Goal: Task Accomplishment & Management: Manage account settings

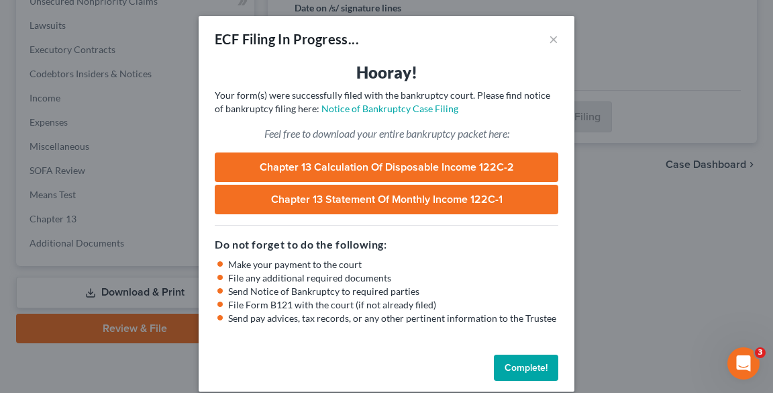
click at [232, 275] on li "File any additional required documents" at bounding box center [393, 277] width 330 height 13
click at [542, 366] on button "Complete!" at bounding box center [526, 367] width 64 height 27
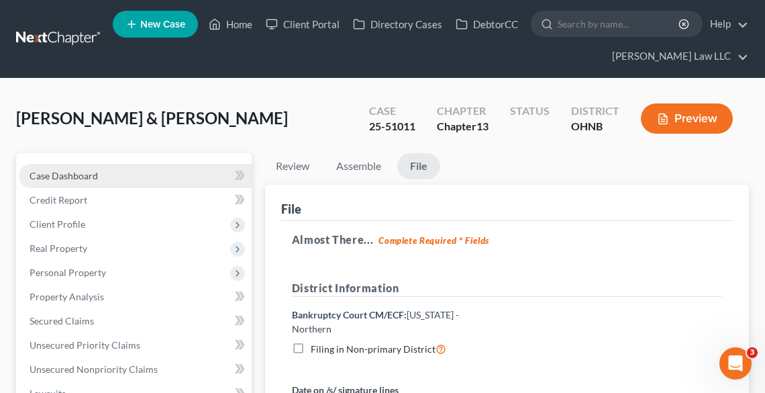
click at [101, 170] on link "Case Dashboard" at bounding box center [135, 176] width 233 height 24
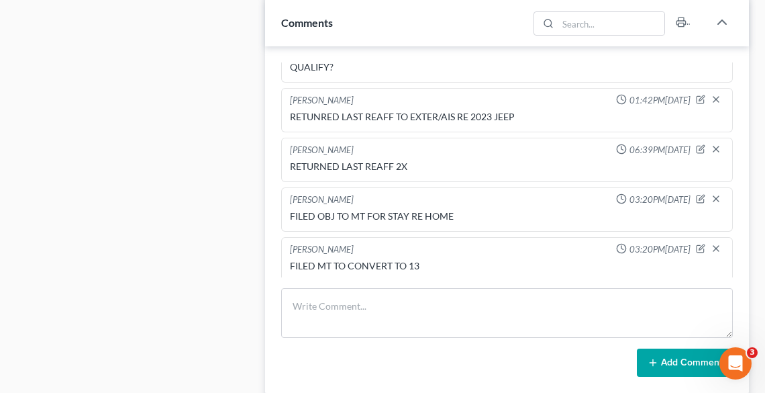
scroll to position [913, 0]
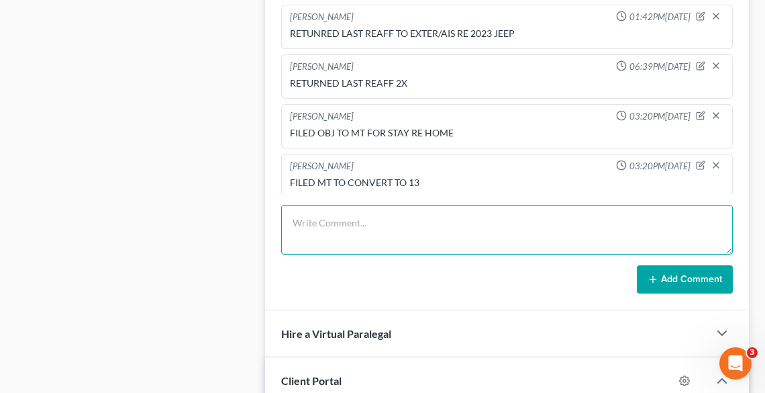
click at [365, 218] on textarea at bounding box center [507, 230] width 452 height 50
type textarea "f"
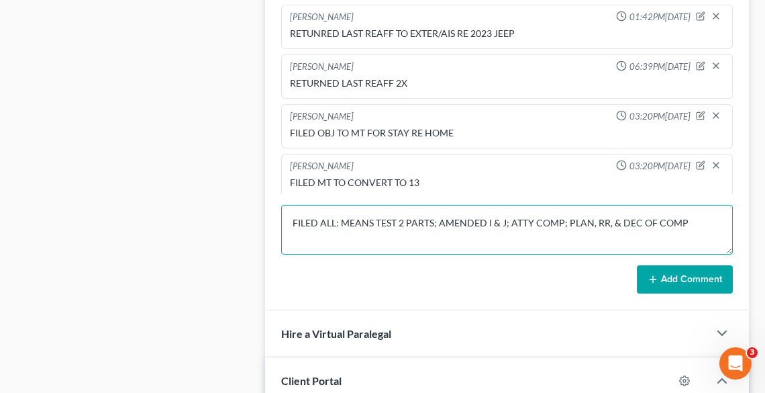
type textarea "FILED ALL: MEANS TEST 2 PARTS; AMENDED I & J; ATTY COMP; PLAN, RR, & DEC OF COMP"
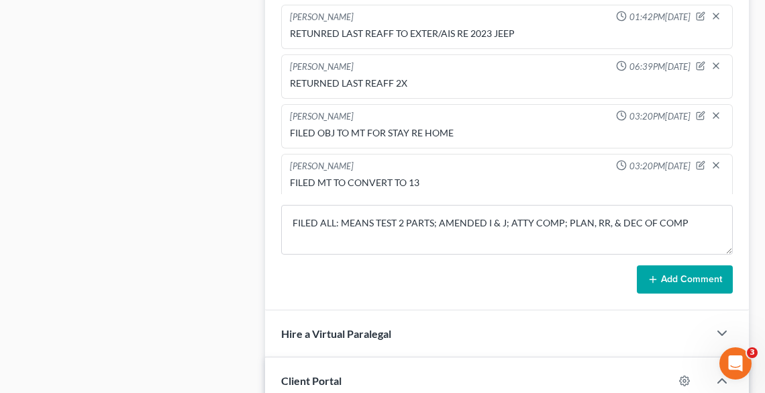
click at [677, 271] on button "Add Comment" at bounding box center [685, 279] width 96 height 28
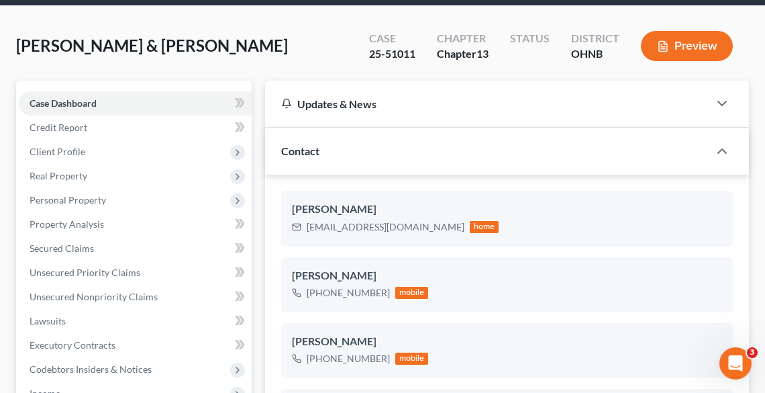
scroll to position [0, 0]
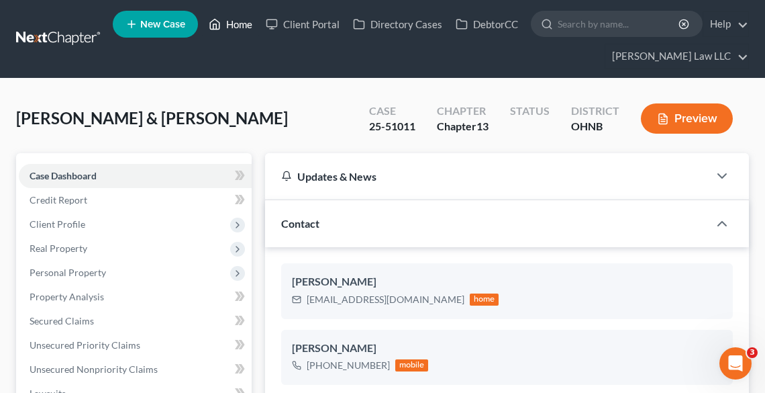
click at [228, 24] on link "Home" at bounding box center [230, 24] width 57 height 24
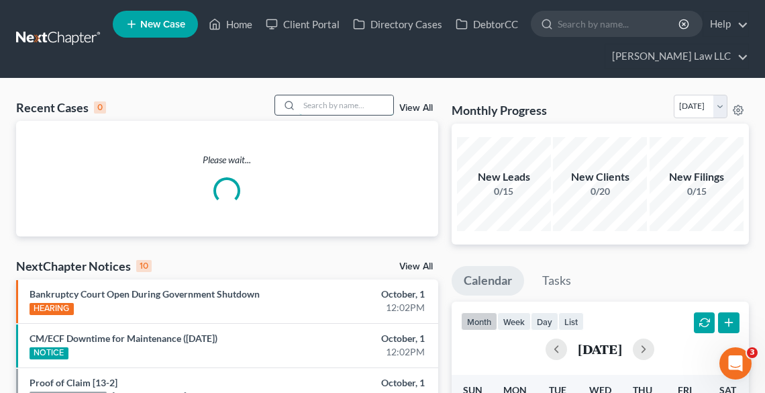
click at [326, 102] on input "search" at bounding box center [346, 104] width 94 height 19
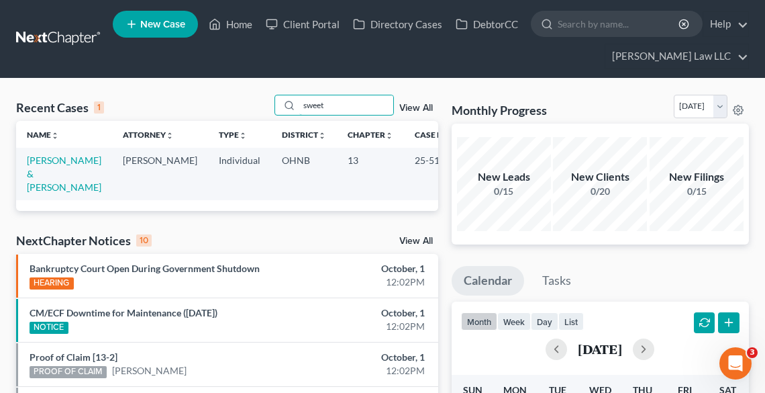
type input "sweet"
click at [30, 158] on link "[PERSON_NAME] & [PERSON_NAME]" at bounding box center [64, 173] width 75 height 38
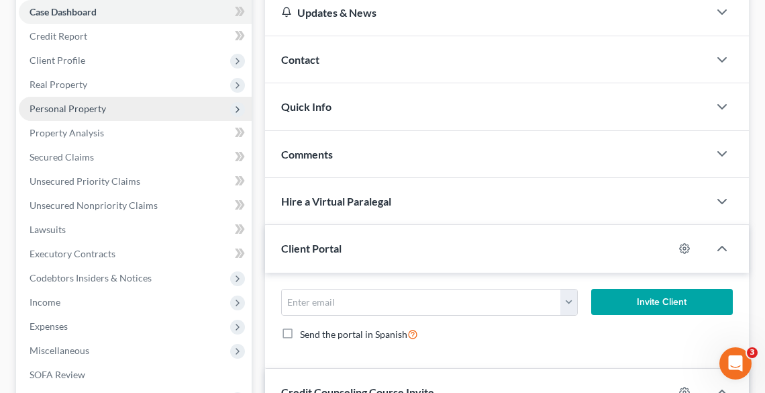
scroll to position [376, 0]
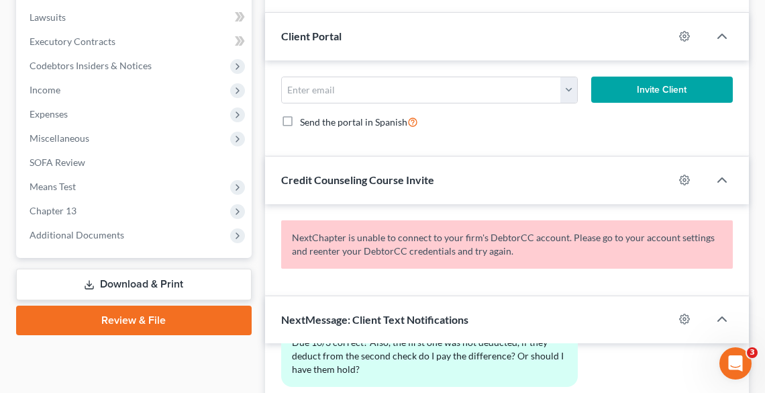
click at [130, 287] on link "Download & Print" at bounding box center [134, 285] width 236 height 32
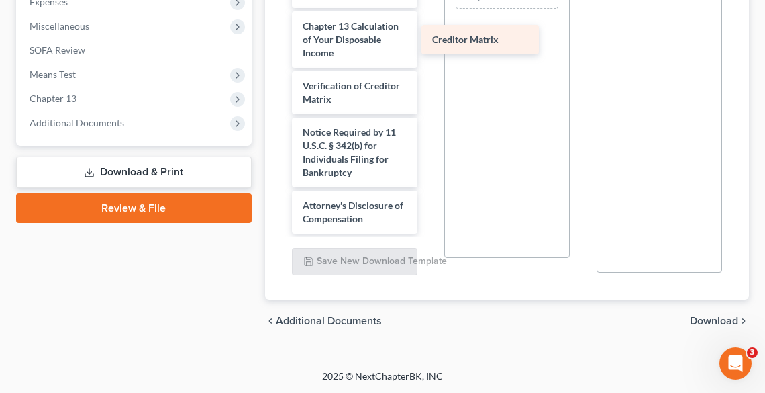
scroll to position [779, 0]
drag, startPoint x: 353, startPoint y: 52, endPoint x: 483, endPoint y: 40, distance: 130.8
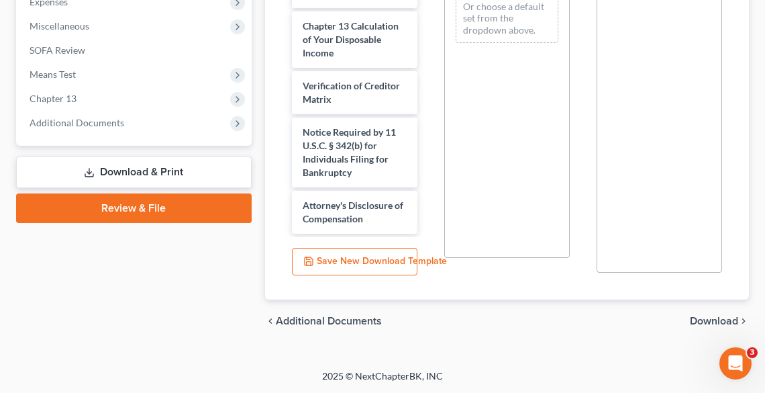
click at [707, 311] on div "chevron_left Additional Documents Download chevron_right" at bounding box center [507, 320] width 484 height 43
click at [711, 317] on span "Download" at bounding box center [714, 321] width 48 height 11
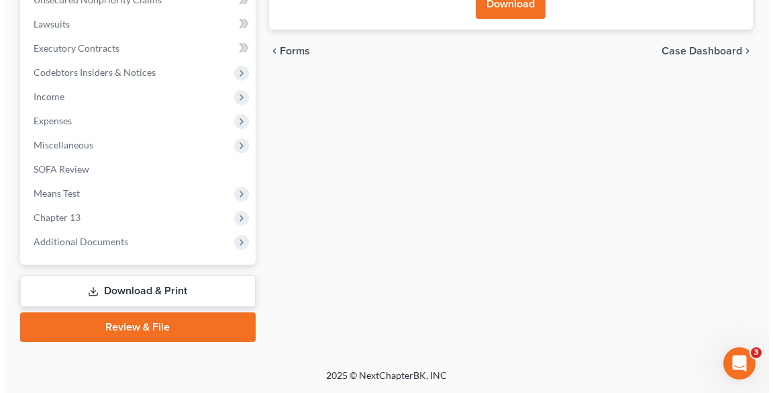
scroll to position [368, 0]
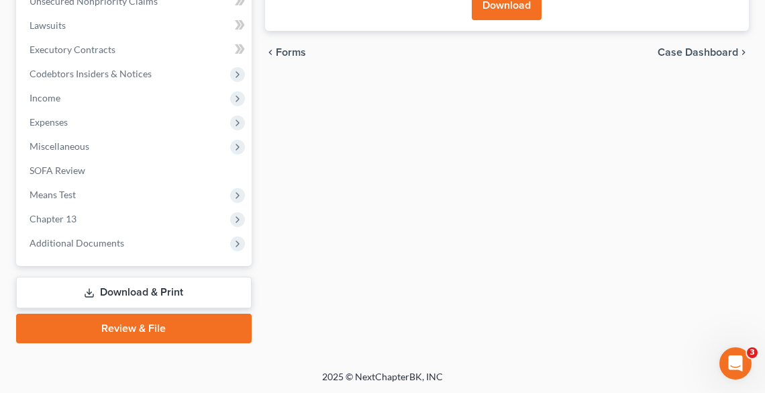
click at [511, 13] on button "Download" at bounding box center [507, 6] width 70 height 30
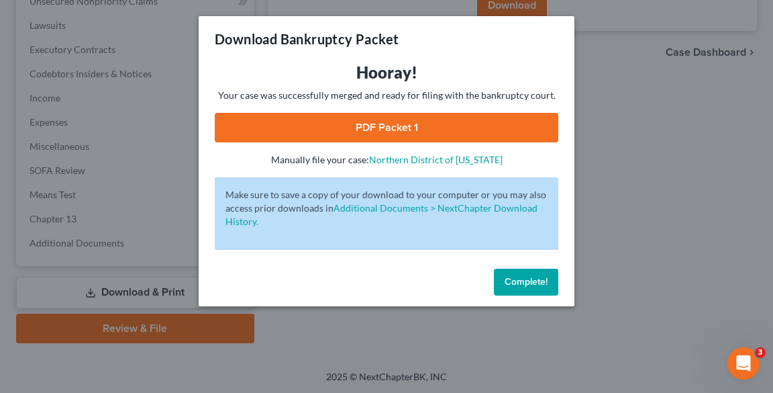
click at [388, 118] on link "PDF Packet 1" at bounding box center [387, 128] width 344 height 30
click at [526, 280] on span "Complete!" at bounding box center [526, 281] width 43 height 11
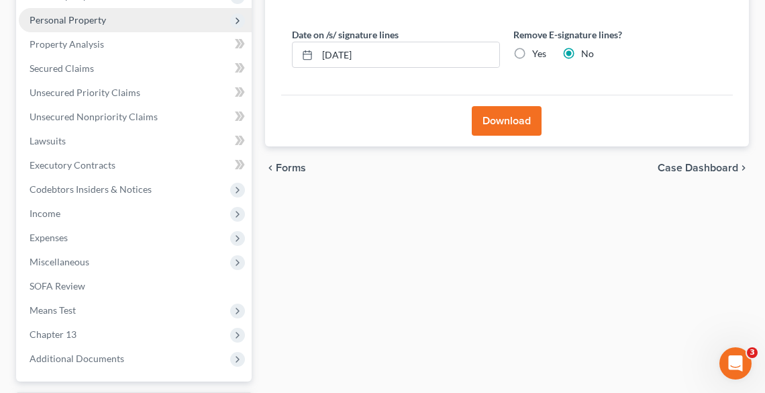
scroll to position [46, 0]
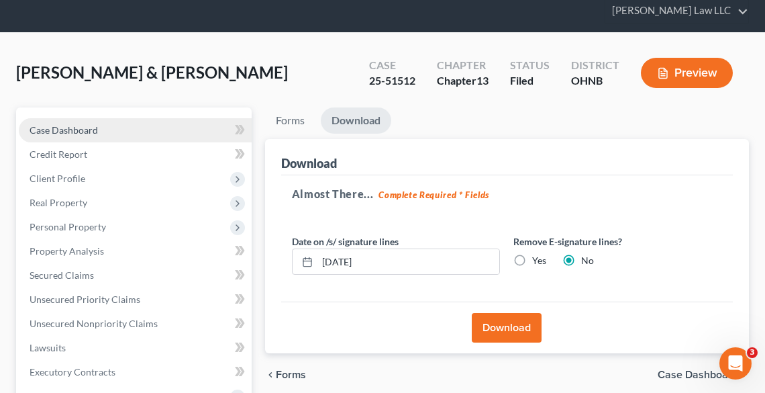
click at [62, 126] on span "Case Dashboard" at bounding box center [64, 129] width 68 height 11
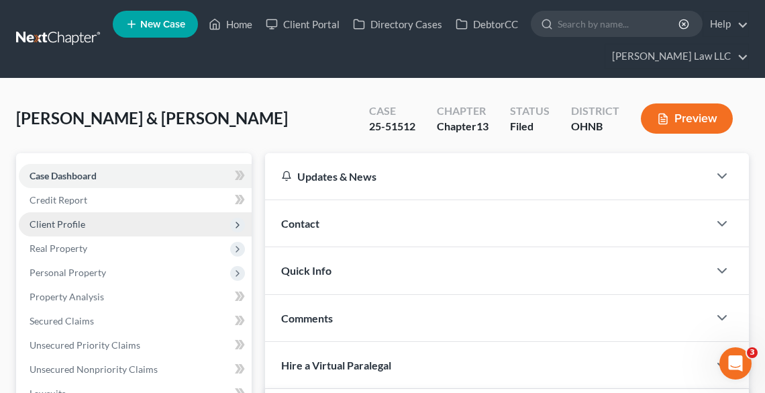
scroll to position [589, 0]
click at [83, 228] on span "Client Profile" at bounding box center [135, 224] width 233 height 24
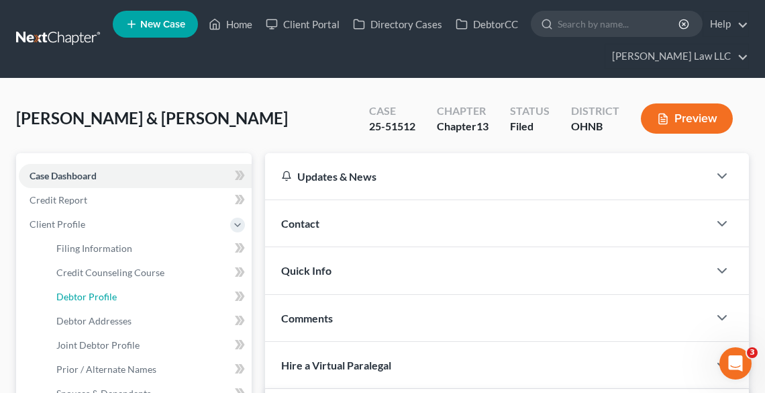
drag, startPoint x: 110, startPoint y: 299, endPoint x: 738, endPoint y: 292, distance: 628.4
click at [112, 299] on span "Debtor Profile" at bounding box center [86, 296] width 60 height 11
select select "1"
select select "4"
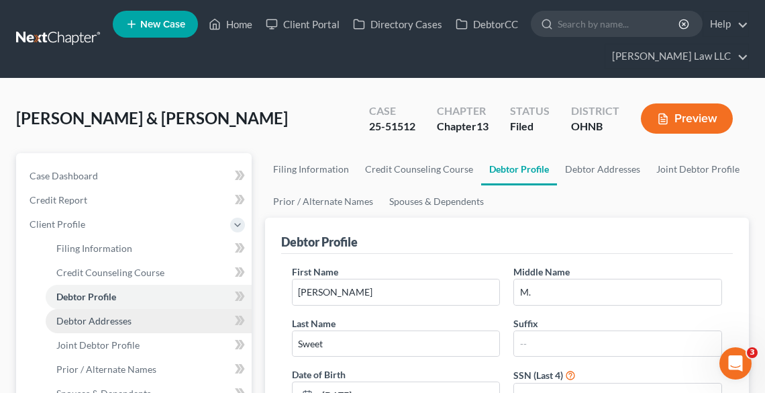
drag, startPoint x: 113, startPoint y: 316, endPoint x: 134, endPoint y: 322, distance: 21.0
click at [113, 316] on span "Debtor Addresses" at bounding box center [93, 320] width 75 height 11
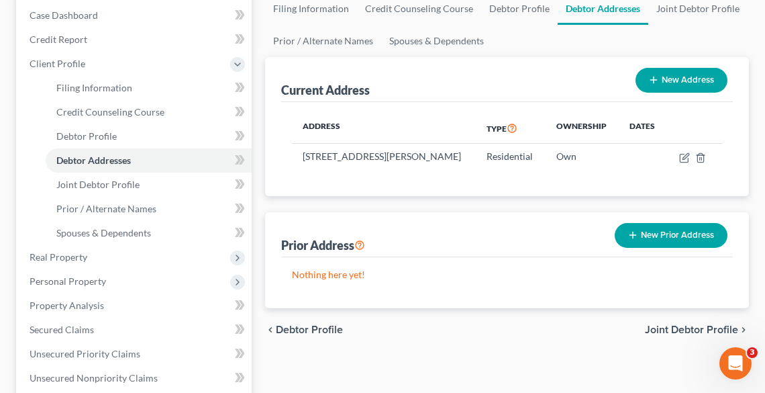
scroll to position [161, 0]
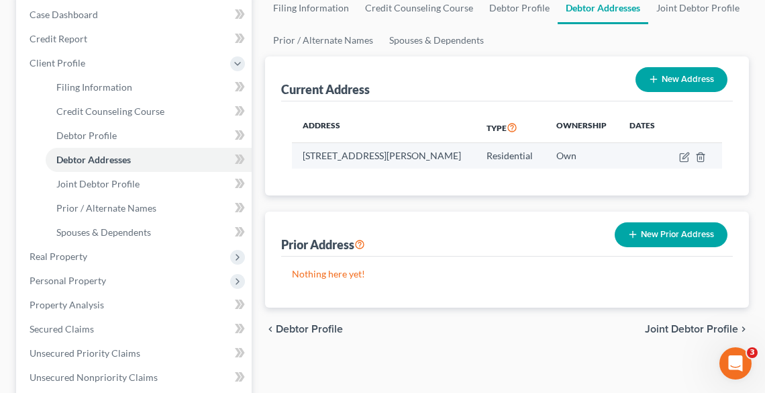
drag, startPoint x: 302, startPoint y: 154, endPoint x: 333, endPoint y: 166, distance: 33.4
click at [333, 166] on td "[STREET_ADDRESS][PERSON_NAME]" at bounding box center [384, 156] width 185 height 26
copy td "[STREET_ADDRESS][PERSON_NAME]"
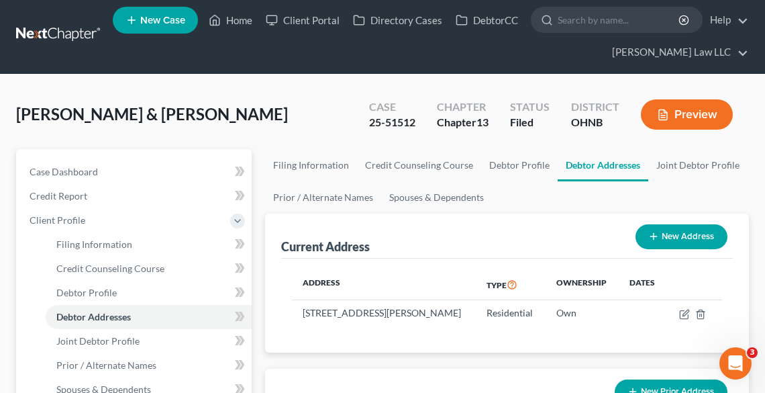
scroll to position [0, 0]
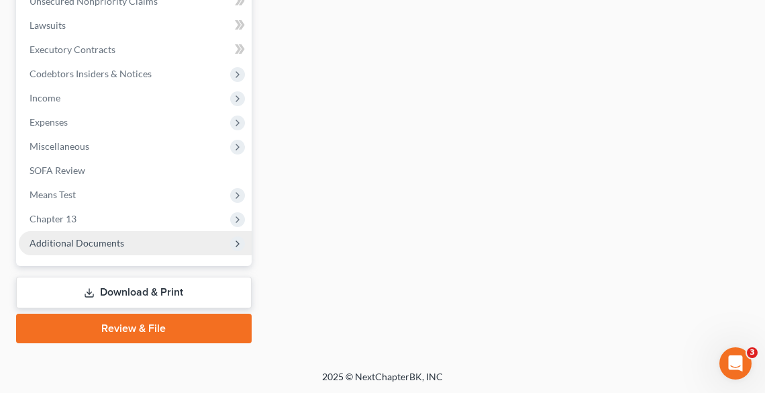
click at [79, 248] on span "Additional Documents" at bounding box center [135, 243] width 233 height 24
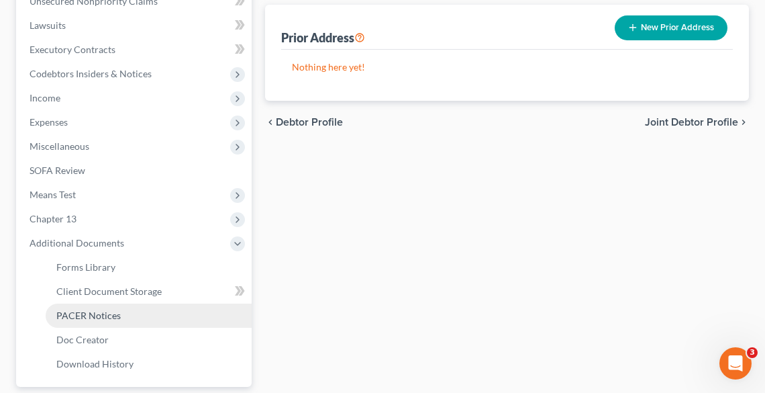
click at [102, 318] on span "PACER Notices" at bounding box center [88, 314] width 64 height 11
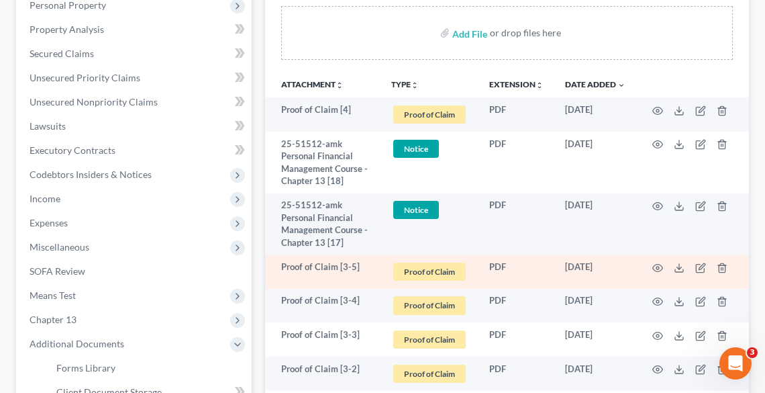
scroll to position [269, 0]
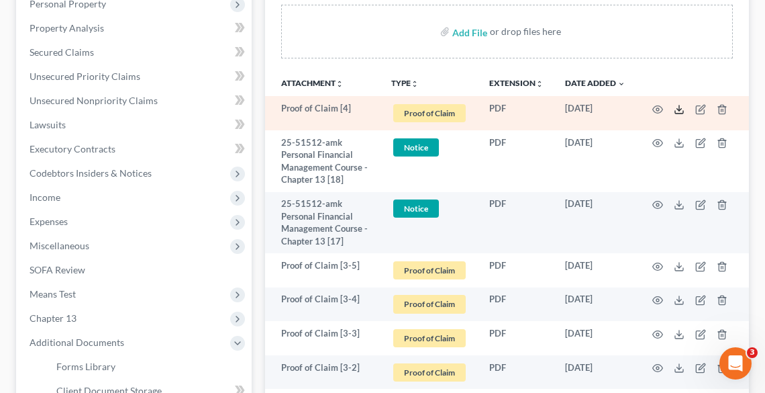
click at [680, 108] on icon at bounding box center [679, 109] width 11 height 11
click at [680, 106] on icon at bounding box center [679, 109] width 11 height 11
click at [701, 107] on icon "button" at bounding box center [702, 108] width 6 height 6
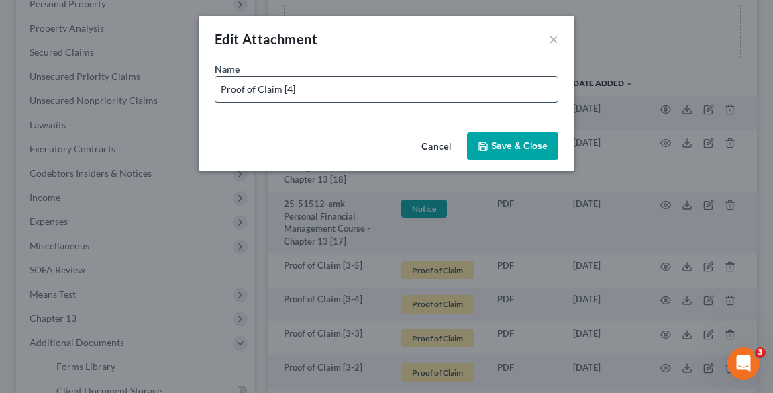
click at [397, 88] on input "Proof of Claim [4]" at bounding box center [386, 90] width 342 height 26
type input "Proof of Claim [4] IRS"
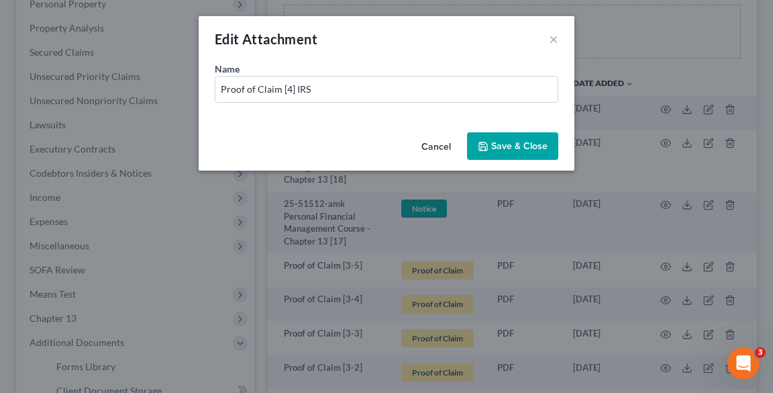
click at [516, 148] on span "Save & Close" at bounding box center [519, 145] width 56 height 11
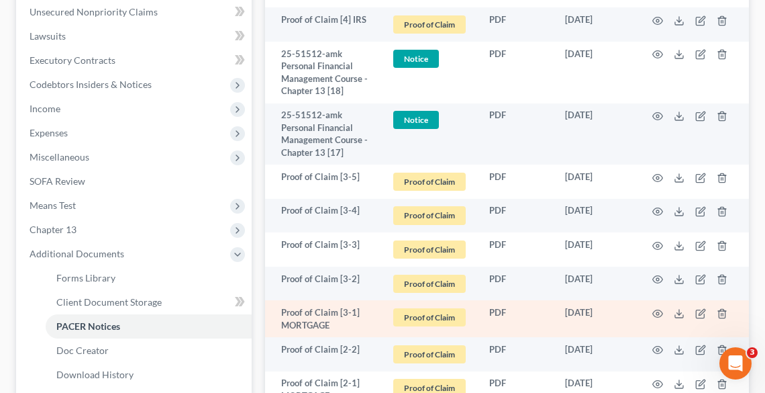
scroll to position [376, 0]
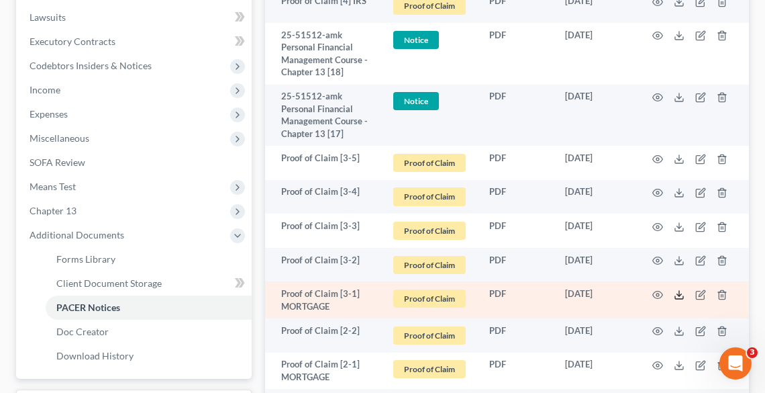
click at [679, 294] on line at bounding box center [679, 293] width 0 height 5
click at [700, 291] on icon "button" at bounding box center [700, 294] width 11 height 11
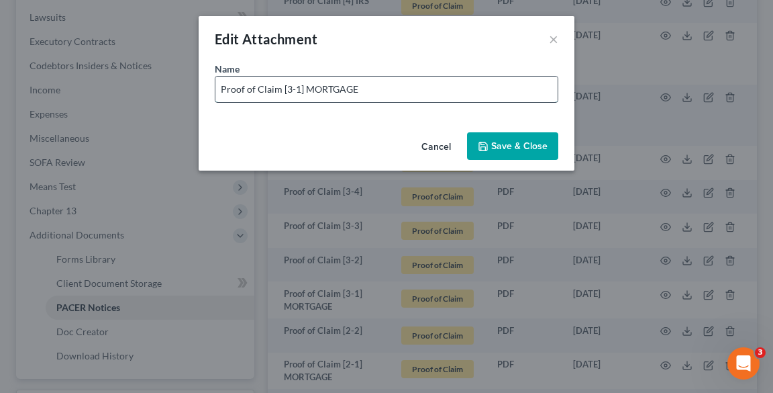
click at [402, 94] on input "Proof of Claim [3-1] MORTGAGE" at bounding box center [386, 90] width 342 height 26
paste input "______________________________"
type input "Proof of Claim [3-1] MORTGAGE ______________________________"
click at [439, 145] on button "Cancel" at bounding box center [436, 147] width 51 height 27
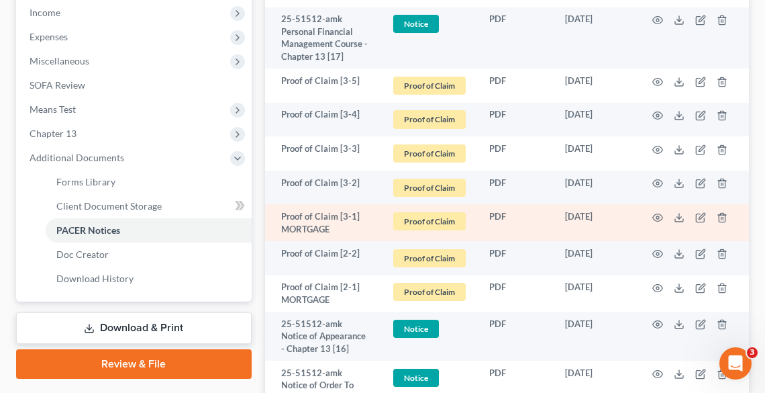
scroll to position [483, 0]
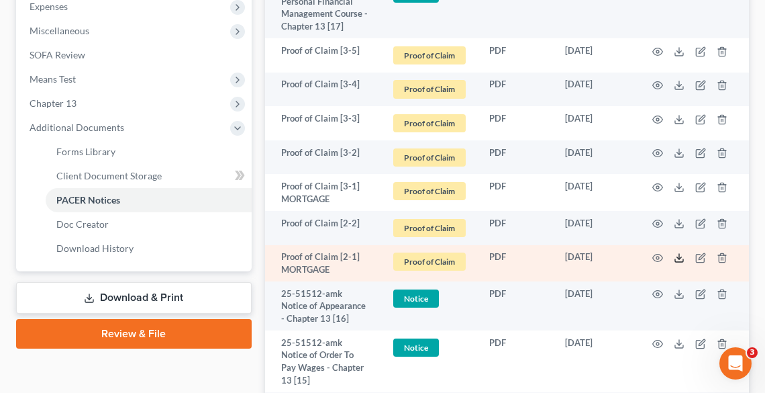
click at [675, 258] on icon at bounding box center [679, 257] width 11 height 11
click at [699, 255] on icon "button" at bounding box center [700, 257] width 11 height 11
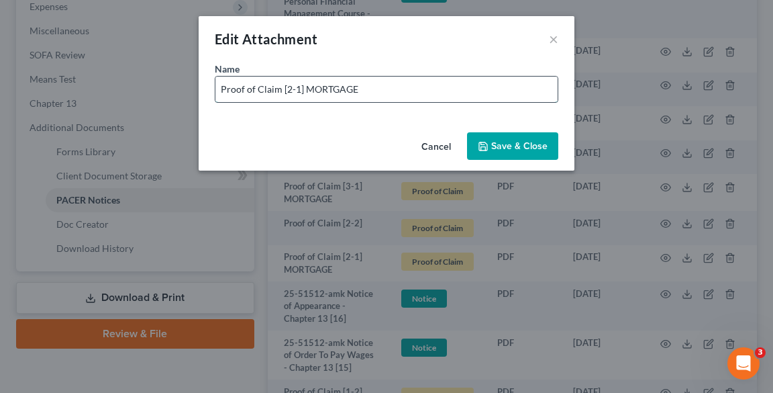
click at [369, 88] on input "Proof of Claim [2-1] MORTGAGE" at bounding box center [386, 90] width 342 height 26
type input "Proof of Claim [2-1] NELNET"
click at [505, 147] on span "Save & Close" at bounding box center [519, 145] width 56 height 11
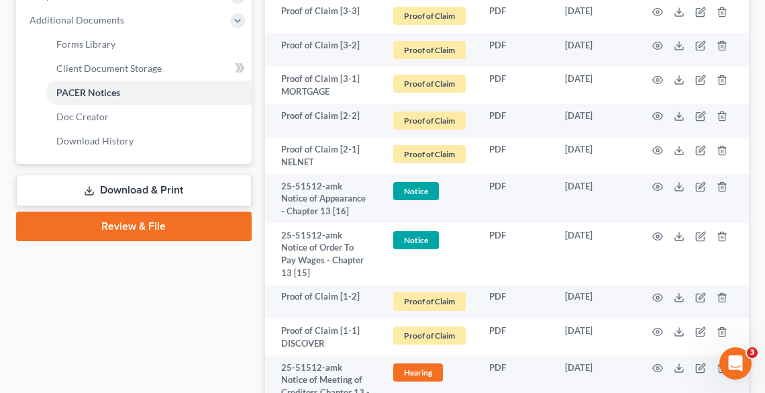
scroll to position [591, 0]
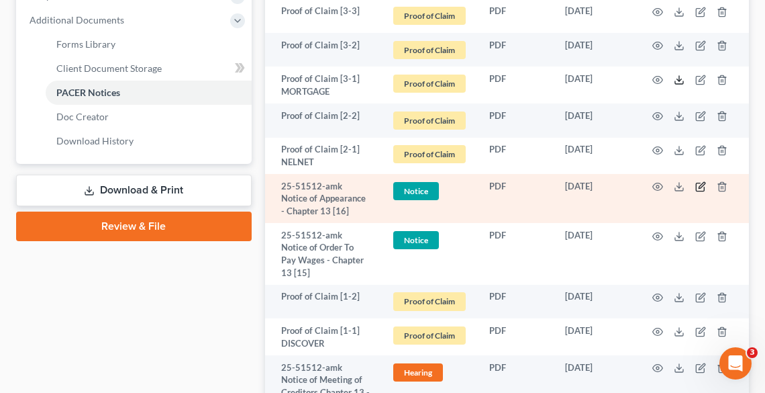
drag, startPoint x: 677, startPoint y: 80, endPoint x: 704, endPoint y: 191, distance: 114.1
click at [679, 80] on icon at bounding box center [679, 80] width 11 height 11
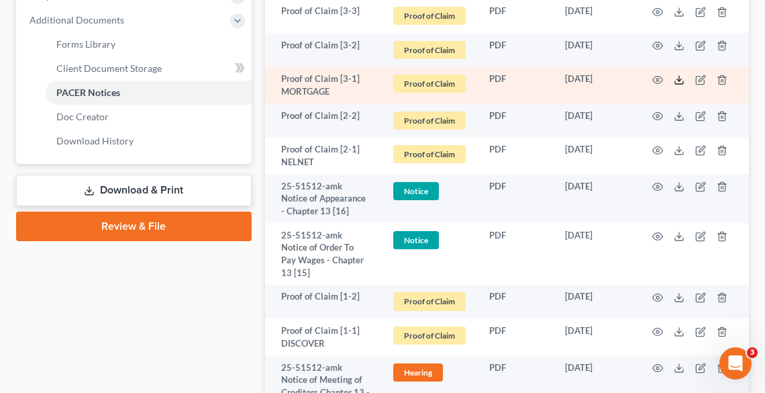
click at [675, 77] on icon at bounding box center [679, 80] width 11 height 11
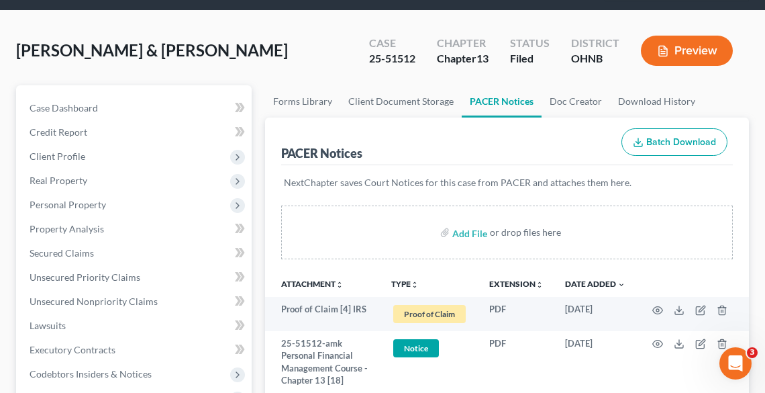
scroll to position [0, 0]
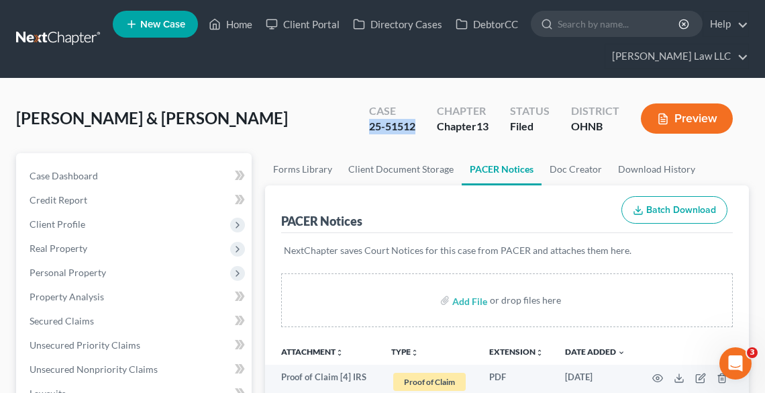
drag, startPoint x: 398, startPoint y: 128, endPoint x: 366, endPoint y: 128, distance: 32.2
click at [366, 128] on div "Case 25-51512" at bounding box center [392, 120] width 68 height 40
copy div "25-51512"
click at [240, 24] on link "Home" at bounding box center [230, 24] width 57 height 24
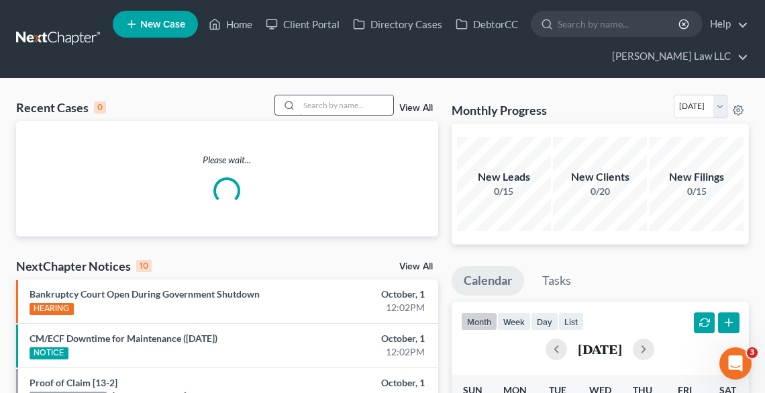
click at [345, 101] on input "search" at bounding box center [346, 104] width 94 height 19
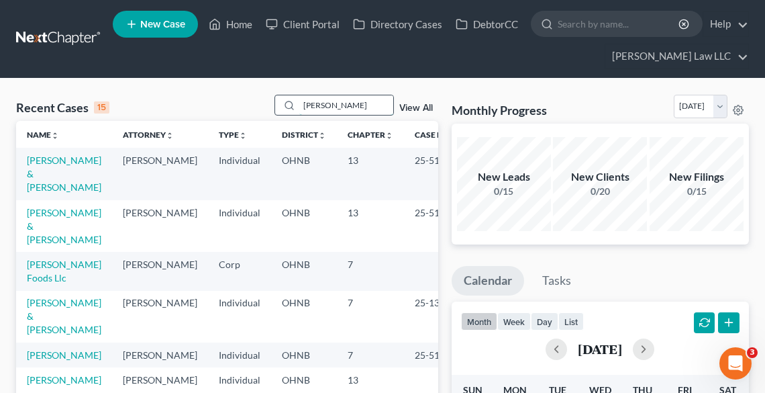
type input "[PERSON_NAME]"
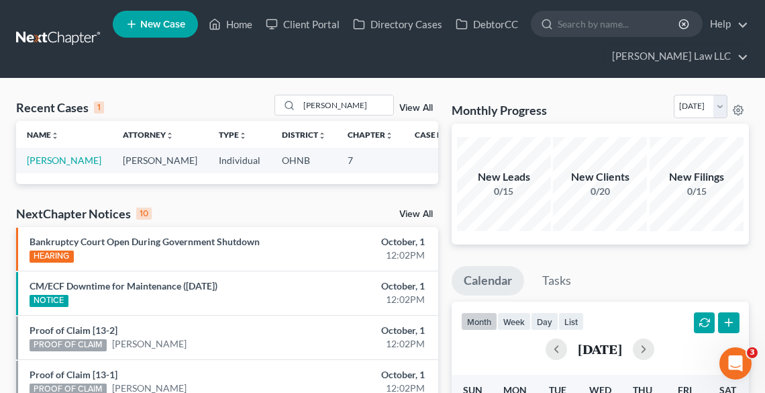
click at [42, 166] on td "[PERSON_NAME]" at bounding box center [64, 160] width 96 height 25
click at [39, 161] on link "[PERSON_NAME]" at bounding box center [64, 159] width 75 height 11
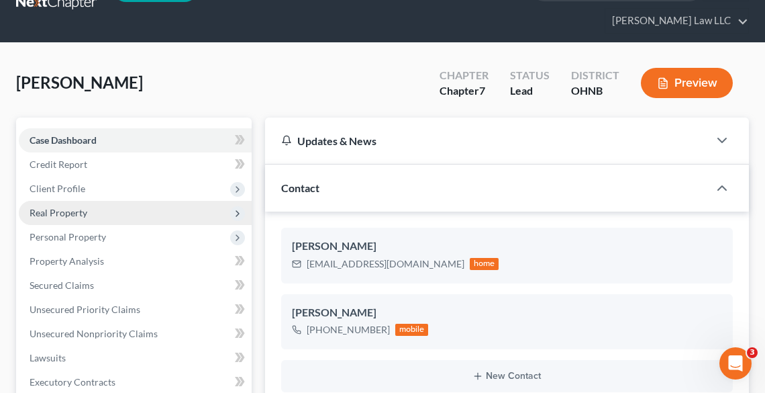
scroll to position [107, 0]
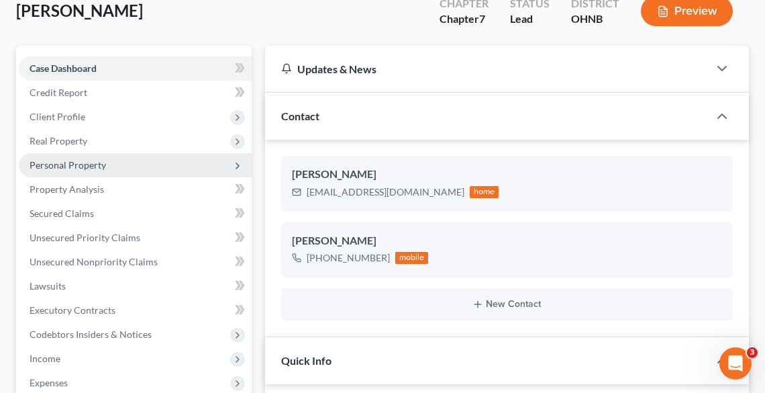
click at [54, 166] on span "Personal Property" at bounding box center [68, 164] width 77 height 11
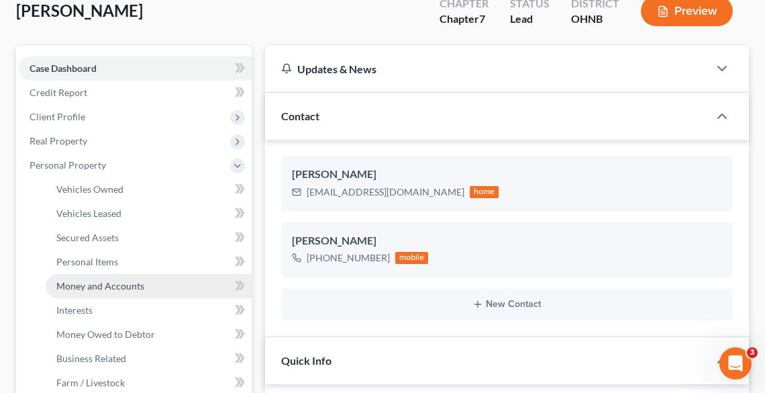
click at [99, 283] on span "Money and Accounts" at bounding box center [100, 285] width 88 height 11
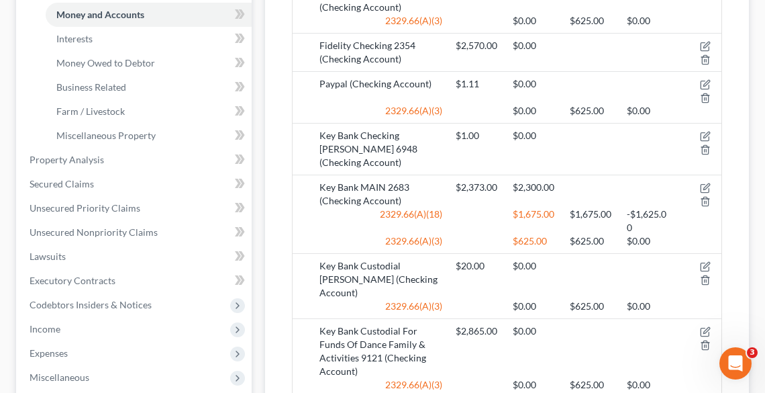
scroll to position [376, 0]
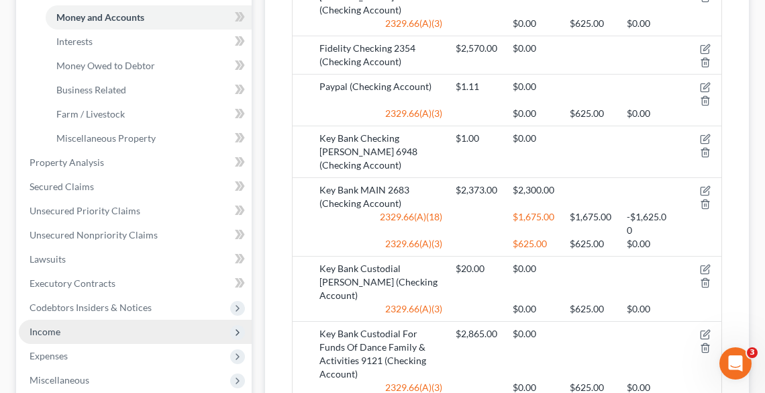
click at [81, 325] on span "Income" at bounding box center [135, 332] width 233 height 24
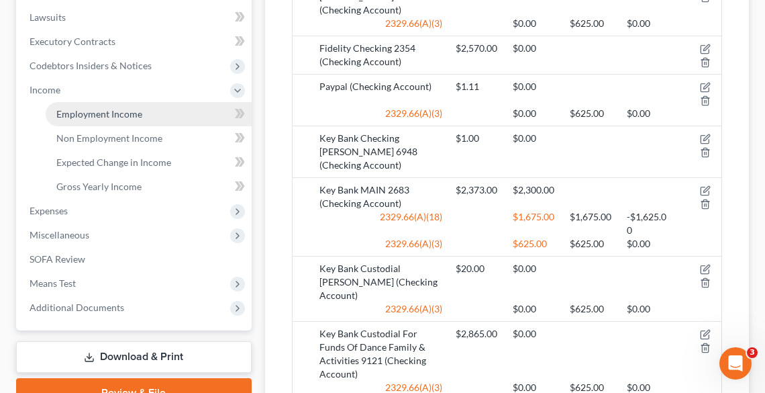
click at [110, 111] on span "Employment Income" at bounding box center [99, 113] width 86 height 11
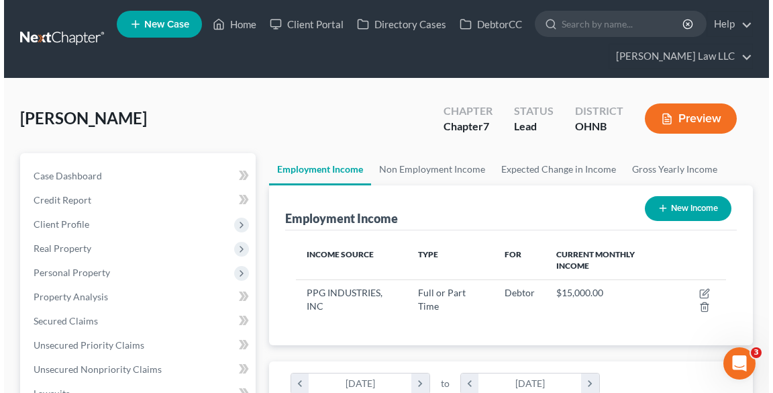
scroll to position [107, 0]
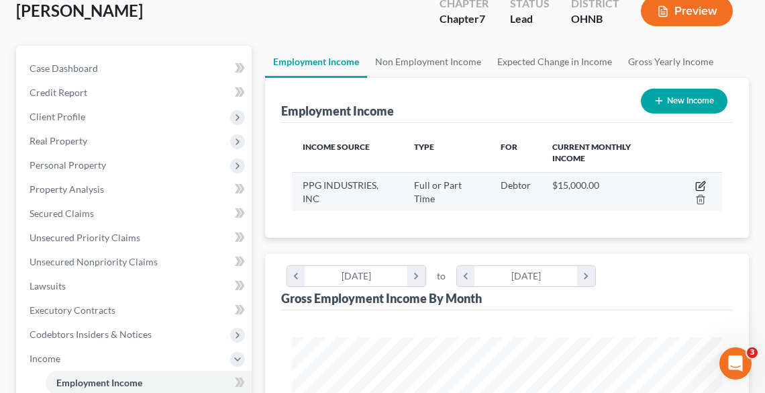
click at [701, 184] on icon "button" at bounding box center [702, 184] width 6 height 6
select select "0"
select select "39"
select select "1"
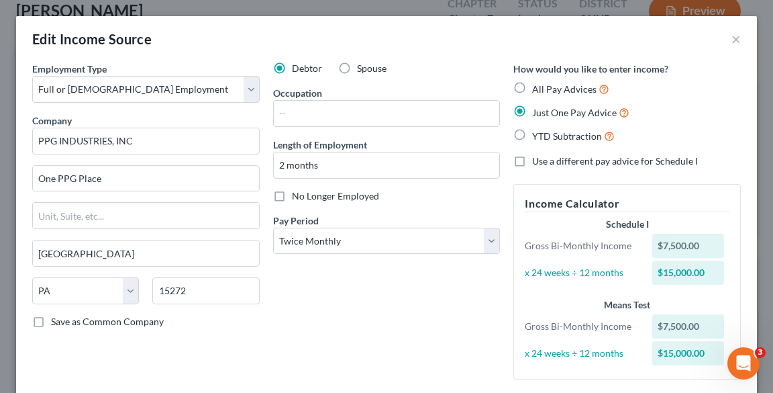
scroll to position [129, 0]
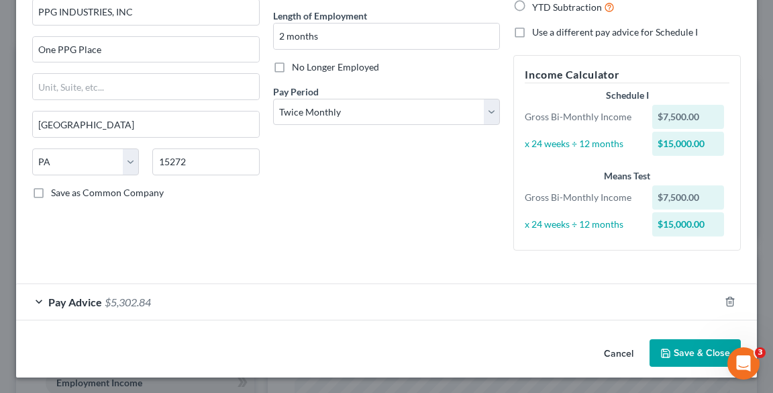
click at [56, 295] on span "Pay Advice" at bounding box center [75, 301] width 54 height 13
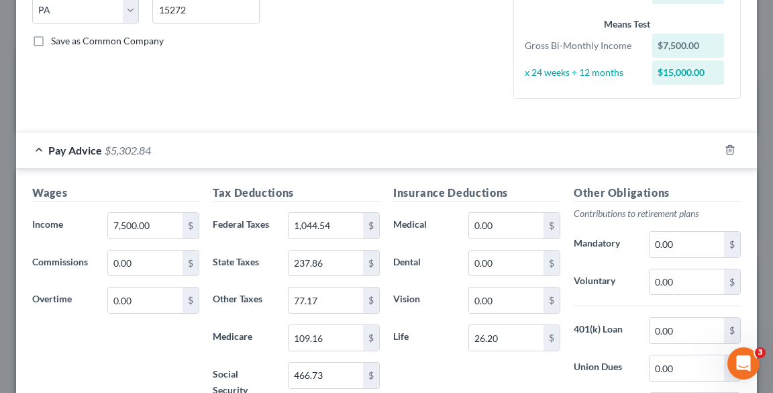
scroll to position [290, 0]
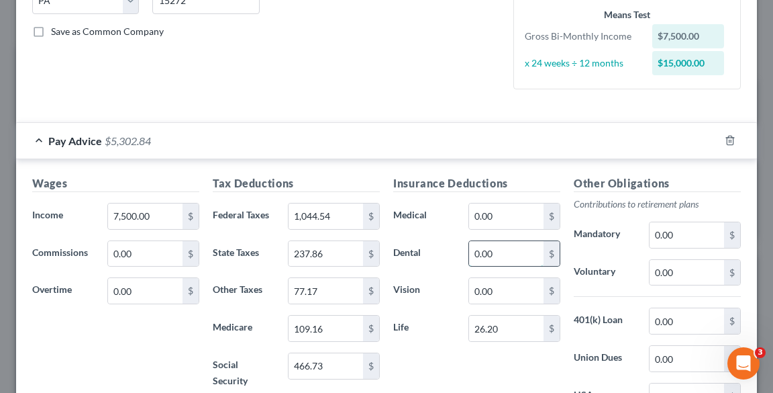
click at [485, 254] on input "0.00" at bounding box center [506, 254] width 75 height 26
type input "21.00"
click at [483, 215] on input "0.00" at bounding box center [506, 216] width 75 height 26
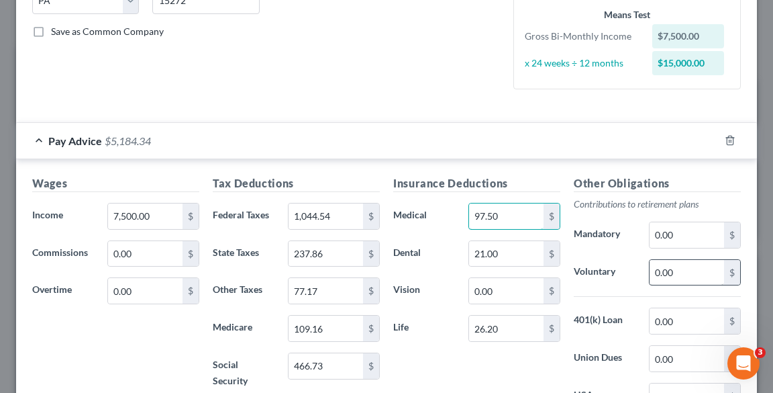
type input "97.50"
type input "300.00"
click at [502, 289] on input "0.00" at bounding box center [506, 291] width 75 height 26
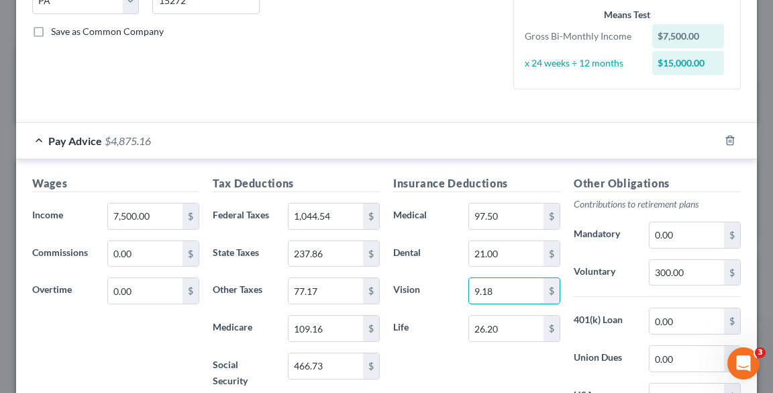
scroll to position [451, 0]
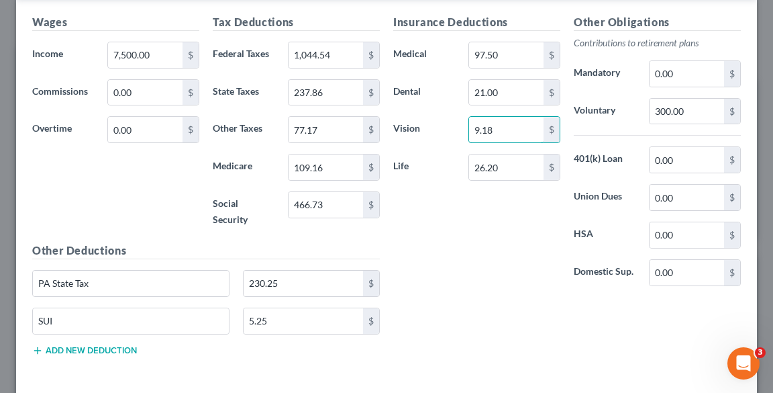
type input "9.18"
click at [514, 166] on input "26.20" at bounding box center [506, 167] width 75 height 26
type input "25.90"
click at [321, 203] on input "466.73" at bounding box center [326, 205] width 75 height 26
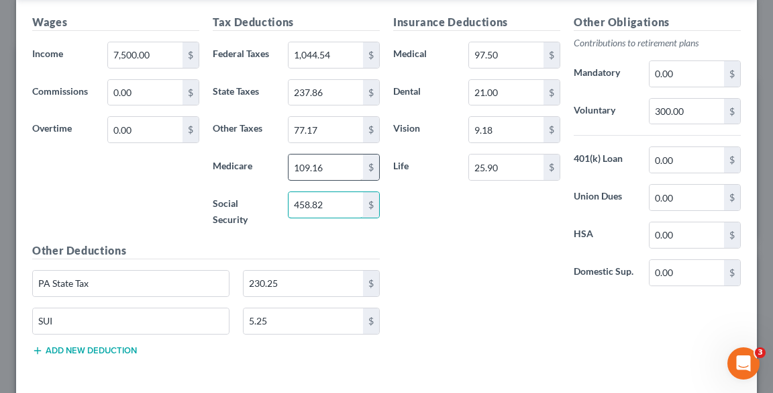
type input "458.82"
click at [324, 161] on input "109.16" at bounding box center [326, 167] width 75 height 26
type input "107.30"
click at [328, 54] on input "1,044.54" at bounding box center [326, 55] width 75 height 26
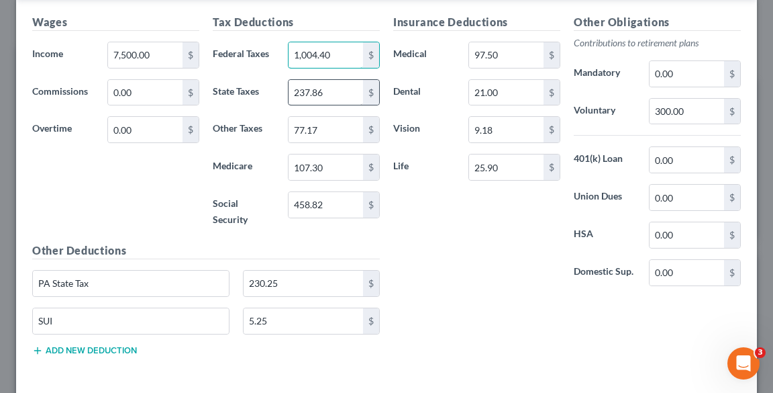
type input "1,004.40"
click at [336, 94] on input "237.86" at bounding box center [326, 93] width 75 height 26
type input "226.33"
click at [350, 126] on input "77.17" at bounding box center [326, 130] width 75 height 26
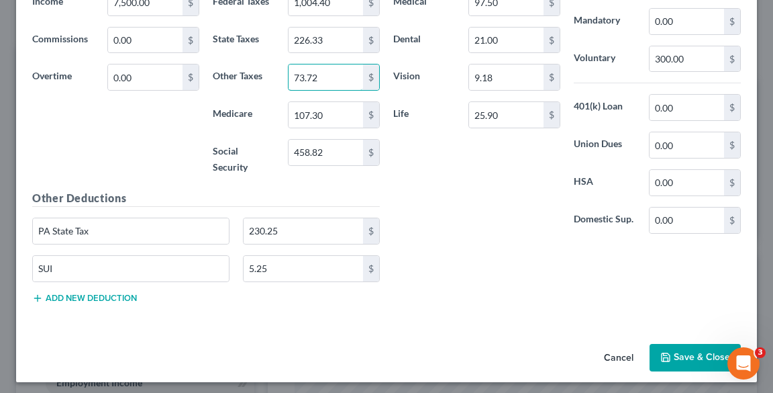
scroll to position [506, 0]
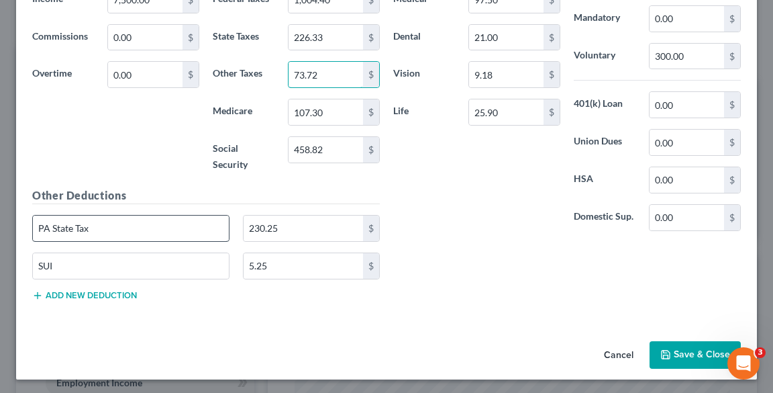
type input "73.72"
click at [146, 215] on input "PA State Tax" at bounding box center [131, 228] width 196 height 26
type input "P"
type input "O"
type input "PA LST [PERSON_NAME]"
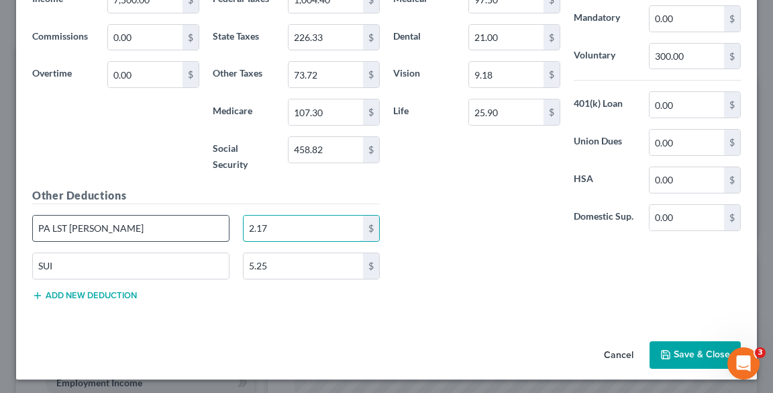
type input "2.17"
click at [307, 218] on input "2.17" at bounding box center [303, 228] width 119 height 26
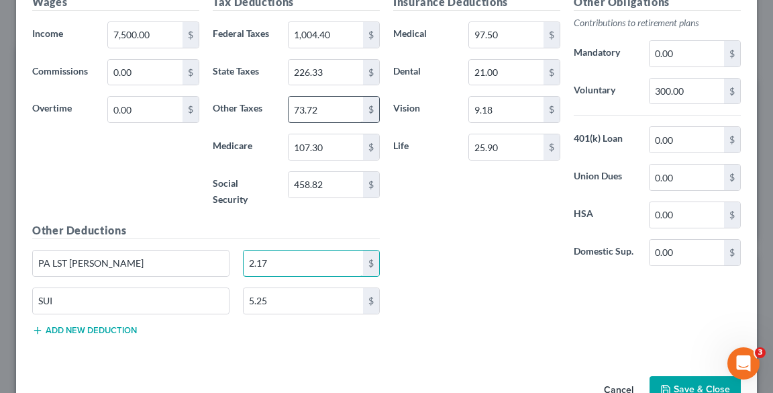
scroll to position [452, 0]
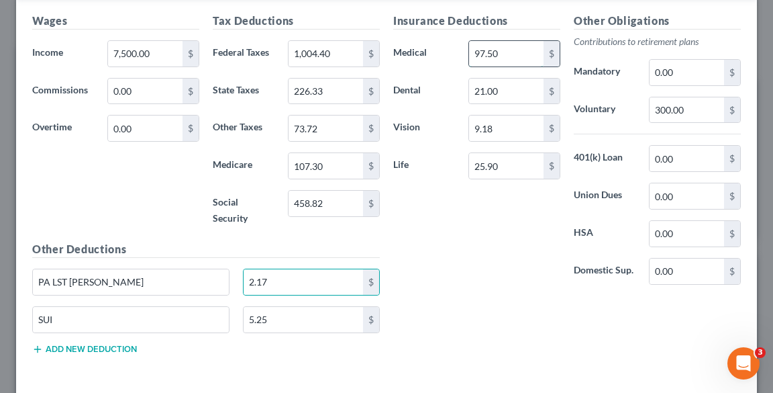
click at [503, 47] on input "97.50" at bounding box center [506, 54] width 75 height 26
click at [529, 129] on input "9.18" at bounding box center [506, 128] width 75 height 26
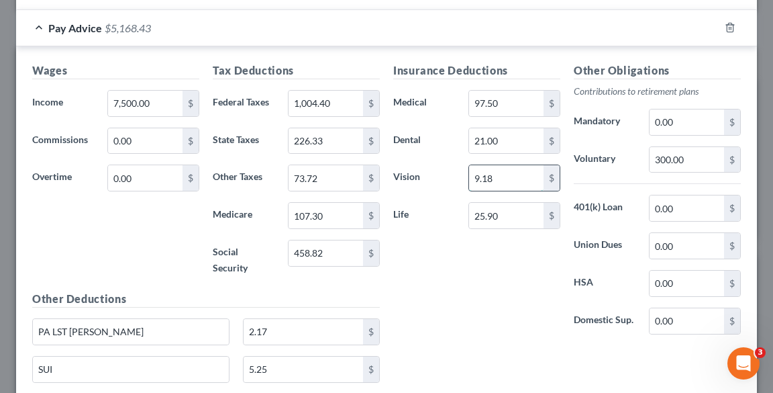
scroll to position [345, 0]
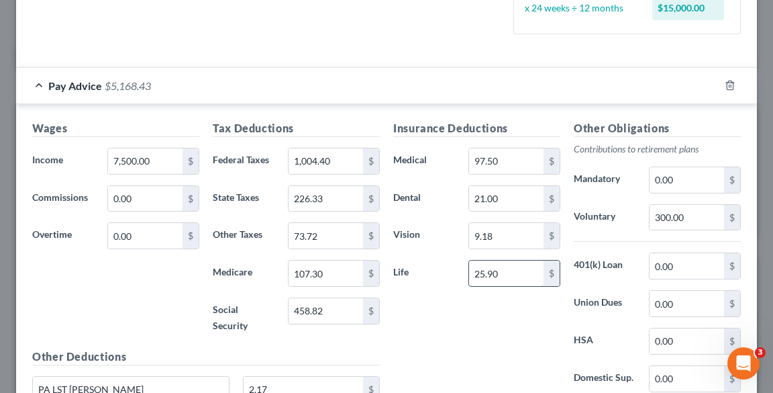
click at [518, 272] on input "25.90" at bounding box center [506, 273] width 75 height 26
type input "26.20"
click at [500, 320] on div "Insurance Deductions Medical 97.50 $ Dental 21.00 $ Vision 9.18 $ Life 26.20 $" at bounding box center [477, 261] width 181 height 283
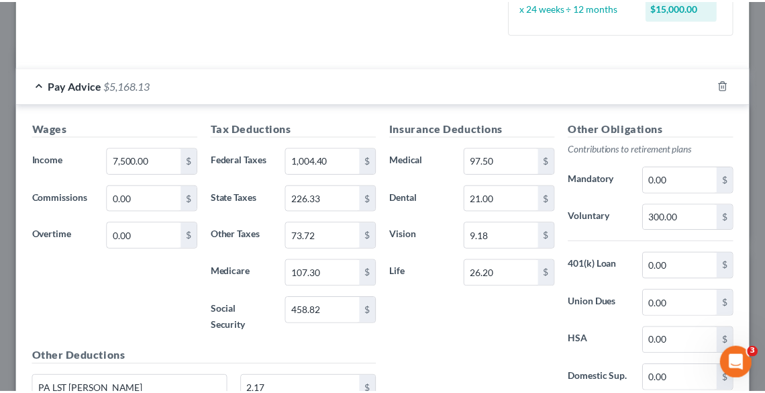
scroll to position [506, 0]
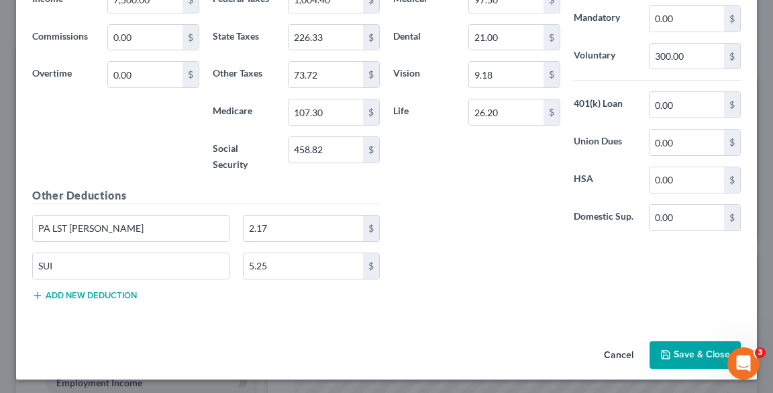
click at [700, 348] on button "Save & Close" at bounding box center [695, 355] width 91 height 28
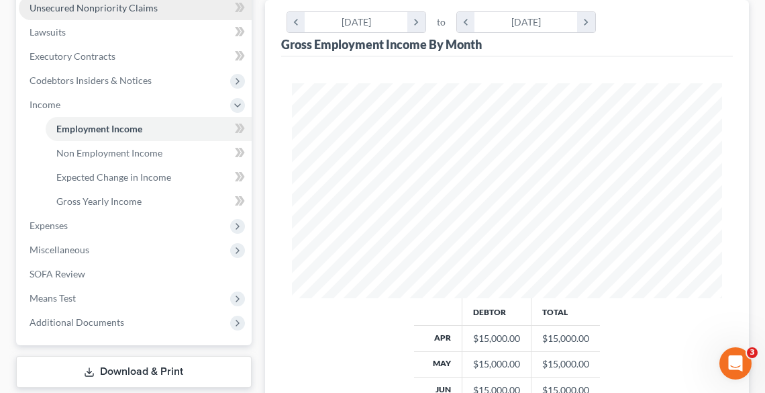
scroll to position [537, 0]
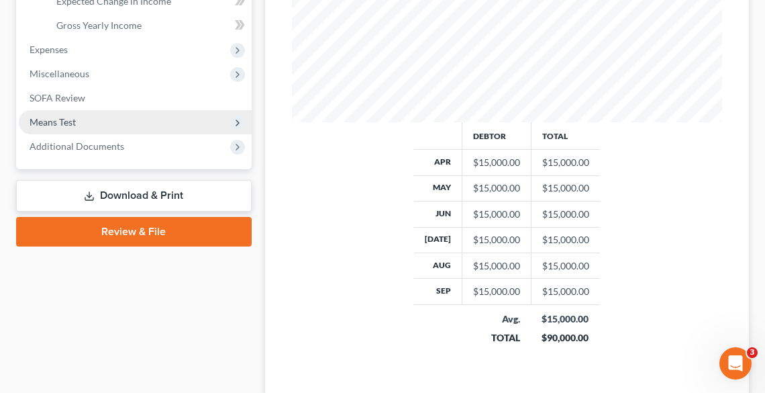
click at [77, 119] on span "Means Test" at bounding box center [135, 122] width 233 height 24
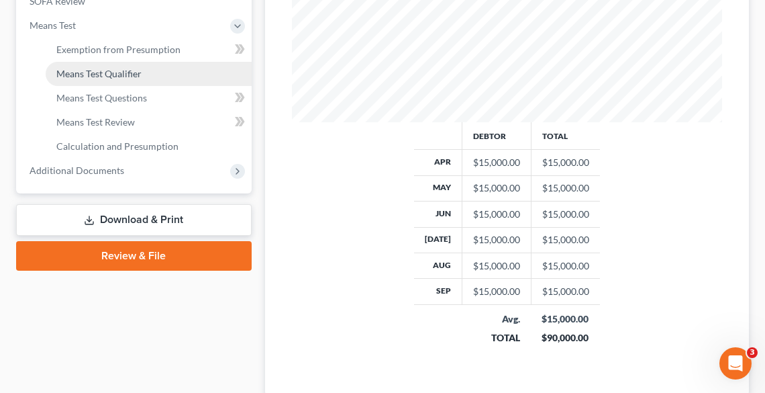
click at [121, 73] on span "Means Test Qualifier" at bounding box center [98, 73] width 85 height 11
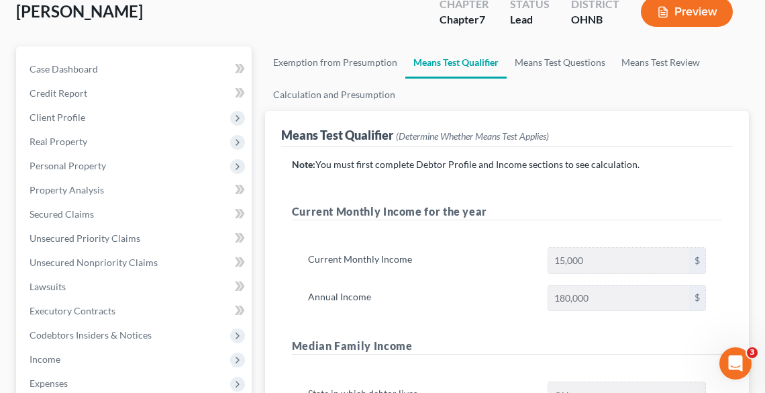
scroll to position [107, 0]
click at [359, 65] on link "Exemption from Presumption" at bounding box center [335, 62] width 140 height 32
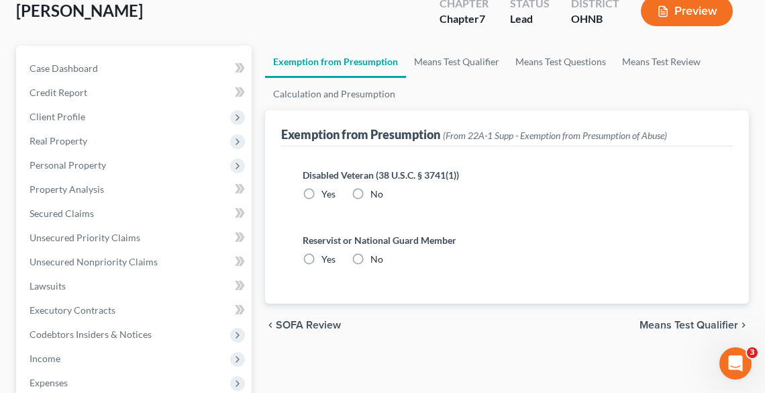
radio input "true"
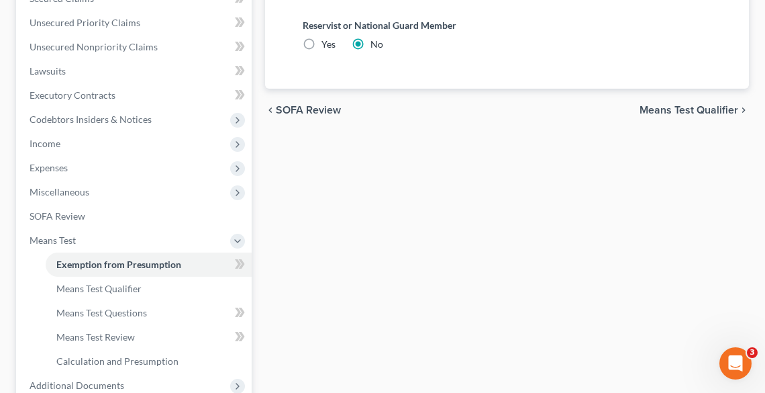
click at [671, 107] on span "Means Test Qualifier" at bounding box center [689, 110] width 99 height 11
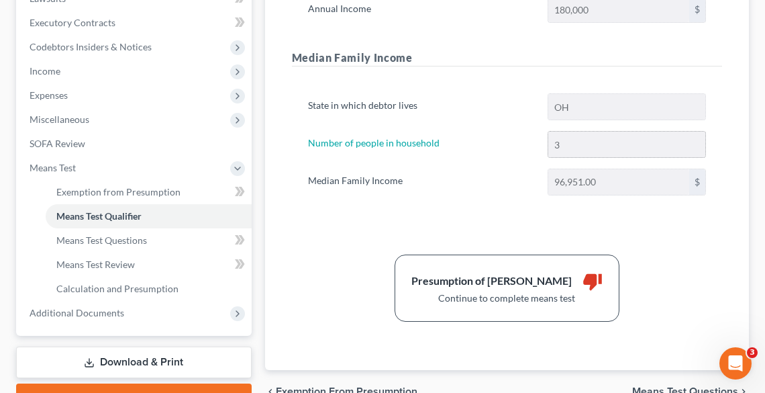
scroll to position [465, 0]
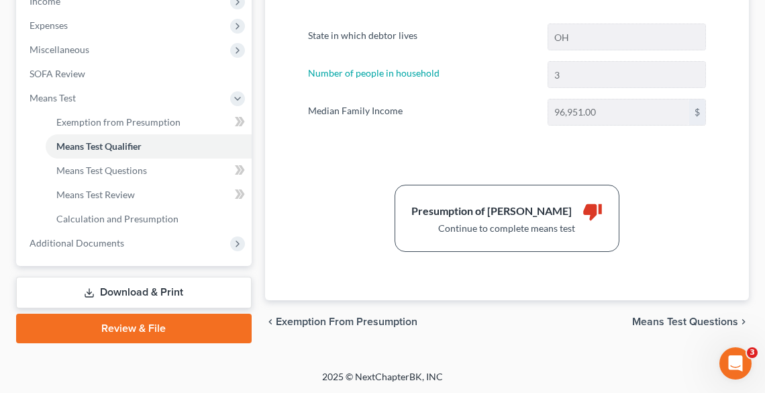
click at [687, 320] on span "Means Test Questions" at bounding box center [685, 321] width 106 height 11
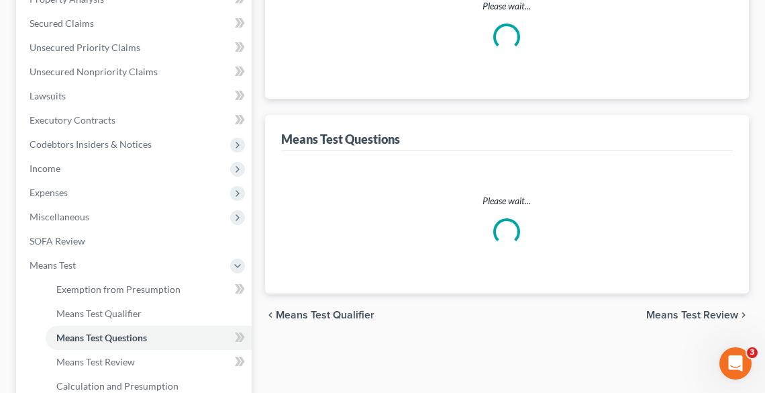
scroll to position [11, 0]
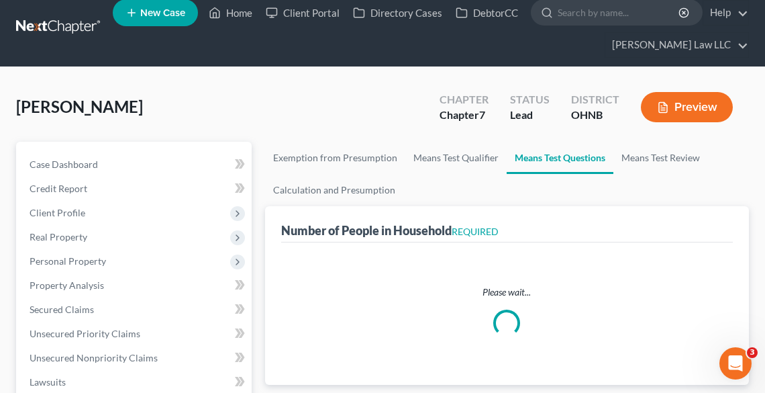
select select "0"
select select "60"
select select "0"
select select "60"
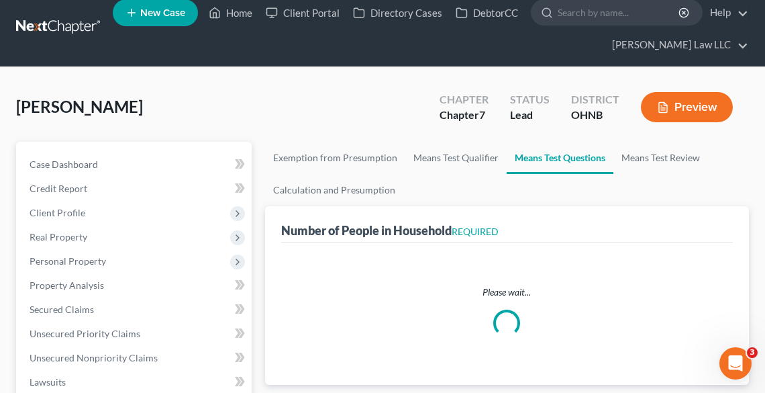
select select "2"
select select "60"
select select "3"
select select "0"
select select "1"
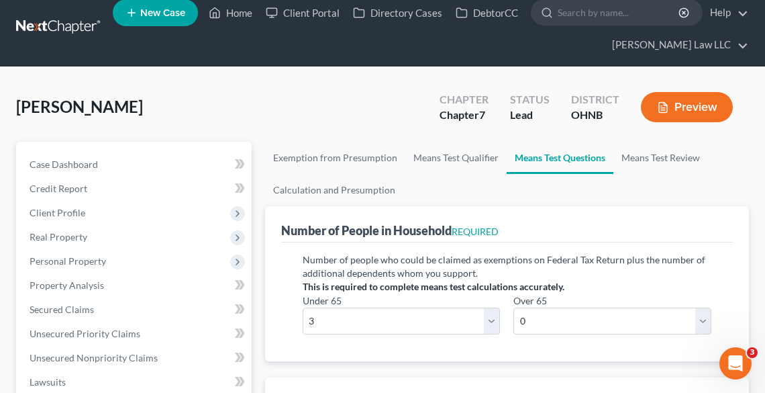
scroll to position [0, 0]
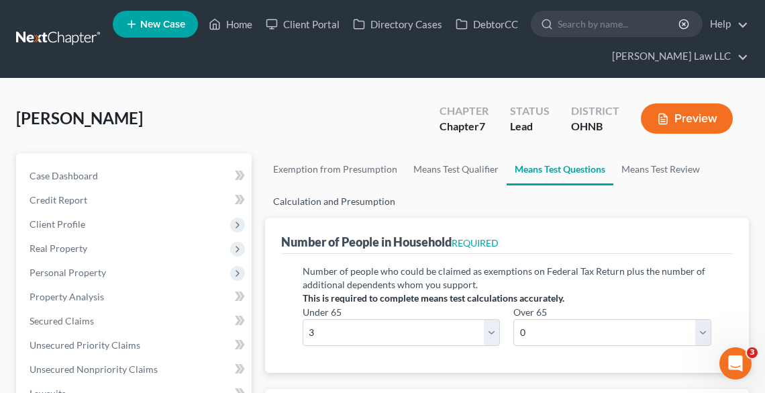
click at [357, 205] on link "Calculation and Presumption" at bounding box center [334, 201] width 138 height 32
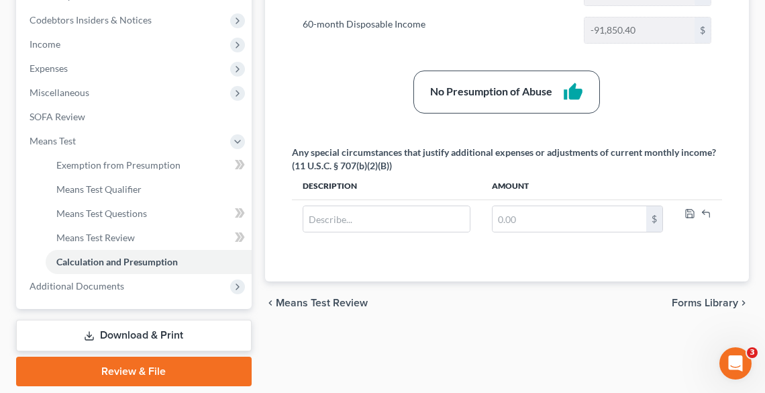
scroll to position [430, 0]
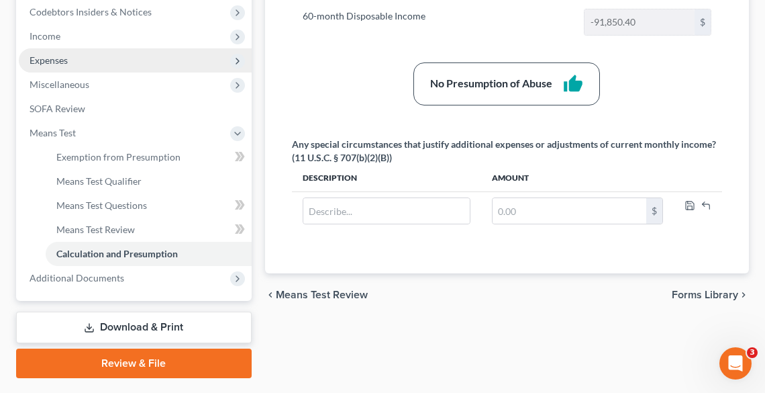
click at [48, 62] on span "Expenses" at bounding box center [49, 59] width 38 height 11
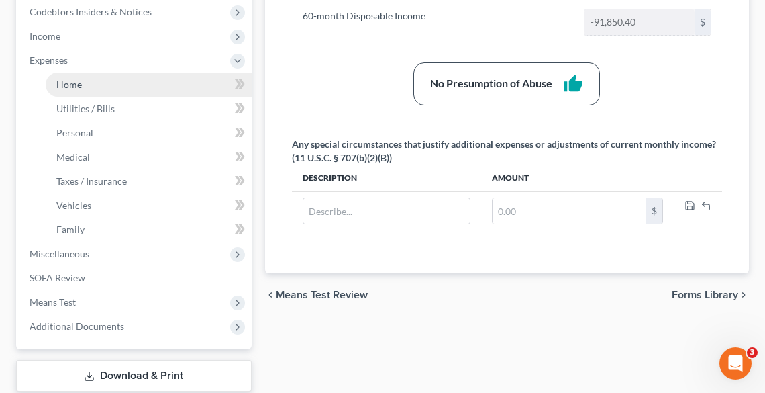
click at [75, 81] on span "Home" at bounding box center [69, 84] width 26 height 11
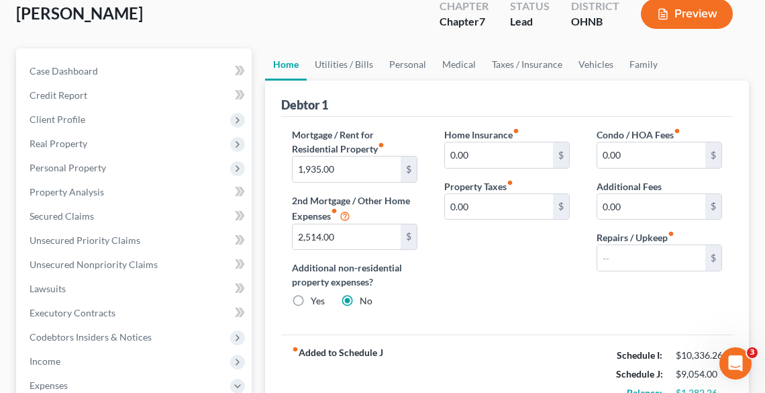
scroll to position [107, 0]
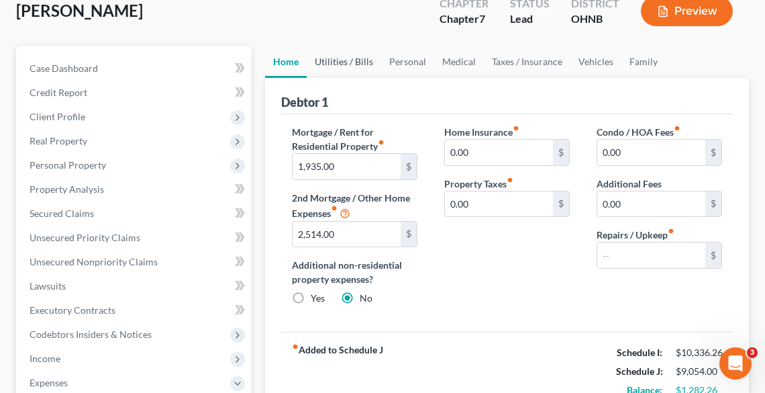
click at [334, 62] on link "Utilities / Bills" at bounding box center [344, 62] width 75 height 32
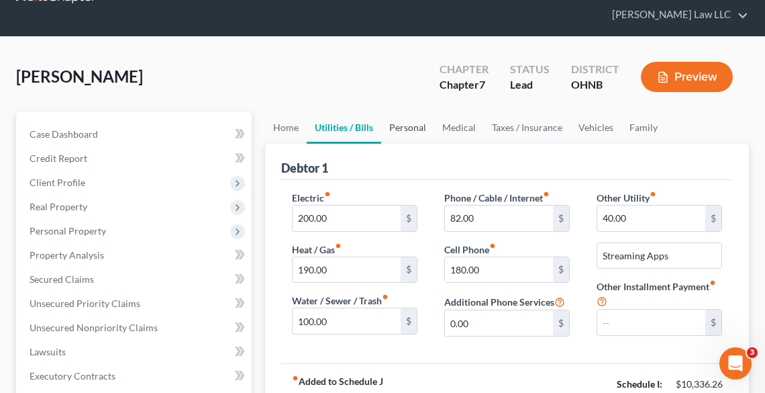
scroll to position [107, 0]
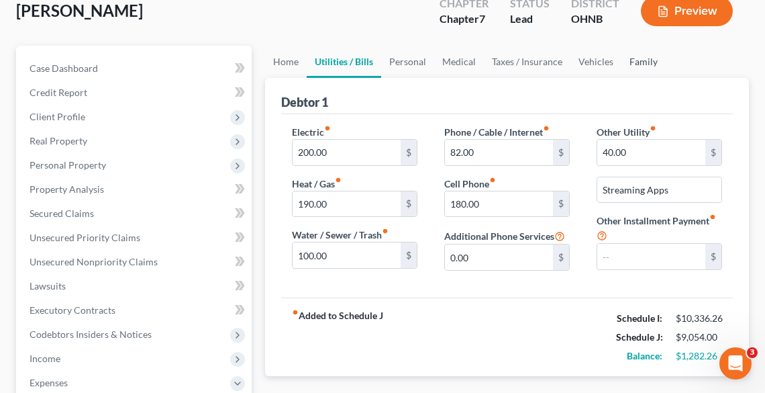
click at [640, 59] on link "Family" at bounding box center [644, 62] width 44 height 32
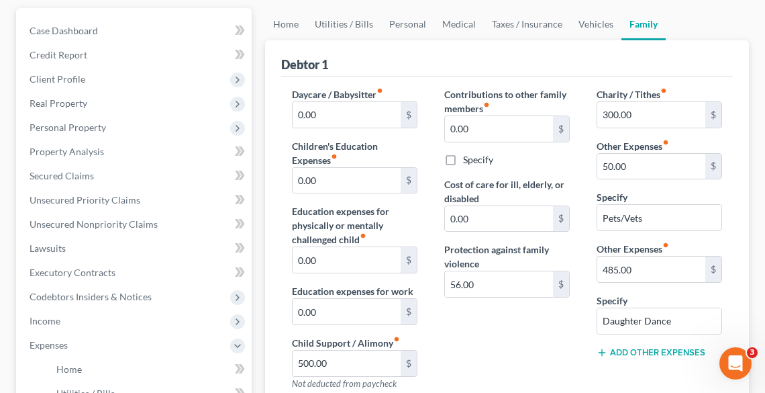
scroll to position [161, 0]
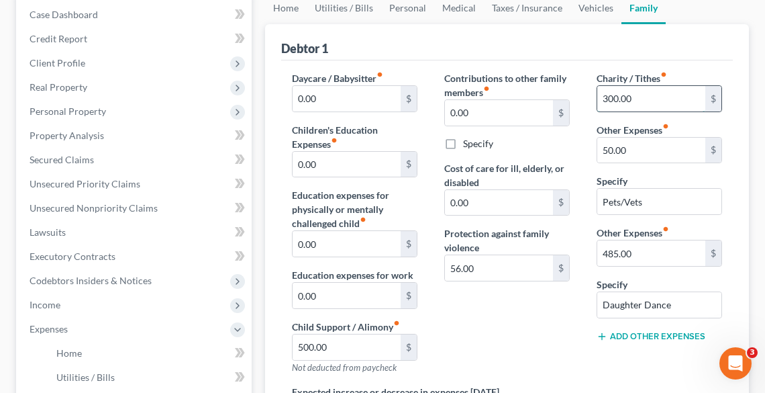
click at [666, 101] on input "300.00" at bounding box center [651, 99] width 108 height 26
type input "274.00"
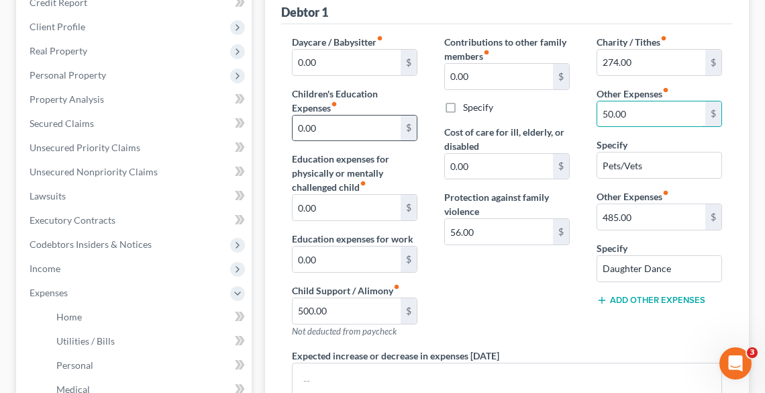
scroll to position [269, 0]
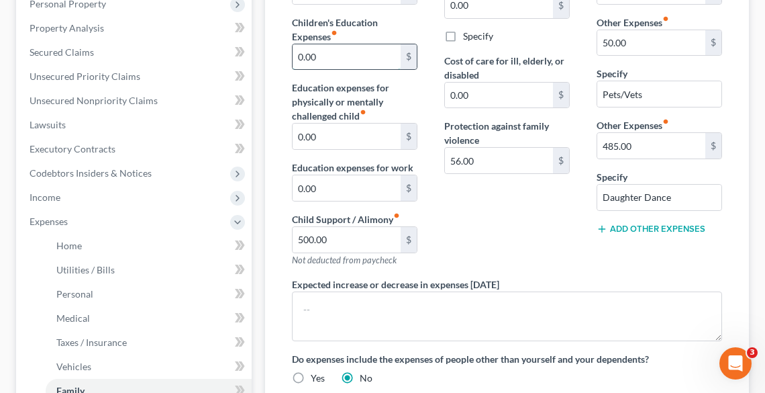
click at [335, 53] on input "0.00" at bounding box center [347, 57] width 108 height 26
type input "66.00"
click at [638, 284] on div "Expected increase or decrease in expenses [DATE]" at bounding box center [507, 309] width 457 height 64
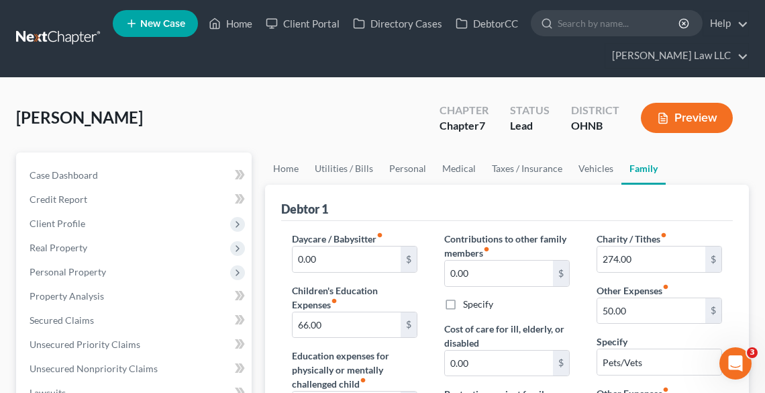
scroll to position [0, 0]
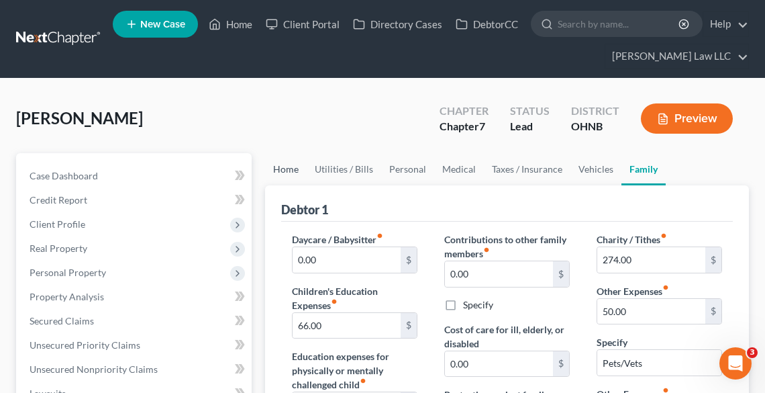
click at [292, 166] on link "Home" at bounding box center [286, 169] width 42 height 32
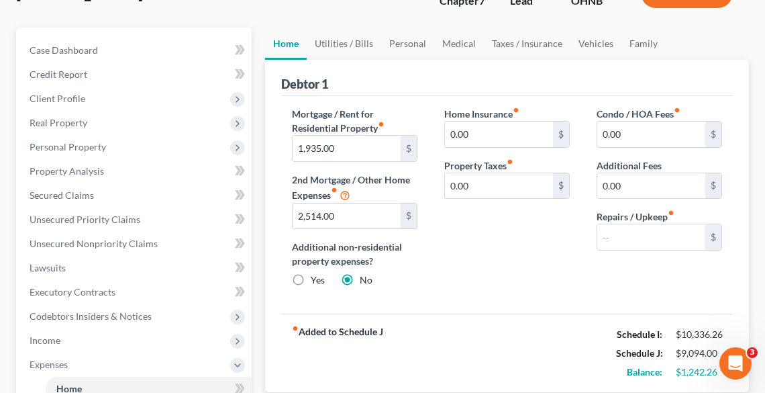
scroll to position [269, 0]
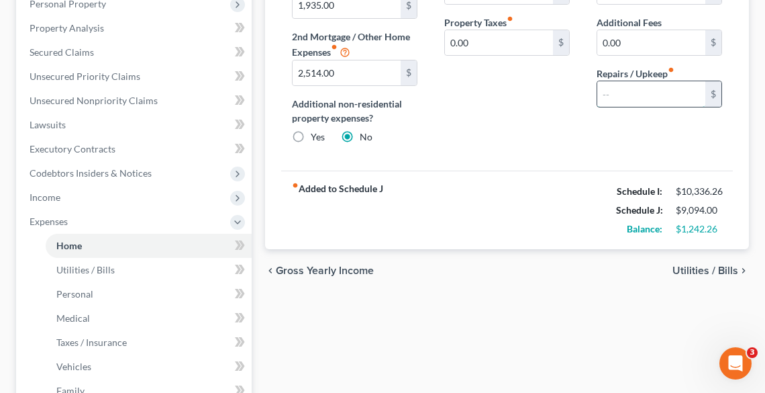
click at [639, 83] on input "text" at bounding box center [651, 94] width 108 height 26
type input "50.00"
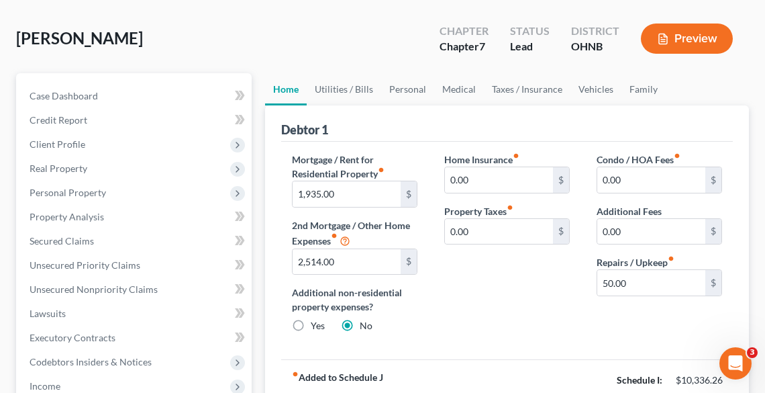
scroll to position [54, 0]
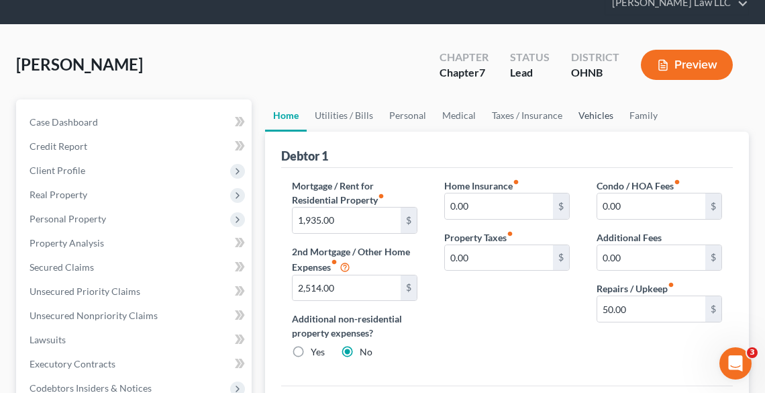
click at [593, 113] on link "Vehicles" at bounding box center [596, 115] width 51 height 32
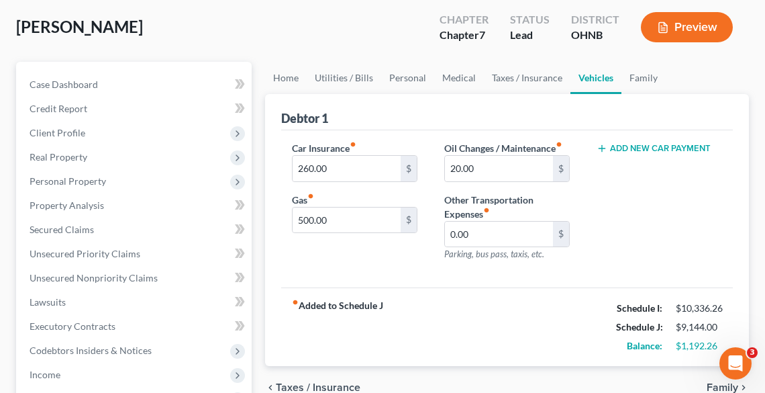
scroll to position [107, 0]
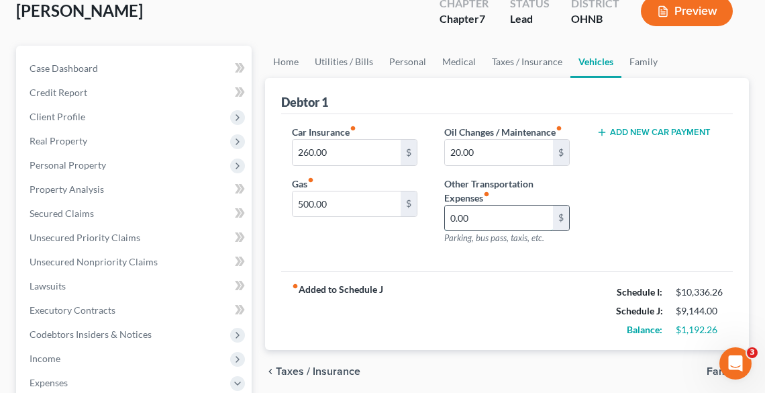
click at [517, 215] on input "0.00" at bounding box center [499, 218] width 108 height 26
type input "240.00"
click at [640, 58] on link "Family" at bounding box center [644, 62] width 44 height 32
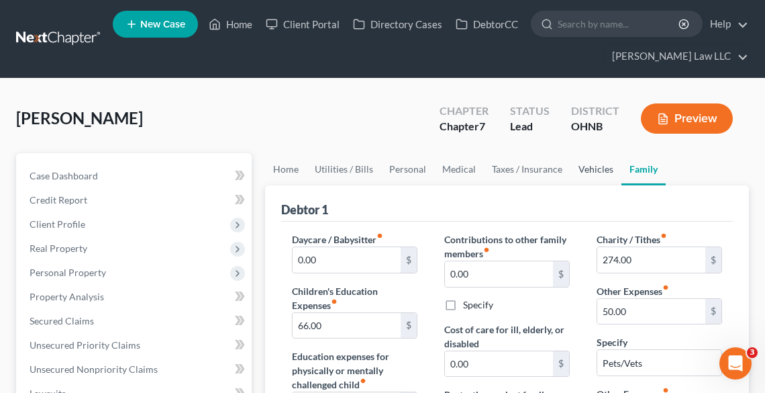
click at [584, 162] on link "Vehicles" at bounding box center [596, 169] width 51 height 32
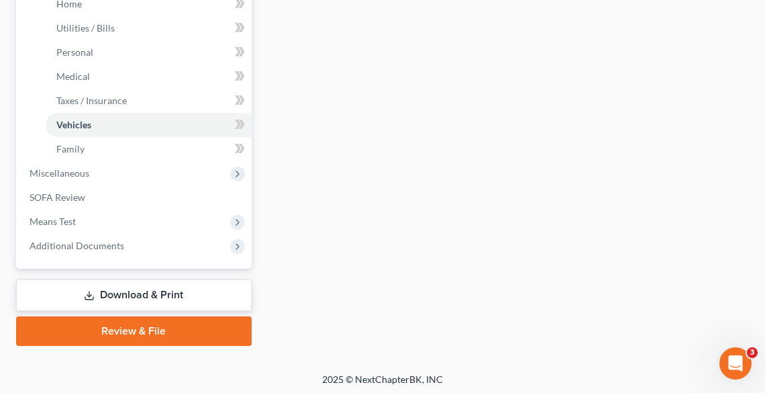
scroll to position [513, 0]
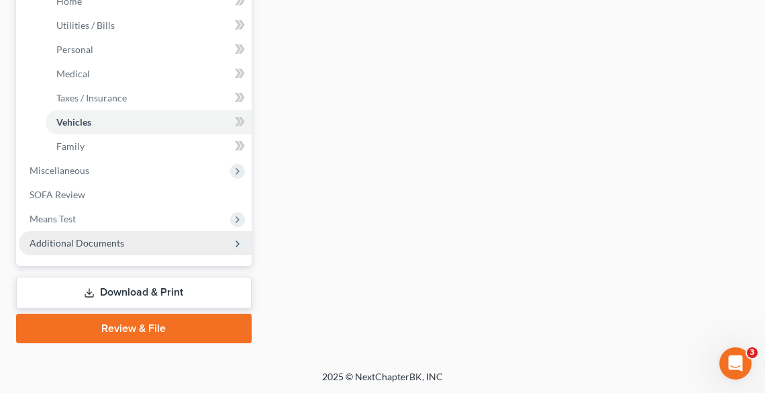
click at [97, 244] on span "Additional Documents" at bounding box center [77, 242] width 95 height 11
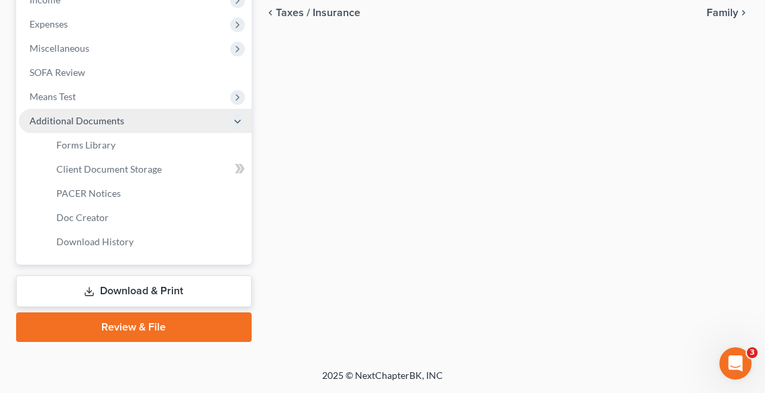
scroll to position [465, 0]
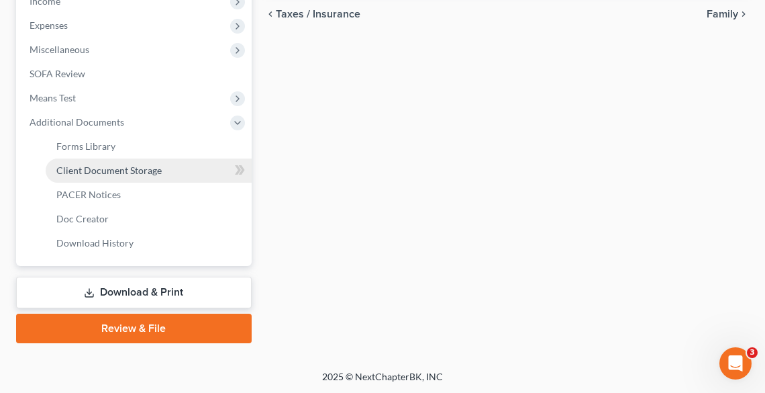
click at [102, 175] on span "Client Document Storage" at bounding box center [108, 169] width 105 height 11
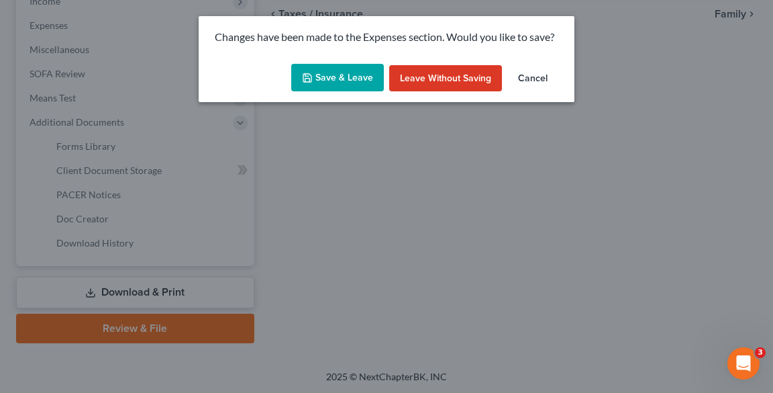
click at [341, 73] on button "Save & Leave" at bounding box center [337, 78] width 93 height 28
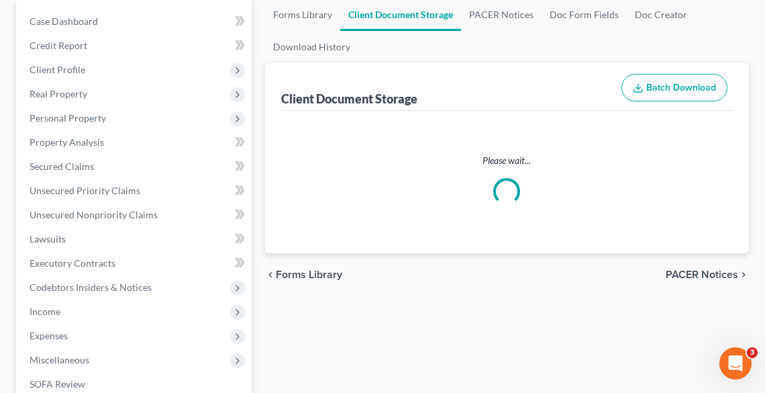
select select "5"
select select "20"
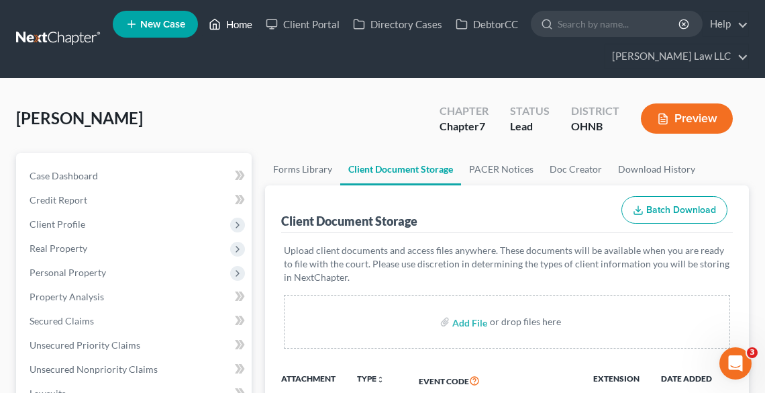
click at [234, 24] on link "Home" at bounding box center [230, 24] width 57 height 24
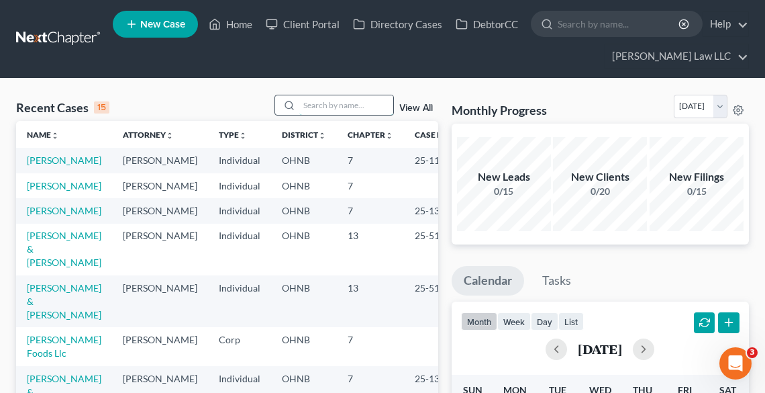
click at [360, 99] on input "search" at bounding box center [346, 104] width 94 height 19
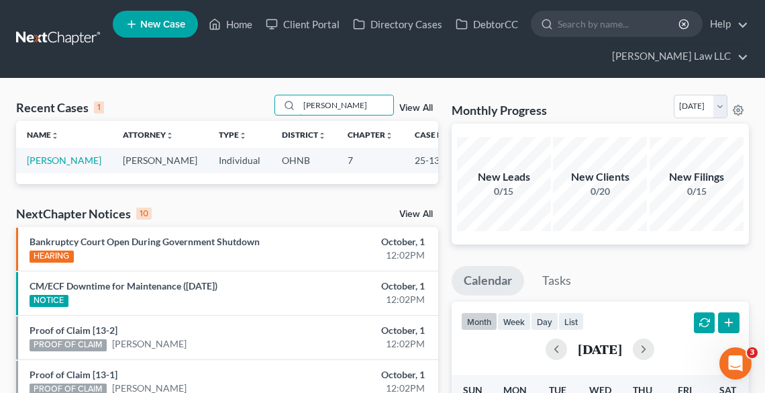
type input "[PERSON_NAME]"
click at [42, 166] on td "[PERSON_NAME]" at bounding box center [64, 160] width 96 height 25
click at [44, 156] on link "[PERSON_NAME]" at bounding box center [64, 159] width 75 height 11
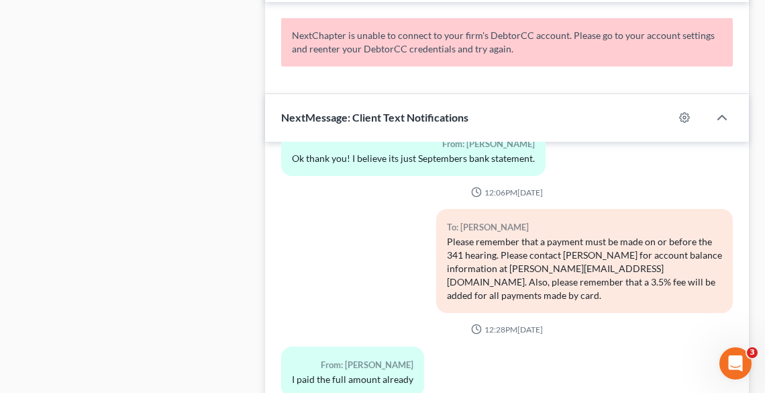
scroll to position [967, 0]
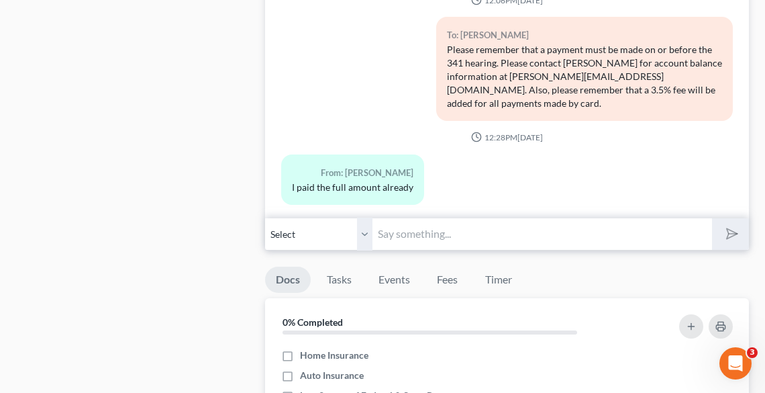
click at [431, 231] on input "text" at bounding box center [543, 234] width 340 height 33
type input "These are automated texts. Thank you."
click at [712, 218] on button "submit" at bounding box center [730, 234] width 37 height 32
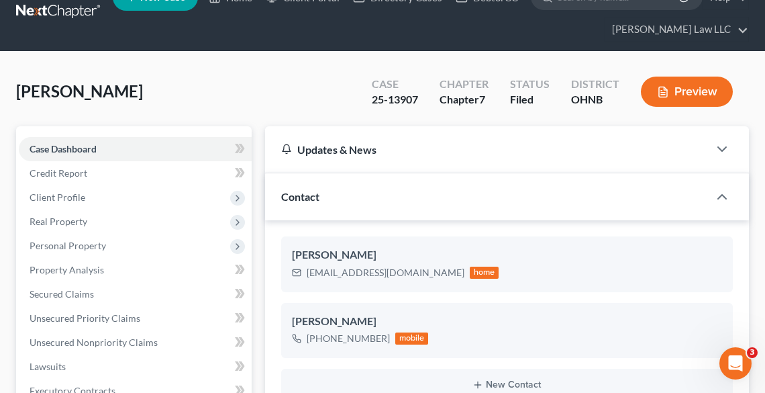
scroll to position [0, 0]
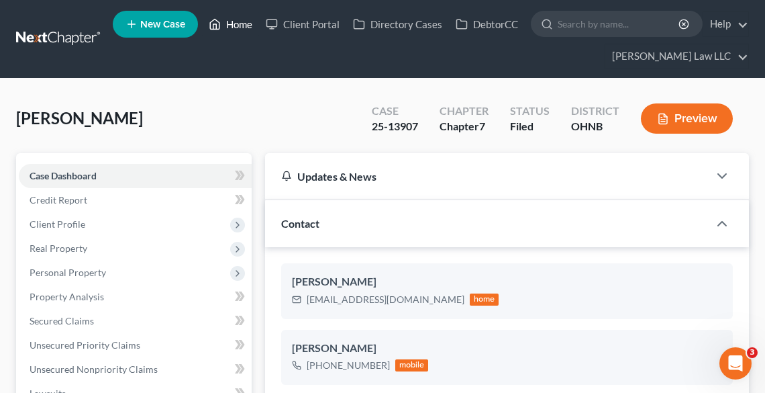
click at [242, 24] on link "Home" at bounding box center [230, 24] width 57 height 24
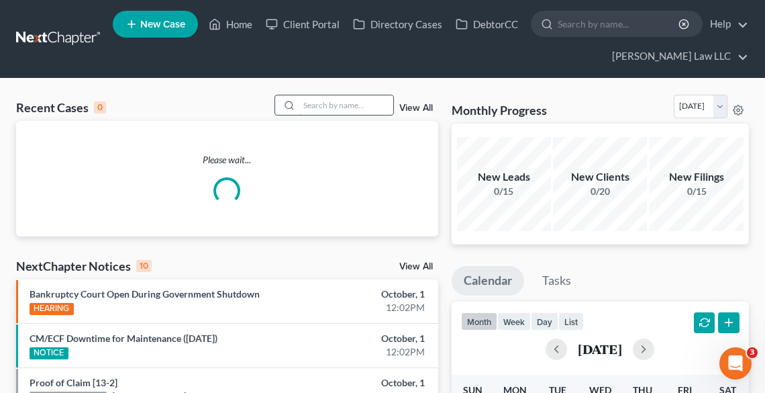
click at [336, 107] on input "search" at bounding box center [346, 104] width 94 height 19
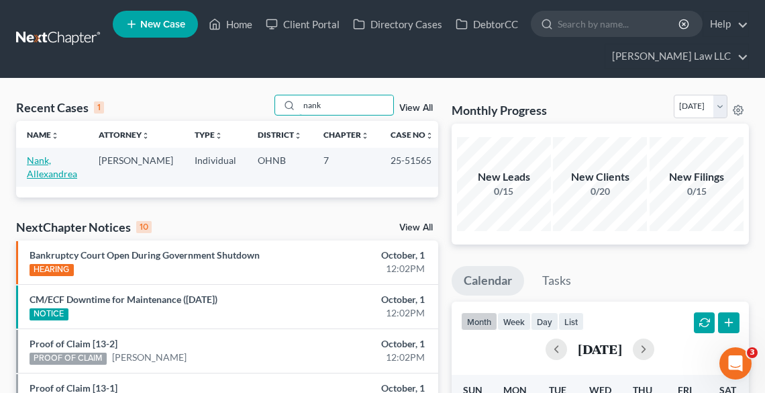
type input "nank"
click at [38, 172] on link "Nank, Allexandrea" at bounding box center [52, 166] width 50 height 25
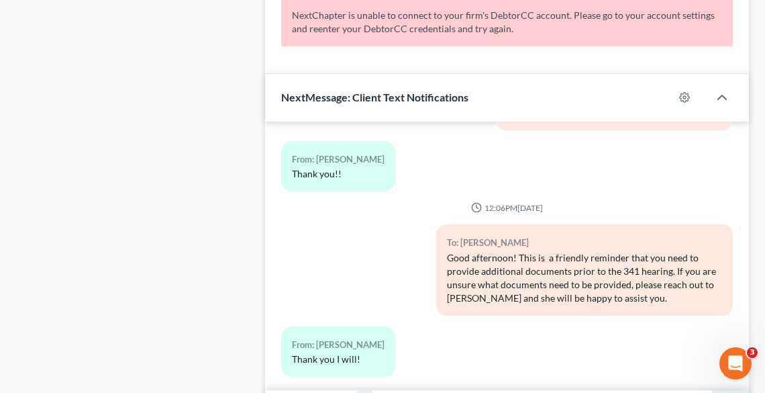
scroll to position [1772, 0]
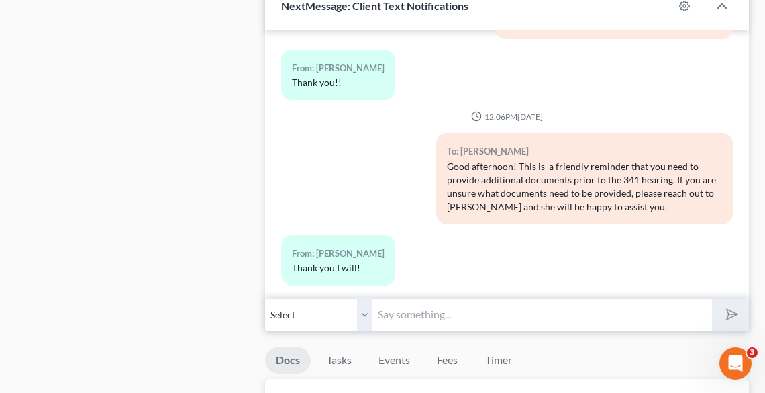
click at [412, 313] on input "text" at bounding box center [543, 314] width 340 height 33
type input "Thank you!"
click at [735, 306] on icon "submit" at bounding box center [729, 314] width 19 height 19
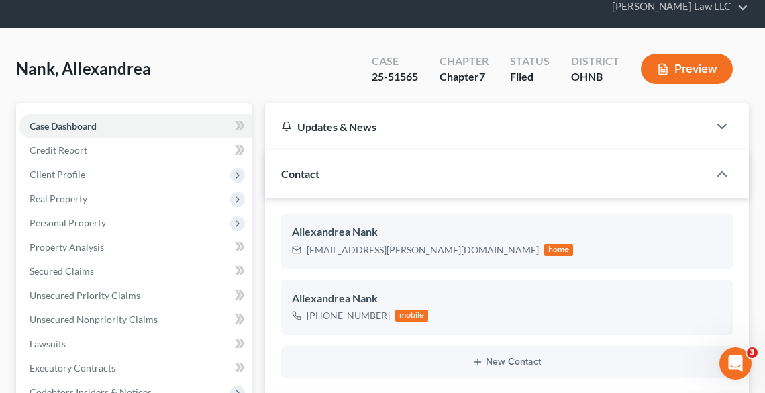
scroll to position [0, 0]
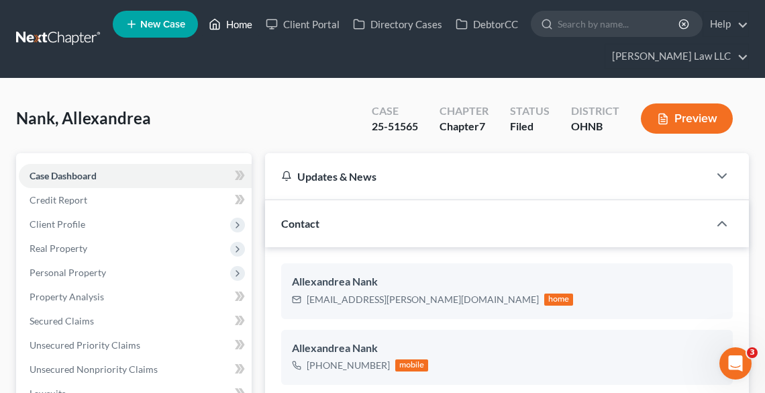
click at [226, 30] on link "Home" at bounding box center [230, 24] width 57 height 24
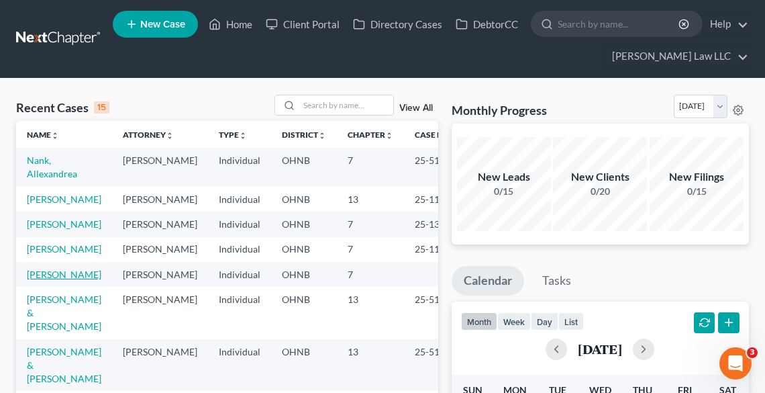
click at [45, 280] on link "[PERSON_NAME]" at bounding box center [64, 274] width 75 height 11
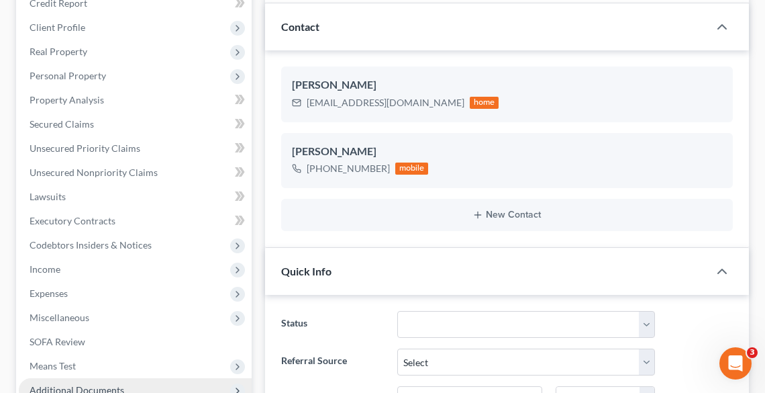
scroll to position [322, 0]
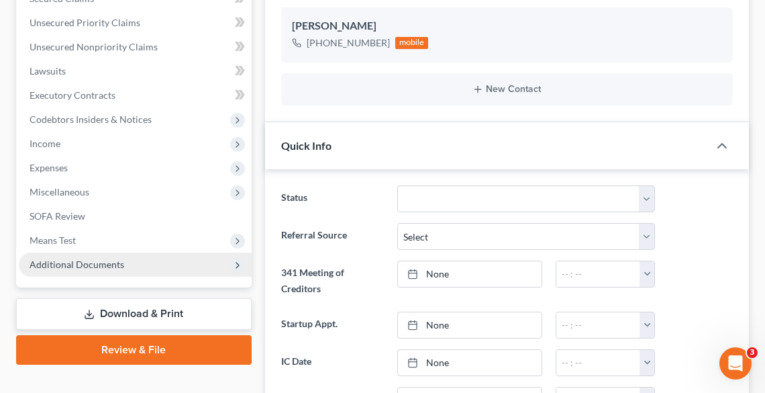
click at [75, 264] on span "Additional Documents" at bounding box center [77, 263] width 95 height 11
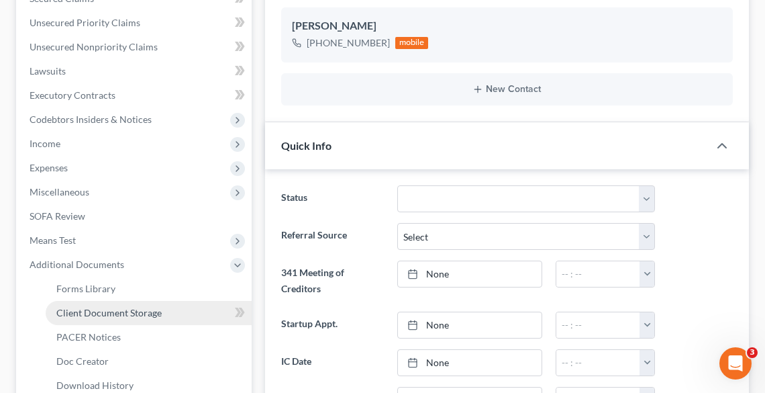
click at [81, 315] on span "Client Document Storage" at bounding box center [108, 312] width 105 height 11
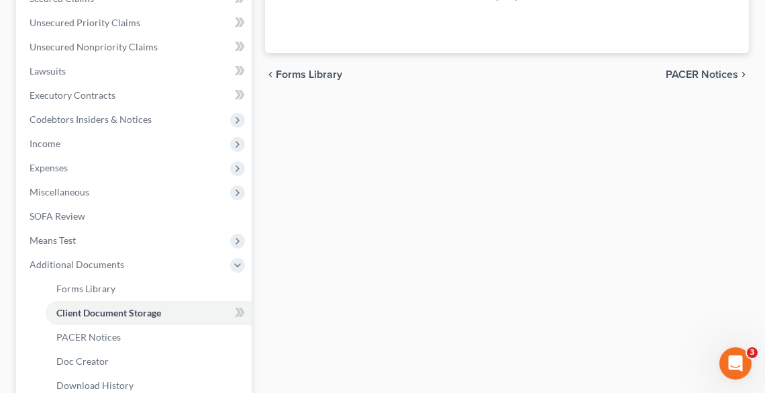
select select "5"
select select "20"
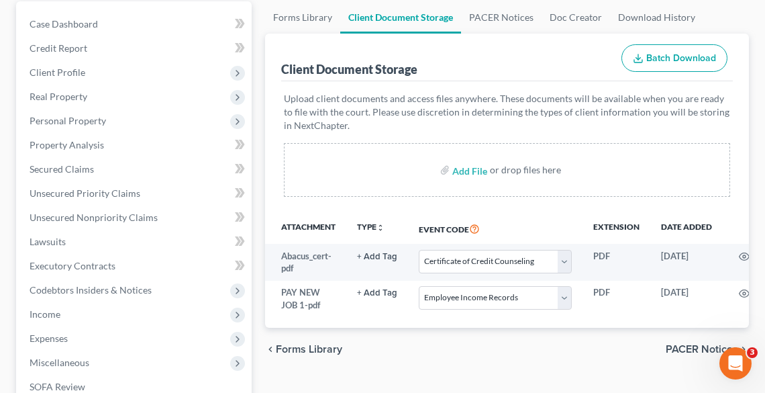
scroll to position [269, 0]
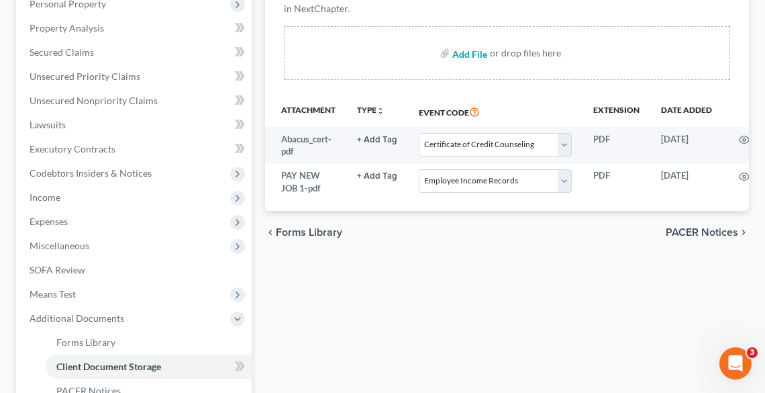
click at [464, 54] on input "file" at bounding box center [468, 53] width 32 height 24
type input "C:\fakepath\DECRE.pdf"
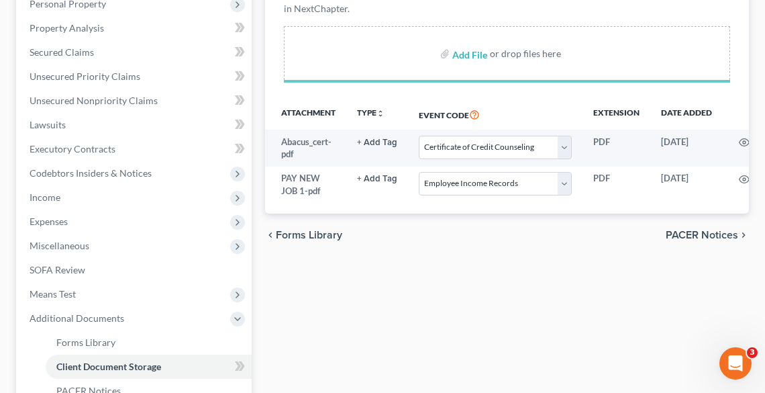
select select "5"
select select "20"
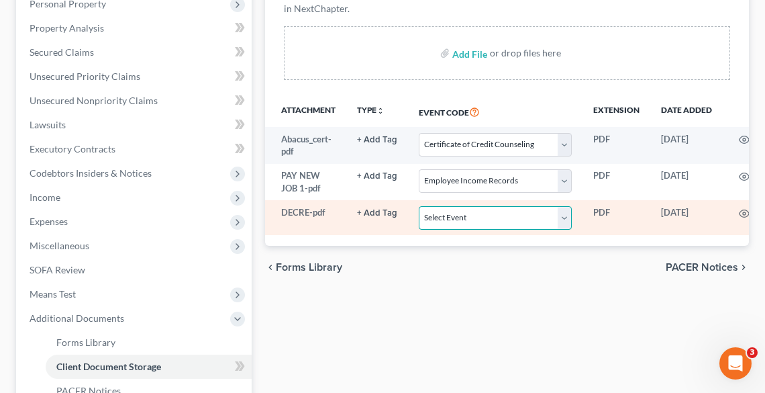
click at [467, 218] on select "Select Event 20 Largest Unsecured Creditors Amended List of Creditors (Fee) Ame…" at bounding box center [495, 217] width 153 height 23
select select "16"
click at [419, 206] on select "Select Event 20 Largest Unsecured Creditors Amended List of Creditors (Fee) Ame…" at bounding box center [495, 217] width 153 height 23
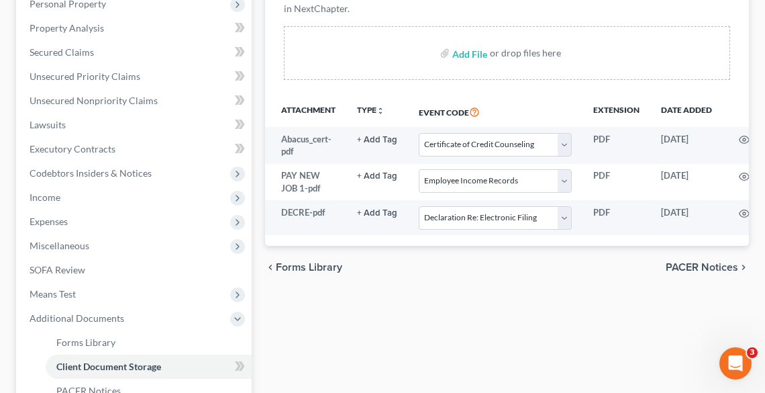
click at [405, 264] on div "chevron_left Forms Library PACER Notices chevron_right" at bounding box center [507, 267] width 484 height 43
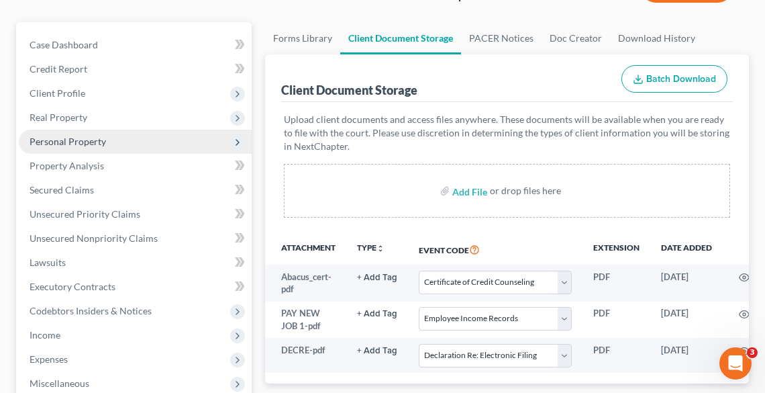
scroll to position [0, 0]
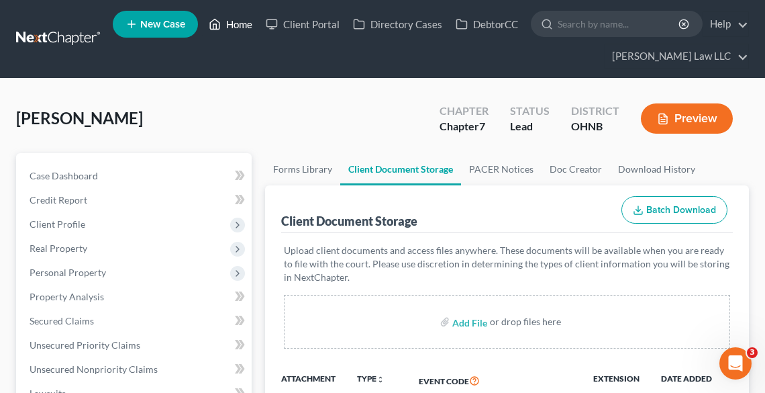
click at [233, 27] on link "Home" at bounding box center [230, 24] width 57 height 24
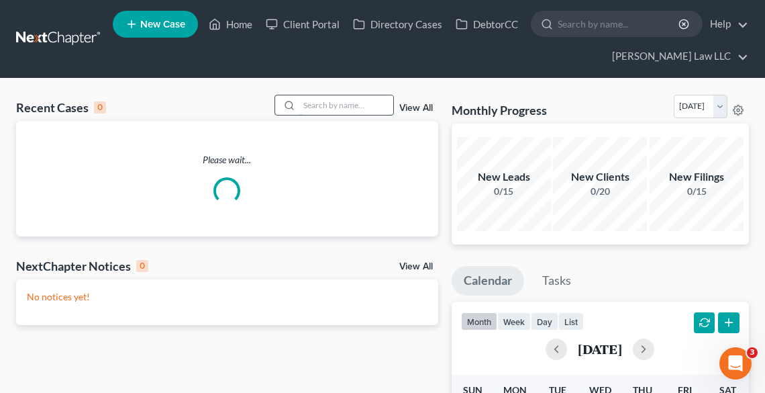
click at [314, 105] on input "search" at bounding box center [346, 104] width 94 height 19
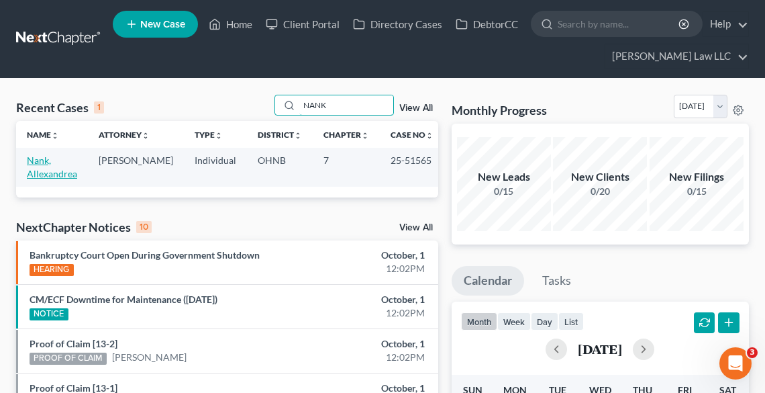
type input "NANK"
click at [46, 170] on link "Nank, Allexandrea" at bounding box center [52, 166] width 50 height 25
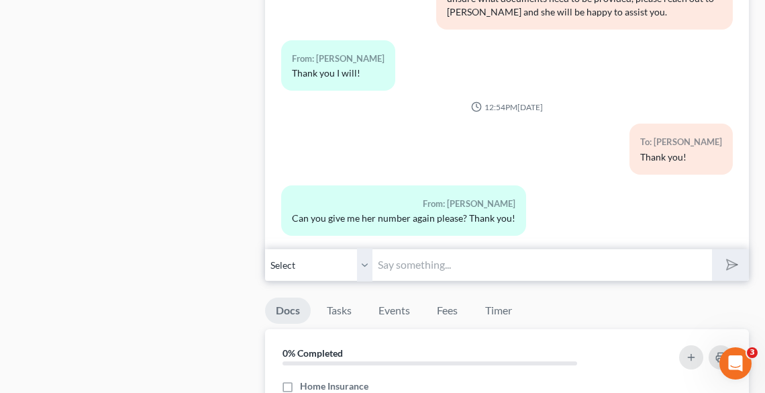
scroll to position [1826, 0]
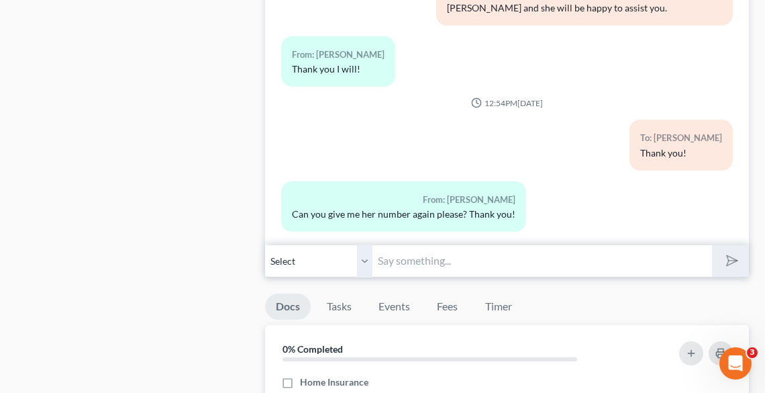
click at [413, 258] on input "text" at bounding box center [543, 260] width 340 height 33
type input "[PHONE_NUMBER]"
click at [724, 258] on icon "submit" at bounding box center [729, 260] width 19 height 19
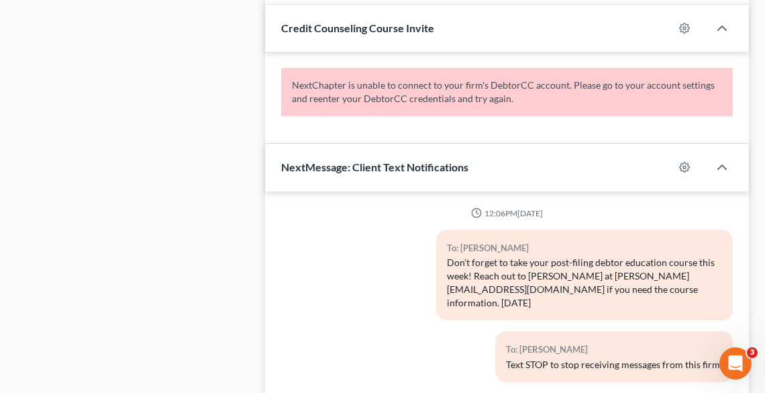
scroll to position [0, 0]
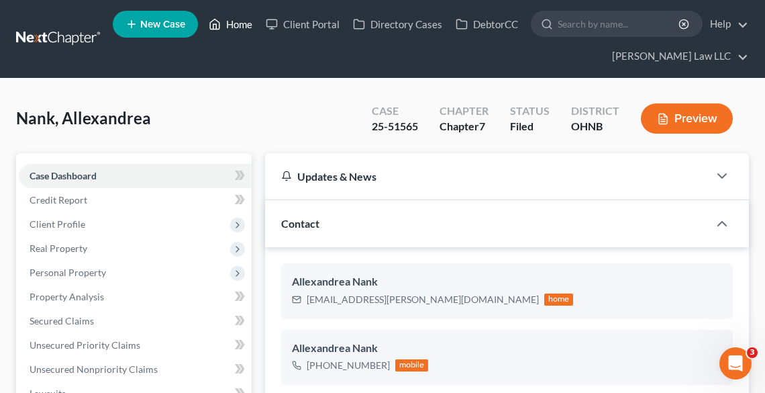
click at [239, 18] on link "Home" at bounding box center [230, 24] width 57 height 24
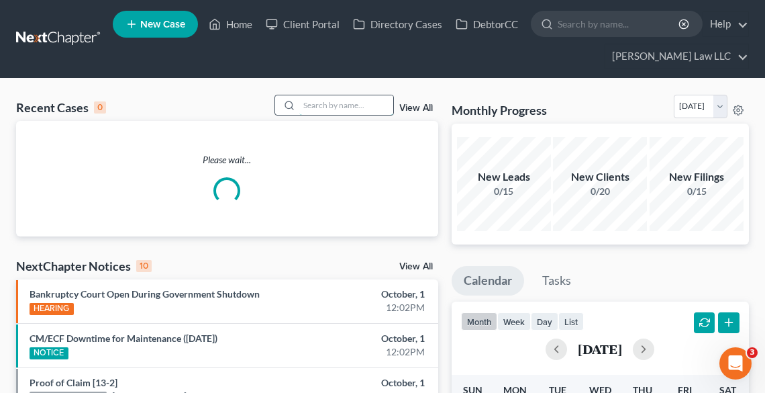
click at [344, 110] on input "search" at bounding box center [346, 104] width 94 height 19
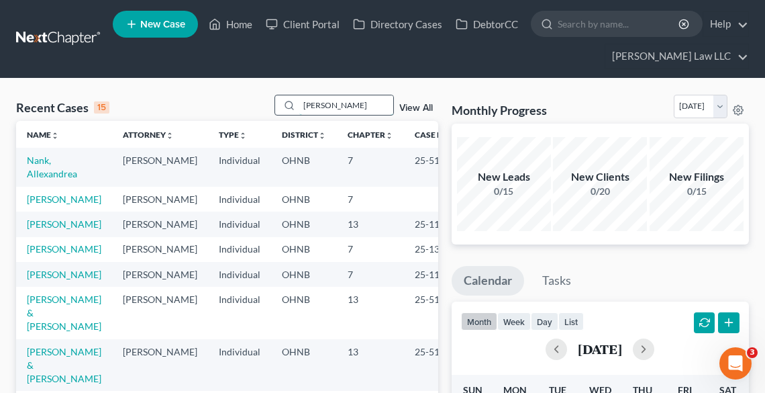
type input "[PERSON_NAME]"
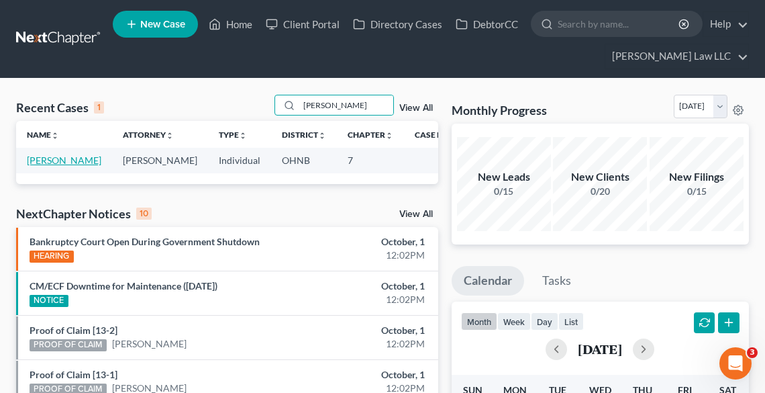
click at [46, 164] on link "[PERSON_NAME]" at bounding box center [64, 159] width 75 height 11
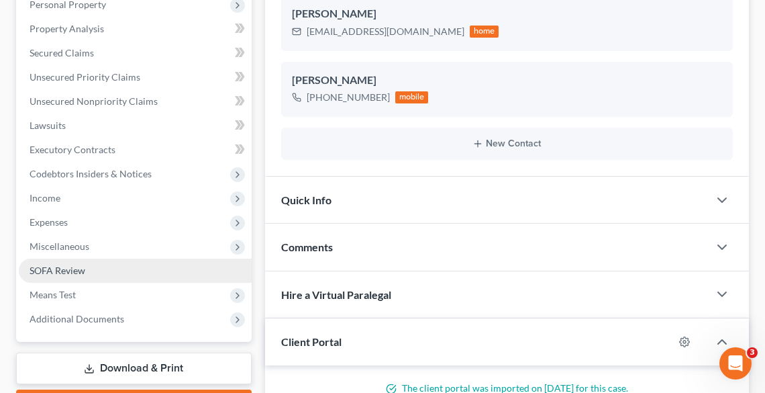
scroll to position [322, 0]
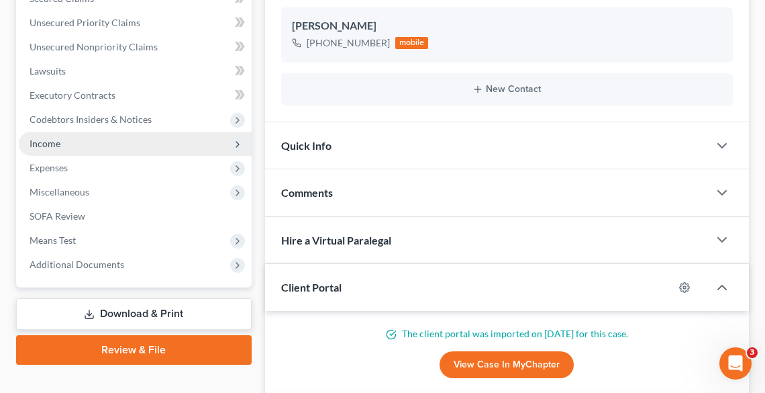
click at [39, 147] on span "Income" at bounding box center [45, 143] width 31 height 11
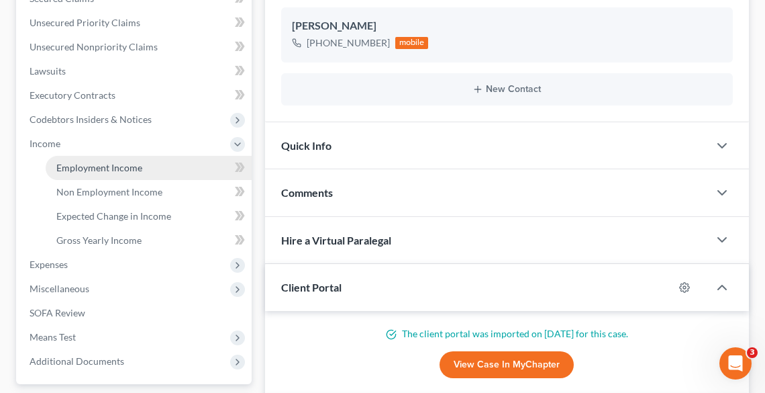
click at [100, 168] on span "Employment Income" at bounding box center [99, 167] width 86 height 11
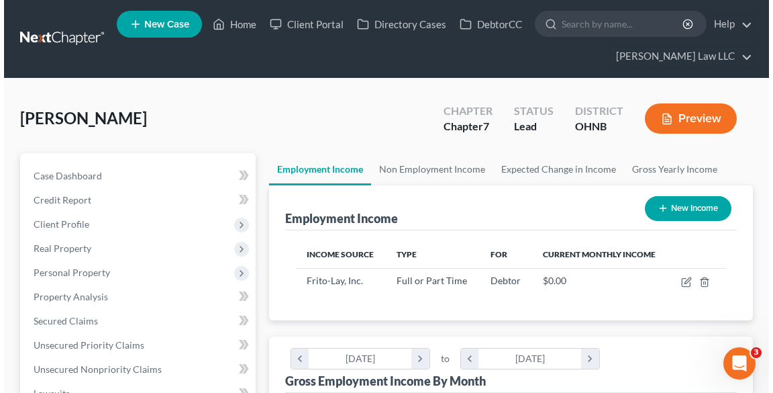
scroll to position [215, 456]
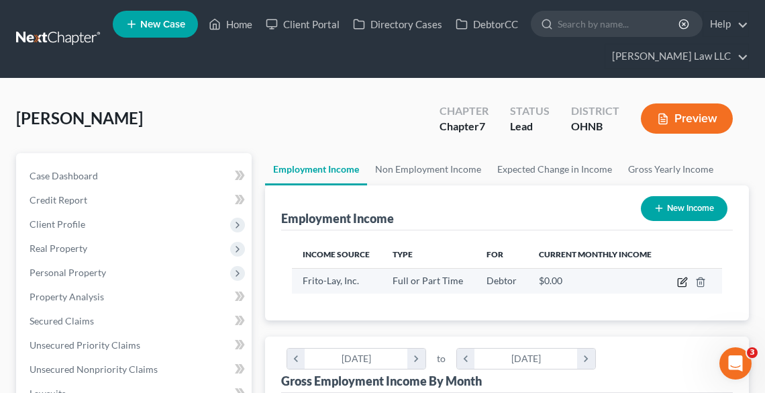
click at [682, 284] on icon "button" at bounding box center [682, 282] width 11 height 11
select select "0"
select select "45"
select select "3"
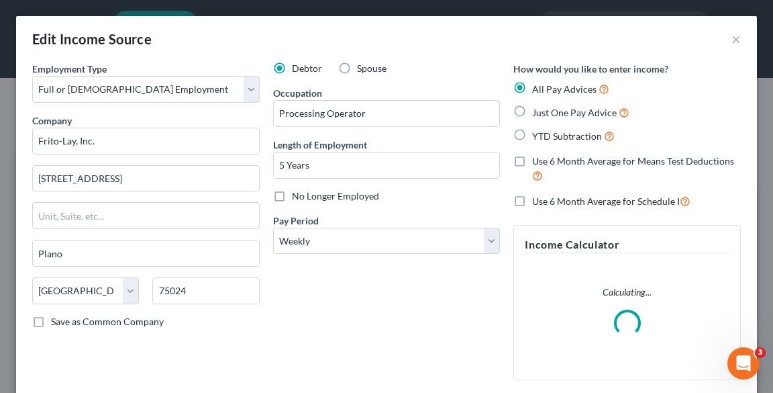
scroll to position [218, 462]
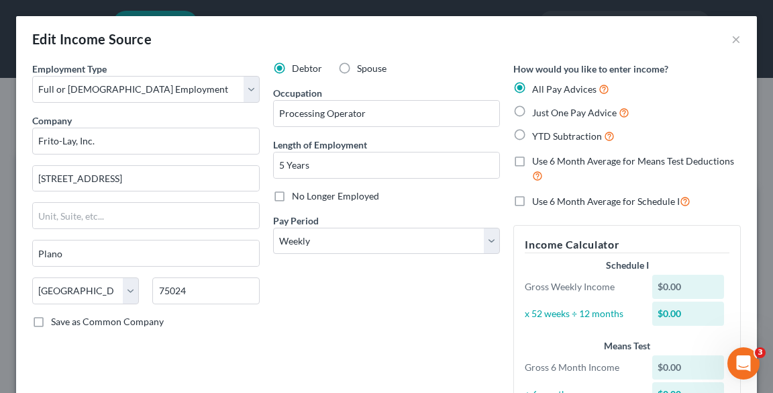
click at [559, 103] on div "All Pay Advices Just One Pay Advice YTD Subtraction" at bounding box center [628, 112] width 228 height 62
click at [560, 109] on span "Just One Pay Advice" at bounding box center [574, 112] width 85 height 11
click at [546, 109] on input "Just One Pay Advice" at bounding box center [542, 109] width 9 height 9
radio input "true"
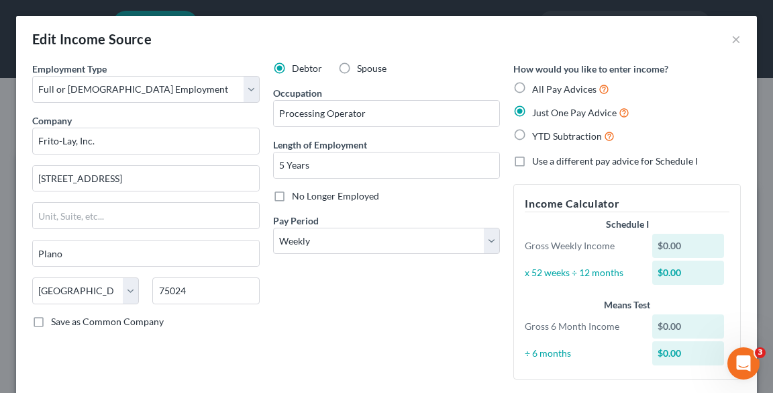
click at [556, 112] on span "Just One Pay Advice" at bounding box center [574, 112] width 85 height 11
click at [546, 112] on input "Just One Pay Advice" at bounding box center [542, 109] width 9 height 9
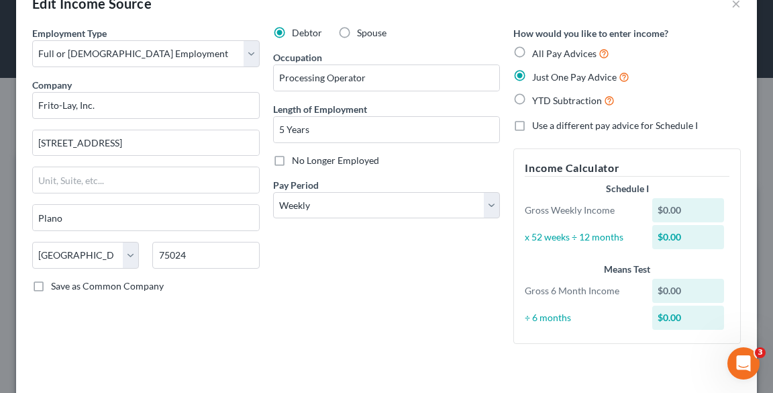
scroll to position [92, 0]
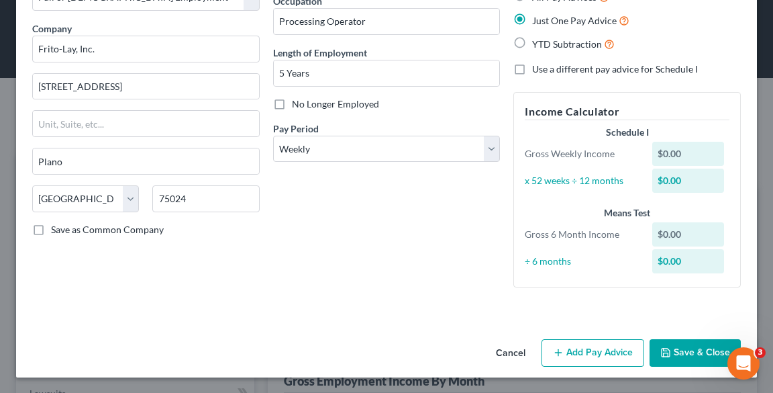
click at [589, 349] on button "Add Pay Advice" at bounding box center [593, 353] width 103 height 28
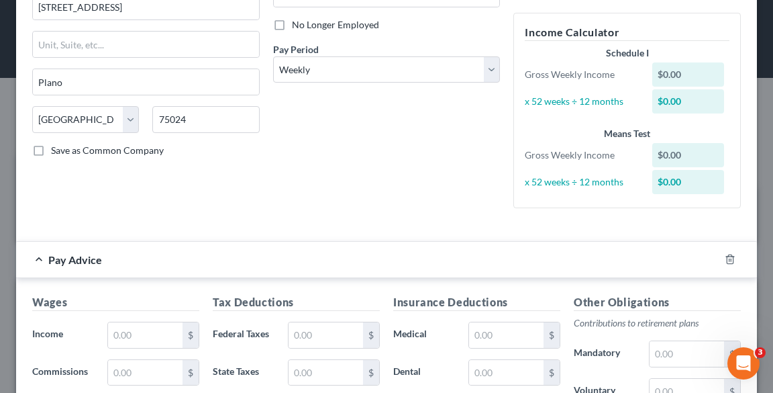
scroll to position [307, 0]
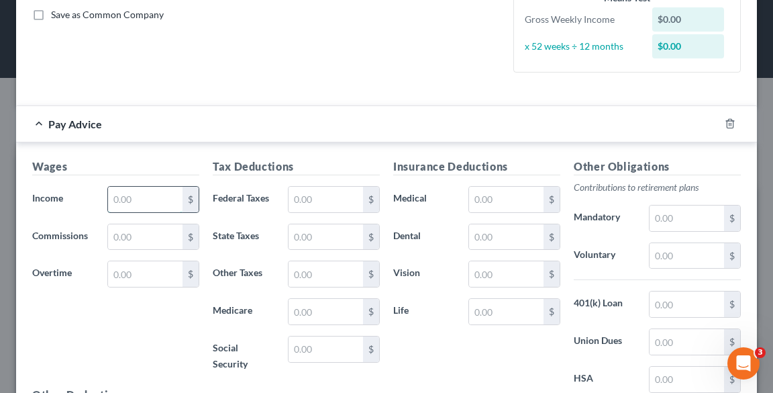
click at [130, 194] on input "text" at bounding box center [145, 200] width 75 height 26
type input "979.57"
click at [158, 273] on input "text" at bounding box center [145, 274] width 75 height 26
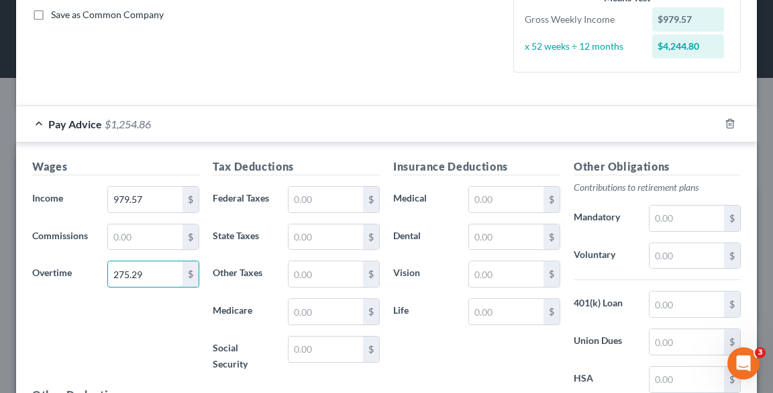
scroll to position [414, 0]
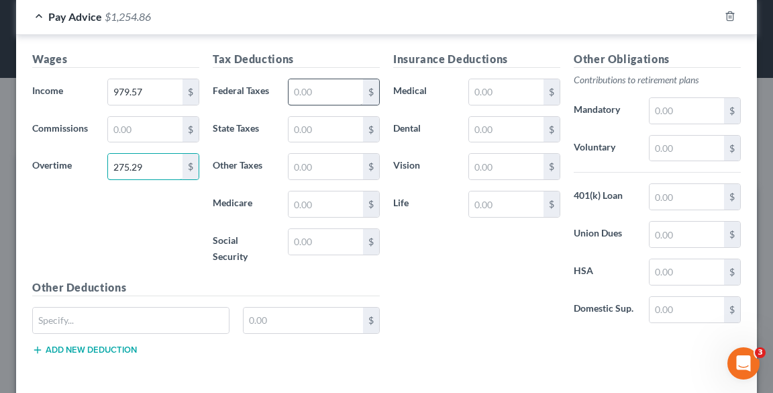
type input "275.29"
click at [338, 83] on input "text" at bounding box center [326, 92] width 75 height 26
click at [485, 129] on input "text" at bounding box center [506, 130] width 75 height 26
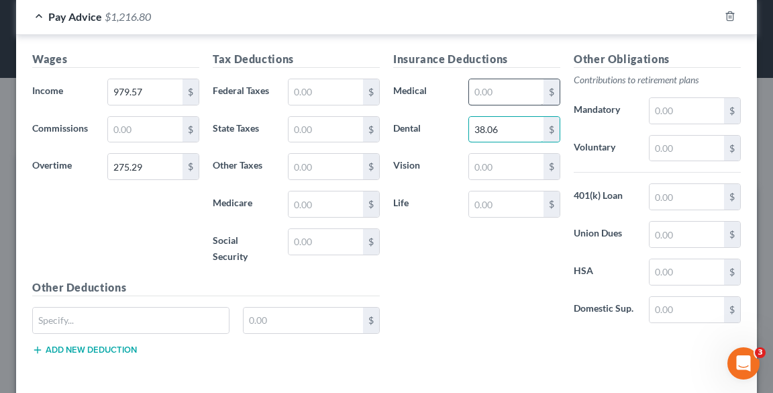
type input "38.06"
click at [489, 92] on input "text" at bounding box center [506, 92] width 75 height 26
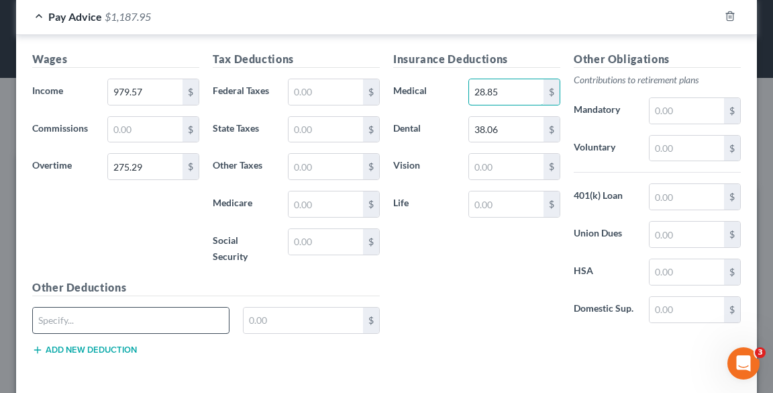
type input "28.85"
click at [134, 324] on input "text" at bounding box center [131, 320] width 196 height 26
type input "a"
type input "AD&D"
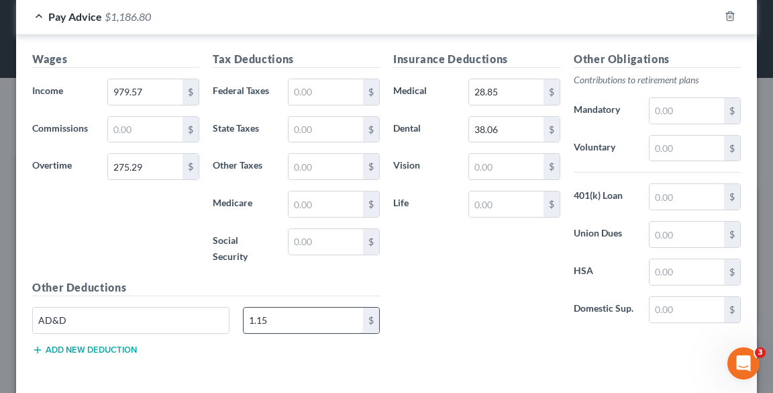
drag, startPoint x: 277, startPoint y: 320, endPoint x: 262, endPoint y: 310, distance: 17.5
click at [277, 318] on input "1.15" at bounding box center [303, 320] width 119 height 26
type input "1.93"
click at [676, 188] on input "text" at bounding box center [687, 197] width 75 height 26
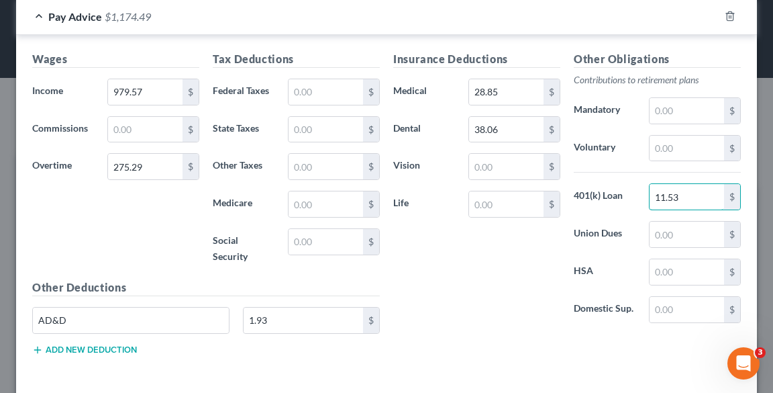
type input "11.53"
click at [78, 349] on button "Add new deduction" at bounding box center [84, 349] width 105 height 11
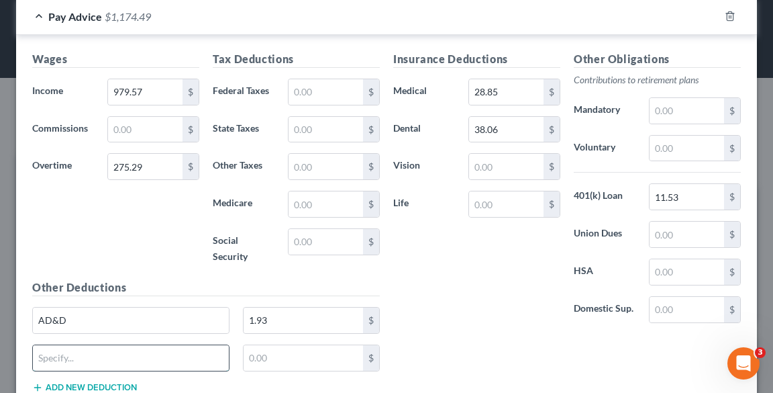
click at [98, 349] on input "text" at bounding box center [131, 358] width 196 height 26
type input "s"
type input "Stock Purchase Plan"
type input "10.00"
click at [671, 310] on input "text" at bounding box center [687, 310] width 75 height 26
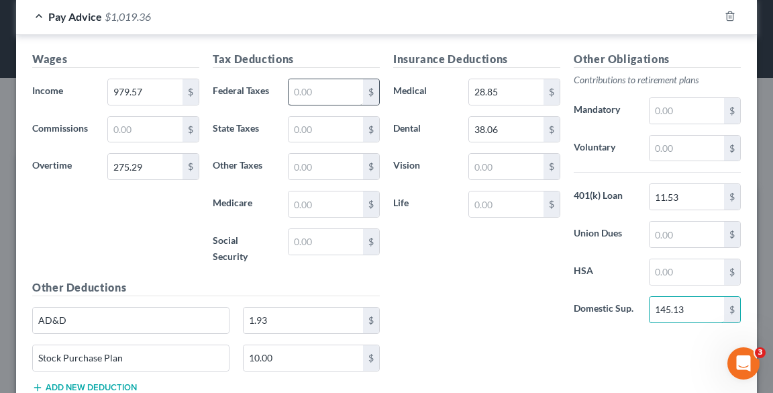
type input "145.13"
click at [293, 87] on input "text" at bounding box center [326, 92] width 75 height 26
type input "8.07"
drag, startPoint x: 322, startPoint y: 234, endPoint x: 299, endPoint y: 233, distance: 22.2
click at [322, 234] on input "text" at bounding box center [326, 242] width 75 height 26
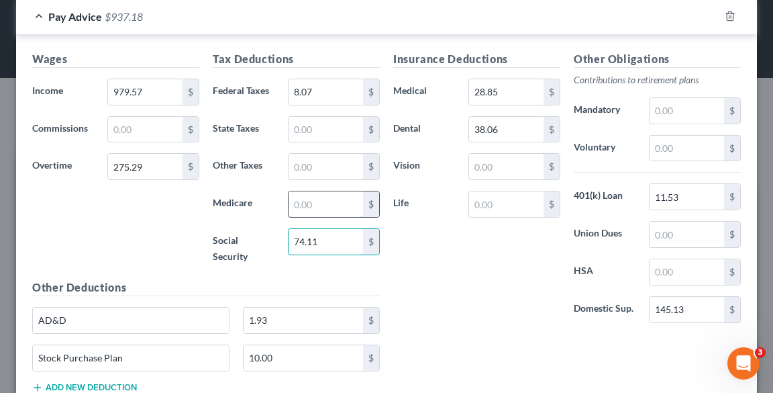
type input "74.11"
click at [294, 209] on input "text" at bounding box center [326, 204] width 75 height 26
type input "17.34"
click at [309, 130] on input "text" at bounding box center [326, 130] width 75 height 26
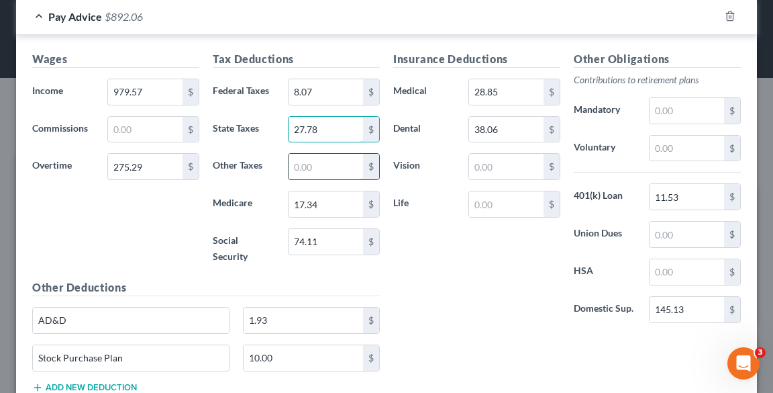
type input "27.78"
click at [319, 163] on input "text" at bounding box center [326, 167] width 75 height 26
type input "17.93"
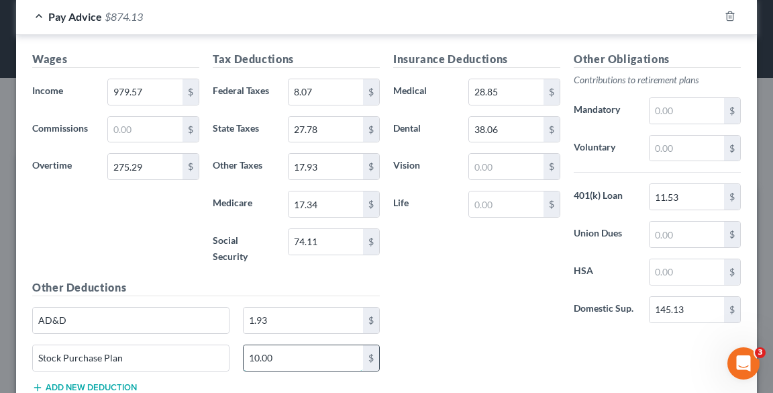
click at [345, 352] on input "10.00" at bounding box center [303, 358] width 119 height 26
type input "10.00"
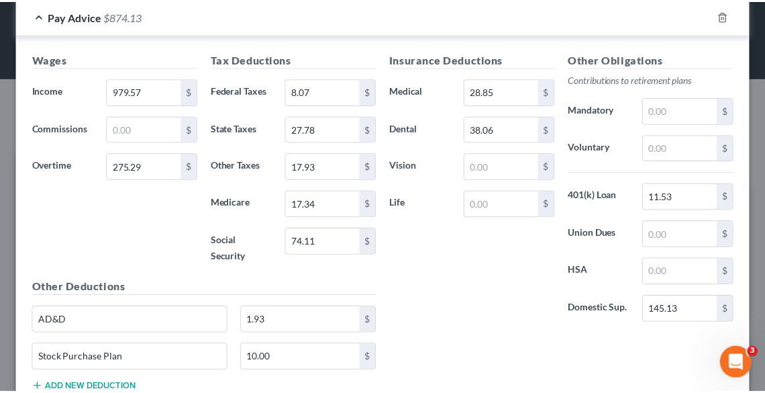
scroll to position [506, 0]
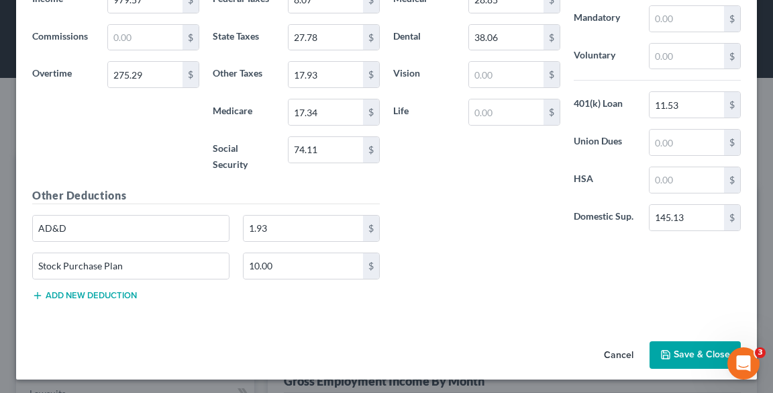
click at [666, 346] on button "Save & Close" at bounding box center [695, 355] width 91 height 28
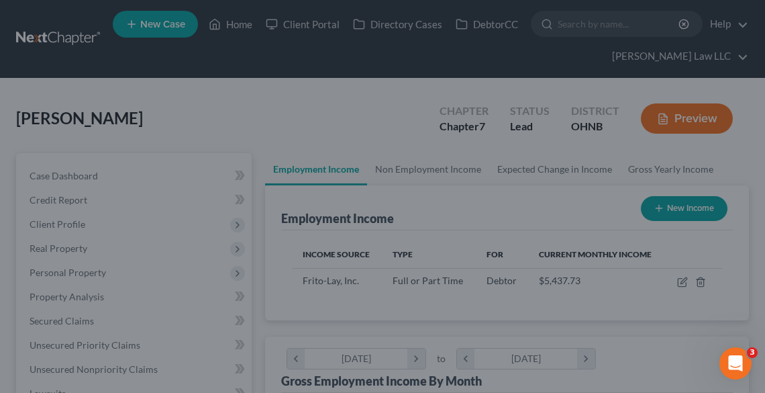
scroll to position [671092, 670849]
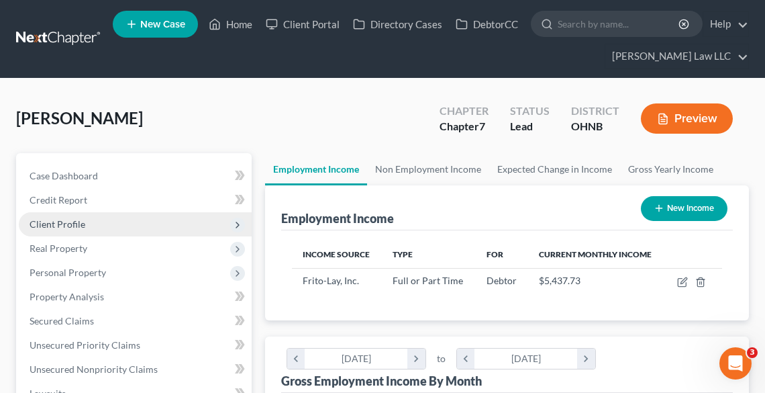
click at [56, 228] on span "Client Profile" at bounding box center [58, 223] width 56 height 11
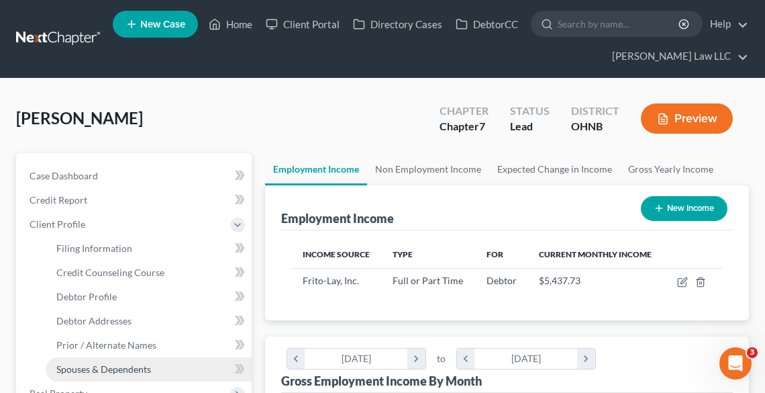
click at [109, 365] on span "Spouses & Dependents" at bounding box center [103, 368] width 95 height 11
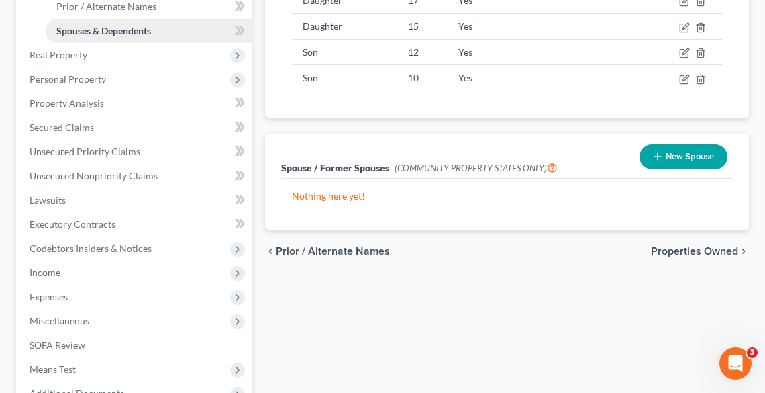
scroll to position [483, 0]
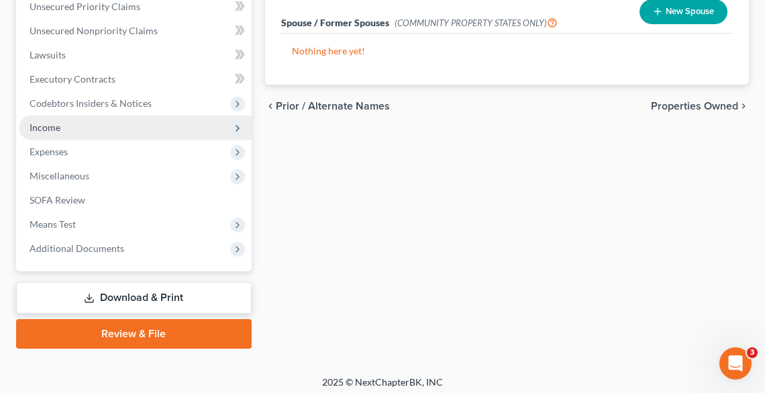
click at [43, 126] on span "Income" at bounding box center [45, 127] width 31 height 11
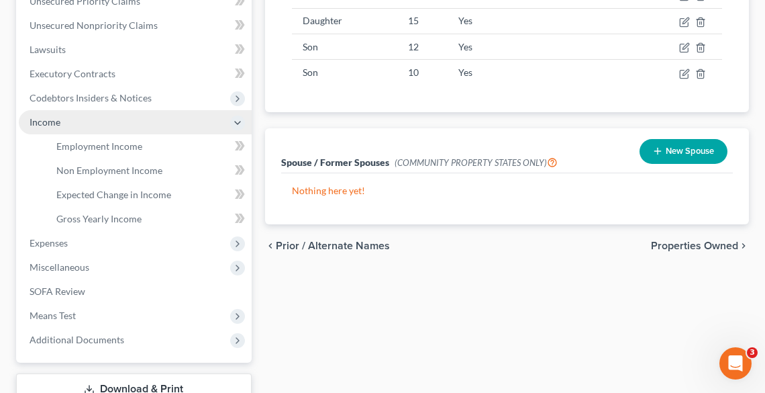
scroll to position [338, 0]
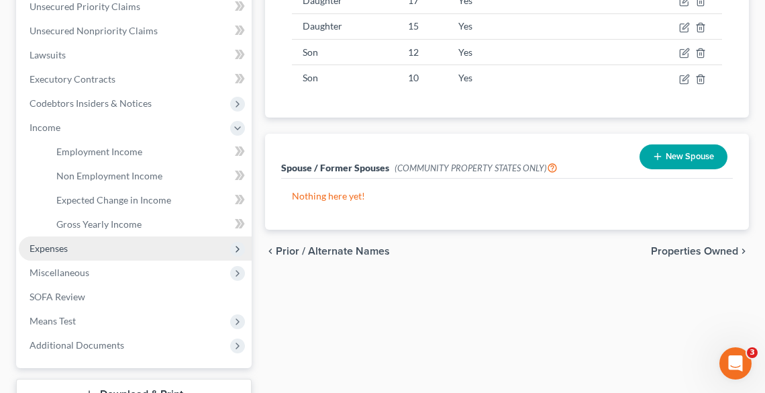
click at [62, 254] on span "Expenses" at bounding box center [135, 248] width 233 height 24
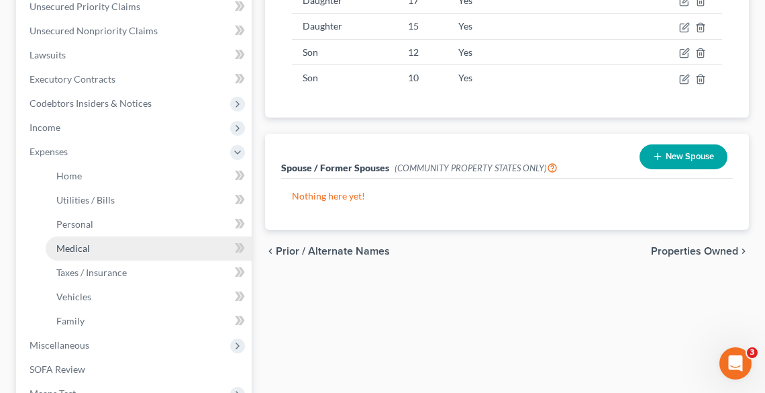
click at [67, 247] on span "Medical" at bounding box center [73, 247] width 34 height 11
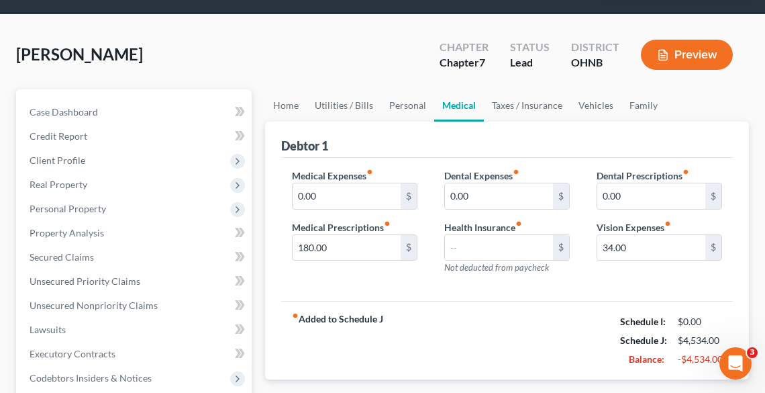
scroll to position [215, 0]
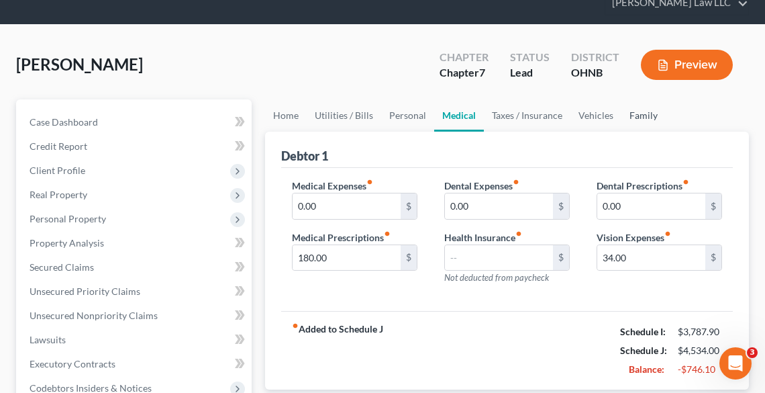
click at [632, 116] on link "Family" at bounding box center [644, 115] width 44 height 32
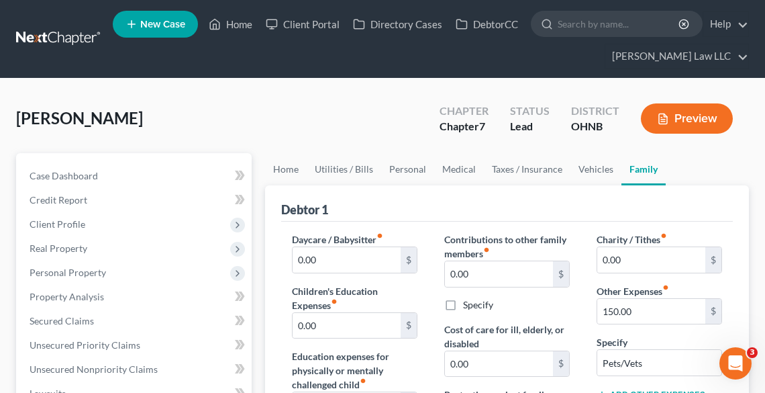
click at [604, 144] on div "[PERSON_NAME] Upgraded Chapter Chapter 7 Status Lead District OHNB Preview" at bounding box center [382, 124] width 733 height 58
click at [592, 174] on link "Vehicles" at bounding box center [596, 169] width 51 height 32
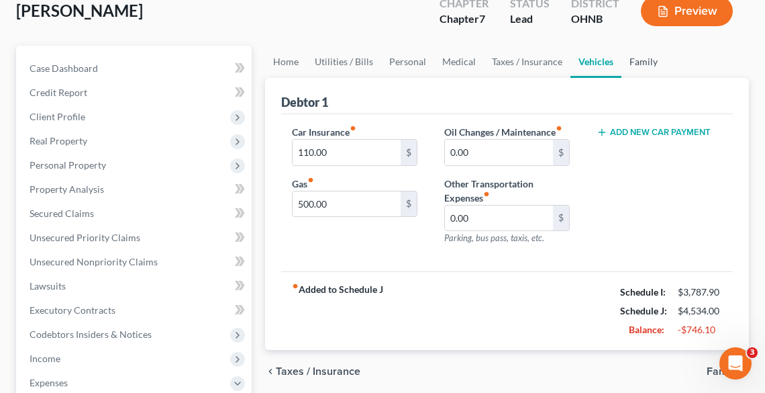
click at [646, 59] on link "Family" at bounding box center [644, 62] width 44 height 32
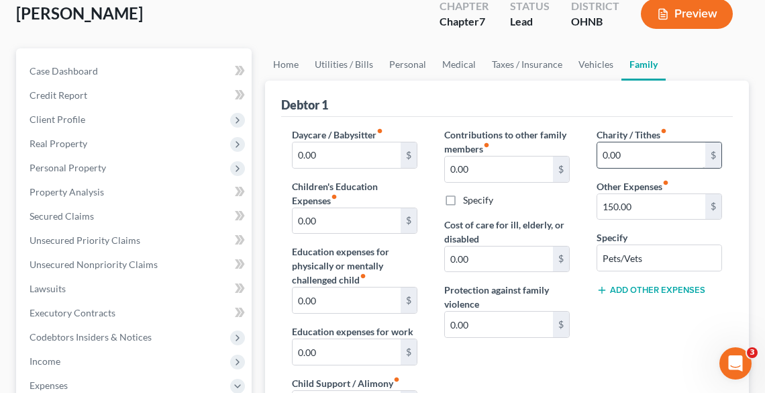
scroll to position [215, 0]
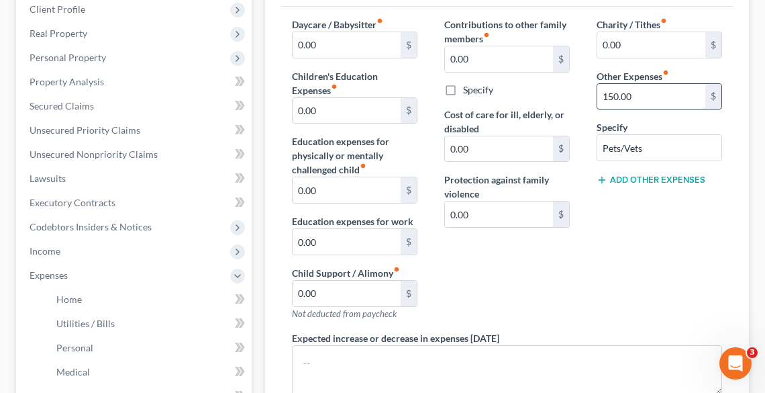
click at [644, 95] on input "150.00" at bounding box center [651, 97] width 108 height 26
type input "75.00"
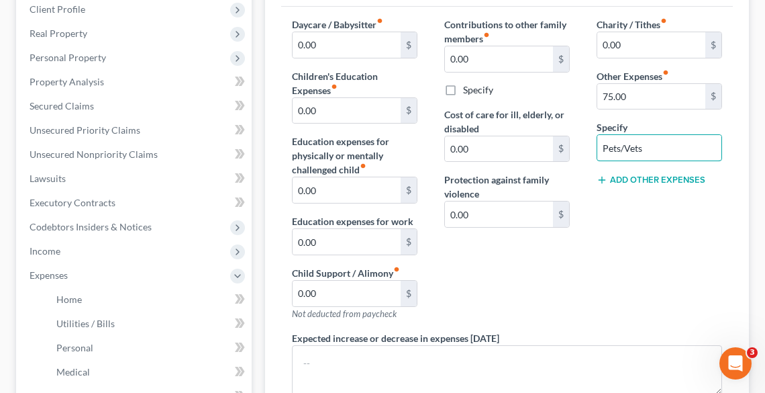
scroll to position [107, 0]
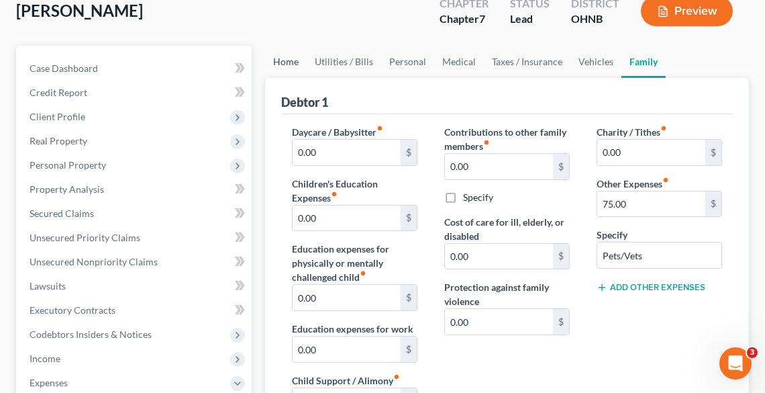
click at [276, 59] on link "Home" at bounding box center [286, 62] width 42 height 32
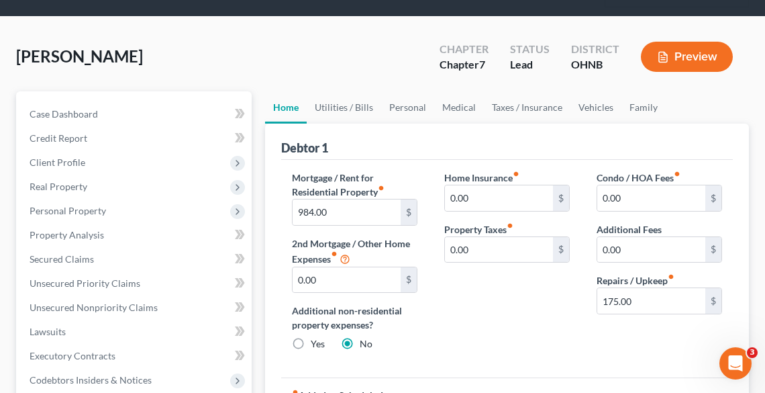
scroll to position [161, 0]
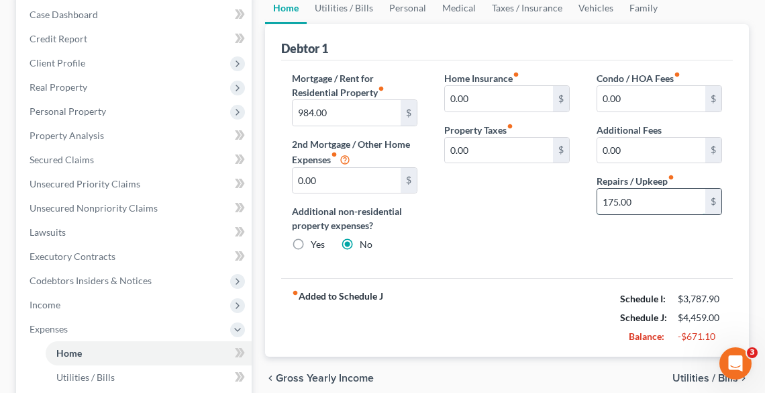
click at [657, 199] on input "175.00" at bounding box center [651, 202] width 108 height 26
type input "75.00"
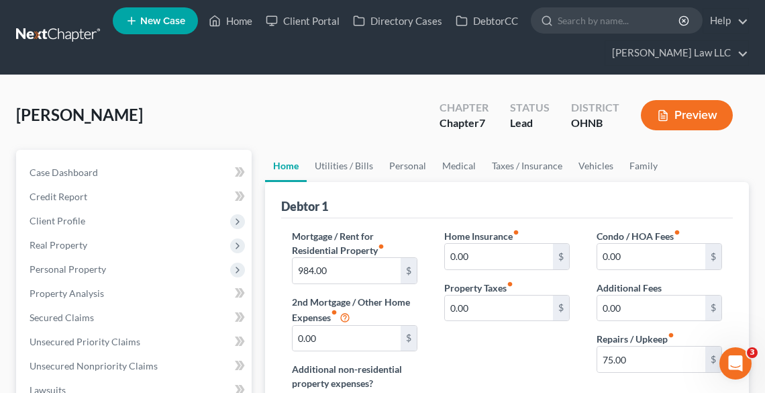
scroll to position [0, 0]
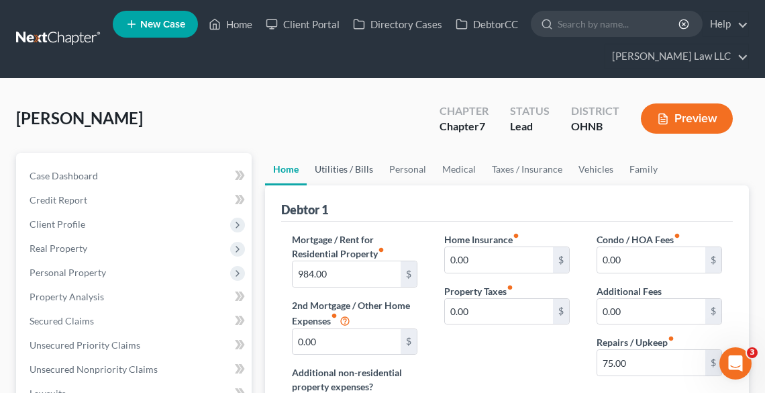
click at [332, 169] on link "Utilities / Bills" at bounding box center [344, 169] width 75 height 32
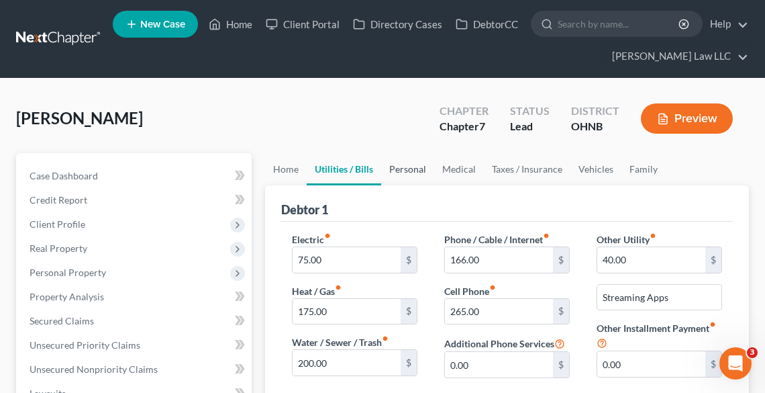
click at [411, 171] on link "Personal" at bounding box center [407, 169] width 53 height 32
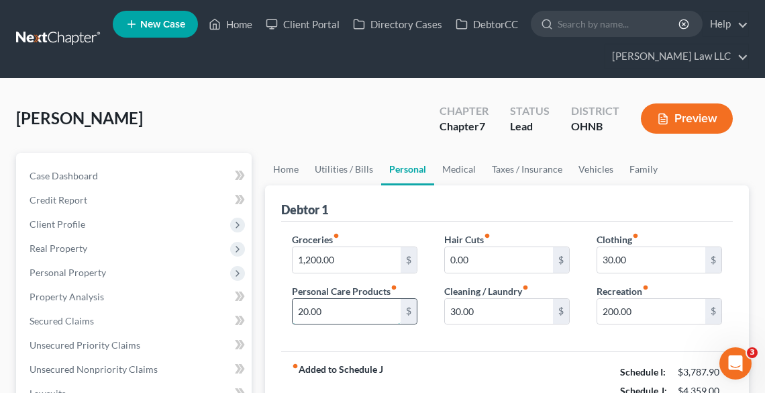
click at [393, 305] on input "20.00" at bounding box center [347, 312] width 108 height 26
type input "10.00"
type input "100.00"
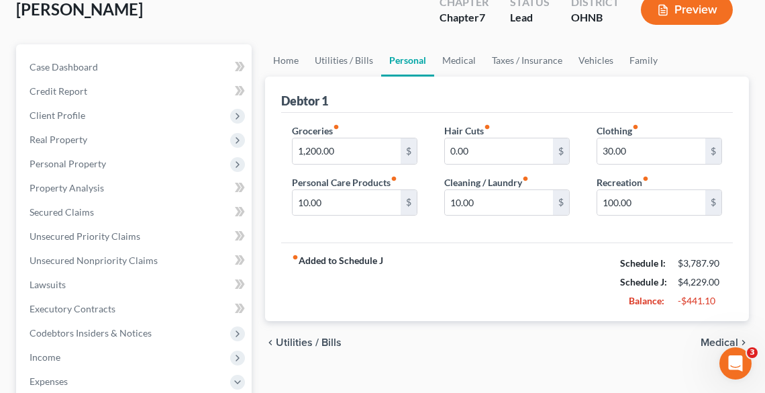
scroll to position [92, 0]
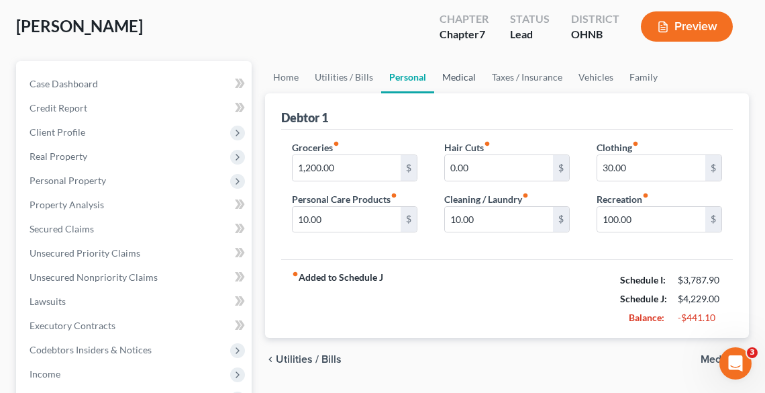
click at [464, 70] on link "Medical" at bounding box center [459, 77] width 50 height 32
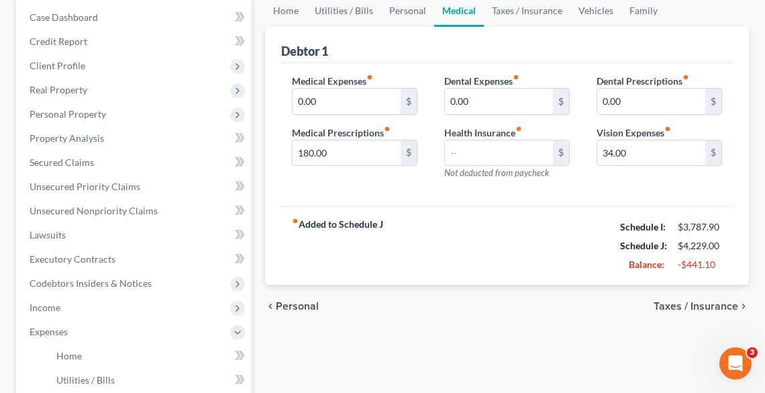
scroll to position [161, 0]
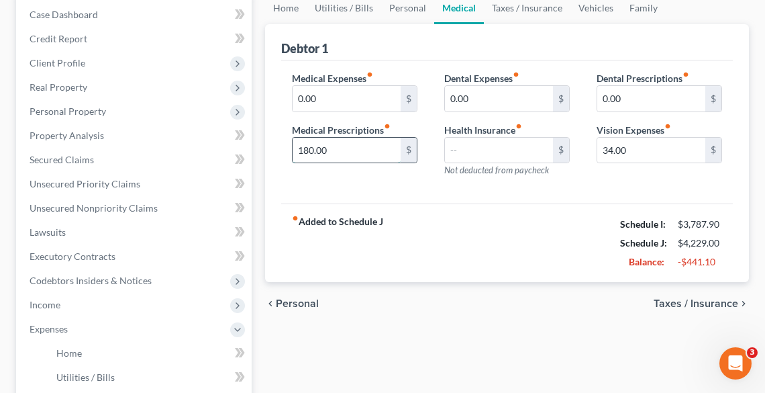
click at [348, 150] on input "180.00" at bounding box center [347, 151] width 108 height 26
type input "80.00"
type input "20.00"
click at [536, 3] on link "Taxes / Insurance" at bounding box center [527, 8] width 87 height 32
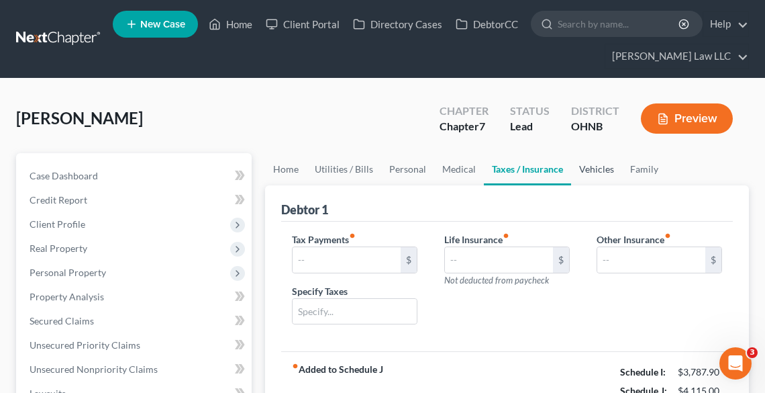
click at [599, 166] on link "Vehicles" at bounding box center [596, 169] width 51 height 32
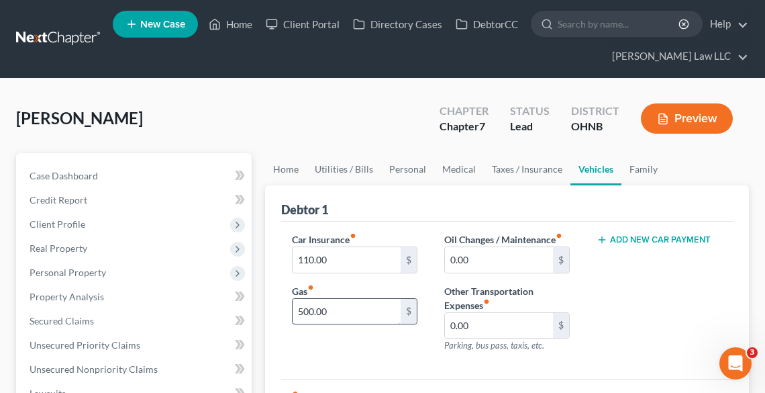
click at [342, 306] on input "500.00" at bounding box center [347, 312] width 108 height 26
type input "4"
type input "375.00"
click at [705, 183] on ul "Home Utilities / Bills Personal Medical Taxes / Insurance Vehicles Family" at bounding box center [507, 169] width 484 height 32
click at [636, 171] on link "Family" at bounding box center [644, 169] width 44 height 32
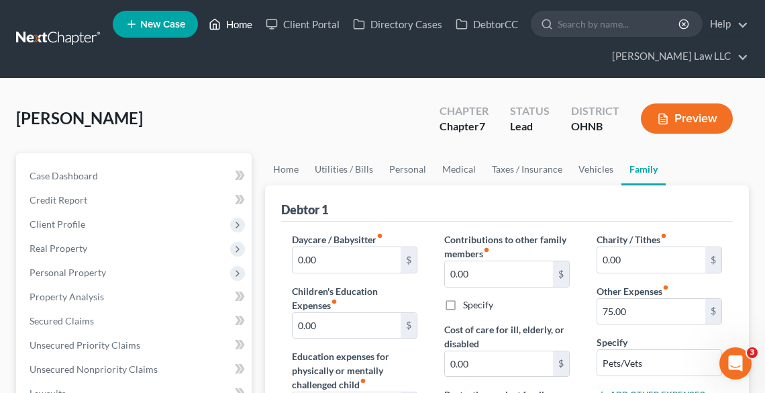
click at [235, 24] on link "Home" at bounding box center [230, 24] width 57 height 24
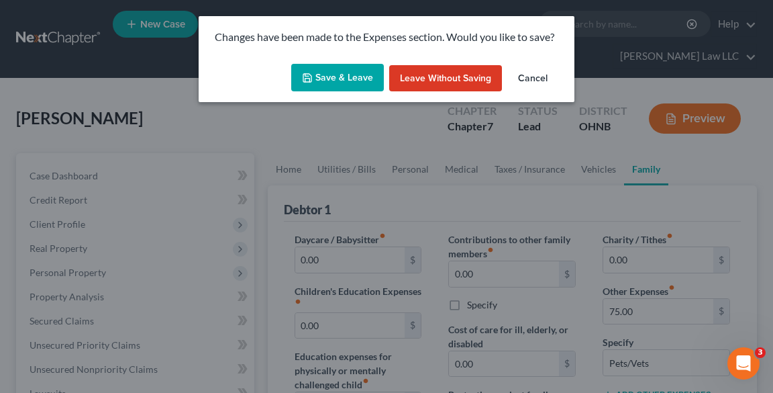
click at [346, 77] on button "Save & Leave" at bounding box center [337, 78] width 93 height 28
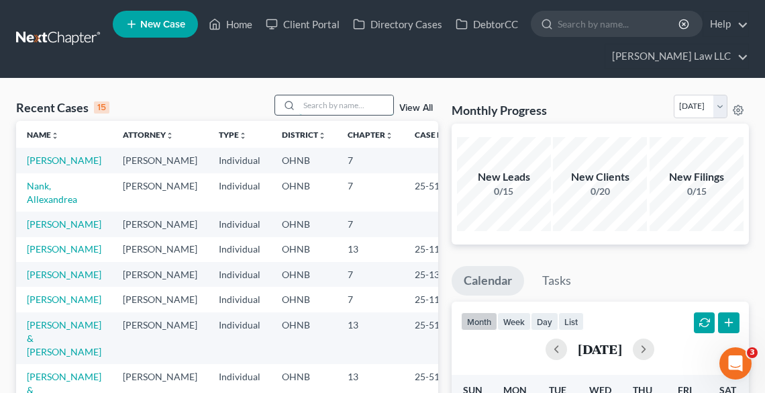
click at [307, 105] on input "search" at bounding box center [346, 104] width 94 height 19
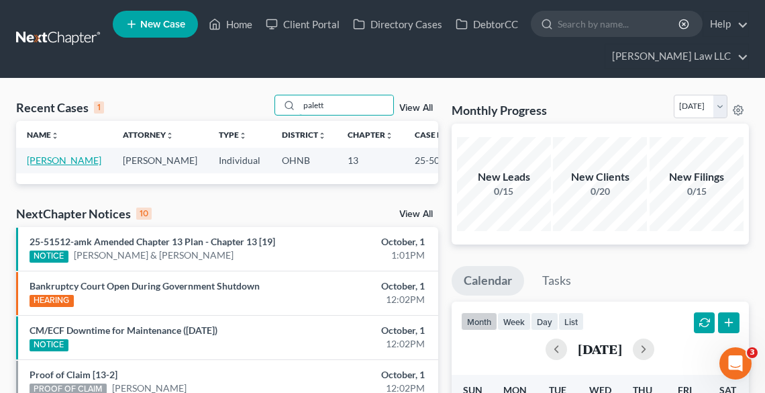
type input "palett"
click at [43, 161] on link "[PERSON_NAME]" at bounding box center [64, 159] width 75 height 11
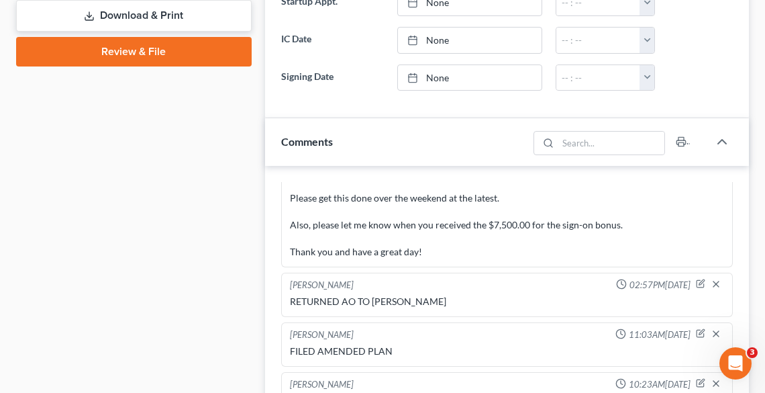
scroll to position [537, 0]
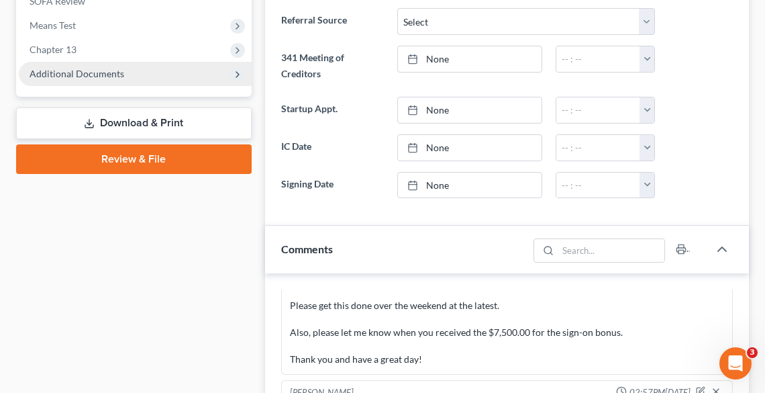
click at [93, 73] on span "Additional Documents" at bounding box center [77, 73] width 95 height 11
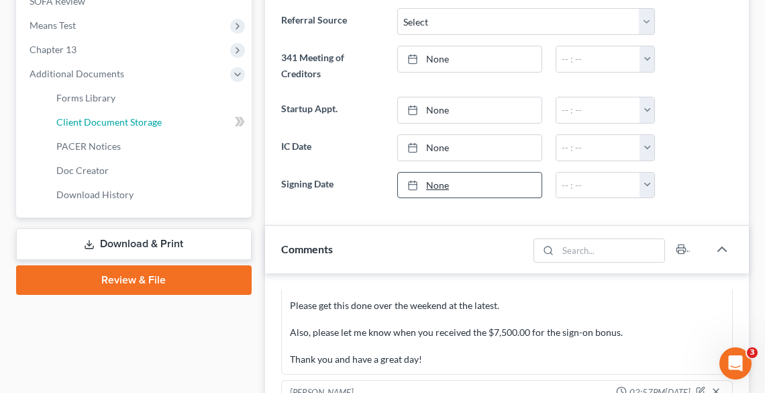
drag, startPoint x: 110, startPoint y: 117, endPoint x: 500, endPoint y: 180, distance: 395.1
click at [110, 116] on span "Client Document Storage" at bounding box center [108, 121] width 105 height 11
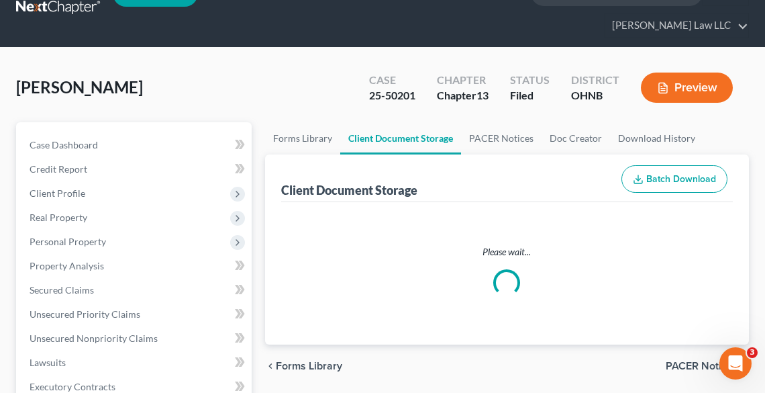
select select "10"
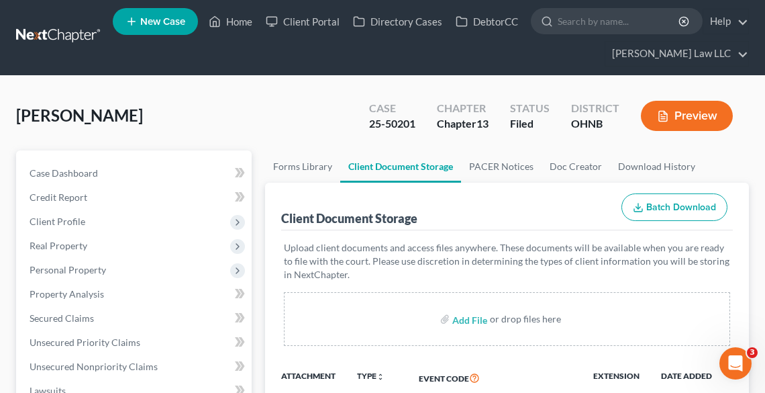
scroll to position [269, 0]
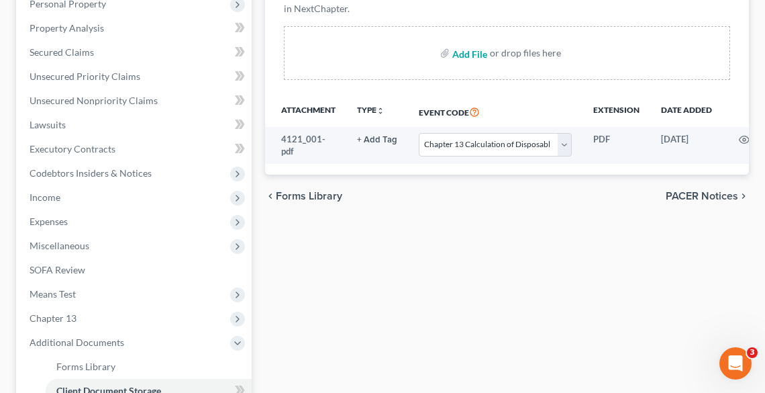
click at [459, 54] on input "file" at bounding box center [468, 53] width 32 height 24
type input "C:\fakepath\122C1 REVISED.pdf"
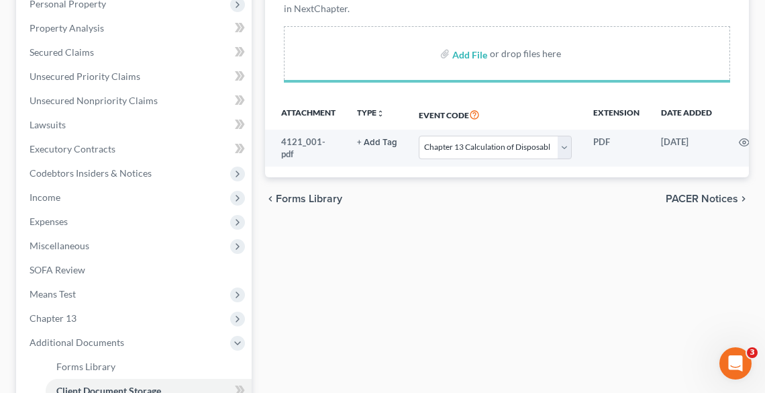
select select "10"
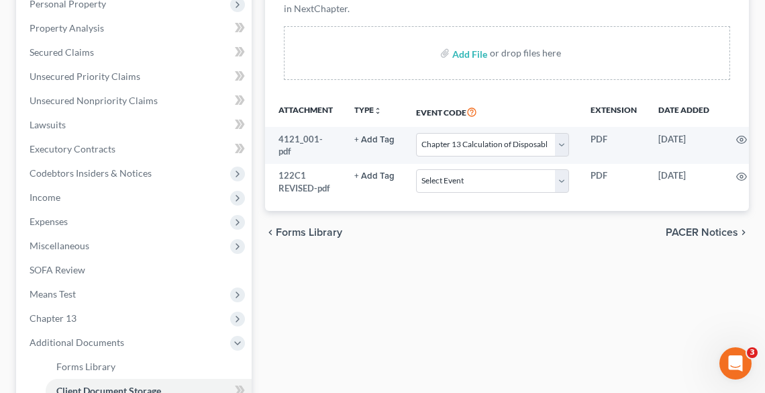
scroll to position [0, 76]
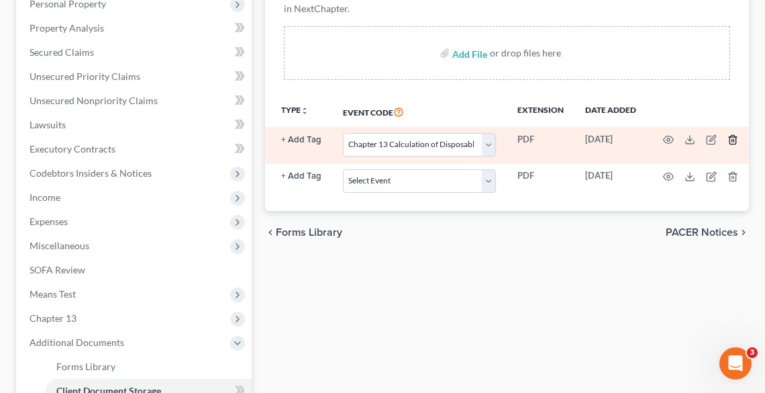
click at [729, 140] on icon "button" at bounding box center [733, 139] width 11 height 11
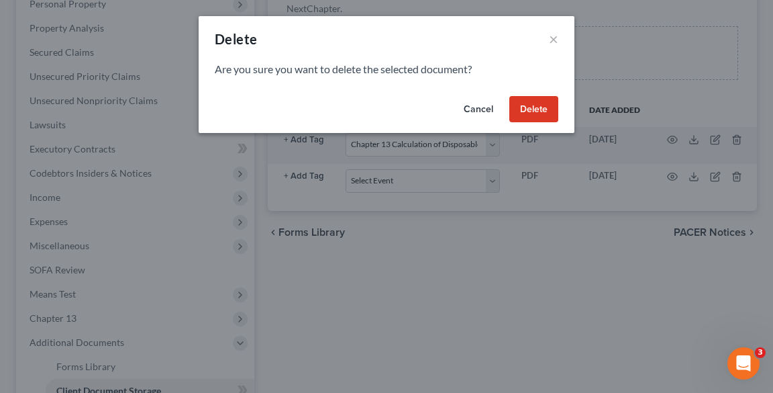
click at [538, 105] on button "Delete" at bounding box center [534, 109] width 49 height 27
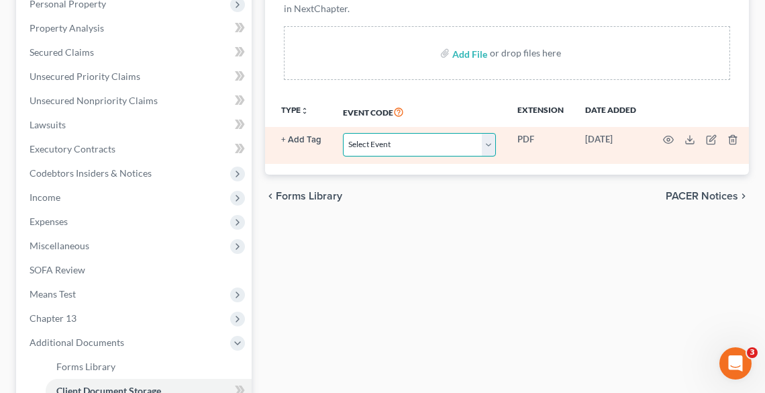
click at [405, 139] on select "Select Event 20 Largest Unsecured Creditors Amended List of Creditors (Fee) Ame…" at bounding box center [419, 144] width 153 height 23
select select "12"
click at [343, 133] on select "Select Event 20 Largest Unsecured Creditors Amended List of Creditors (Fee) Ame…" at bounding box center [419, 144] width 153 height 23
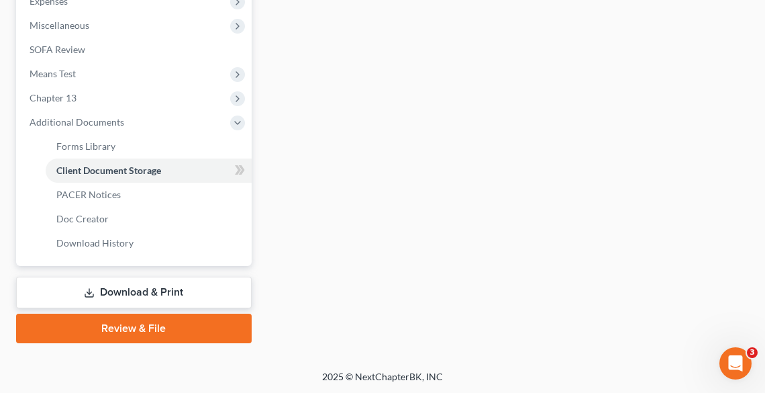
click at [168, 328] on link "Review & File" at bounding box center [134, 329] width 236 height 30
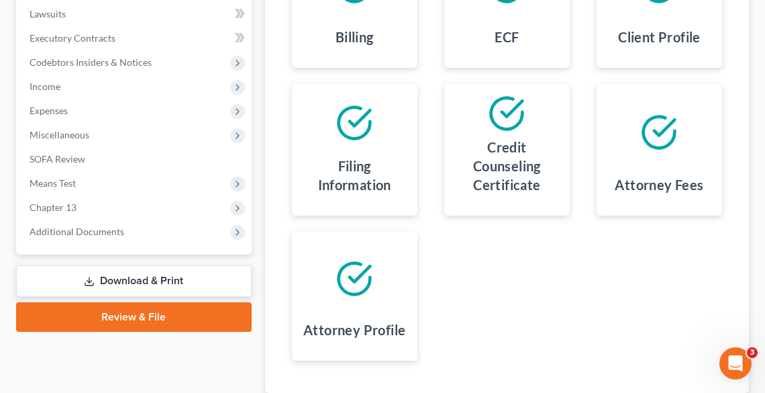
scroll to position [472, 0]
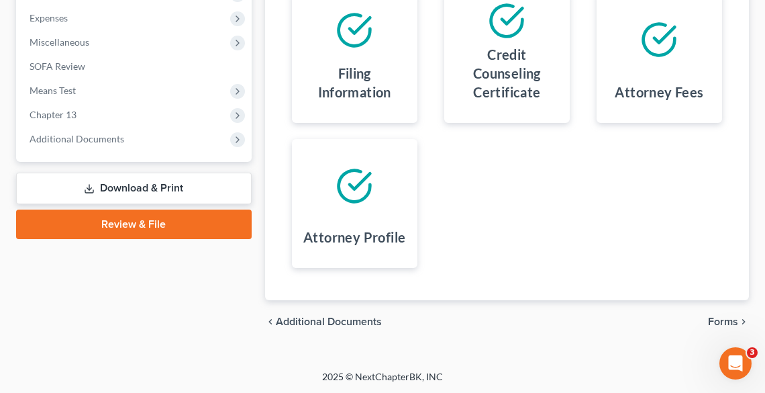
click at [722, 320] on span "Forms" at bounding box center [723, 321] width 30 height 11
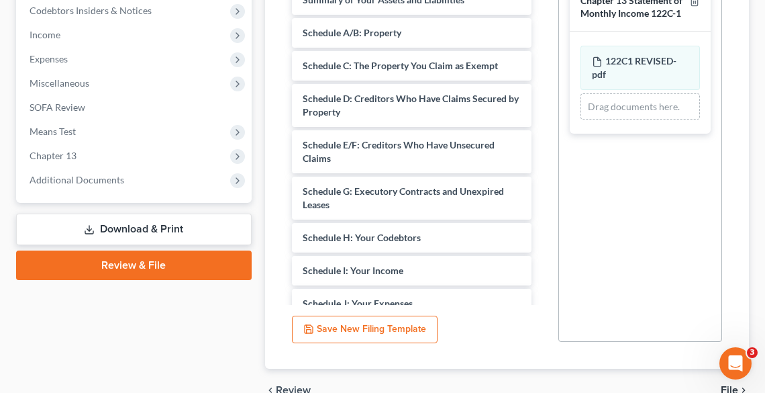
scroll to position [499, 0]
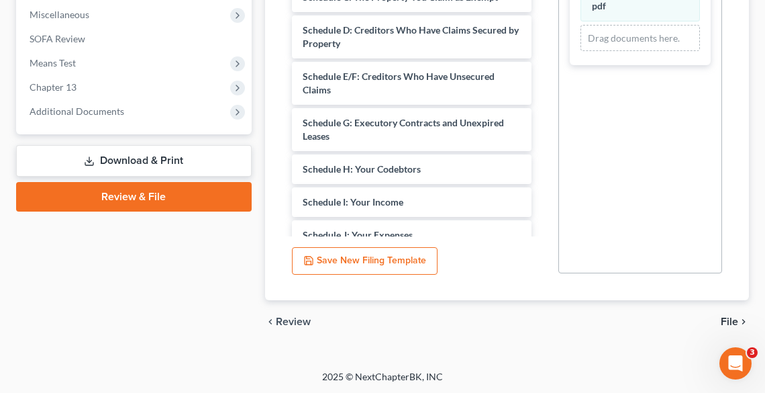
click at [730, 318] on span "File" at bounding box center [729, 321] width 17 height 11
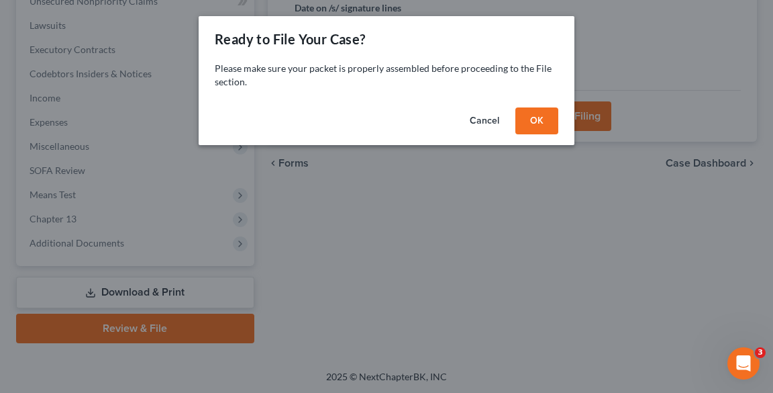
click at [540, 115] on button "OK" at bounding box center [537, 120] width 43 height 27
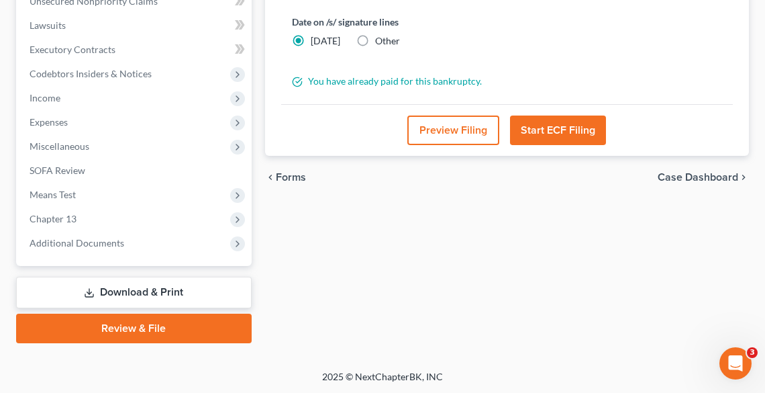
click at [542, 115] on button "Start ECF Filing" at bounding box center [558, 130] width 96 height 30
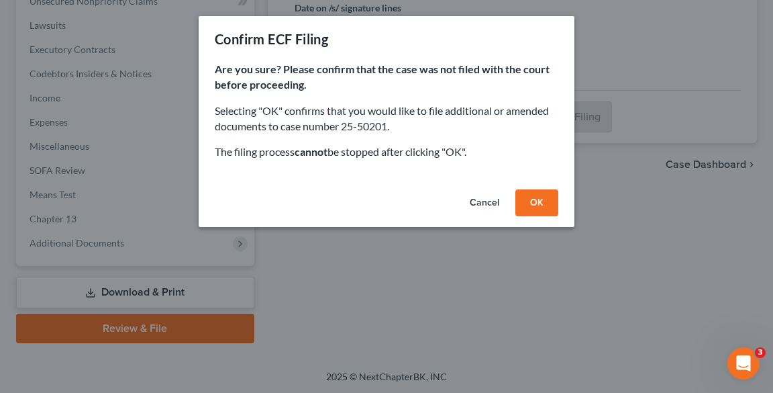
click at [538, 204] on button "OK" at bounding box center [537, 202] width 43 height 27
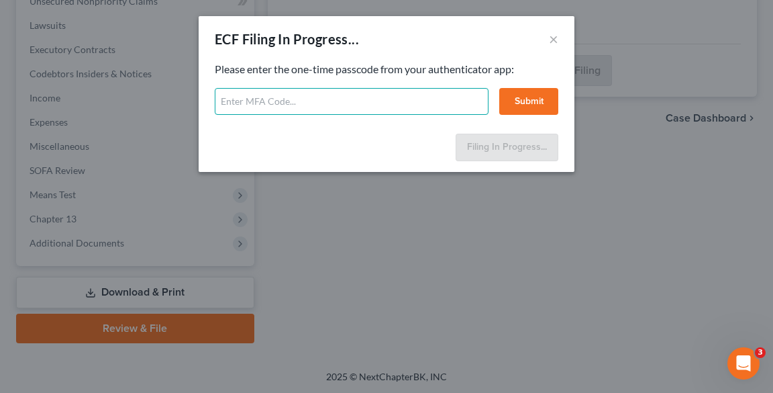
click at [343, 97] on input "text" at bounding box center [352, 101] width 274 height 27
type input "396492"
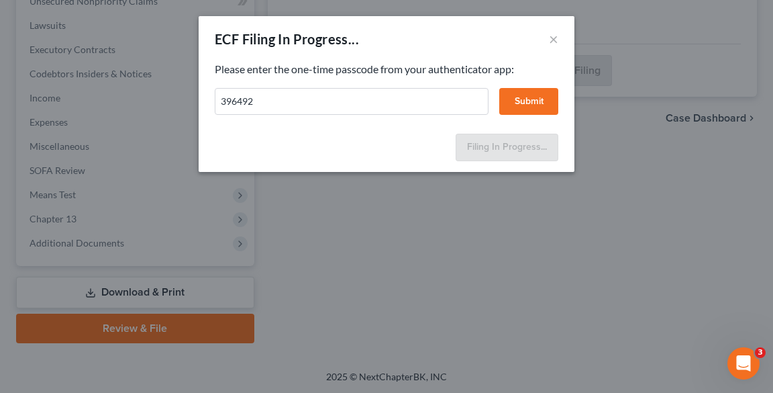
click at [521, 98] on button "Submit" at bounding box center [528, 101] width 59 height 27
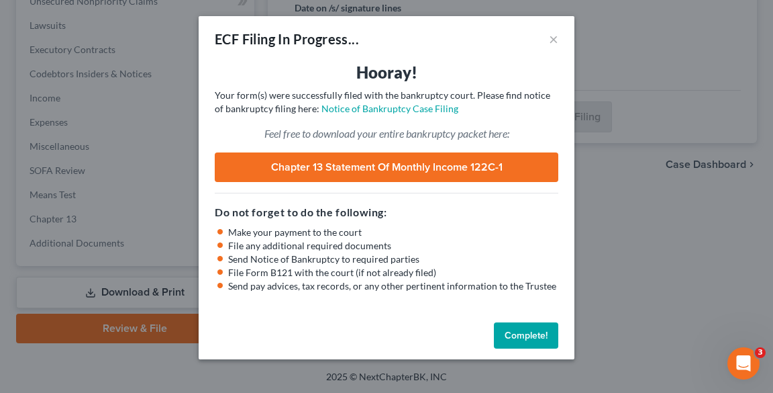
click at [534, 333] on button "Complete!" at bounding box center [526, 335] width 64 height 27
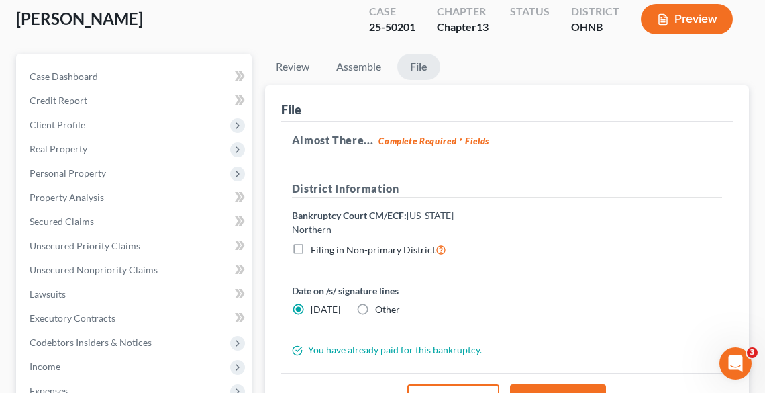
scroll to position [0, 0]
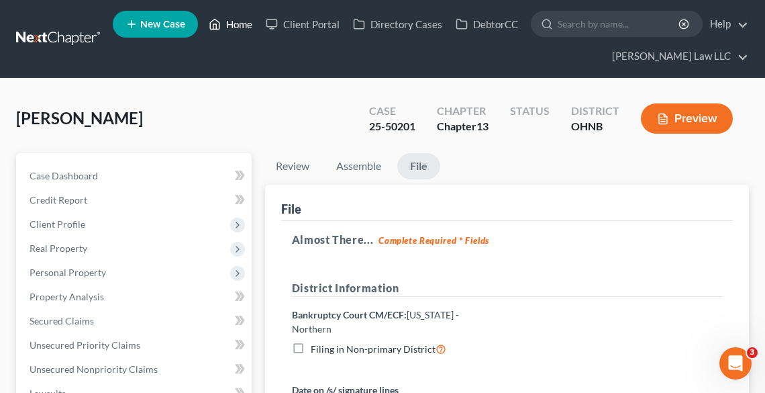
click at [226, 27] on link "Home" at bounding box center [230, 24] width 57 height 24
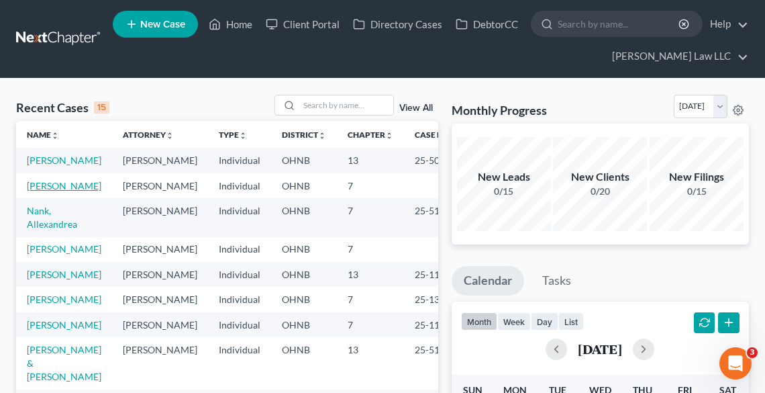
click at [62, 191] on link "[PERSON_NAME]" at bounding box center [64, 185] width 75 height 11
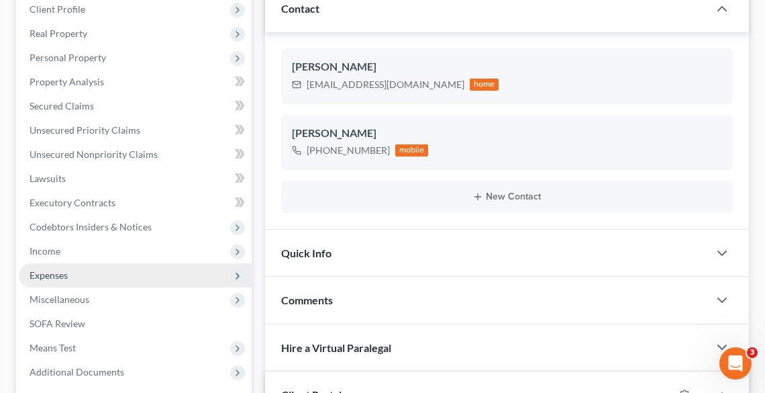
scroll to position [322, 0]
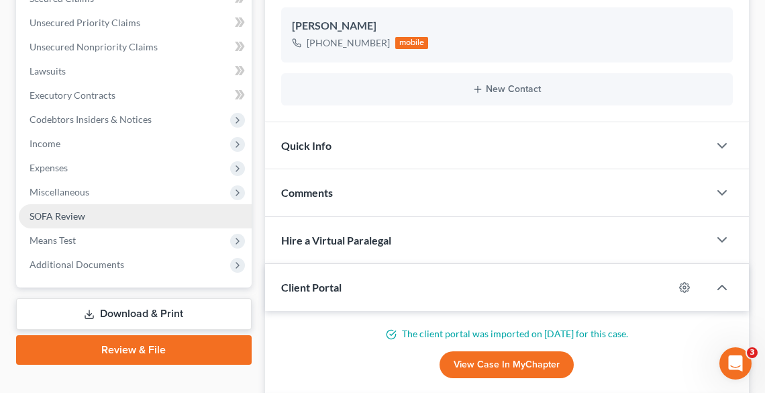
click at [62, 216] on span "SOFA Review" at bounding box center [58, 215] width 56 height 11
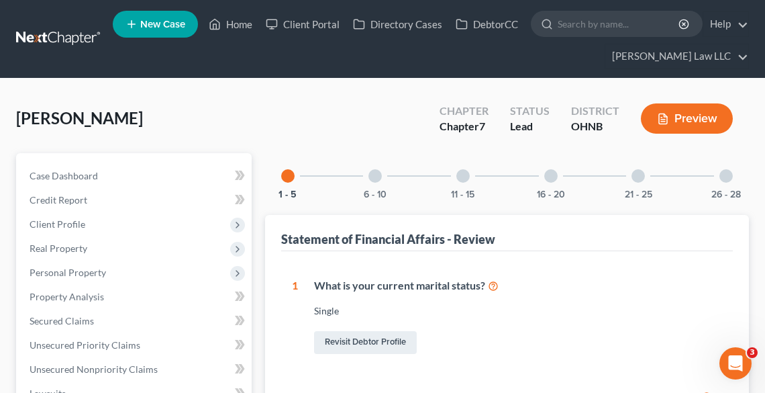
click at [371, 180] on div at bounding box center [375, 175] width 13 height 13
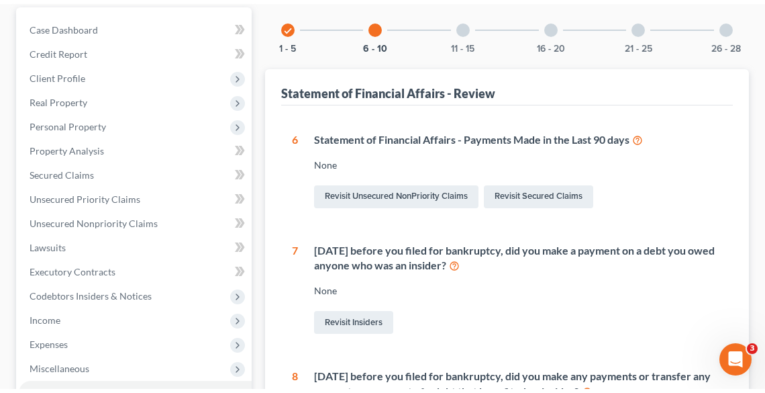
scroll to position [322, 0]
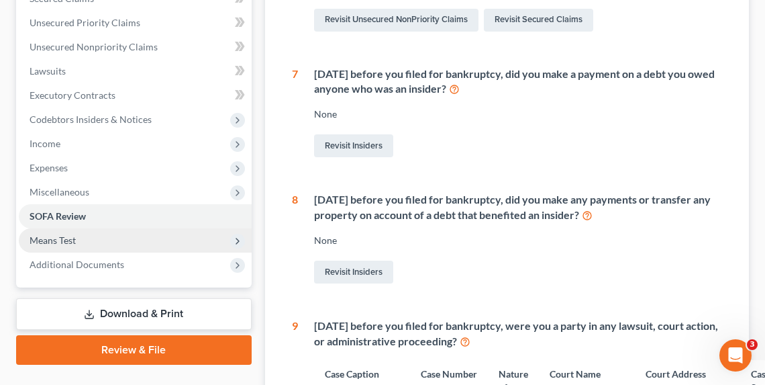
click at [57, 237] on span "Means Test" at bounding box center [53, 239] width 46 height 11
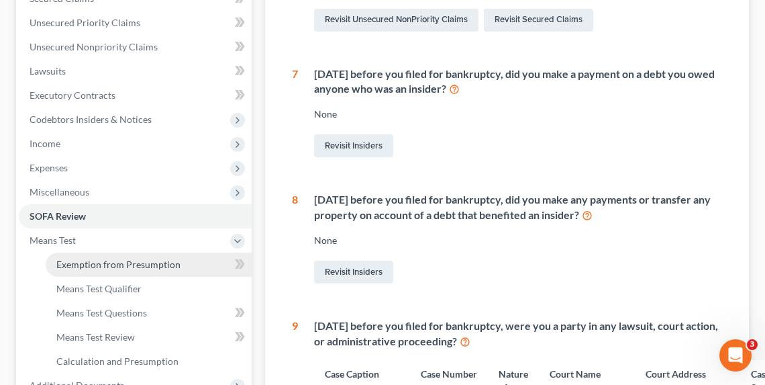
click at [91, 258] on span "Exemption from Presumption" at bounding box center [118, 263] width 124 height 11
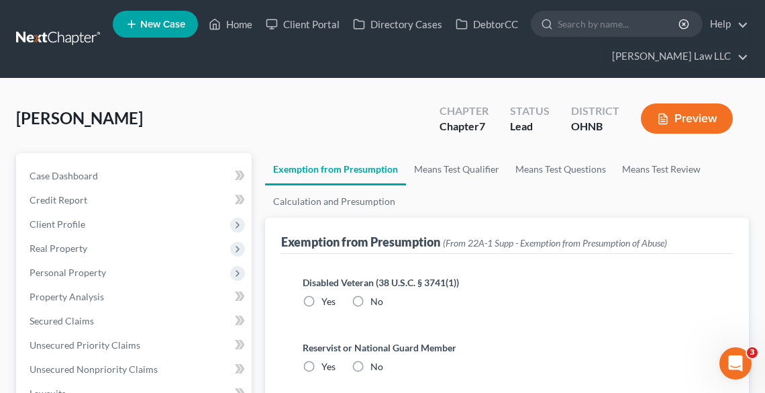
click at [371, 299] on label "No" at bounding box center [377, 301] width 13 height 13
click at [376, 299] on input "No" at bounding box center [380, 299] width 9 height 9
radio input "true"
click at [371, 363] on label "No" at bounding box center [377, 366] width 13 height 13
click at [376, 363] on input "No" at bounding box center [380, 364] width 9 height 9
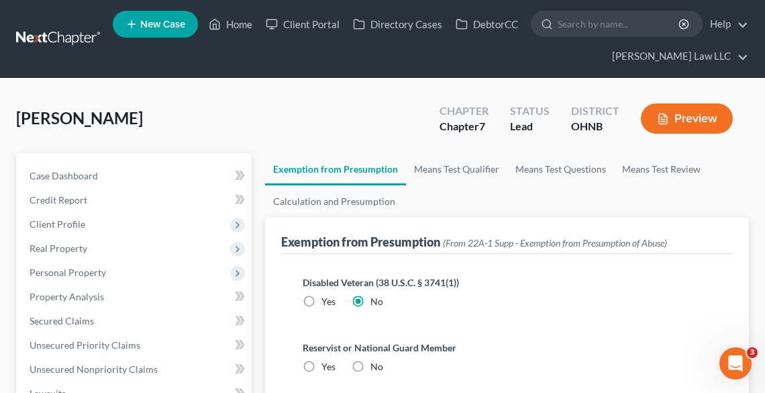
radio input "true"
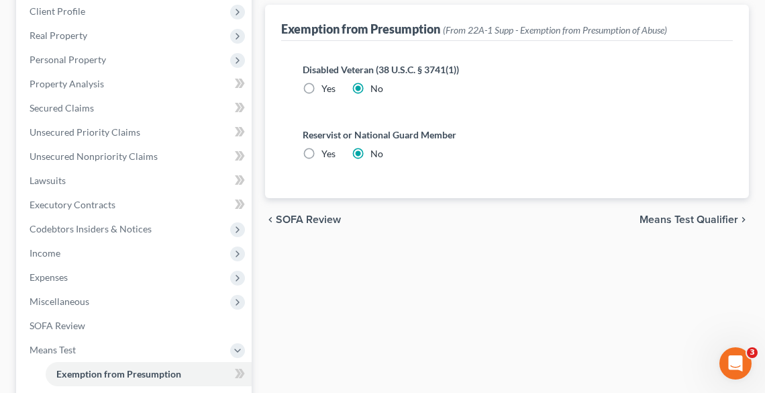
scroll to position [322, 0]
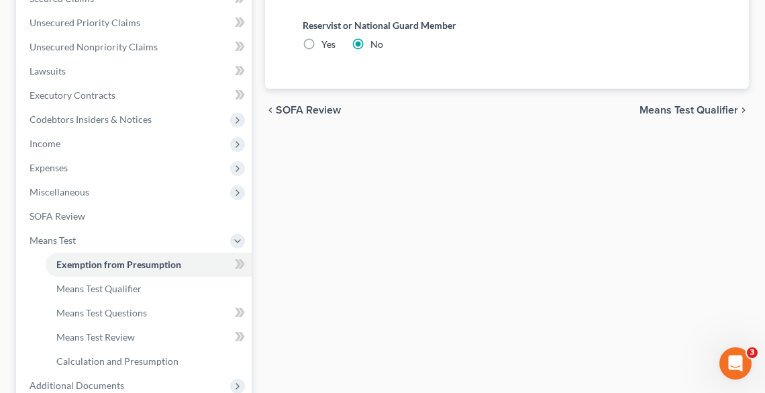
click at [701, 113] on span "Means Test Qualifier" at bounding box center [689, 110] width 99 height 11
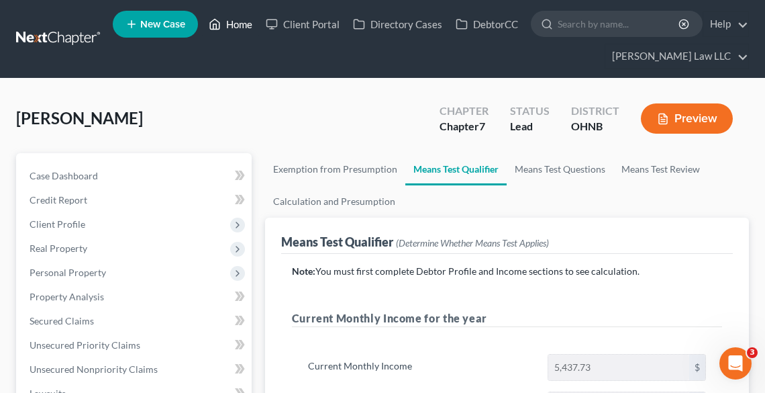
click at [239, 19] on link "Home" at bounding box center [230, 24] width 57 height 24
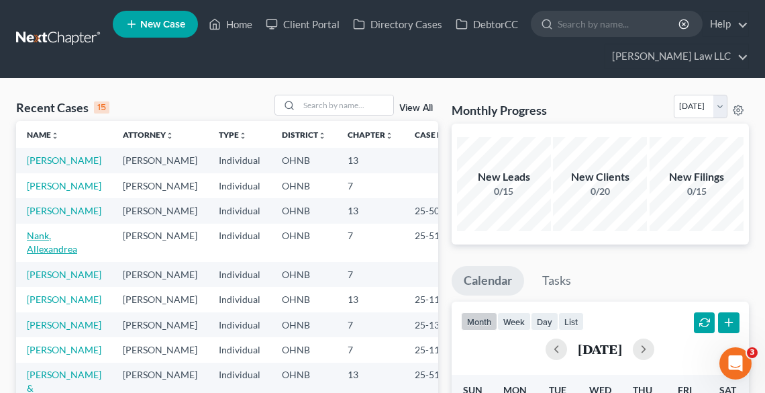
click at [53, 254] on link "Nank, Allexandrea" at bounding box center [52, 242] width 50 height 25
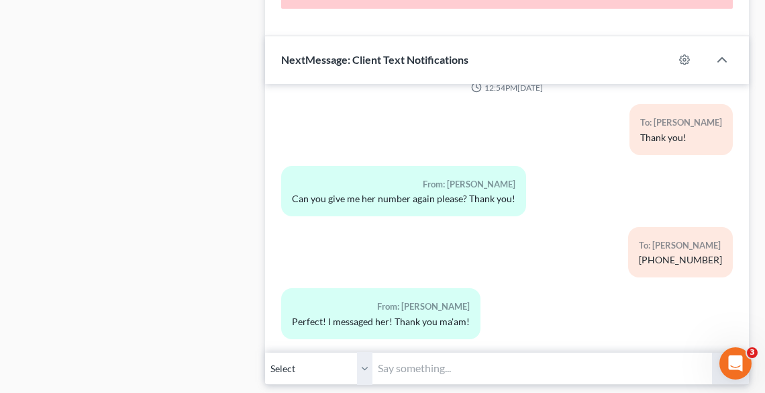
scroll to position [449, 0]
click at [445, 366] on input "text" at bounding box center [543, 368] width 340 height 33
type input "y"
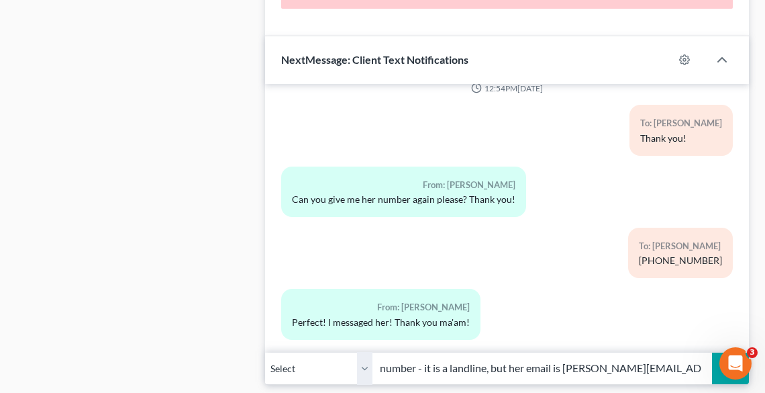
scroll to position [0, 104]
type input "You cannot text that number - it is a landline, but her email is [PERSON_NAME][…"
click at [712, 352] on button "submit" at bounding box center [730, 368] width 37 height 32
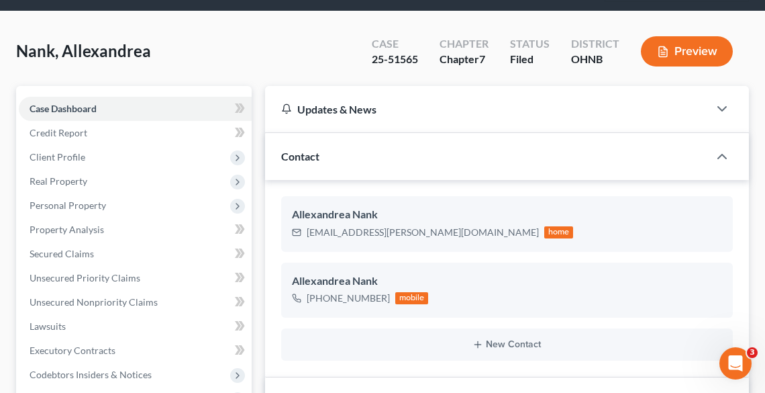
scroll to position [0, 0]
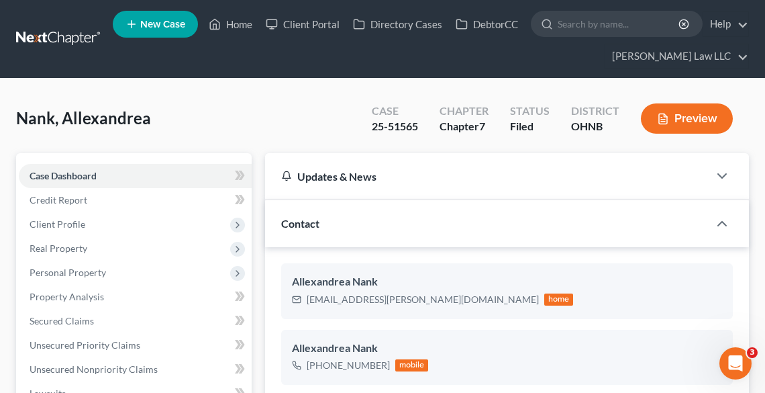
click at [512, 70] on ul "New Case Home Client Portal Directory Cases DebtorCC - No Result - See all resu…" at bounding box center [431, 39] width 636 height 64
click at [232, 16] on link "Home" at bounding box center [230, 24] width 57 height 24
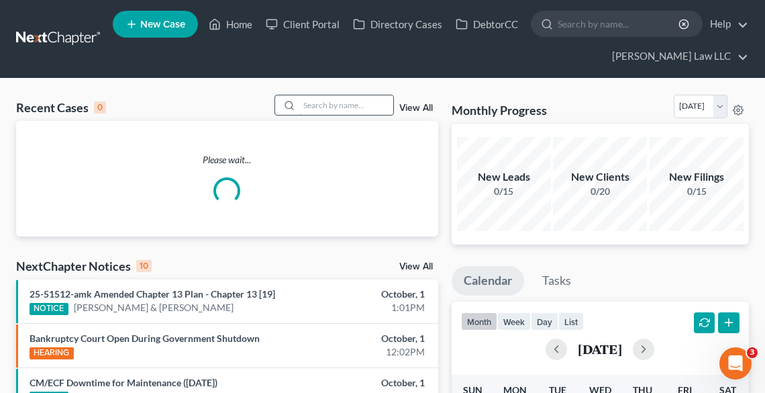
click at [345, 99] on input "search" at bounding box center [346, 104] width 94 height 19
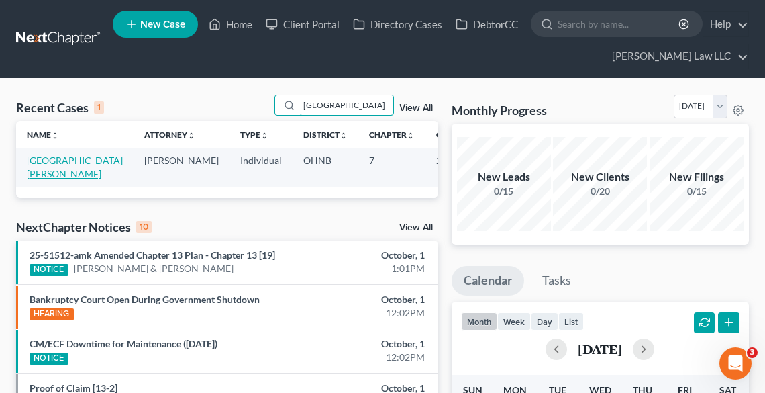
type input "[GEOGRAPHIC_DATA]"
click at [46, 158] on link "[GEOGRAPHIC_DATA][PERSON_NAME]" at bounding box center [75, 166] width 96 height 25
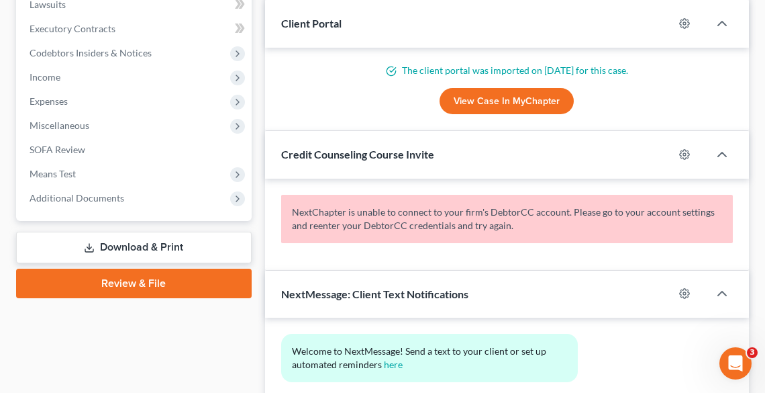
scroll to position [430, 0]
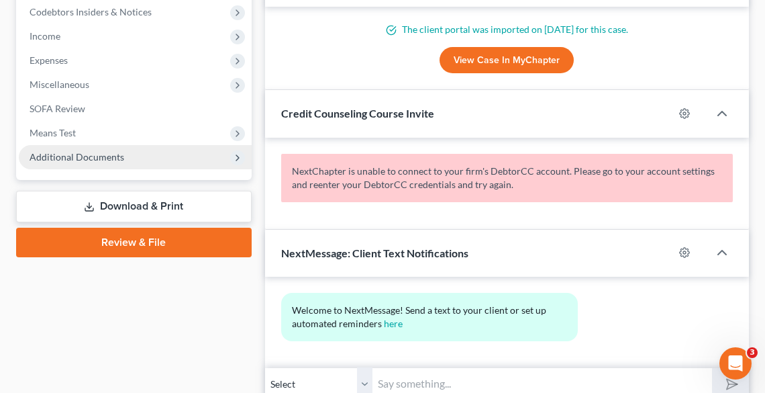
click at [88, 152] on span "Additional Documents" at bounding box center [77, 156] width 95 height 11
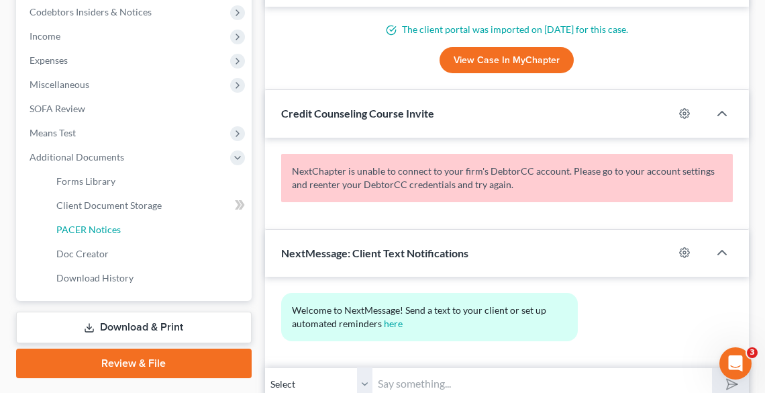
drag, startPoint x: 105, startPoint y: 232, endPoint x: 717, endPoint y: 229, distance: 612.2
click at [105, 231] on span "PACER Notices" at bounding box center [88, 229] width 64 height 11
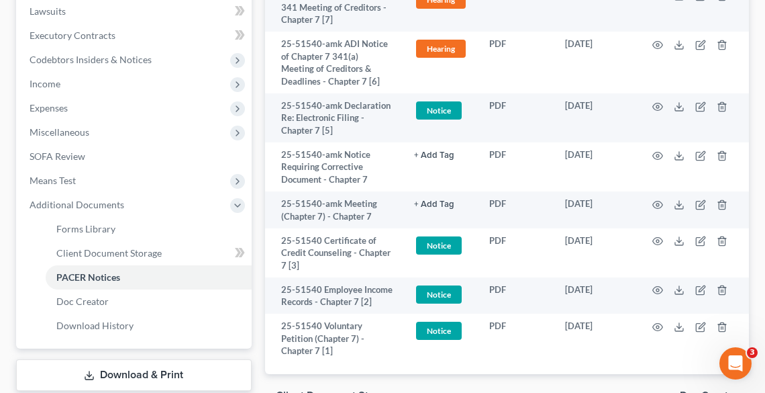
scroll to position [269, 0]
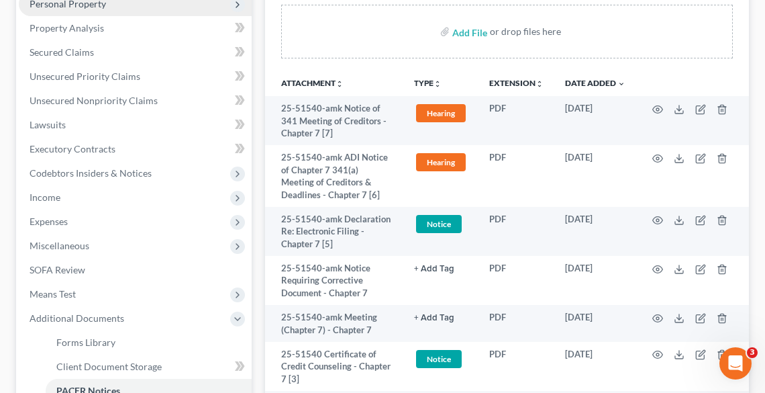
click at [68, 5] on span "Personal Property" at bounding box center [68, 3] width 77 height 11
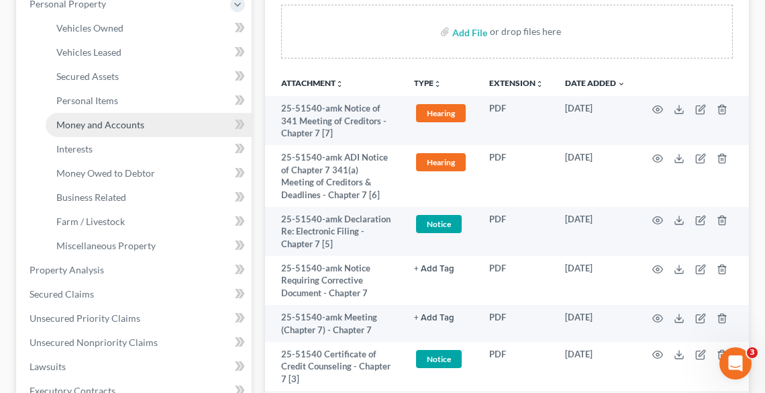
click at [88, 124] on span "Money and Accounts" at bounding box center [100, 124] width 88 height 11
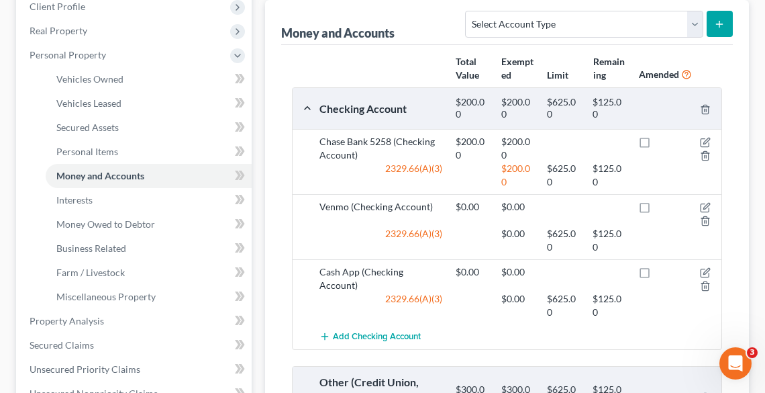
scroll to position [215, 0]
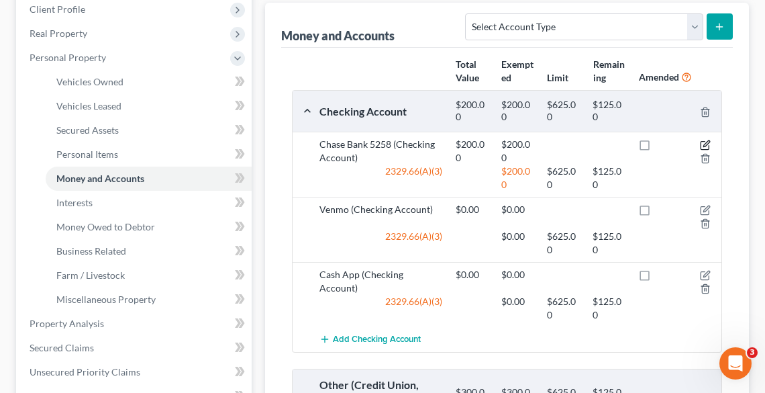
click at [704, 142] on icon "button" at bounding box center [705, 145] width 11 height 11
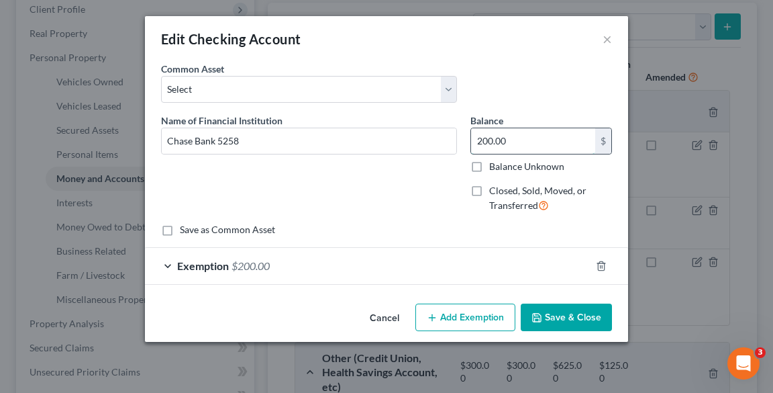
type input "5.00"
type input "5"
type input "59.00"
type input "59"
type input "596.00"
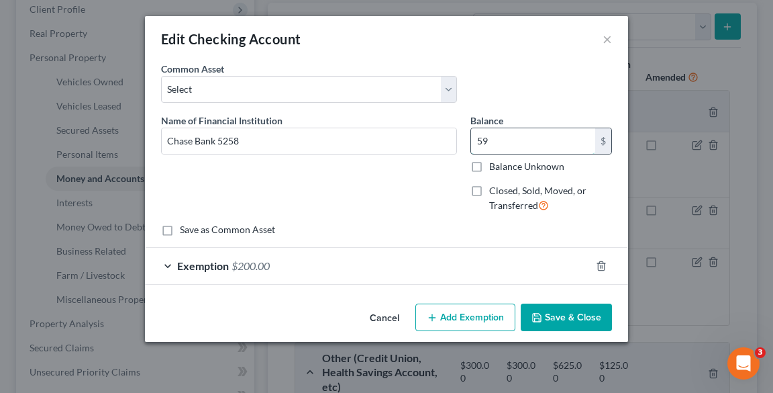
type input "596"
type input "5,963.00"
type input "5,963.0"
type input "5,963.09"
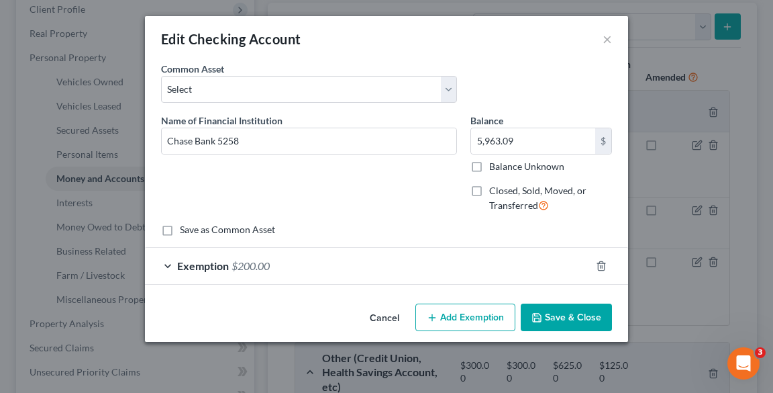
click at [550, 315] on button "Save & Close" at bounding box center [566, 317] width 91 height 28
click at [598, 266] on icon "button" at bounding box center [601, 265] width 6 height 9
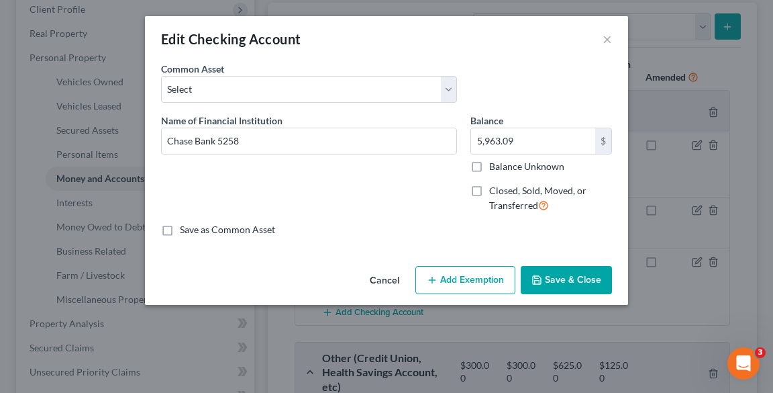
click at [575, 283] on button "Save & Close" at bounding box center [566, 280] width 91 height 28
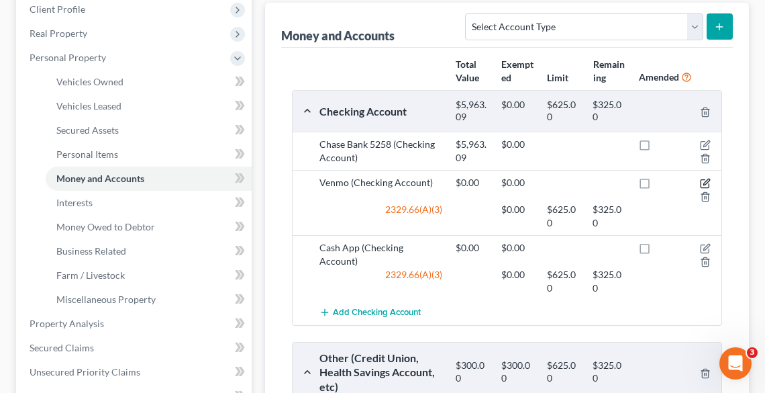
click at [708, 185] on icon "button" at bounding box center [705, 183] width 11 height 11
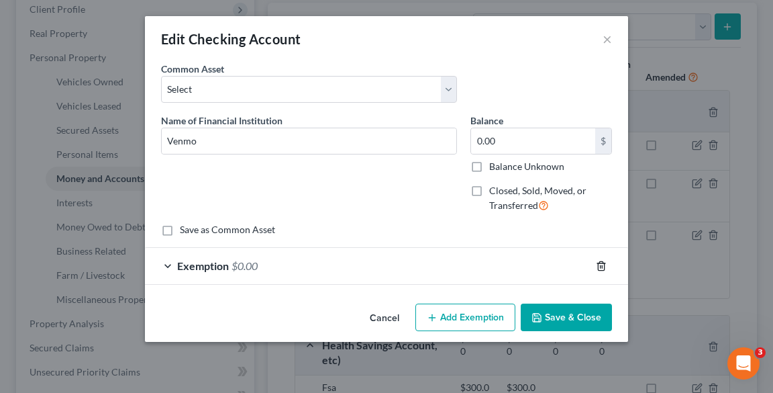
click at [603, 269] on icon "button" at bounding box center [601, 265] width 11 height 11
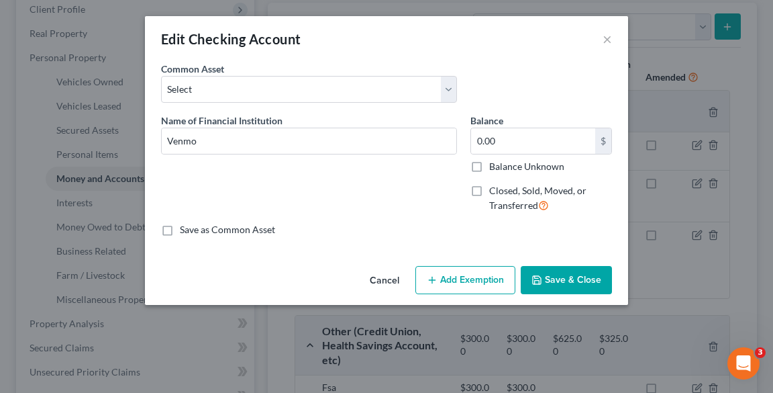
click at [578, 276] on button "Save & Close" at bounding box center [566, 280] width 91 height 28
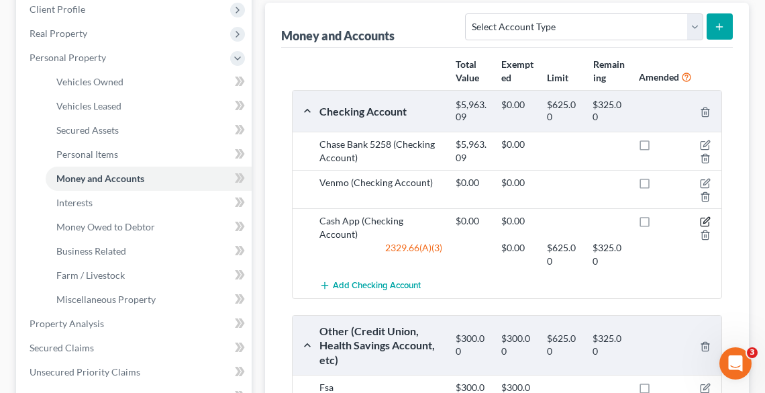
click at [704, 218] on icon "button" at bounding box center [705, 221] width 11 height 11
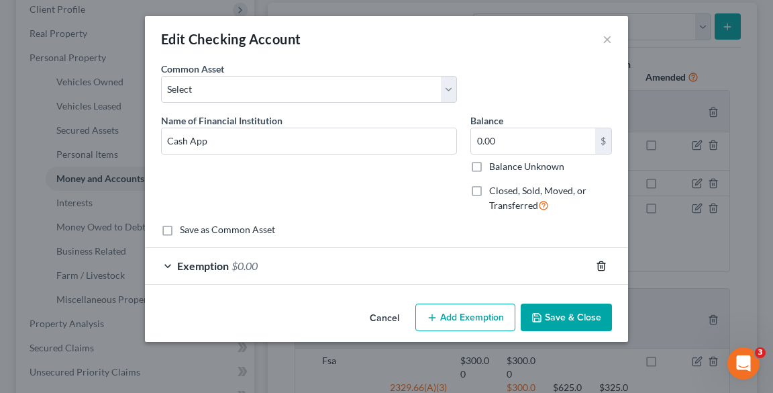
click at [600, 263] on polyline "button" at bounding box center [601, 263] width 8 height 0
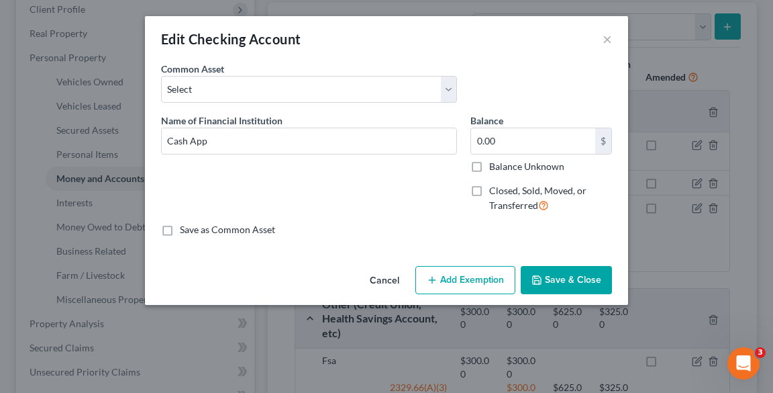
click at [594, 278] on button "Save & Close" at bounding box center [566, 280] width 91 height 28
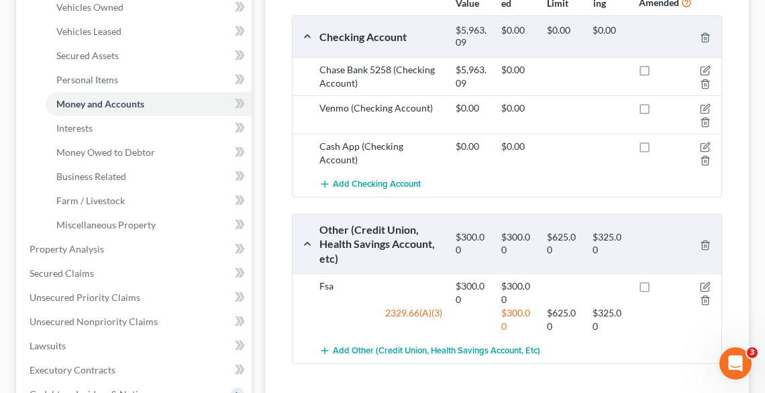
scroll to position [376, 0]
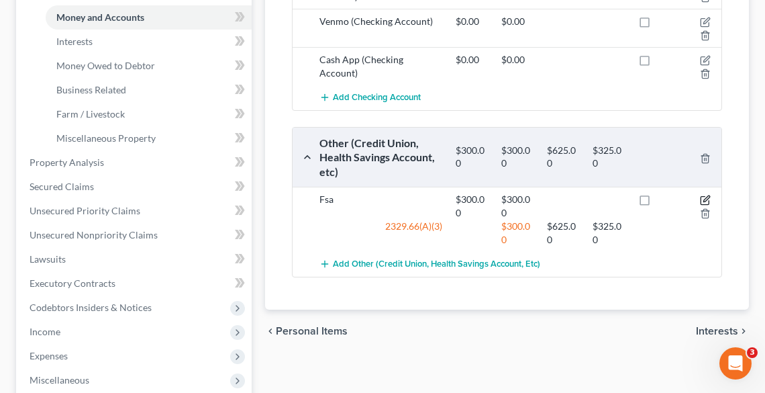
click at [705, 198] on icon "button" at bounding box center [705, 200] width 11 height 11
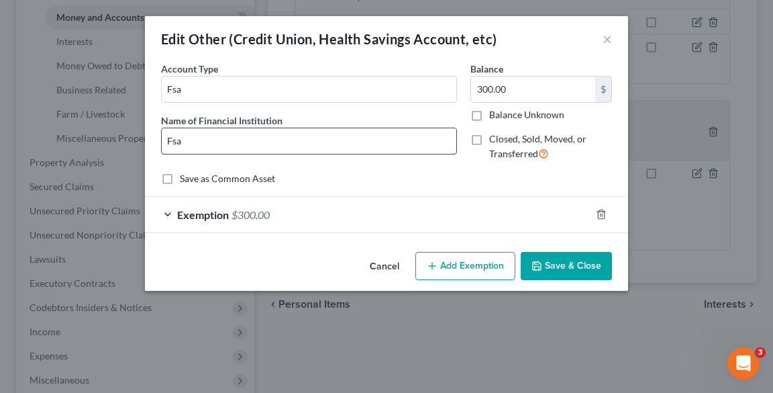
click at [199, 137] on input "Fsa" at bounding box center [309, 141] width 295 height 26
type input "FSA"
click at [577, 264] on button "Save & Close" at bounding box center [566, 266] width 91 height 28
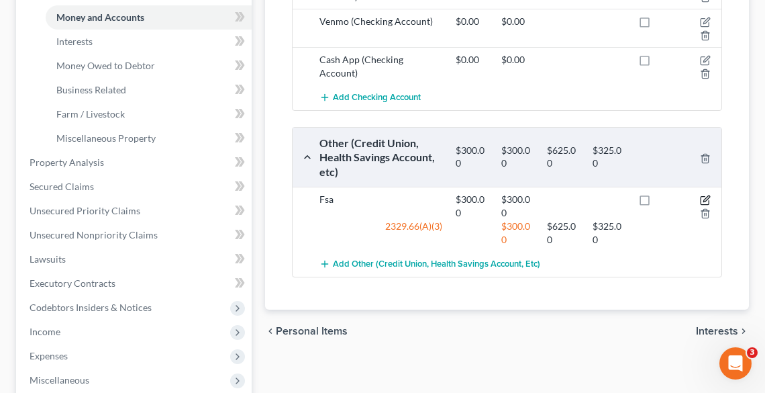
click at [701, 201] on icon "button" at bounding box center [705, 201] width 8 height 8
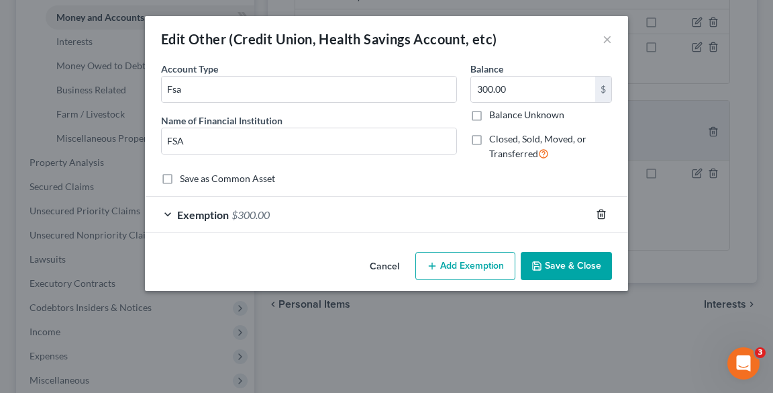
click at [604, 213] on icon "button" at bounding box center [601, 214] width 11 height 11
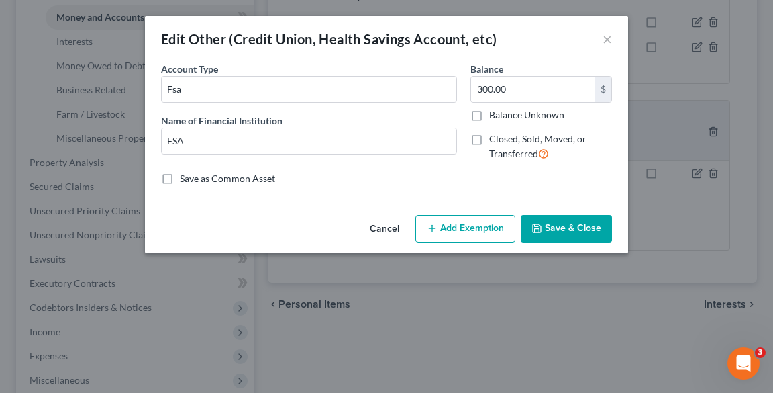
click at [582, 232] on button "Save & Close" at bounding box center [566, 229] width 91 height 28
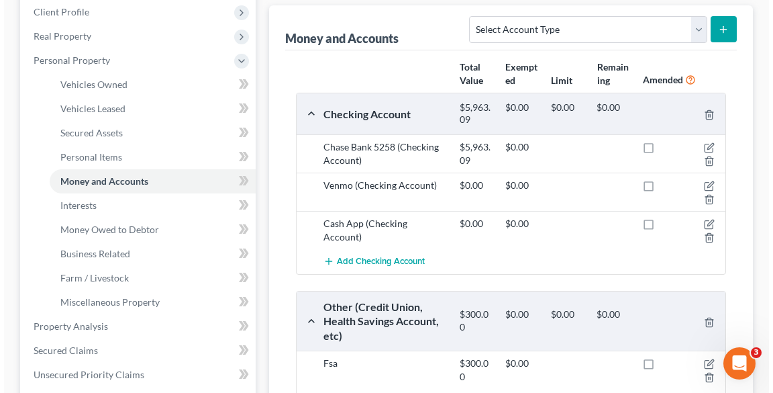
scroll to position [161, 0]
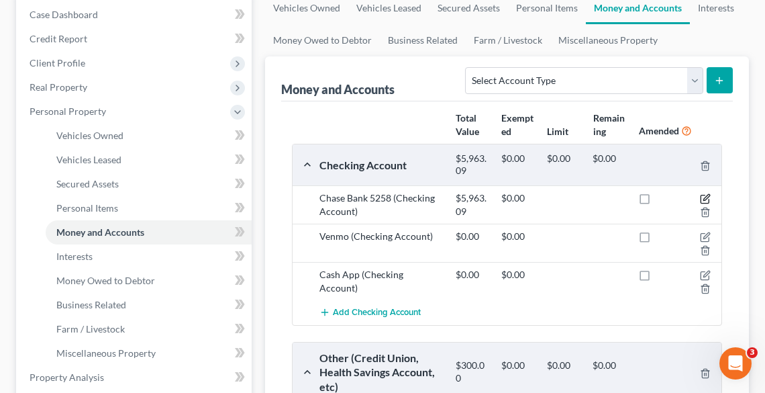
click at [708, 193] on icon "button" at bounding box center [705, 198] width 11 height 11
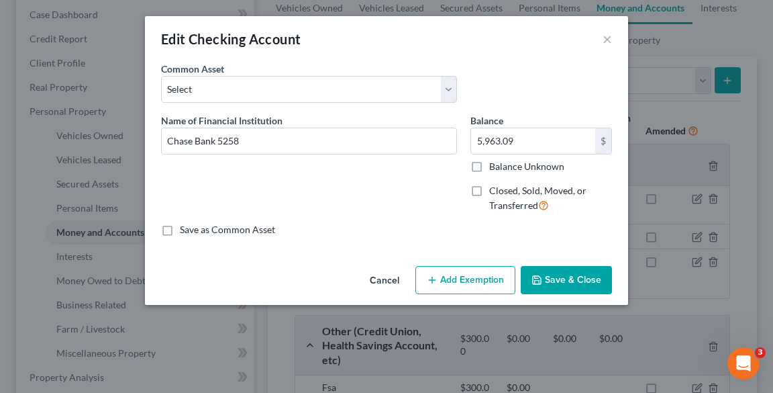
click at [475, 277] on button "Add Exemption" at bounding box center [466, 280] width 100 height 28
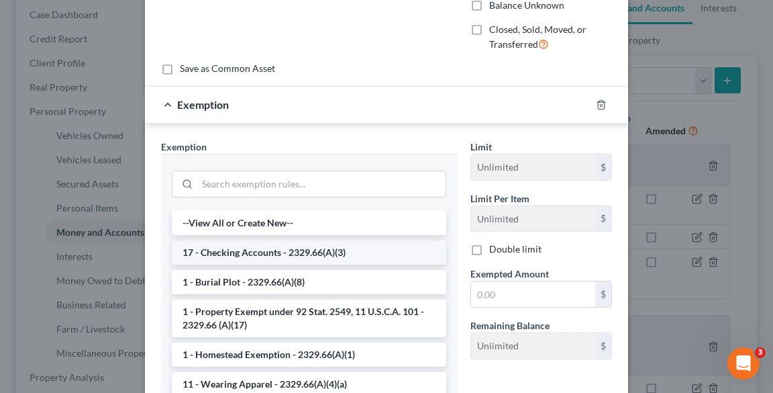
click at [295, 260] on li "17 - Checking Accounts - 2329.66(A)(3)" at bounding box center [309, 252] width 275 height 24
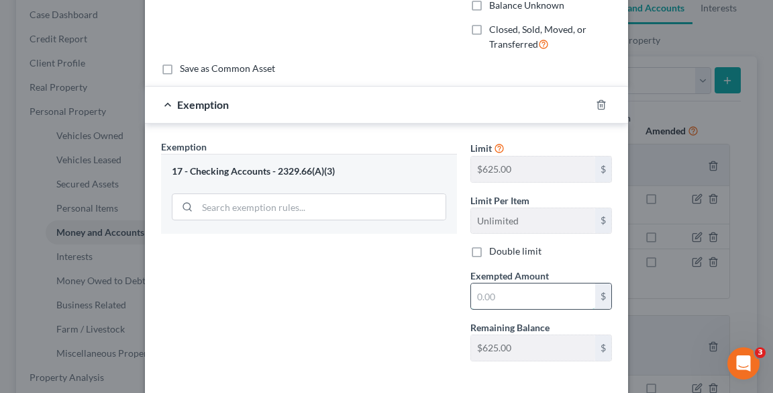
click at [532, 299] on input "text" at bounding box center [533, 296] width 124 height 26
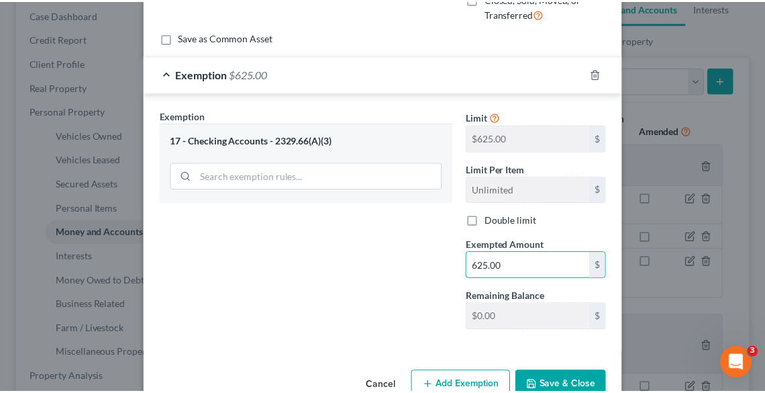
scroll to position [223, 0]
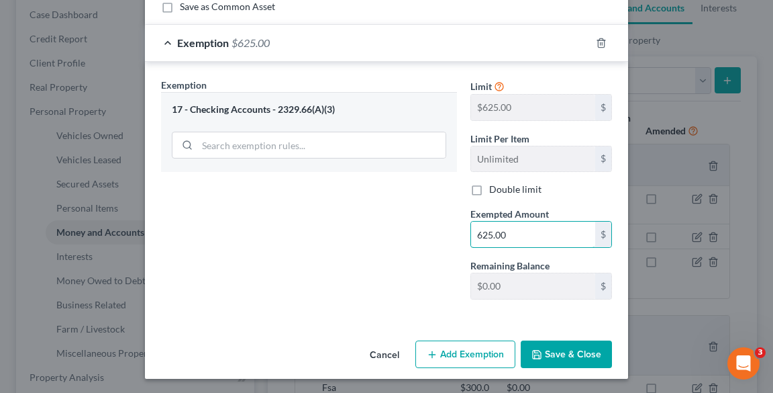
type input "625.00"
click at [565, 342] on button "Save & Close" at bounding box center [566, 354] width 91 height 28
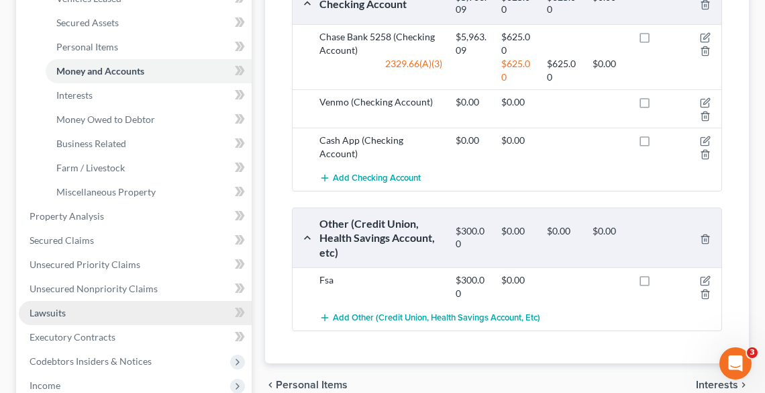
scroll to position [430, 0]
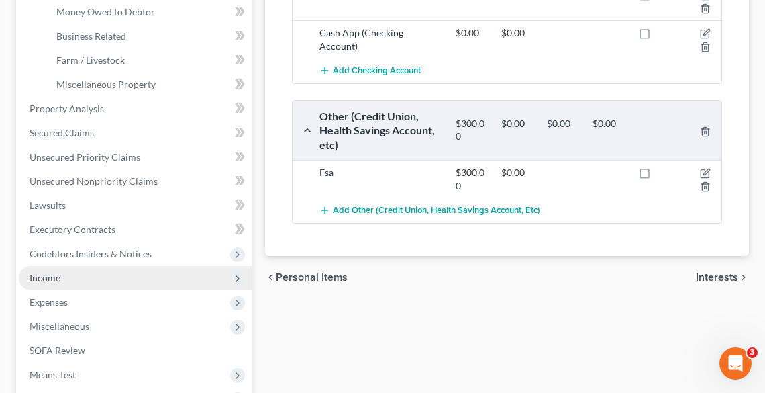
click at [56, 283] on span "Income" at bounding box center [135, 278] width 233 height 24
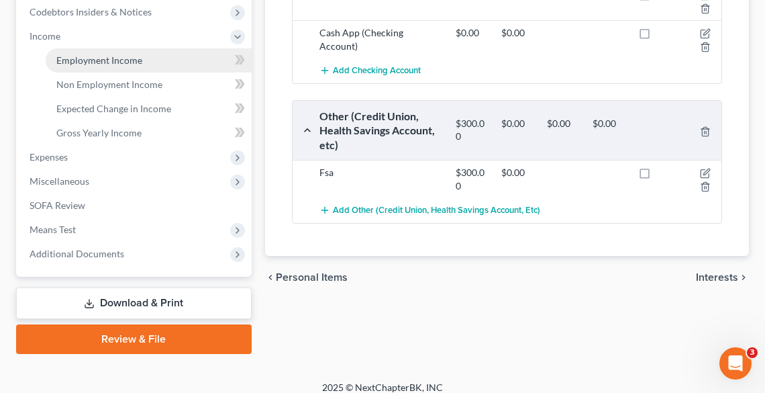
click at [107, 59] on span "Employment Income" at bounding box center [99, 59] width 86 height 11
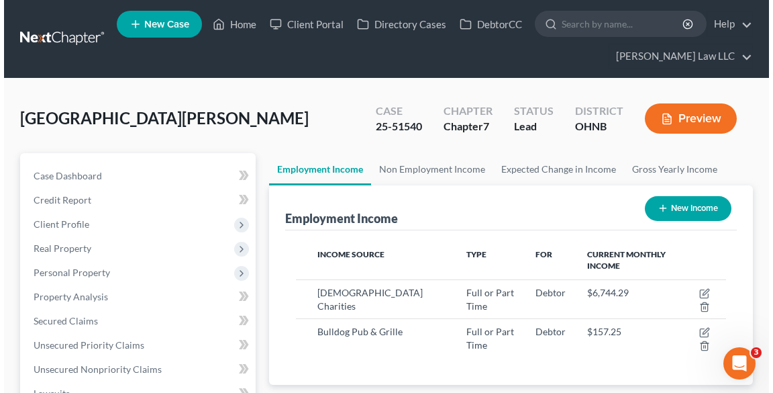
scroll to position [215, 456]
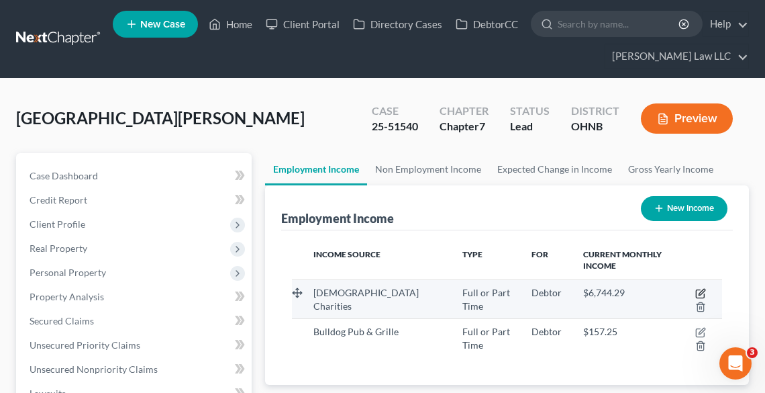
click at [702, 293] on icon "button" at bounding box center [700, 293] width 11 height 11
select select "0"
select select "36"
select select "2"
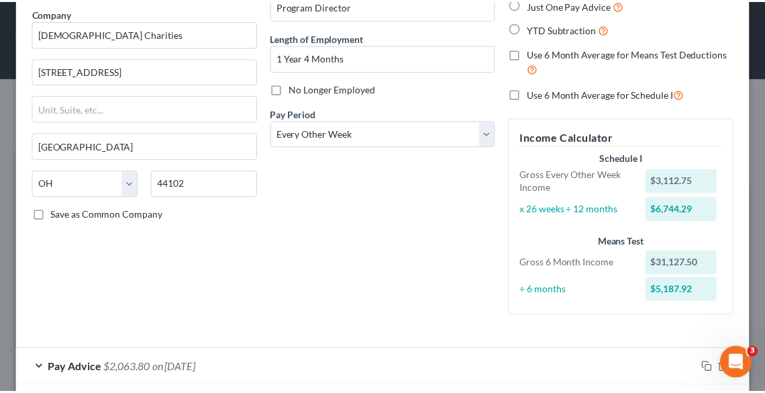
scroll to position [0, 0]
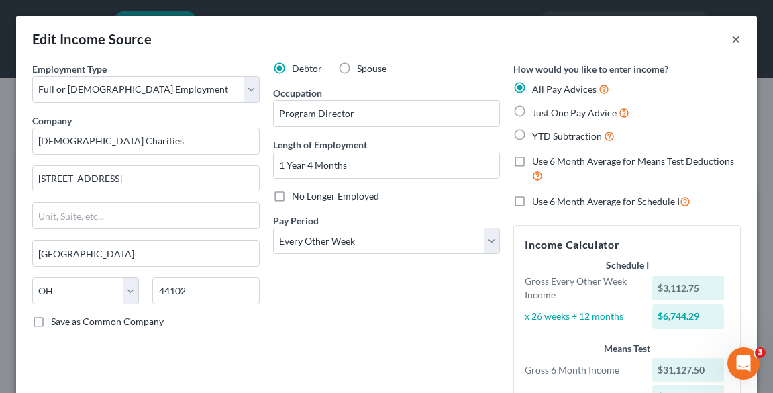
click at [732, 43] on button "×" at bounding box center [736, 39] width 9 height 16
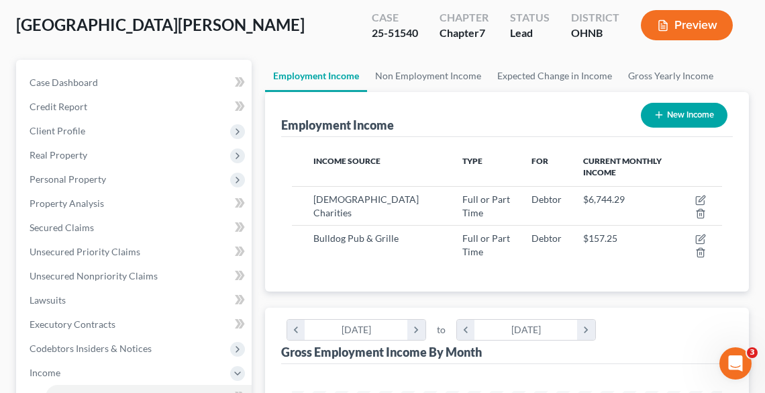
scroll to position [215, 0]
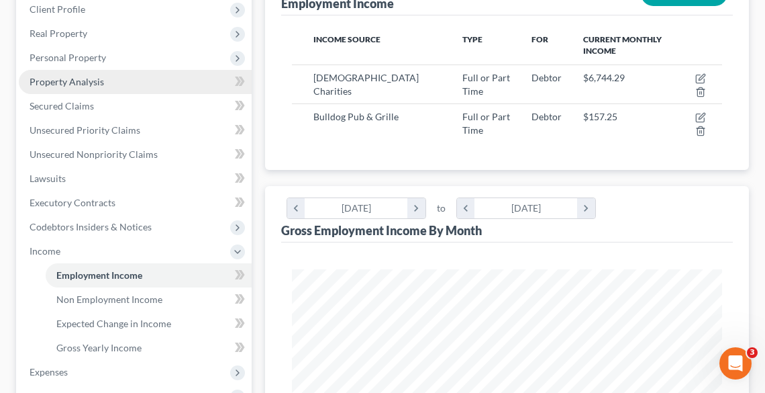
click at [49, 79] on span "Property Analysis" at bounding box center [67, 81] width 75 height 11
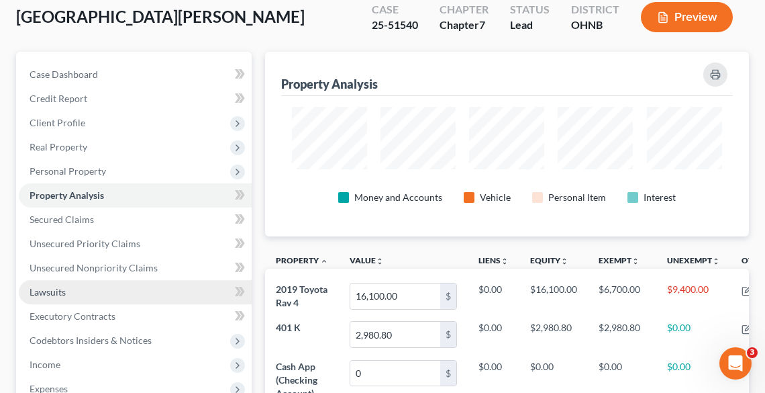
scroll to position [161, 0]
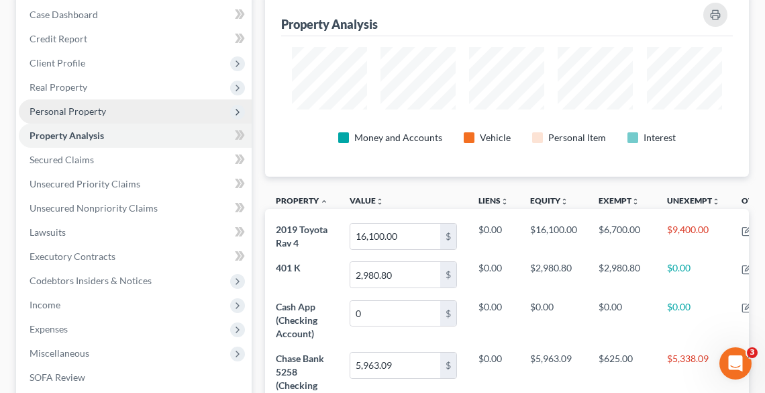
click at [54, 109] on span "Personal Property" at bounding box center [68, 110] width 77 height 11
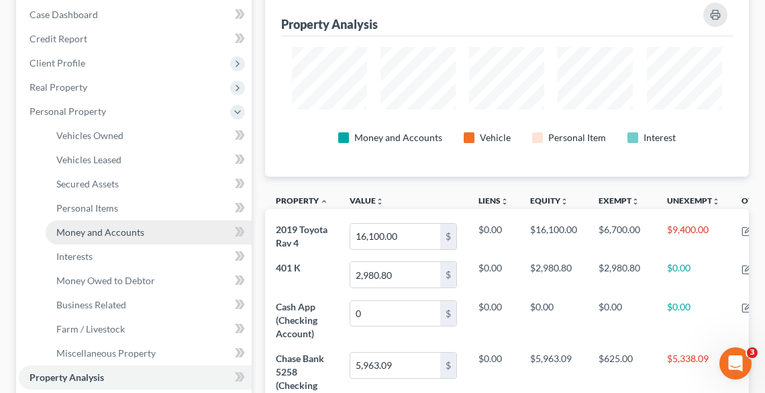
click at [92, 231] on span "Money and Accounts" at bounding box center [100, 231] width 88 height 11
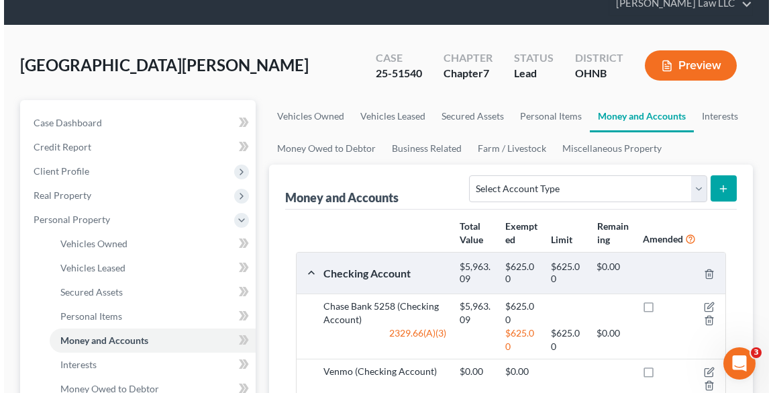
scroll to position [161, 0]
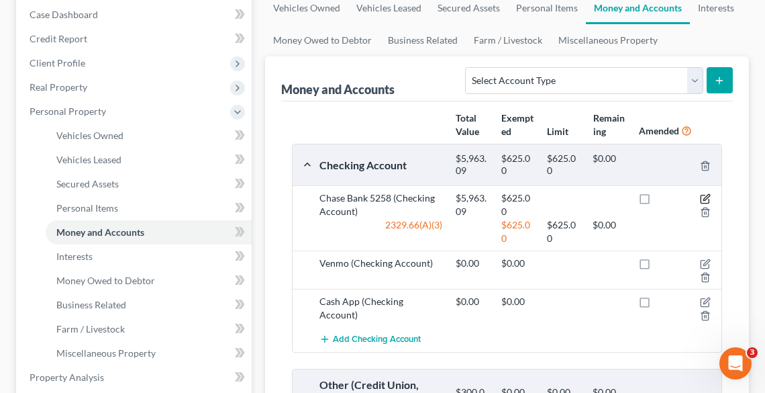
click at [705, 196] on icon "button" at bounding box center [705, 198] width 11 height 11
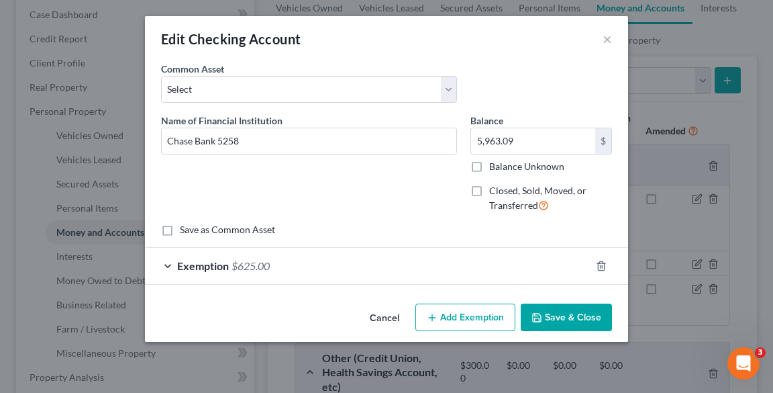
click at [459, 311] on button "Add Exemption" at bounding box center [466, 317] width 100 height 28
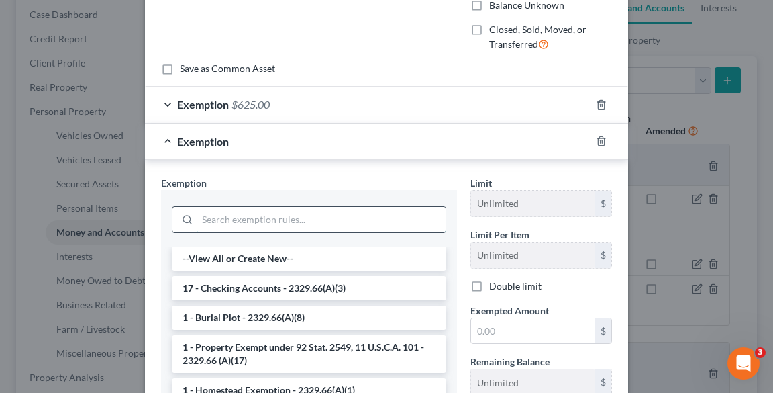
click at [252, 218] on input "search" at bounding box center [321, 220] width 248 height 26
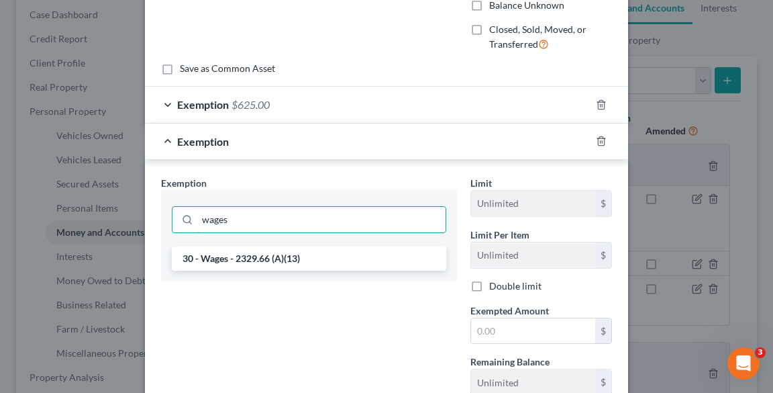
type input "wages"
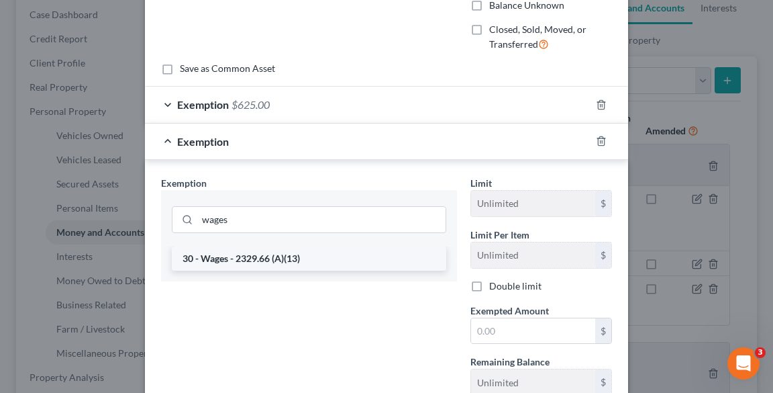
click at [287, 258] on li "30 - Wages - 2329.66 (A)(13)" at bounding box center [309, 258] width 275 height 24
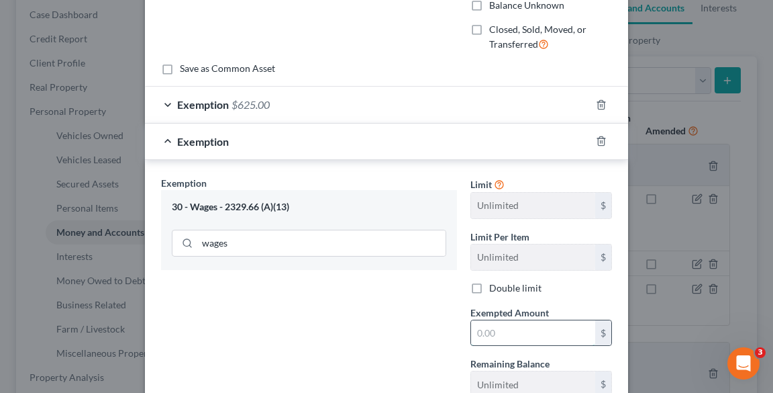
drag, startPoint x: 526, startPoint y: 330, endPoint x: 516, endPoint y: 322, distance: 13.4
click at [527, 330] on input "text" at bounding box center [533, 333] width 124 height 26
type input "1,547.85"
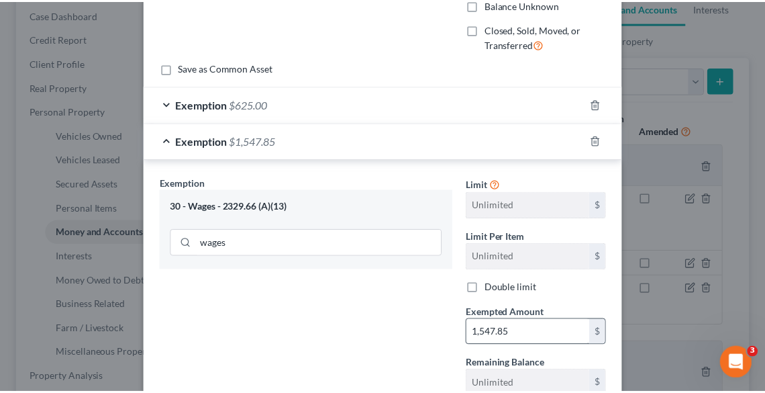
scroll to position [260, 0]
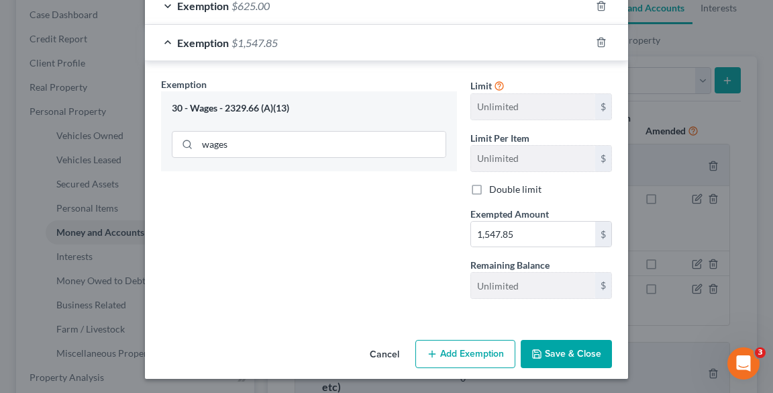
click at [579, 350] on button "Save & Close" at bounding box center [566, 354] width 91 height 28
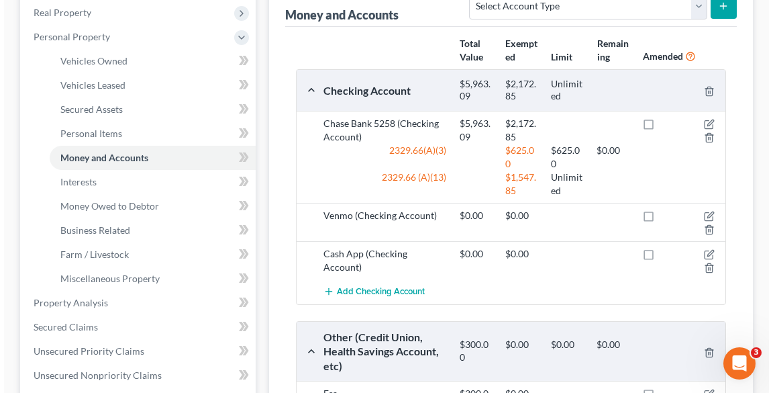
scroll to position [215, 0]
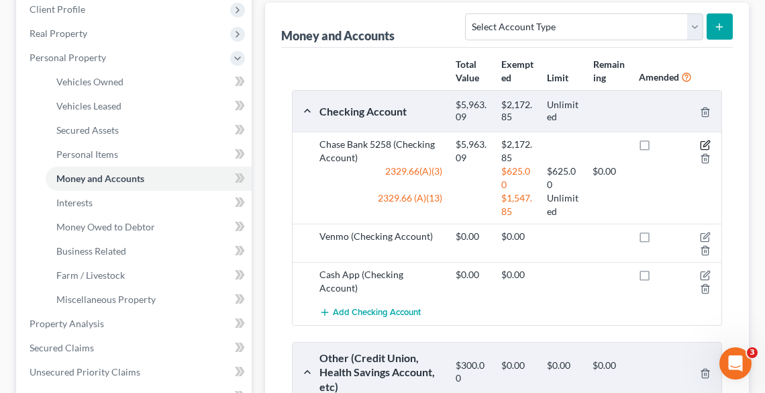
click at [706, 142] on icon "button" at bounding box center [707, 144] width 6 height 6
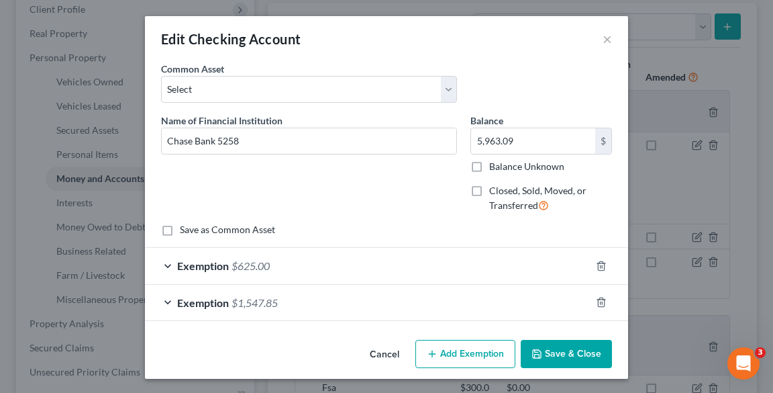
click at [350, 295] on div "Exemption $1,547.85" at bounding box center [368, 303] width 446 height 36
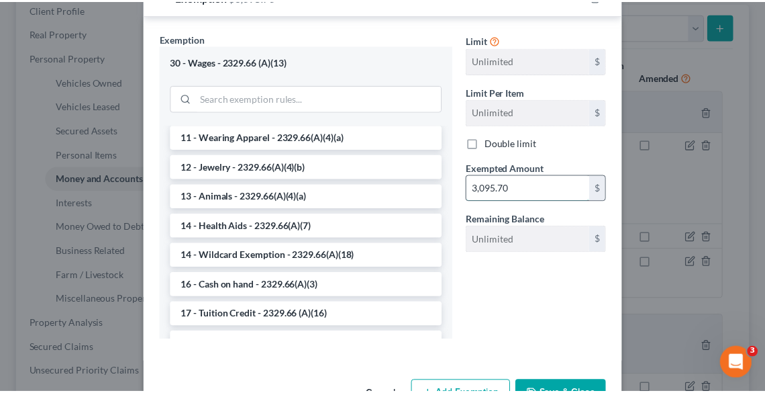
scroll to position [347, 0]
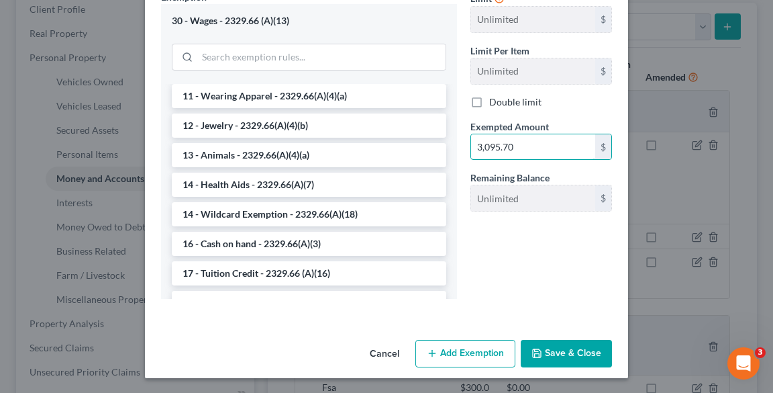
type input "3,095.70"
click at [577, 344] on button "Save & Close" at bounding box center [566, 354] width 91 height 28
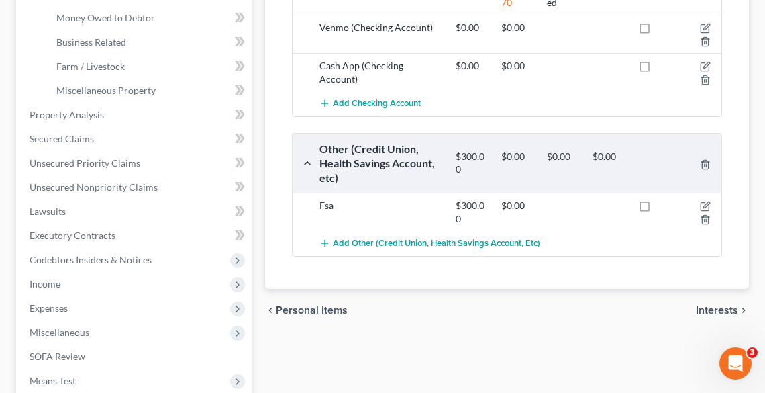
scroll to position [430, 0]
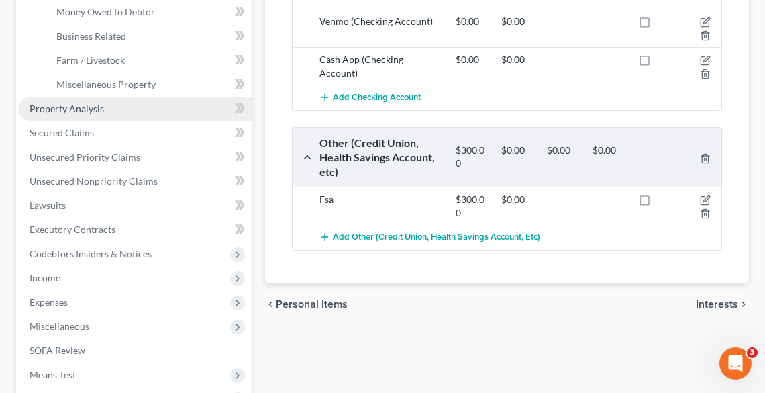
click at [97, 111] on span "Property Analysis" at bounding box center [67, 108] width 75 height 11
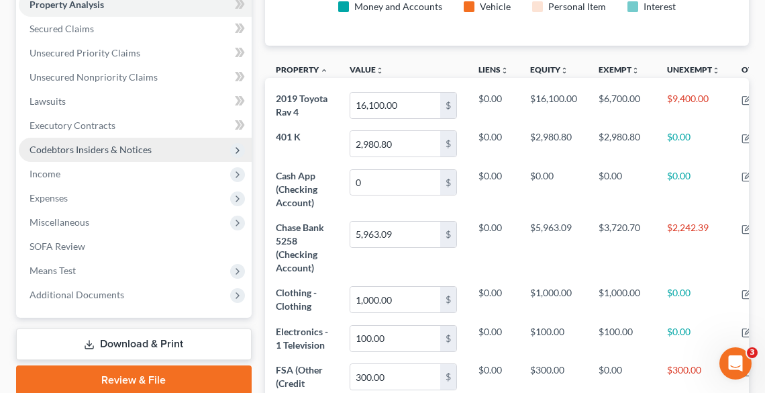
scroll to position [161, 0]
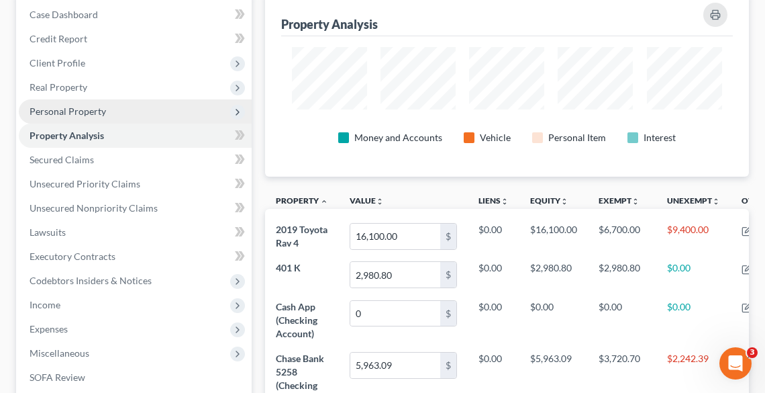
click at [71, 105] on span "Personal Property" at bounding box center [68, 110] width 77 height 11
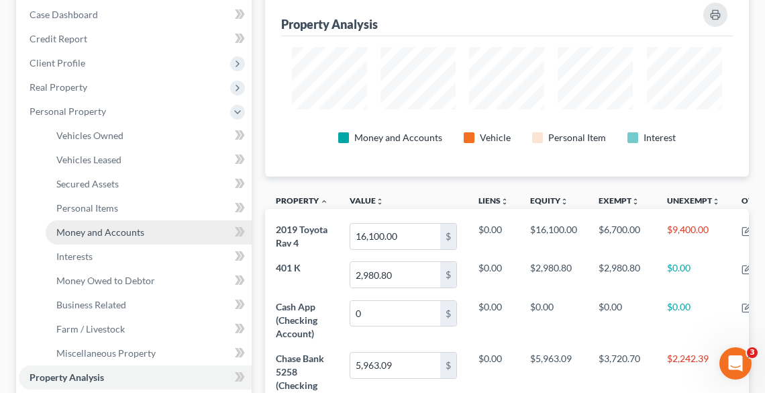
click at [128, 230] on span "Money and Accounts" at bounding box center [100, 231] width 88 height 11
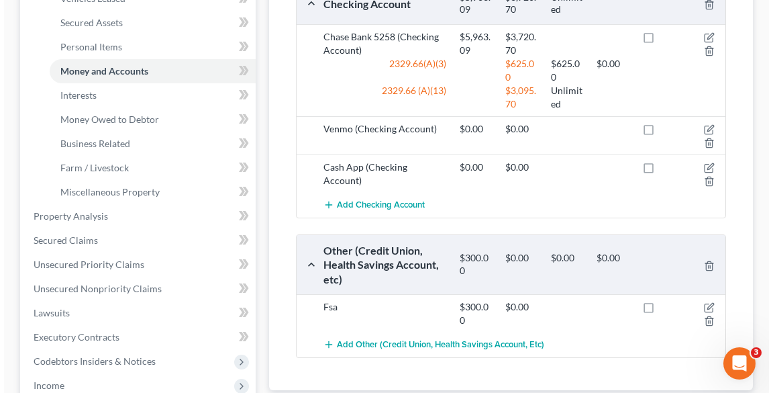
scroll to position [269, 0]
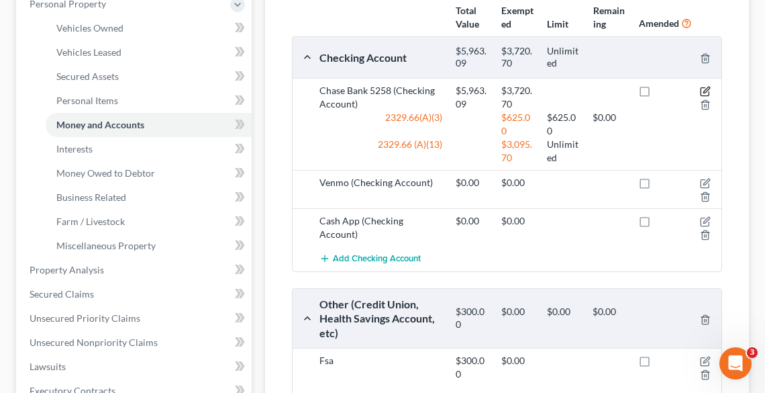
click at [704, 89] on icon "button" at bounding box center [705, 91] width 11 height 11
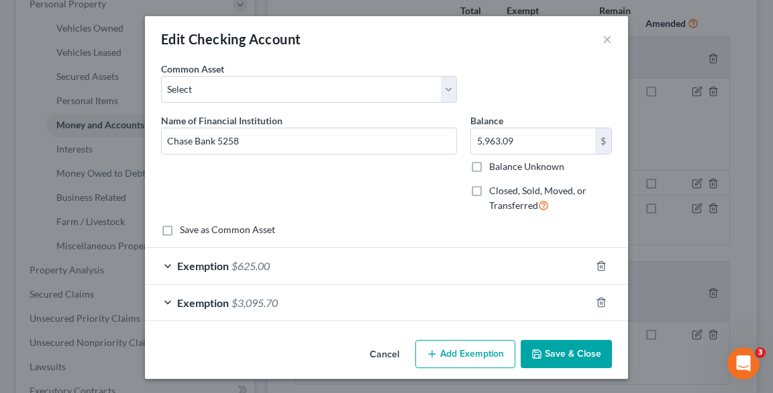
click at [445, 354] on button "Add Exemption" at bounding box center [466, 354] width 100 height 28
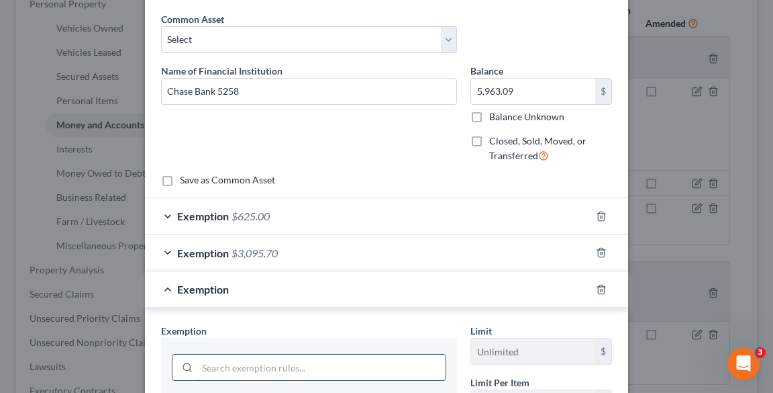
scroll to position [107, 0]
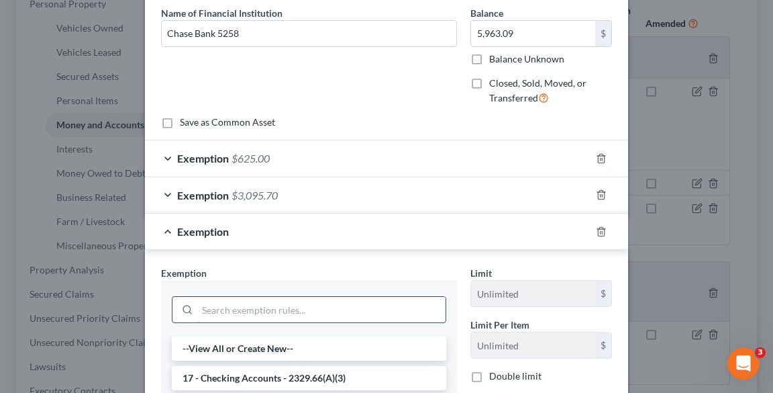
click at [265, 301] on input "search" at bounding box center [321, 310] width 248 height 26
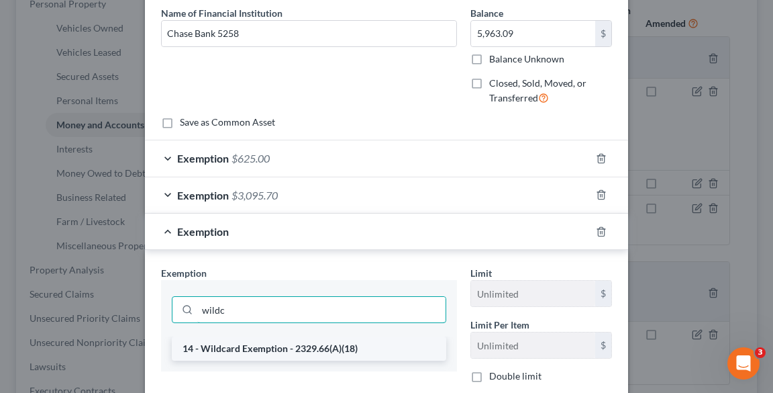
type input "wildc"
click at [276, 349] on li "14 - Wildcard Exemption - 2329.66(A)(18)" at bounding box center [309, 348] width 275 height 24
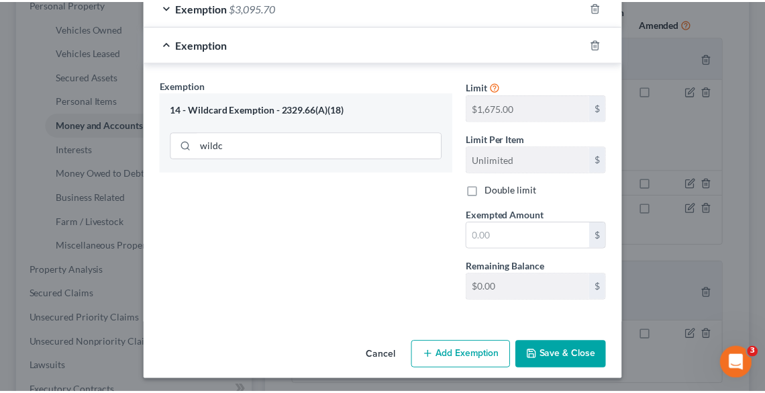
scroll to position [296, 0]
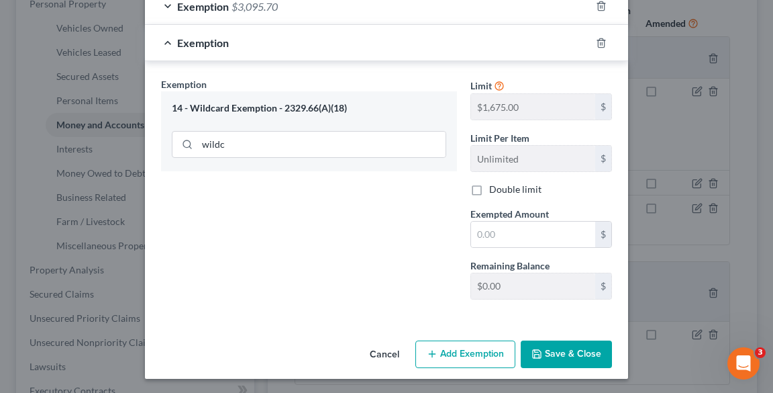
click at [382, 355] on button "Cancel" at bounding box center [384, 355] width 51 height 27
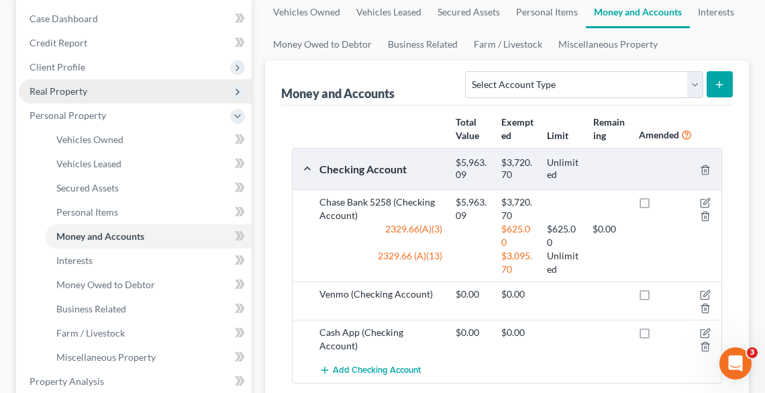
scroll to position [161, 0]
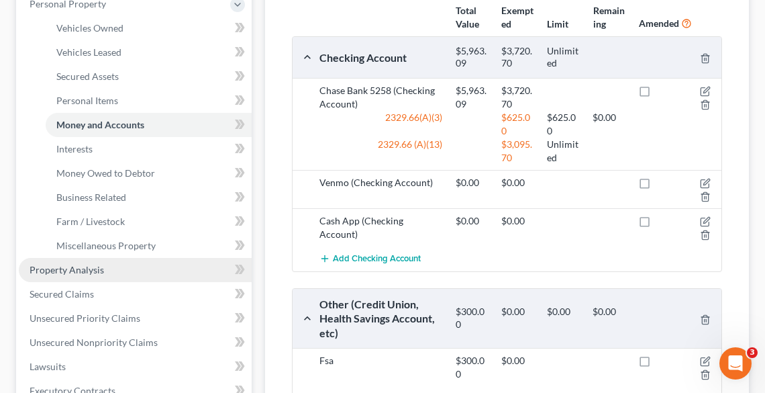
click at [89, 275] on link "Property Analysis" at bounding box center [135, 270] width 233 height 24
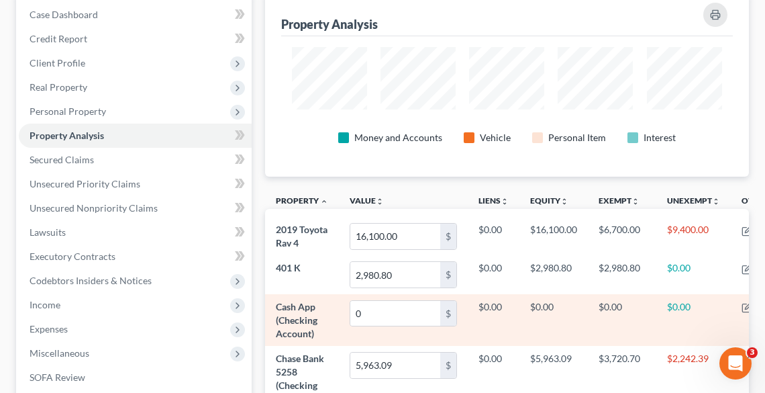
scroll to position [107, 0]
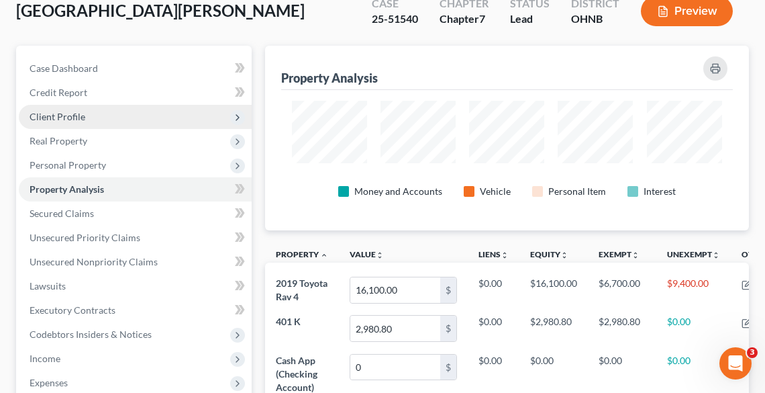
click at [64, 116] on span "Client Profile" at bounding box center [58, 116] width 56 height 11
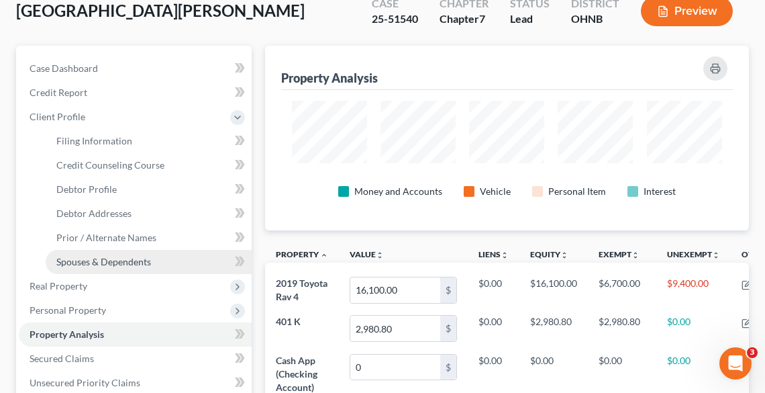
click at [73, 260] on span "Spouses & Dependents" at bounding box center [103, 261] width 95 height 11
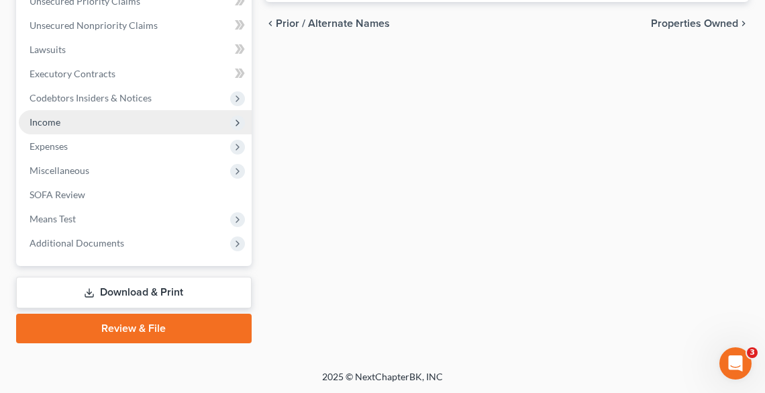
scroll to position [435, 0]
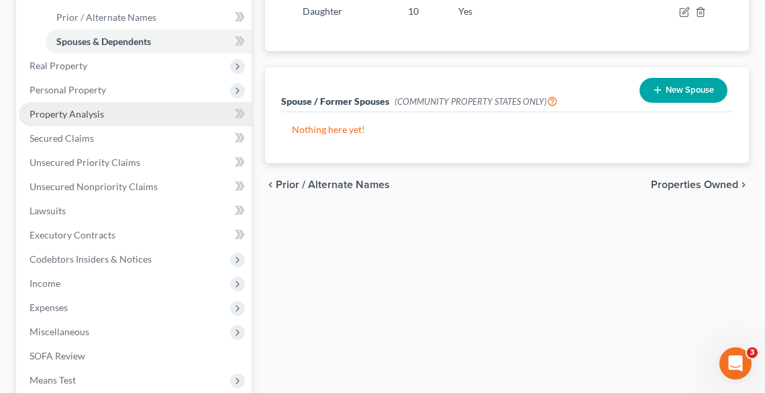
click at [81, 115] on span "Property Analysis" at bounding box center [67, 113] width 75 height 11
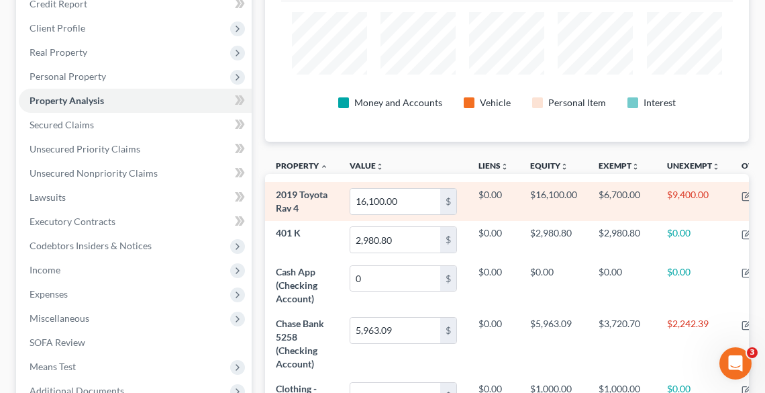
scroll to position [376, 0]
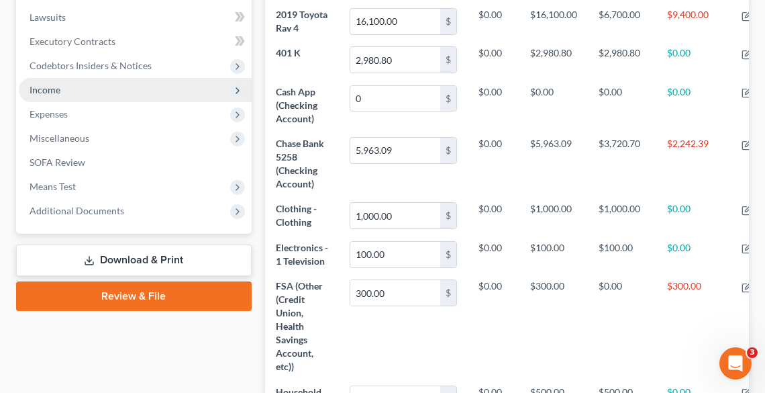
click at [56, 86] on span "Income" at bounding box center [45, 89] width 31 height 11
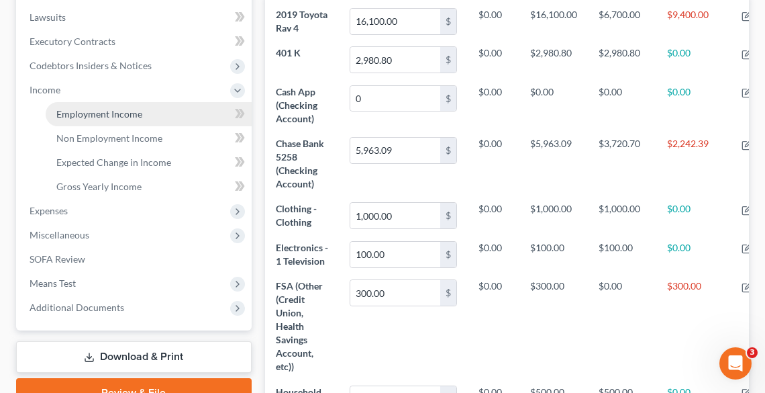
click at [81, 117] on span "Employment Income" at bounding box center [99, 113] width 86 height 11
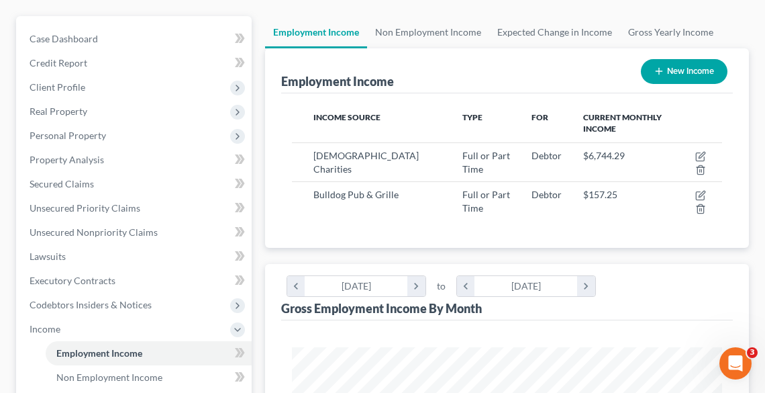
scroll to position [269, 0]
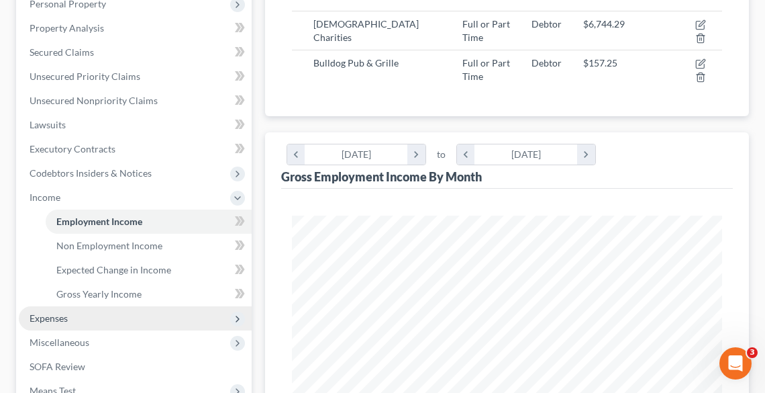
click at [70, 318] on span "Expenses" at bounding box center [135, 318] width 233 height 24
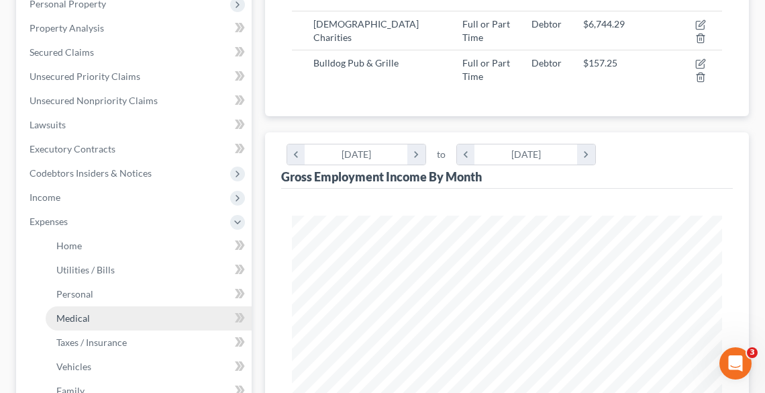
click at [73, 318] on span "Medical" at bounding box center [73, 317] width 34 height 11
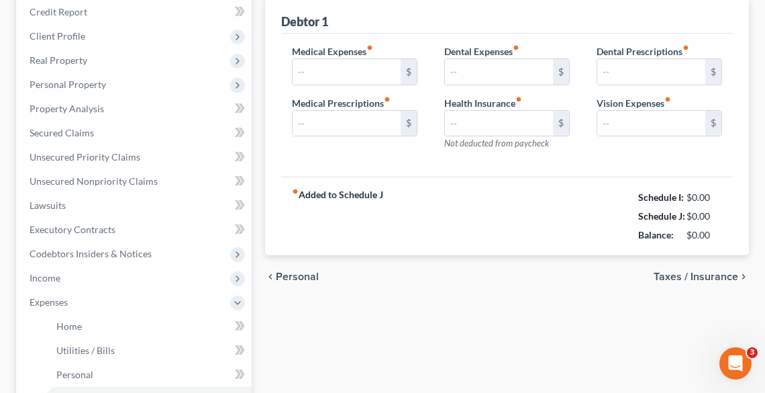
type input "500.00"
type input "0.00"
type input "20.00"
type input "0.00"
type input "34.00"
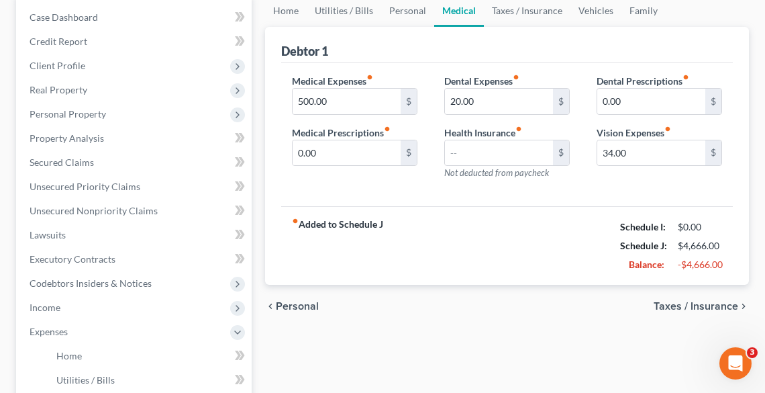
scroll to position [161, 0]
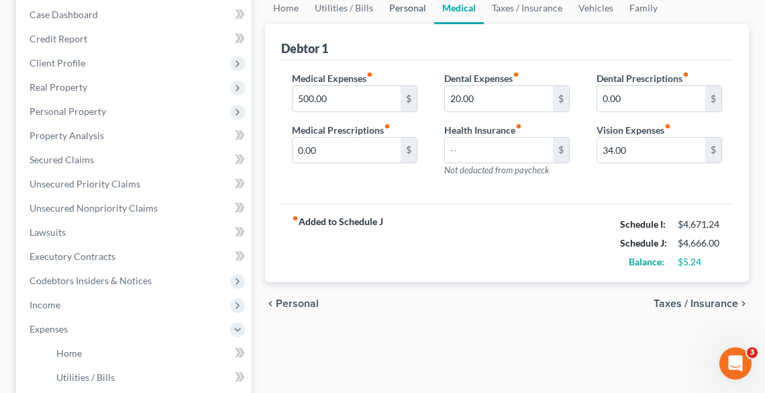
click at [414, 8] on link "Personal" at bounding box center [407, 8] width 53 height 32
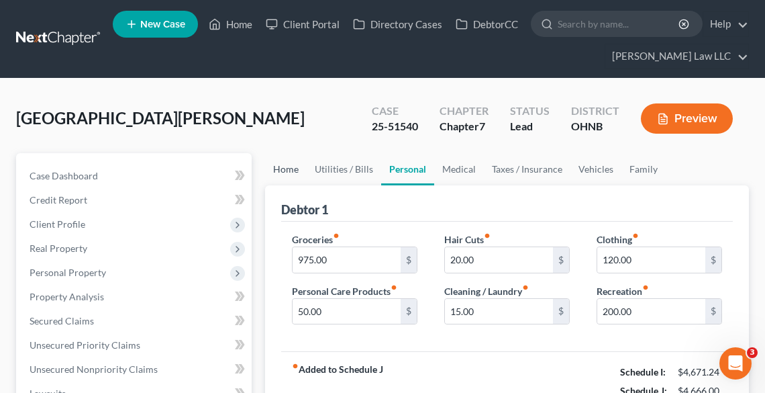
click at [276, 173] on link "Home" at bounding box center [286, 169] width 42 height 32
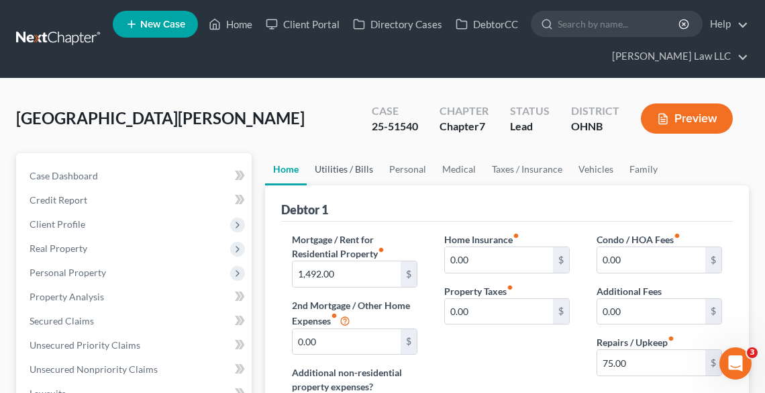
click at [354, 169] on link "Utilities / Bills" at bounding box center [344, 169] width 75 height 32
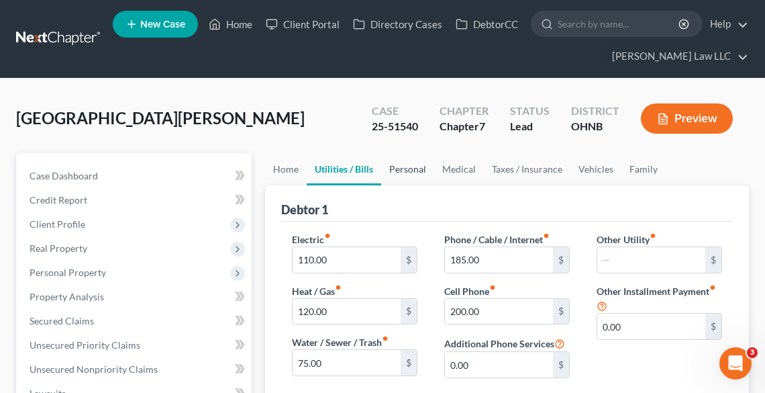
click at [387, 166] on link "Personal" at bounding box center [407, 169] width 53 height 32
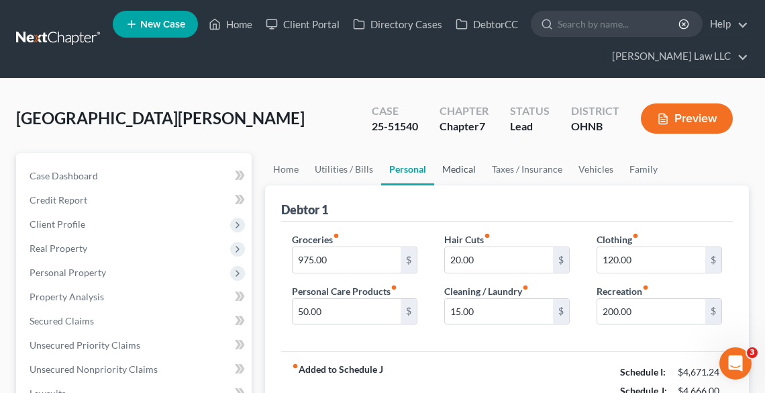
click at [465, 164] on link "Medical" at bounding box center [459, 169] width 50 height 32
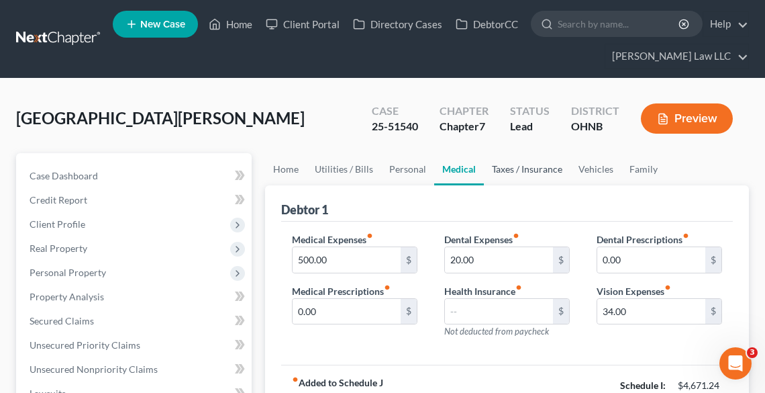
click at [502, 169] on link "Taxes / Insurance" at bounding box center [527, 169] width 87 height 32
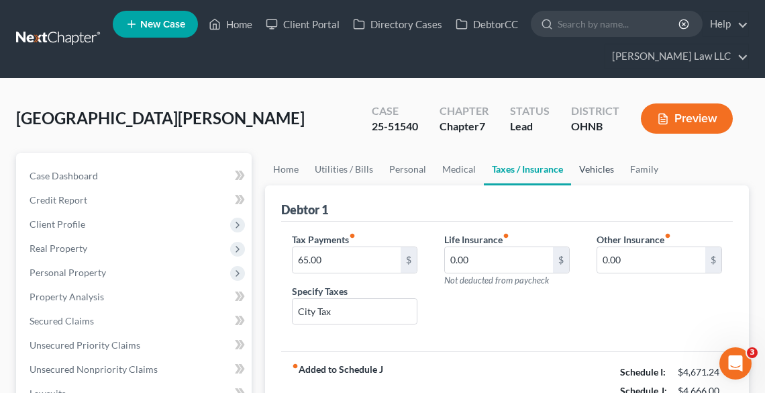
click at [590, 169] on link "Vehicles" at bounding box center [596, 169] width 51 height 32
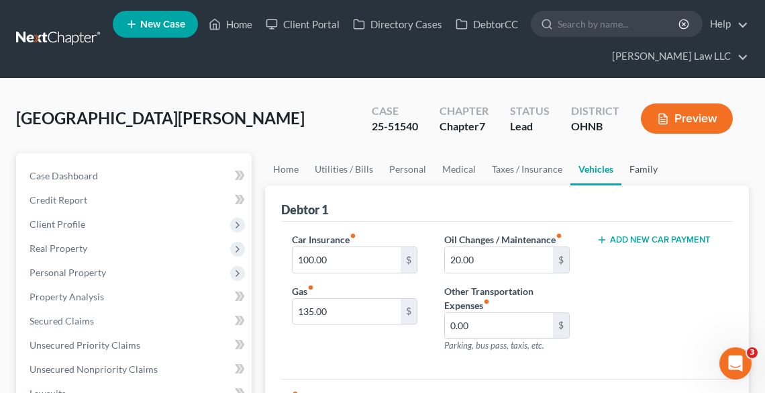
click at [626, 171] on link "Family" at bounding box center [644, 169] width 44 height 32
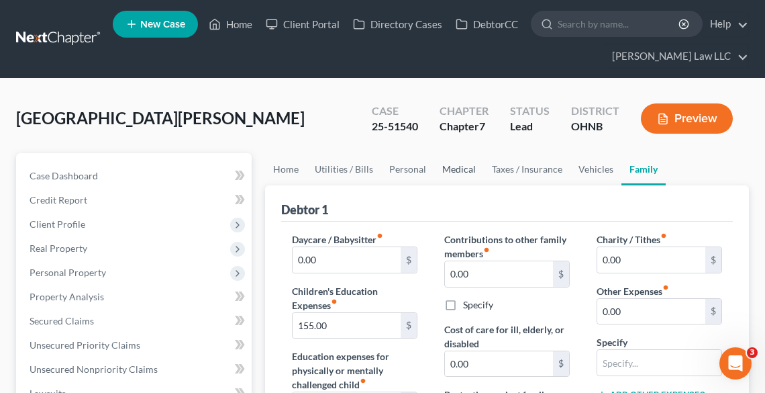
click at [458, 163] on link "Medical" at bounding box center [459, 169] width 50 height 32
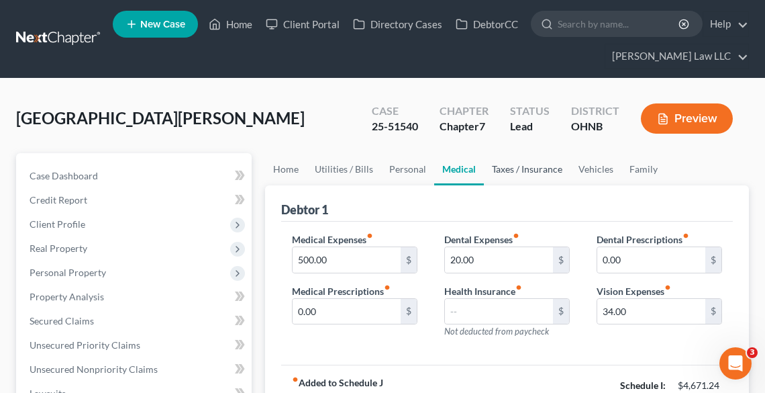
click at [522, 172] on link "Taxes / Insurance" at bounding box center [527, 169] width 87 height 32
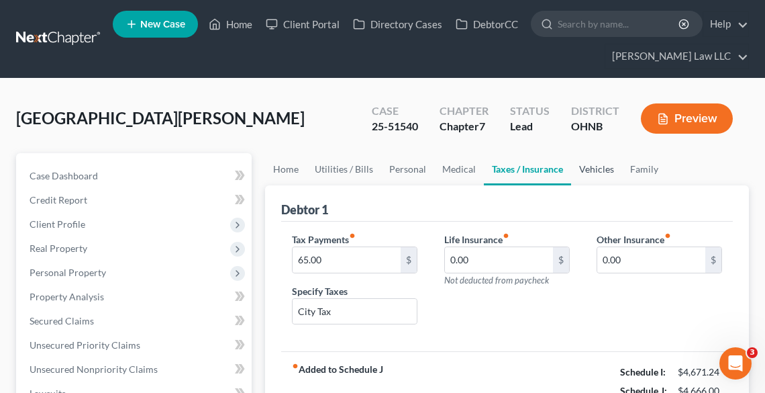
drag, startPoint x: 590, startPoint y: 164, endPoint x: 604, endPoint y: 164, distance: 14.1
click at [591, 164] on link "Vehicles" at bounding box center [596, 169] width 51 height 32
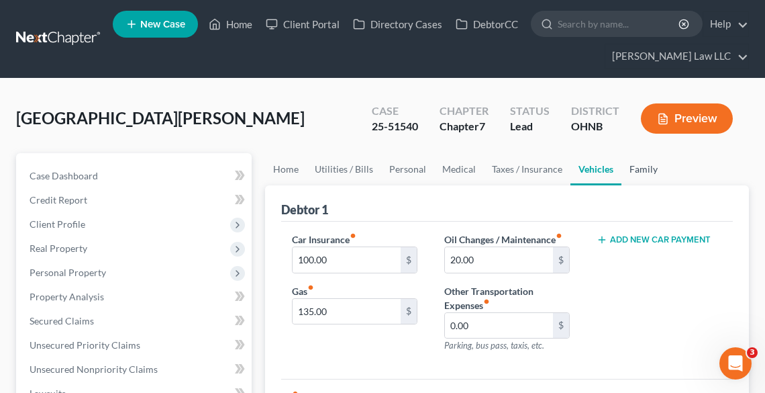
click at [642, 171] on link "Family" at bounding box center [644, 169] width 44 height 32
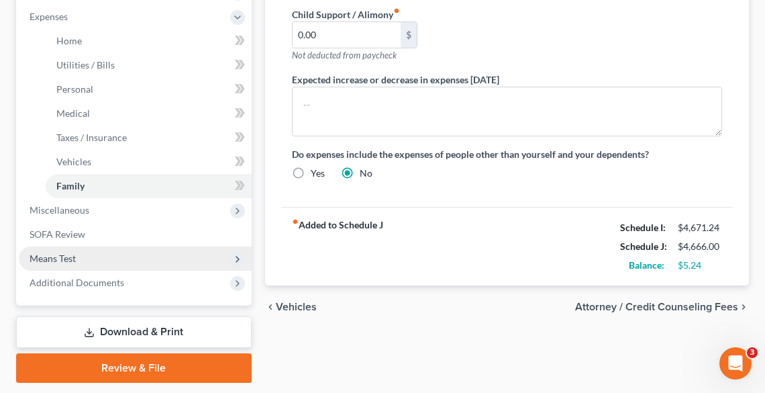
scroll to position [513, 0]
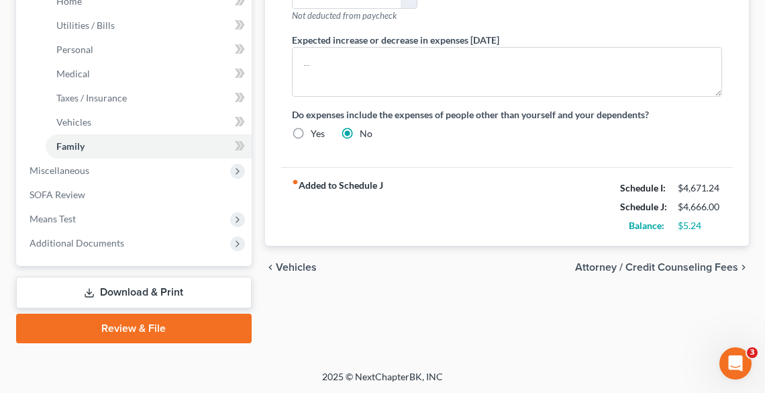
click at [147, 293] on link "Download & Print" at bounding box center [134, 293] width 236 height 32
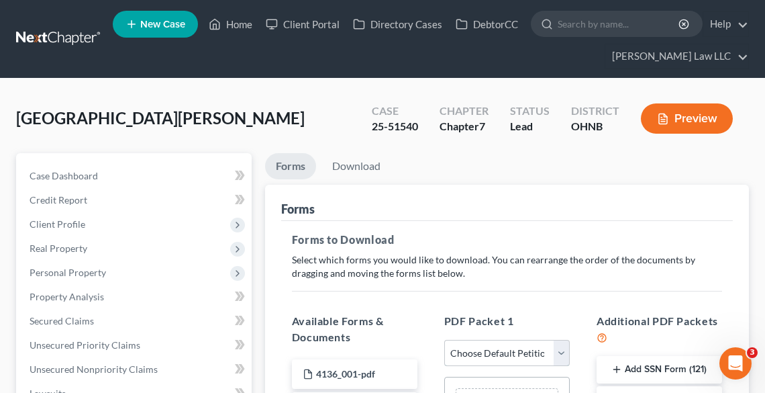
click at [521, 348] on select "Choose Default Petition PDF Packet Complete Bankruptcy Petition (all forms and …" at bounding box center [507, 353] width 126 height 27
select select "2"
click at [444, 340] on select "Choose Default Petition PDF Packet Complete Bankruptcy Petition (all forms and …" at bounding box center [507, 353] width 126 height 27
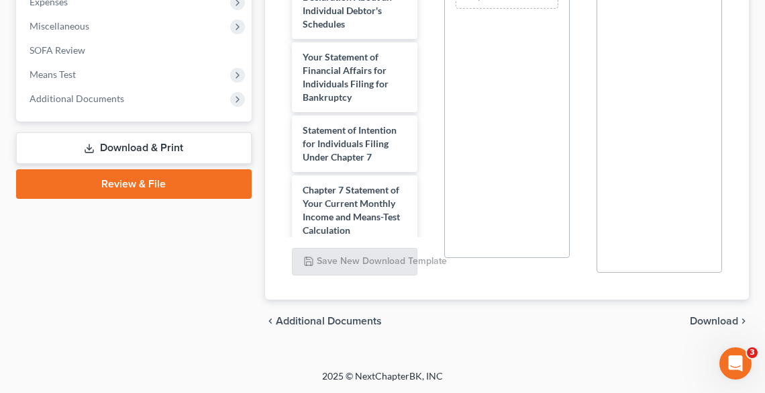
scroll to position [373, 0]
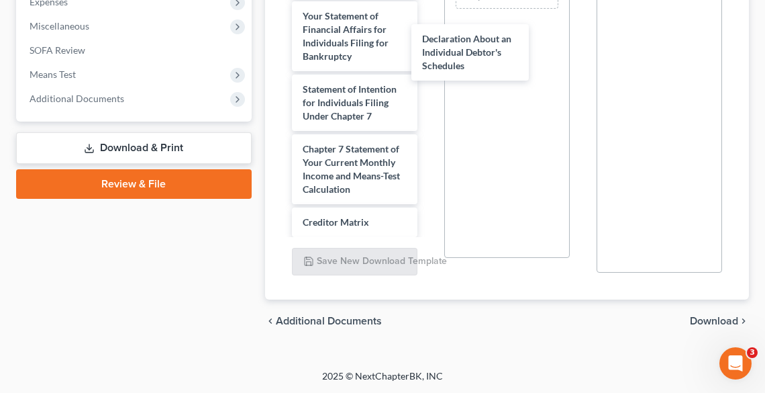
drag, startPoint x: 340, startPoint y: 49, endPoint x: 497, endPoint y: 129, distance: 175.6
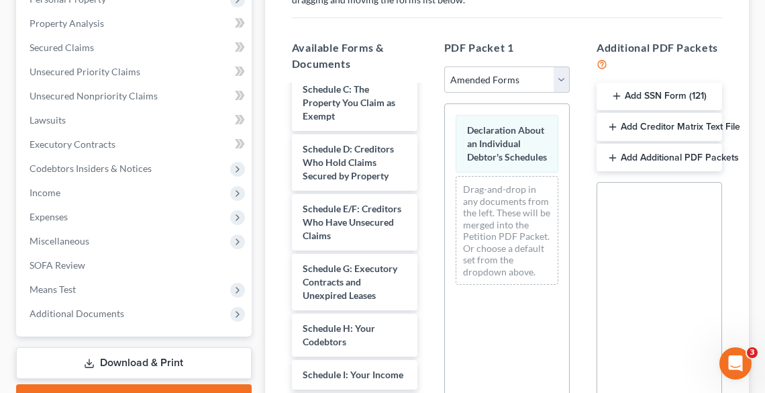
scroll to position [105, 0]
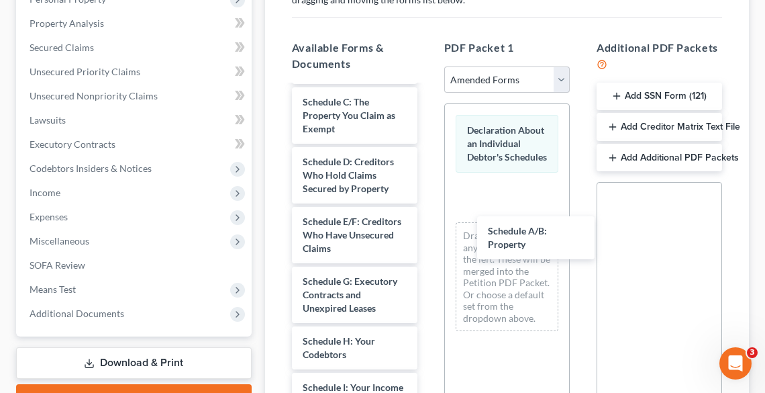
drag, startPoint x: 360, startPoint y: 107, endPoint x: 470, endPoint y: 198, distance: 142.6
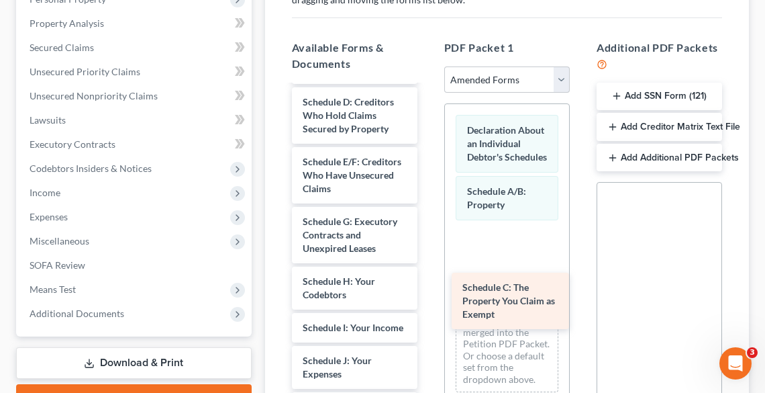
drag, startPoint x: 357, startPoint y: 108, endPoint x: 522, endPoint y: 306, distance: 257.9
click at [428, 306] on div "Schedule C: The Property You Claim as Exempt Voluntary Petition for Individuals…" at bounding box center [354, 387] width 147 height 812
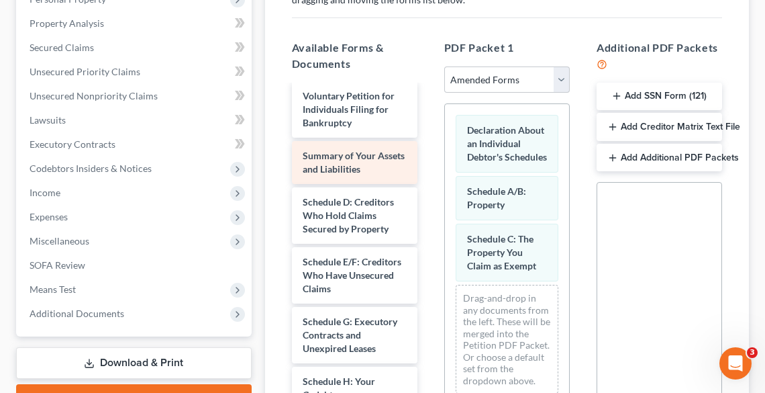
scroll to position [0, 0]
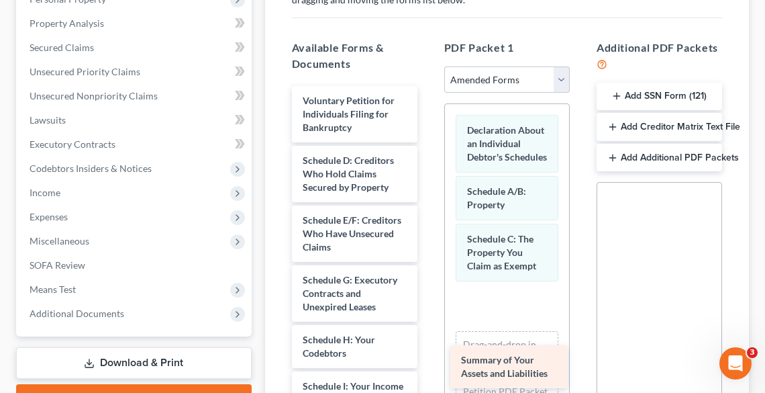
drag, startPoint x: 373, startPoint y: 175, endPoint x: 532, endPoint y: 376, distance: 255.7
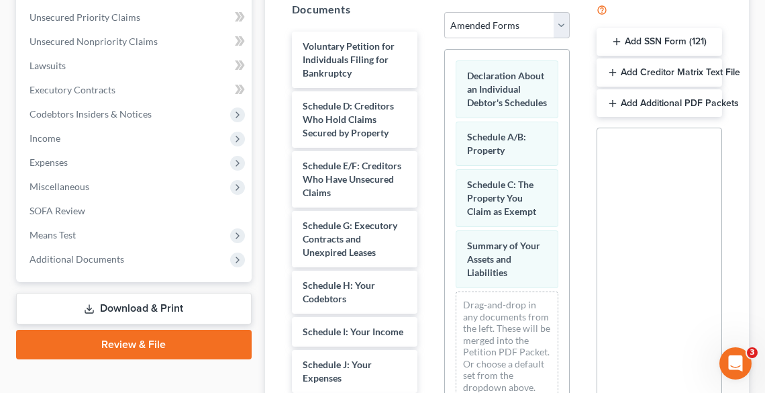
scroll to position [488, 0]
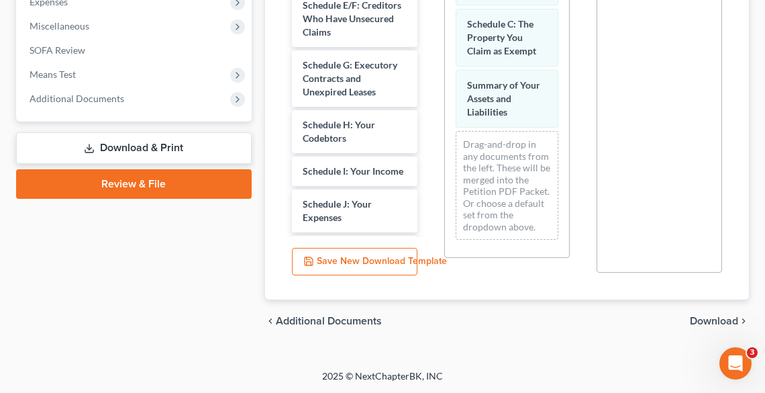
click at [714, 320] on span "Download" at bounding box center [714, 321] width 48 height 11
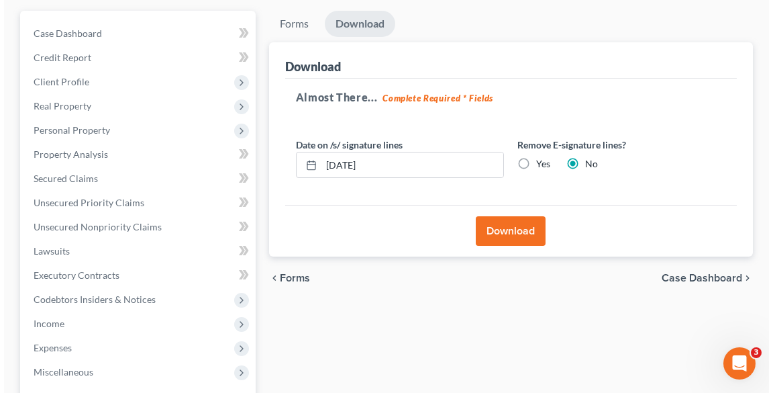
scroll to position [129, 0]
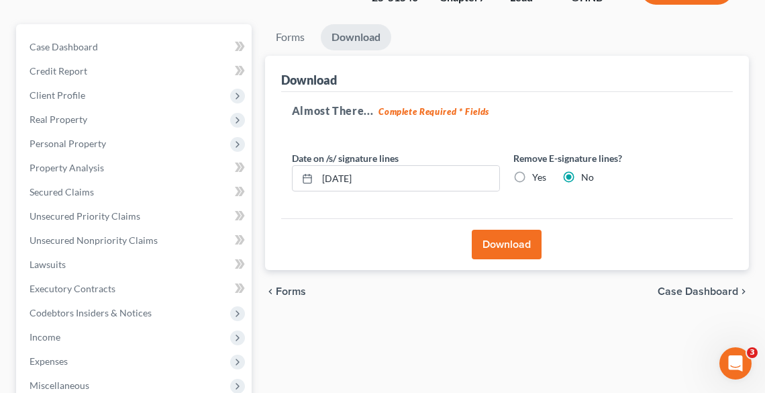
click at [521, 240] on button "Download" at bounding box center [507, 245] width 70 height 30
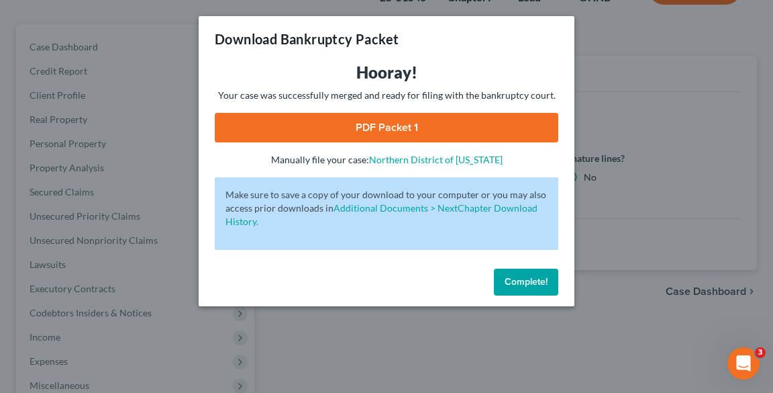
click at [364, 126] on link "PDF Packet 1" at bounding box center [387, 128] width 344 height 30
click at [531, 279] on span "Complete!" at bounding box center [526, 281] width 43 height 11
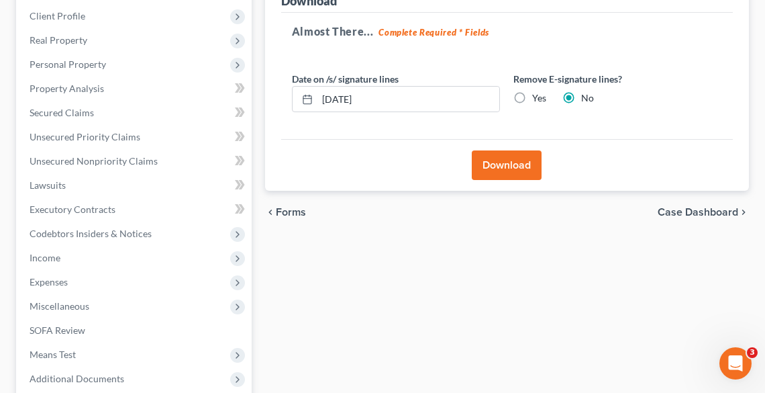
scroll to position [344, 0]
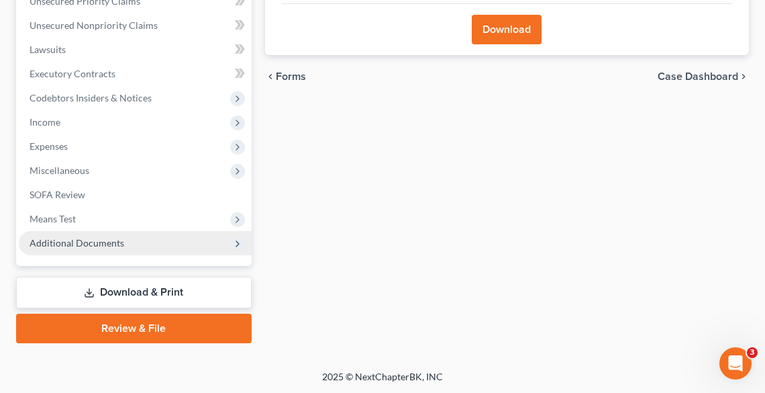
click at [94, 247] on span "Additional Documents" at bounding box center [77, 242] width 95 height 11
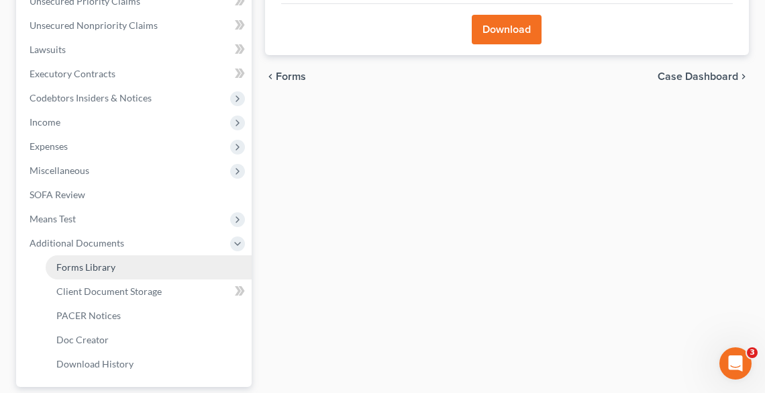
click at [107, 277] on link "Forms Library" at bounding box center [149, 267] width 206 height 24
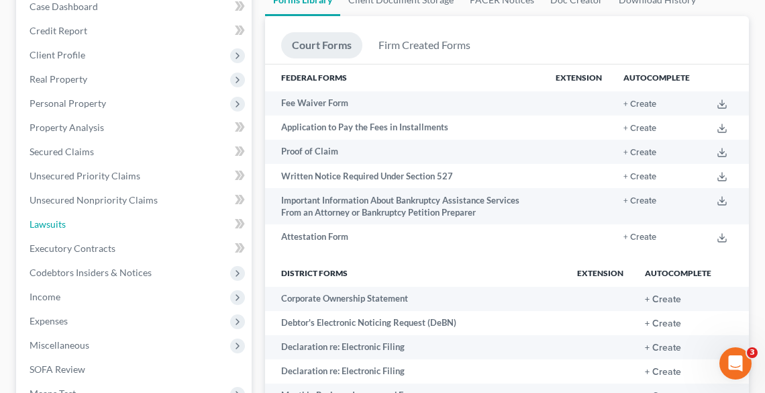
scroll to position [35, 0]
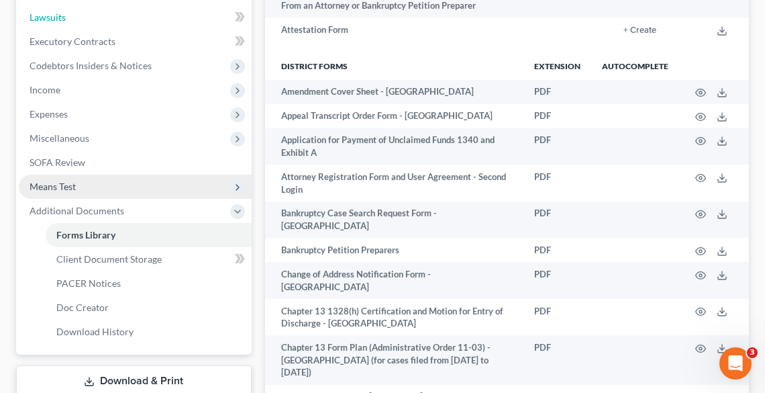
scroll to position [518, 0]
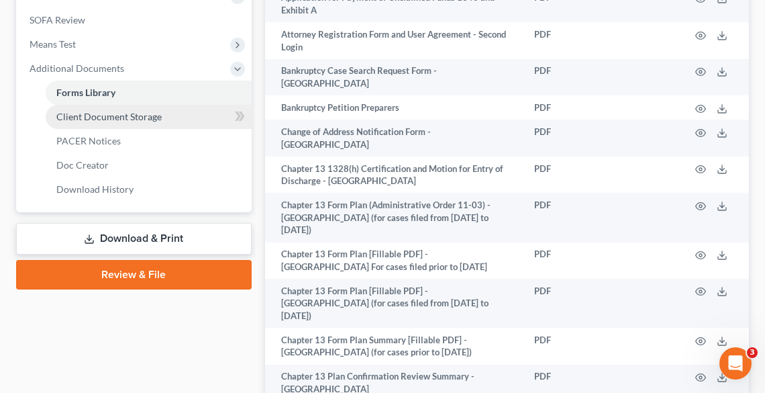
click at [103, 118] on span "Client Document Storage" at bounding box center [108, 116] width 105 height 11
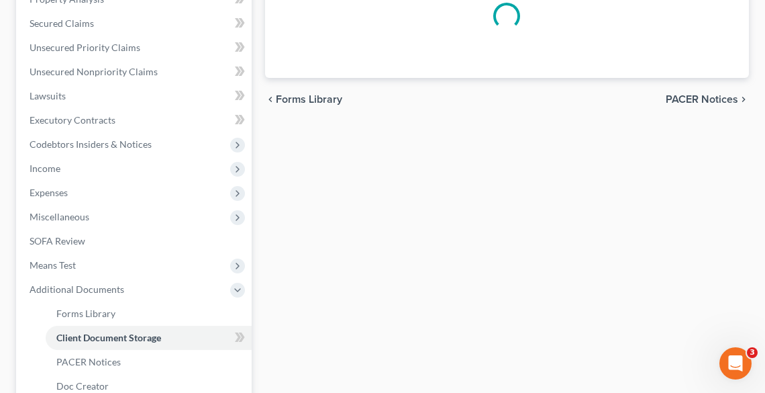
select select "20"
select select "5"
select select "16"
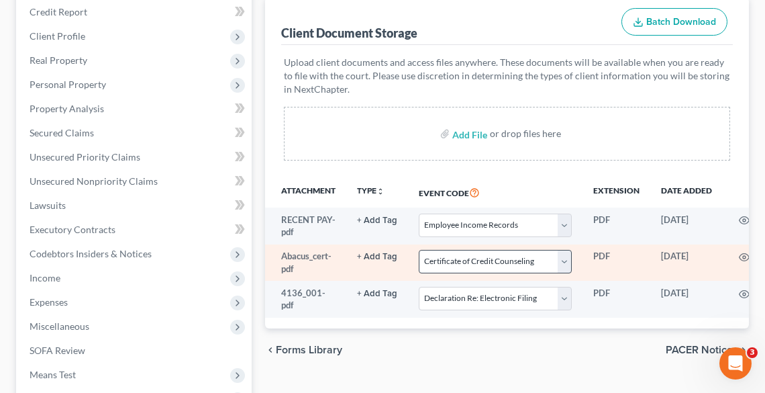
scroll to position [269, 0]
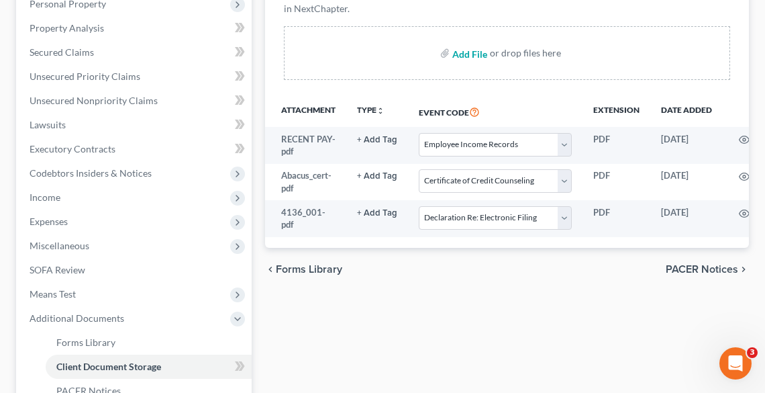
click at [459, 44] on input "file" at bounding box center [468, 53] width 32 height 24
type input "C:\fakepath\AMENDED I & J.pdf"
select select "20"
select select "5"
select select "16"
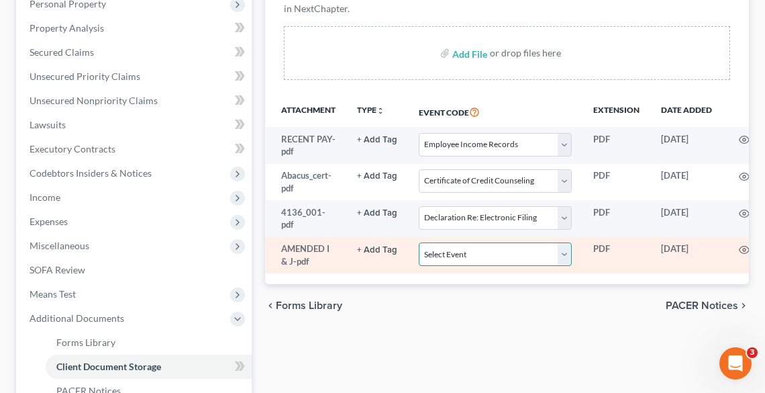
click at [450, 252] on select "Select Event 20 Largest Unsecured Creditors Amended List of Creditors (Fee) Ame…" at bounding box center [495, 253] width 153 height 23
select select "3"
click at [419, 242] on select "Select Event 20 Largest Unsecured Creditors Amended List of Creditors (Fee) Ame…" at bounding box center [495, 253] width 153 height 23
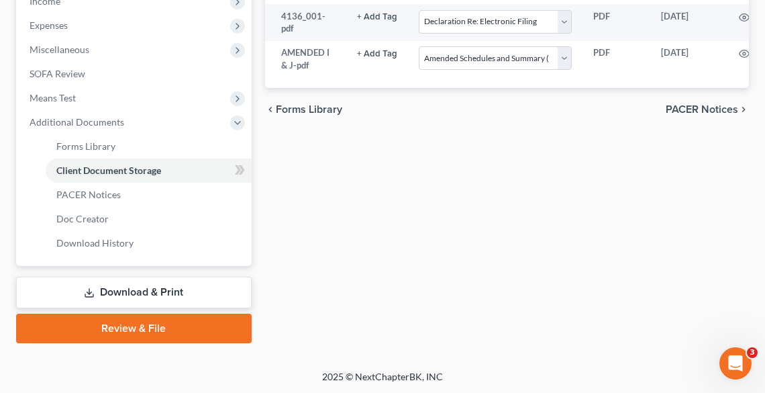
click at [95, 328] on link "Review & File" at bounding box center [134, 329] width 236 height 30
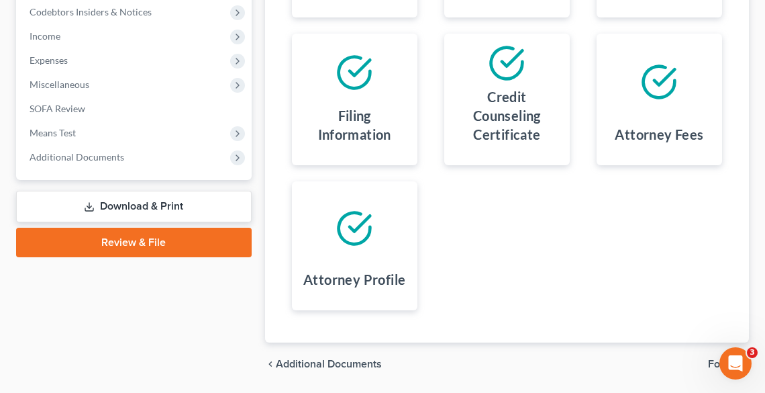
scroll to position [472, 0]
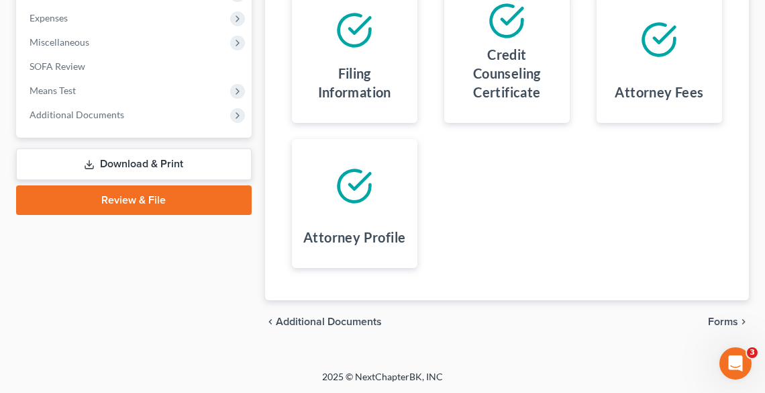
click at [720, 317] on span "Forms" at bounding box center [723, 321] width 30 height 11
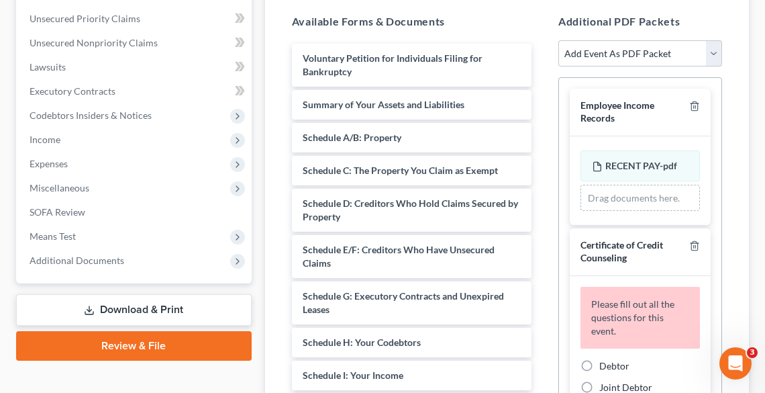
scroll to position [311, 0]
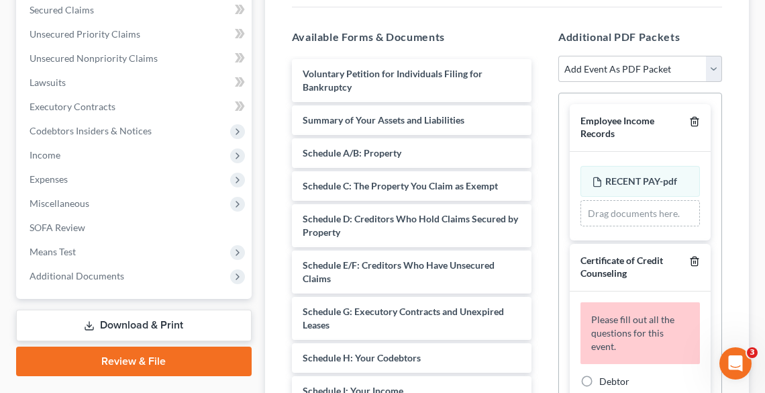
click at [689, 117] on icon "button" at bounding box center [694, 121] width 11 height 11
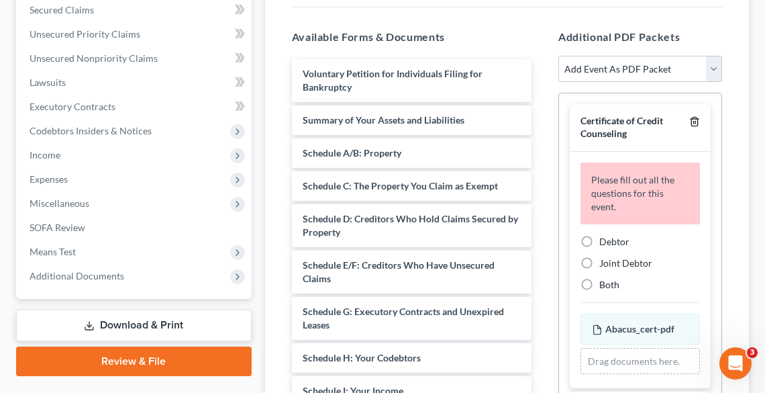
click at [691, 117] on icon "button" at bounding box center [694, 121] width 6 height 9
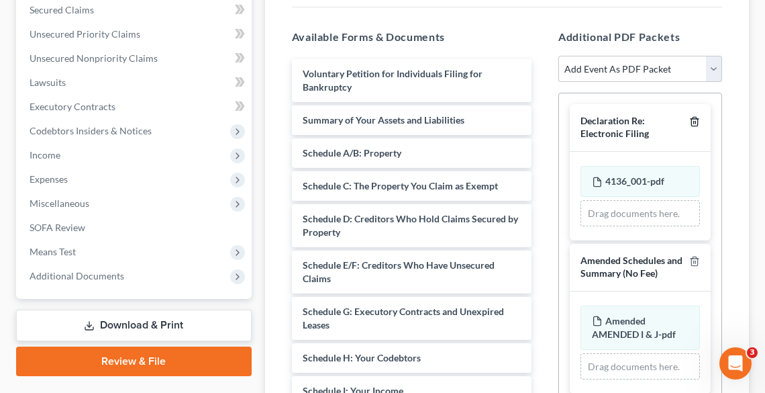
click at [689, 117] on icon "button" at bounding box center [694, 121] width 11 height 11
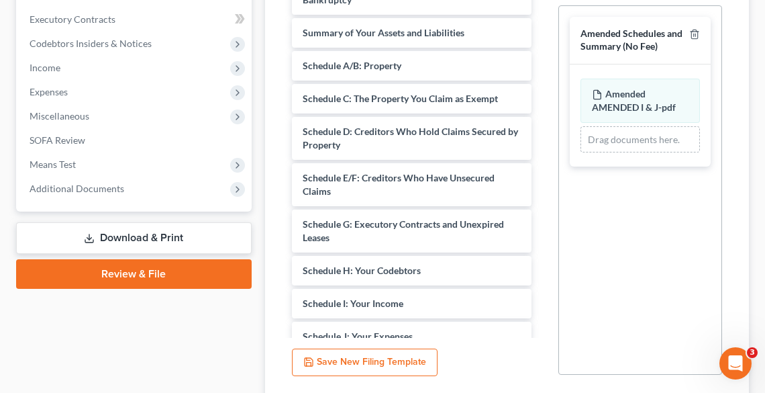
scroll to position [499, 0]
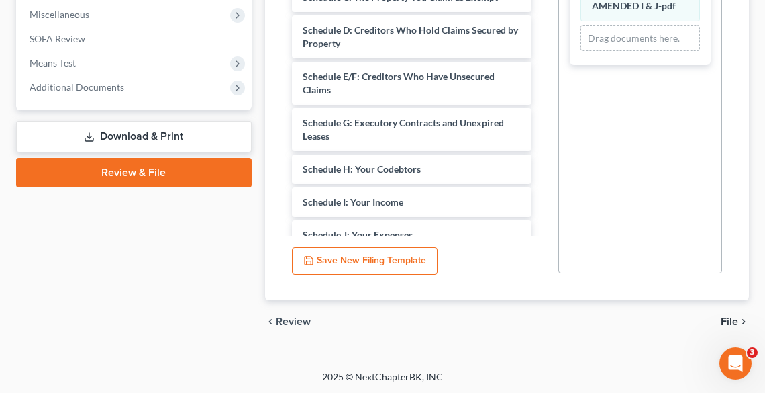
click at [728, 320] on span "File" at bounding box center [729, 321] width 17 height 11
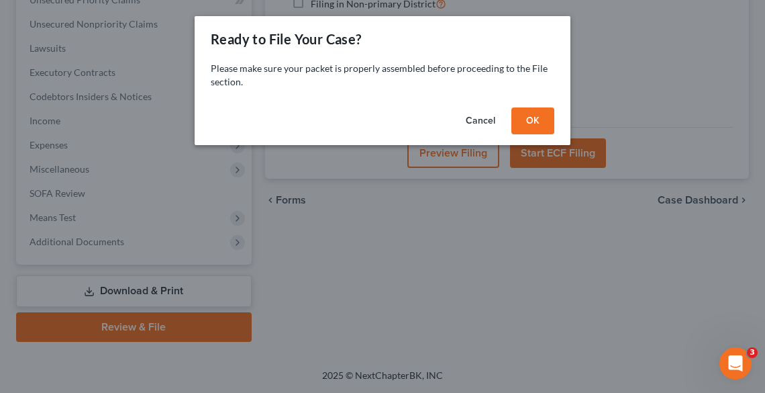
scroll to position [344, 0]
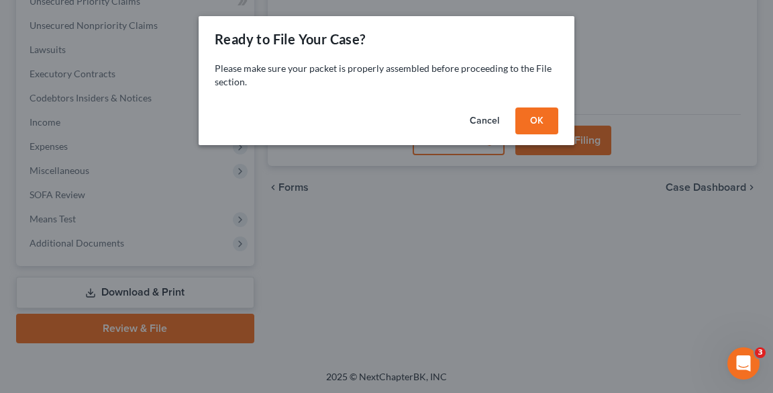
click at [529, 114] on button "OK" at bounding box center [537, 120] width 43 height 27
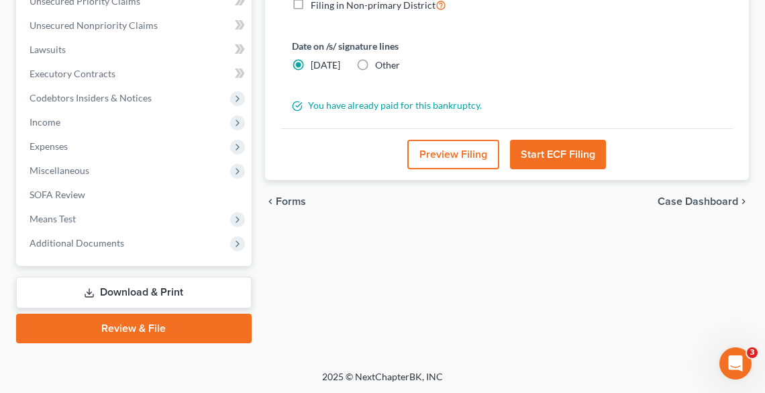
click at [555, 140] on button "Start ECF Filing" at bounding box center [558, 155] width 96 height 30
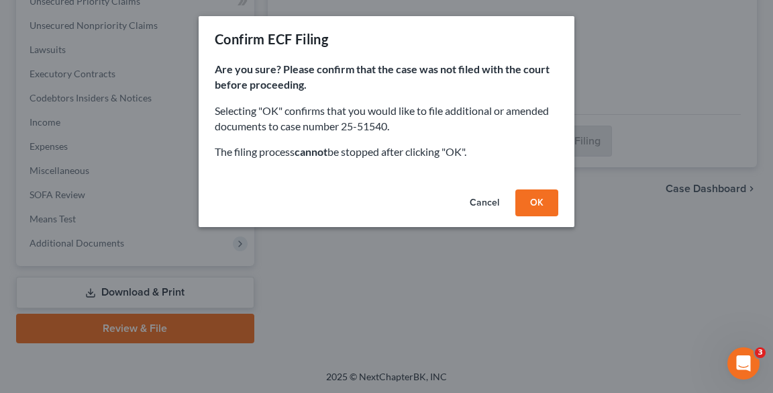
click at [536, 199] on button "OK" at bounding box center [537, 202] width 43 height 27
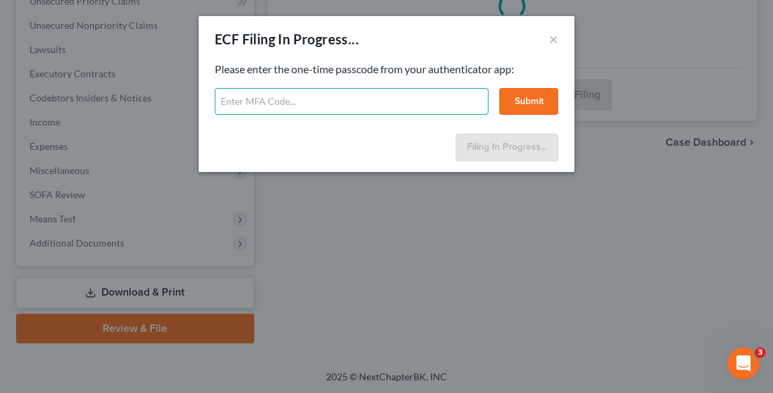
click at [277, 109] on input "text" at bounding box center [352, 101] width 274 height 27
type input "690137"
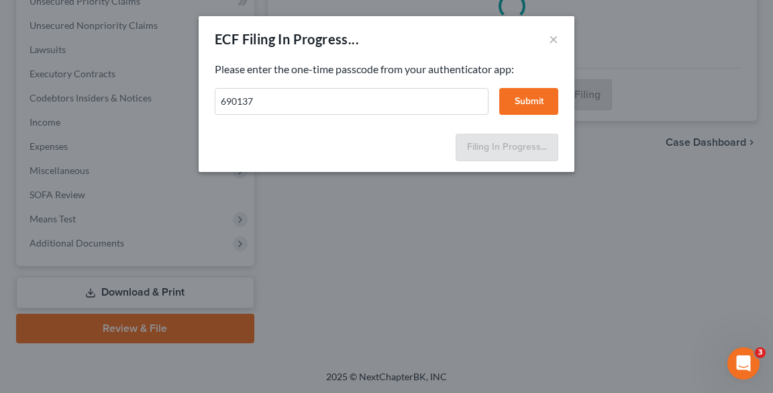
click at [535, 104] on button "Submit" at bounding box center [528, 101] width 59 height 27
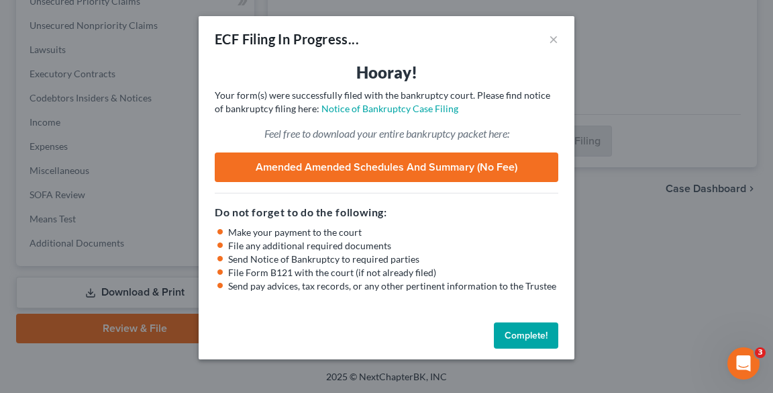
click at [530, 336] on button "Complete!" at bounding box center [526, 335] width 64 height 27
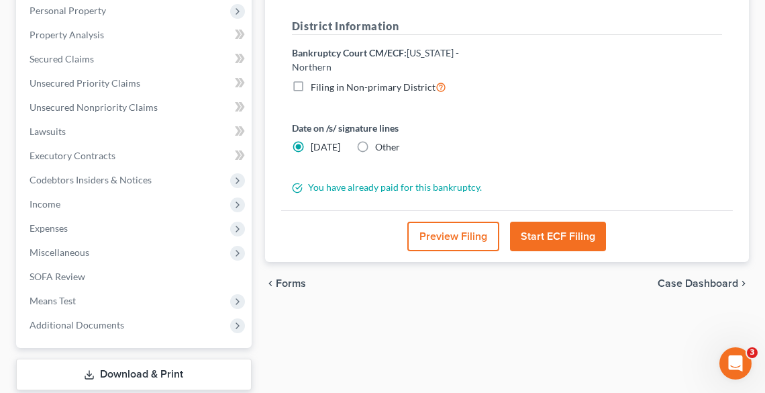
scroll to position [269, 0]
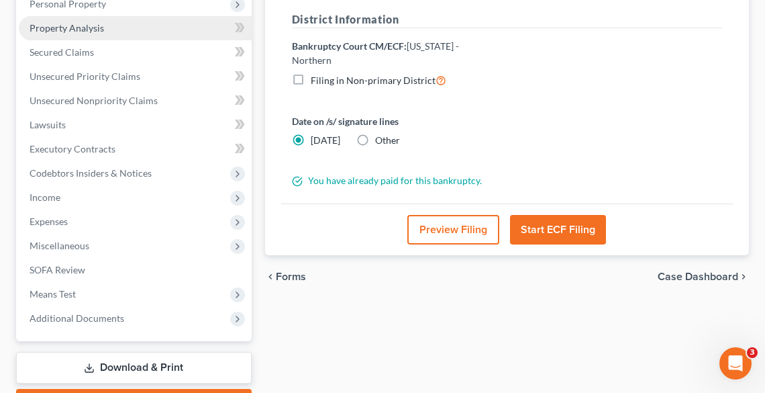
click at [79, 26] on span "Property Analysis" at bounding box center [67, 27] width 75 height 11
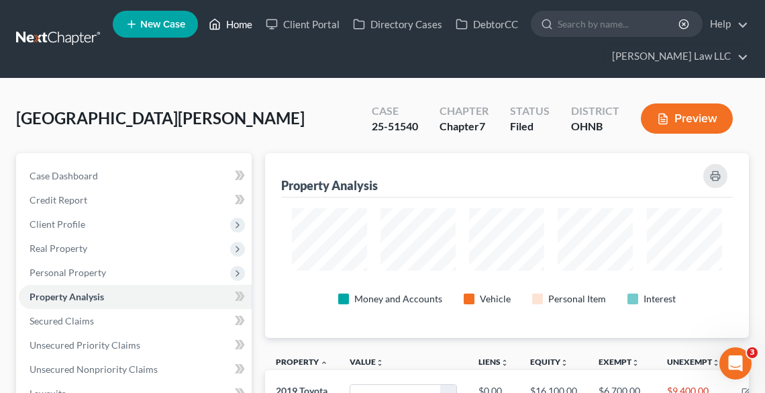
click at [231, 26] on link "Home" at bounding box center [230, 24] width 57 height 24
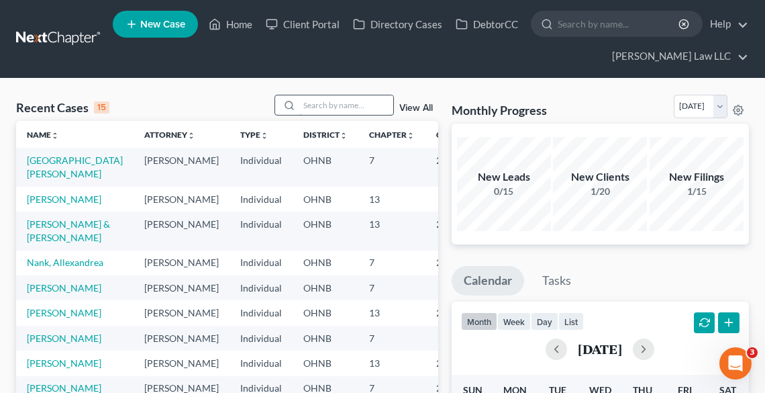
click at [323, 97] on input "search" at bounding box center [346, 104] width 94 height 19
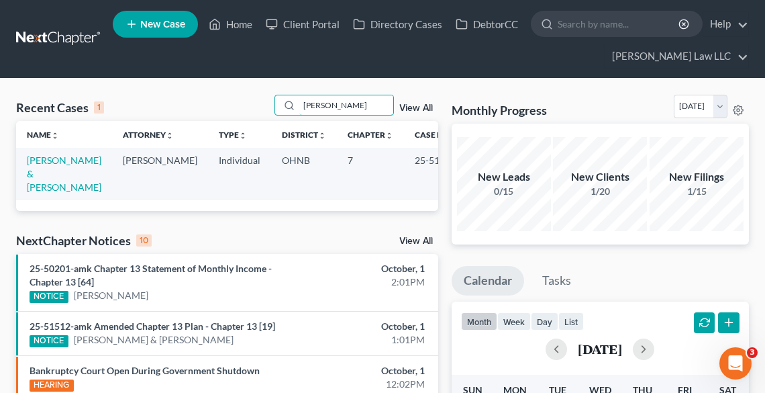
type input "[PERSON_NAME]"
click at [52, 166] on td "[PERSON_NAME] & [PERSON_NAME]" at bounding box center [64, 174] width 96 height 52
click at [50, 159] on link "[PERSON_NAME] & [PERSON_NAME]" at bounding box center [64, 173] width 75 height 38
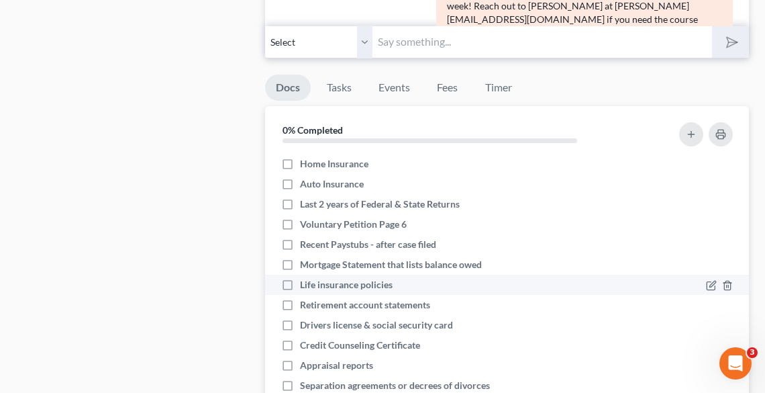
scroll to position [1197, 0]
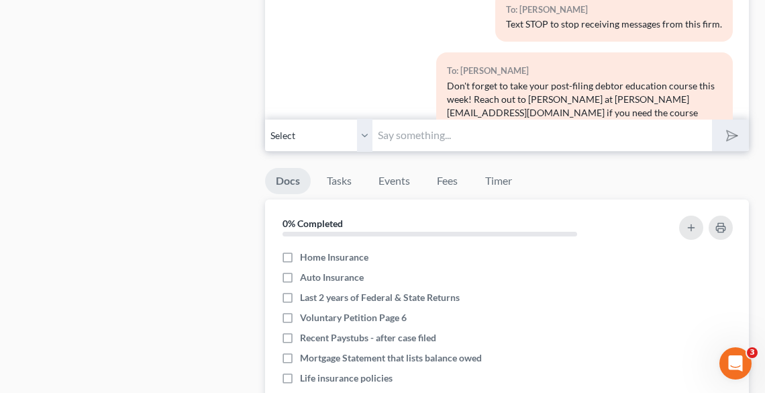
click at [415, 132] on input "text" at bounding box center [543, 135] width 340 height 33
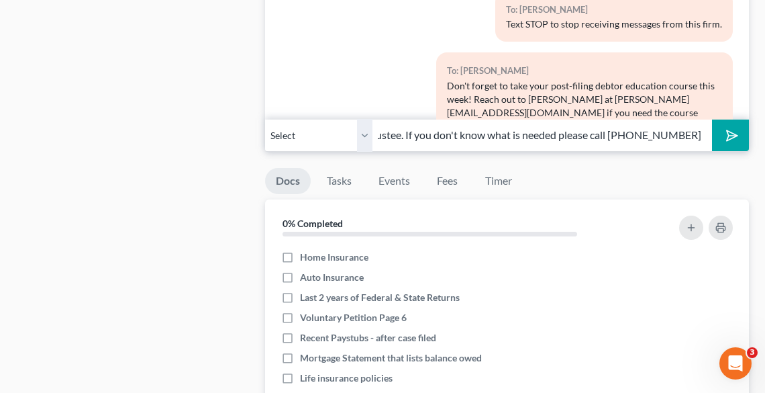
scroll to position [0, 414]
type input "Please provide the remaining documents by [DATE] so that they may be uploaded t…"
click at [712, 119] on button "submit" at bounding box center [730, 135] width 37 height 32
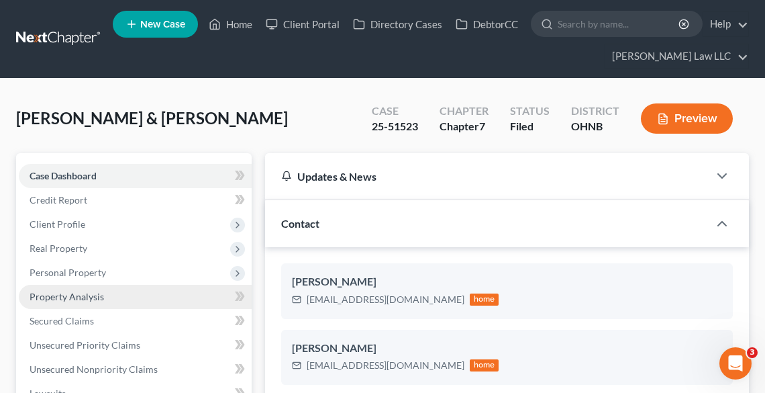
scroll to position [269, 0]
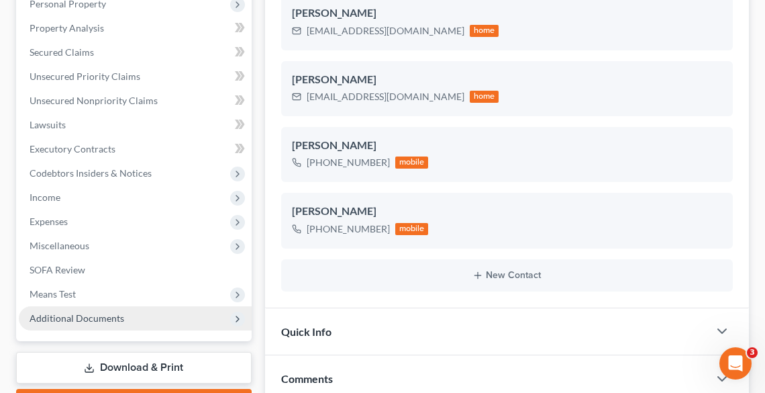
click at [70, 321] on span "Additional Documents" at bounding box center [77, 317] width 95 height 11
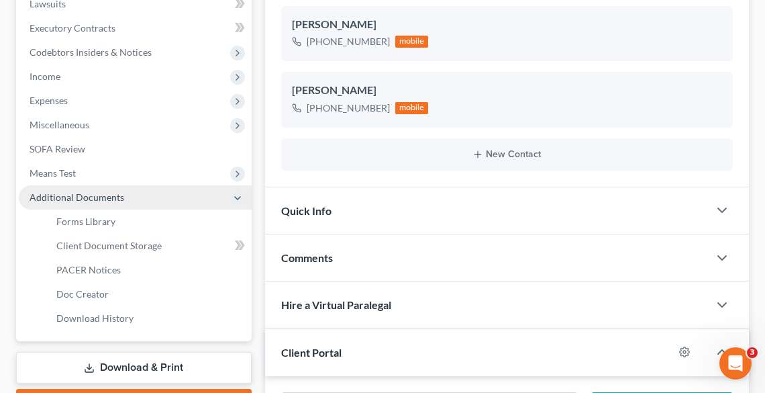
scroll to position [483, 0]
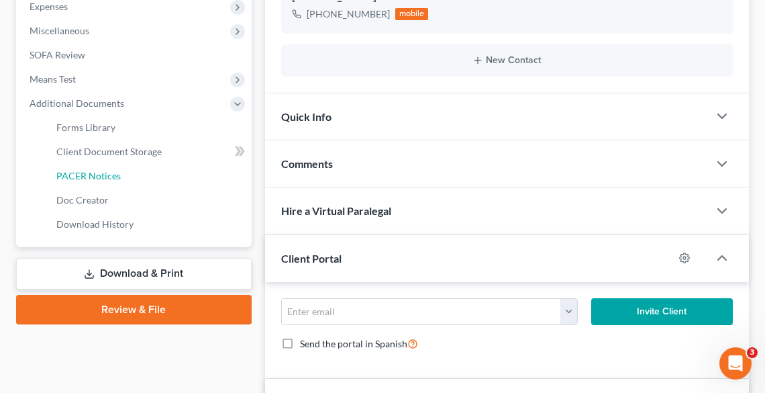
click at [66, 179] on span "PACER Notices" at bounding box center [88, 175] width 64 height 11
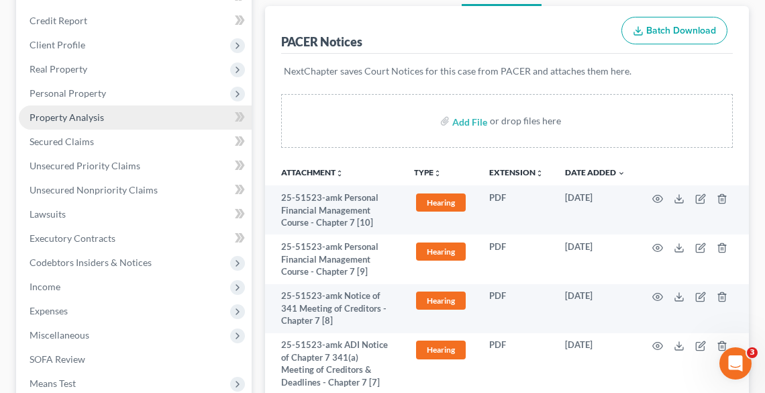
scroll to position [178, 0]
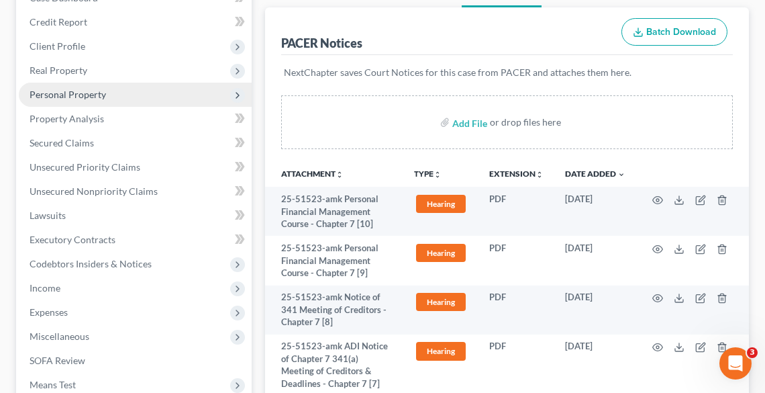
click at [75, 95] on span "Personal Property" at bounding box center [68, 94] width 77 height 11
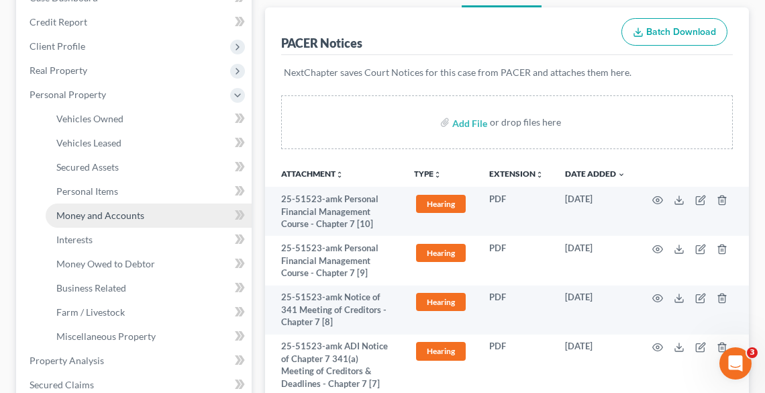
click at [97, 213] on span "Money and Accounts" at bounding box center [100, 214] width 88 height 11
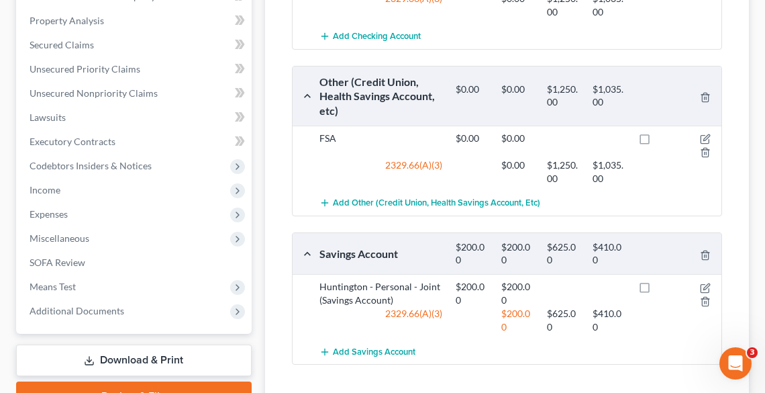
scroll to position [483, 0]
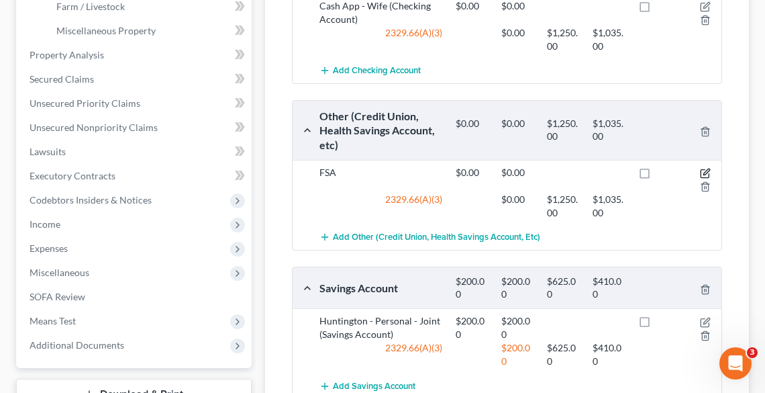
click at [704, 169] on icon "button" at bounding box center [705, 173] width 11 height 11
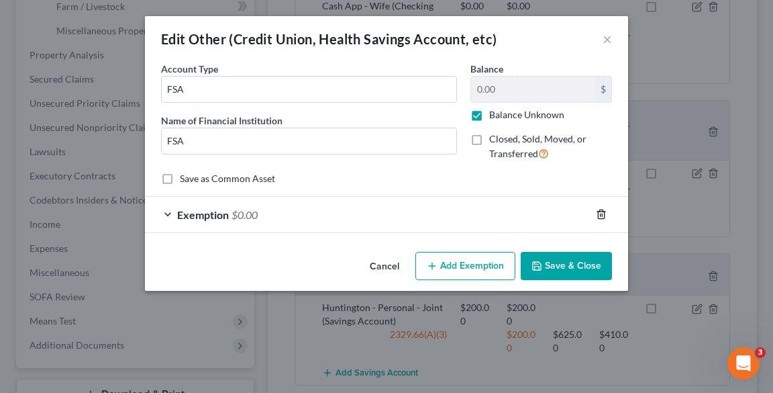
click at [604, 215] on icon "button" at bounding box center [601, 214] width 6 height 9
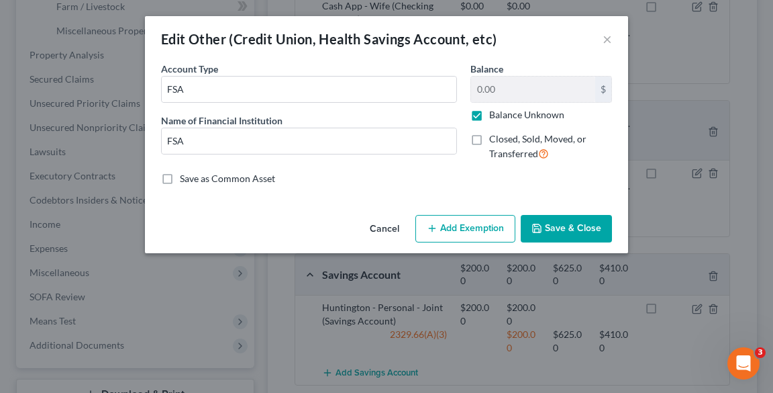
click at [596, 225] on button "Save & Close" at bounding box center [566, 229] width 91 height 28
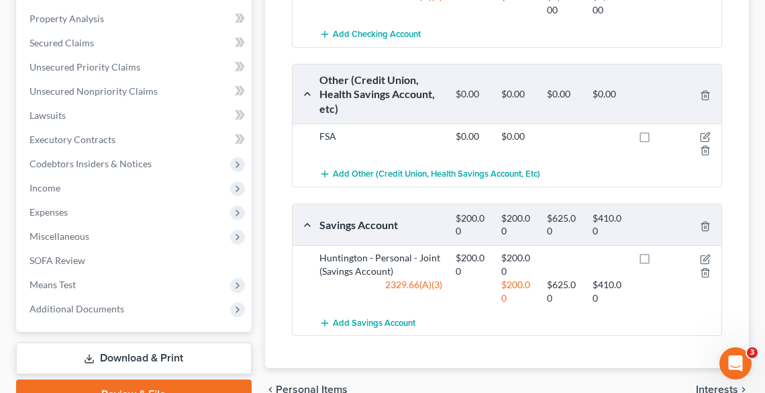
scroll to position [537, 0]
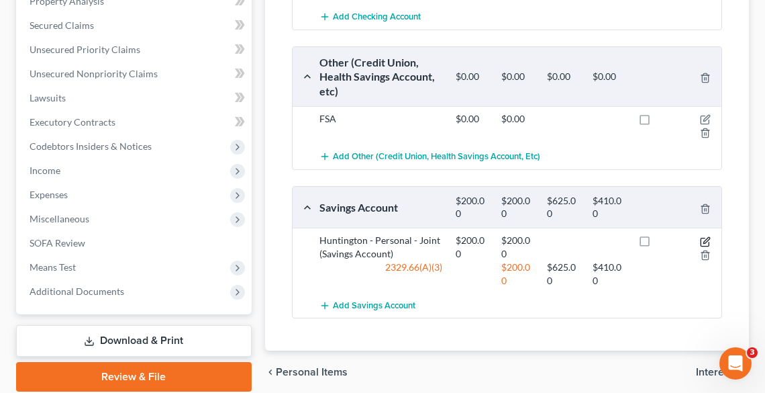
click at [704, 239] on icon "button" at bounding box center [707, 240] width 6 height 6
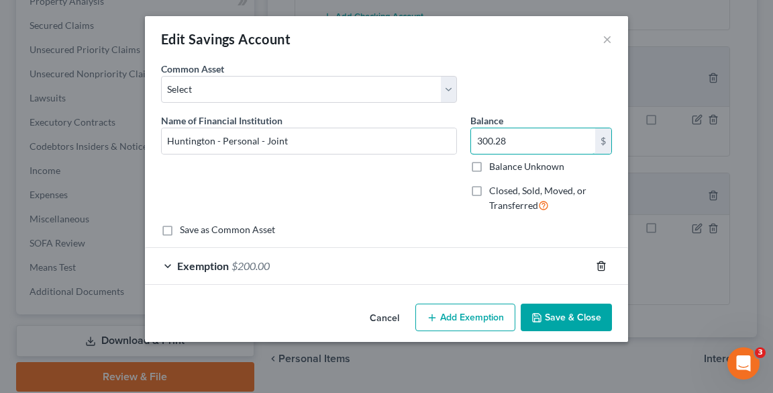
type input "300.28"
click at [601, 263] on polyline "button" at bounding box center [601, 263] width 8 height 0
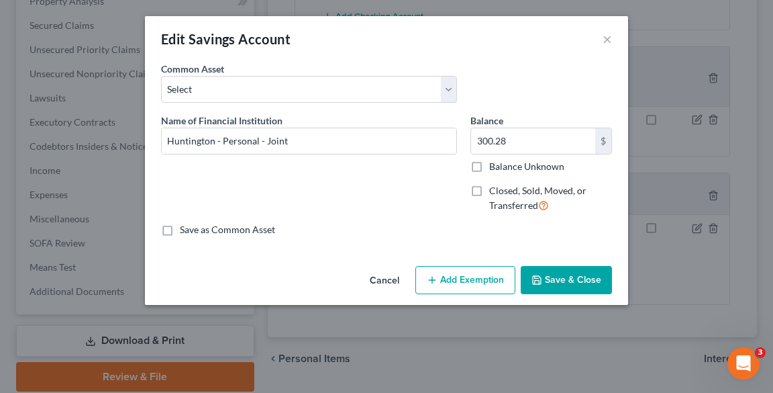
click at [572, 281] on button "Save & Close" at bounding box center [566, 280] width 91 height 28
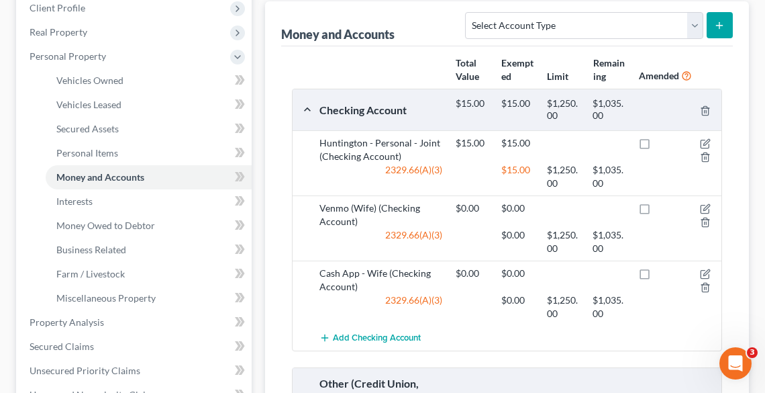
scroll to position [215, 0]
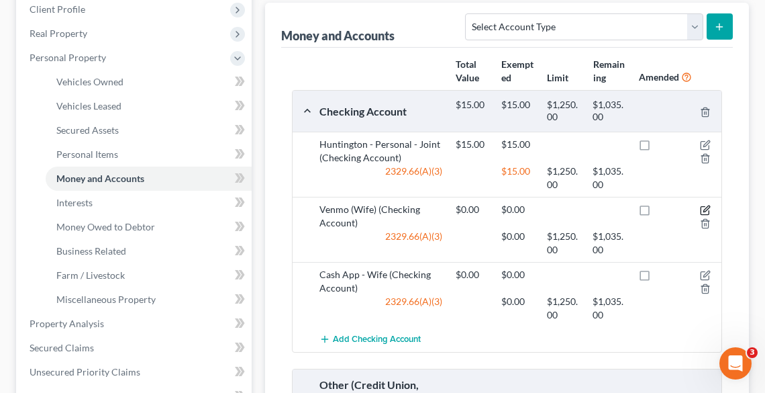
click at [706, 209] on icon "button" at bounding box center [707, 209] width 6 height 6
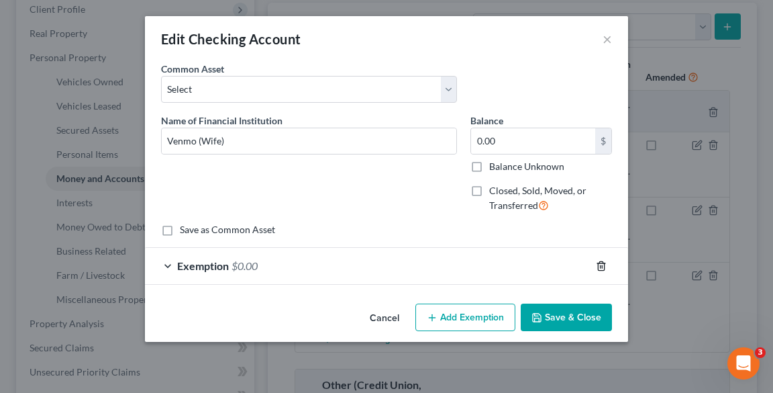
drag, startPoint x: 606, startPoint y: 260, endPoint x: 601, endPoint y: 269, distance: 9.0
click at [606, 260] on icon "button" at bounding box center [601, 265] width 11 height 11
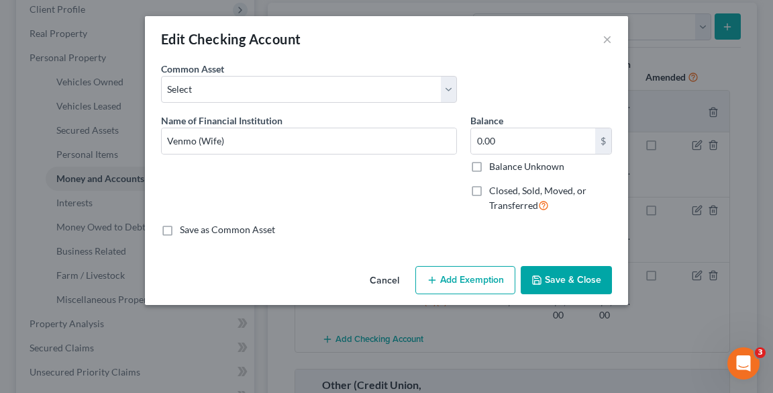
click at [597, 271] on button "Save & Close" at bounding box center [566, 280] width 91 height 28
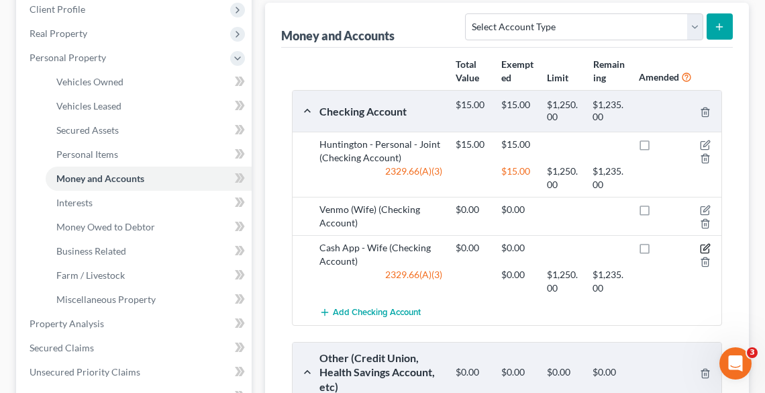
click at [705, 247] on icon "button" at bounding box center [705, 248] width 11 height 11
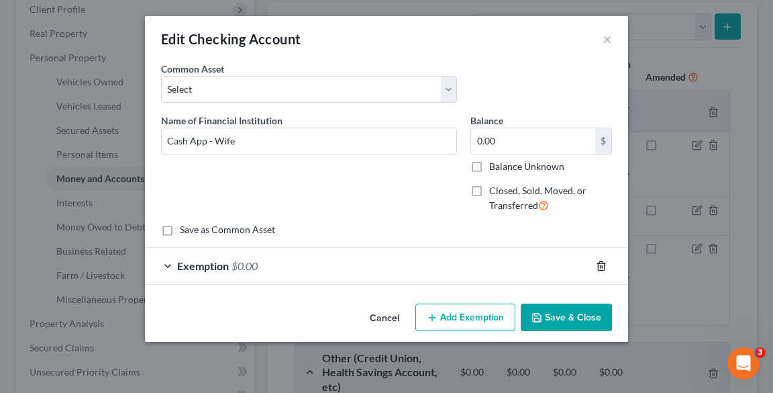
click at [599, 264] on icon "button" at bounding box center [601, 265] width 11 height 11
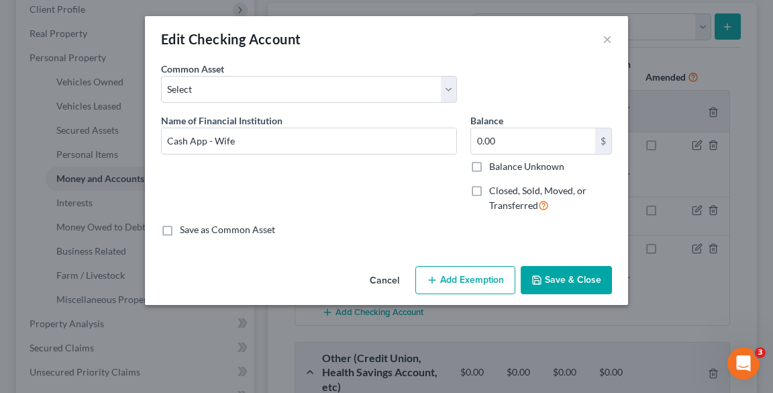
click at [581, 277] on button "Save & Close" at bounding box center [566, 280] width 91 height 28
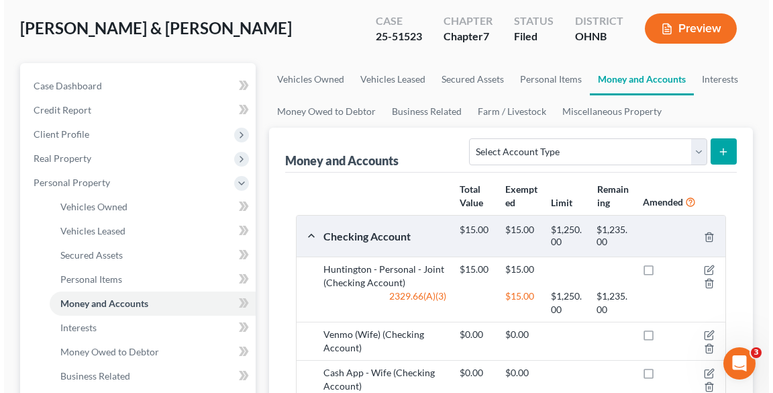
scroll to position [54, 0]
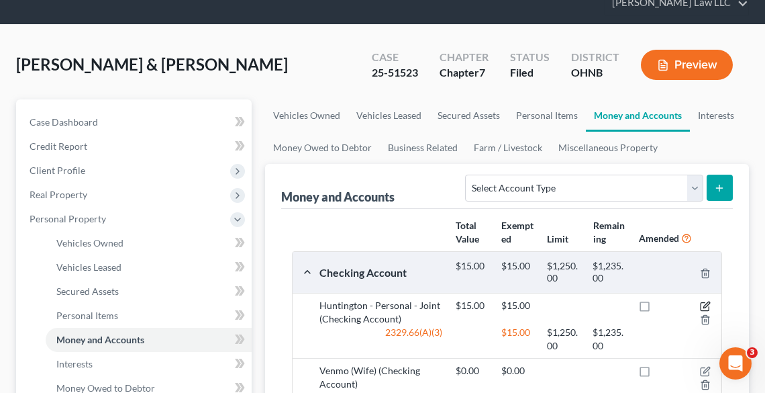
click at [709, 303] on icon "button" at bounding box center [707, 305] width 6 height 6
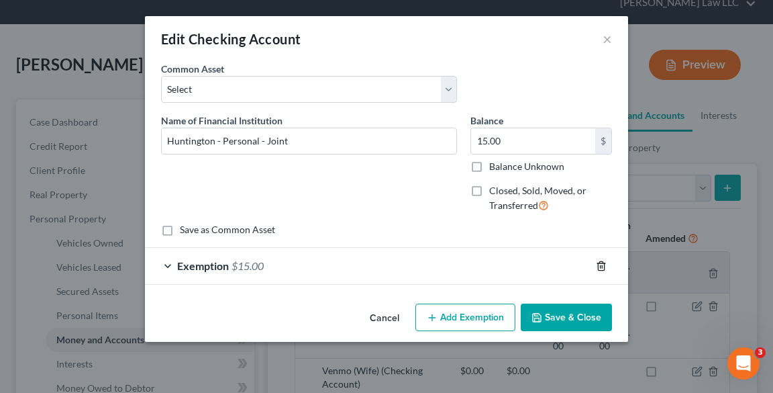
click at [602, 267] on line "button" at bounding box center [602, 266] width 0 height 3
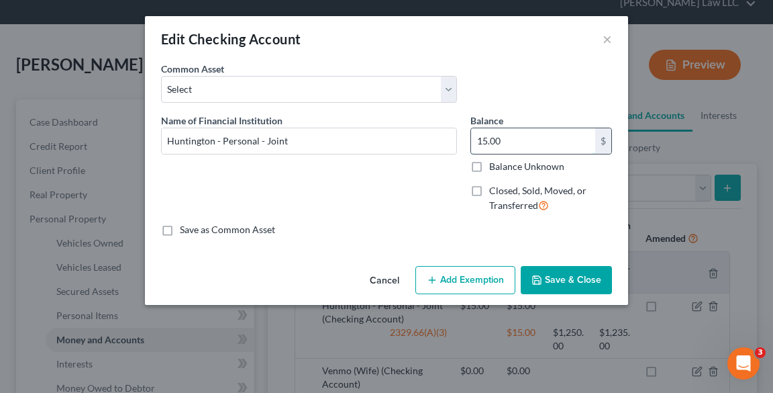
click at [529, 140] on input "15.00" at bounding box center [533, 141] width 124 height 26
click at [507, 136] on input "15.00" at bounding box center [533, 141] width 124 height 26
type input "1"
type input "1,098.20"
click at [461, 271] on button "Add Exemption" at bounding box center [466, 280] width 100 height 28
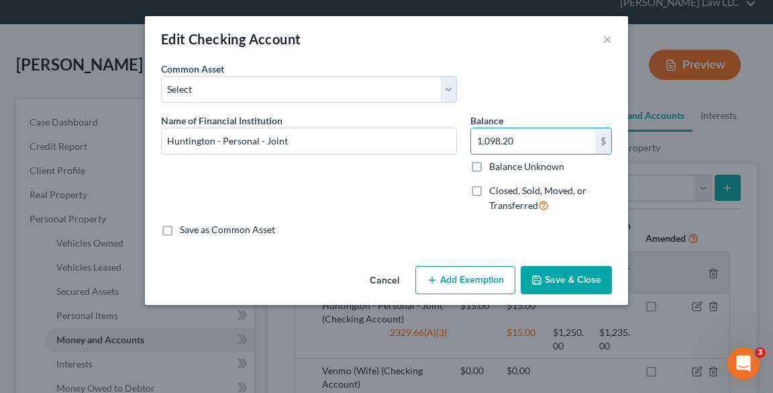
select select "2"
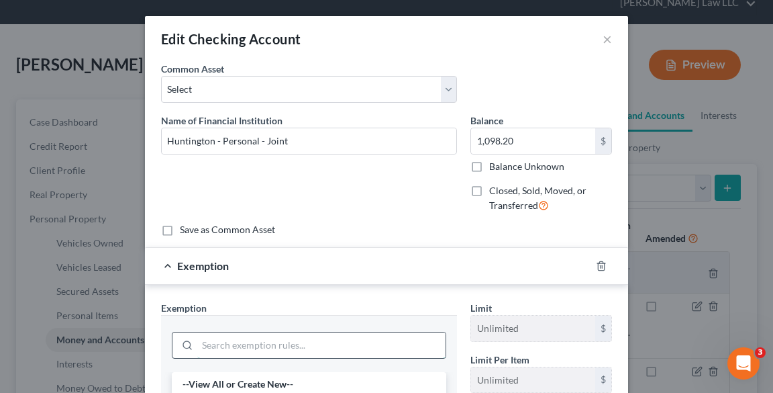
click at [283, 346] on input "search" at bounding box center [321, 345] width 248 height 26
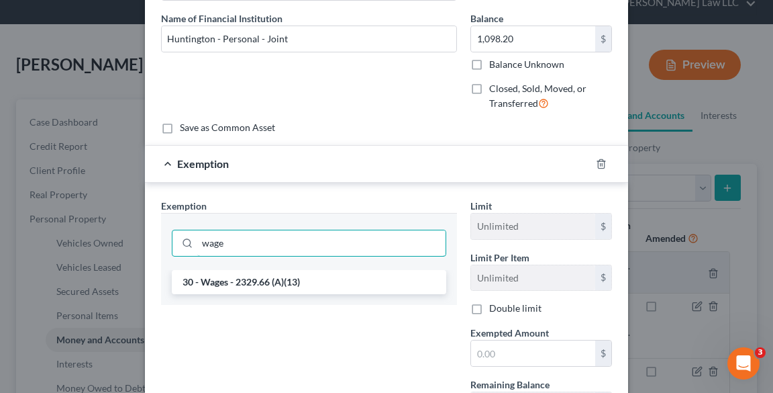
scroll to position [107, 0]
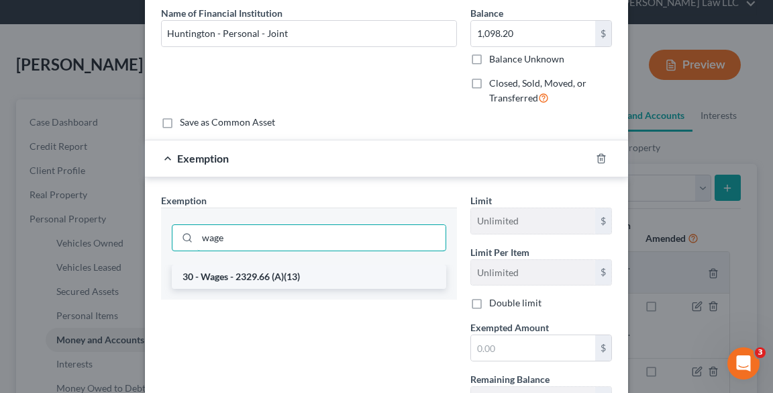
type input "wage"
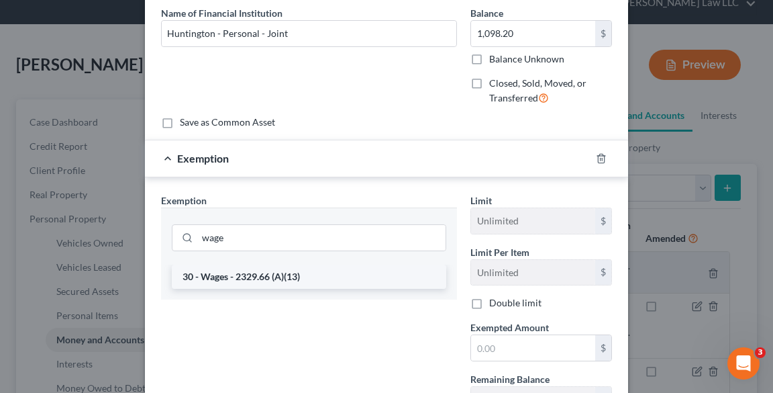
click at [248, 266] on li "30 - Wages - 2329.66 (A)(13)" at bounding box center [309, 276] width 275 height 24
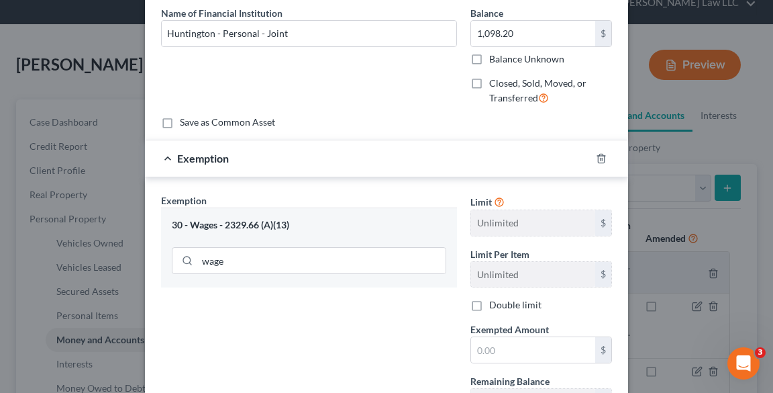
click at [255, 277] on div "30 - Wages - 2329.66 (A)(13) wage" at bounding box center [309, 247] width 296 height 80
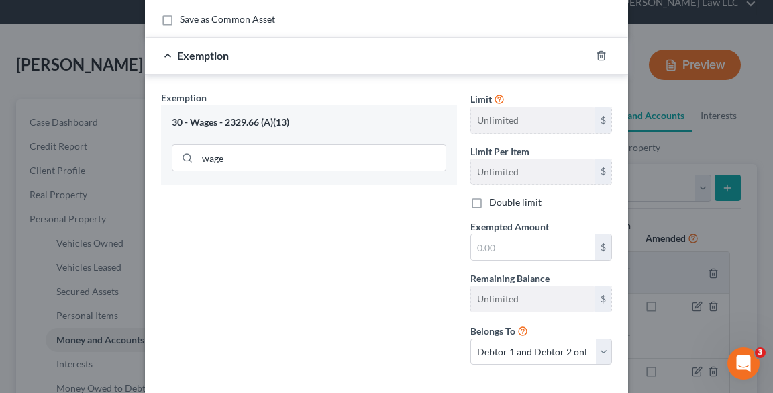
scroll to position [215, 0]
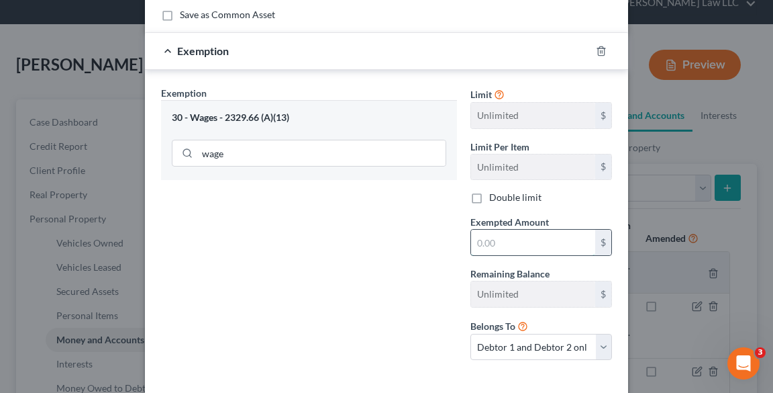
click at [508, 248] on input "text" at bounding box center [533, 243] width 124 height 26
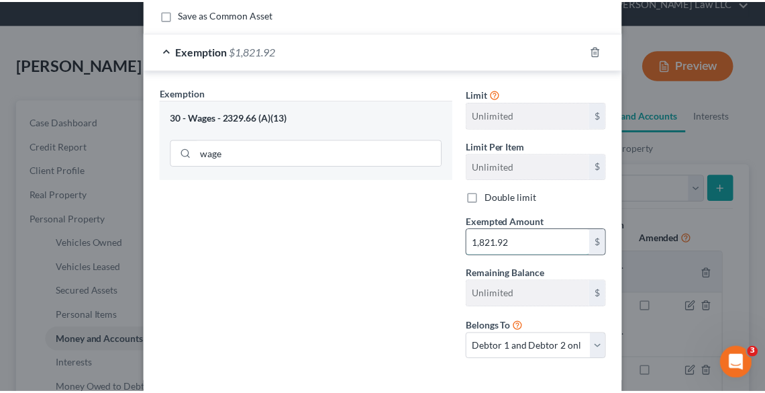
scroll to position [277, 0]
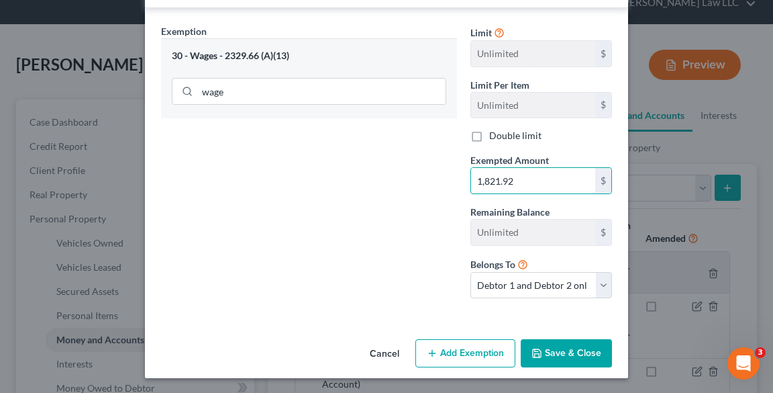
type input "1,821.92"
click at [588, 356] on button "Save & Close" at bounding box center [566, 353] width 91 height 28
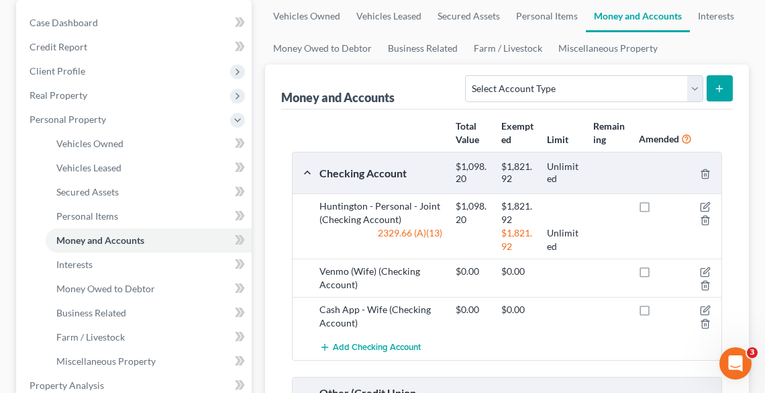
scroll to position [54, 0]
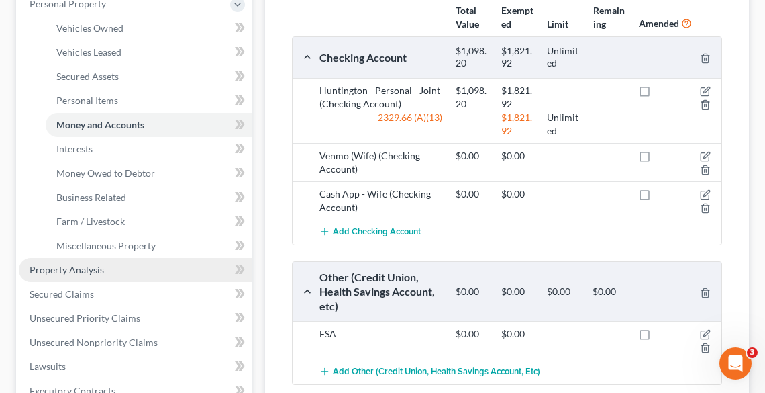
click at [79, 265] on span "Property Analysis" at bounding box center [67, 269] width 75 height 11
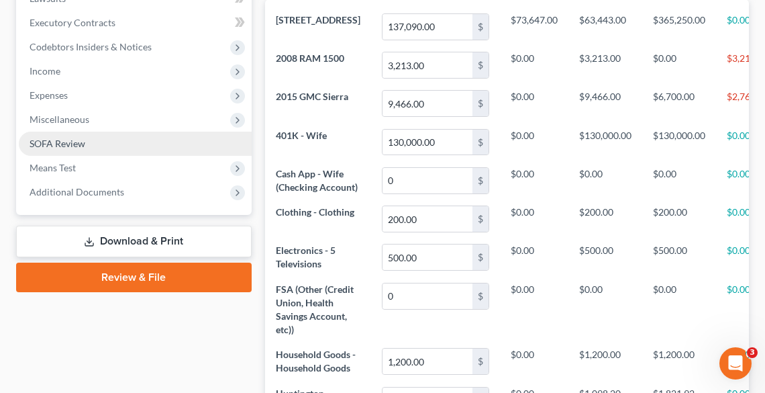
scroll to position [275, 0]
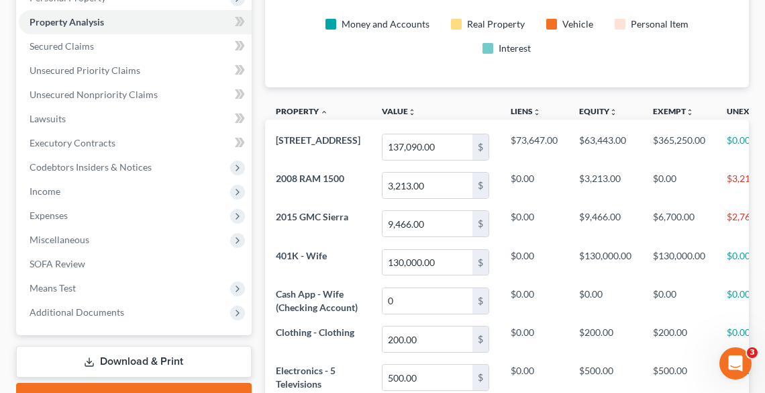
click at [141, 355] on link "Download & Print" at bounding box center [134, 362] width 236 height 32
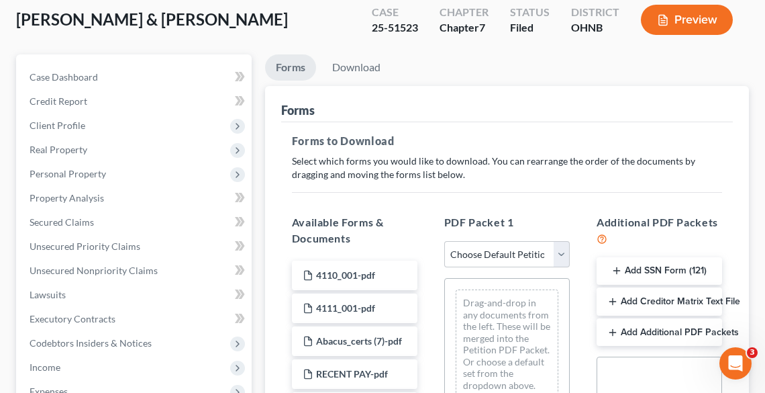
scroll to position [215, 0]
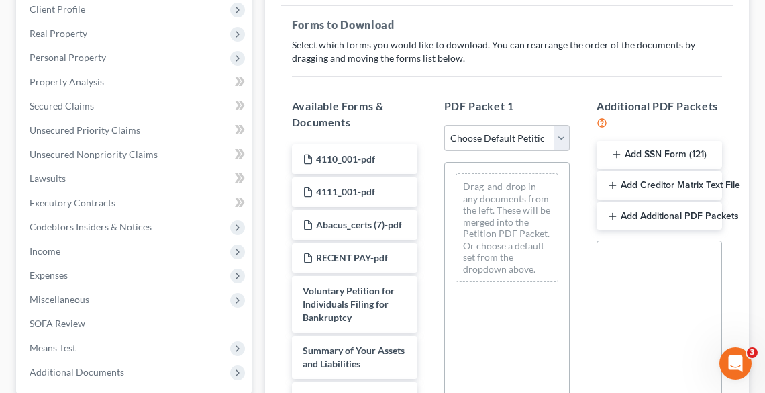
click at [495, 136] on select "Choose Default Petition PDF Packet Complete Bankruptcy Petition (all forms and …" at bounding box center [507, 138] width 126 height 27
select select "2"
click at [444, 125] on select "Choose Default Petition PDF Packet Complete Bankruptcy Petition (all forms and …" at bounding box center [507, 138] width 126 height 27
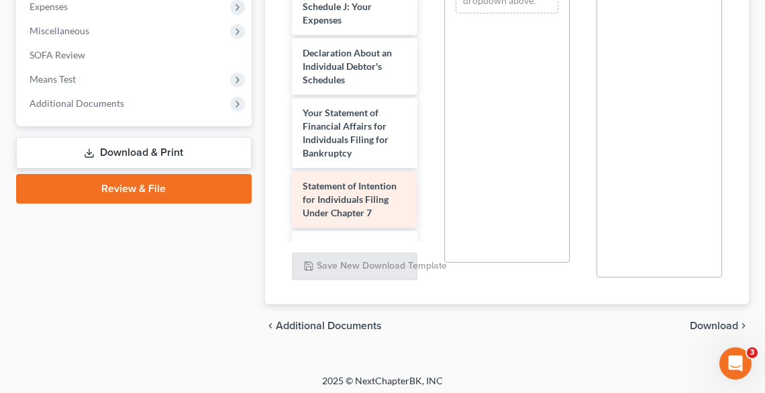
scroll to position [320, 0]
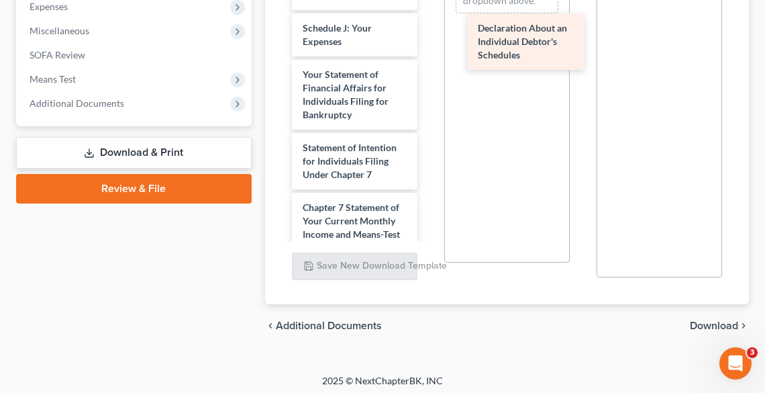
drag, startPoint x: 341, startPoint y: 116, endPoint x: 517, endPoint y: 45, distance: 189.7
click at [428, 45] on div "Declaration About an Individual Debtor's Schedules Voluntary Petition for Indiv…" at bounding box center [354, 8] width 147 height 905
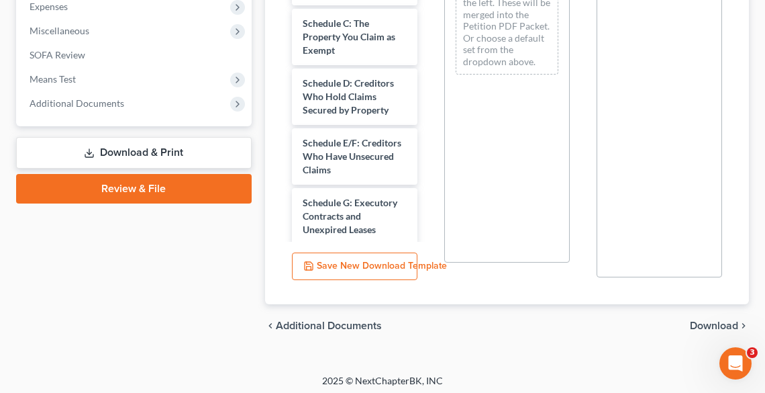
scroll to position [0, 0]
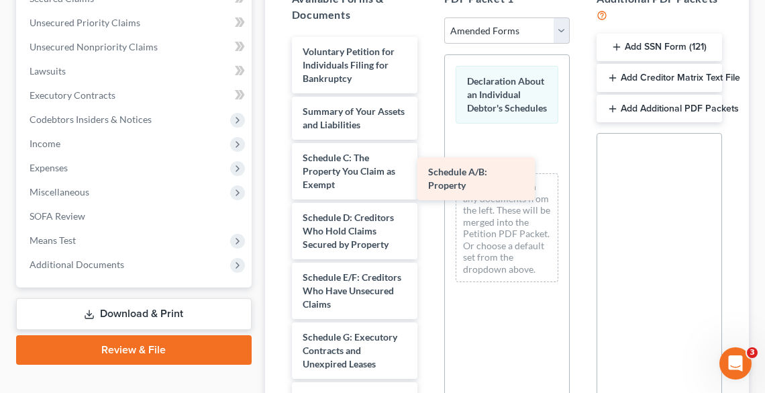
drag, startPoint x: 373, startPoint y: 158, endPoint x: 494, endPoint y: 179, distance: 122.6
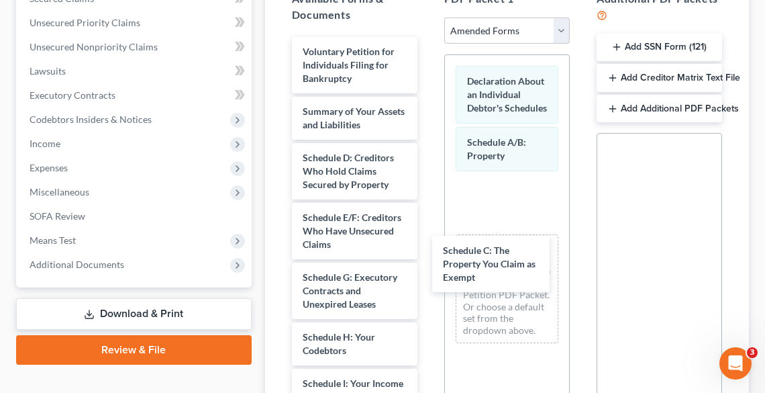
drag, startPoint x: 365, startPoint y: 171, endPoint x: 491, endPoint y: 238, distance: 142.9
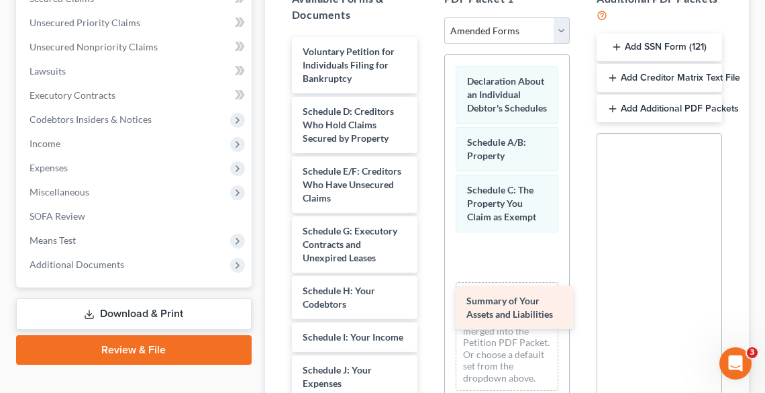
drag, startPoint x: 371, startPoint y: 117, endPoint x: 543, endPoint y: 304, distance: 254.6
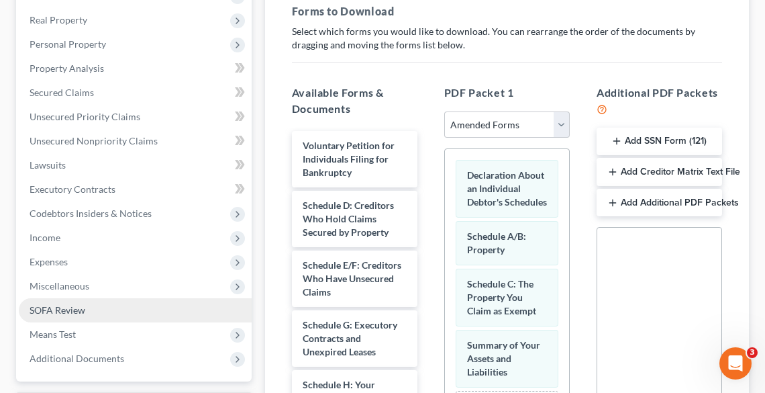
scroll to position [166, 0]
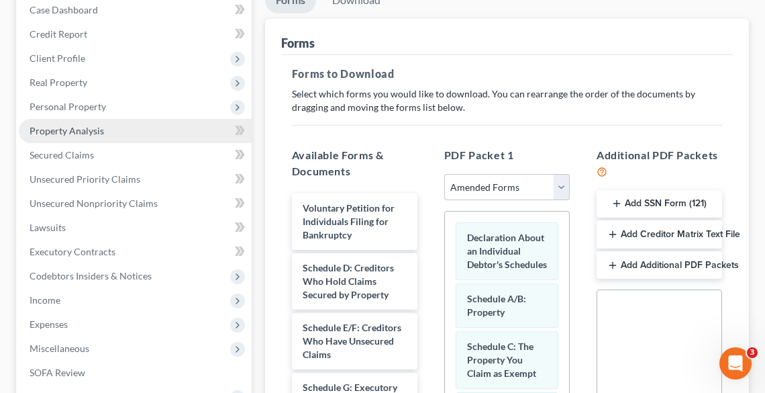
click at [65, 130] on span "Property Analysis" at bounding box center [67, 130] width 75 height 11
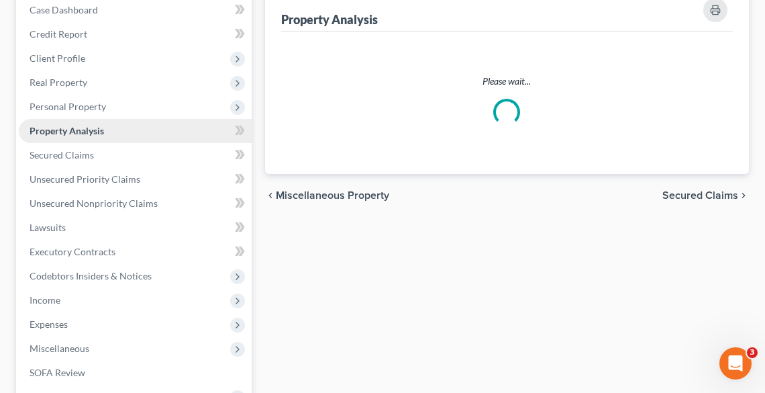
scroll to position [1, 0]
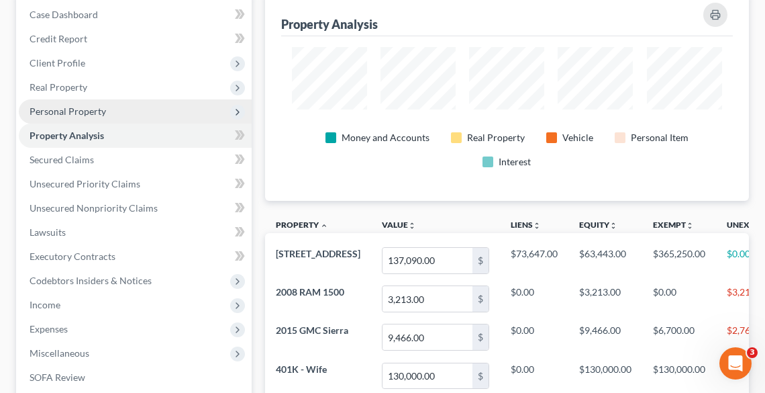
click at [55, 111] on span "Personal Property" at bounding box center [68, 110] width 77 height 11
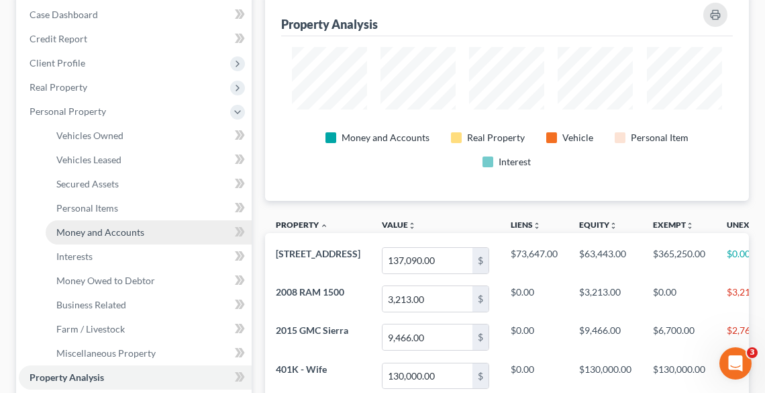
click at [97, 234] on span "Money and Accounts" at bounding box center [100, 231] width 88 height 11
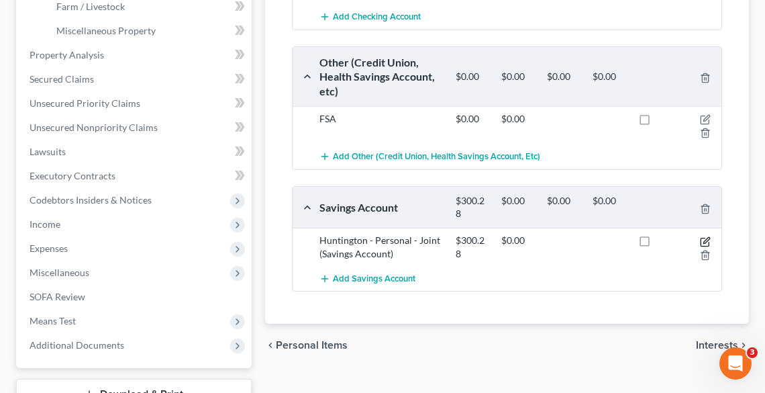
click at [706, 236] on icon "button" at bounding box center [705, 241] width 11 height 11
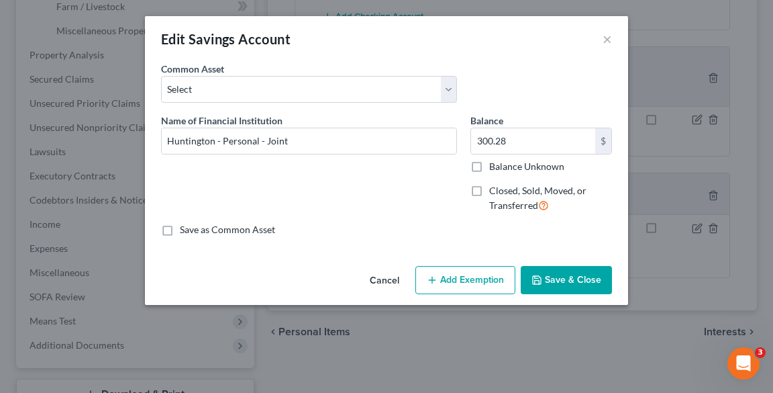
click at [474, 288] on button "Add Exemption" at bounding box center [466, 280] width 100 height 28
select select "2"
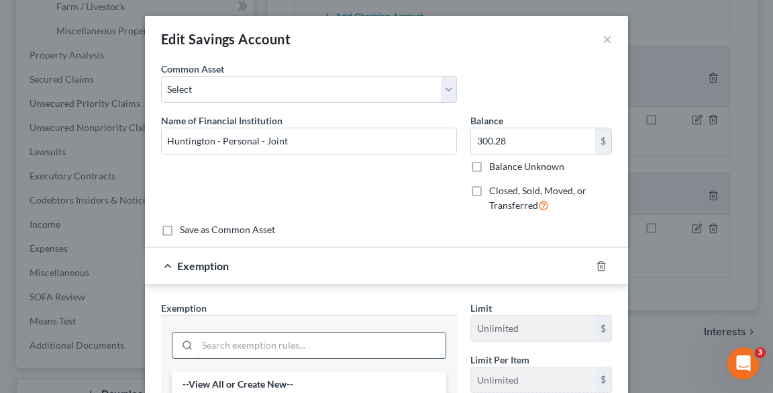
click at [332, 338] on input "search" at bounding box center [321, 345] width 248 height 26
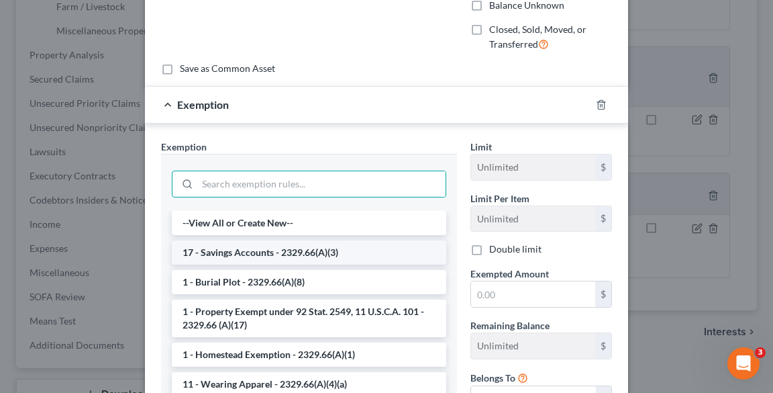
click at [244, 252] on li "17 - Savings Accounts - 2329.66(A)(3)" at bounding box center [309, 252] width 275 height 24
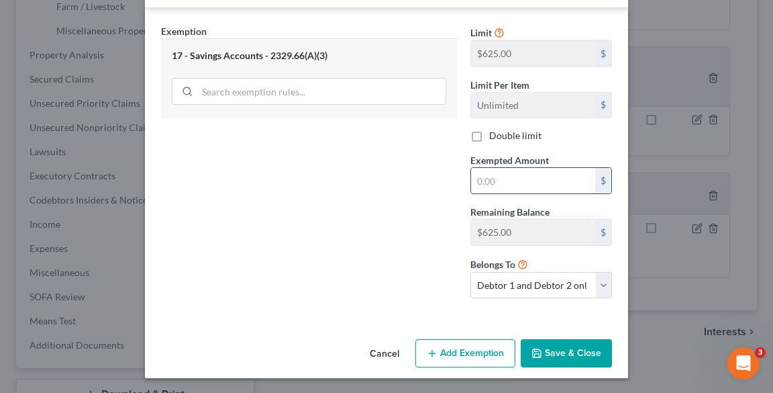
click at [504, 175] on input "text" at bounding box center [533, 181] width 124 height 26
type input "300.28"
click at [542, 357] on button "Save & Close" at bounding box center [566, 353] width 91 height 28
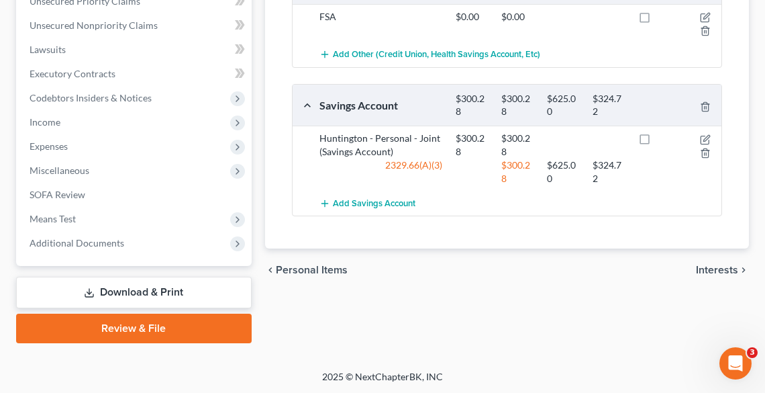
drag, startPoint x: 153, startPoint y: 289, endPoint x: 469, endPoint y: 304, distance: 315.9
click at [153, 289] on link "Download & Print" at bounding box center [134, 293] width 236 height 32
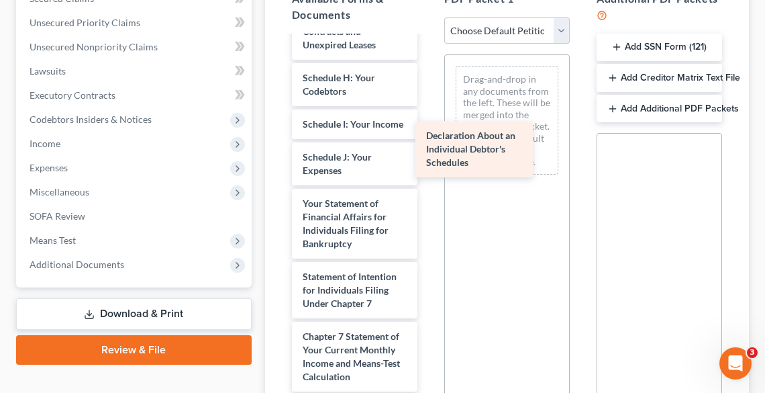
drag, startPoint x: 338, startPoint y: 255, endPoint x: 422, endPoint y: 154, distance: 131.6
click at [428, 136] on div "Declaration About an Individual Debtor's Schedules 4110_001-pdf 4111_001-pdf Ab…" at bounding box center [354, 72] width 147 height 1036
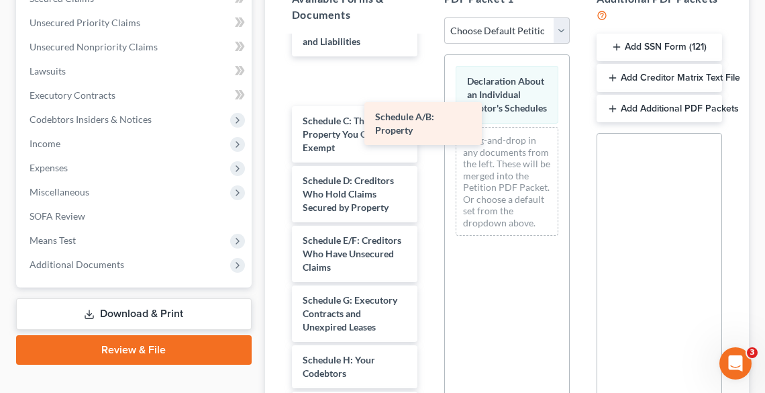
drag, startPoint x: 338, startPoint y: 92, endPoint x: 478, endPoint y: 176, distance: 162.9
click at [428, 173] on div "Schedule A/B: Property 4110_001-pdf 4111_001-pdf Abacus_certs (7)-pdf RECENT PA…" at bounding box center [354, 347] width 147 height 1050
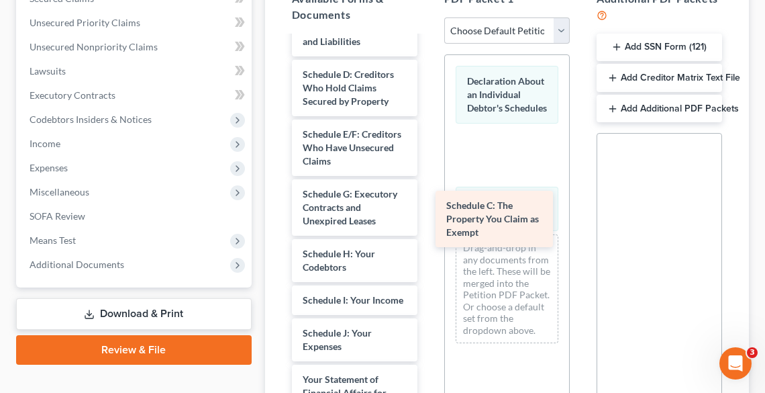
drag, startPoint x: 371, startPoint y: 98, endPoint x: 528, endPoint y: 234, distance: 207.5
click at [428, 234] on div "Schedule C: The Property You Claim as Exempt 4110_001-pdf 4111_001-pdf Abacus_c…" at bounding box center [354, 294] width 147 height 944
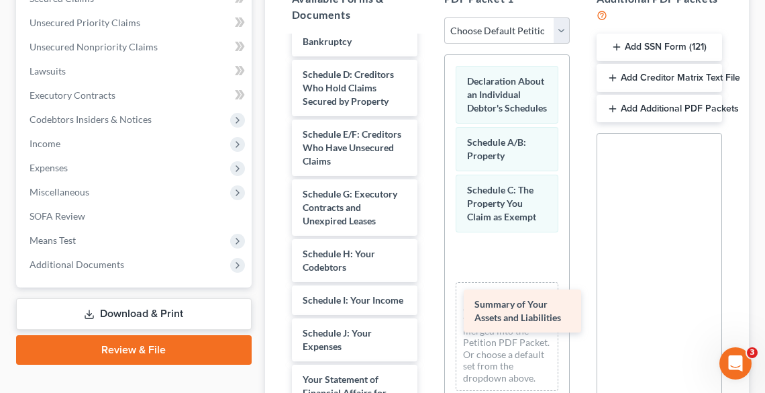
drag, startPoint x: 371, startPoint y: 46, endPoint x: 540, endPoint y: 304, distance: 309.3
click at [428, 311] on div "Summary of Your Assets and Liabilities 4110_001-pdf 4111_001-pdf Abacus_certs (…" at bounding box center [354, 317] width 147 height 898
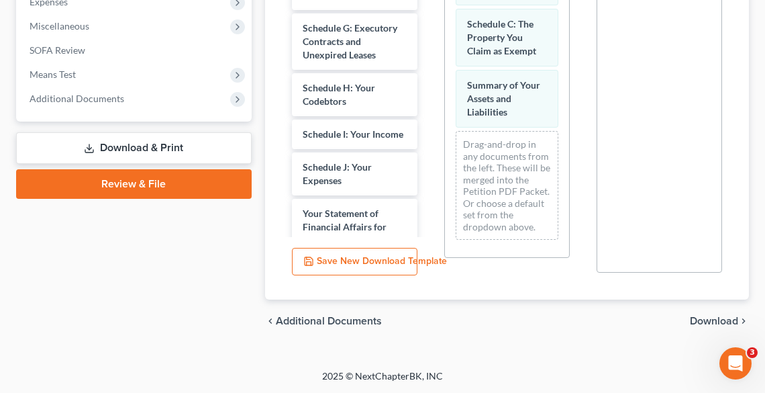
click at [725, 320] on span "Download" at bounding box center [714, 321] width 48 height 11
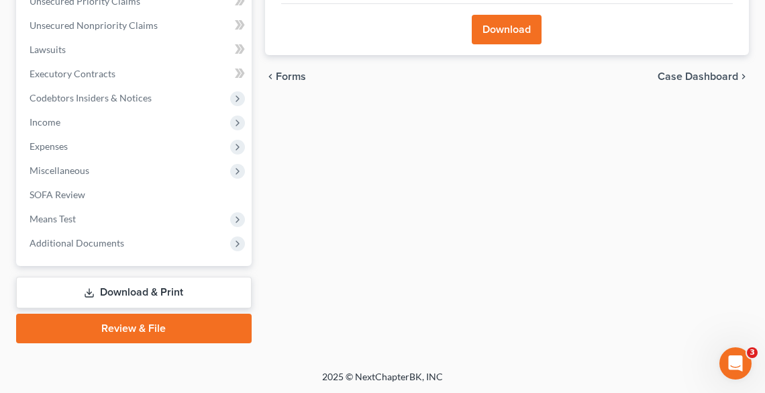
click at [499, 33] on button "Download" at bounding box center [507, 30] width 70 height 30
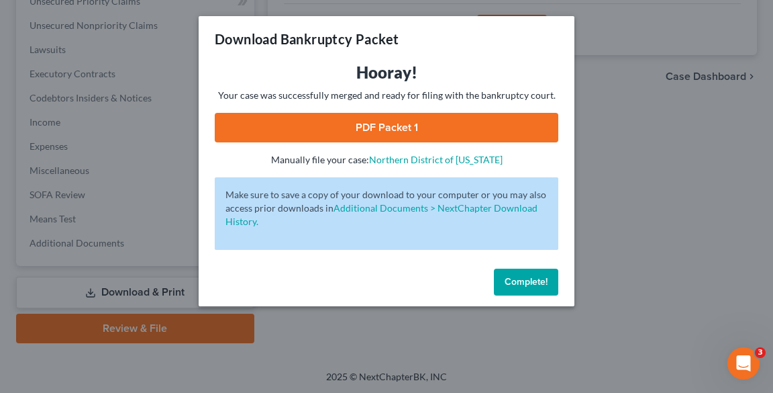
click at [349, 126] on link "PDF Packet 1" at bounding box center [387, 128] width 344 height 30
click at [542, 270] on button "Complete!" at bounding box center [526, 282] width 64 height 27
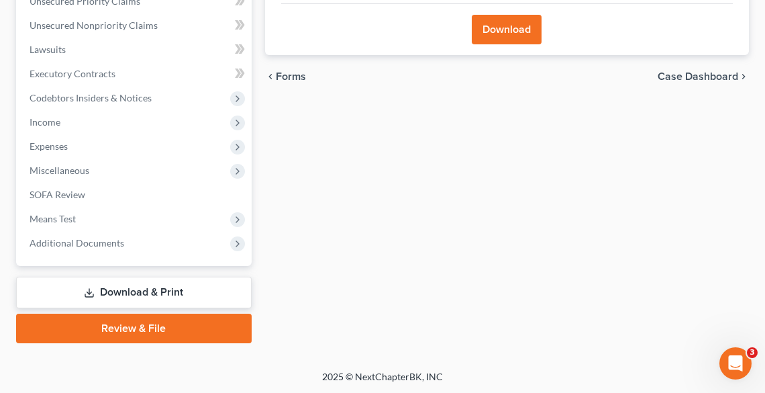
click at [187, 291] on link "Download & Print" at bounding box center [134, 293] width 236 height 32
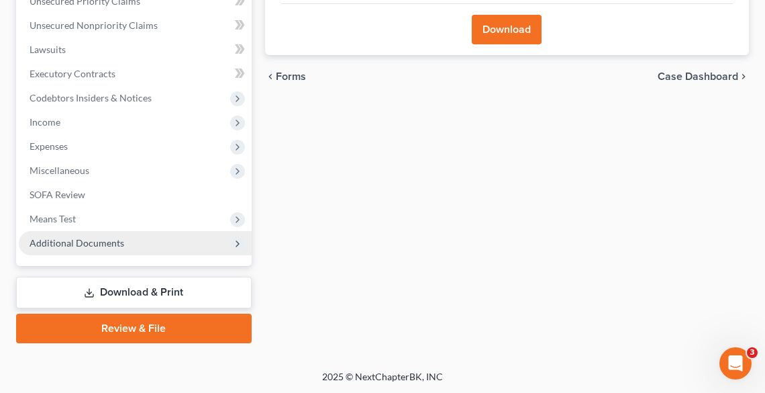
click at [90, 243] on span "Additional Documents" at bounding box center [77, 242] width 95 height 11
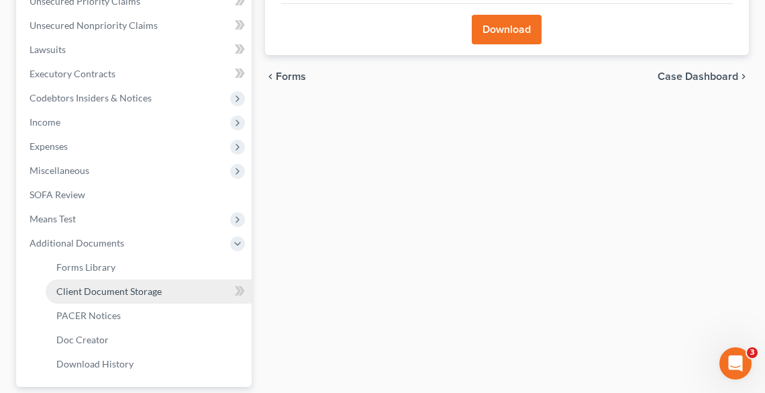
click at [107, 287] on span "Client Document Storage" at bounding box center [108, 290] width 105 height 11
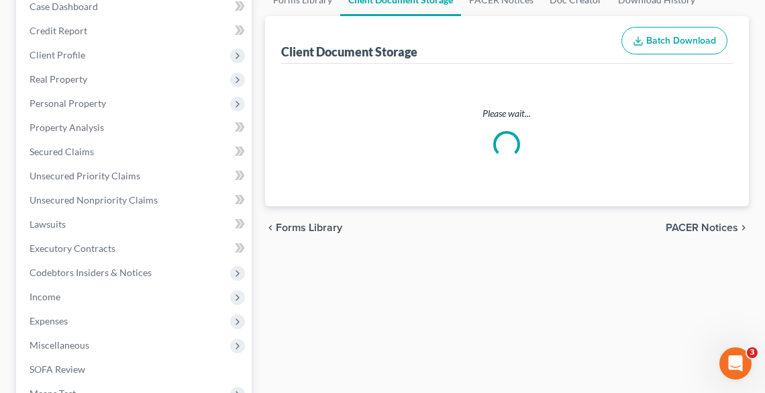
select select "20"
select select "5"
select select "16"
select select "20"
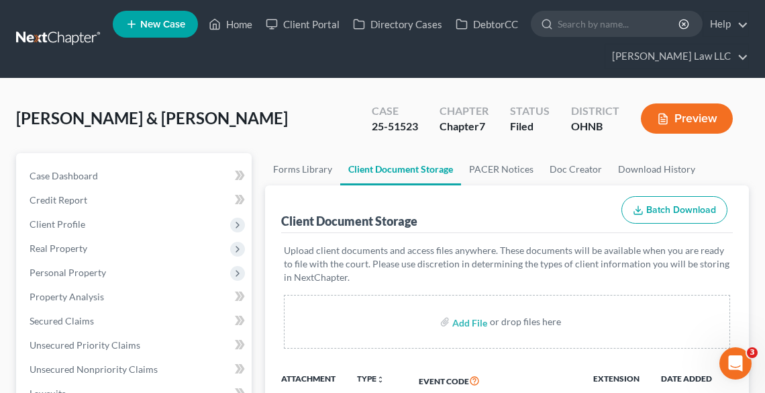
scroll to position [215, 0]
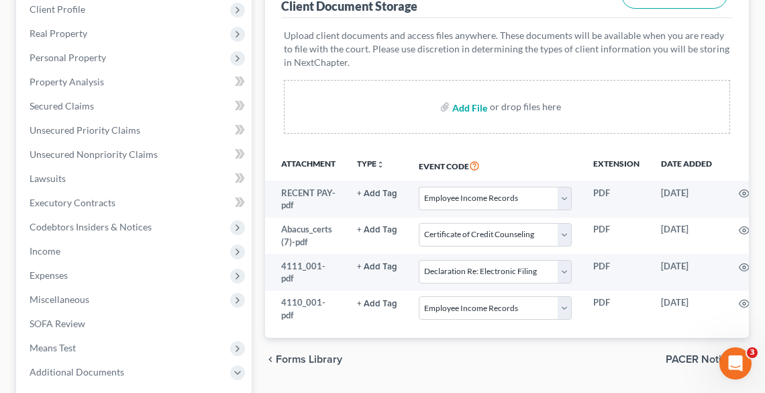
click at [456, 102] on input "file" at bounding box center [468, 107] width 32 height 24
type input "C:\fakepath\AMENDED B & C.pdf"
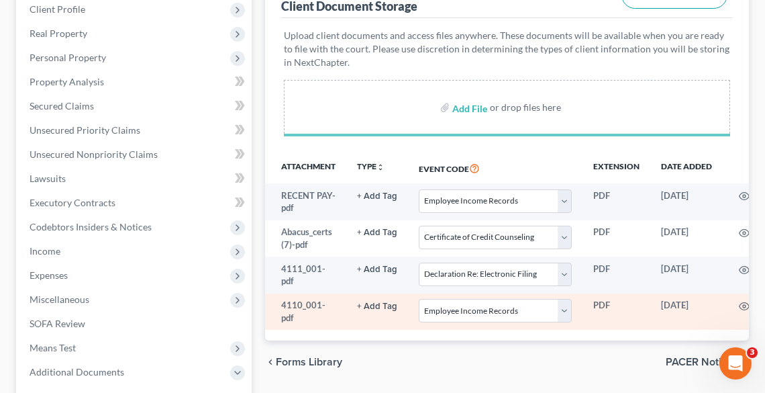
select select "20"
select select "5"
select select "16"
select select "20"
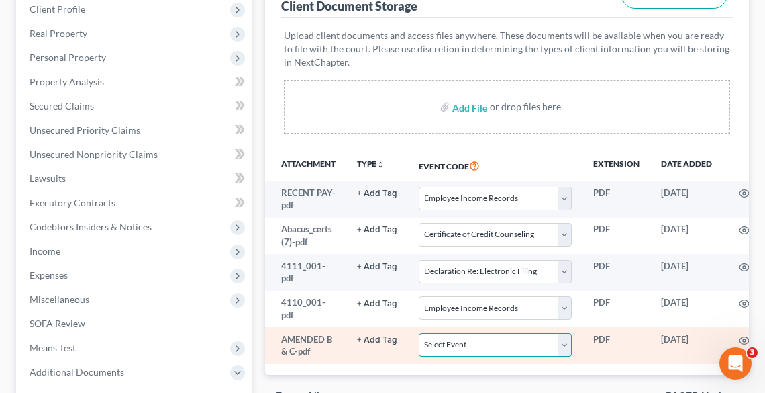
click at [516, 346] on select "Select Event 20 Largest Unsecured Creditors Amended List of Creditors (Fee) Ame…" at bounding box center [495, 344] width 153 height 23
select select "3"
click at [419, 333] on select "Select Event 20 Largest Unsecured Creditors Amended List of Creditors (Fee) Ame…" at bounding box center [495, 344] width 153 height 23
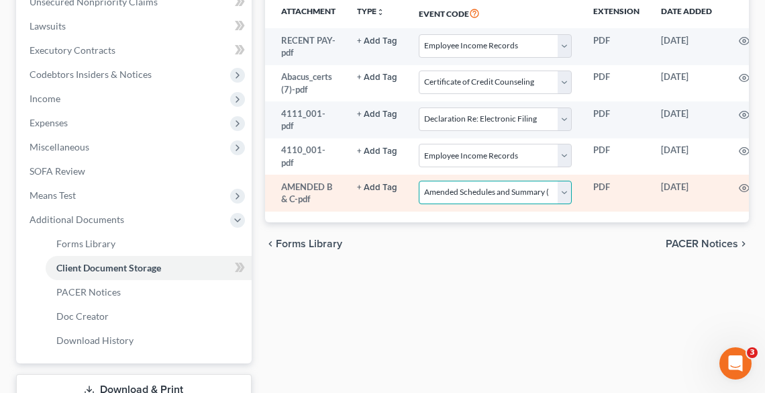
scroll to position [465, 0]
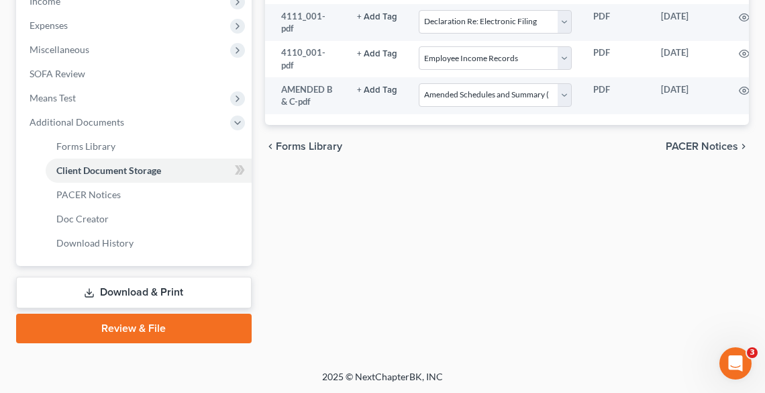
click at [187, 322] on link "Review & File" at bounding box center [134, 329] width 236 height 30
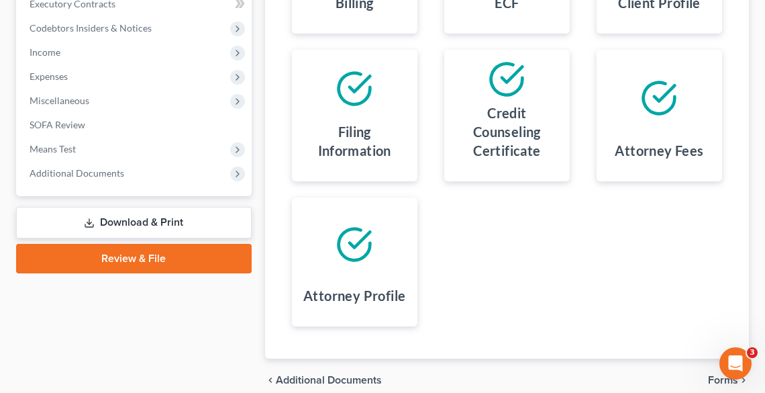
scroll to position [472, 0]
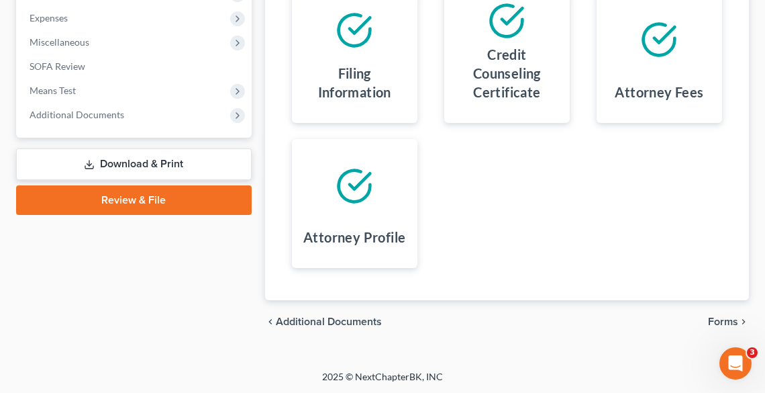
click at [722, 323] on span "Forms" at bounding box center [723, 321] width 30 height 11
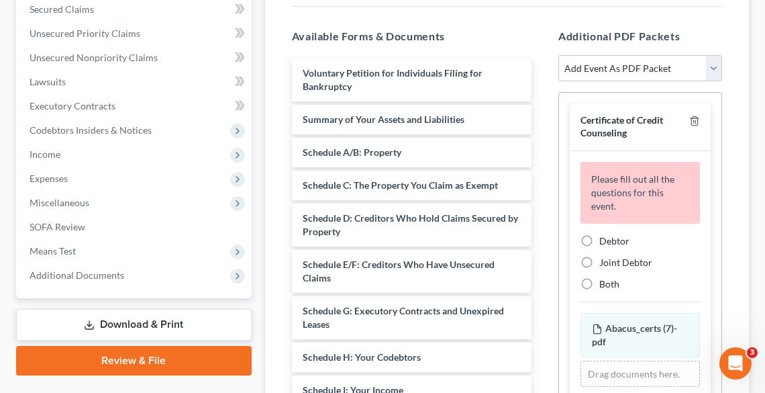
scroll to position [311, 0]
click at [689, 120] on icon "button" at bounding box center [694, 121] width 11 height 11
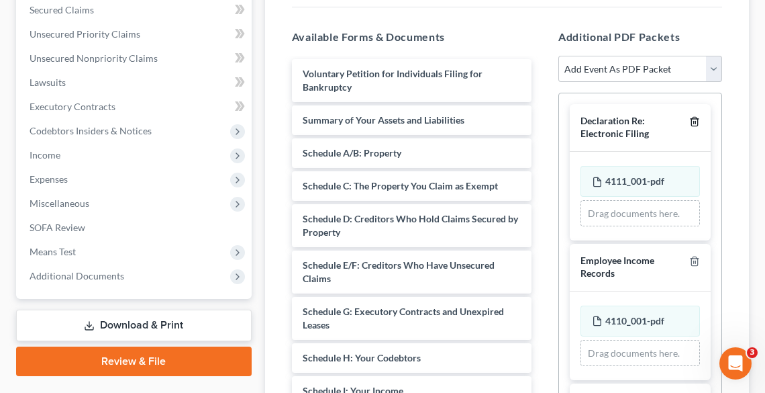
click at [689, 120] on icon "button" at bounding box center [694, 121] width 11 height 11
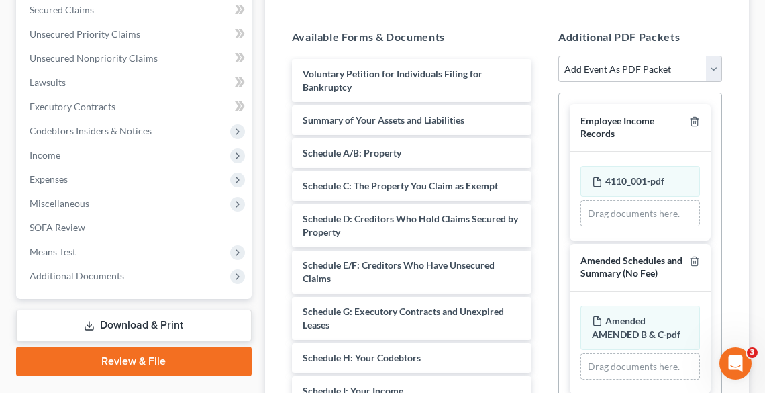
click at [685, 120] on div at bounding box center [692, 127] width 16 height 25
click at [695, 118] on icon "button" at bounding box center [694, 121] width 11 height 11
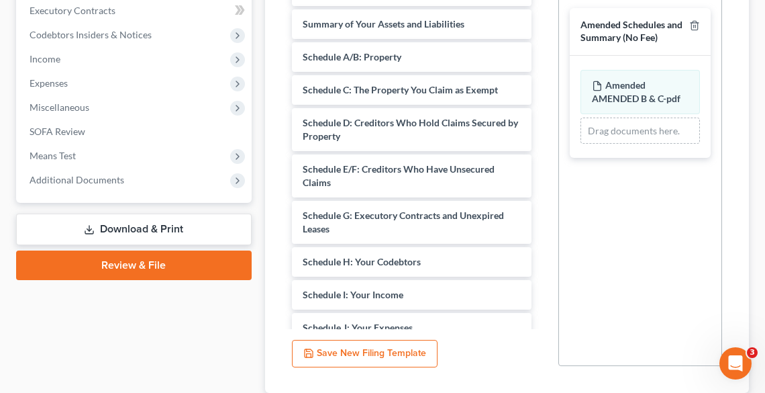
scroll to position [499, 0]
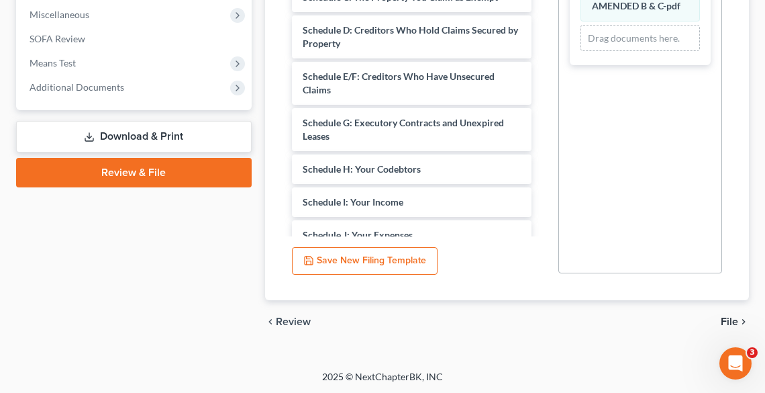
click at [728, 325] on span "File" at bounding box center [729, 321] width 17 height 11
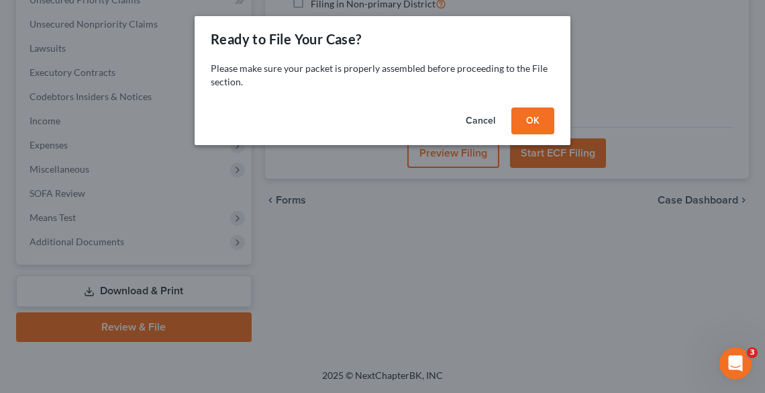
scroll to position [344, 0]
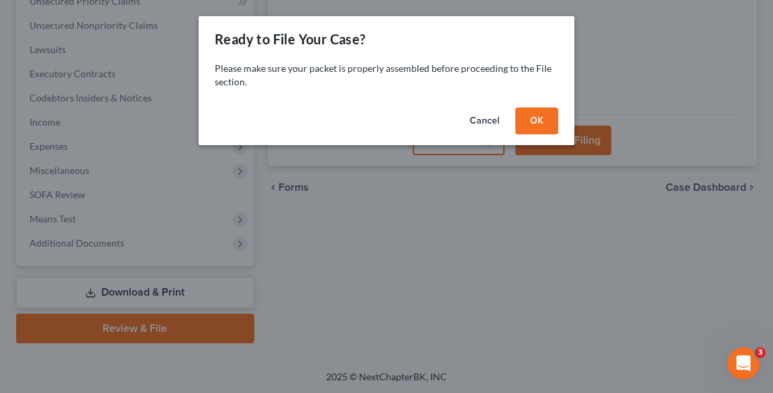
click at [542, 126] on button "OK" at bounding box center [537, 120] width 43 height 27
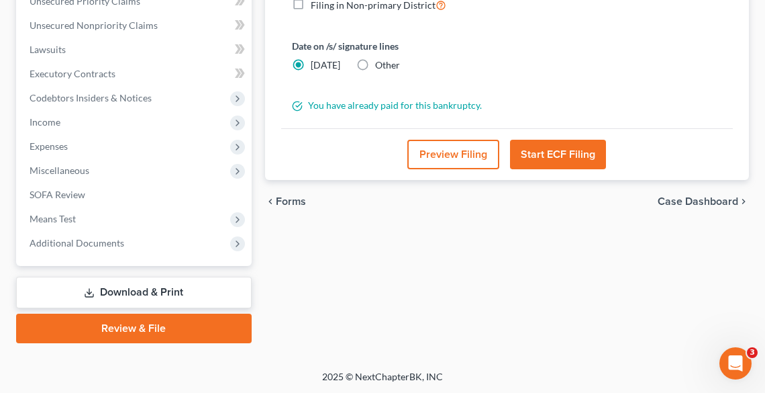
click at [548, 140] on button "Start ECF Filing" at bounding box center [558, 155] width 96 height 30
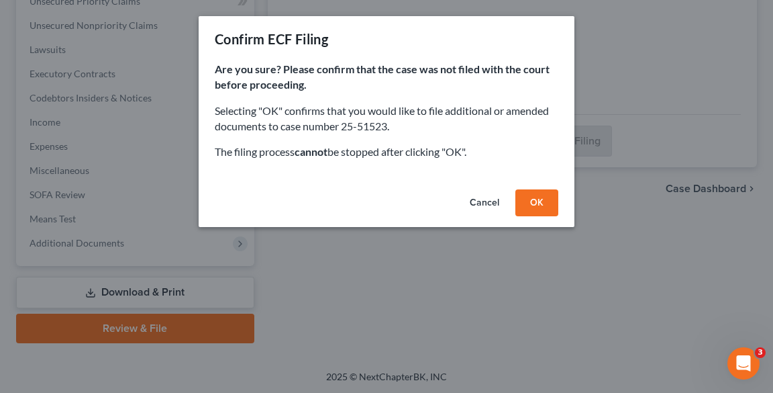
click at [542, 204] on button "OK" at bounding box center [537, 202] width 43 height 27
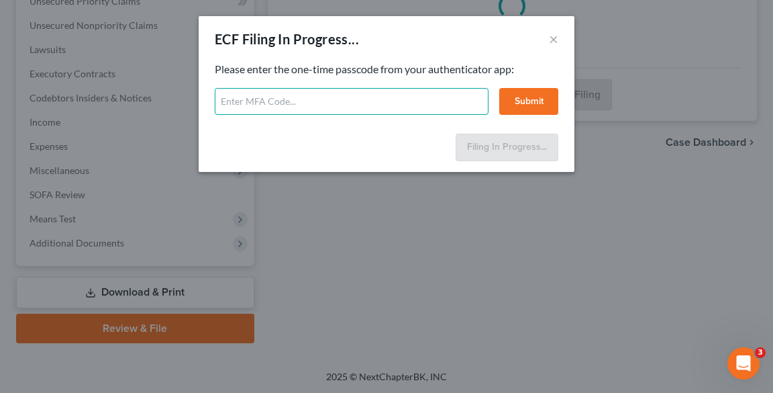
click at [306, 92] on input "text" at bounding box center [352, 101] width 274 height 27
type input "624993"
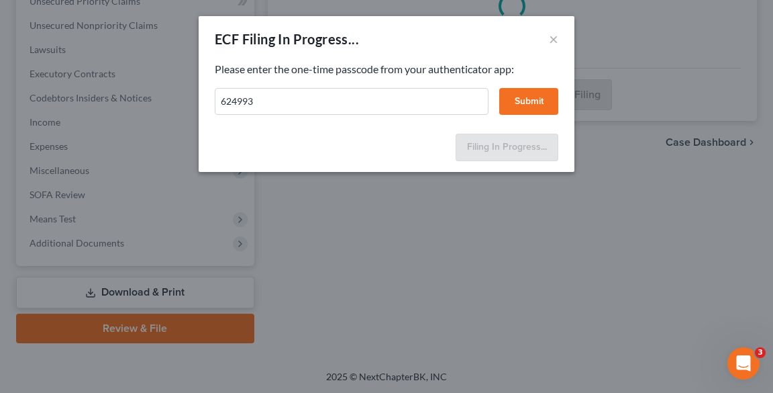
click at [542, 93] on button "Submit" at bounding box center [528, 101] width 59 height 27
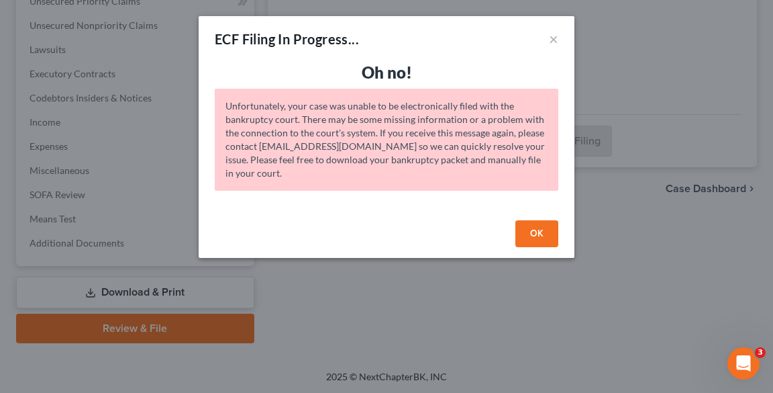
click at [542, 234] on button "OK" at bounding box center [537, 233] width 43 height 27
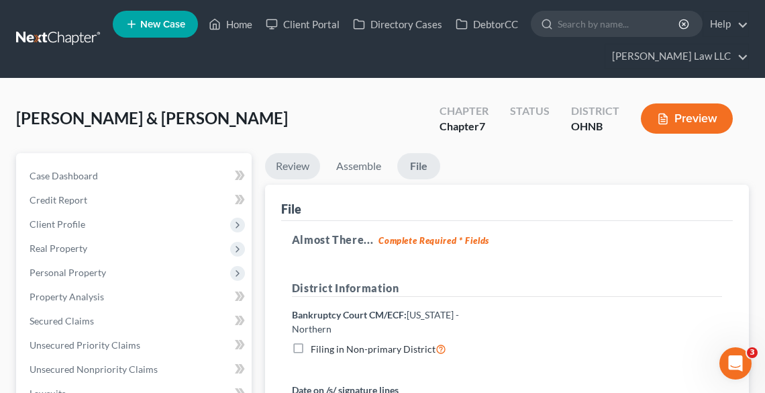
scroll to position [0, 0]
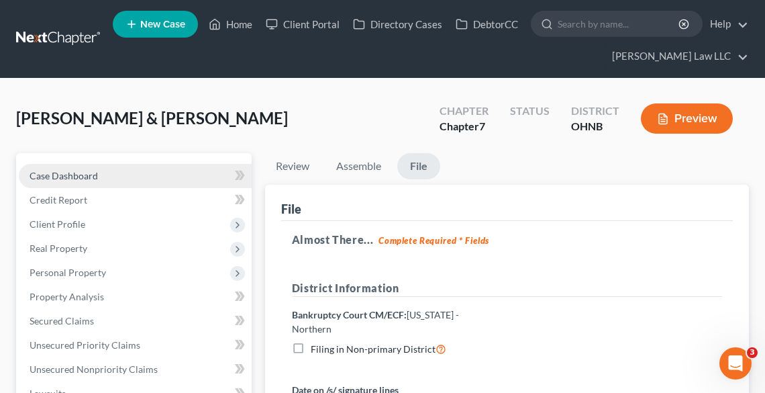
click at [66, 177] on span "Case Dashboard" at bounding box center [64, 175] width 68 height 11
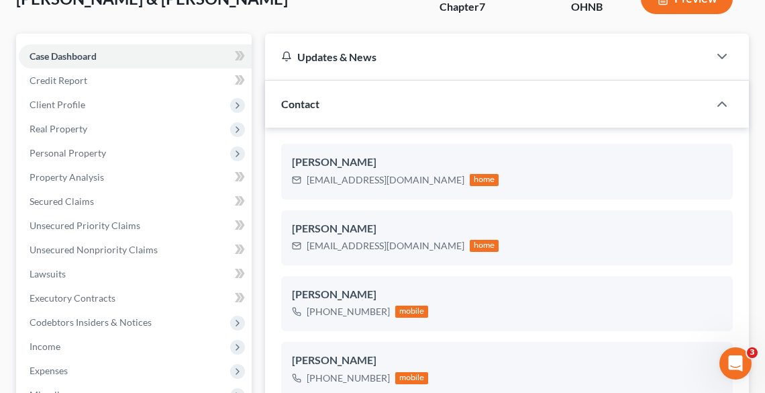
scroll to position [107, 0]
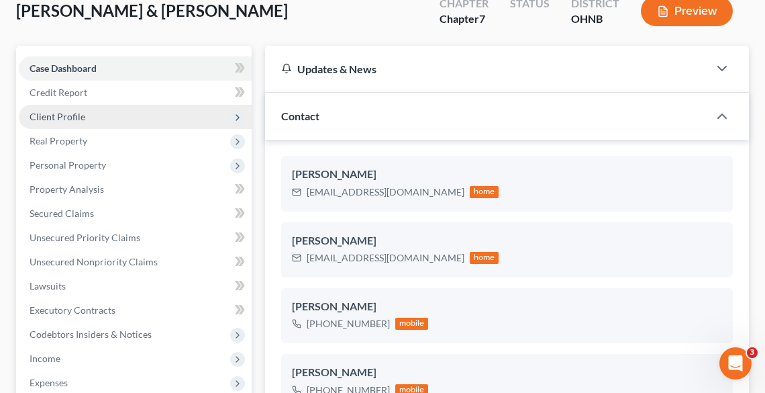
click at [67, 111] on span "Client Profile" at bounding box center [58, 116] width 56 height 11
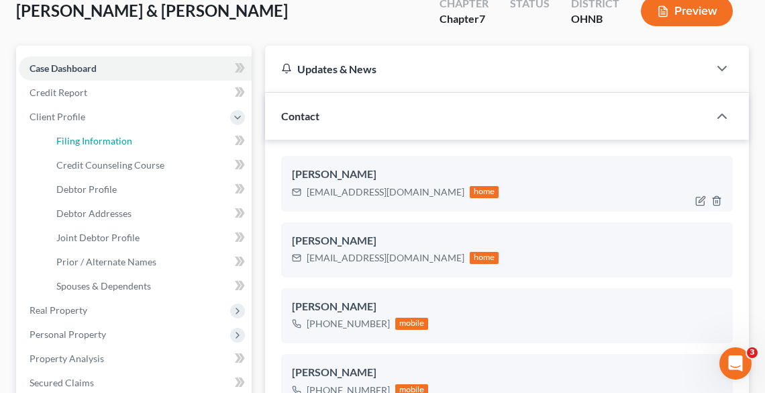
click at [105, 135] on span "Filing Information" at bounding box center [94, 140] width 76 height 11
select select "1"
select select "0"
select select "61"
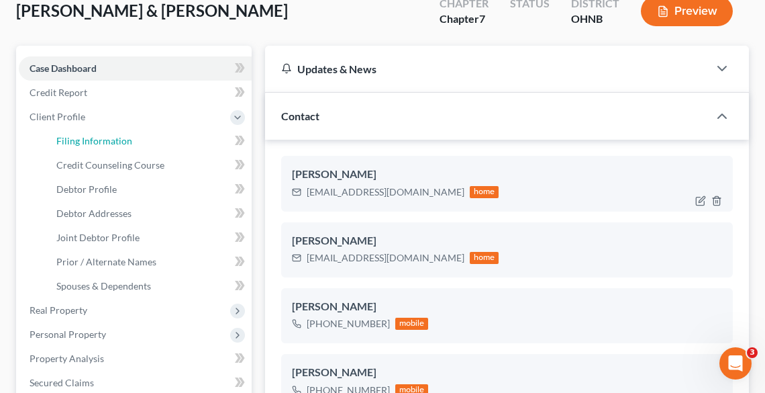
select select "0"
select select "36"
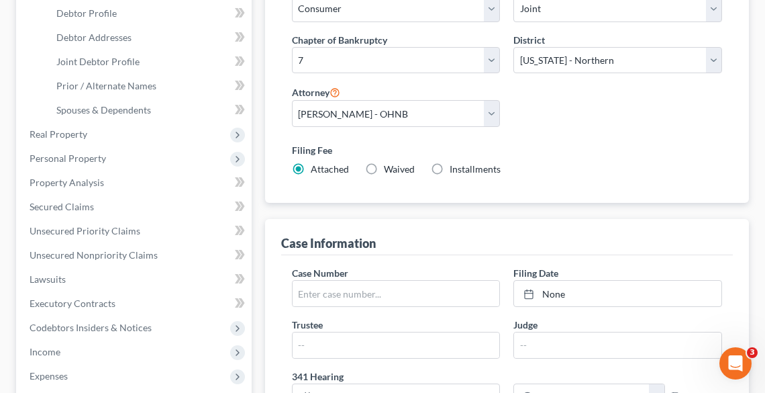
scroll to position [322, 0]
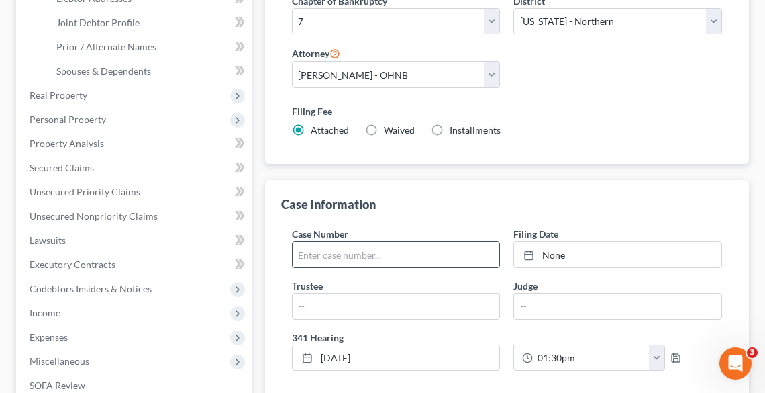
click at [332, 253] on input "text" at bounding box center [396, 255] width 207 height 26
type input "25-51523"
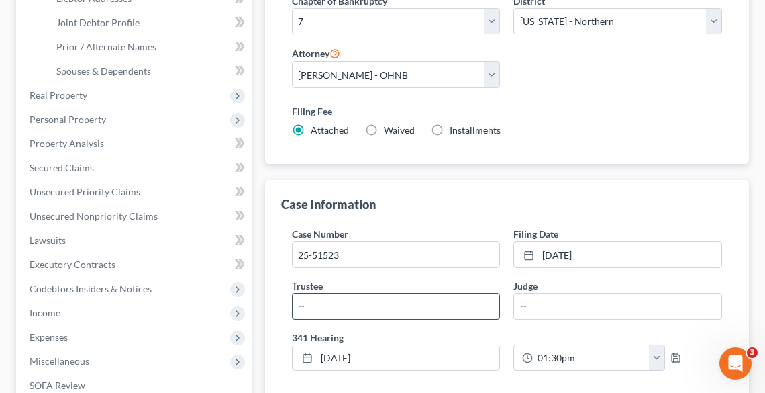
click at [349, 307] on input "text" at bounding box center [396, 306] width 207 height 26
type input "[PERSON_NAME]"
click at [564, 306] on input "text" at bounding box center [617, 306] width 207 height 26
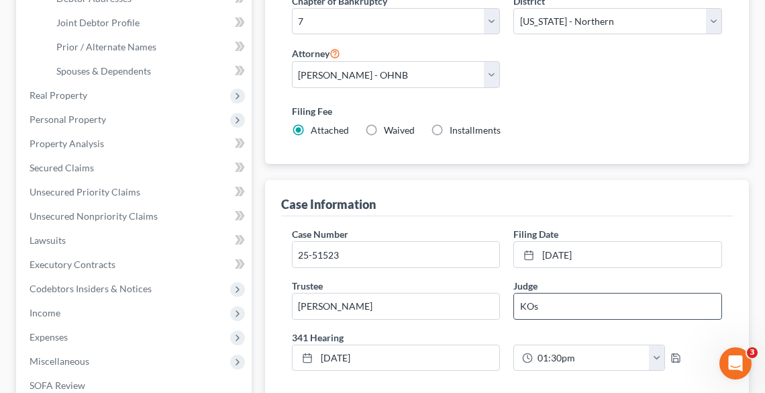
type input "[PERSON_NAME]"
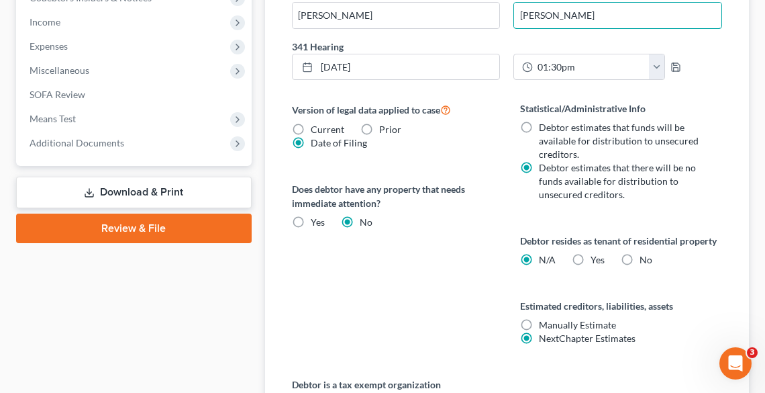
scroll to position [602, 0]
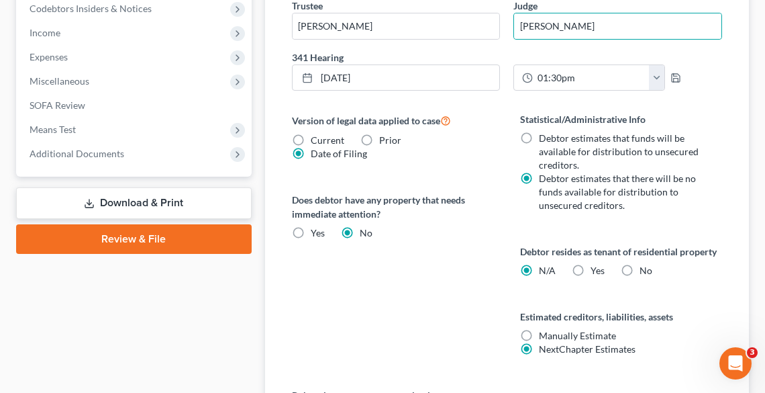
drag, startPoint x: 132, startPoint y: 234, endPoint x: 660, endPoint y: 282, distance: 530.5
click at [132, 234] on link "Review & File" at bounding box center [134, 239] width 236 height 30
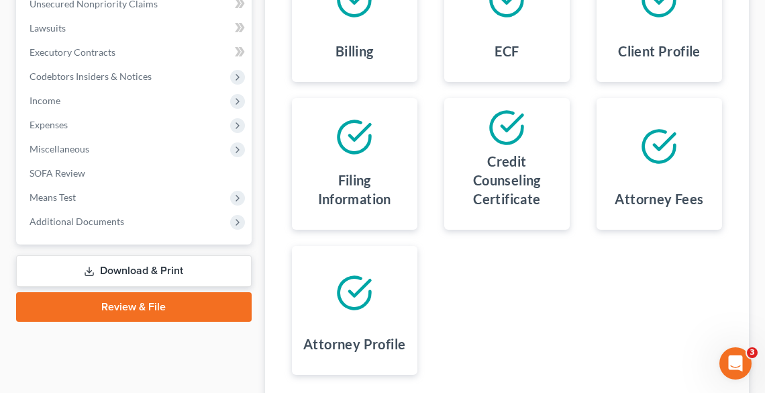
scroll to position [472, 0]
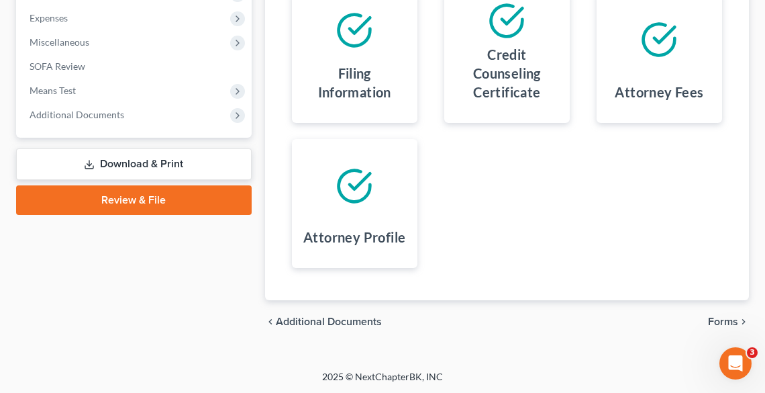
click at [729, 320] on span "Forms" at bounding box center [723, 321] width 30 height 11
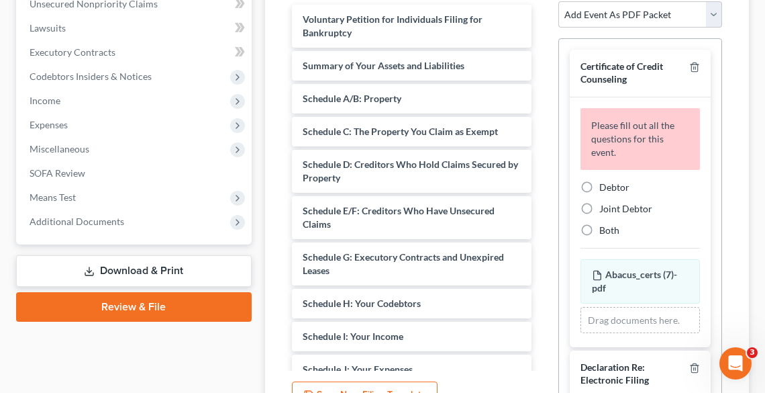
scroll to position [365, 0]
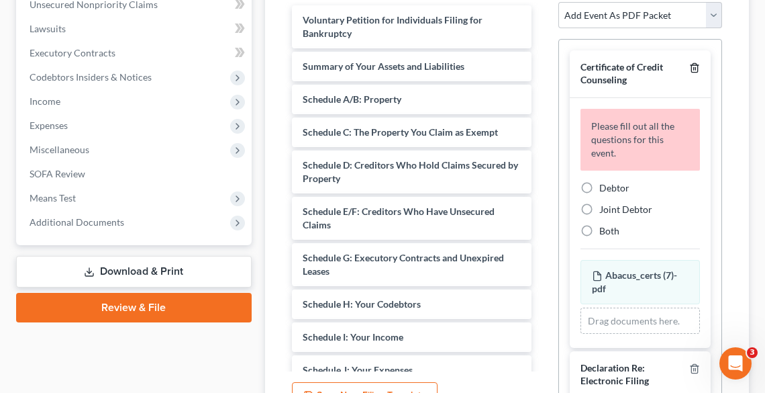
click at [694, 68] on line "button" at bounding box center [694, 69] width 0 height 3
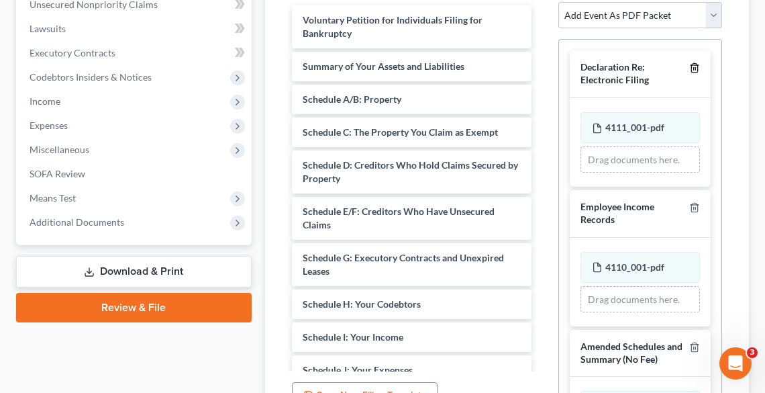
click at [694, 68] on line "button" at bounding box center [694, 69] width 0 height 3
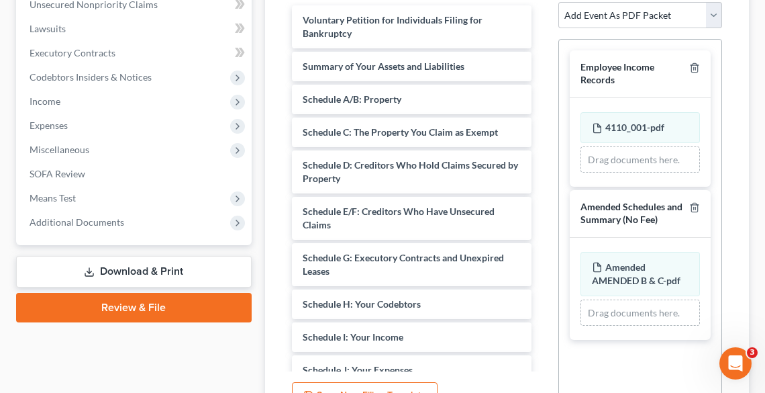
click at [686, 66] on div at bounding box center [692, 73] width 16 height 25
click at [691, 66] on icon "button" at bounding box center [694, 68] width 6 height 9
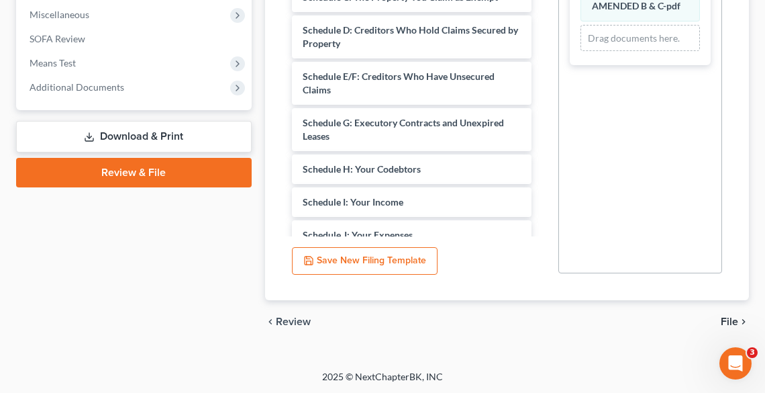
click at [736, 322] on span "File" at bounding box center [729, 321] width 17 height 11
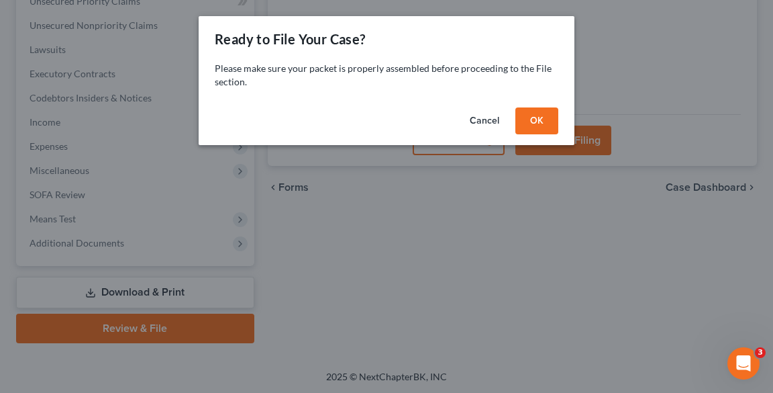
click at [529, 115] on button "OK" at bounding box center [537, 120] width 43 height 27
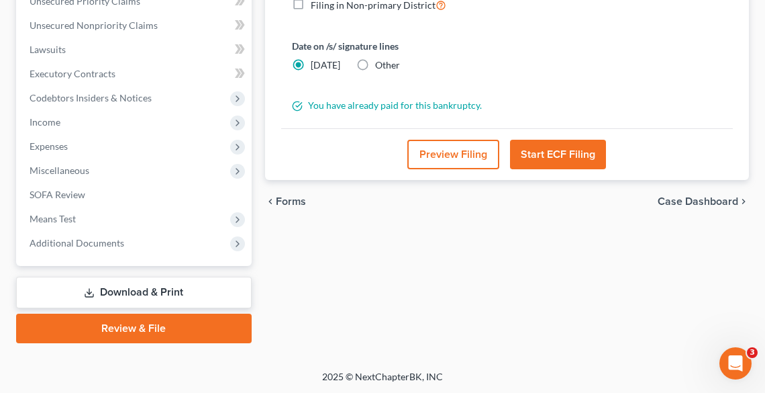
click at [550, 143] on button "Start ECF Filing" at bounding box center [558, 155] width 96 height 30
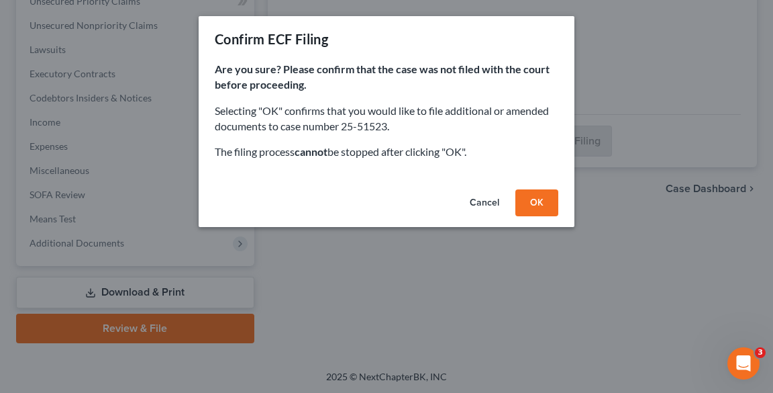
click at [545, 209] on button "OK" at bounding box center [537, 202] width 43 height 27
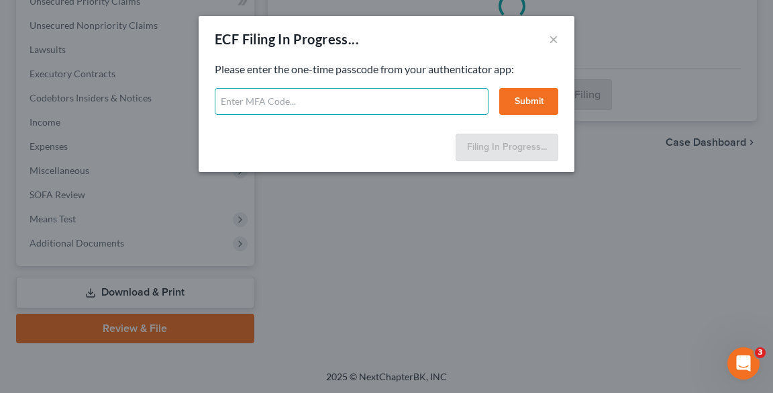
click at [383, 101] on input "text" at bounding box center [352, 101] width 274 height 27
type input "793913"
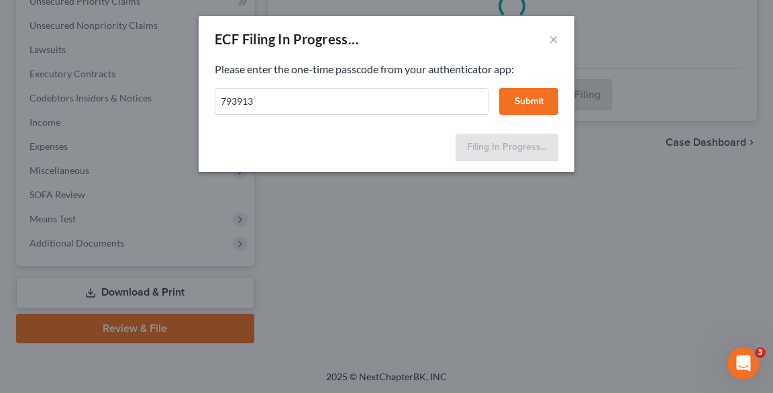
click at [530, 98] on button "Submit" at bounding box center [528, 101] width 59 height 27
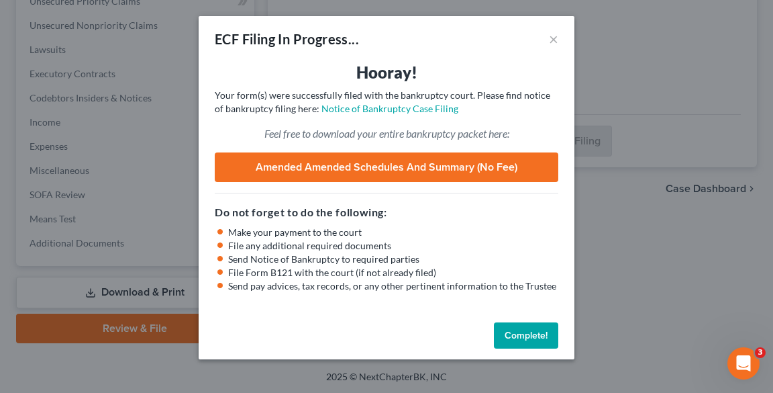
click at [541, 333] on button "Complete!" at bounding box center [526, 335] width 64 height 27
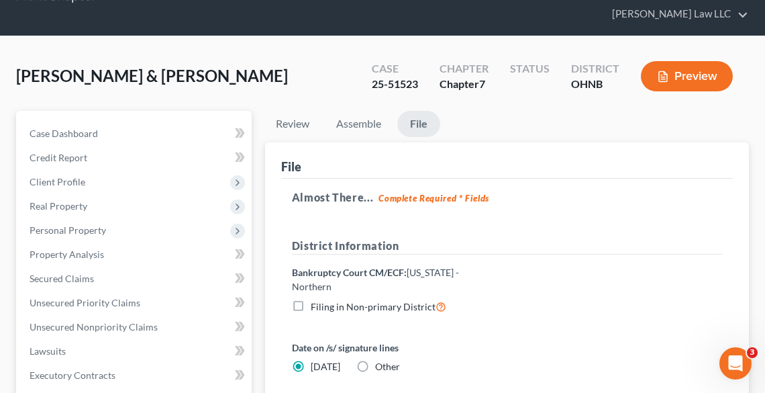
scroll to position [0, 0]
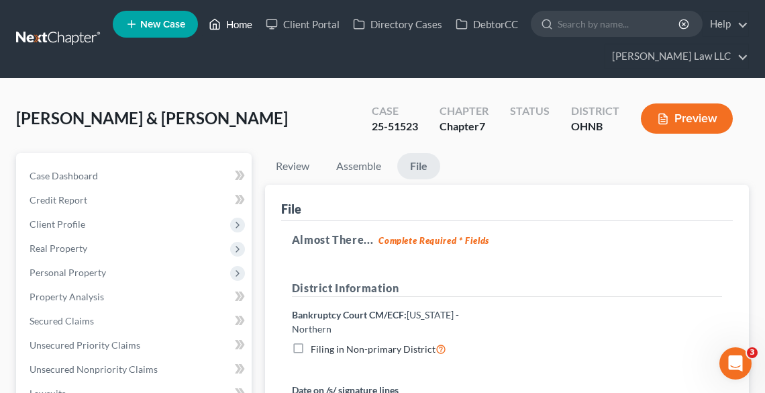
click at [232, 28] on link "Home" at bounding box center [230, 24] width 57 height 24
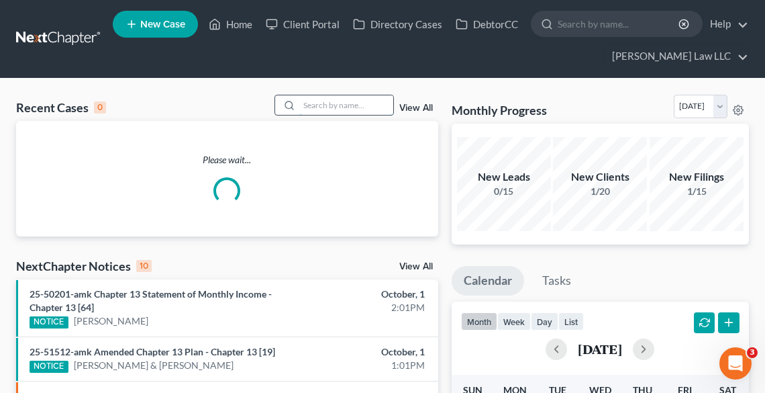
click at [338, 97] on input "search" at bounding box center [346, 104] width 94 height 19
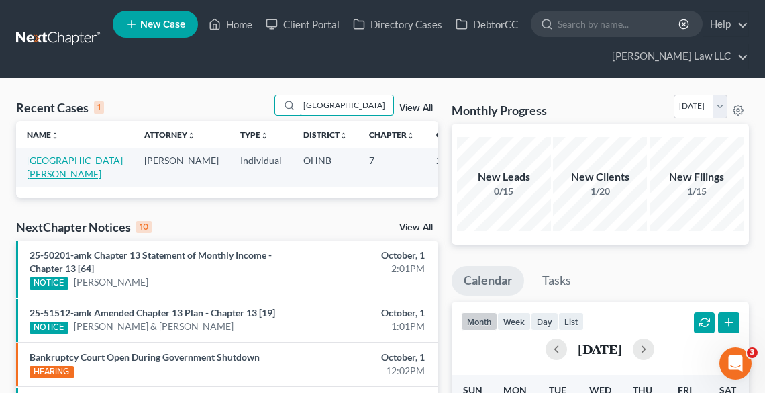
type input "[GEOGRAPHIC_DATA]"
click at [41, 164] on link "[GEOGRAPHIC_DATA][PERSON_NAME]" at bounding box center [75, 166] width 96 height 25
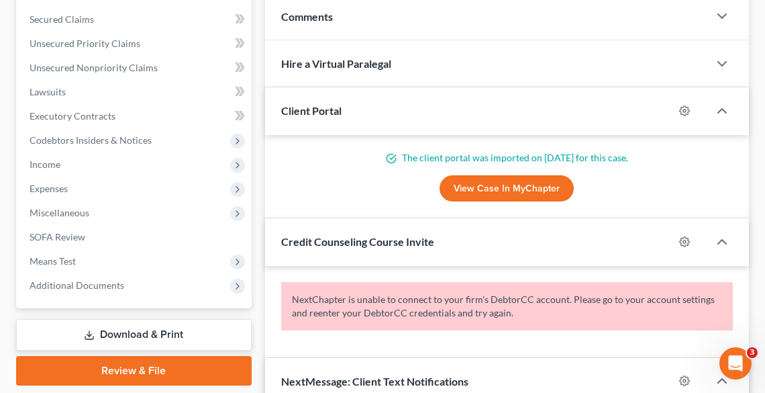
scroll to position [140, 0]
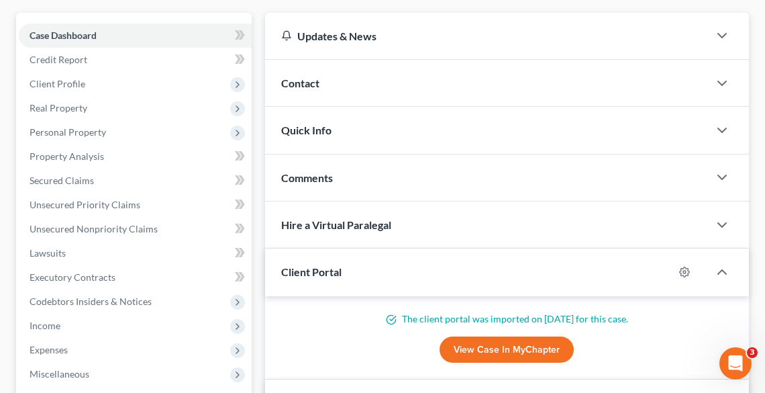
click at [371, 171] on div "Comments" at bounding box center [487, 177] width 444 height 46
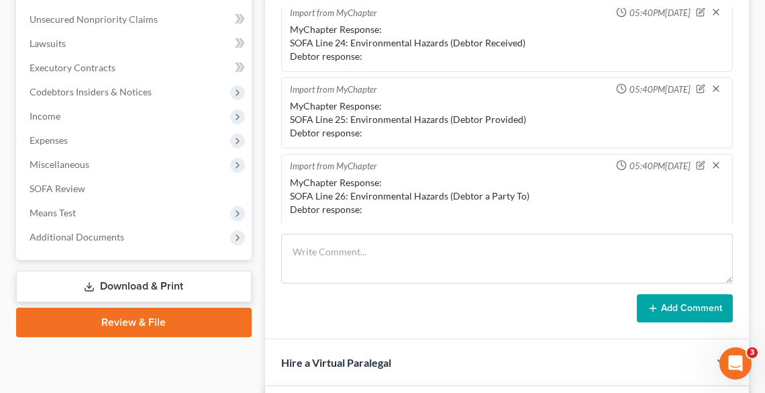
scroll to position [463, 0]
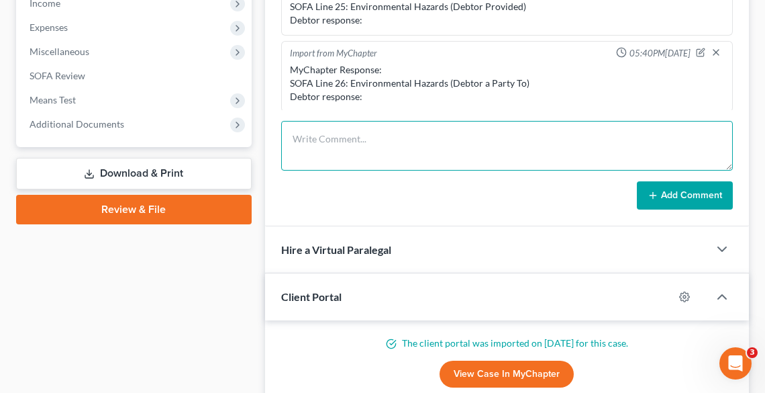
click at [317, 151] on textarea at bounding box center [507, 146] width 452 height 50
click at [470, 142] on textarea "FILED AMENDED B & C RE BANK" at bounding box center [507, 146] width 452 height 50
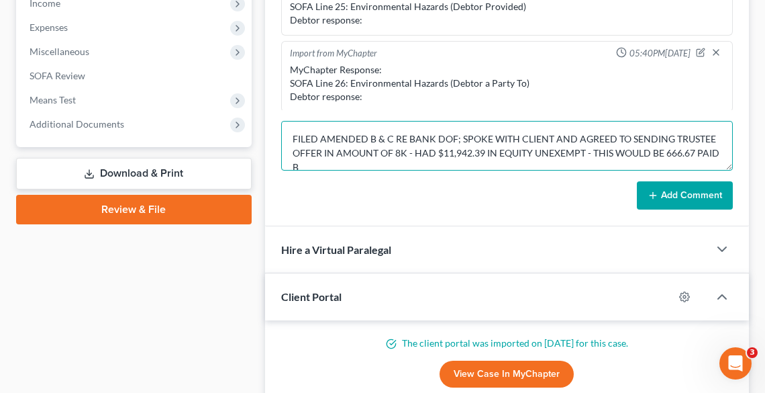
scroll to position [3, 0]
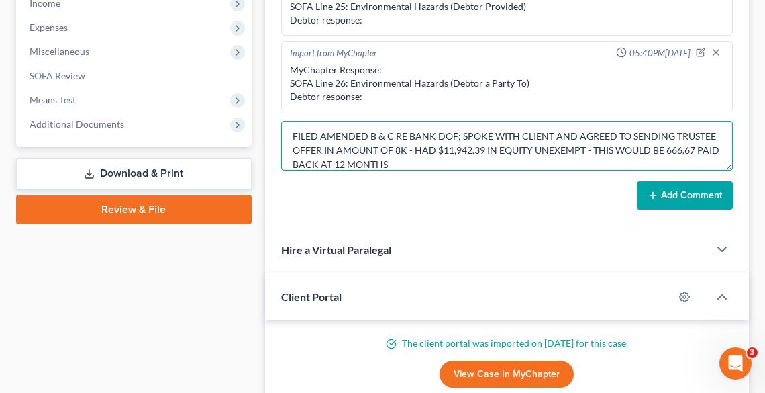
type textarea "FILED AMENDED B & C RE BANK DOF; SPOKE WITH CLIENT AND AGREED TO SENDING TRUSTE…"
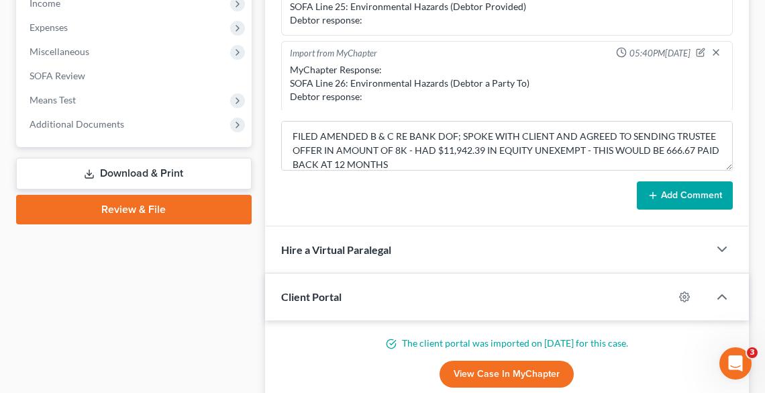
click at [687, 203] on button "Add Comment" at bounding box center [685, 195] width 96 height 28
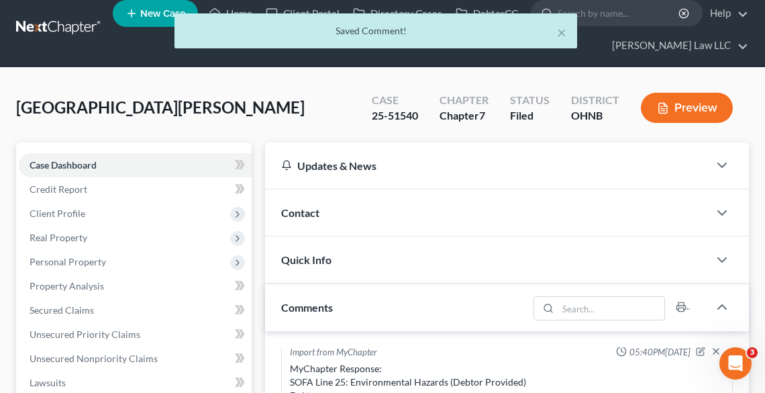
scroll to position [0, 0]
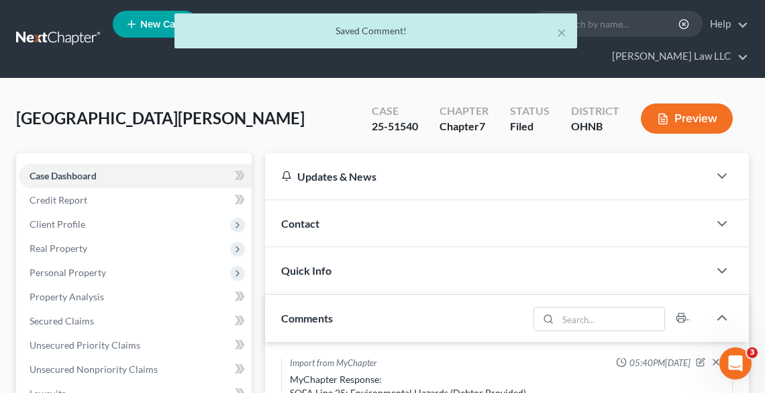
click at [148, 60] on ul "New Case Home Client Portal Directory Cases DebtorCC - No Result - See all resu…" at bounding box center [431, 39] width 636 height 64
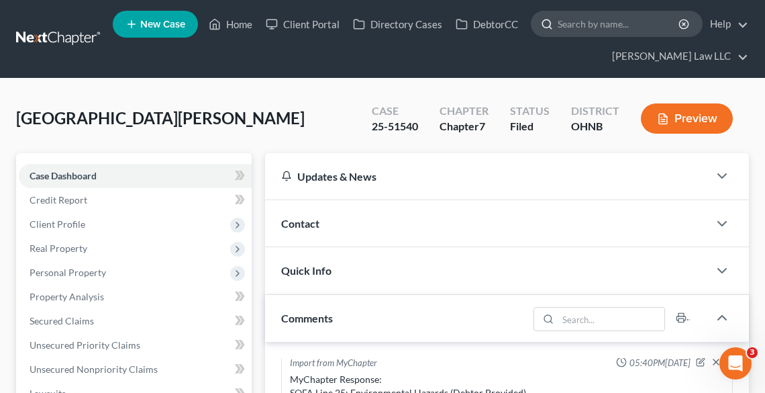
click at [565, 32] on input "search" at bounding box center [619, 23] width 123 height 25
click at [233, 27] on link "Home" at bounding box center [230, 24] width 57 height 24
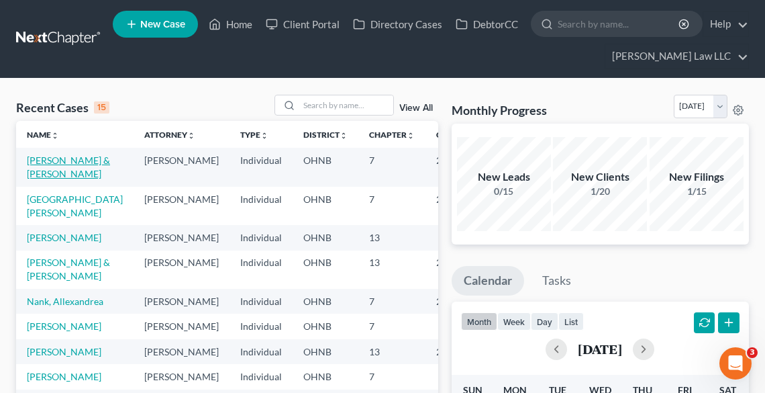
click at [40, 165] on link "[PERSON_NAME] & [PERSON_NAME]" at bounding box center [68, 166] width 83 height 25
select select "0"
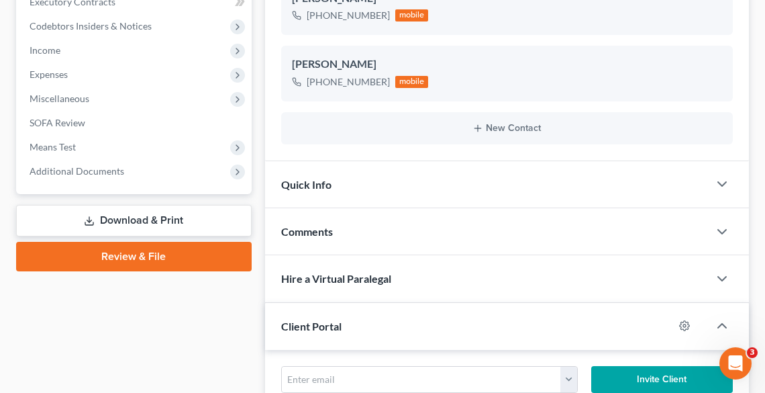
scroll to position [537, 0]
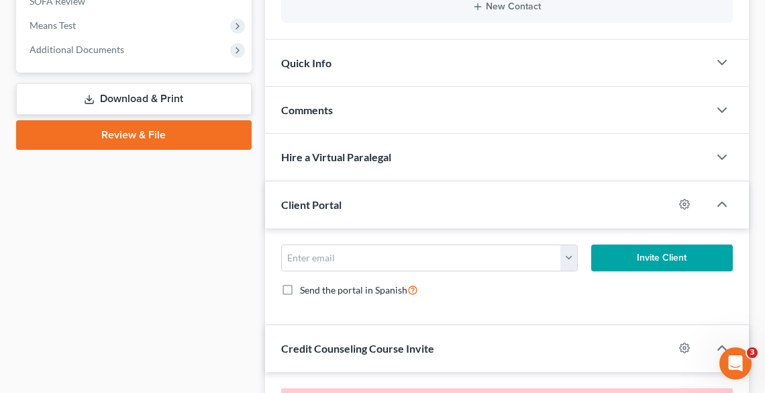
click at [315, 103] on span "Comments" at bounding box center [307, 109] width 52 height 13
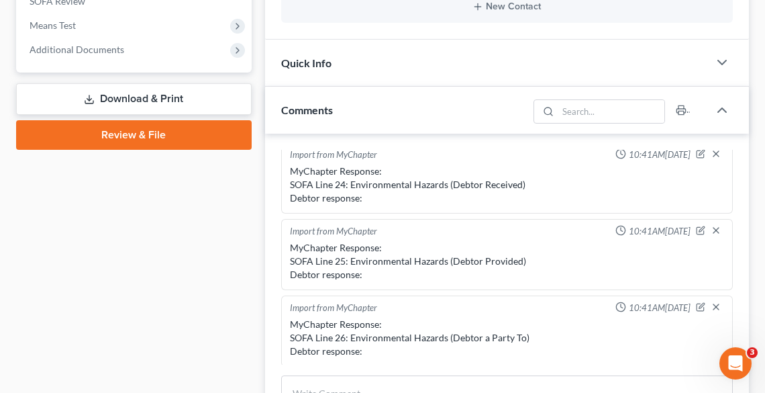
scroll to position [806, 0]
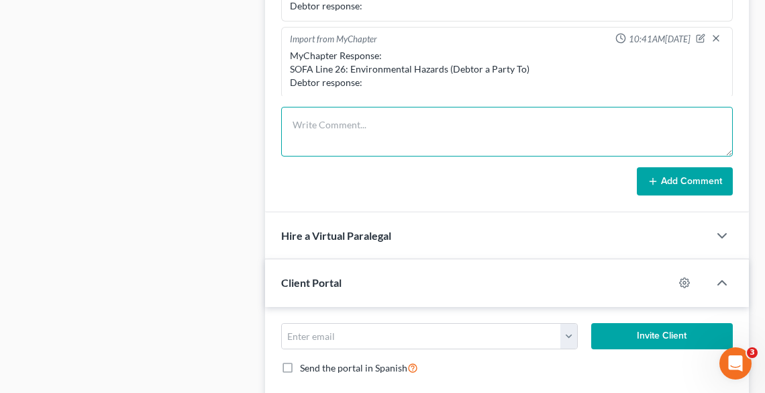
click at [318, 124] on textarea at bounding box center [507, 132] width 452 height 50
click at [400, 123] on textarea "EMAILED CLIENTS - YOU8 HAVE" at bounding box center [507, 132] width 452 height 50
click at [481, 119] on textarea "EMAILED CLIENTS - YOU HAVE" at bounding box center [507, 132] width 452 height 50
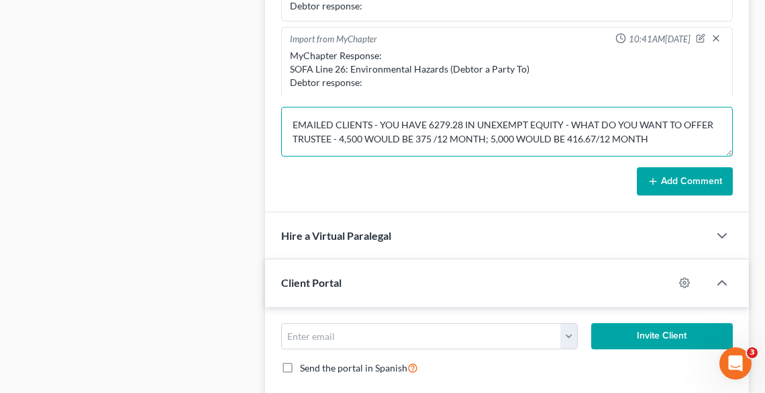
type textarea "EMAILED CLIENTS - YOU HAVE 6279.28 IN UNEXEMPT EQUITY - WHAT DO YOU WANT TO OFF…"
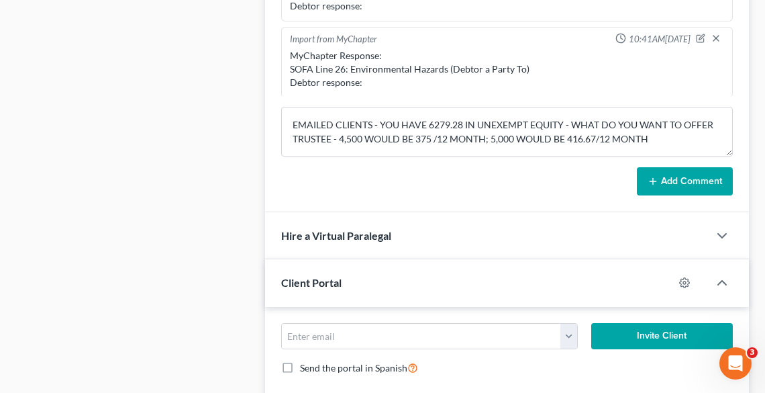
click at [697, 181] on button "Add Comment" at bounding box center [685, 181] width 96 height 28
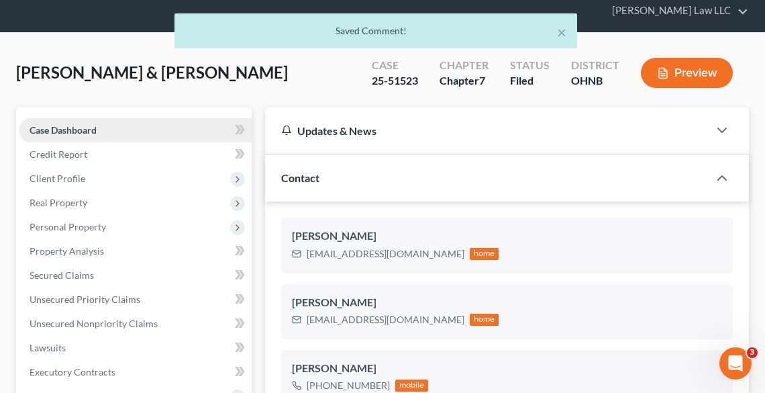
scroll to position [0, 0]
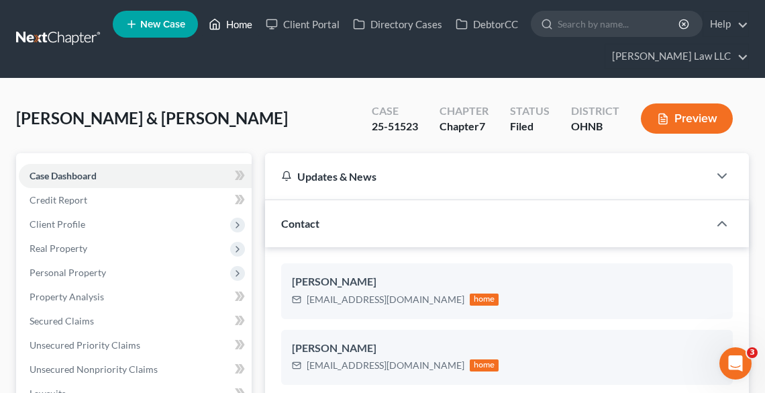
click at [242, 19] on link "Home" at bounding box center [230, 24] width 57 height 24
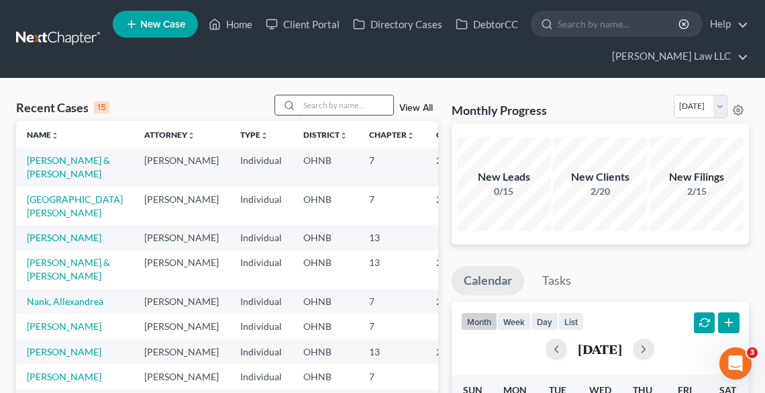
click at [348, 103] on input "search" at bounding box center [346, 104] width 94 height 19
type input "[PERSON_NAME]"
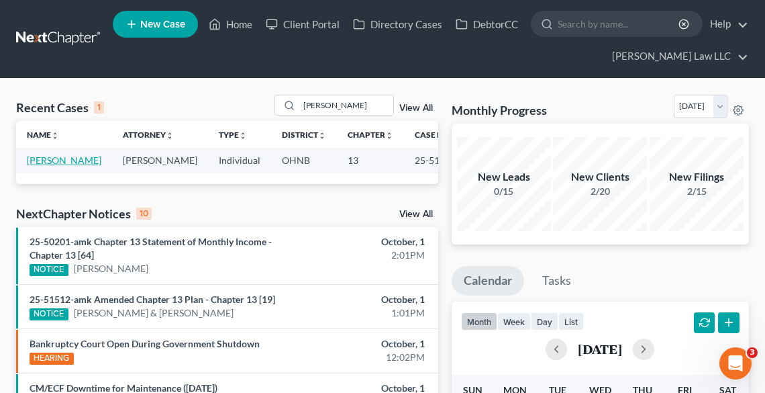
click at [37, 159] on link "[PERSON_NAME]" at bounding box center [64, 159] width 75 height 11
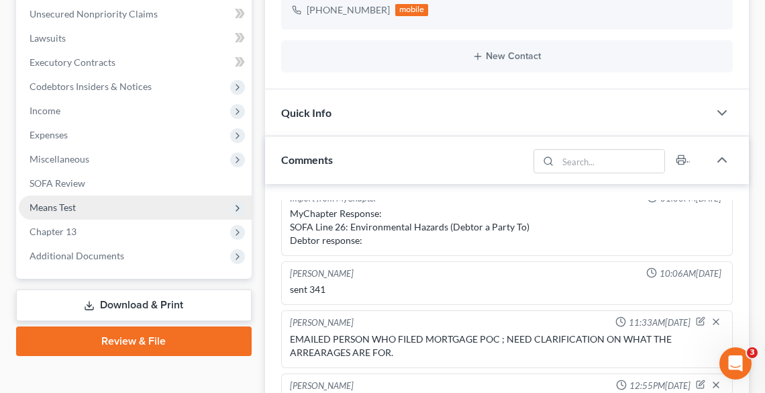
scroll to position [483, 0]
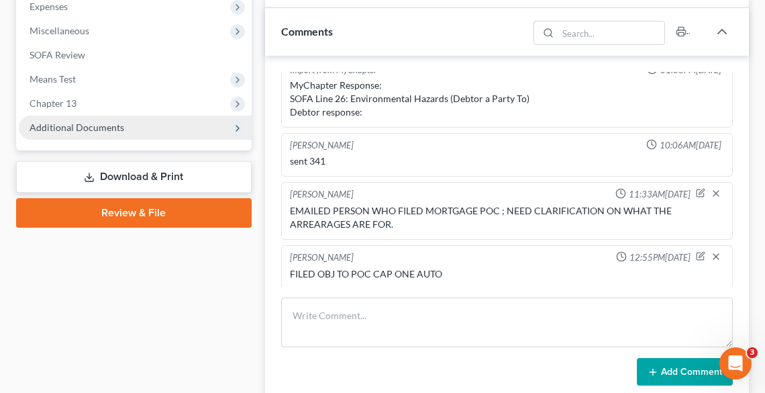
click at [98, 126] on span "Additional Documents" at bounding box center [77, 127] width 95 height 11
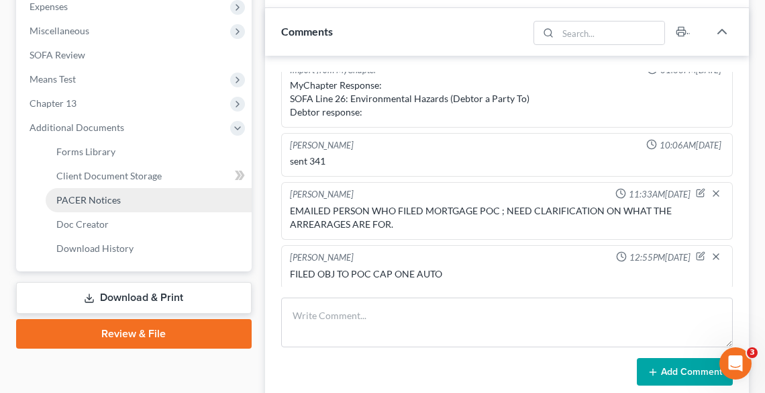
click at [102, 199] on span "PACER Notices" at bounding box center [88, 199] width 64 height 11
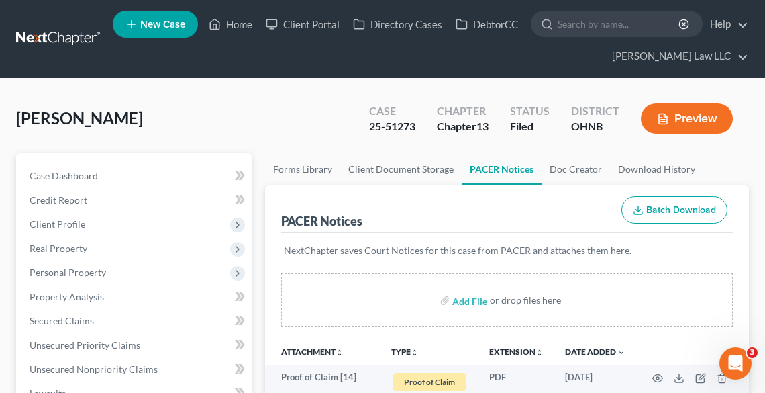
scroll to position [215, 0]
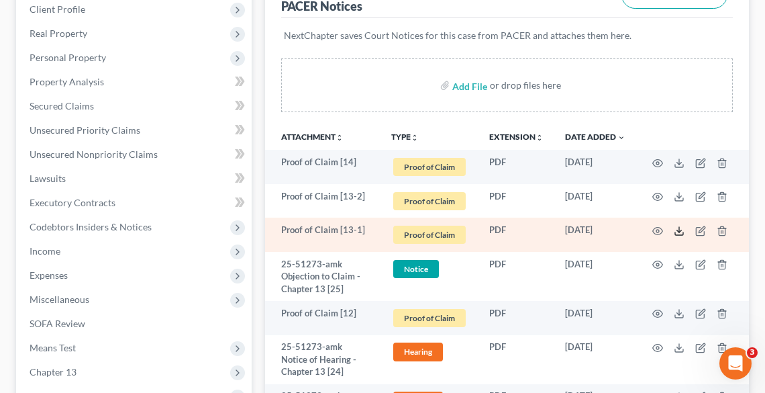
click at [680, 231] on icon at bounding box center [679, 231] width 11 height 11
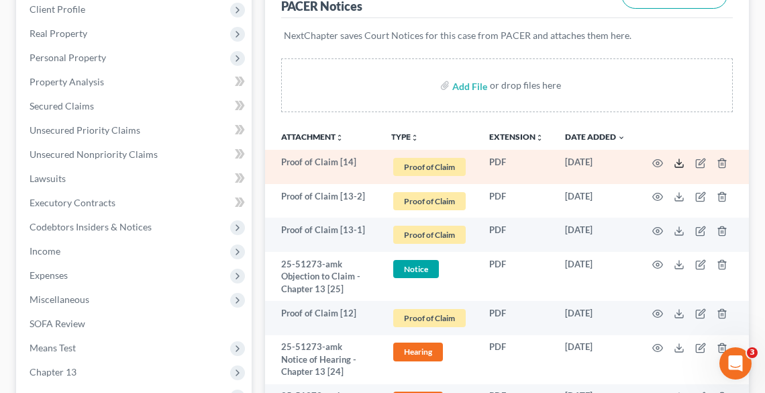
click at [681, 166] on icon at bounding box center [679, 165] width 8 height 3
click at [697, 162] on icon "button" at bounding box center [700, 163] width 11 height 11
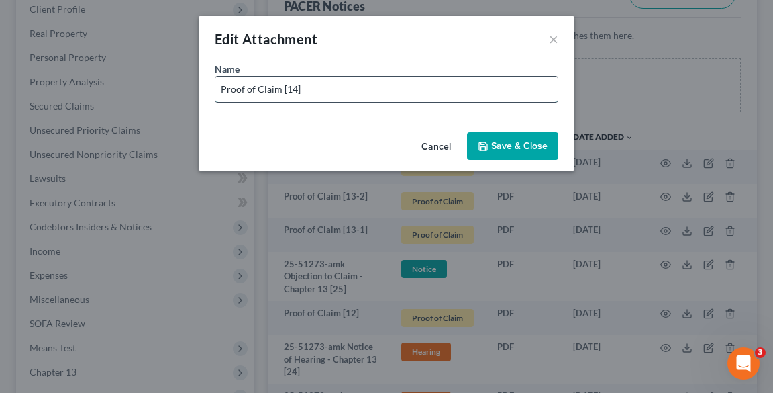
click at [330, 86] on input "Proof of Claim [14]" at bounding box center [386, 90] width 342 height 26
type input "Proof of Claim [14] PRA CAP ONE"
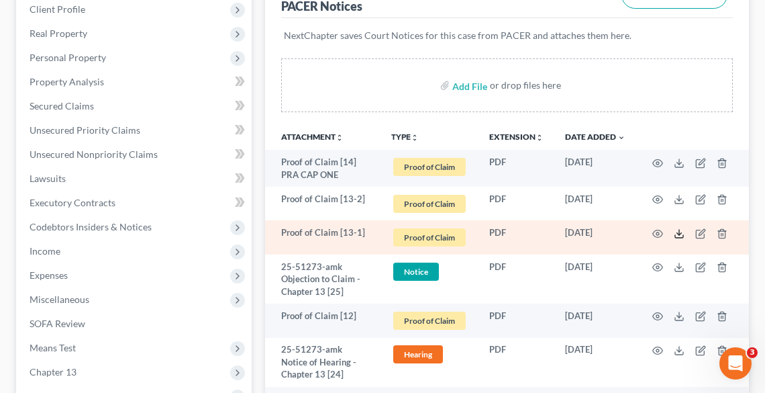
click at [676, 230] on icon at bounding box center [679, 233] width 11 height 11
click at [696, 231] on icon "button" at bounding box center [700, 234] width 8 height 8
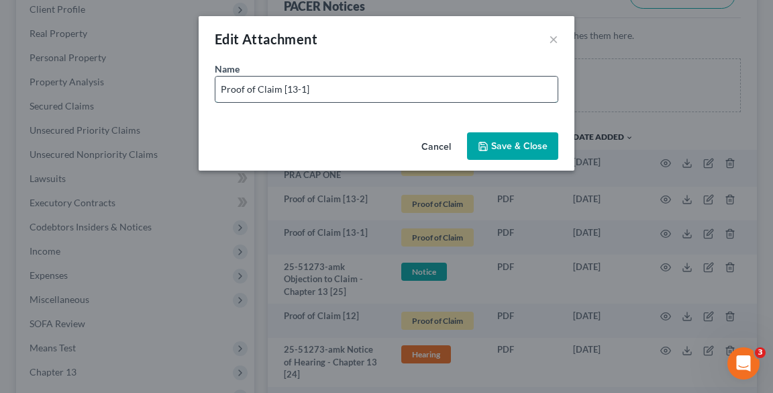
click at [409, 96] on input "Proof of Claim [13-1]" at bounding box center [386, 90] width 342 height 26
paste input "MARINER FINANCE"
type input "Proof of Claim [13-1] MARINER FINANCE"
click at [483, 138] on button "Save & Close" at bounding box center [512, 146] width 91 height 28
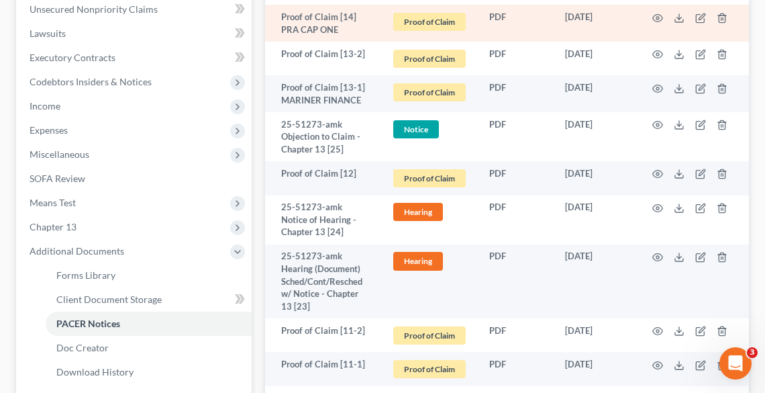
scroll to position [376, 0]
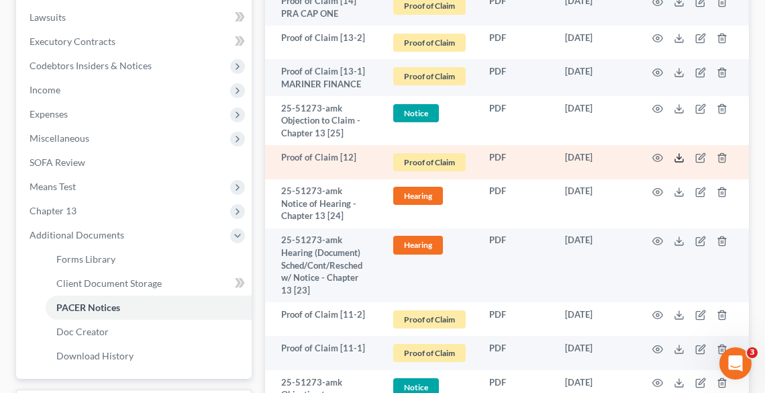
click at [679, 161] on icon at bounding box center [679, 160] width 8 height 3
click at [698, 158] on icon "button" at bounding box center [700, 157] width 11 height 11
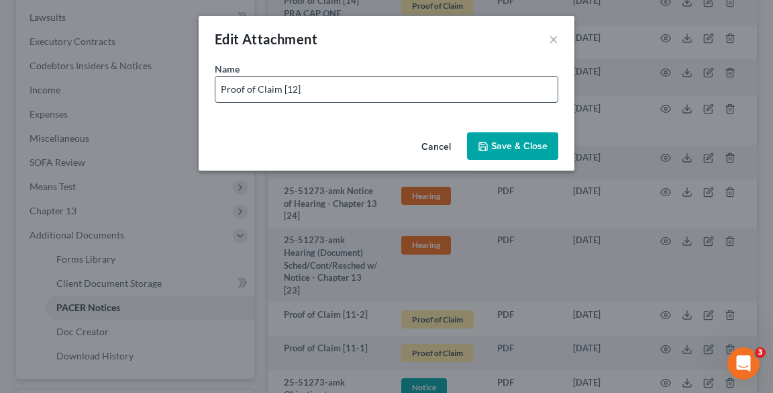
click at [376, 81] on input "Proof of Claim [12]" at bounding box center [386, 90] width 342 height 26
type input "Proof of Claim [12] LOWES"
click at [510, 135] on button "Save & Close" at bounding box center [512, 146] width 91 height 28
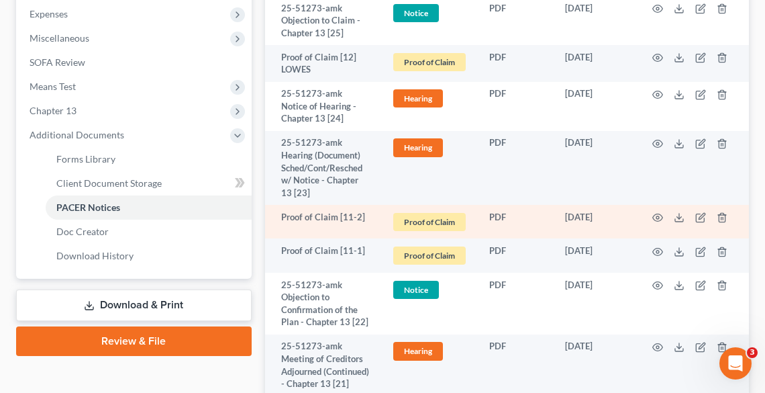
scroll to position [483, 0]
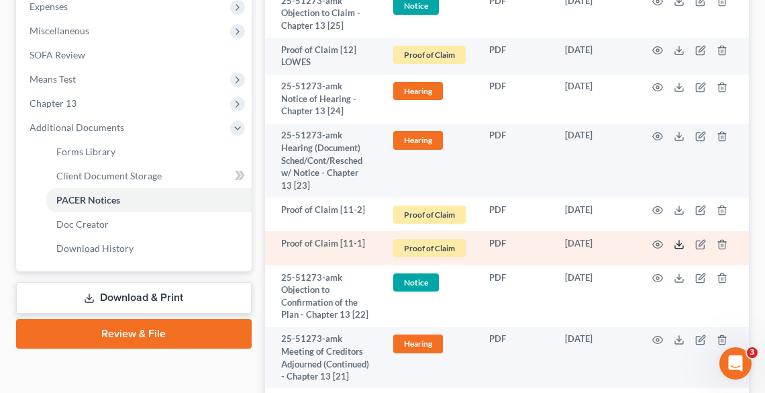
click at [679, 242] on icon at bounding box center [679, 244] width 11 height 11
click at [695, 243] on icon "button" at bounding box center [700, 244] width 11 height 11
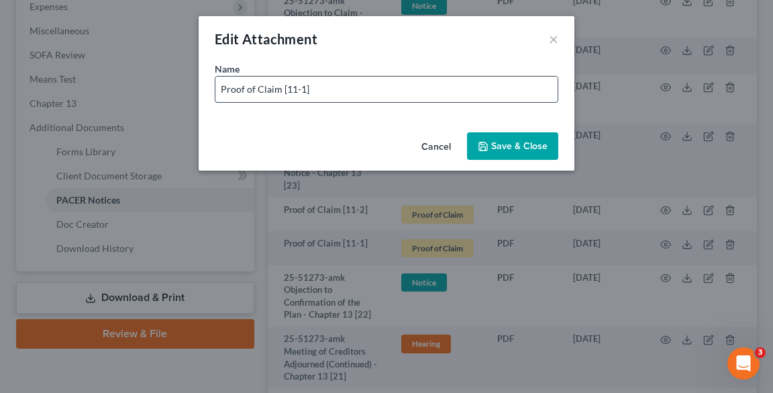
click at [416, 85] on input "Proof of Claim [11-1]" at bounding box center [386, 90] width 342 height 26
type input "Proof of Claim [11-1] VERIZON"
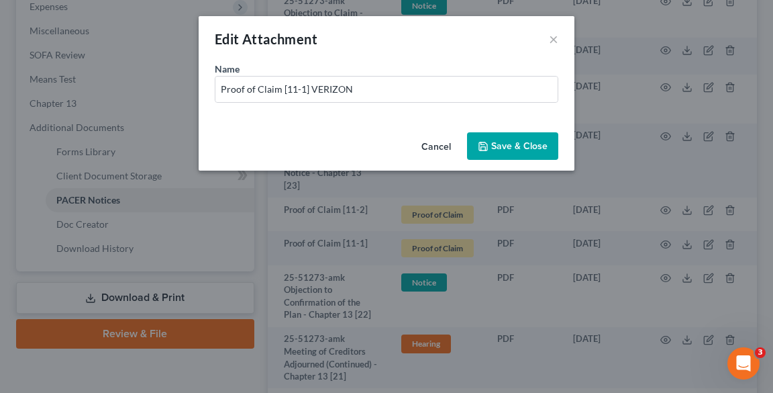
click at [524, 144] on span "Save & Close" at bounding box center [519, 145] width 56 height 11
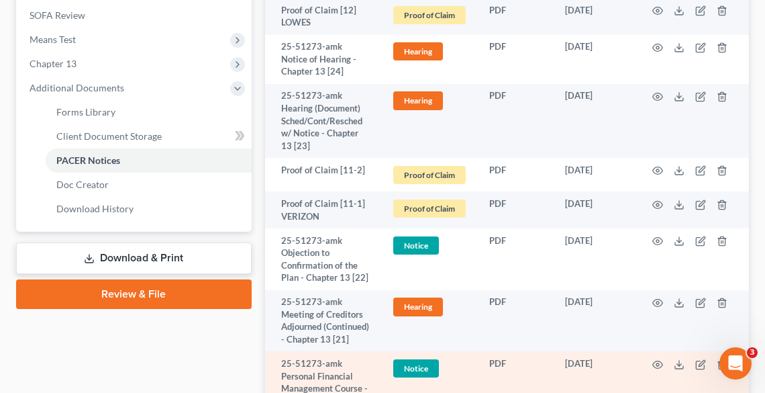
scroll to position [752, 0]
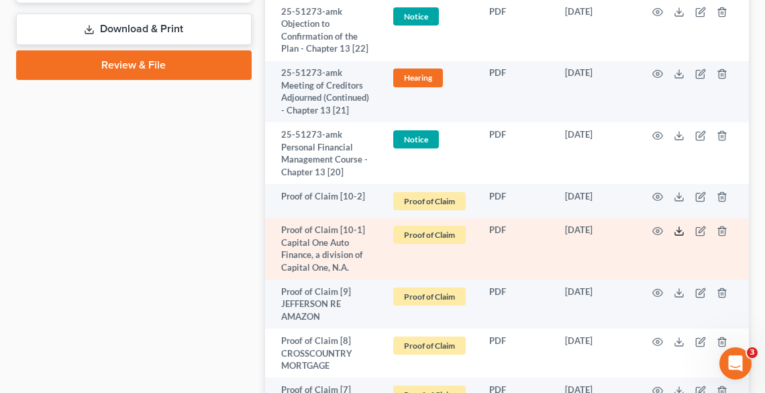
click at [674, 236] on icon at bounding box center [679, 231] width 11 height 11
click at [704, 236] on icon "button" at bounding box center [700, 232] width 8 height 8
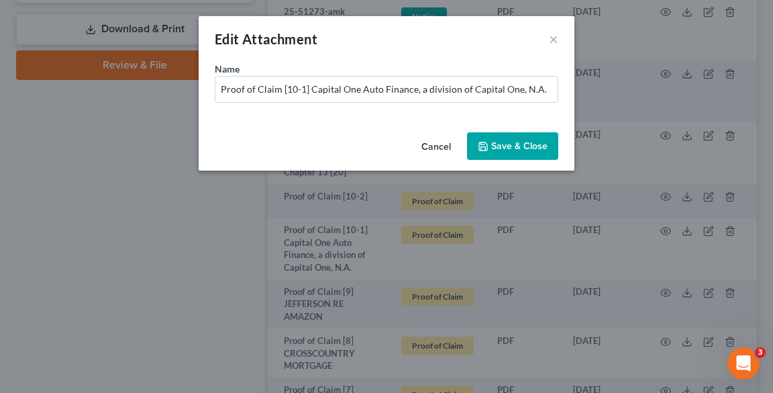
click at [528, 146] on span "Save & Close" at bounding box center [519, 145] width 56 height 11
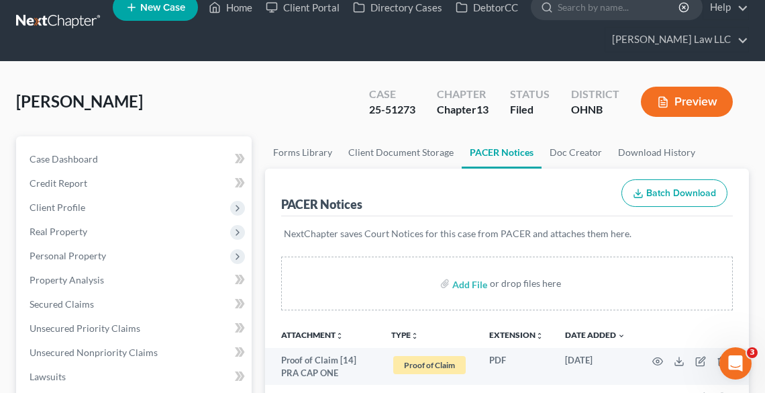
scroll to position [0, 0]
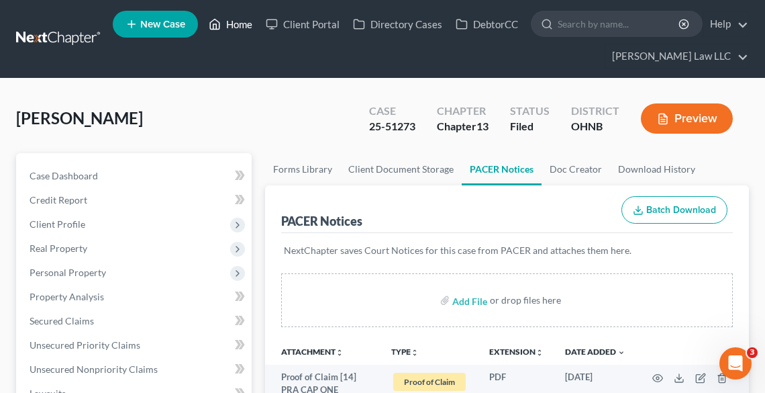
click at [227, 21] on link "Home" at bounding box center [230, 24] width 57 height 24
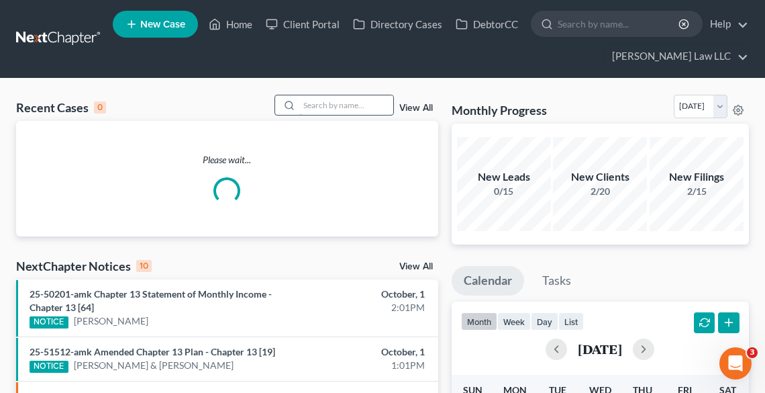
click at [355, 108] on input "search" at bounding box center [346, 104] width 94 height 19
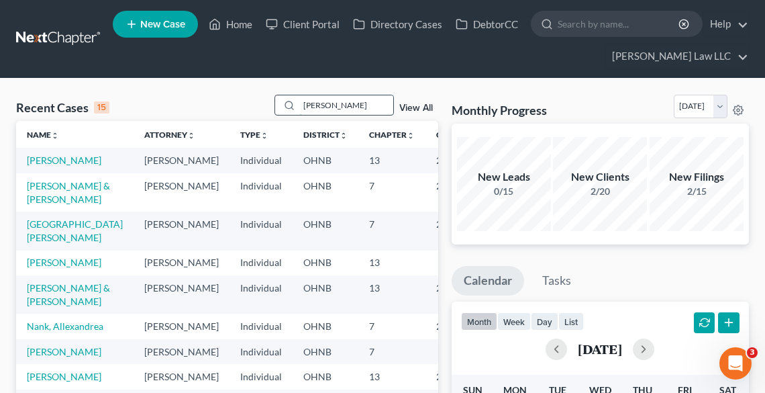
type input "[PERSON_NAME]"
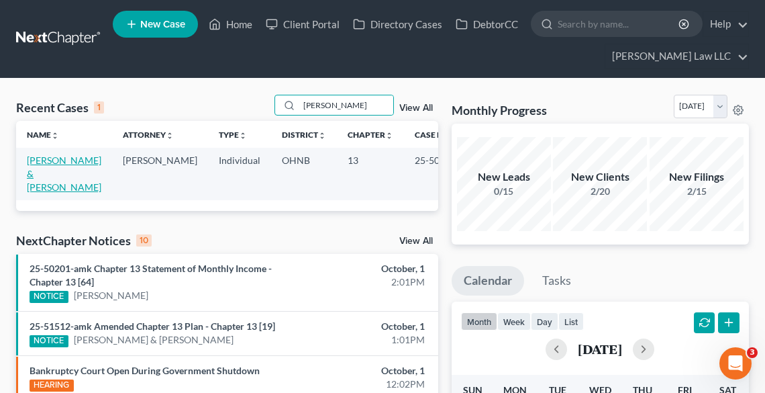
click at [56, 162] on link "[PERSON_NAME] & [PERSON_NAME]" at bounding box center [64, 173] width 75 height 38
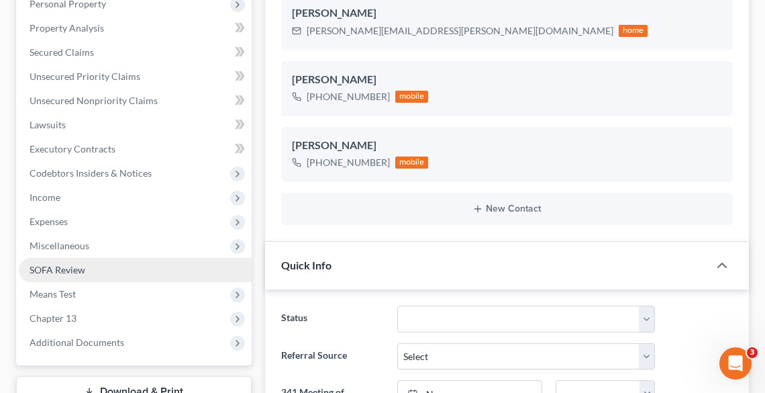
scroll to position [376, 0]
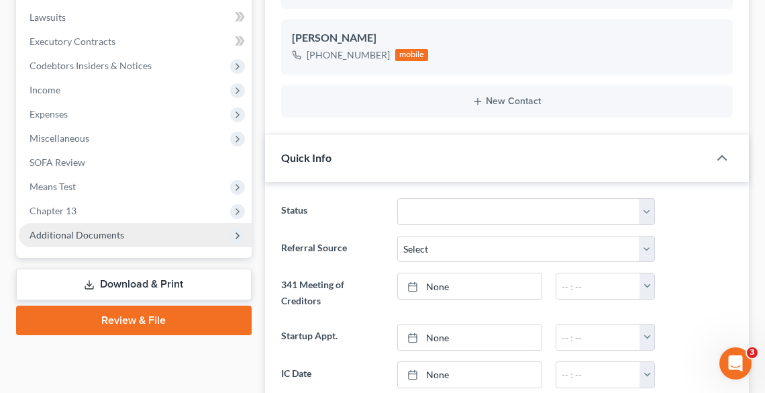
click at [81, 233] on span "Additional Documents" at bounding box center [77, 234] width 95 height 11
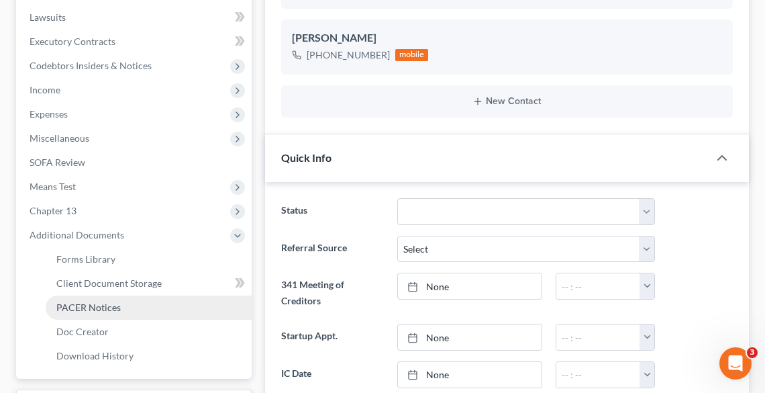
click at [104, 301] on span "PACER Notices" at bounding box center [88, 306] width 64 height 11
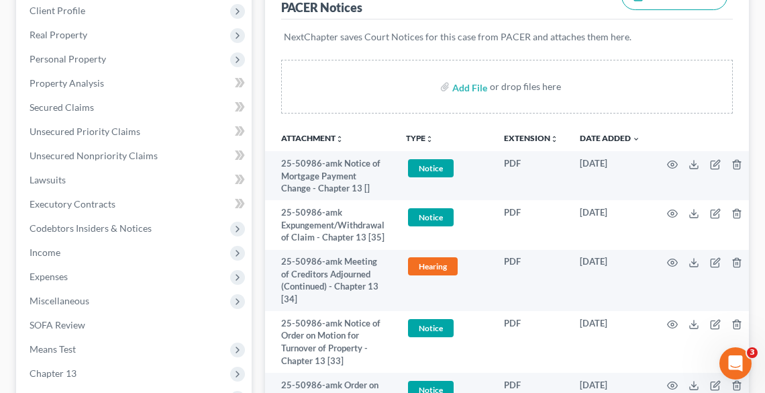
scroll to position [215, 0]
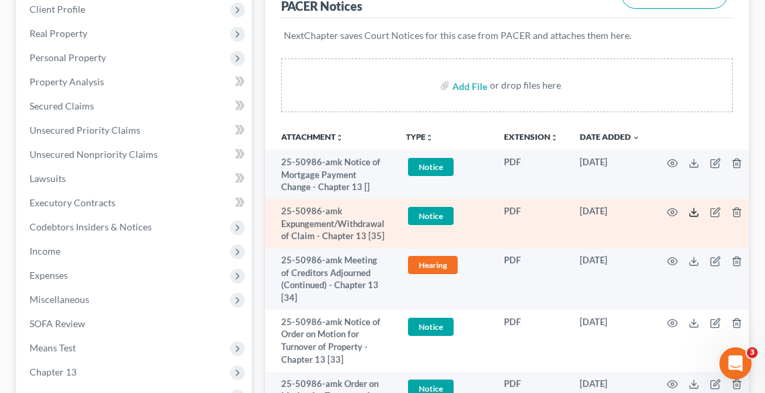
click at [690, 212] on icon at bounding box center [694, 212] width 11 height 11
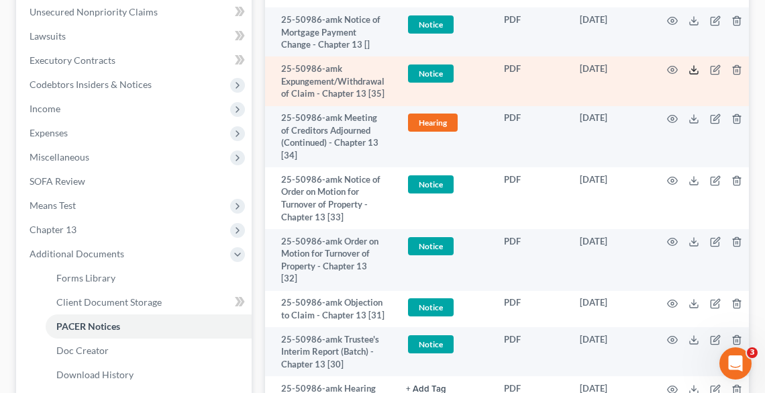
scroll to position [376, 0]
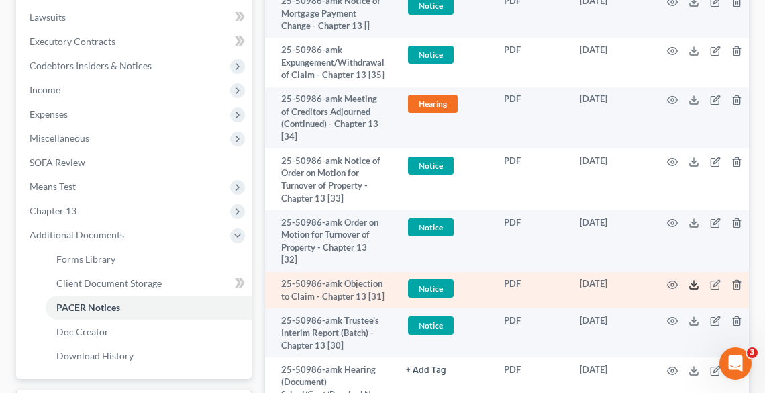
click at [694, 281] on line at bounding box center [694, 283] width 0 height 5
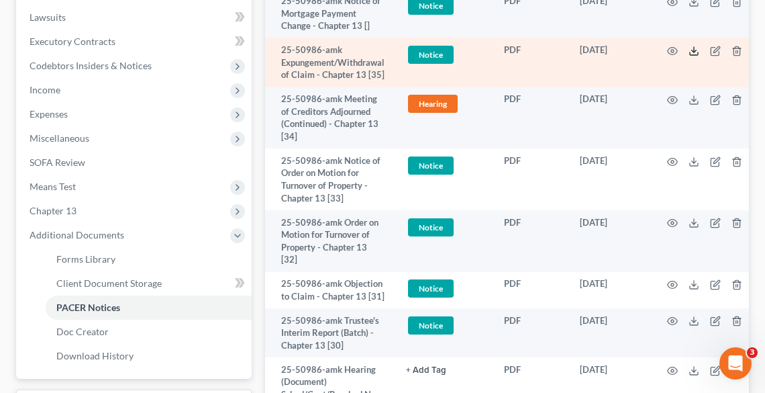
click at [696, 51] on icon at bounding box center [694, 51] width 11 height 11
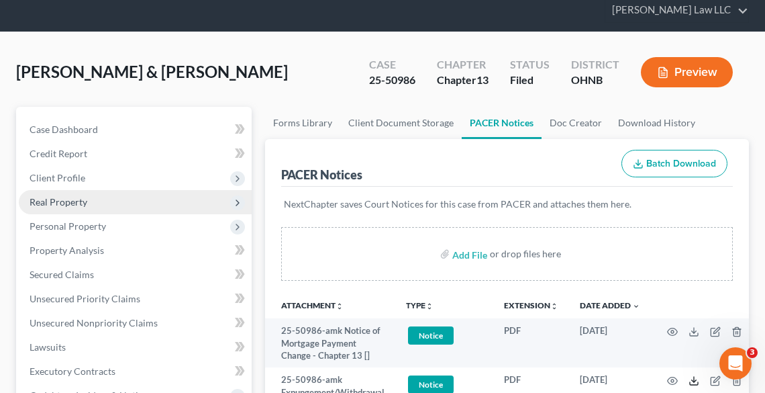
scroll to position [0, 0]
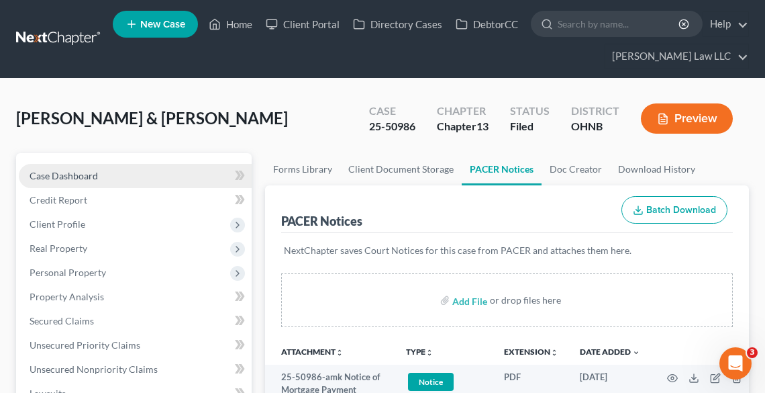
click at [87, 177] on span "Case Dashboard" at bounding box center [64, 175] width 68 height 11
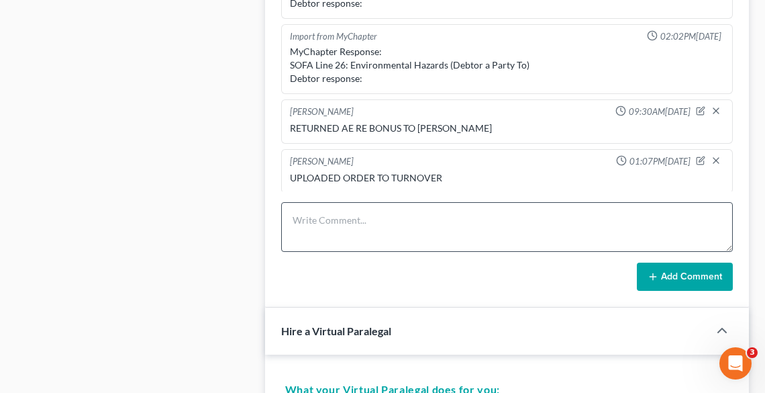
scroll to position [913, 0]
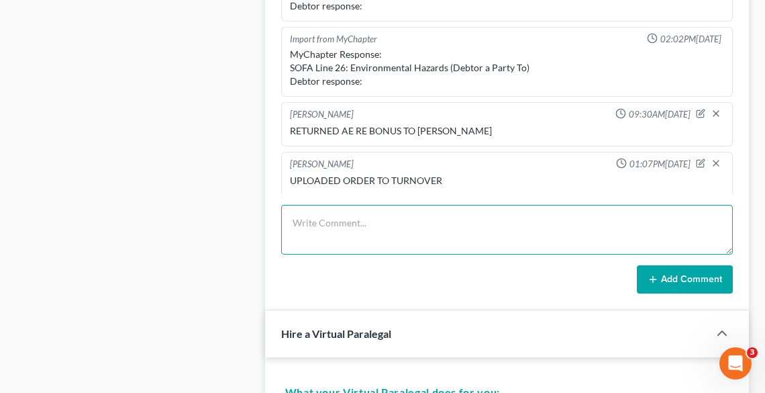
click at [375, 224] on textarea at bounding box center [507, 230] width 452 height 50
type textarea "w"
type textarea "WD OBJ TO POC HUNTINGTON; AS THE POC WAS WD"
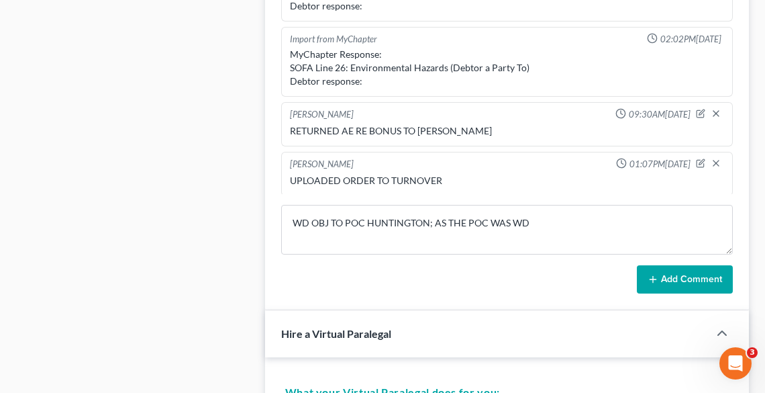
click at [656, 277] on icon at bounding box center [653, 279] width 11 height 11
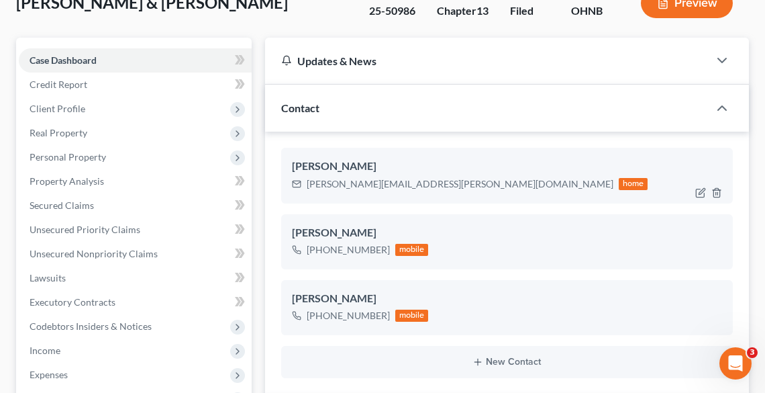
scroll to position [0, 0]
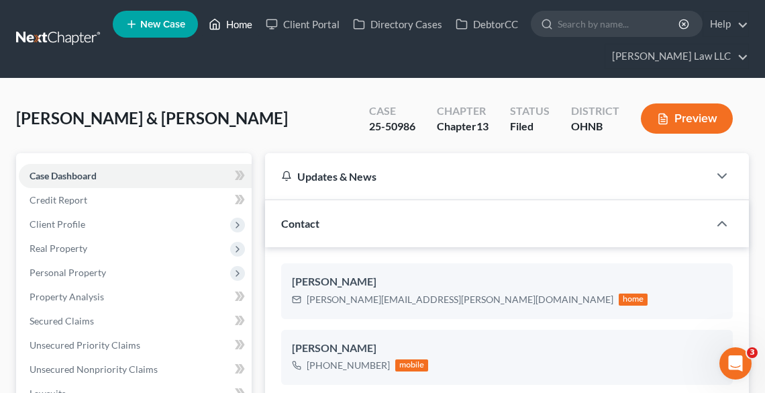
click at [218, 28] on icon at bounding box center [215, 24] width 12 height 16
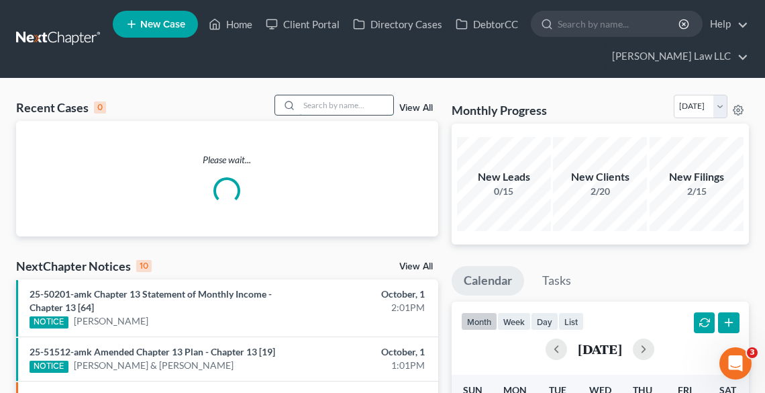
click at [318, 106] on input "search" at bounding box center [346, 104] width 94 height 19
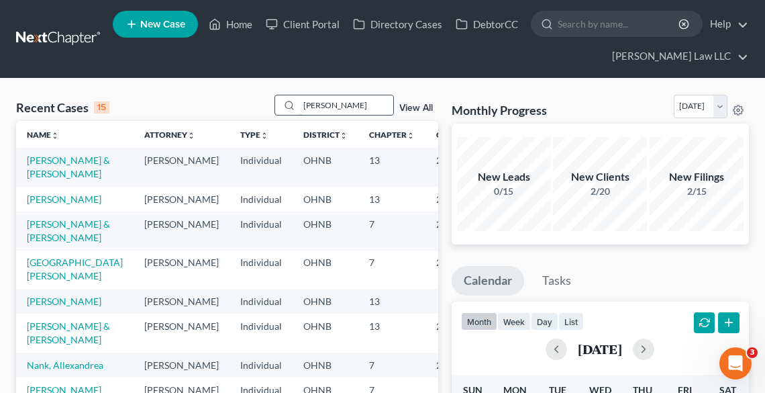
type input "[PERSON_NAME]"
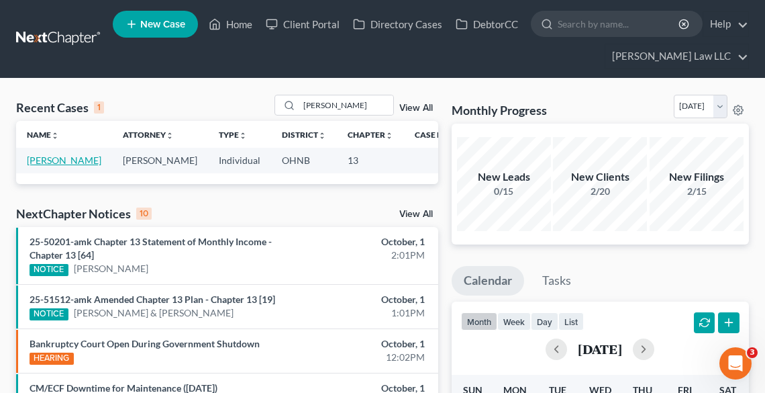
click at [41, 164] on link "[PERSON_NAME]" at bounding box center [64, 159] width 75 height 11
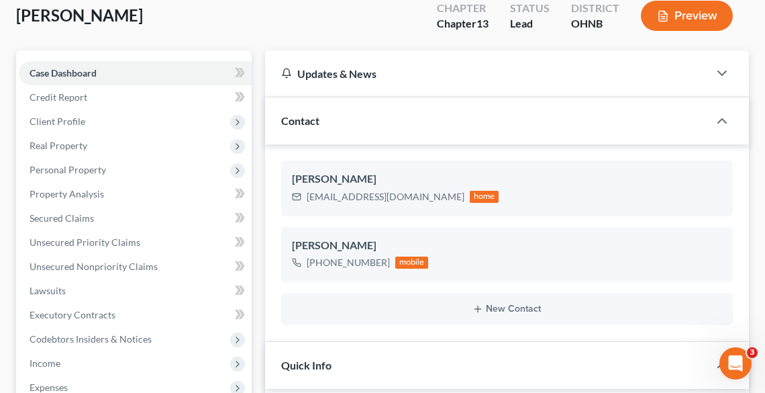
scroll to position [107, 0]
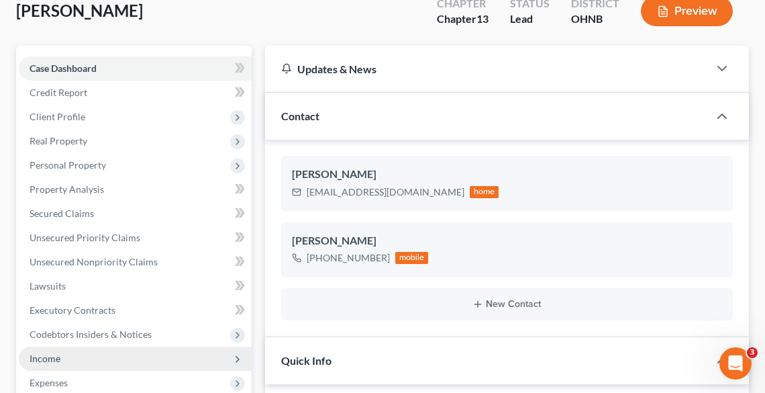
click at [81, 360] on span "Income" at bounding box center [135, 358] width 233 height 24
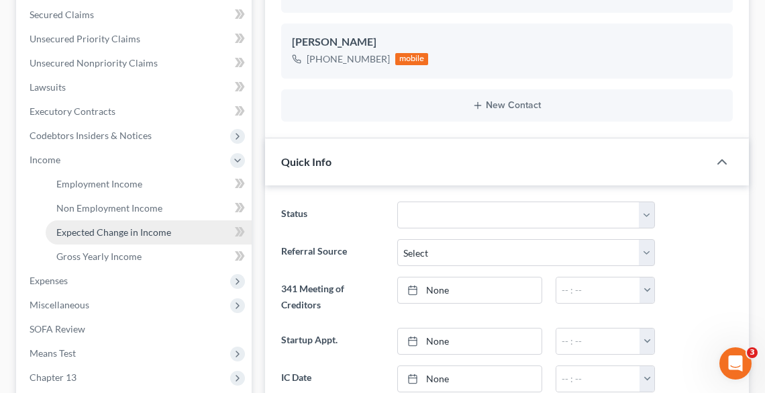
scroll to position [322, 0]
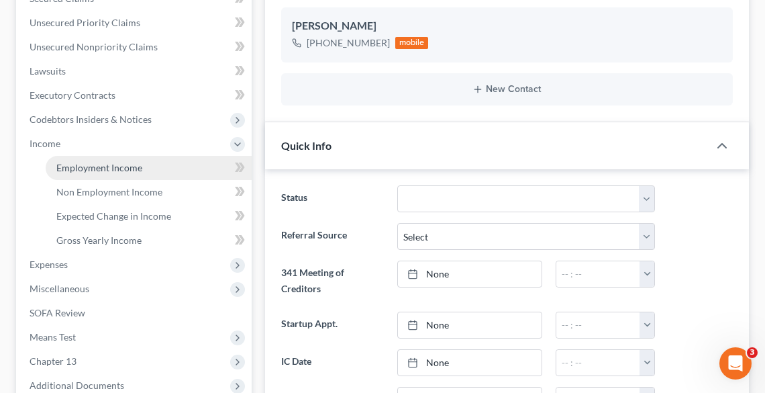
click at [89, 166] on span "Employment Income" at bounding box center [99, 167] width 86 height 11
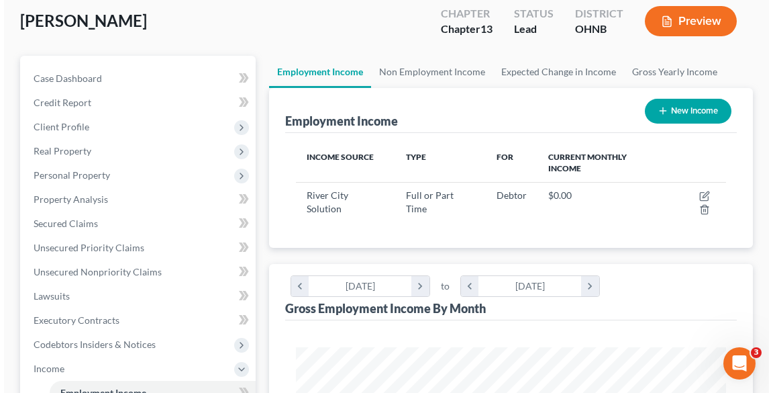
scroll to position [107, 0]
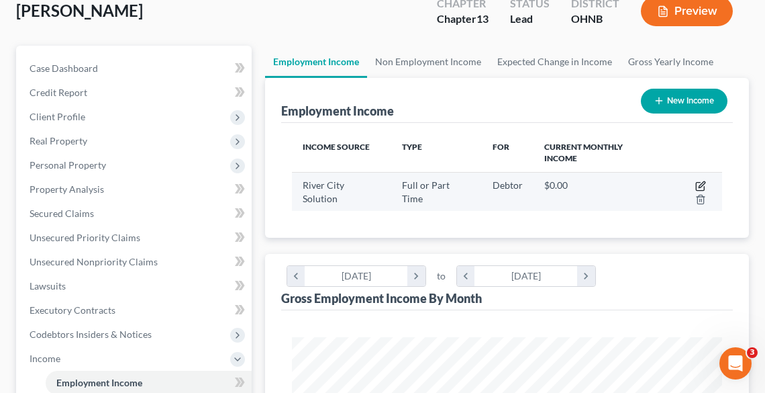
click at [699, 181] on icon "button" at bounding box center [702, 184] width 6 height 6
select select "0"
select select "36"
select select "3"
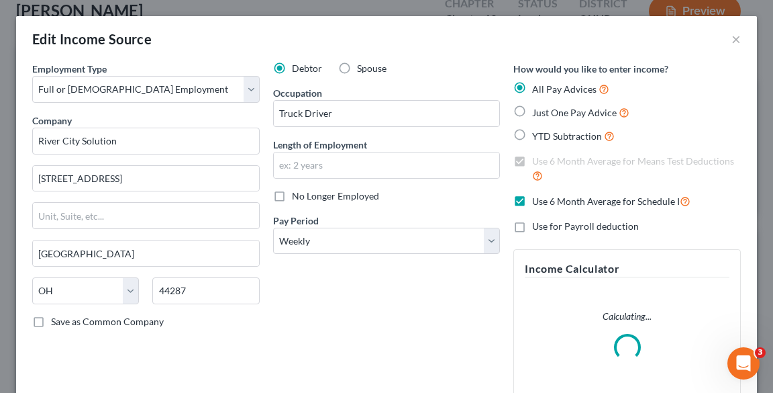
scroll to position [218, 462]
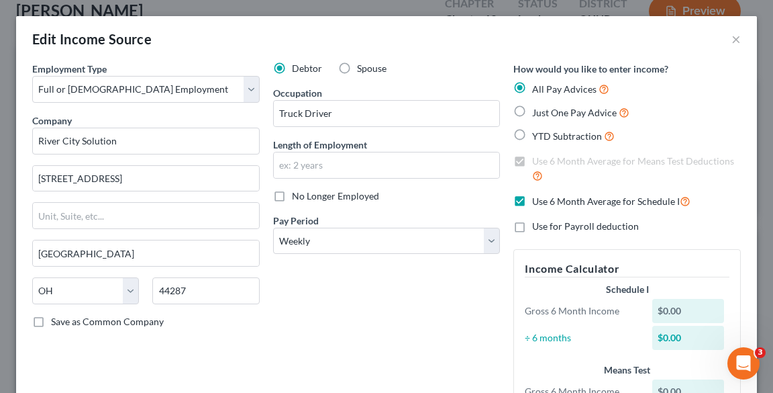
click at [532, 199] on label "Use 6 Month Average for Schedule I" at bounding box center [611, 200] width 158 height 15
click at [538, 199] on input "Use 6 Month Average for Schedule I" at bounding box center [542, 197] width 9 height 9
checkbox input "false"
click at [532, 113] on label "Just One Pay Advice" at bounding box center [580, 112] width 97 height 15
click at [538, 113] on input "Just One Pay Advice" at bounding box center [542, 109] width 9 height 9
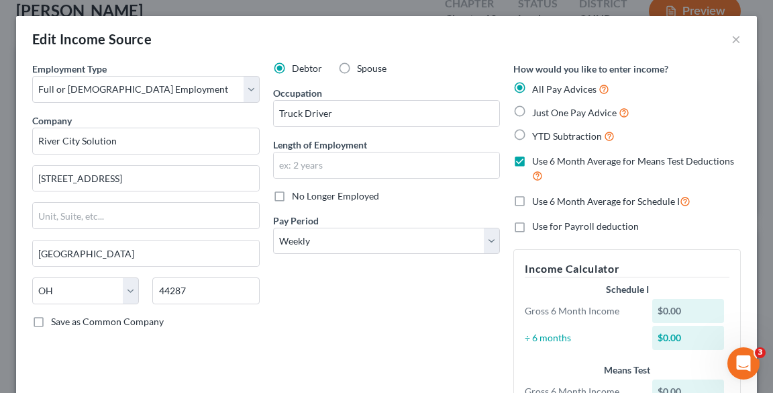
radio input "true"
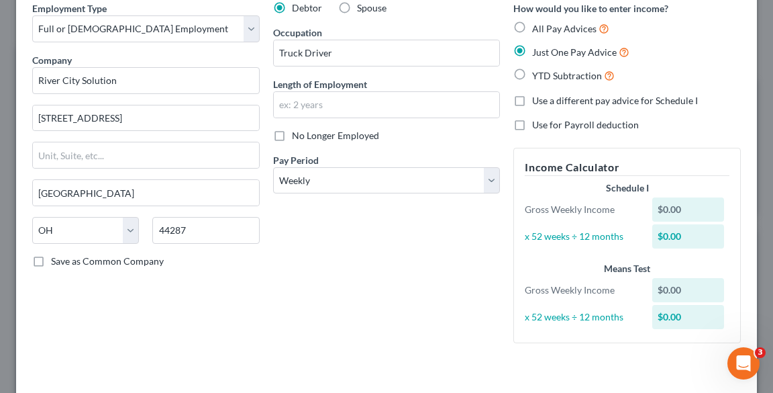
scroll to position [116, 0]
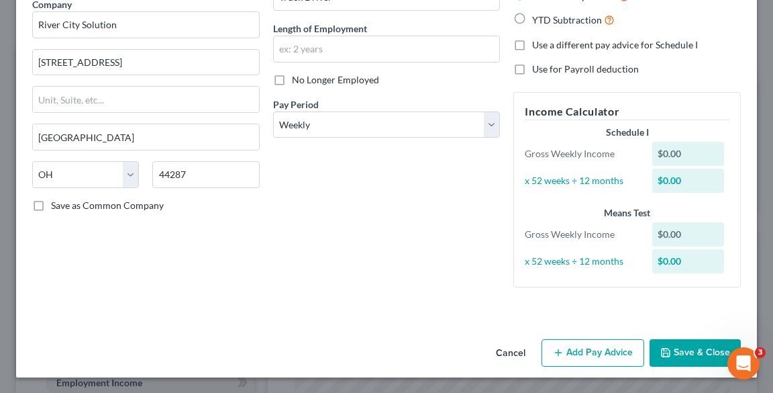
click at [614, 348] on button "Add Pay Advice" at bounding box center [593, 353] width 103 height 28
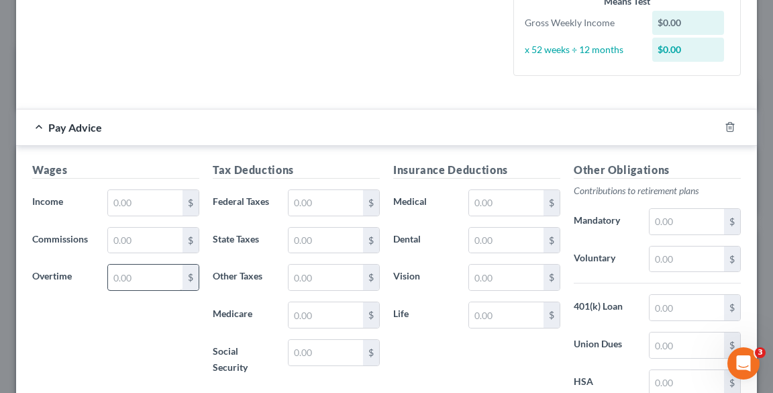
scroll to position [331, 0]
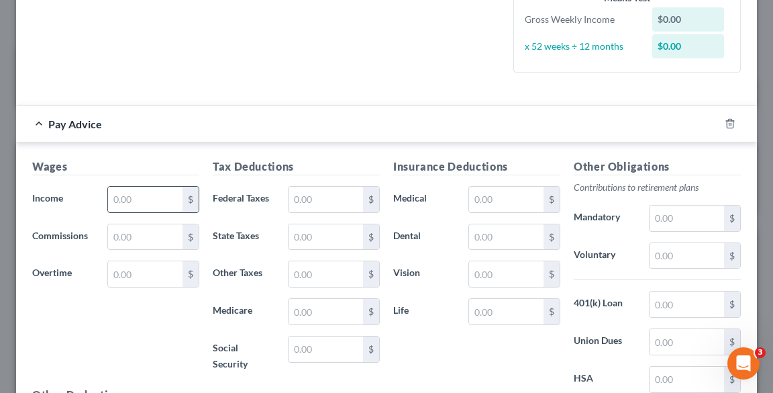
click at [124, 195] on input "text" at bounding box center [145, 200] width 75 height 26
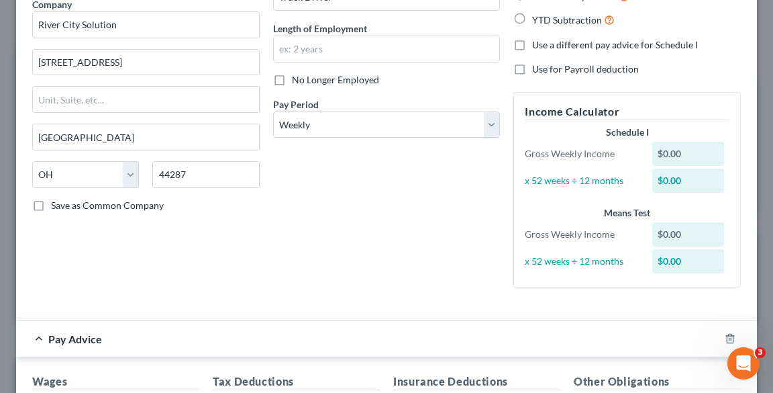
scroll to position [385, 0]
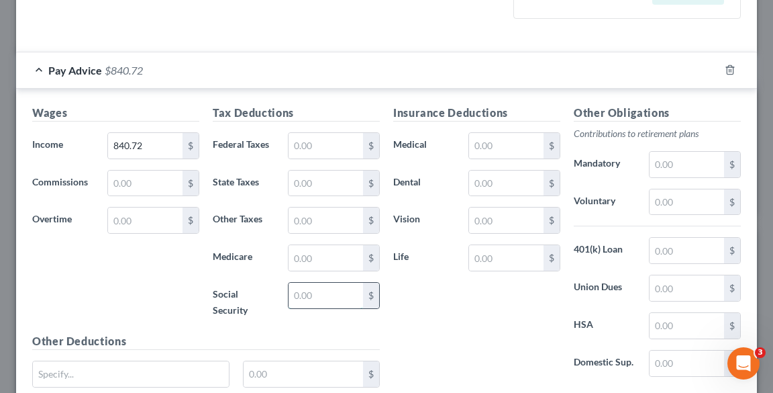
click at [328, 289] on input "text" at bounding box center [326, 296] width 75 height 26
click at [308, 259] on input "text" at bounding box center [326, 258] width 75 height 26
click at [307, 146] on input "text" at bounding box center [326, 146] width 75 height 26
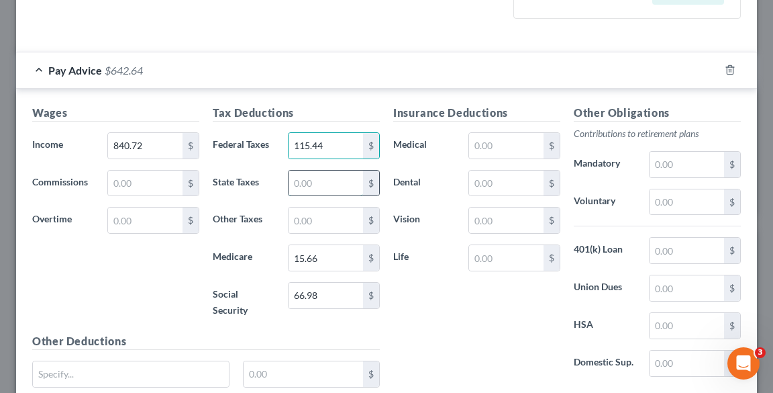
click at [314, 180] on input "text" at bounding box center [326, 184] width 75 height 26
click at [172, 145] on input "840.72" at bounding box center [145, 146] width 75 height 26
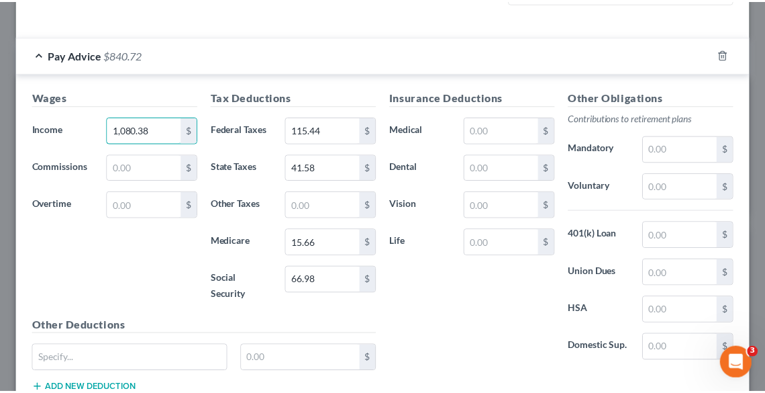
scroll to position [493, 0]
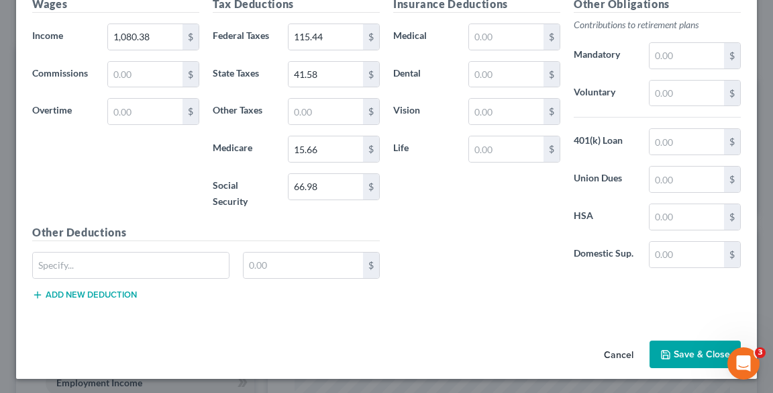
click at [674, 348] on button "Save & Close" at bounding box center [695, 354] width 91 height 28
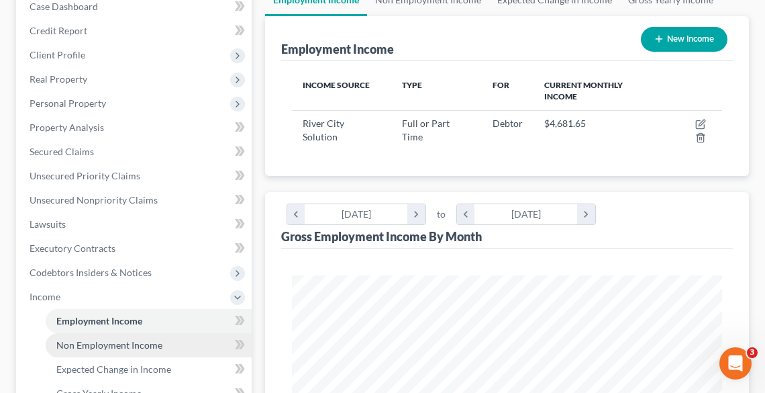
scroll to position [269, 0]
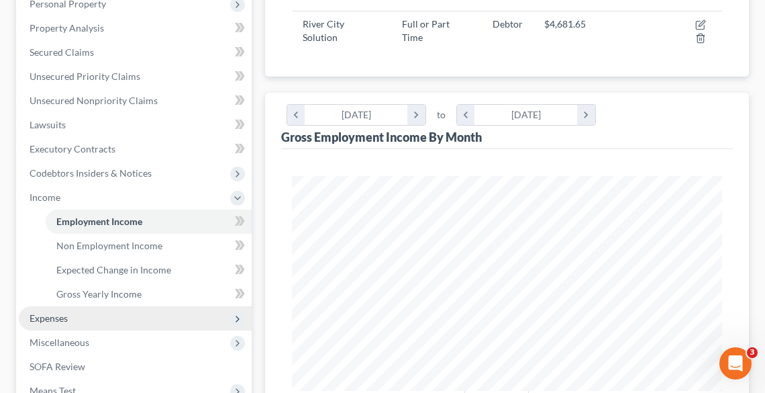
click at [63, 318] on span "Expenses" at bounding box center [49, 317] width 38 height 11
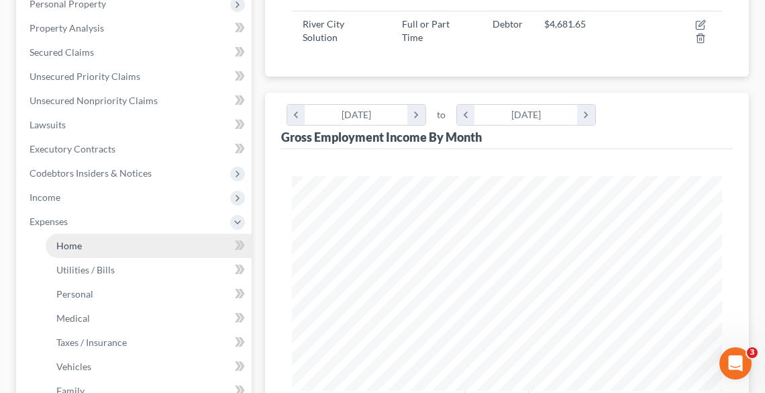
click at [56, 244] on span "Home" at bounding box center [69, 245] width 26 height 11
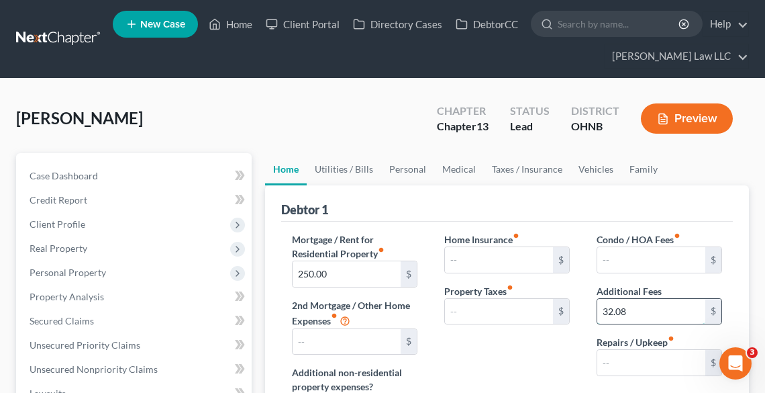
click at [637, 309] on input "32.08" at bounding box center [651, 312] width 108 height 26
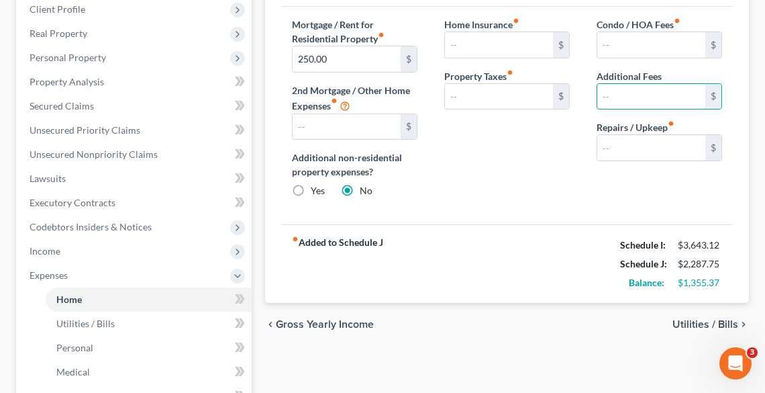
scroll to position [161, 0]
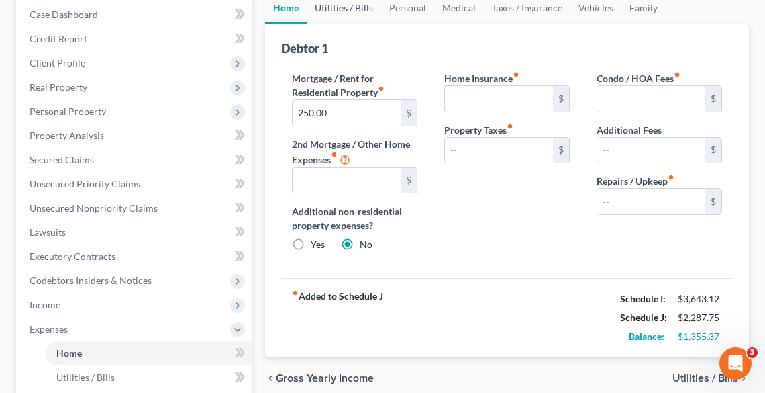
click at [343, 8] on link "Utilities / Bills" at bounding box center [344, 8] width 75 height 32
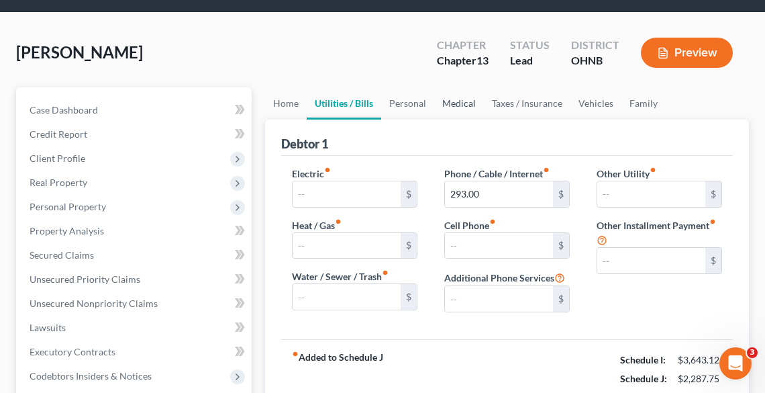
scroll to position [54, 0]
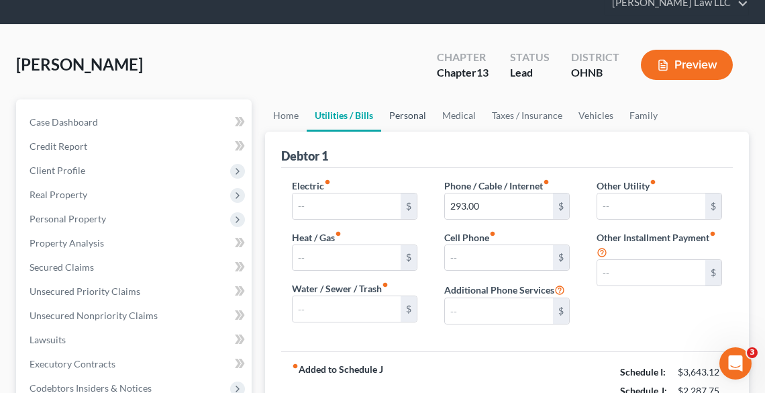
click at [413, 115] on link "Personal" at bounding box center [407, 115] width 53 height 32
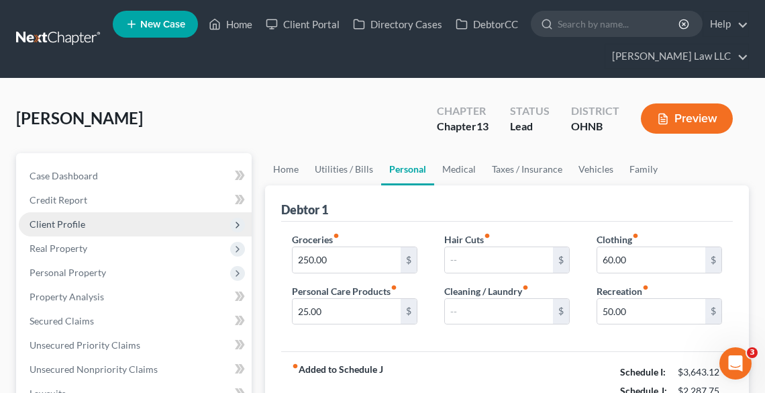
click at [70, 222] on span "Client Profile" at bounding box center [58, 223] width 56 height 11
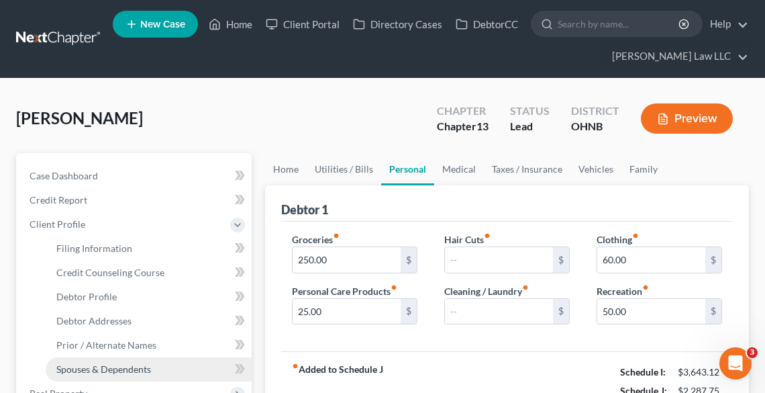
click at [105, 367] on span "Spouses & Dependents" at bounding box center [103, 368] width 95 height 11
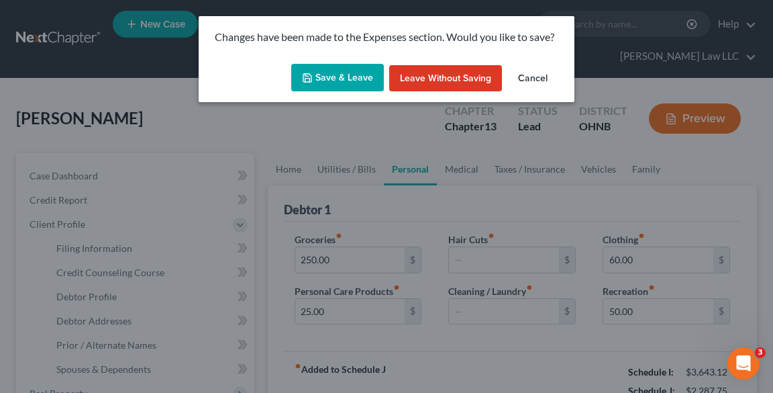
click at [320, 81] on button "Save & Leave" at bounding box center [337, 78] width 93 height 28
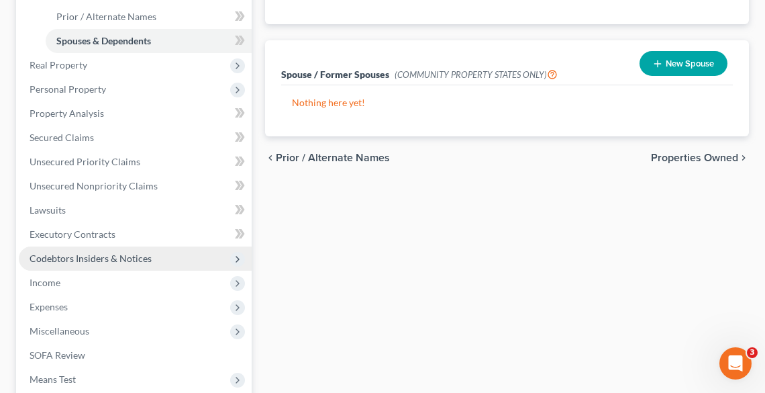
scroll to position [376, 0]
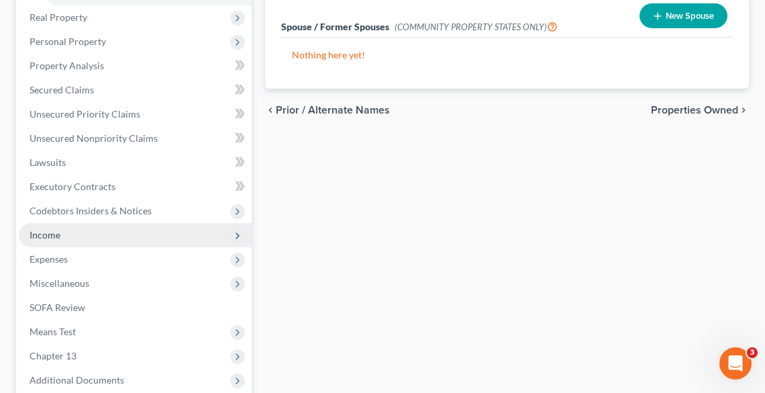
click at [65, 256] on span "Expenses" at bounding box center [49, 258] width 38 height 11
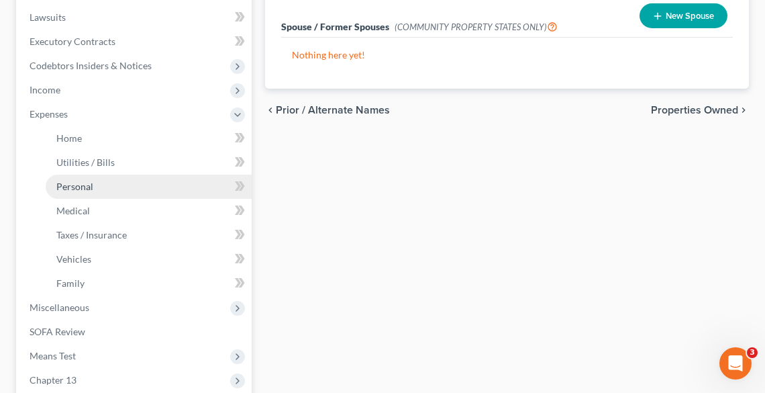
click at [81, 184] on span "Personal" at bounding box center [74, 186] width 37 height 11
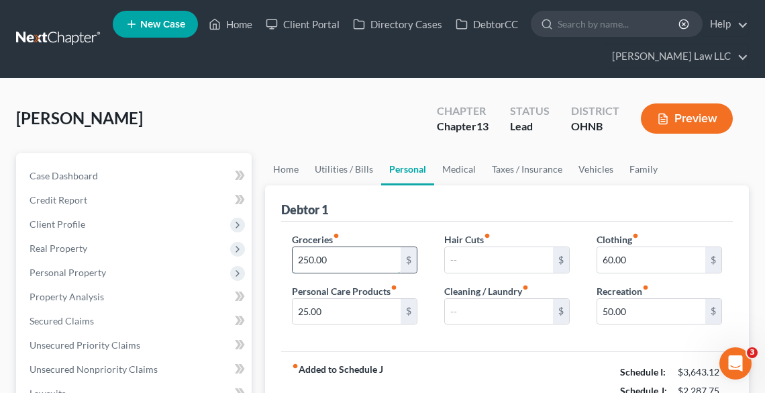
click at [338, 260] on input "250.00" at bounding box center [347, 260] width 108 height 26
drag, startPoint x: 486, startPoint y: 316, endPoint x: 469, endPoint y: 316, distance: 16.8
click at [483, 316] on input "text" at bounding box center [499, 312] width 108 height 26
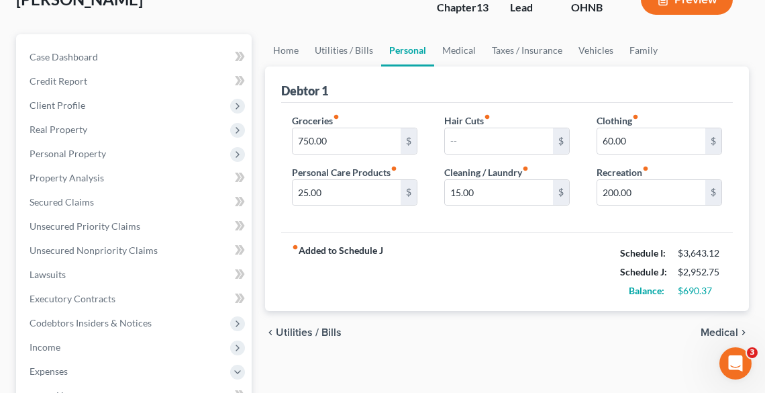
scroll to position [92, 0]
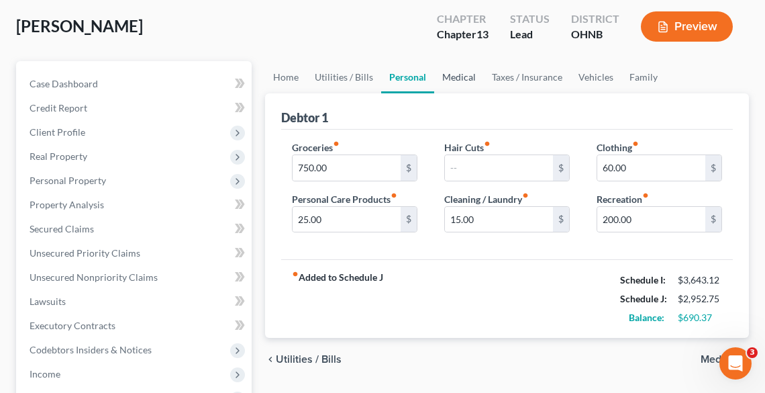
click at [462, 75] on link "Medical" at bounding box center [459, 77] width 50 height 32
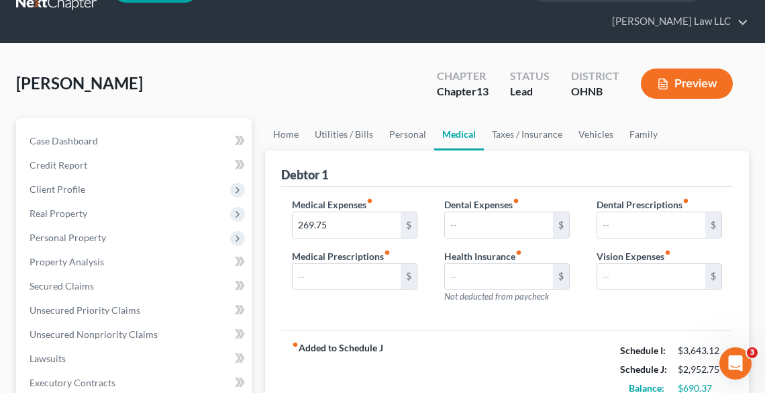
scroll to position [54, 0]
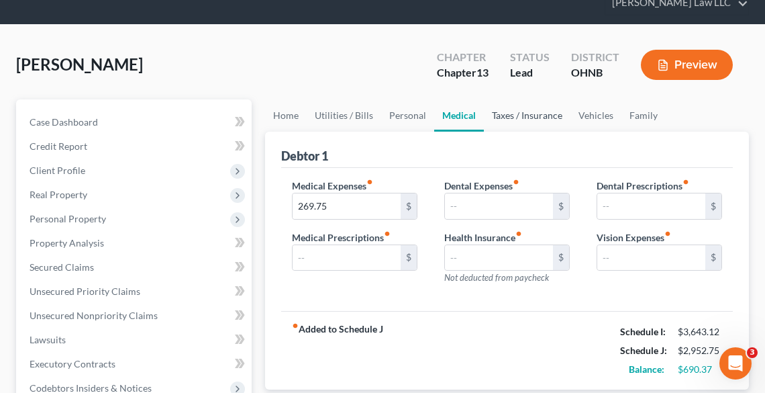
click at [518, 111] on link "Taxes / Insurance" at bounding box center [527, 115] width 87 height 32
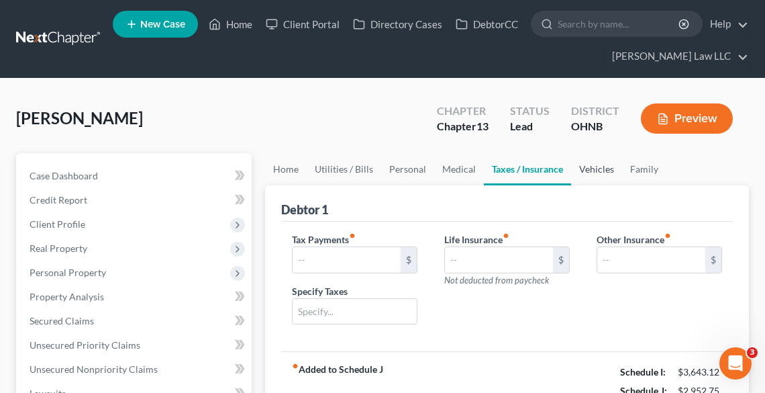
click at [592, 172] on link "Vehicles" at bounding box center [596, 169] width 51 height 32
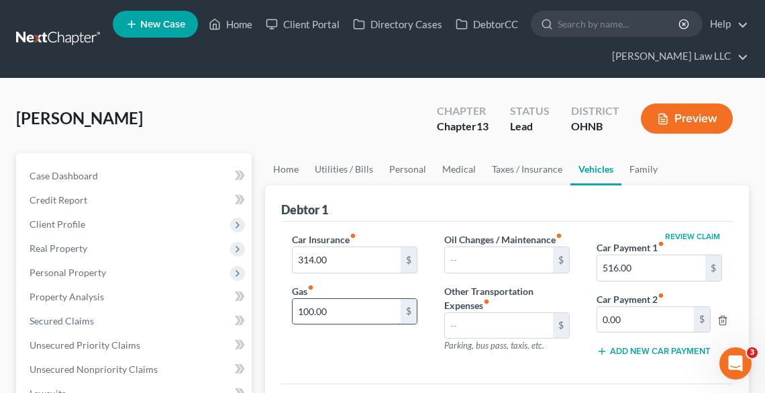
click at [363, 309] on input "100.00" at bounding box center [347, 312] width 108 height 26
click at [633, 172] on link "Family" at bounding box center [644, 169] width 44 height 32
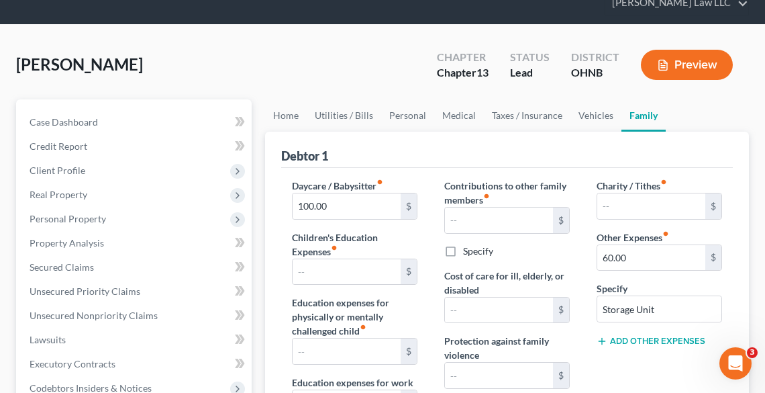
scroll to position [54, 0]
click at [690, 63] on button "Preview" at bounding box center [687, 65] width 92 height 30
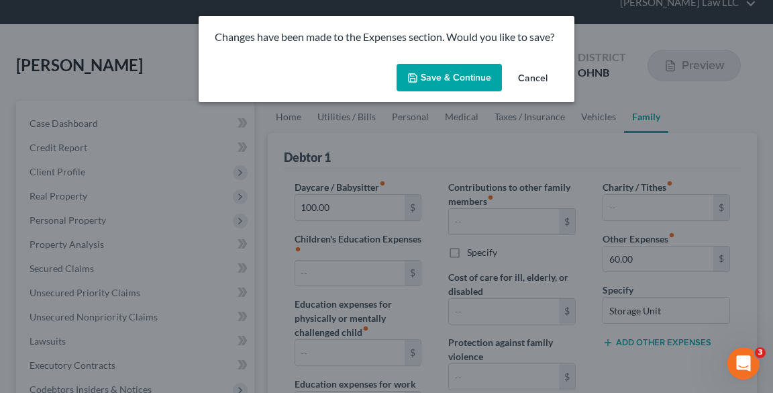
click at [464, 83] on button "Save & Continue" at bounding box center [449, 78] width 105 height 28
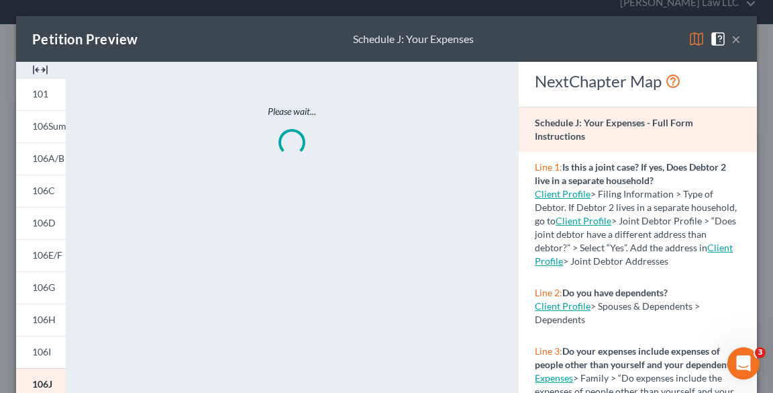
click at [732, 40] on button "×" at bounding box center [736, 39] width 9 height 16
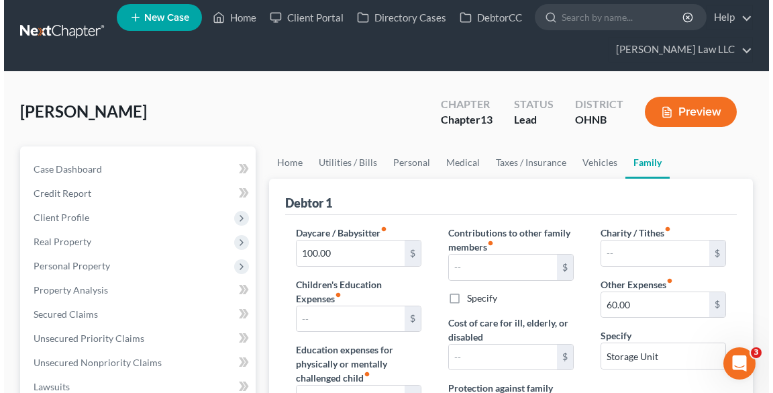
scroll to position [0, 0]
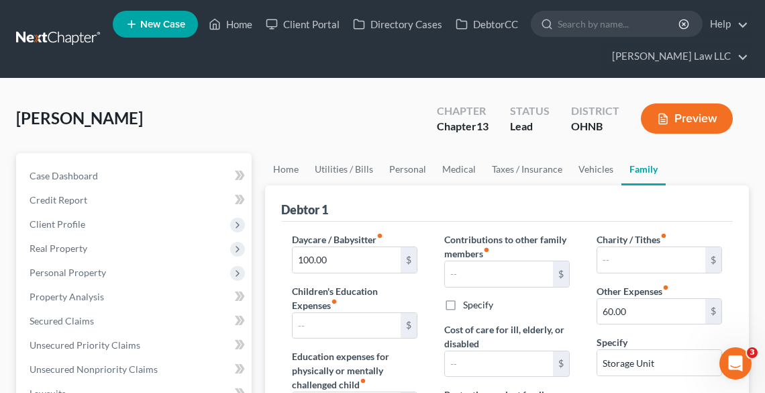
click at [680, 121] on button "Preview" at bounding box center [687, 118] width 92 height 30
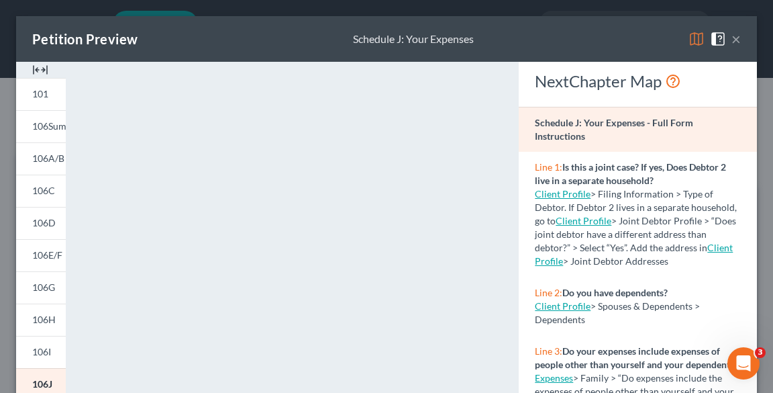
drag, startPoint x: 475, startPoint y: 33, endPoint x: 708, endPoint y: 52, distance: 233.0
click at [477, 33] on div "Petition Preview Schedule J: Your Expenses ×" at bounding box center [386, 39] width 741 height 46
click at [733, 34] on div "Petition Preview Schedule J: Your Expenses ×" at bounding box center [386, 39] width 741 height 46
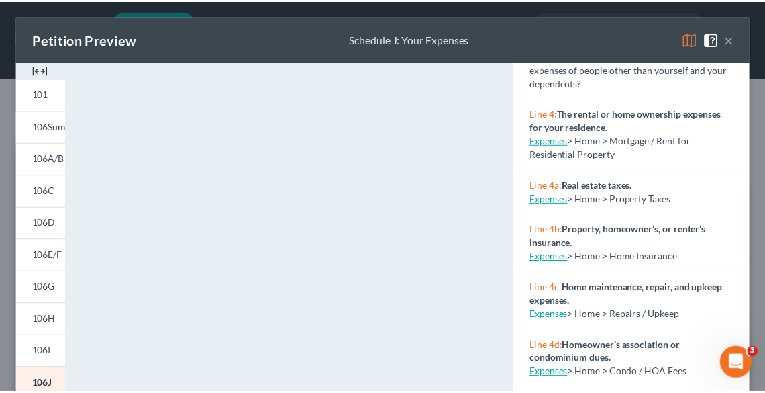
scroll to position [698, 0]
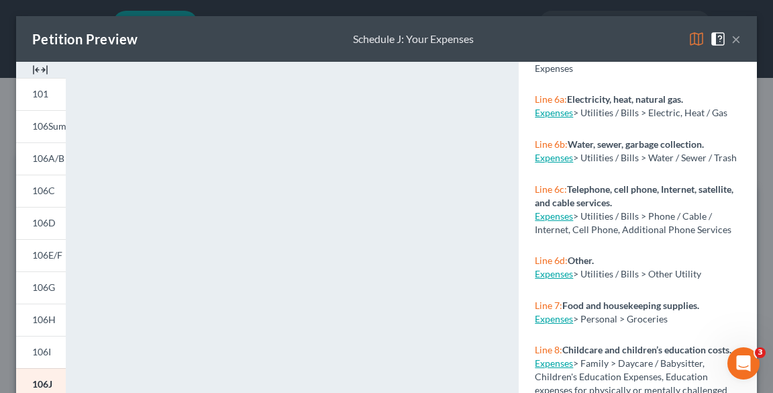
click at [734, 40] on div "Petition Preview Schedule J: Your Expenses ×" at bounding box center [386, 39] width 741 height 46
click at [732, 36] on button "×" at bounding box center [736, 39] width 9 height 16
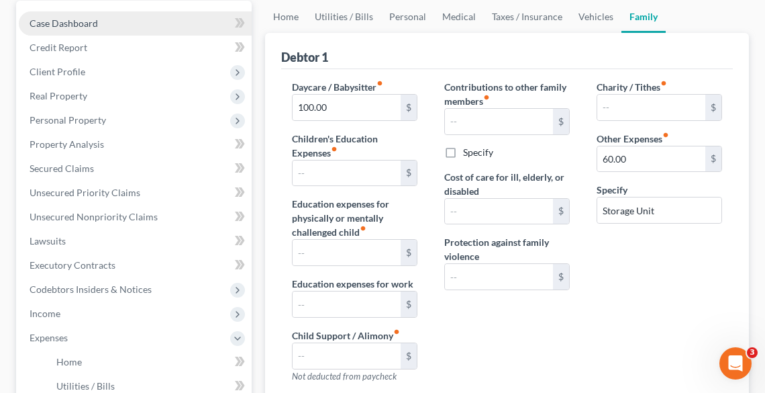
scroll to position [0, 0]
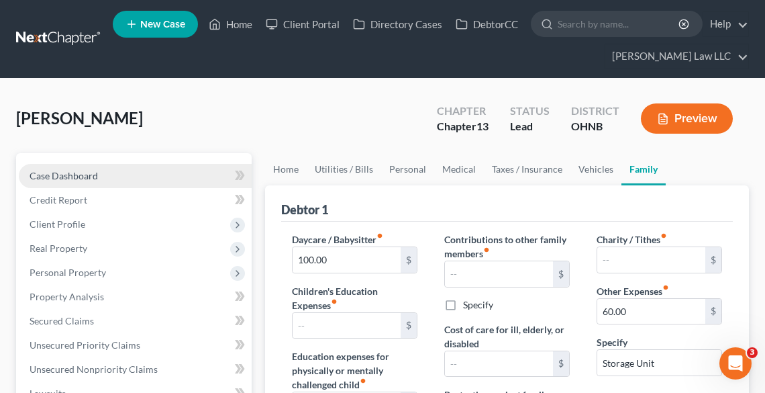
click at [89, 170] on span "Case Dashboard" at bounding box center [64, 175] width 68 height 11
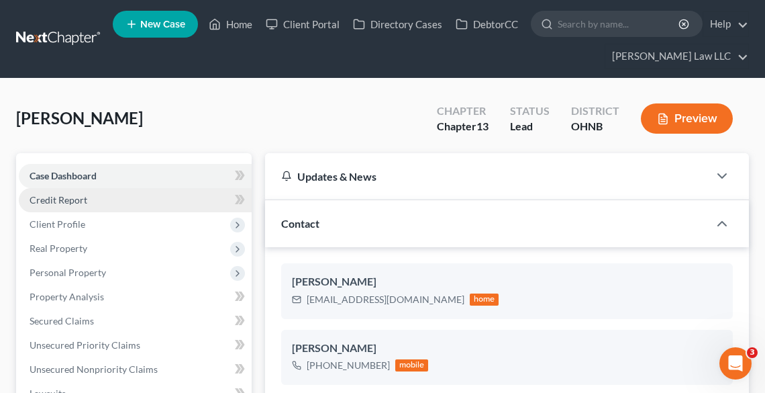
scroll to position [231, 0]
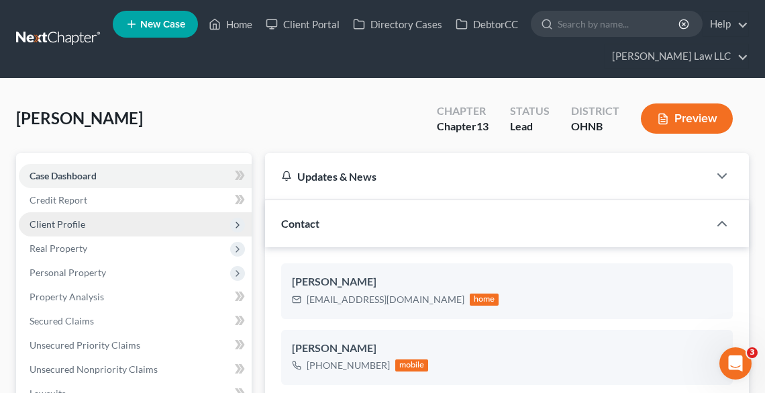
click at [70, 223] on span "Client Profile" at bounding box center [58, 223] width 56 height 11
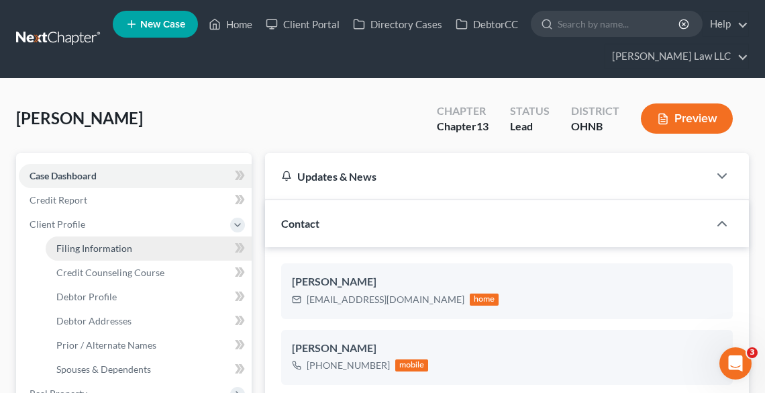
click at [99, 245] on span "Filing Information" at bounding box center [94, 247] width 76 height 11
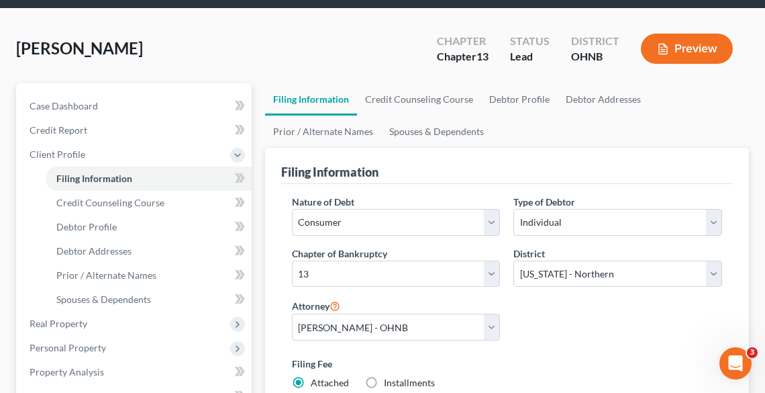
scroll to position [161, 0]
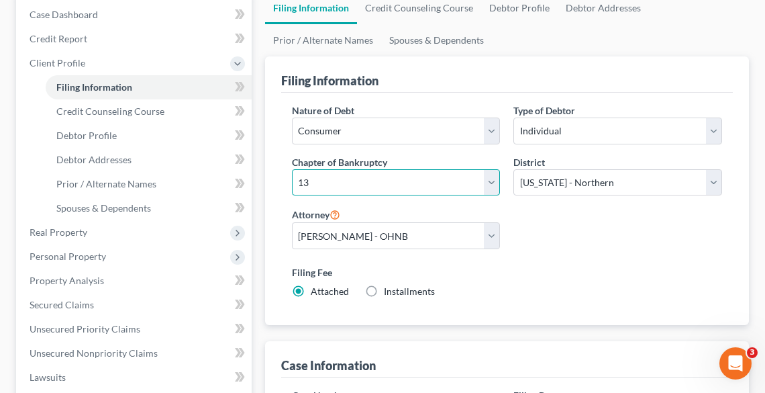
drag, startPoint x: 321, startPoint y: 179, endPoint x: 323, endPoint y: 193, distance: 14.2
click at [321, 179] on select "Select 7 11 12 13" at bounding box center [396, 182] width 209 height 27
click at [292, 169] on select "Select 7 11 12 13" at bounding box center [396, 182] width 209 height 27
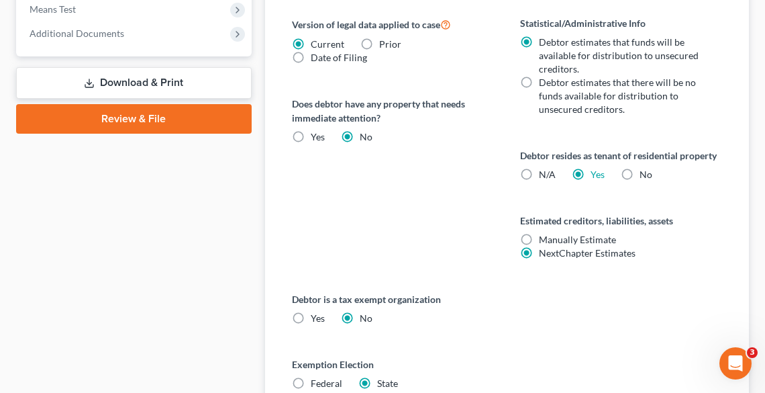
scroll to position [548, 0]
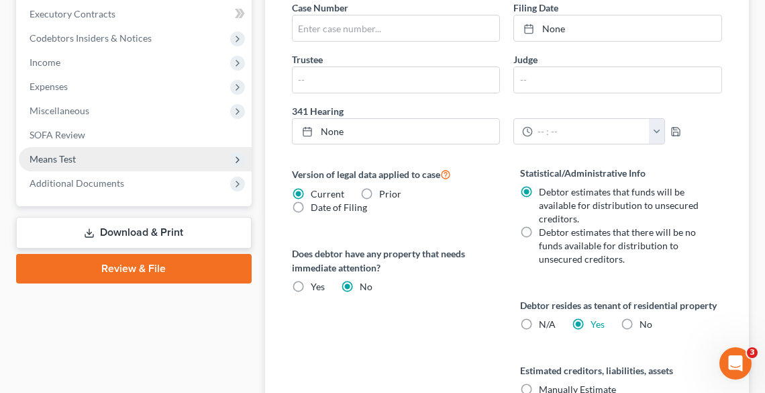
click at [56, 153] on span "Means Test" at bounding box center [53, 158] width 46 height 11
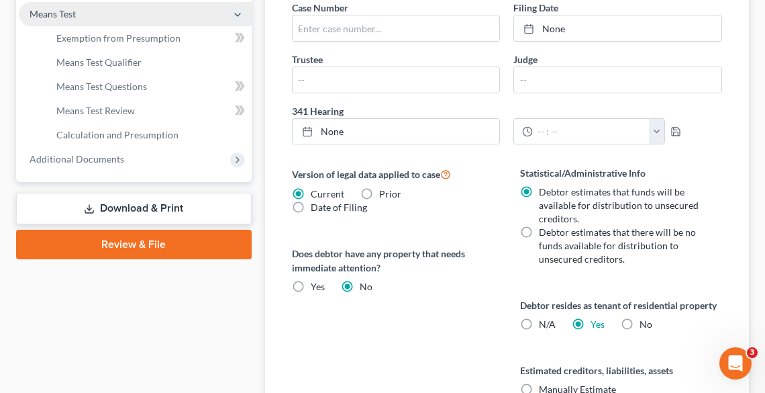
scroll to position [403, 0]
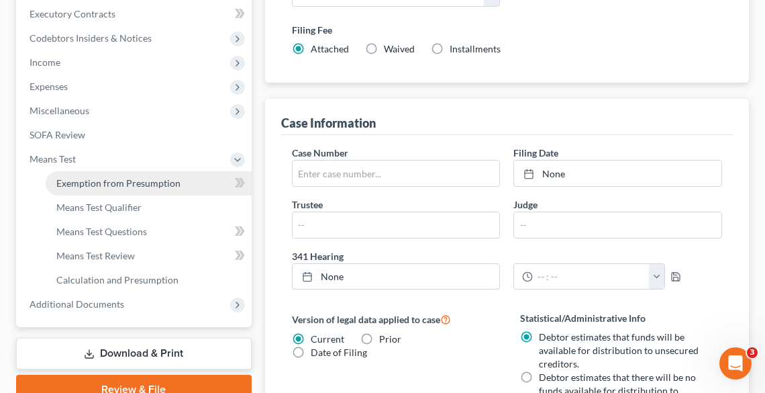
click at [79, 180] on span "Exemption from Presumption" at bounding box center [118, 182] width 124 height 11
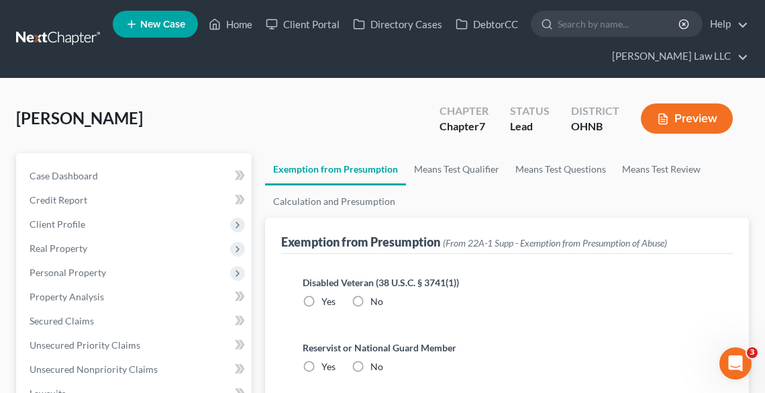
click at [371, 298] on label "No" at bounding box center [377, 301] width 13 height 13
click at [376, 298] on input "No" at bounding box center [380, 299] width 9 height 9
click at [368, 362] on div "No" at bounding box center [368, 366] width 32 height 13
click at [371, 363] on label "No" at bounding box center [377, 366] width 13 height 13
click at [376, 363] on input "No" at bounding box center [380, 364] width 9 height 9
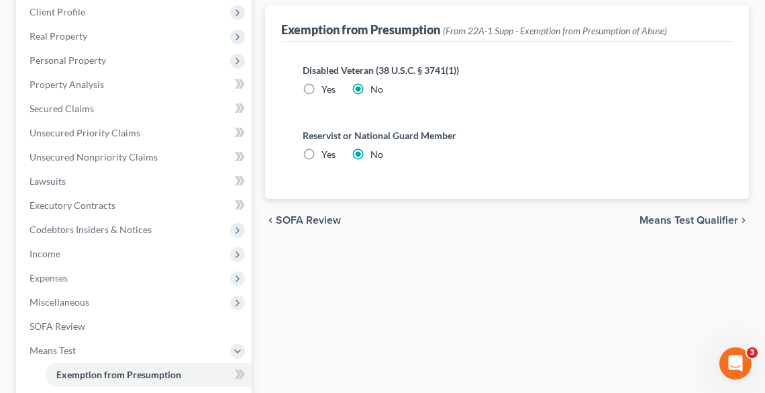
scroll to position [269, 0]
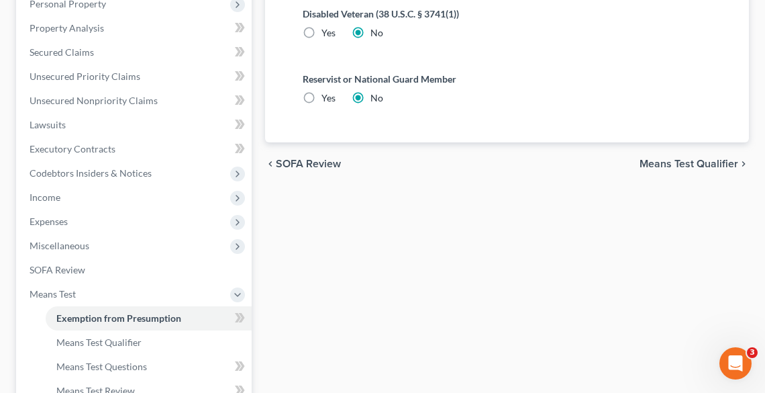
click at [675, 162] on span "Means Test Qualifier" at bounding box center [689, 163] width 99 height 11
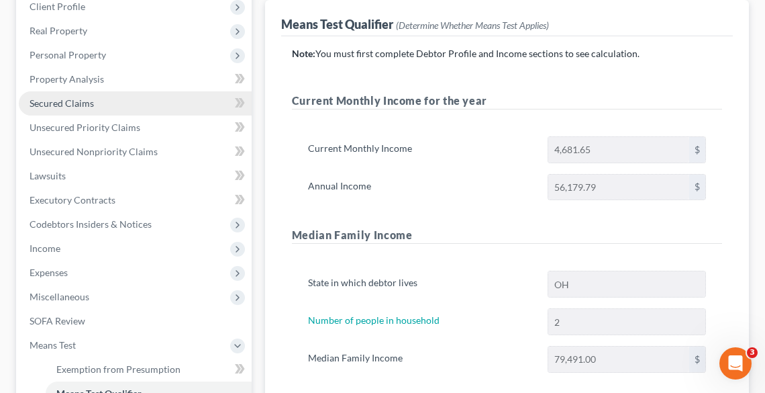
scroll to position [215, 0]
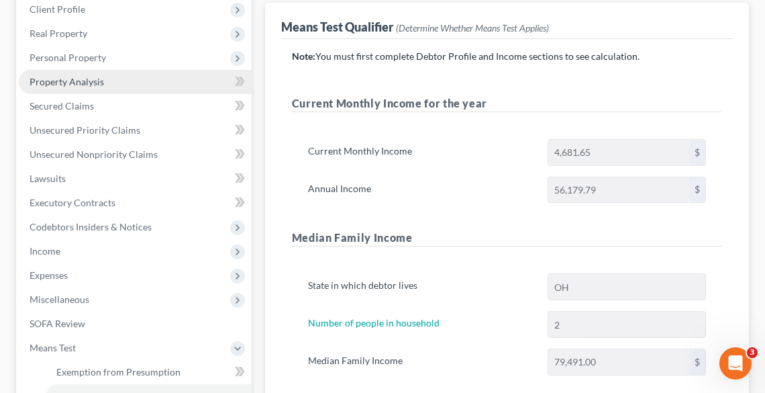
click at [93, 84] on span "Property Analysis" at bounding box center [67, 81] width 75 height 11
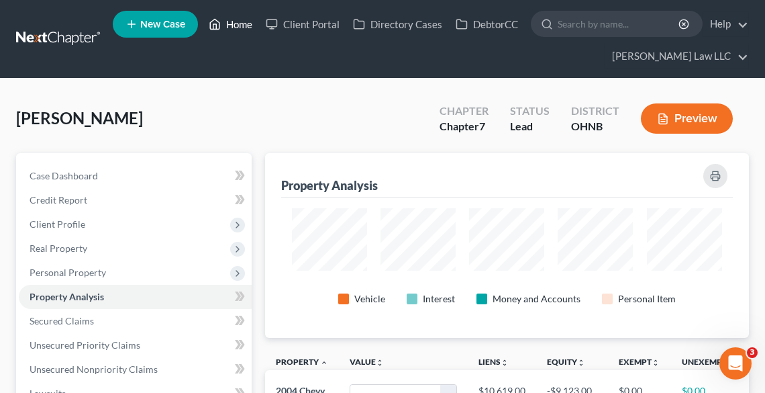
click at [232, 21] on link "Home" at bounding box center [230, 24] width 57 height 24
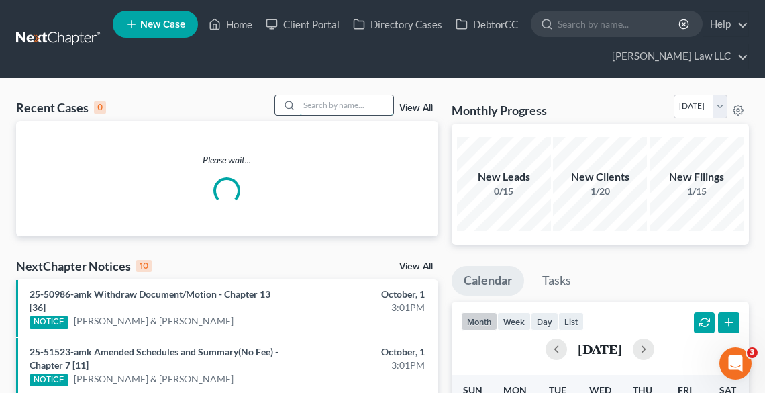
click at [332, 108] on input "search" at bounding box center [346, 104] width 94 height 19
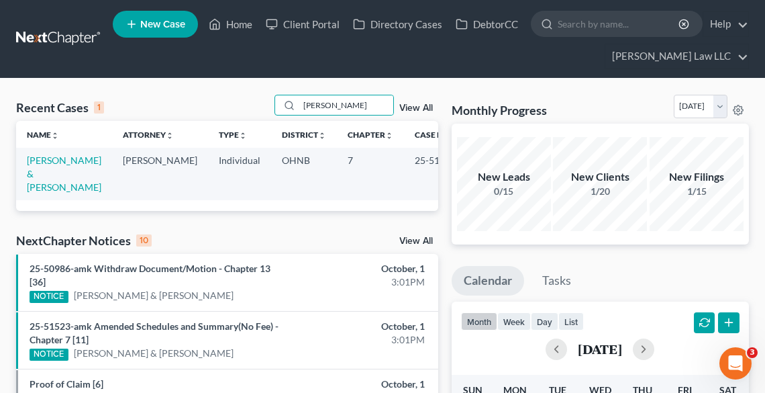
type input "steed"
drag, startPoint x: 430, startPoint y: 160, endPoint x: 375, endPoint y: 161, distance: 54.4
click at [404, 161] on td "25-51523" at bounding box center [436, 174] width 64 height 52
copy td "25-51523"
click at [53, 161] on link "[PERSON_NAME] & [PERSON_NAME]" at bounding box center [64, 173] width 75 height 38
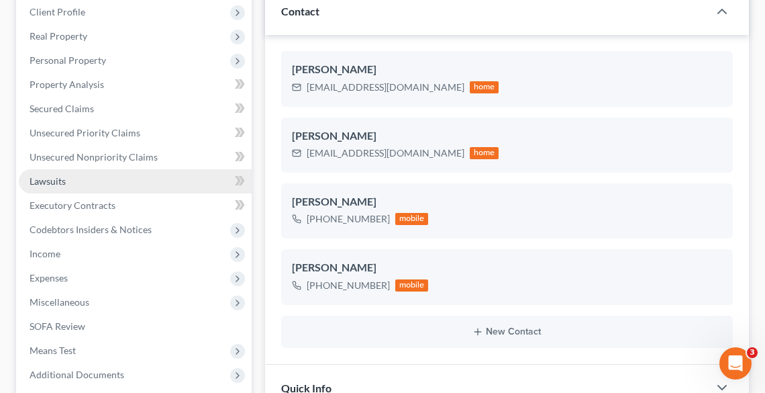
scroll to position [215, 0]
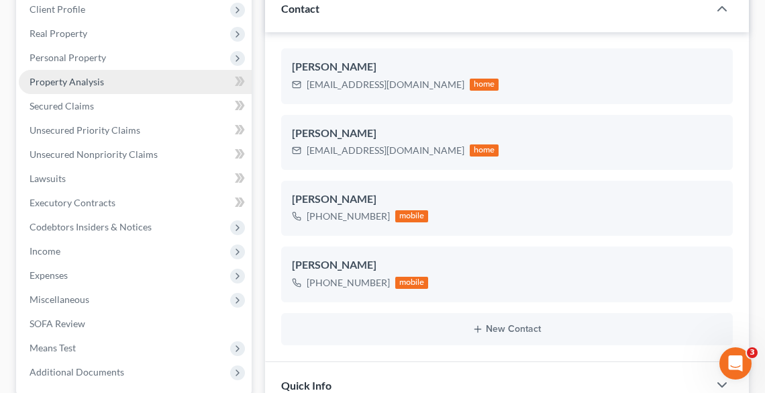
click at [88, 76] on span "Property Analysis" at bounding box center [67, 81] width 75 height 11
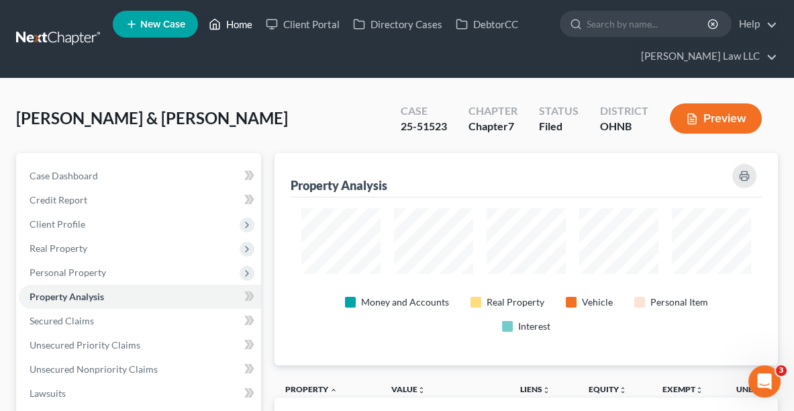
click at [233, 18] on link "Home" at bounding box center [230, 24] width 57 height 24
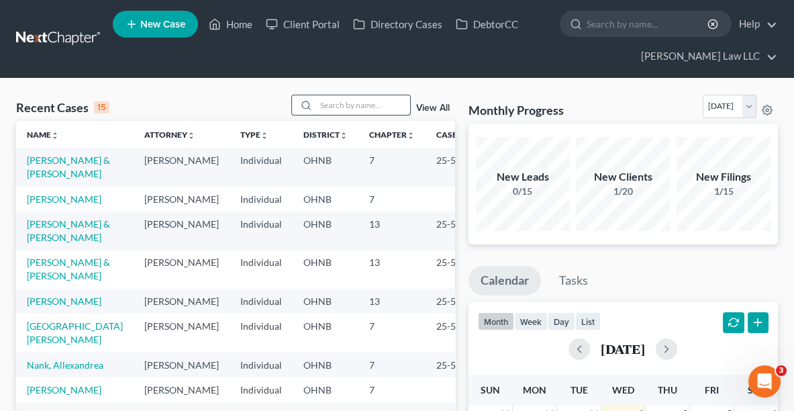
click at [344, 101] on input "search" at bounding box center [363, 104] width 94 height 19
type input "meyer"
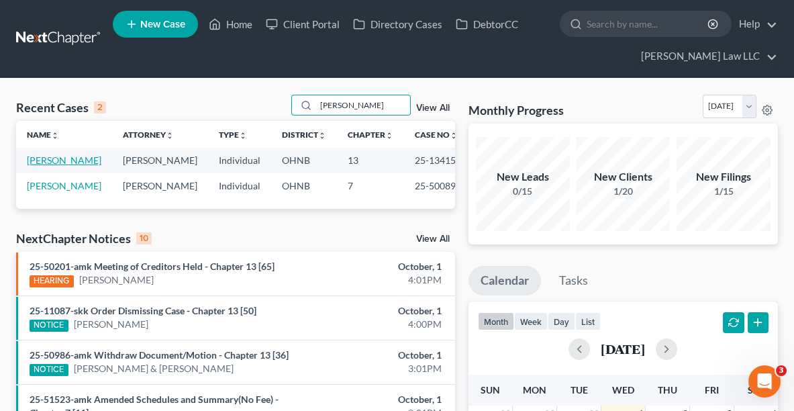
click at [49, 156] on link "Meyer, Julie" at bounding box center [64, 159] width 75 height 11
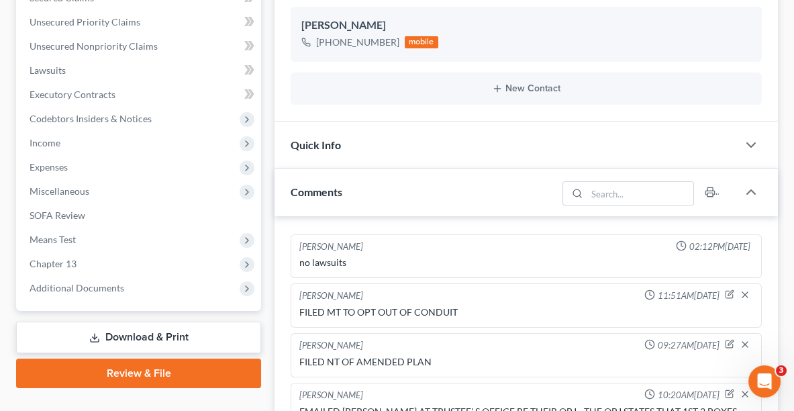
scroll to position [341, 0]
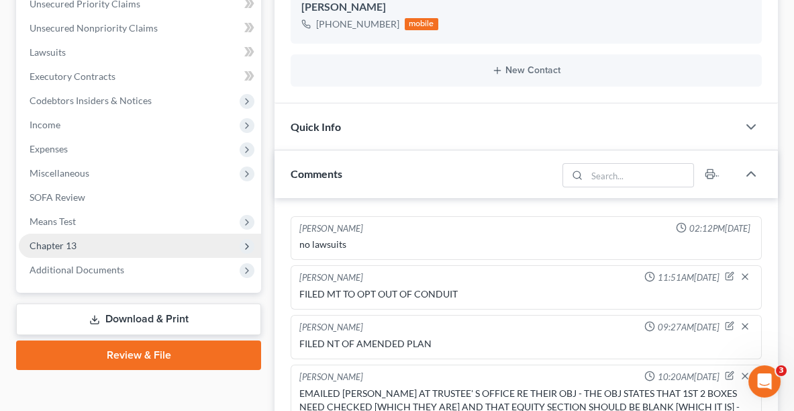
click at [75, 236] on span "Chapter 13" at bounding box center [140, 246] width 242 height 24
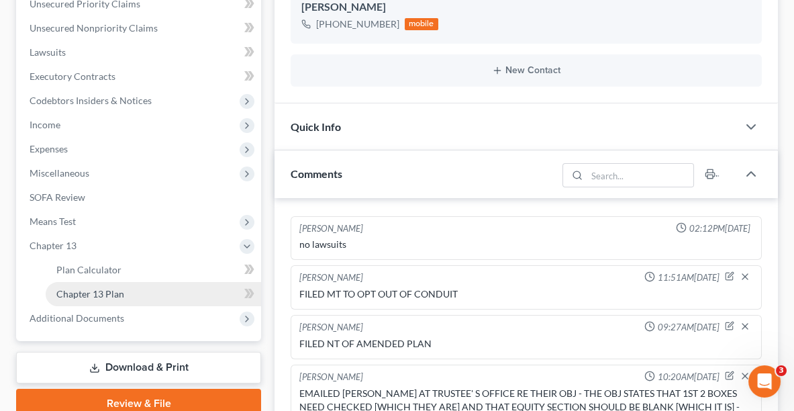
click at [100, 291] on span "Chapter 13 Plan" at bounding box center [90, 293] width 68 height 11
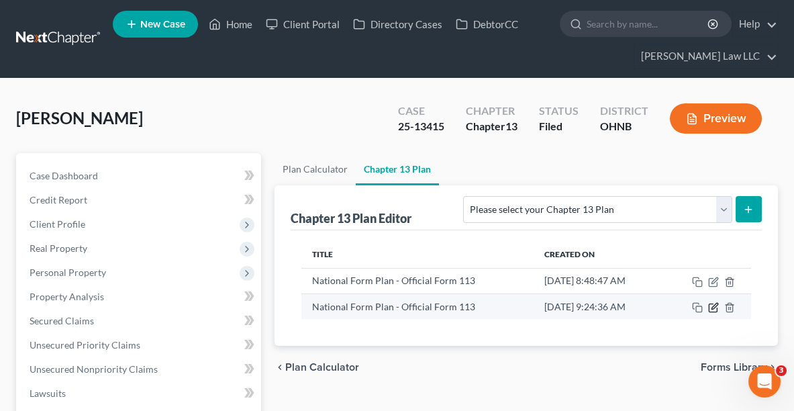
click at [715, 307] on icon "button" at bounding box center [713, 307] width 11 height 11
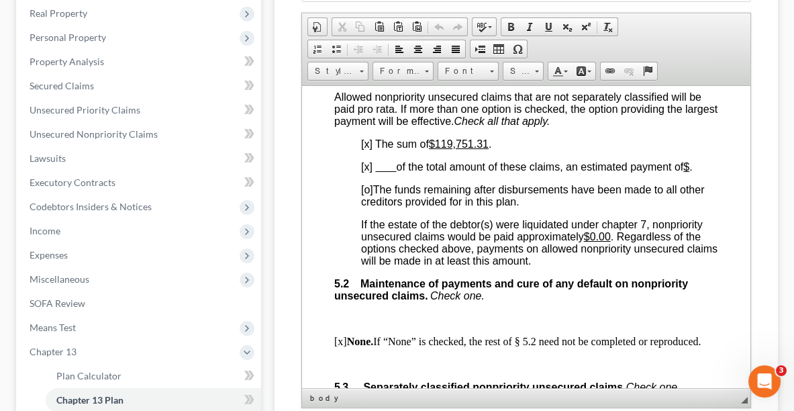
scroll to position [3740, 0]
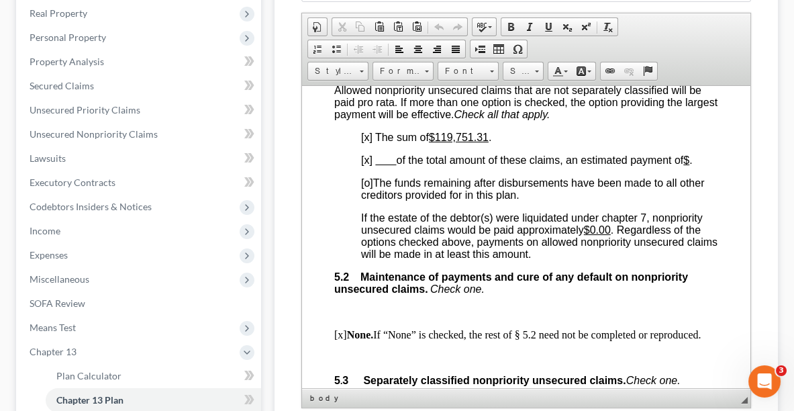
drag, startPoint x: 747, startPoint y: 99, endPoint x: 1063, endPoint y: 363, distance: 410.9
click at [611, 233] on u "$0.00" at bounding box center [597, 229] width 27 height 11
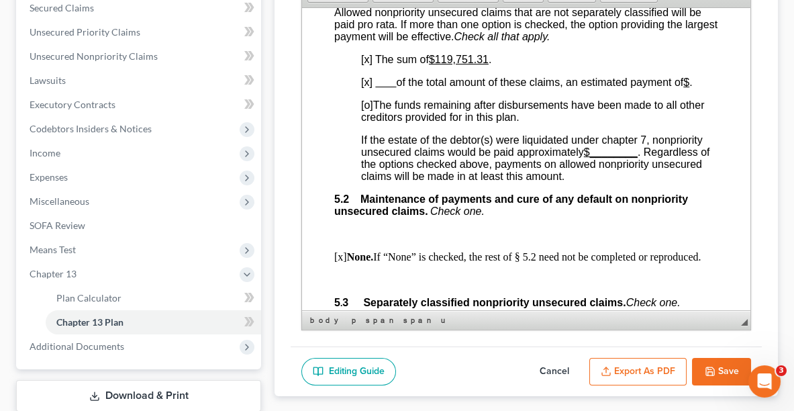
scroll to position [349, 0]
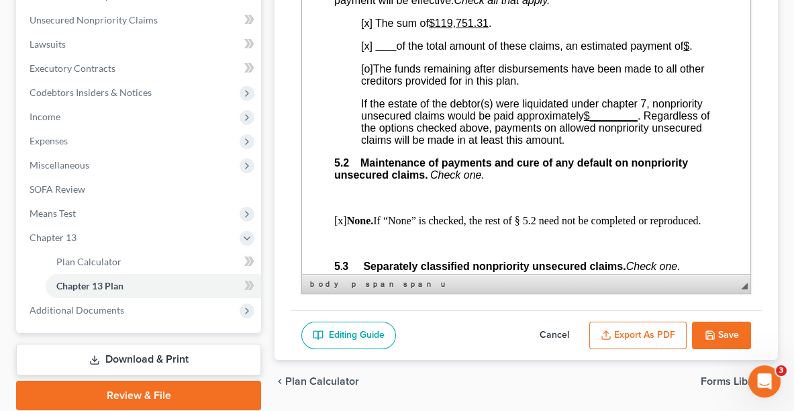
click at [636, 326] on button "Export as PDF" at bounding box center [637, 336] width 97 height 28
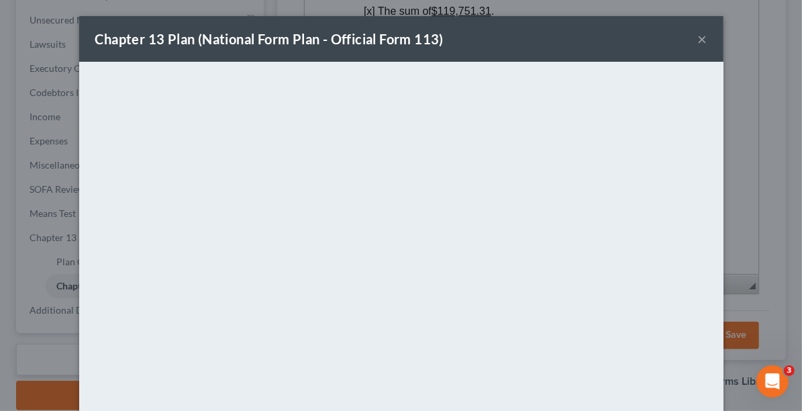
click at [700, 44] on button "×" at bounding box center [702, 39] width 9 height 16
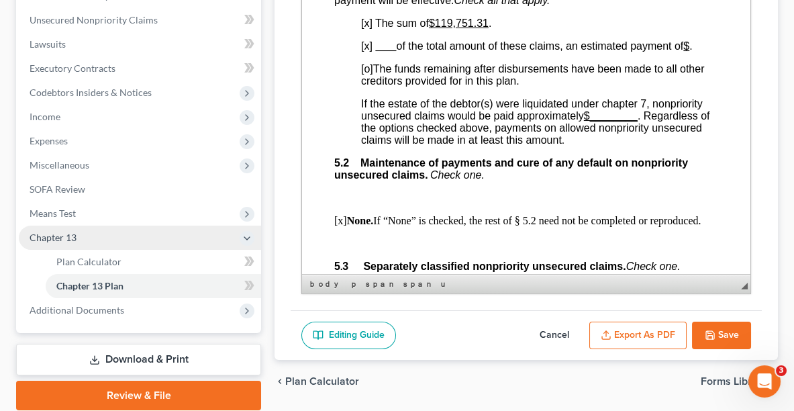
drag, startPoint x: 307, startPoint y: 376, endPoint x: 72, endPoint y: 228, distance: 278.4
click at [72, 228] on div "Petition Navigation Case Dashboard Payments Invoices Payments Payments Credit R…" at bounding box center [396, 107] width 775 height 606
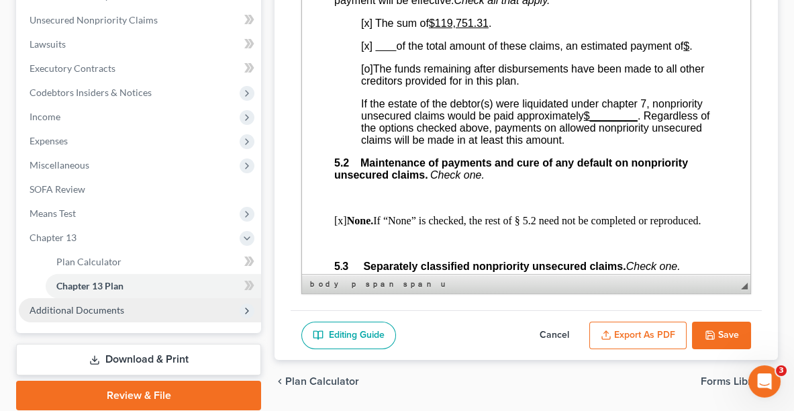
click at [85, 310] on span "Additional Documents" at bounding box center [77, 309] width 95 height 11
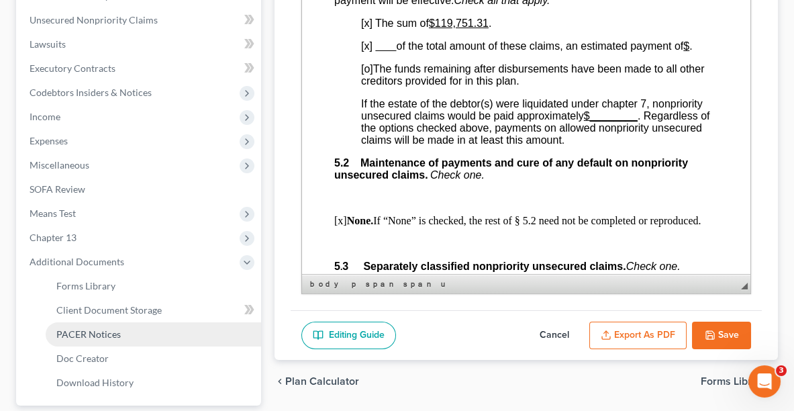
click at [94, 334] on span "PACER Notices" at bounding box center [88, 333] width 64 height 11
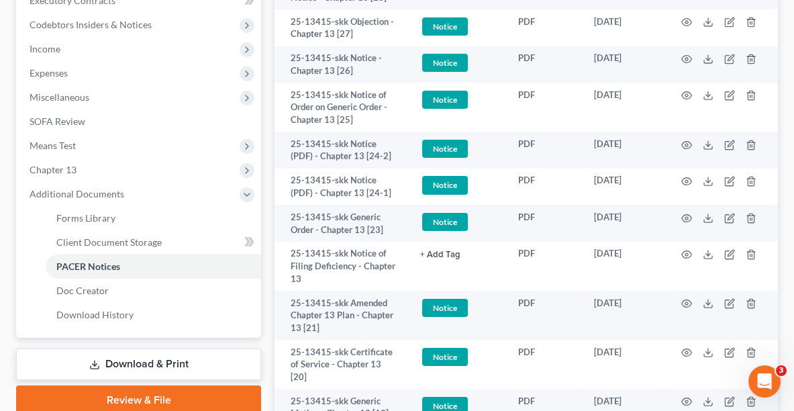
scroll to position [424, 0]
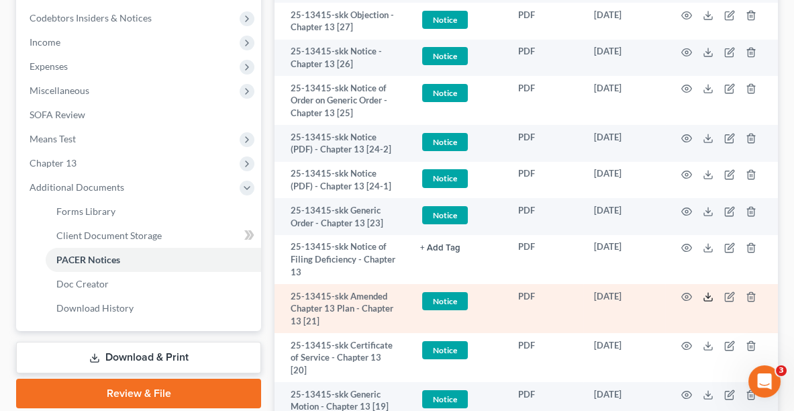
click at [710, 298] on icon at bounding box center [708, 299] width 8 height 3
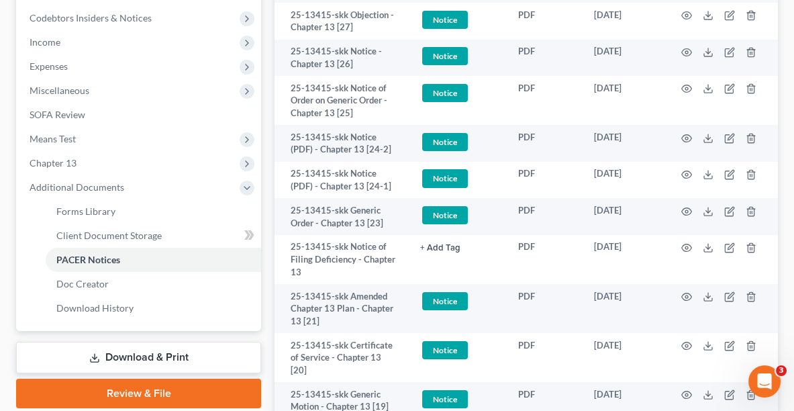
click at [185, 358] on link "Download & Print" at bounding box center [138, 358] width 245 height 32
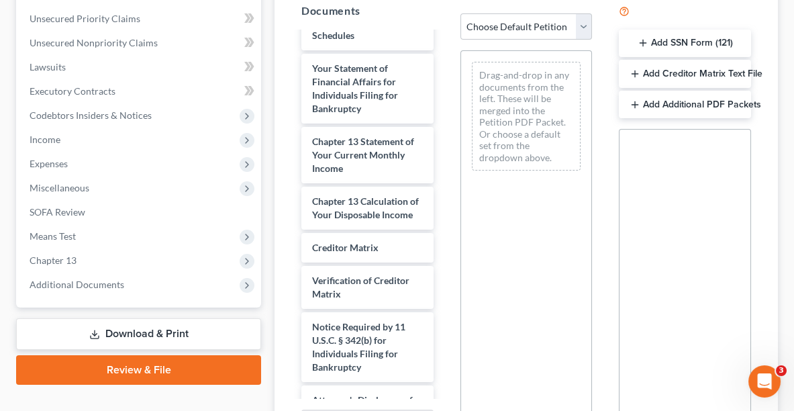
scroll to position [663, 0]
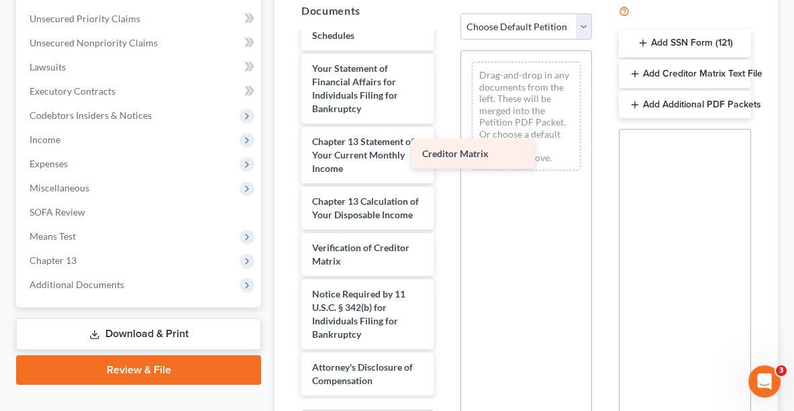
drag, startPoint x: 379, startPoint y: 279, endPoint x: 496, endPoint y: 144, distance: 178.5
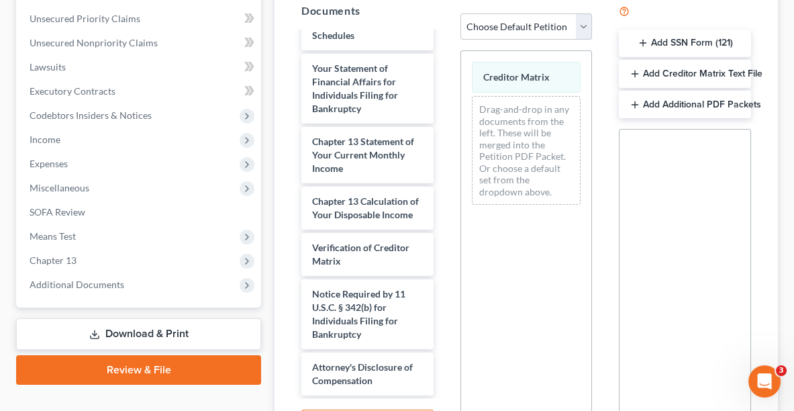
scroll to position [469, 0]
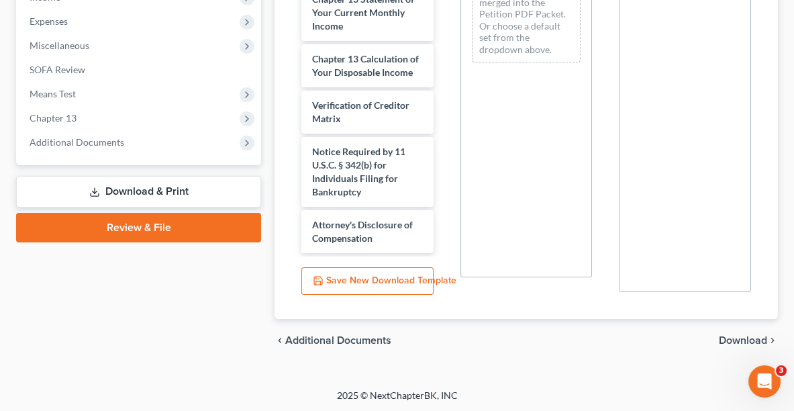
click at [746, 336] on span "Download" at bounding box center [743, 340] width 48 height 11
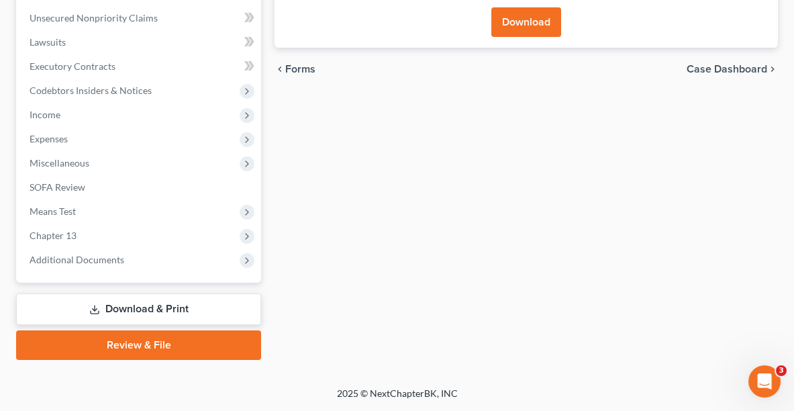
scroll to position [348, 0]
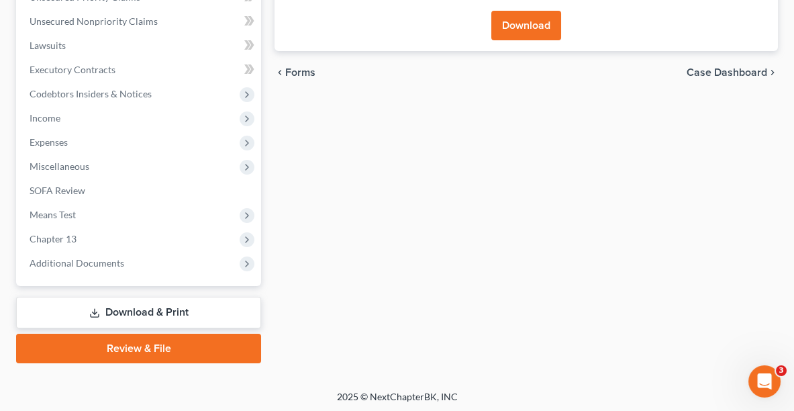
click at [508, 21] on button "Download" at bounding box center [526, 26] width 70 height 30
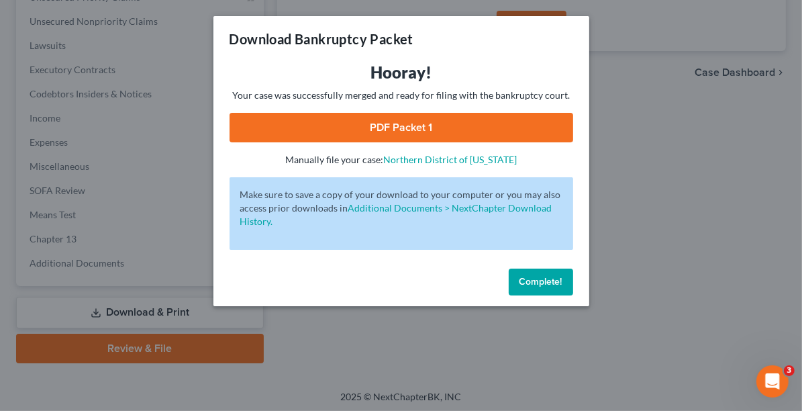
click at [473, 121] on link "PDF Packet 1" at bounding box center [402, 128] width 344 height 30
click at [536, 279] on span "Complete!" at bounding box center [541, 281] width 43 height 11
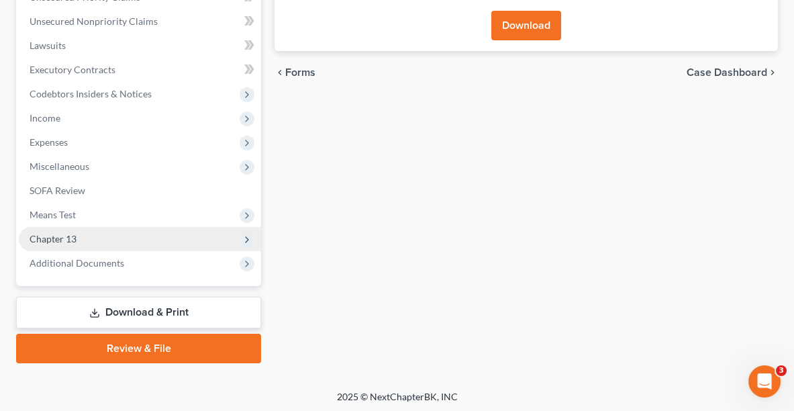
click at [68, 230] on span "Chapter 13" at bounding box center [140, 239] width 242 height 24
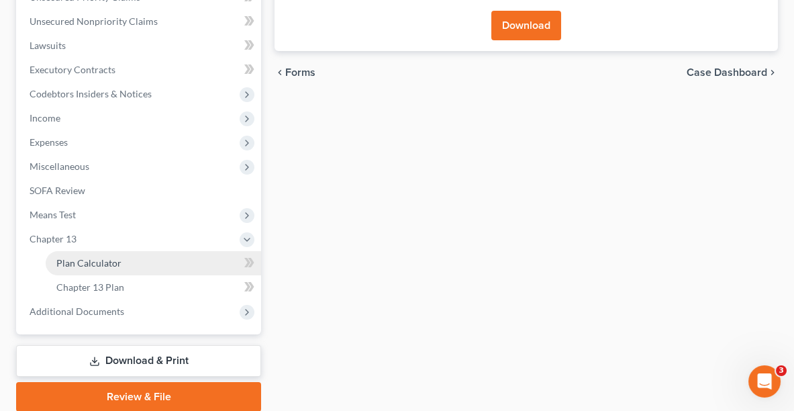
click at [87, 257] on span "Plan Calculator" at bounding box center [88, 262] width 65 height 11
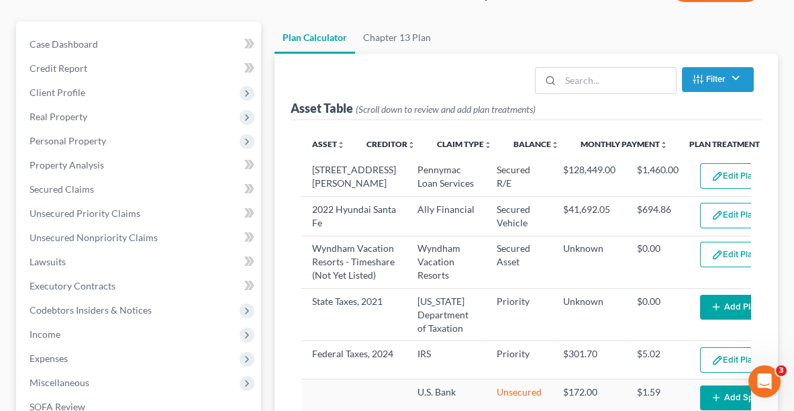
select select "59"
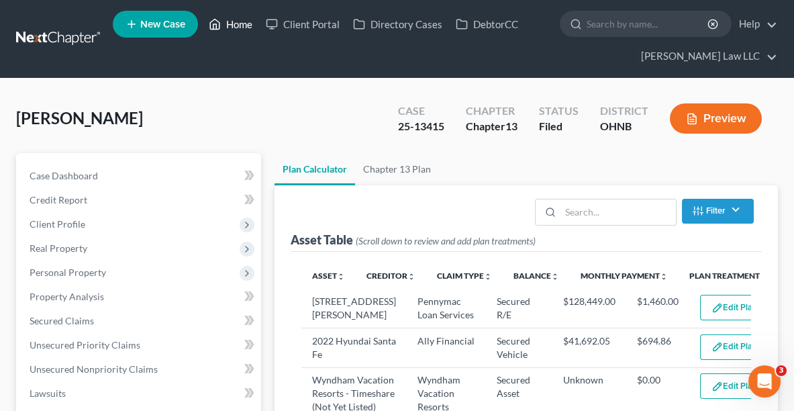
click at [227, 26] on link "Home" at bounding box center [230, 24] width 57 height 24
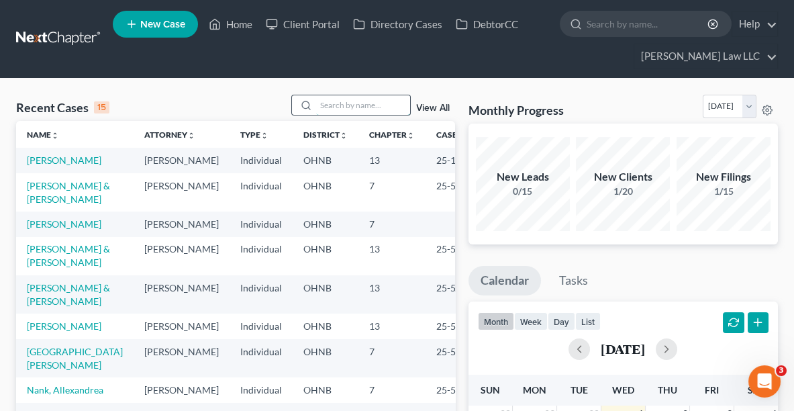
click at [341, 109] on input "search" at bounding box center [363, 104] width 94 height 19
type input "domec"
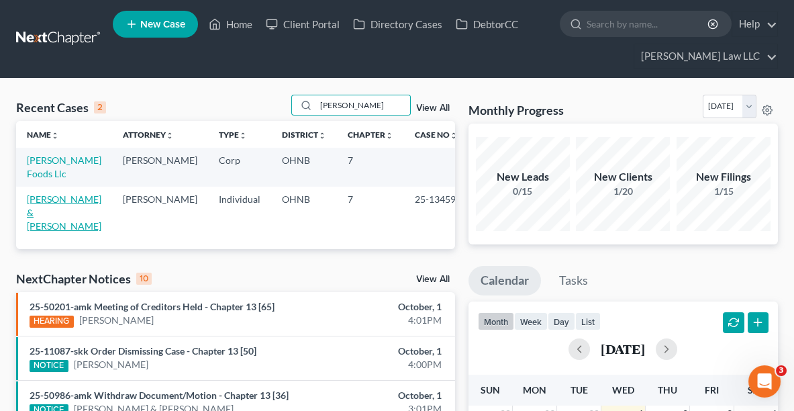
click at [73, 195] on link "[PERSON_NAME] & [PERSON_NAME]" at bounding box center [64, 212] width 75 height 38
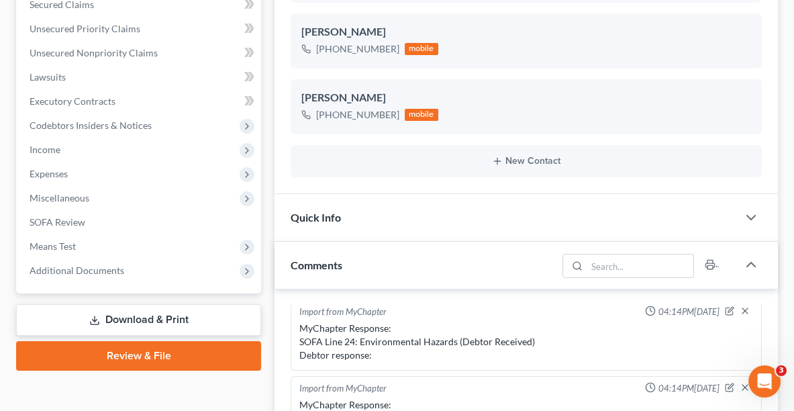
scroll to position [314, 0]
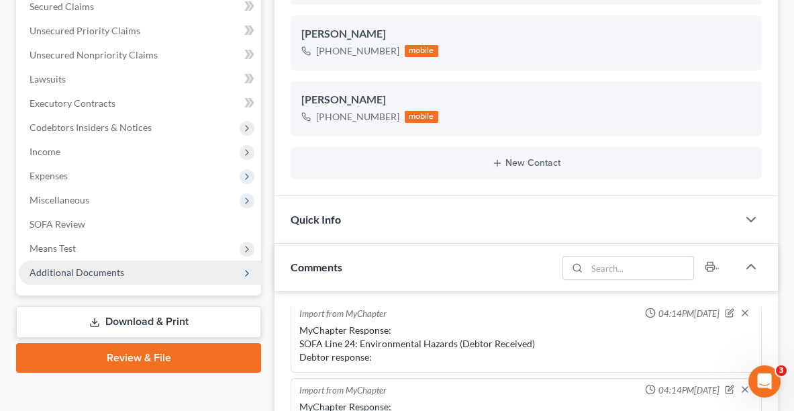
click at [118, 271] on span "Additional Documents" at bounding box center [77, 272] width 95 height 11
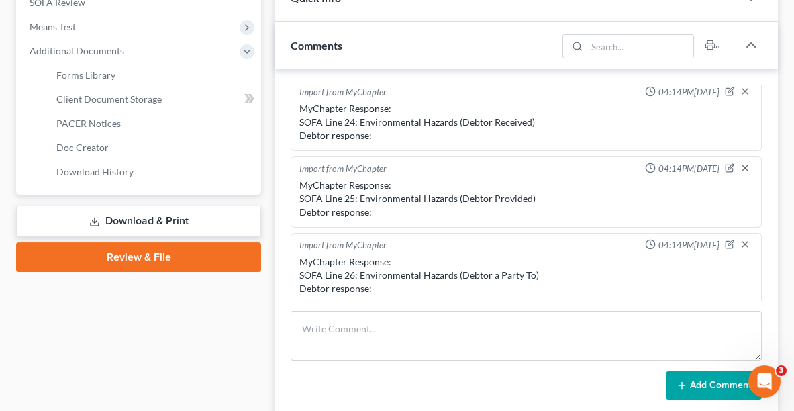
scroll to position [542, 0]
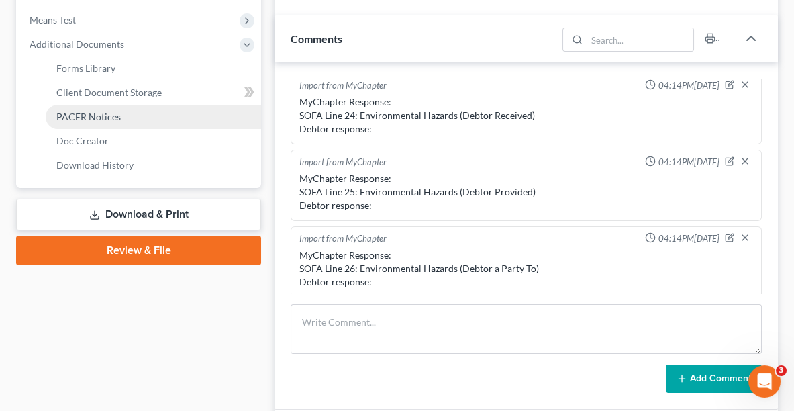
click at [97, 111] on span "PACER Notices" at bounding box center [88, 116] width 64 height 11
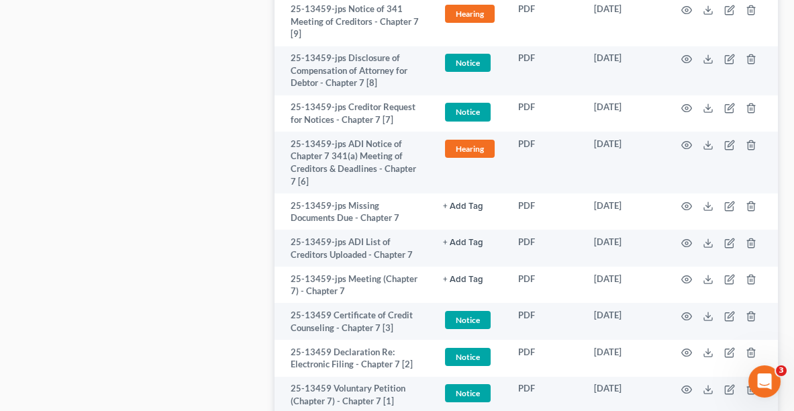
scroll to position [1073, 0]
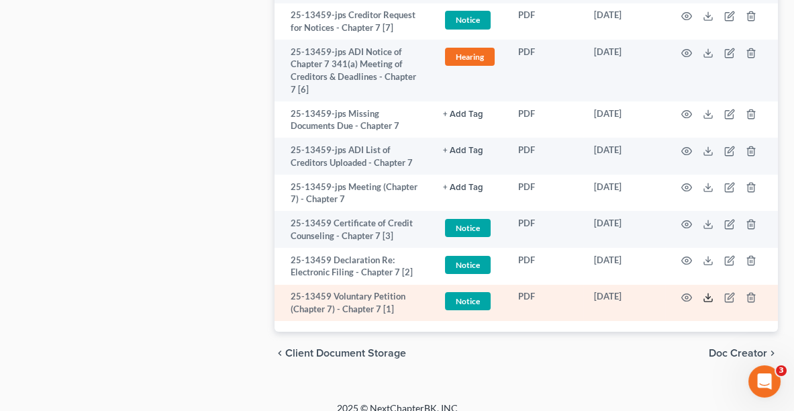
click at [708, 293] on line at bounding box center [708, 295] width 0 height 5
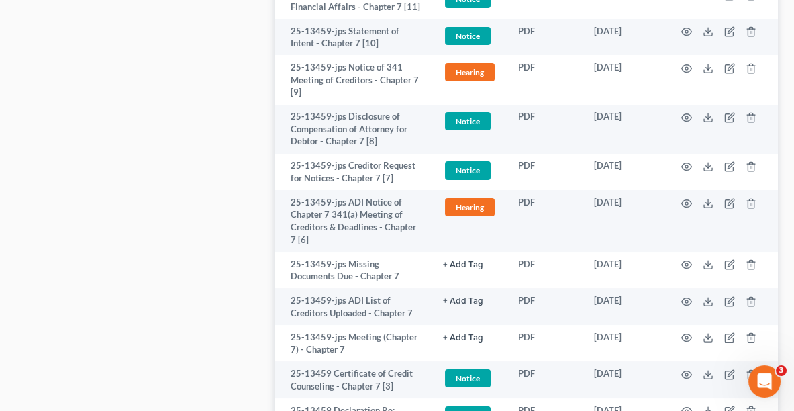
scroll to position [563, 0]
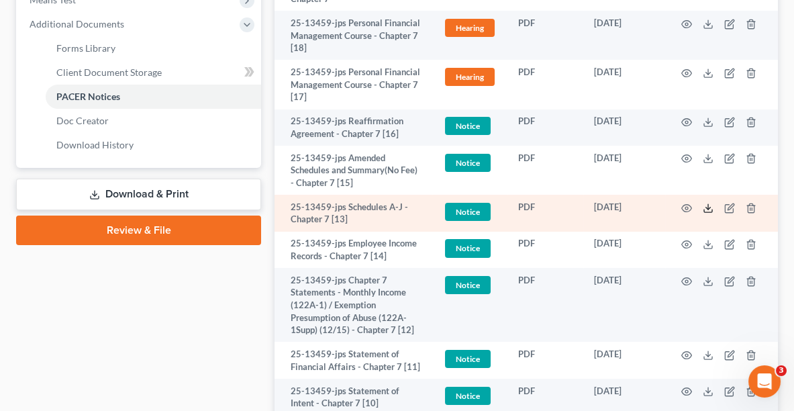
click at [708, 204] on line at bounding box center [708, 206] width 0 height 5
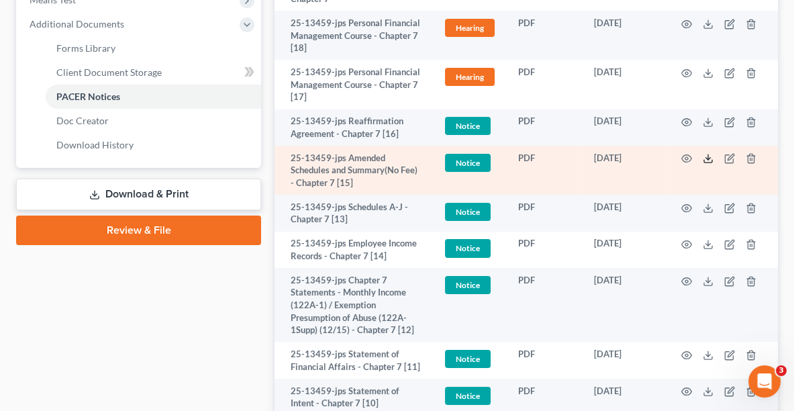
click at [710, 153] on icon at bounding box center [708, 158] width 11 height 11
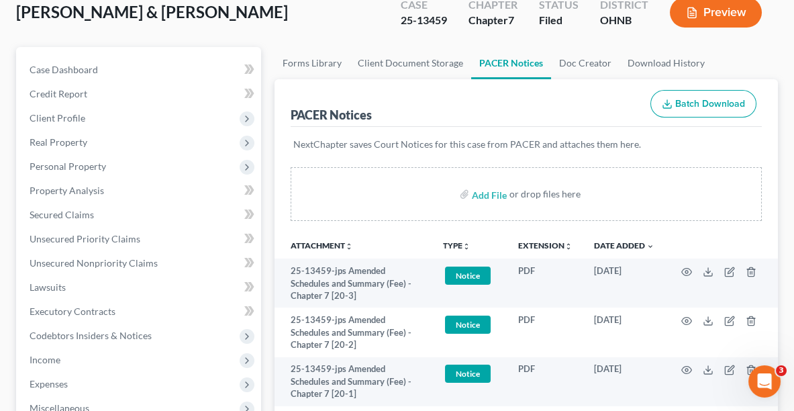
scroll to position [106, 0]
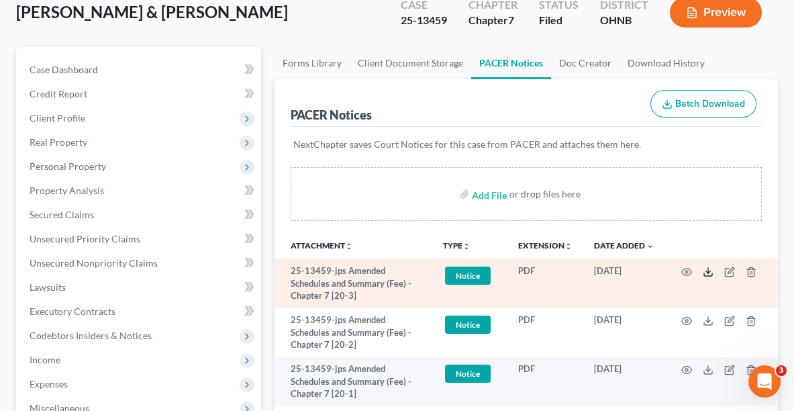
click at [707, 267] on icon at bounding box center [708, 272] width 11 height 11
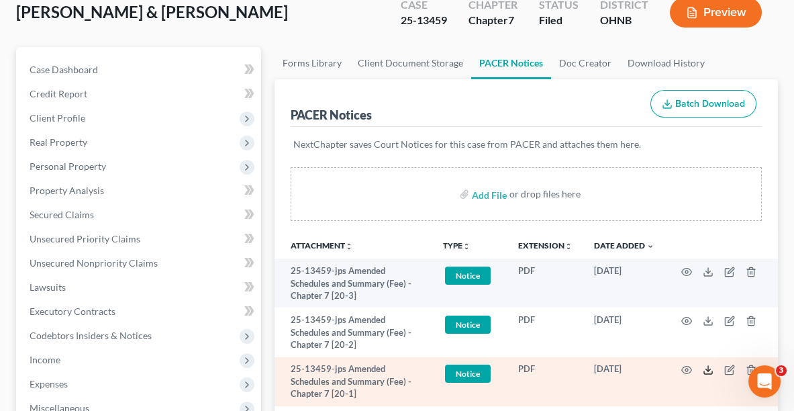
click at [707, 365] on icon at bounding box center [708, 370] width 11 height 11
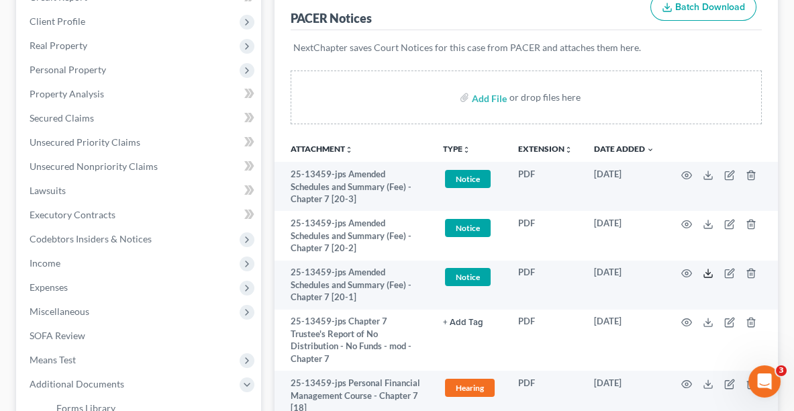
scroll to position [241, 0]
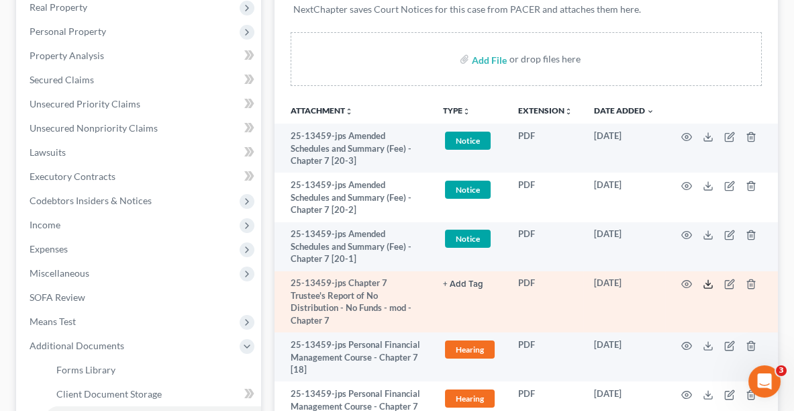
click at [706, 283] on polyline at bounding box center [708, 284] width 5 height 2
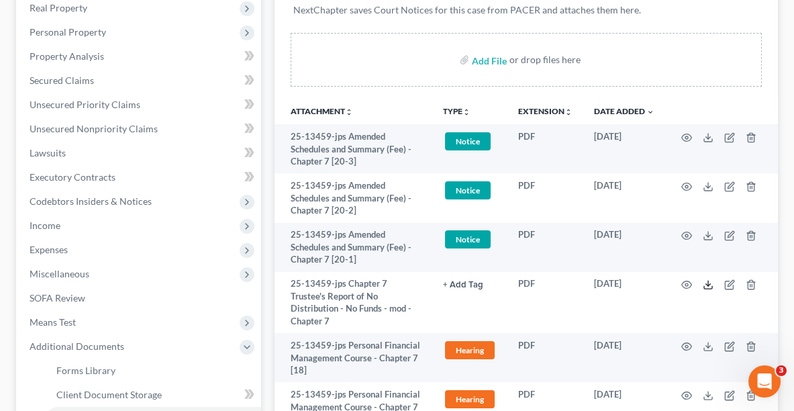
scroll to position [0, 0]
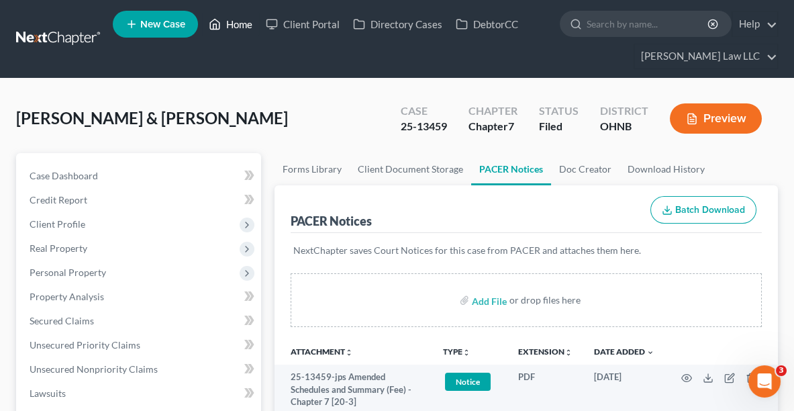
click at [241, 21] on link "Home" at bounding box center [230, 24] width 57 height 24
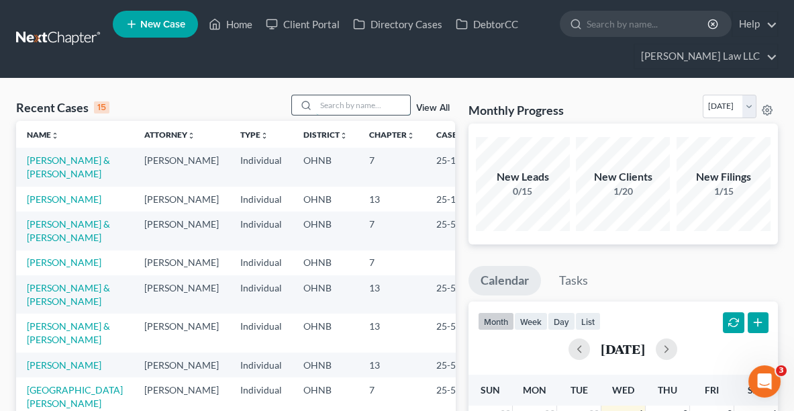
click at [343, 105] on input "search" at bounding box center [363, 104] width 94 height 19
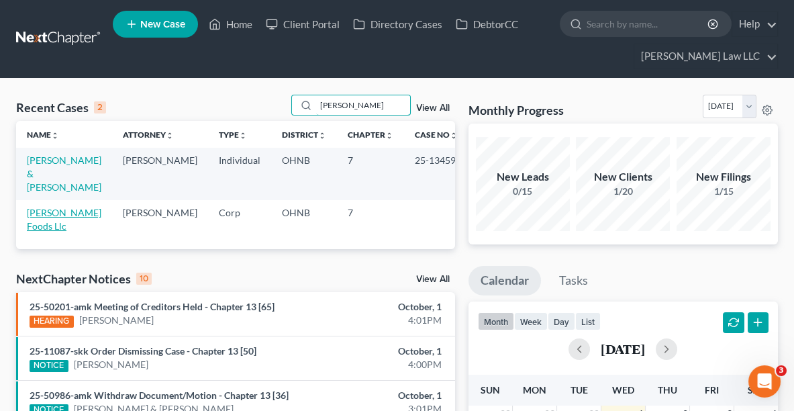
type input "domec"
click at [66, 207] on link "[PERSON_NAME] Foods Llc" at bounding box center [64, 219] width 75 height 25
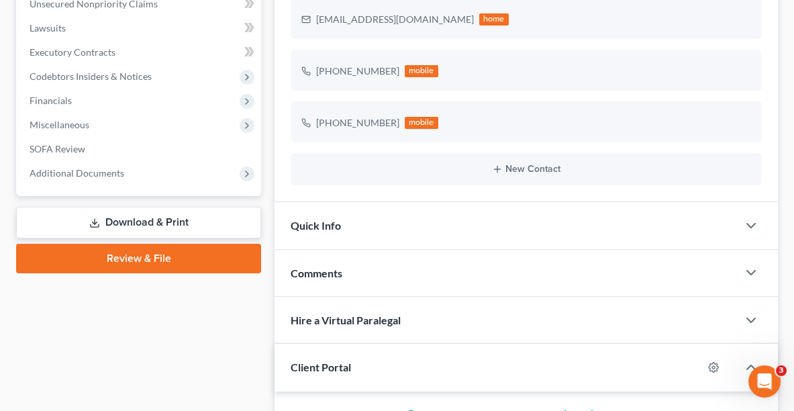
scroll to position [318, 0]
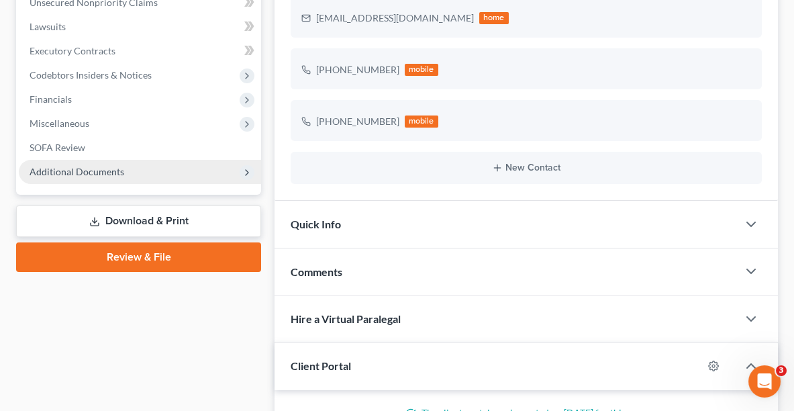
click at [70, 172] on span "Additional Documents" at bounding box center [77, 171] width 95 height 11
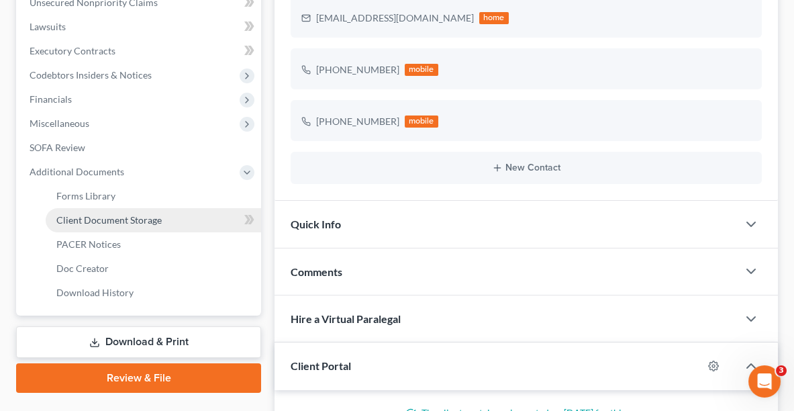
click at [108, 218] on span "Client Document Storage" at bounding box center [108, 219] width 105 height 11
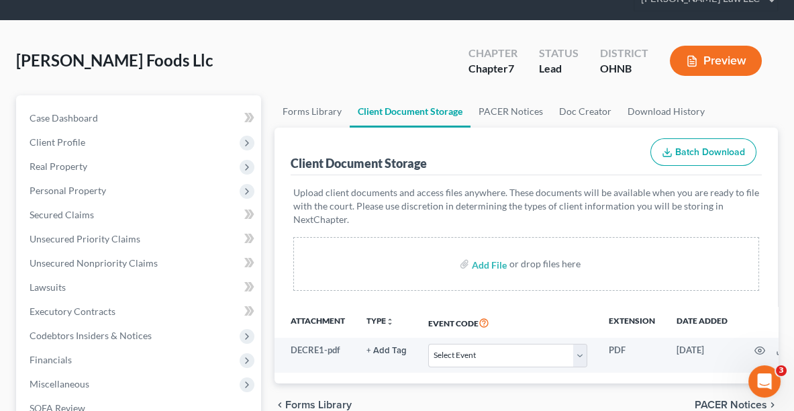
scroll to position [97, 0]
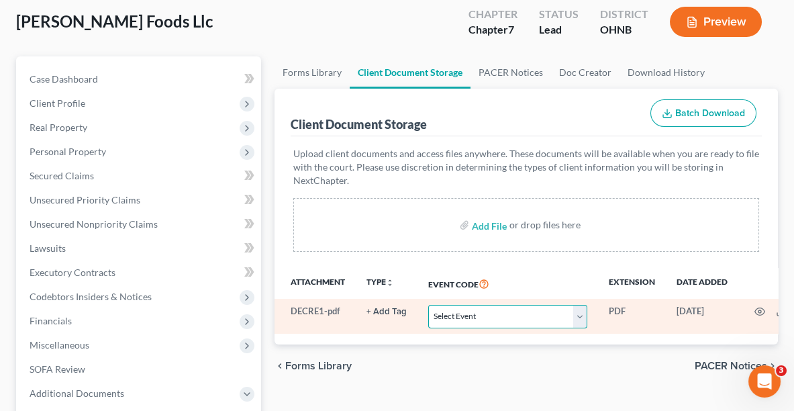
click at [500, 318] on select "Select Event 20 Largest Unsecured Creditors Amended List of Creditors (Fee) Ame…" at bounding box center [507, 316] width 159 height 23
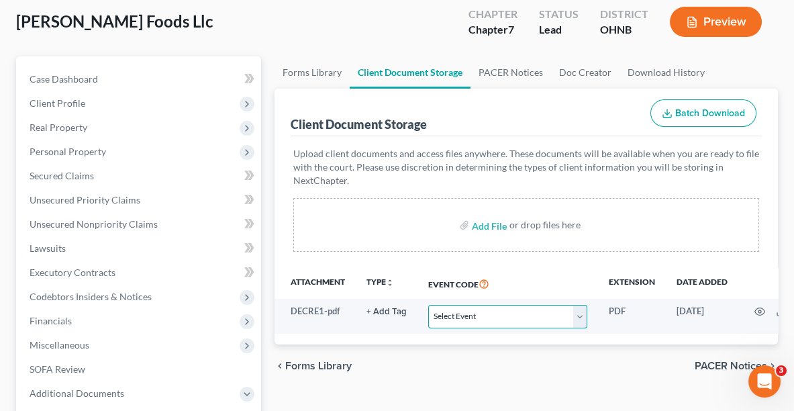
select select "22"
click at [428, 305] on select "Select Event 20 Largest Unsecured Creditors Amended List of Creditors (Fee) Ame…" at bounding box center [507, 316] width 159 height 23
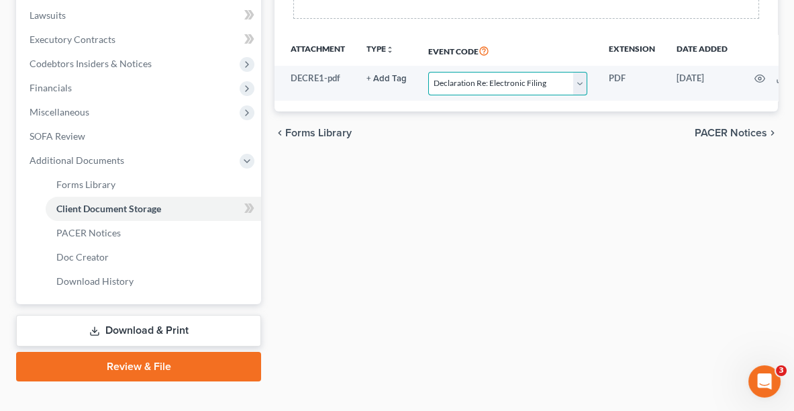
scroll to position [348, 0]
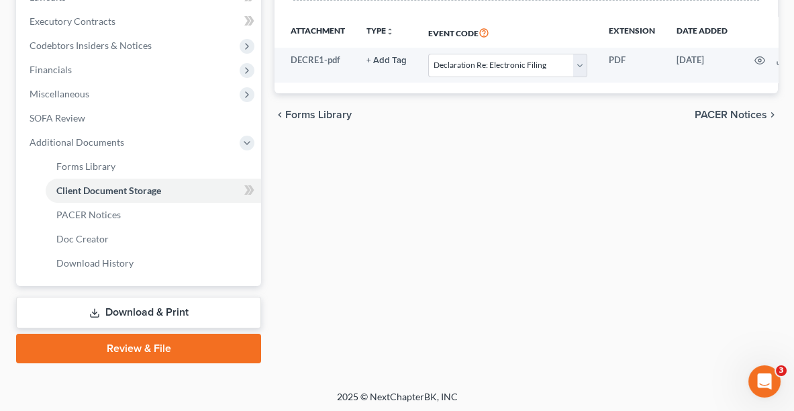
click at [119, 334] on link "Review & File" at bounding box center [138, 349] width 245 height 30
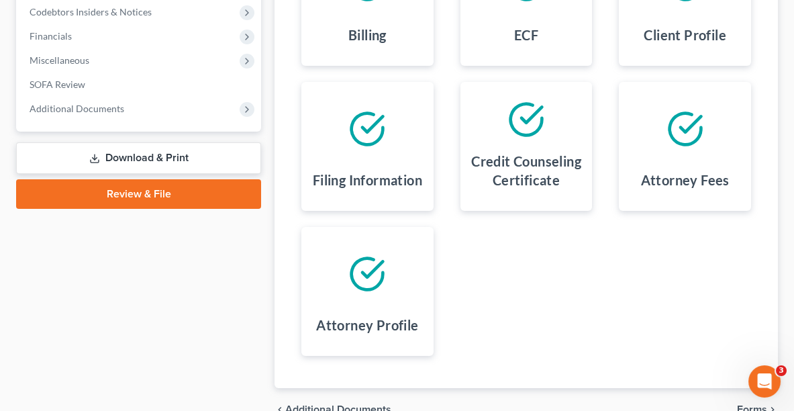
scroll to position [452, 0]
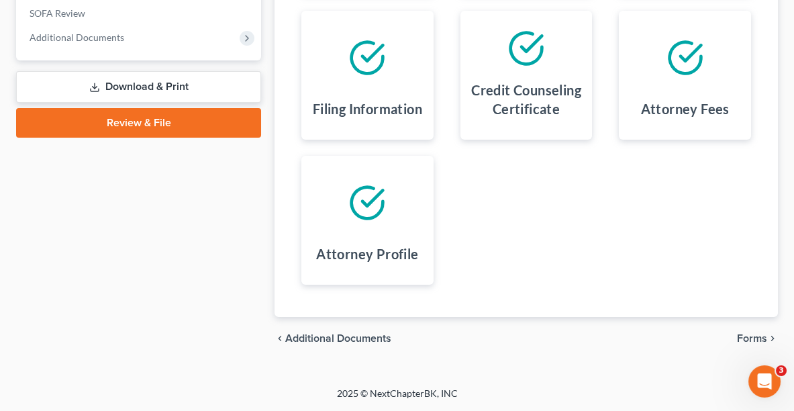
click at [759, 333] on span "Forms" at bounding box center [752, 338] width 30 height 11
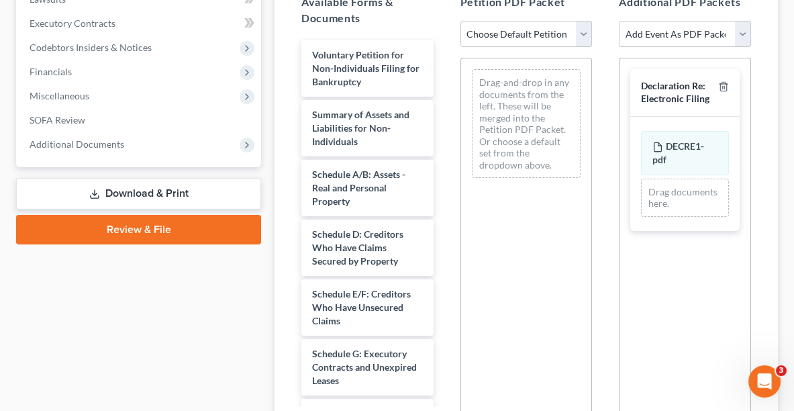
scroll to position [362, 0]
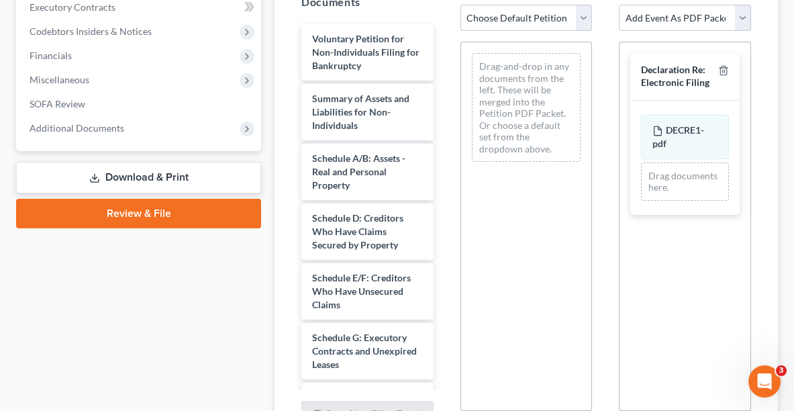
click at [534, 23] on select "Choose Default Petition PDF Packet Complete Bankruptcy Petition (all forms and …" at bounding box center [527, 18] width 132 height 27
select select "0"
click at [461, 5] on select "Choose Default Petition PDF Packet Complete Bankruptcy Petition (all forms and …" at bounding box center [527, 18] width 132 height 27
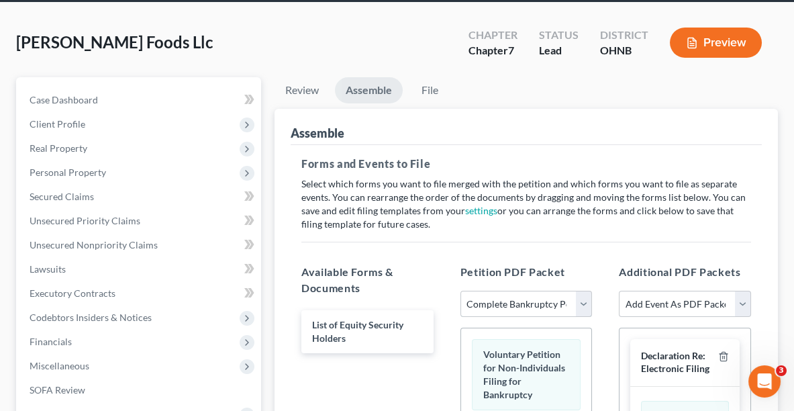
scroll to position [0, 0]
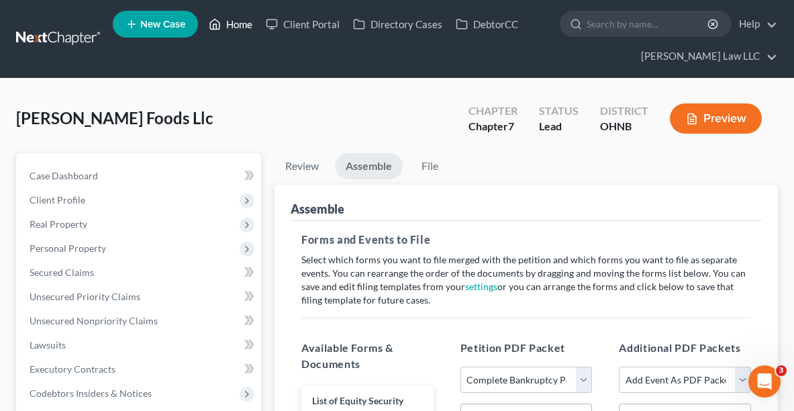
click at [252, 21] on link "Home" at bounding box center [230, 24] width 57 height 24
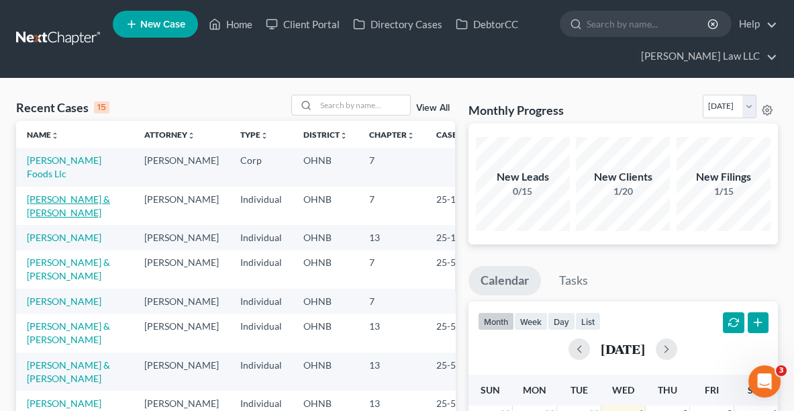
click at [84, 200] on link "[PERSON_NAME] & [PERSON_NAME]" at bounding box center [68, 205] width 83 height 25
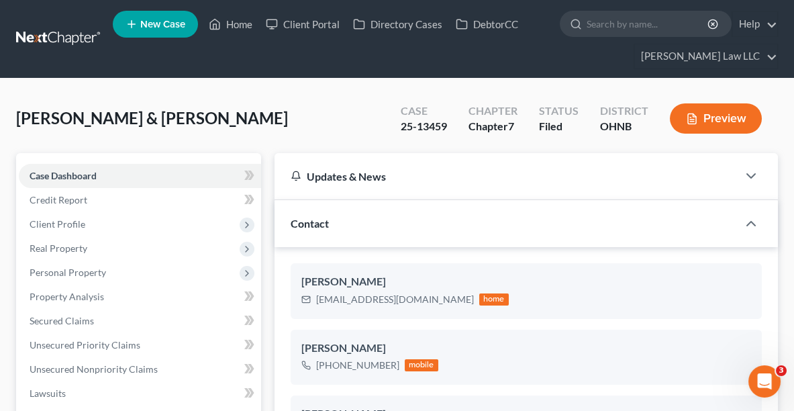
scroll to position [475, 0]
click at [84, 200] on span "Credit Report" at bounding box center [59, 199] width 58 height 11
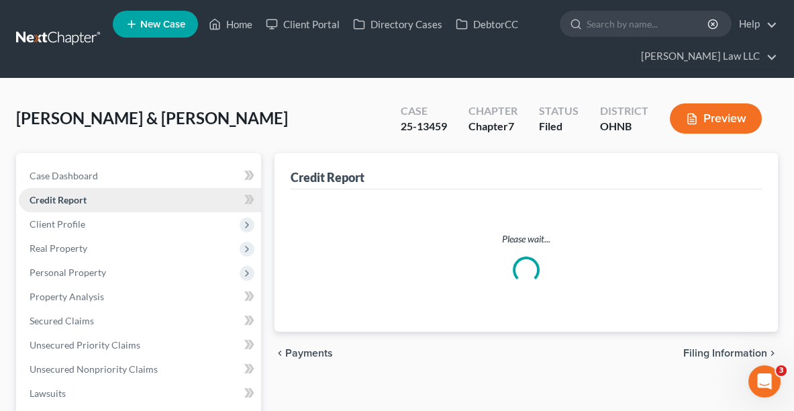
click at [70, 201] on span "Credit Report" at bounding box center [58, 199] width 57 height 11
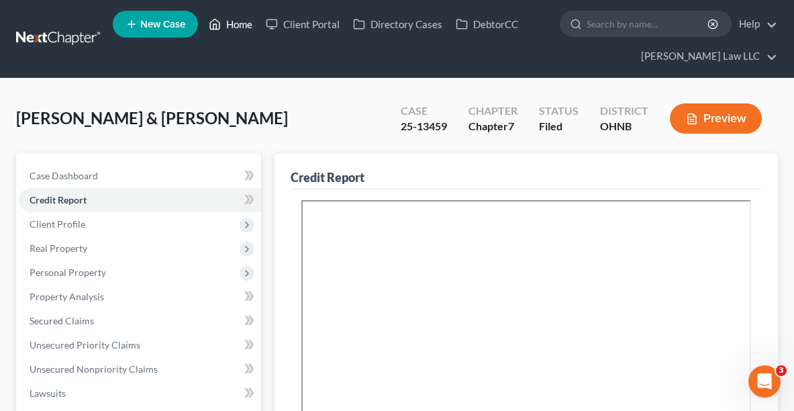
click at [218, 27] on icon at bounding box center [215, 24] width 12 height 16
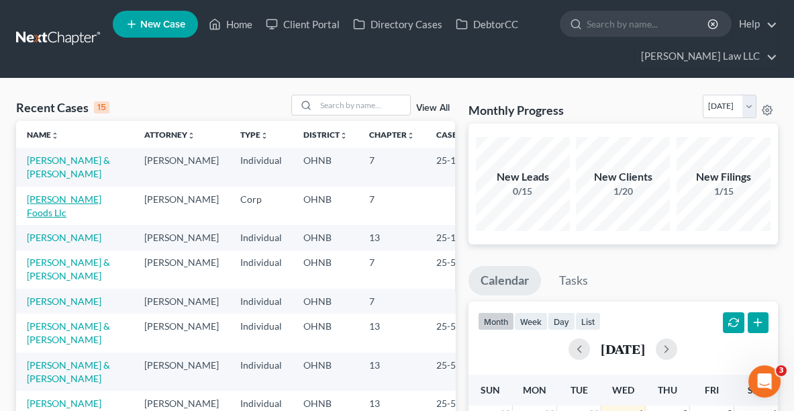
click at [81, 199] on link "[PERSON_NAME] Foods Llc" at bounding box center [64, 205] width 75 height 25
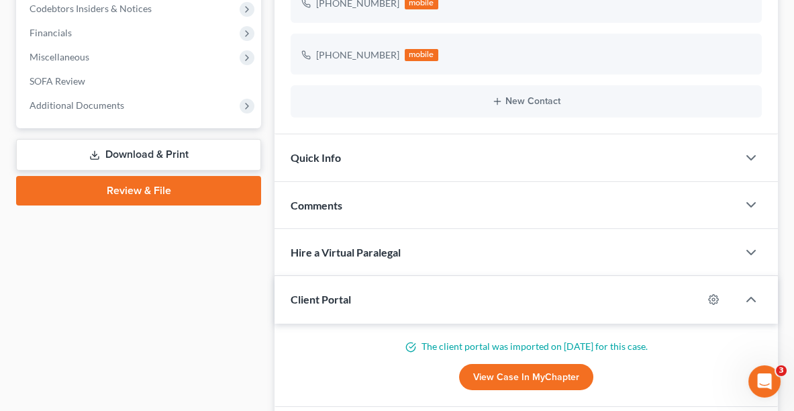
scroll to position [387, 0]
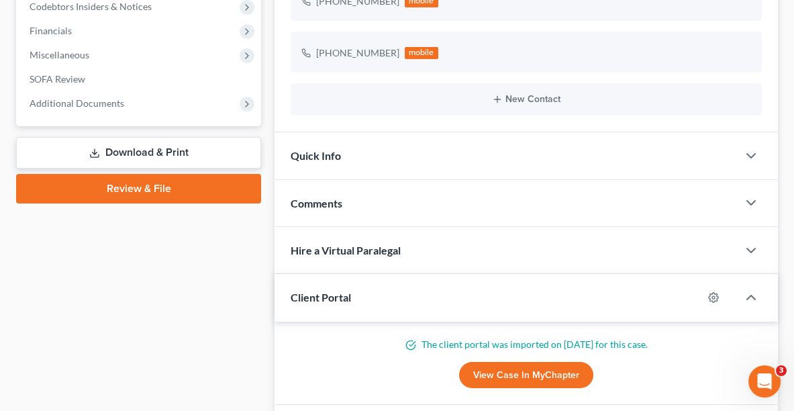
click at [181, 188] on link "Review & File" at bounding box center [138, 189] width 245 height 30
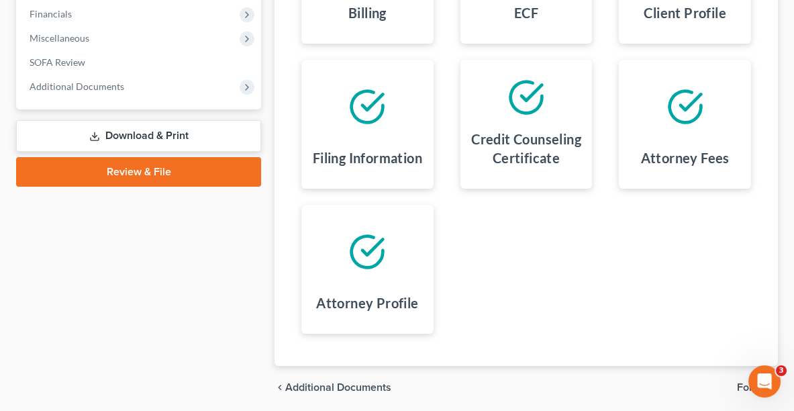
scroll to position [452, 0]
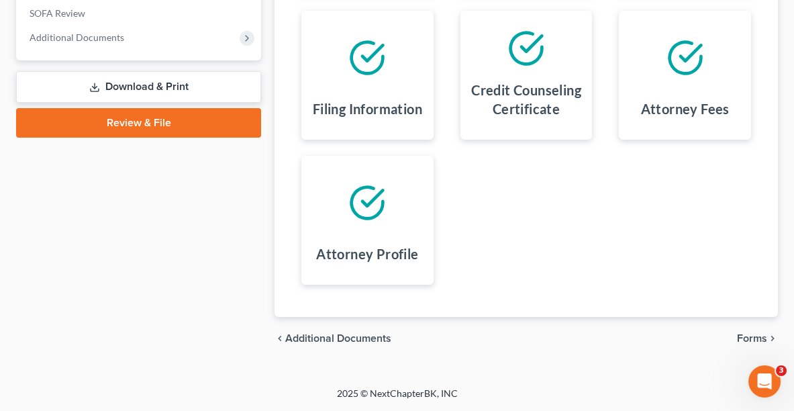
click at [757, 340] on span "Forms" at bounding box center [752, 338] width 30 height 11
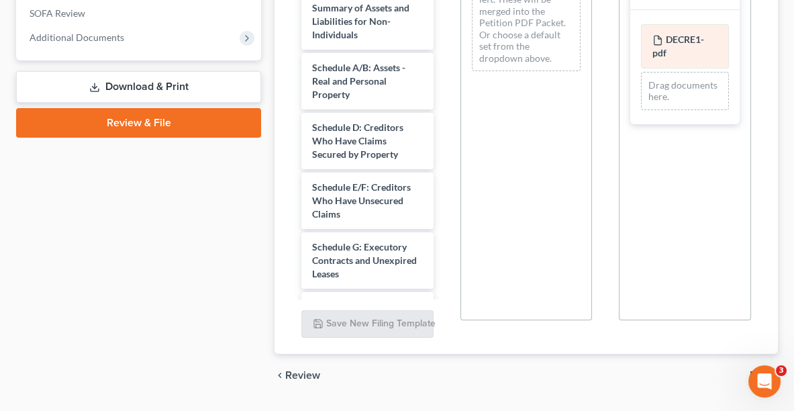
click at [699, 38] on span "DECRE1-pdf" at bounding box center [679, 46] width 52 height 25
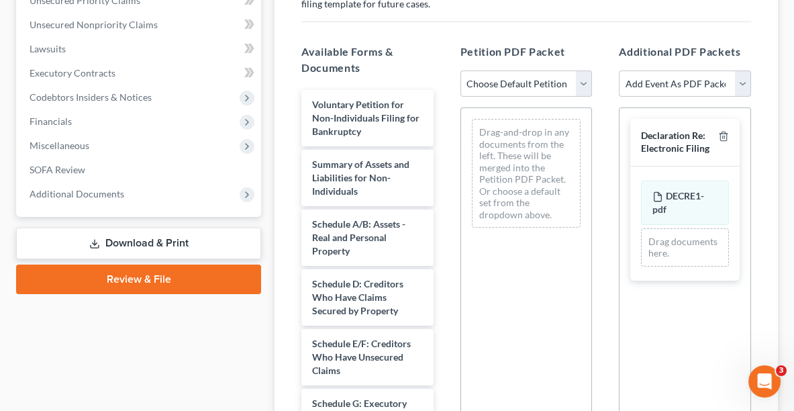
scroll to position [293, 0]
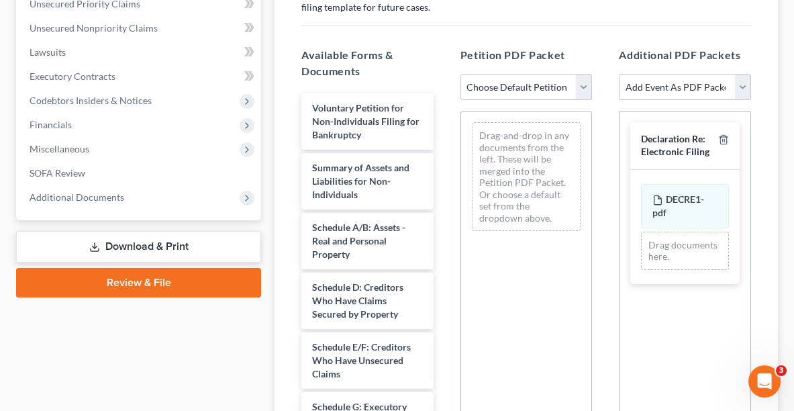
drag, startPoint x: 506, startPoint y: 89, endPoint x: 502, endPoint y: 95, distance: 7.3
click at [506, 89] on select "Choose Default Petition PDF Packet Complete Bankruptcy Petition (all forms and …" at bounding box center [527, 87] width 132 height 27
select select "0"
click at [461, 74] on select "Choose Default Petition PDF Packet Complete Bankruptcy Petition (all forms and …" at bounding box center [527, 87] width 132 height 27
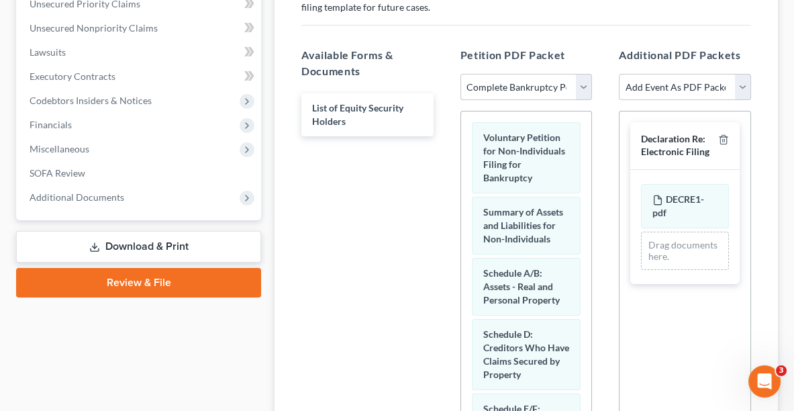
scroll to position [487, 0]
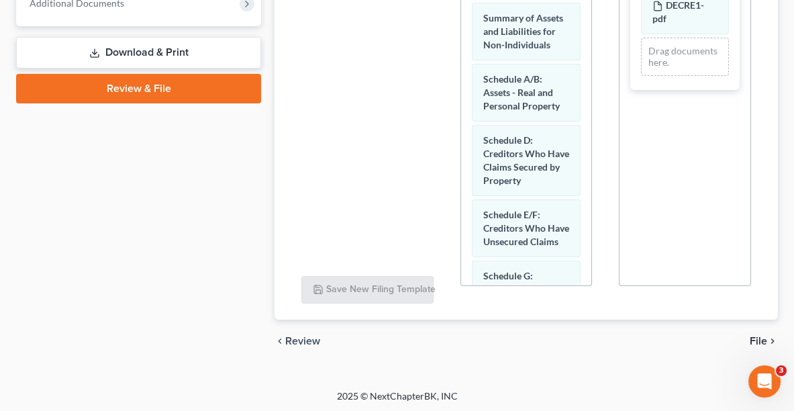
click at [759, 342] on span "File" at bounding box center [758, 341] width 17 height 11
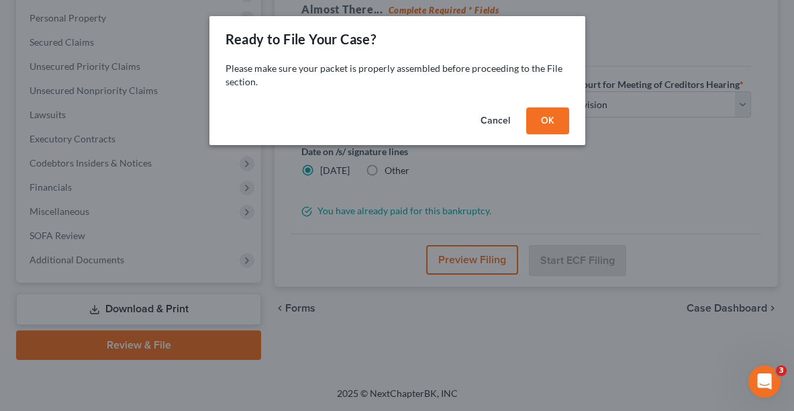
scroll to position [228, 0]
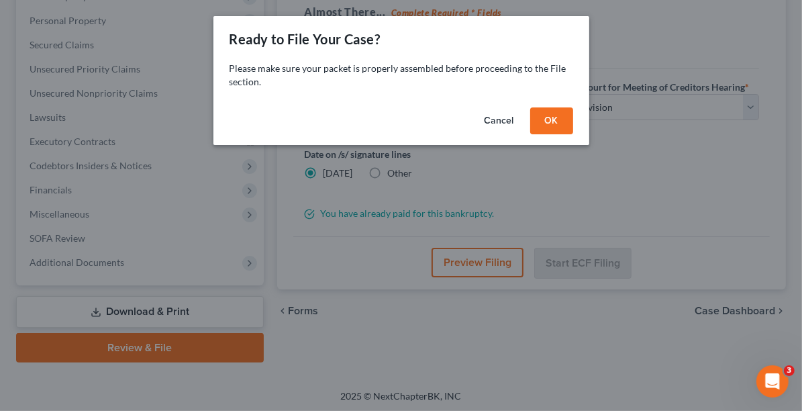
click at [555, 115] on button "OK" at bounding box center [551, 120] width 43 height 27
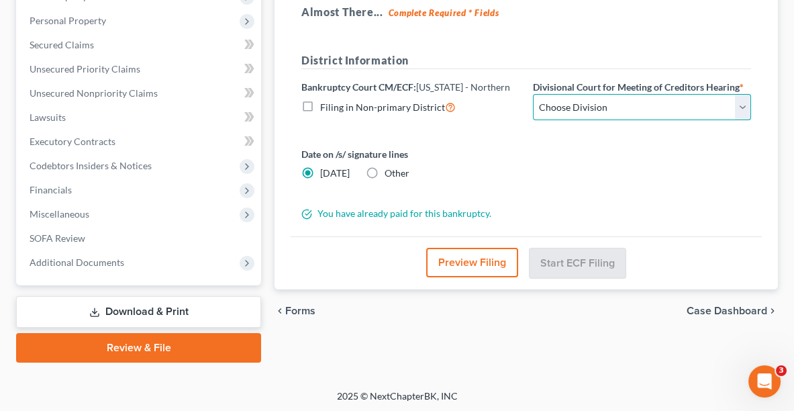
click at [563, 107] on select "Choose Division Akron Canton Cleveland Toledo Youngstown" at bounding box center [642, 107] width 218 height 27
select select "2"
click at [533, 94] on select "Choose Division Akron Canton Cleveland Toledo Youngstown" at bounding box center [642, 107] width 218 height 27
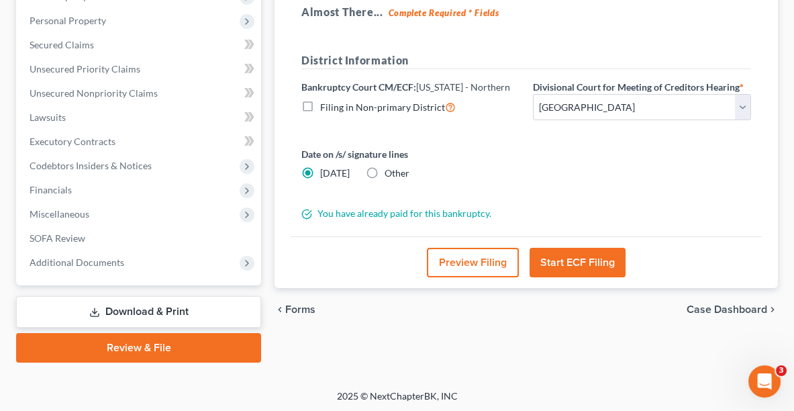
click at [385, 169] on label "Other" at bounding box center [397, 172] width 25 height 13
click at [390, 169] on input "Other" at bounding box center [394, 170] width 9 height 9
radio input "true"
radio input "false"
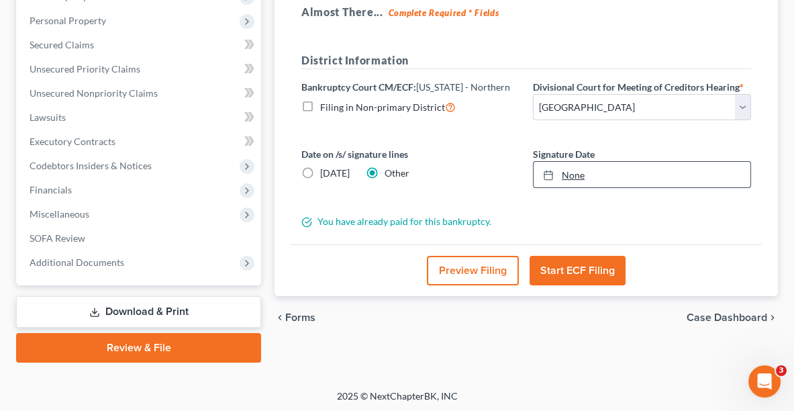
type input "[DATE]"
click at [589, 176] on link "[DATE]" at bounding box center [642, 175] width 217 height 26
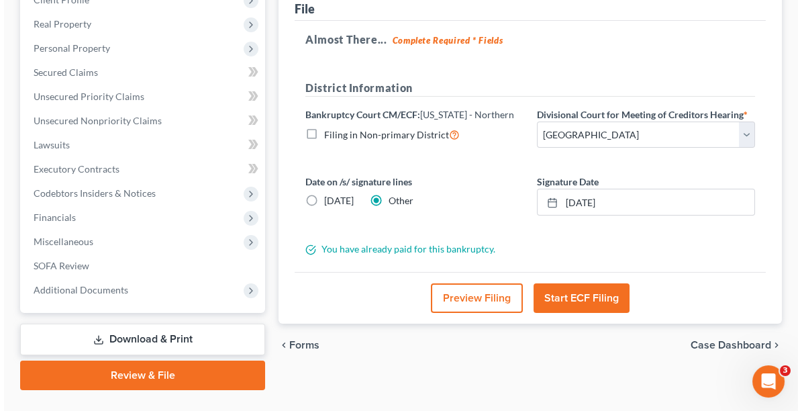
scroll to position [197, 0]
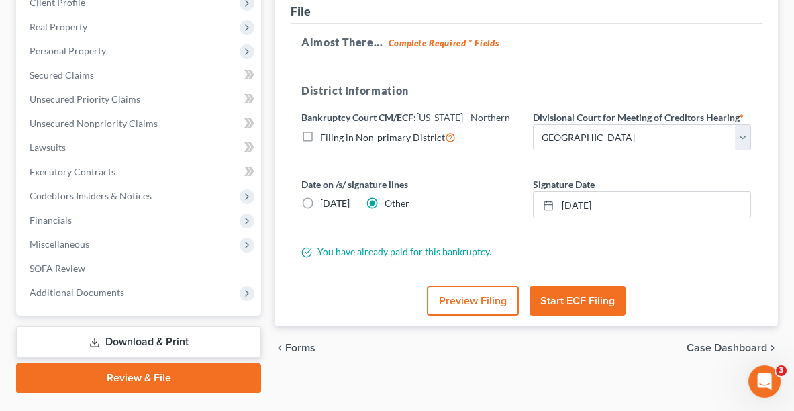
click at [554, 301] on button "Start ECF Filing" at bounding box center [578, 301] width 96 height 30
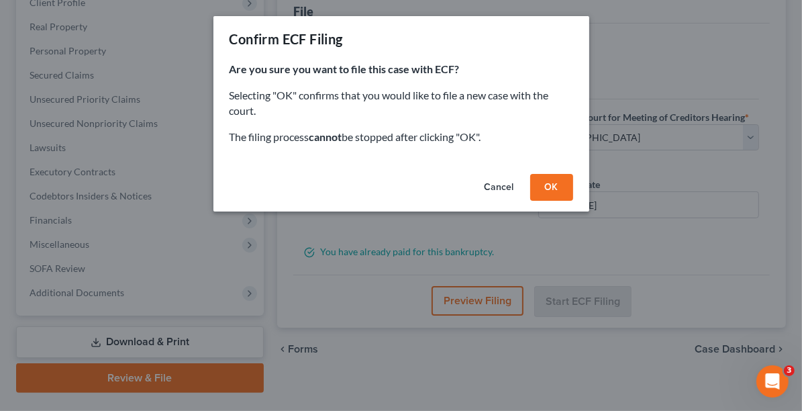
click at [548, 182] on button "OK" at bounding box center [551, 187] width 43 height 27
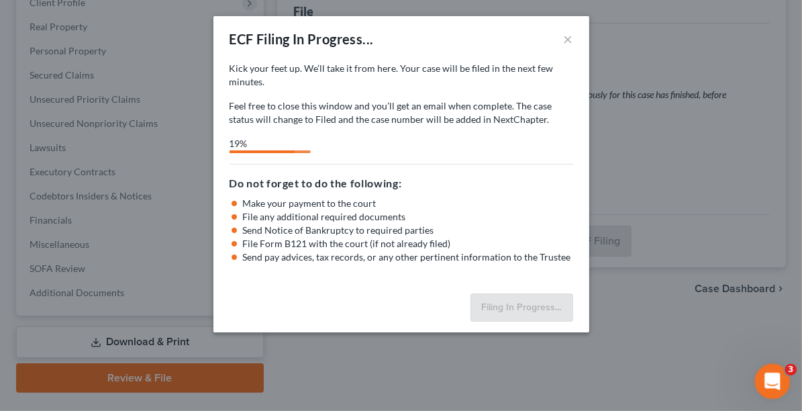
click at [765, 372] on div "Open Intercom Messenger" at bounding box center [771, 379] width 44 height 44
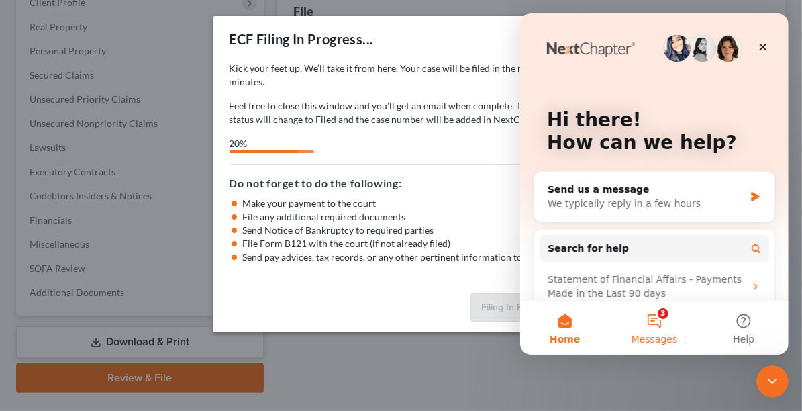
click at [662, 327] on button "3 Messages" at bounding box center [653, 328] width 89 height 54
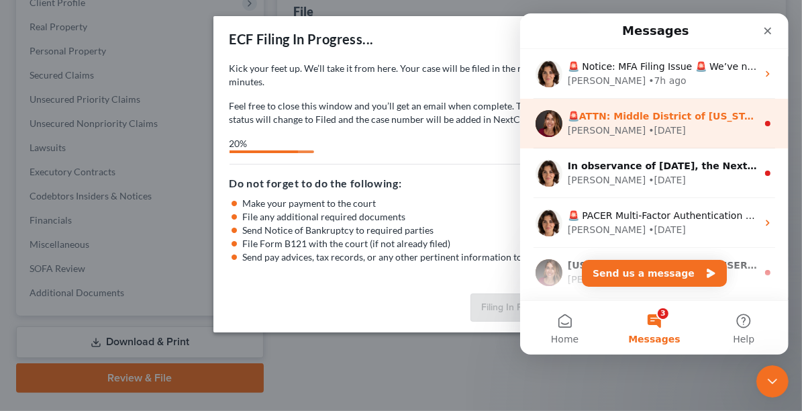
click at [628, 122] on div "🚨ATTN: Middle District of Florida The court has added a new Credit Counseling F…" at bounding box center [661, 116] width 189 height 14
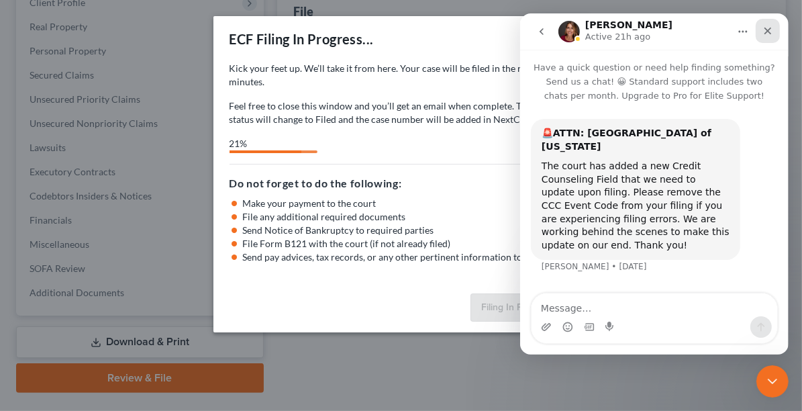
click at [765, 33] on icon "Close" at bounding box center [767, 31] width 11 height 11
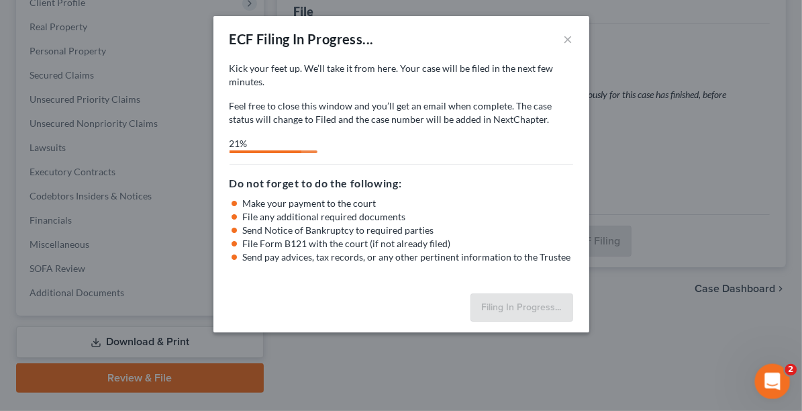
click at [765, 381] on icon "Open Intercom Messenger" at bounding box center [771, 380] width 22 height 22
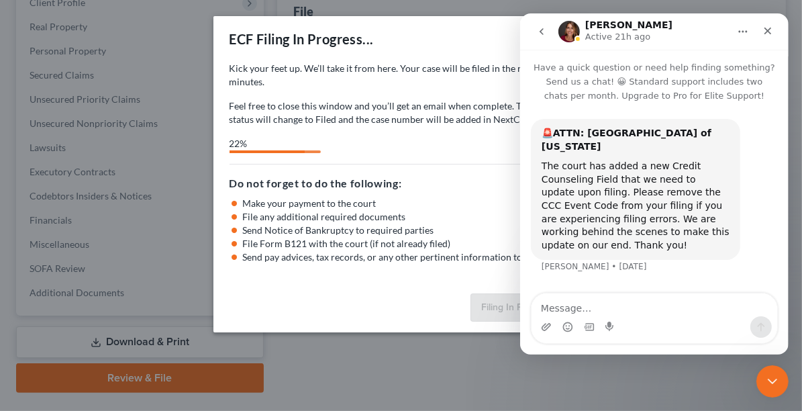
click at [541, 32] on icon "go back" at bounding box center [541, 31] width 11 height 11
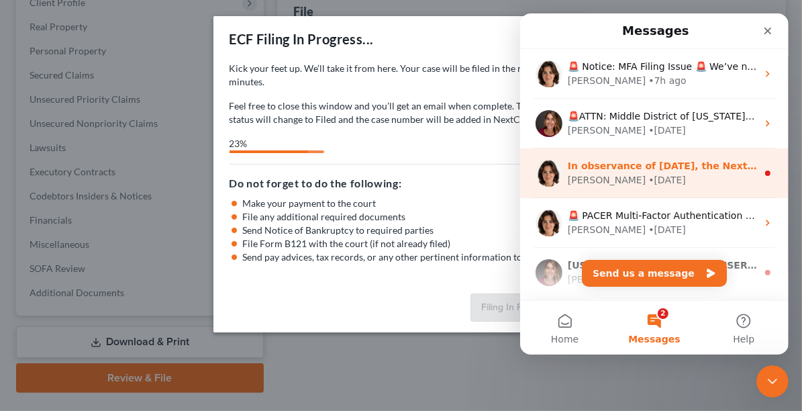
click at [636, 175] on div "Emma • 4w ago" at bounding box center [661, 180] width 189 height 14
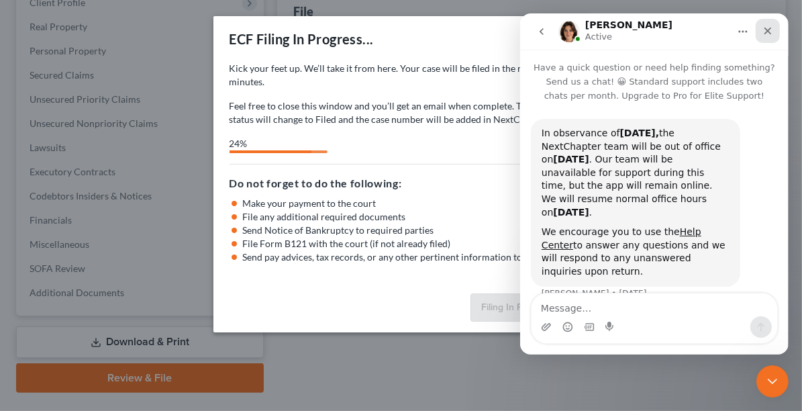
click at [765, 28] on icon "Close" at bounding box center [767, 31] width 11 height 11
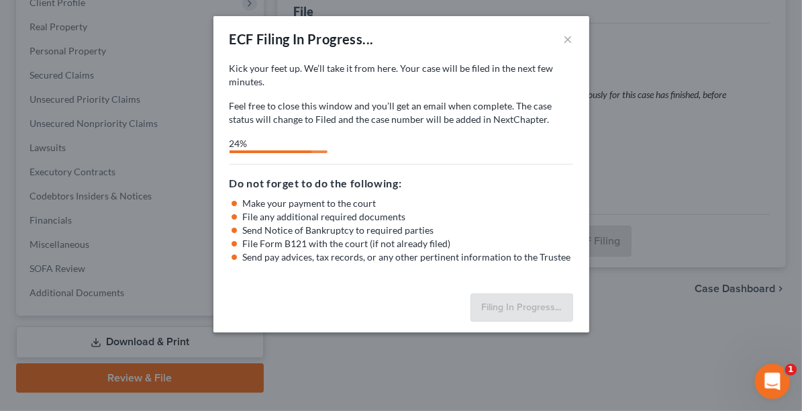
click at [765, 363] on html at bounding box center [771, 379] width 32 height 32
click at [765, 379] on icon "Open Intercom Messenger" at bounding box center [771, 380] width 22 height 22
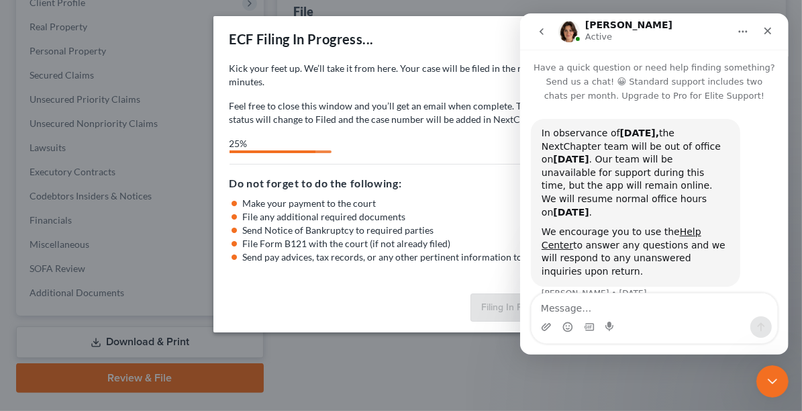
click at [539, 33] on icon "go back" at bounding box center [541, 31] width 11 height 11
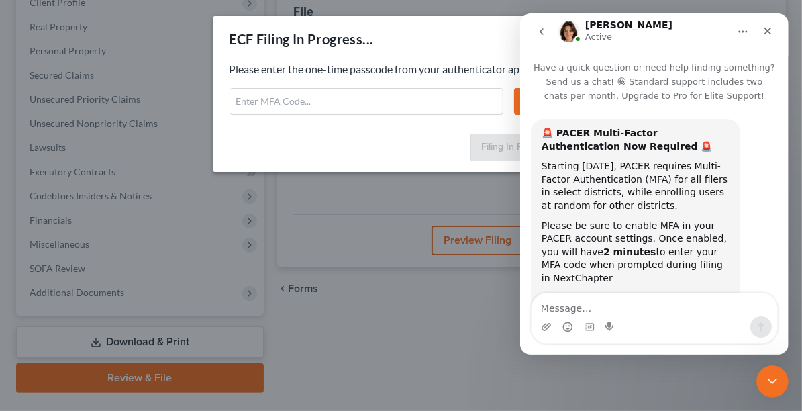
scroll to position [99, 0]
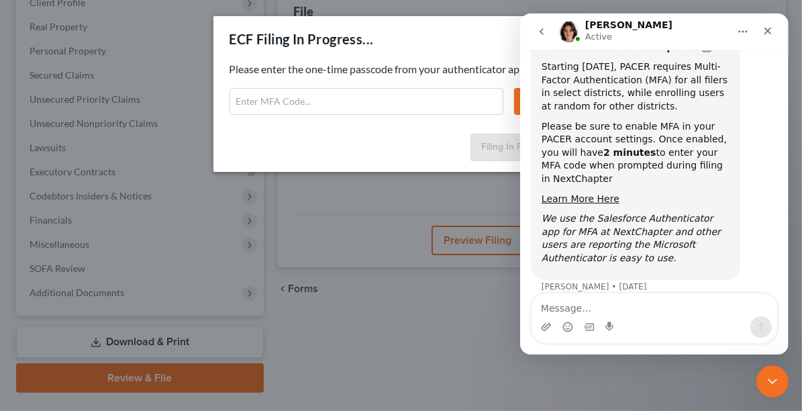
click at [375, 87] on div "Please enter the one-time passcode from your authenticator app: Submit" at bounding box center [402, 88] width 344 height 53
click at [372, 97] on input "text" at bounding box center [367, 101] width 274 height 27
click at [765, 31] on div "Close" at bounding box center [767, 31] width 24 height 24
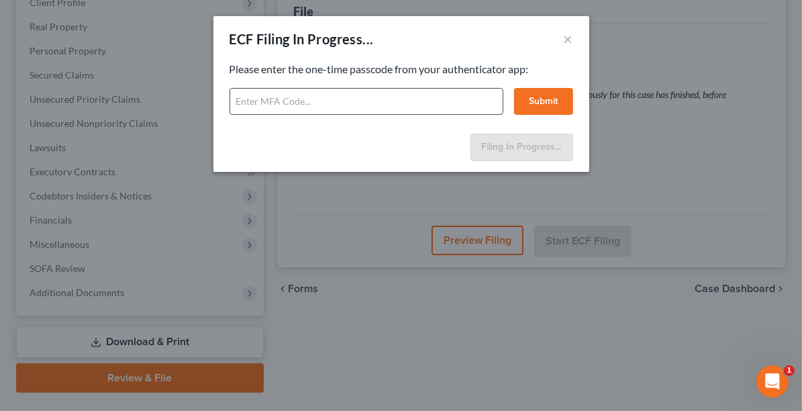
click at [379, 92] on input "text" at bounding box center [367, 101] width 274 height 27
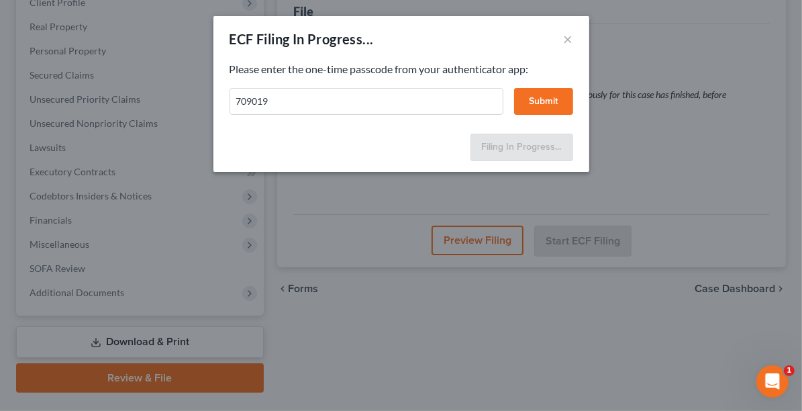
type input "709019"
click at [561, 94] on button "Submit" at bounding box center [543, 101] width 59 height 27
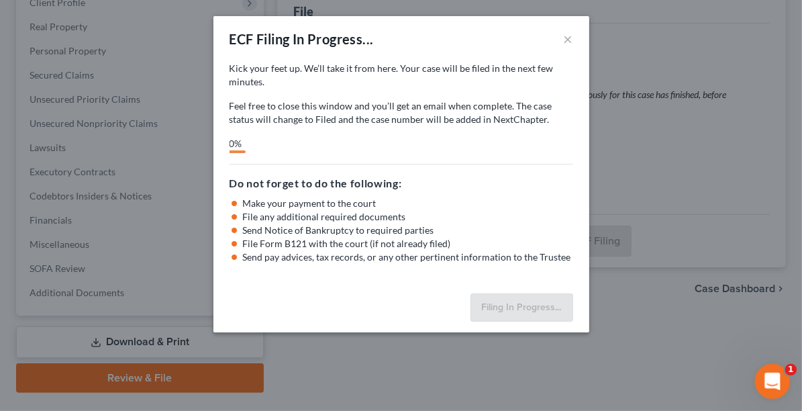
click at [765, 371] on div "Open Intercom Messenger" at bounding box center [771, 379] width 44 height 44
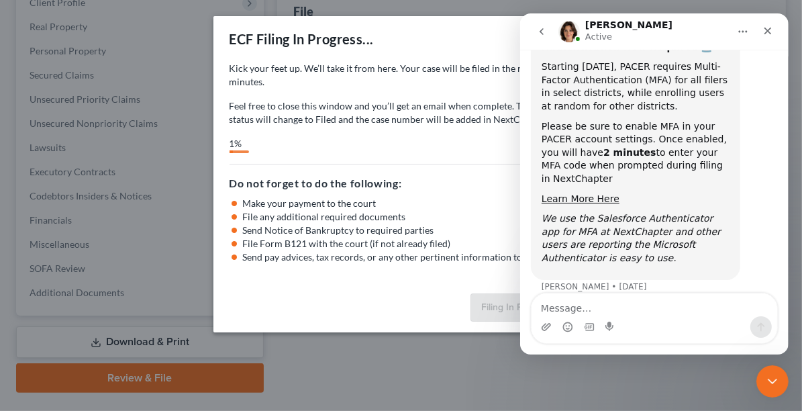
click at [540, 34] on icon "go back" at bounding box center [541, 31] width 11 height 11
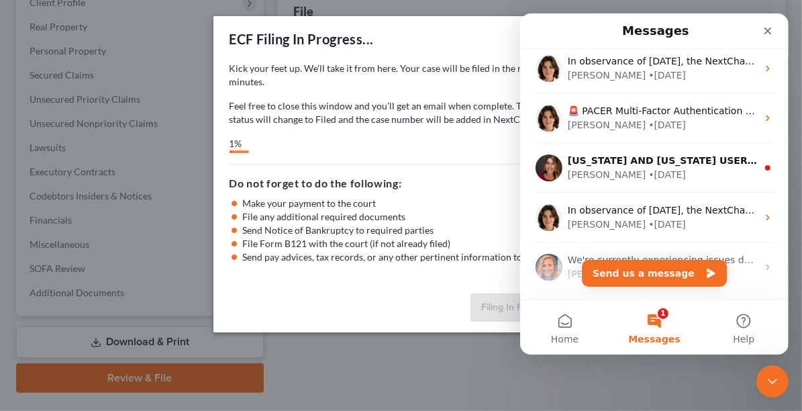
scroll to position [130, 0]
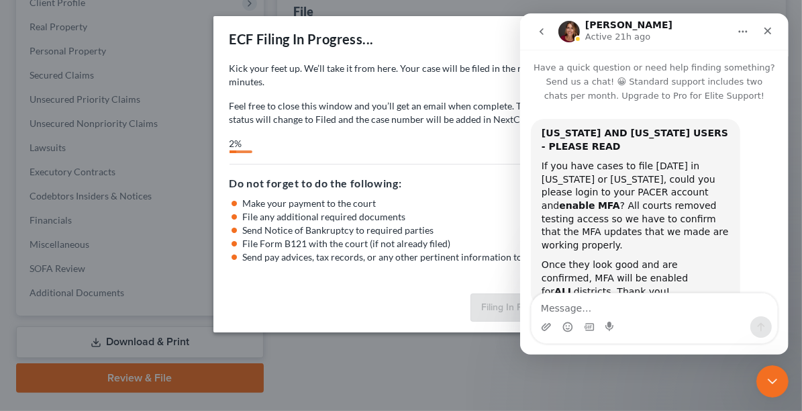
scroll to position [27, 0]
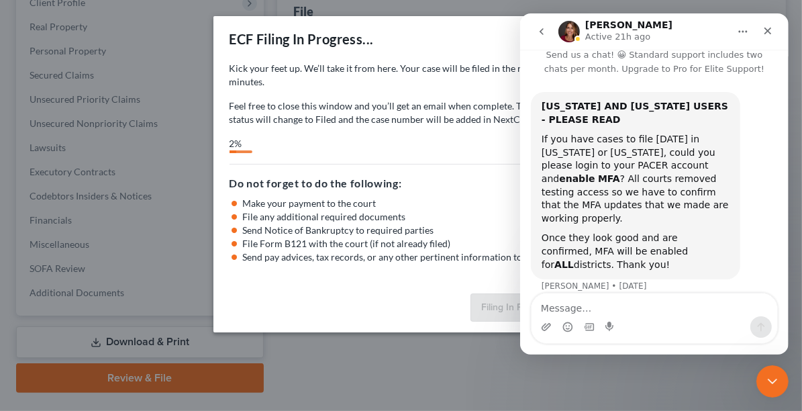
click at [539, 35] on icon "go back" at bounding box center [541, 31] width 11 height 11
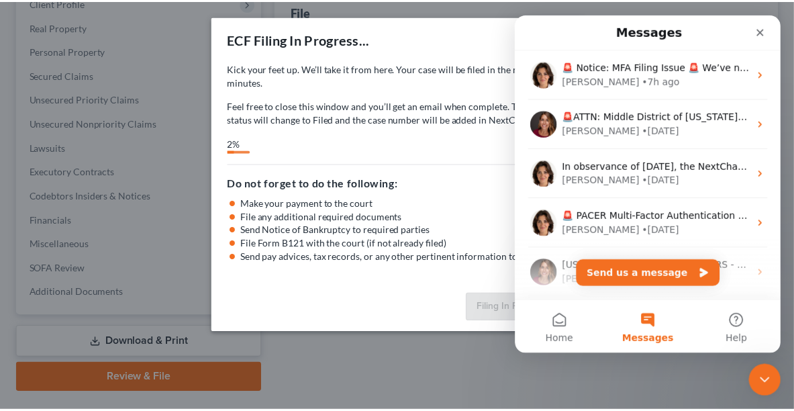
scroll to position [0, 0]
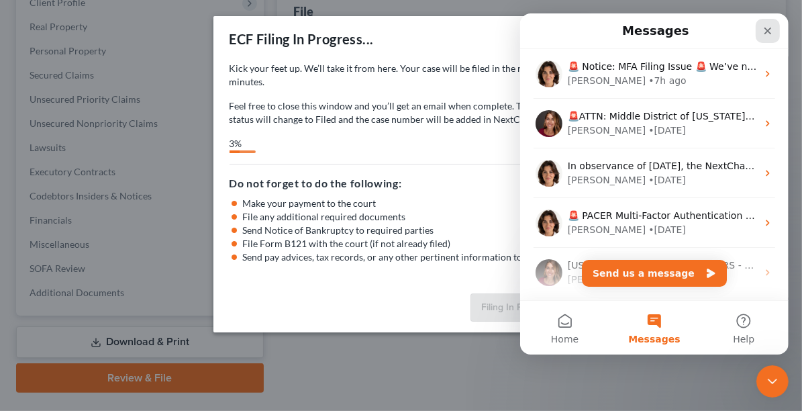
click at [765, 27] on icon "Close" at bounding box center [767, 31] width 11 height 11
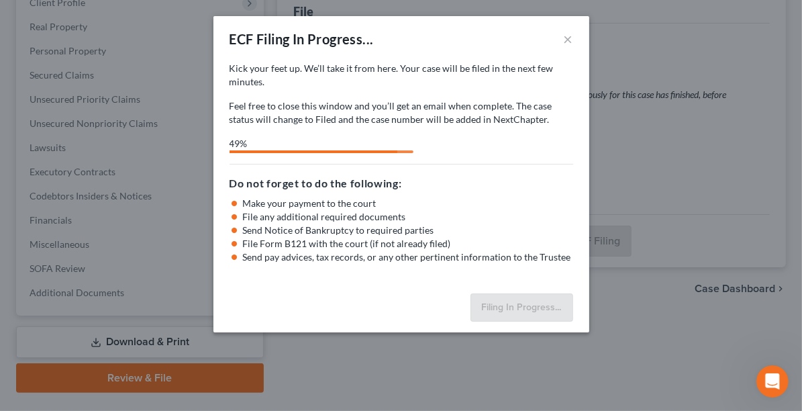
select select "2"
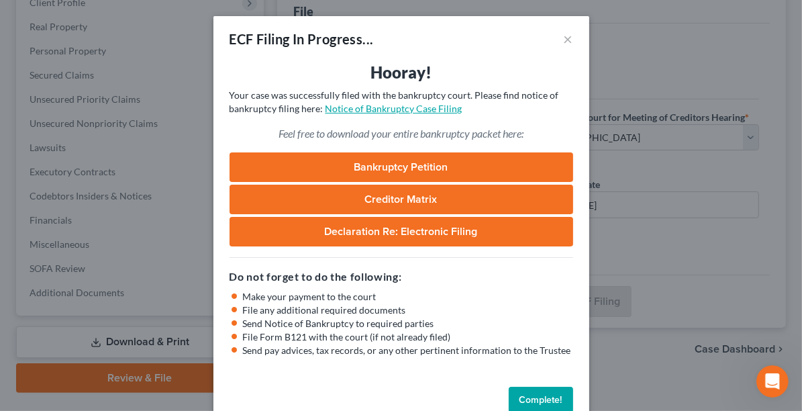
click at [375, 107] on link "Notice of Bankruptcy Case Filing" at bounding box center [394, 108] width 137 height 11
click at [418, 171] on link "Bankruptcy Petition" at bounding box center [402, 167] width 344 height 30
click at [564, 42] on button "×" at bounding box center [568, 39] width 9 height 16
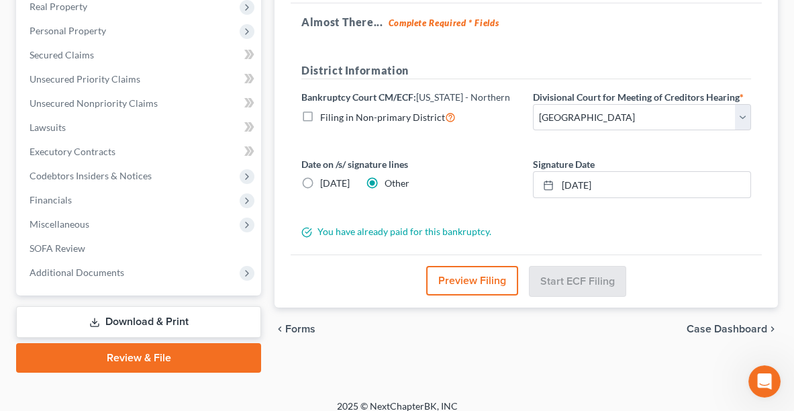
scroll to position [228, 0]
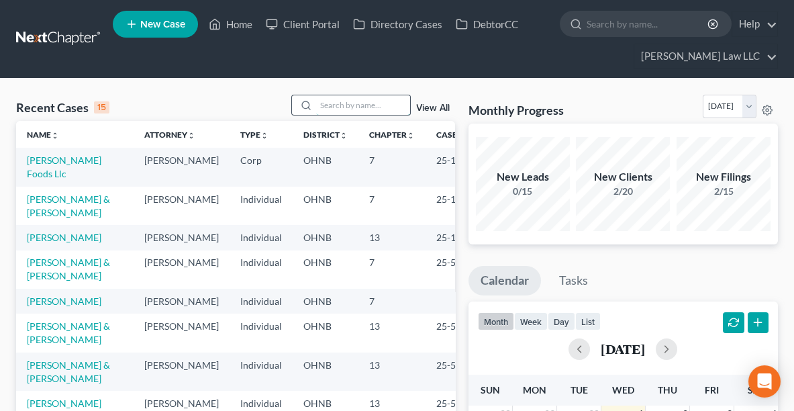
click at [334, 105] on input "search" at bounding box center [363, 104] width 94 height 19
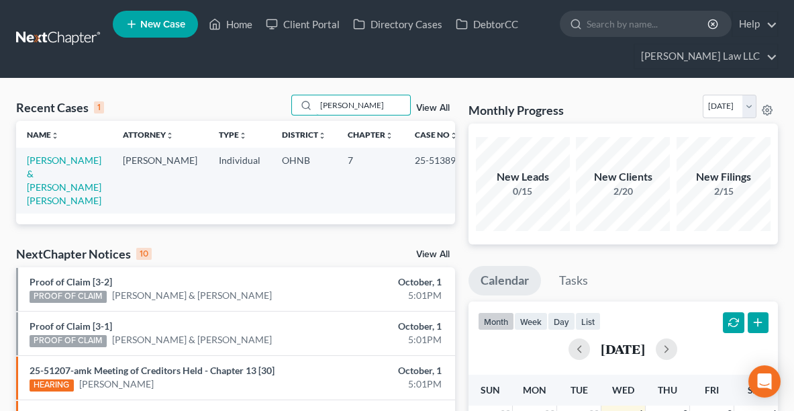
type input "alvarez"
click at [62, 171] on link "Alvarez, Jimmie & Steele Alvarez, Nell" at bounding box center [64, 180] width 75 height 52
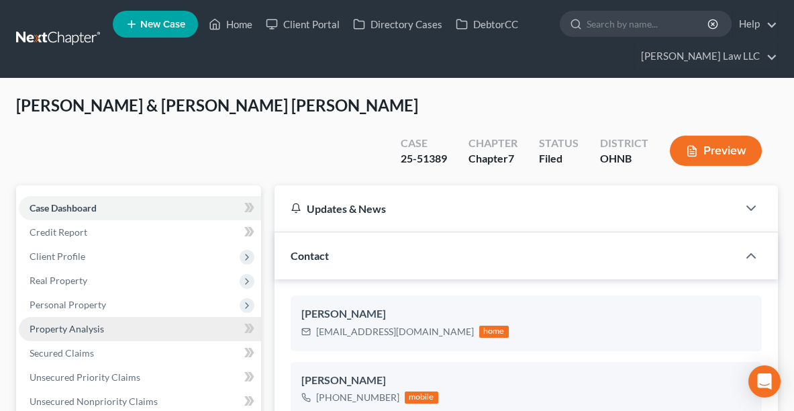
scroll to position [727, 0]
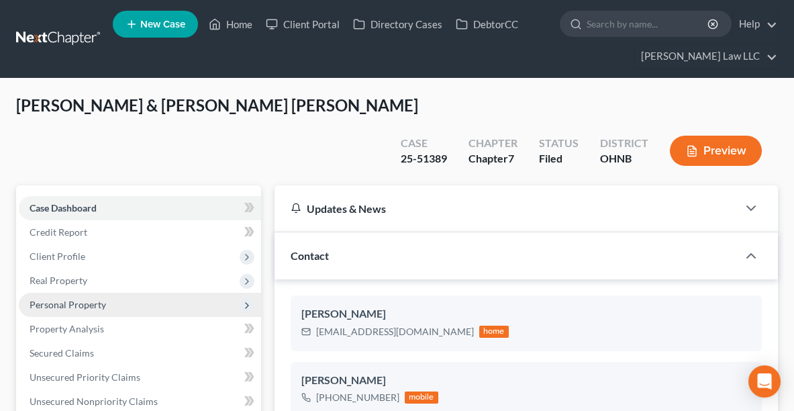
click at [64, 299] on span "Personal Property" at bounding box center [68, 304] width 77 height 11
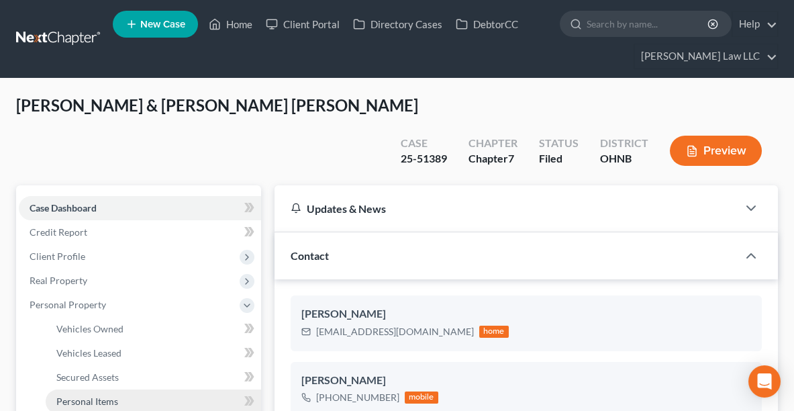
click at [84, 395] on span "Personal Items" at bounding box center [87, 400] width 62 height 11
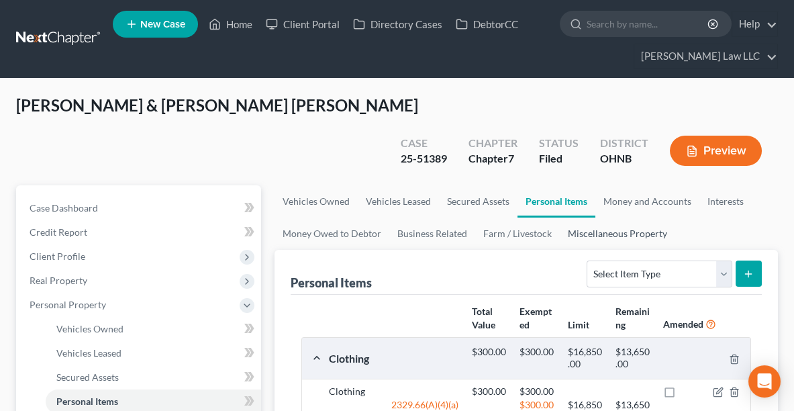
click at [603, 218] on link "Miscellaneous Property" at bounding box center [617, 234] width 115 height 32
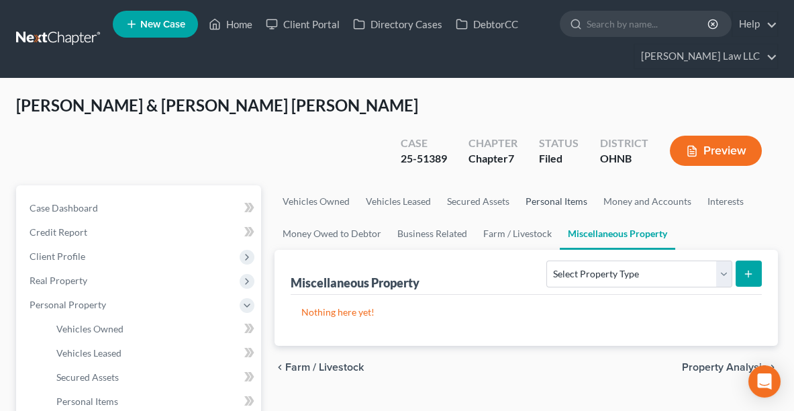
click at [555, 185] on link "Personal Items" at bounding box center [557, 201] width 78 height 32
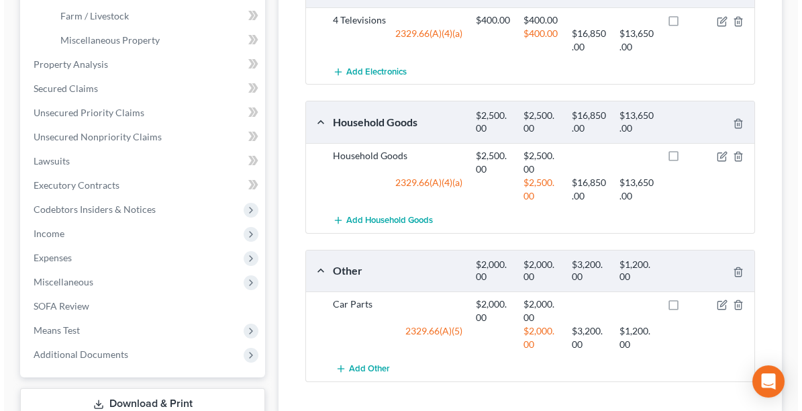
scroll to position [512, 0]
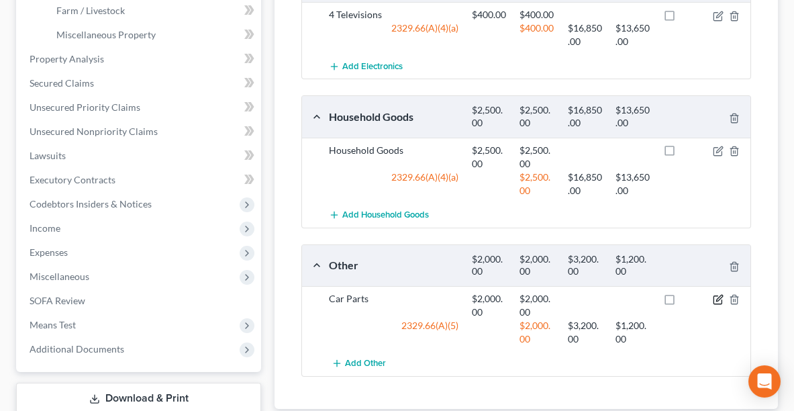
click at [713, 294] on icon "button" at bounding box center [718, 299] width 11 height 11
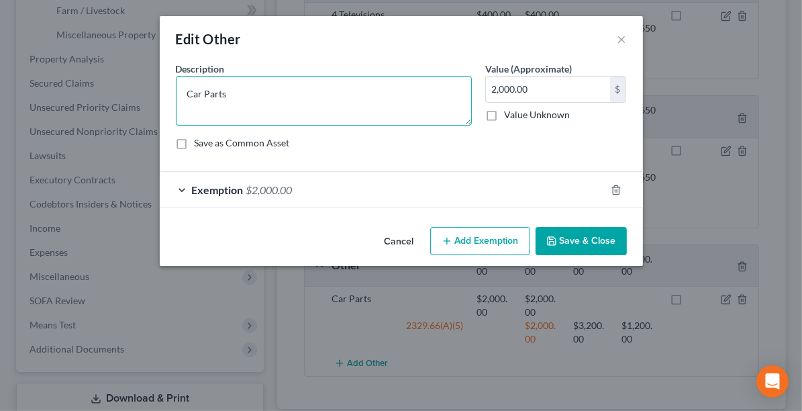
click at [324, 106] on textarea "Car Parts" at bounding box center [324, 101] width 296 height 50
paste textarea "ATV wheel Quarter panel Bumper Quarter panel 2 Front fenders"
click at [234, 80] on textarea "Car Parts - ATV wheel Quarter panel Bumper Quarter panel 2 Front fenders" at bounding box center [324, 101] width 296 height 50
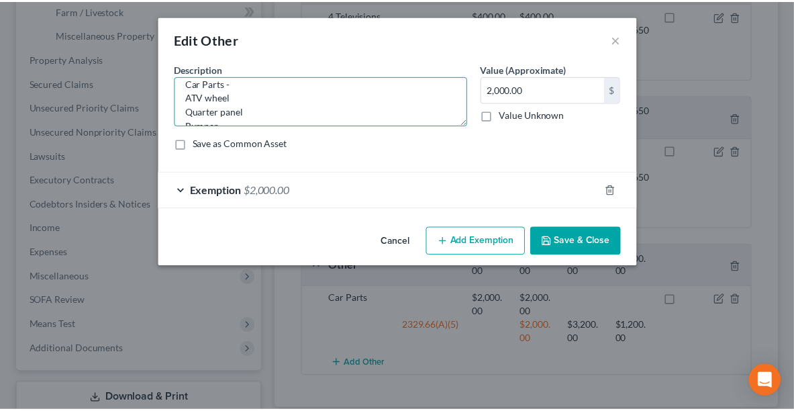
scroll to position [25, 0]
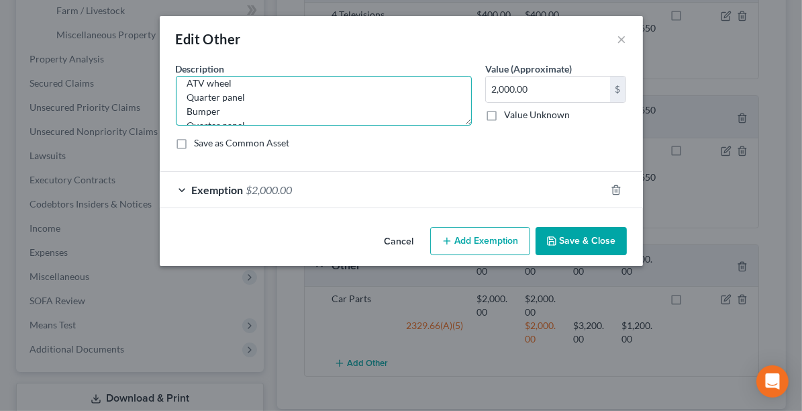
type textarea "Car Parts - ATV wheel Quarter panel Bumper Quarter panel 2 Front fenders"
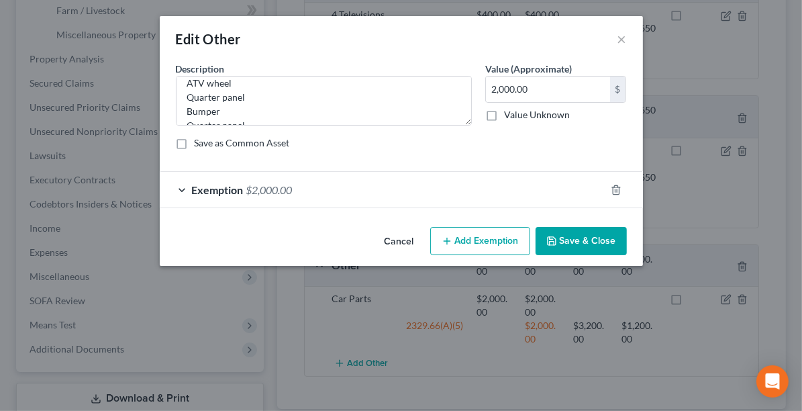
click at [577, 238] on button "Save & Close" at bounding box center [581, 241] width 91 height 28
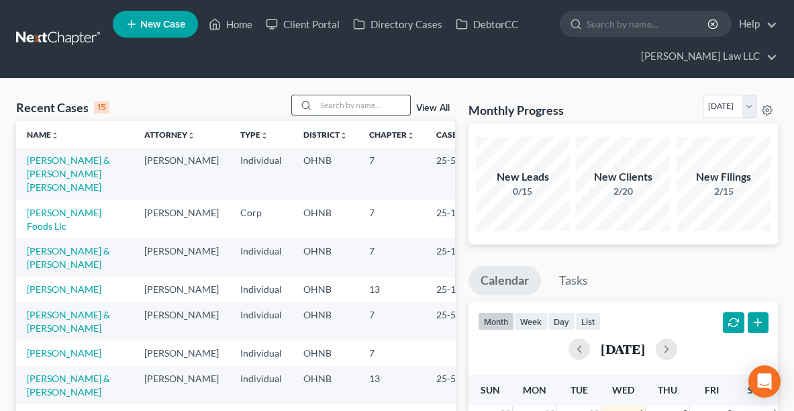
click at [323, 107] on input "search" at bounding box center [363, 104] width 94 height 19
type input "swim"
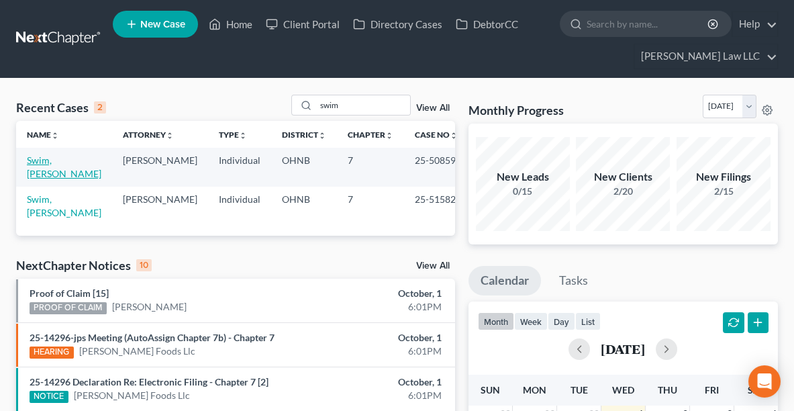
click at [58, 160] on link "Swim, Jason" at bounding box center [64, 166] width 75 height 25
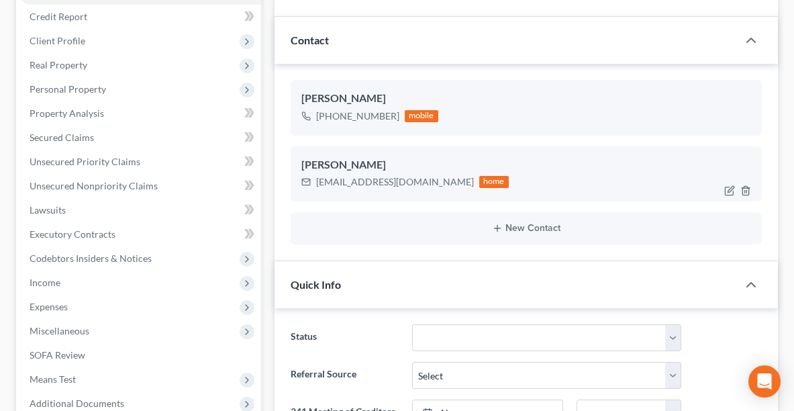
scroll to position [181, 0]
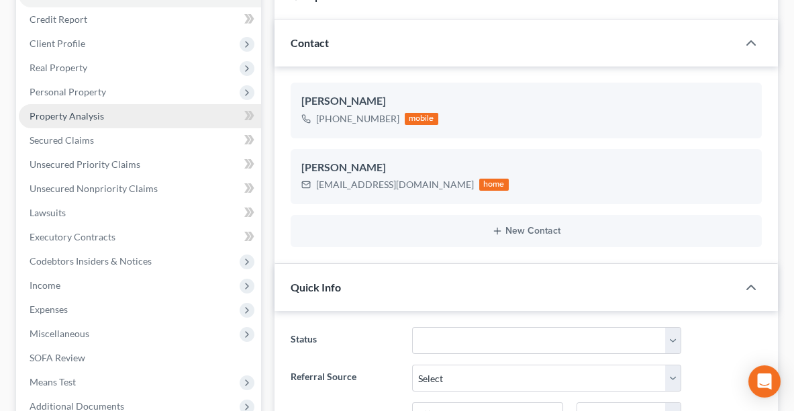
click at [79, 107] on link "Property Analysis" at bounding box center [140, 116] width 242 height 24
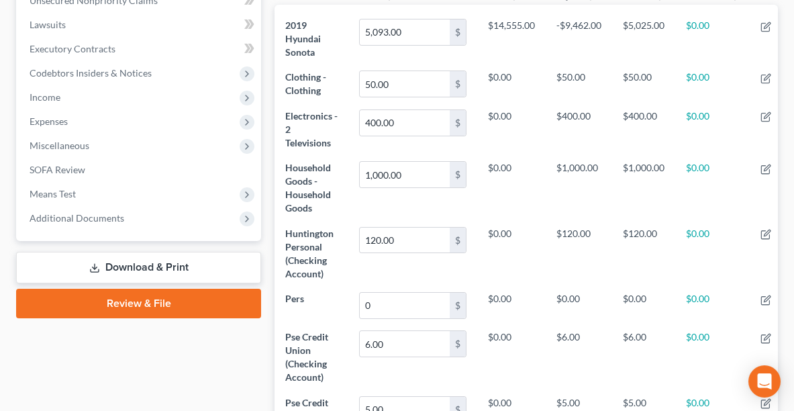
scroll to position [356, 0]
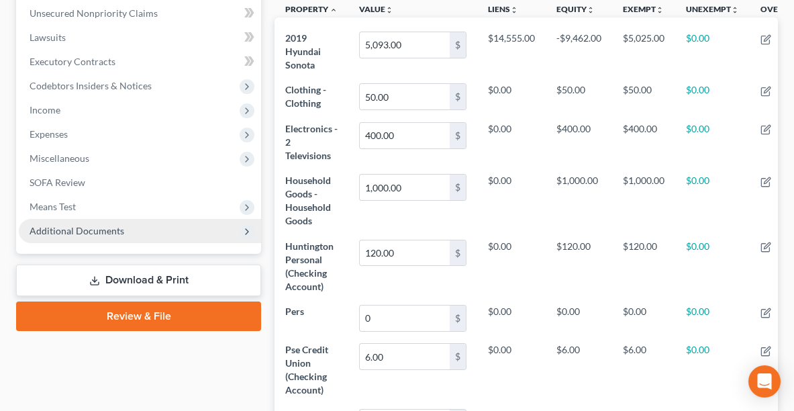
click at [115, 231] on span "Additional Documents" at bounding box center [77, 230] width 95 height 11
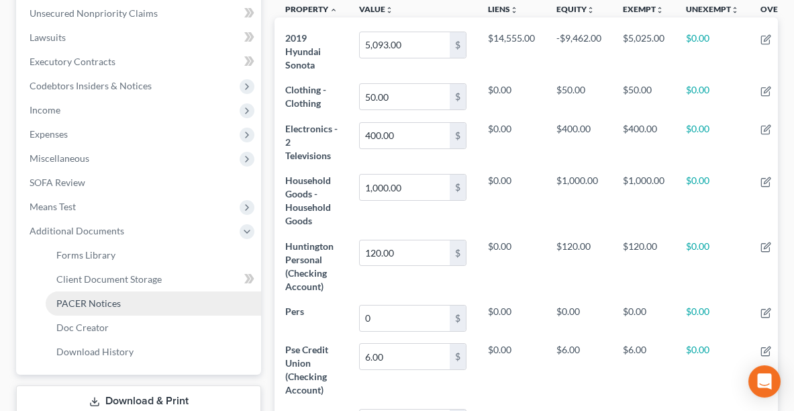
click at [70, 303] on span "PACER Notices" at bounding box center [88, 302] width 64 height 11
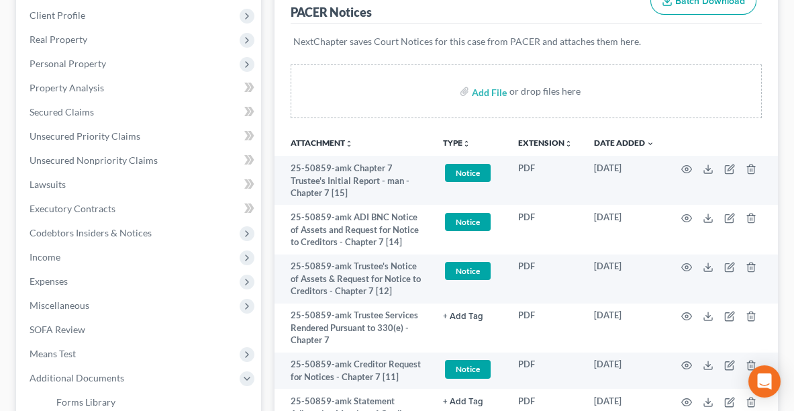
scroll to position [222, 0]
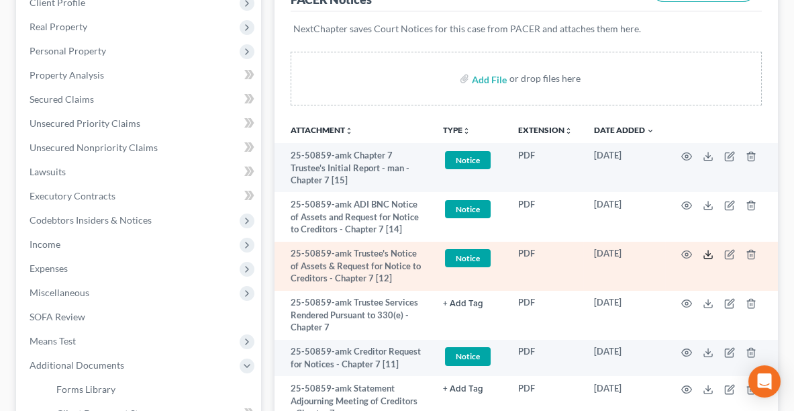
click at [706, 256] on icon at bounding box center [708, 254] width 11 height 11
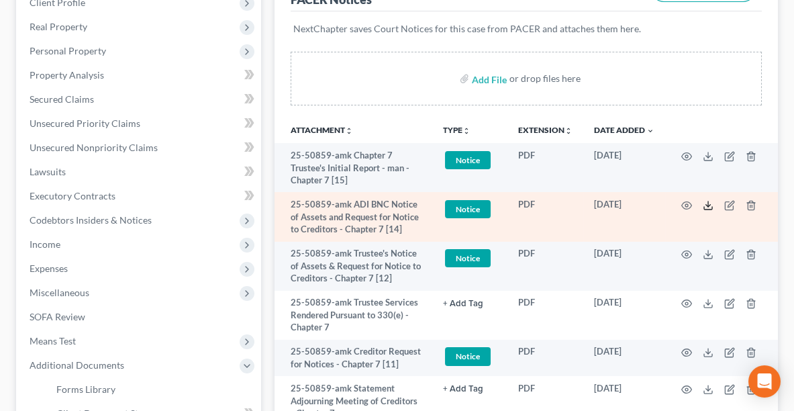
click at [710, 203] on icon at bounding box center [708, 205] width 11 height 11
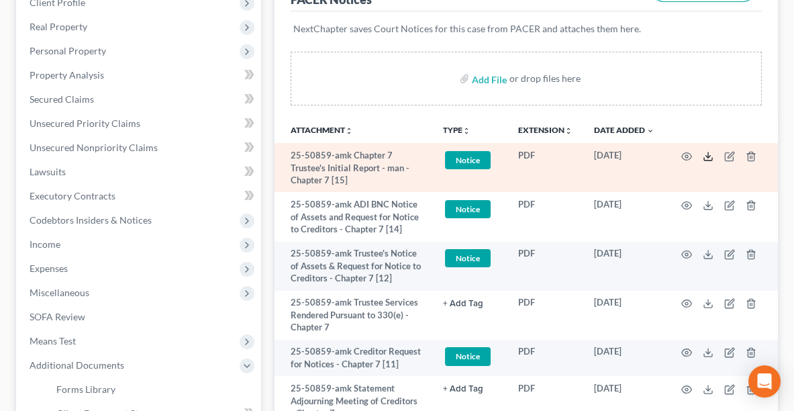
click at [706, 152] on icon at bounding box center [708, 156] width 11 height 11
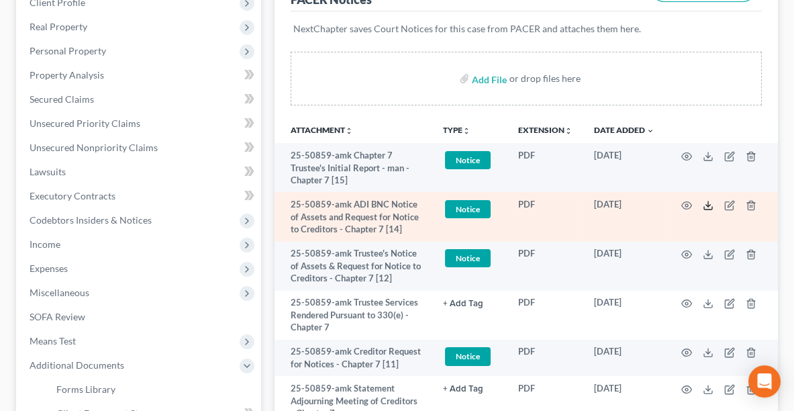
click at [704, 207] on icon at bounding box center [708, 208] width 8 height 3
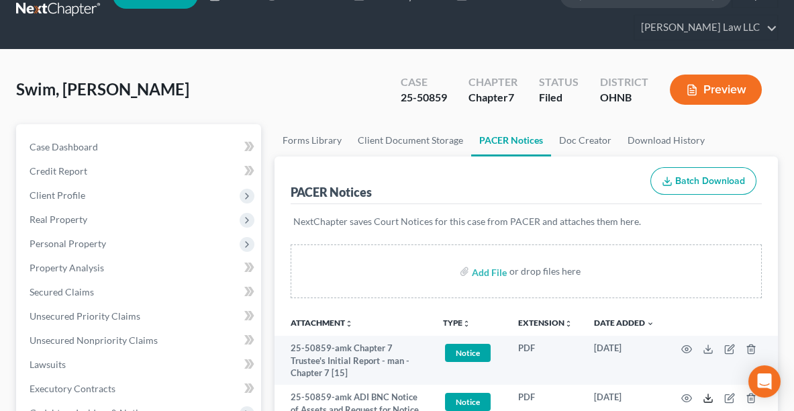
scroll to position [28, 0]
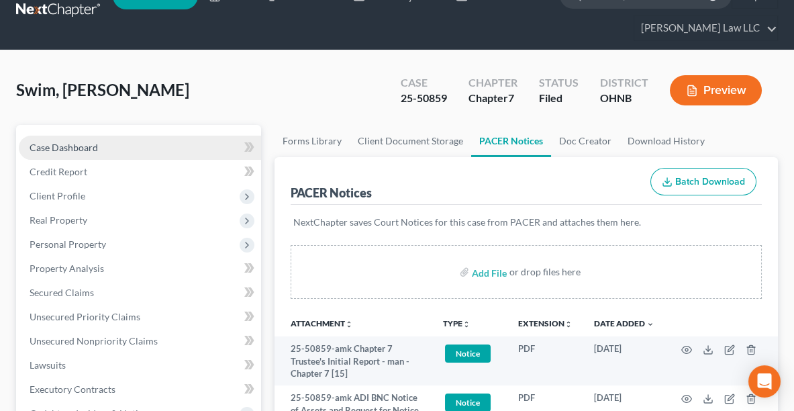
click at [62, 142] on span "Case Dashboard" at bounding box center [64, 147] width 68 height 11
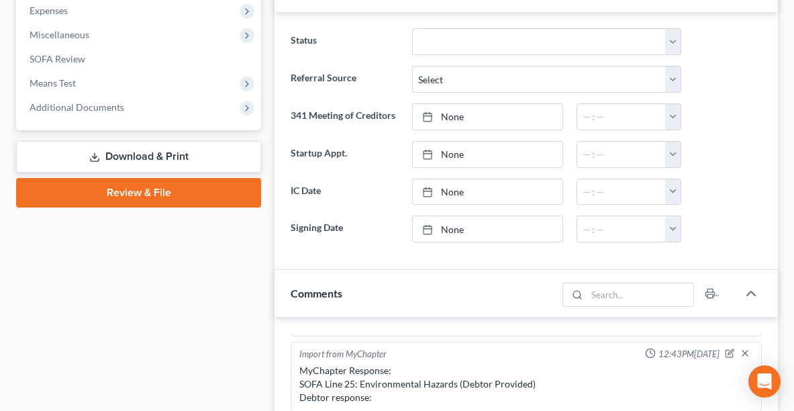
scroll to position [471, 0]
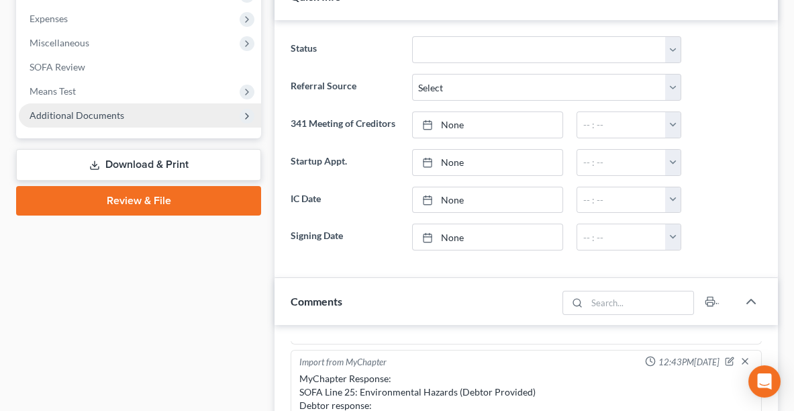
click at [126, 113] on span "Additional Documents" at bounding box center [140, 115] width 242 height 24
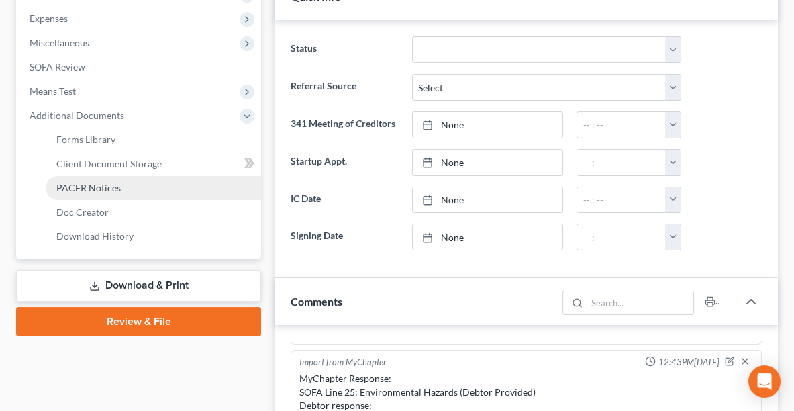
click at [115, 187] on span "PACER Notices" at bounding box center [88, 187] width 64 height 11
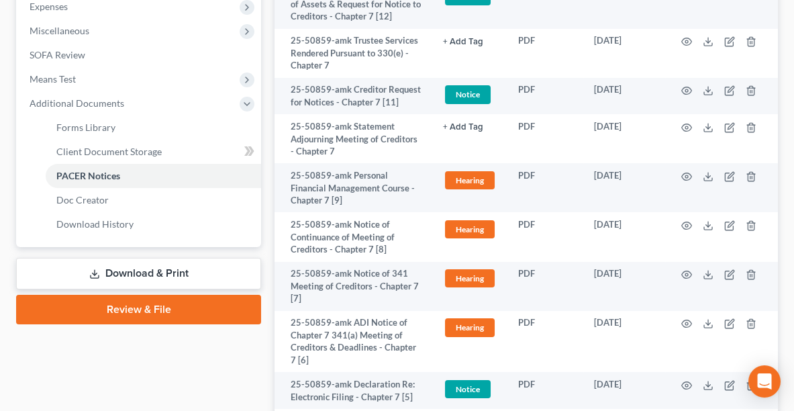
scroll to position [486, 0]
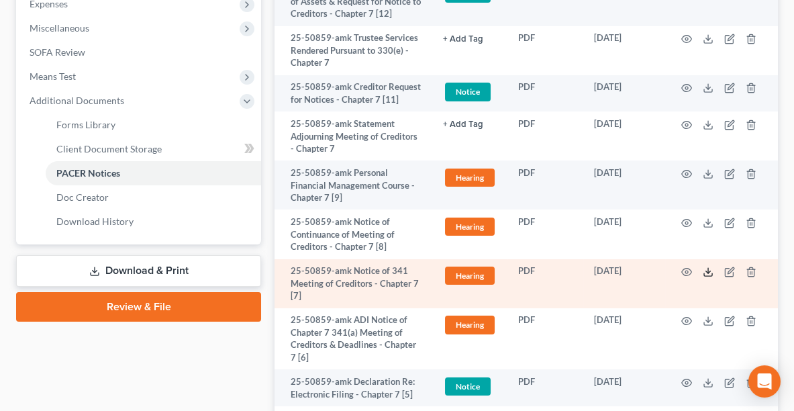
click at [712, 269] on icon at bounding box center [708, 272] width 11 height 11
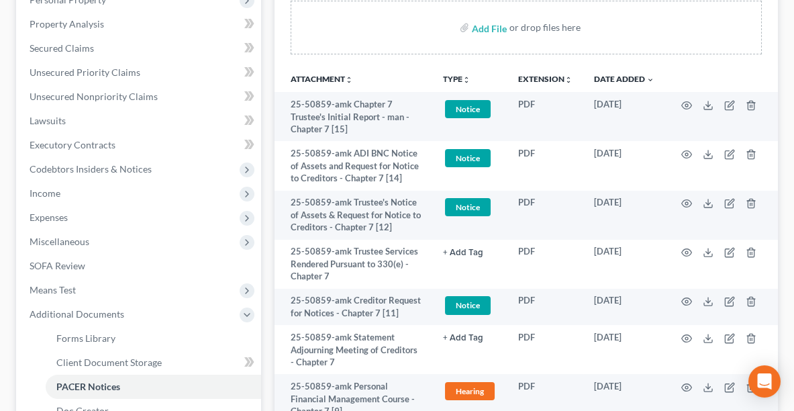
scroll to position [0, 0]
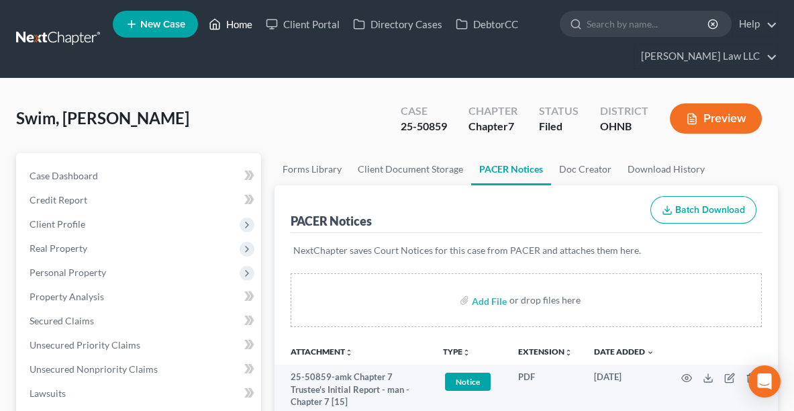
click at [239, 28] on link "Home" at bounding box center [230, 24] width 57 height 24
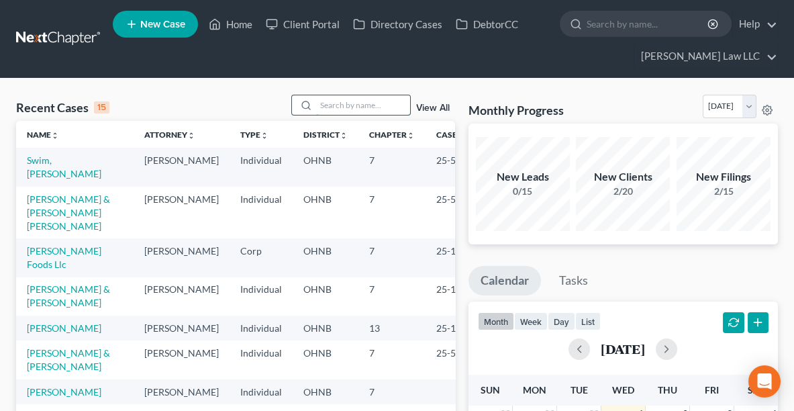
click at [343, 107] on input "search" at bounding box center [363, 104] width 94 height 19
type input "fuller"
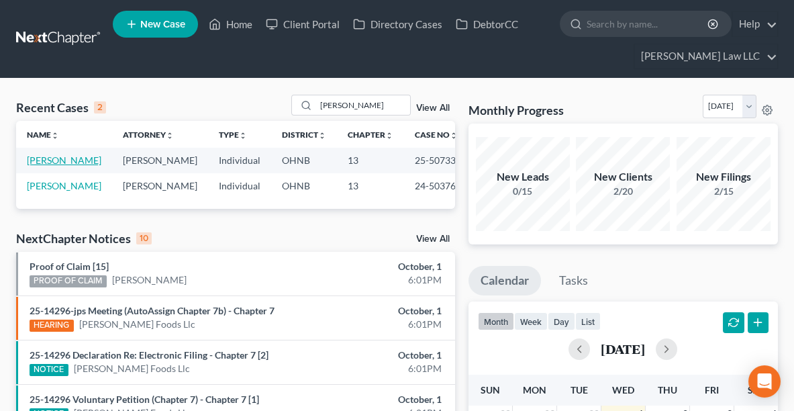
click at [81, 159] on link "Fuller, Matthew" at bounding box center [64, 159] width 75 height 11
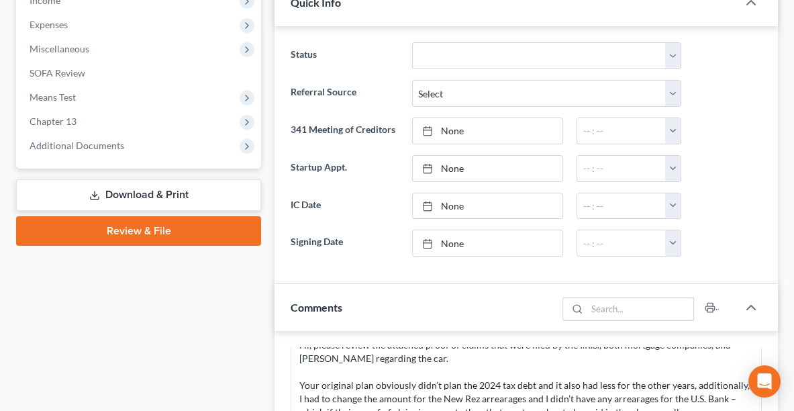
scroll to position [452, 0]
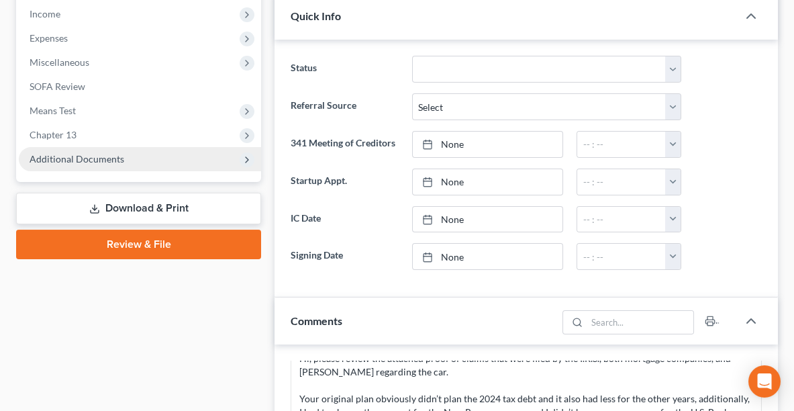
click at [147, 151] on span "Additional Documents" at bounding box center [140, 159] width 242 height 24
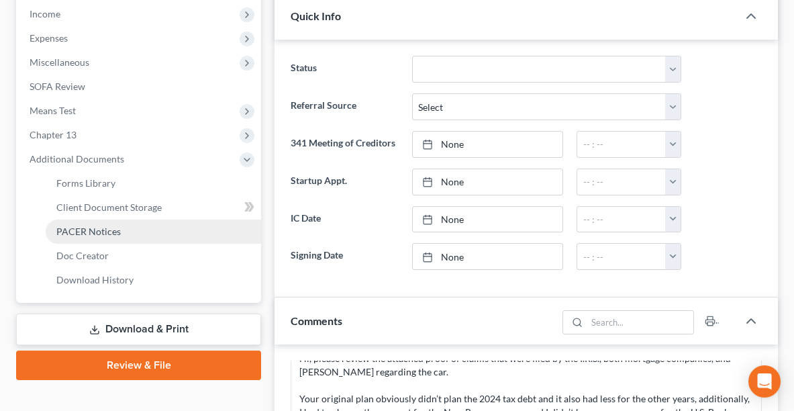
click at [97, 232] on span "PACER Notices" at bounding box center [88, 231] width 64 height 11
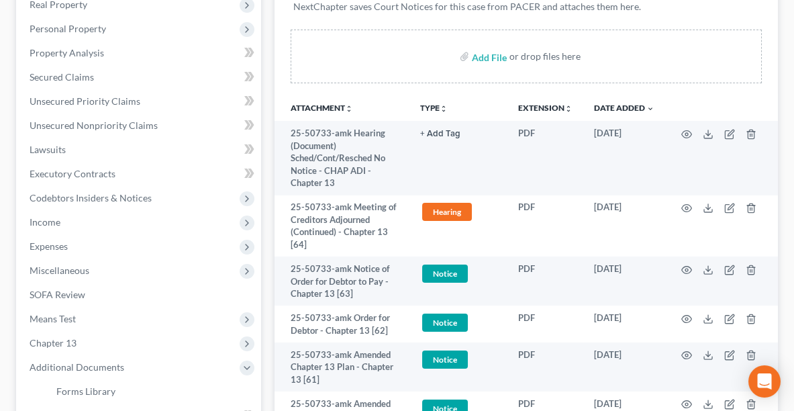
scroll to position [252, 0]
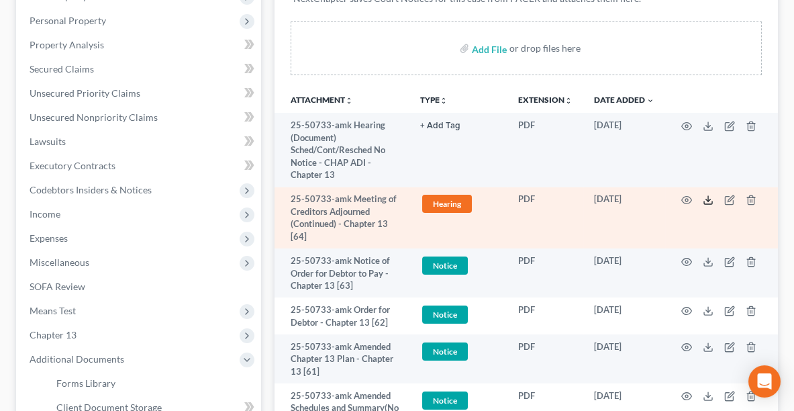
click at [706, 198] on icon at bounding box center [708, 200] width 11 height 11
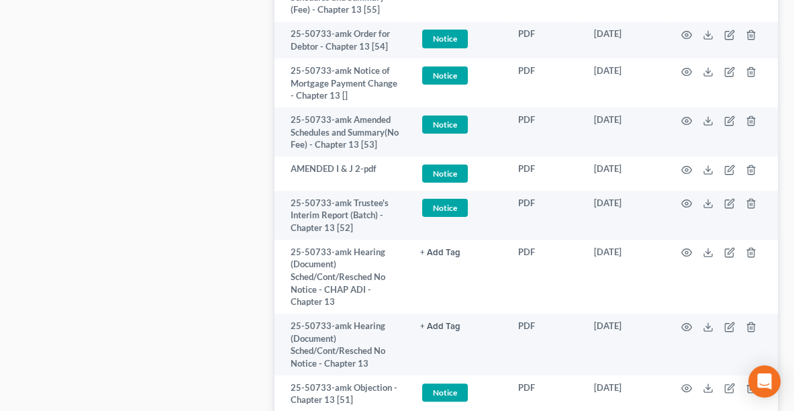
scroll to position [1184, 0]
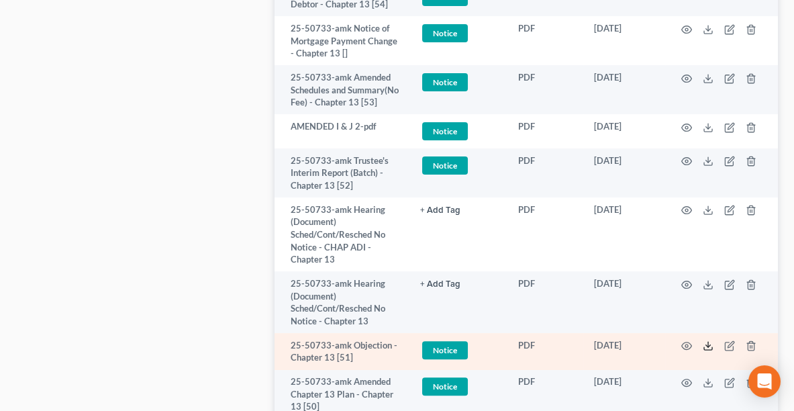
click at [706, 351] on icon at bounding box center [708, 345] width 11 height 11
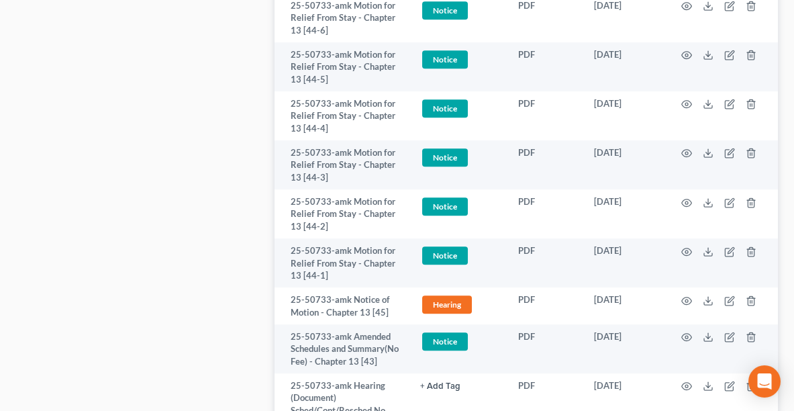
scroll to position [2009, 0]
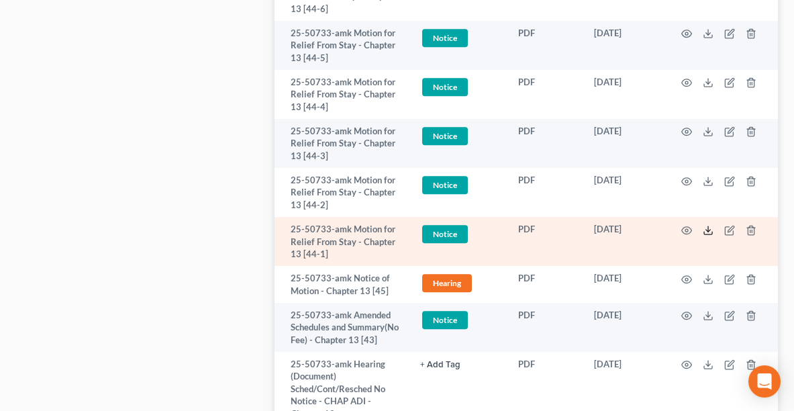
click at [703, 236] on icon at bounding box center [708, 230] width 11 height 11
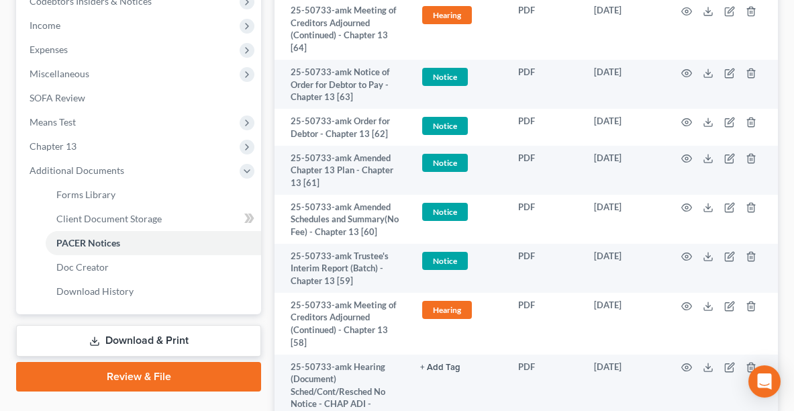
scroll to position [0, 0]
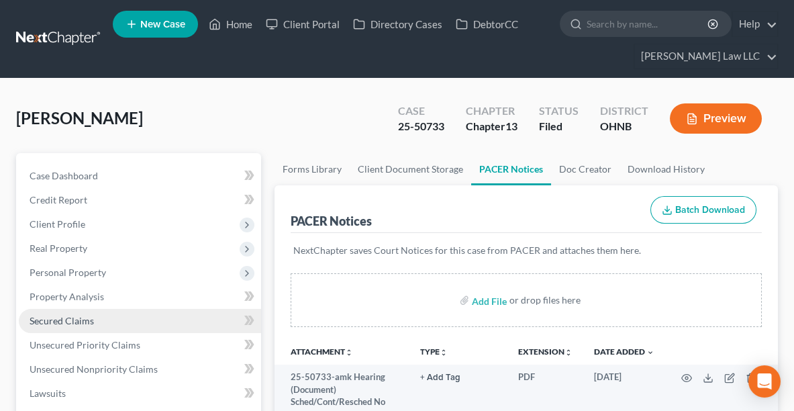
click at [66, 319] on span "Secured Claims" at bounding box center [62, 320] width 64 height 11
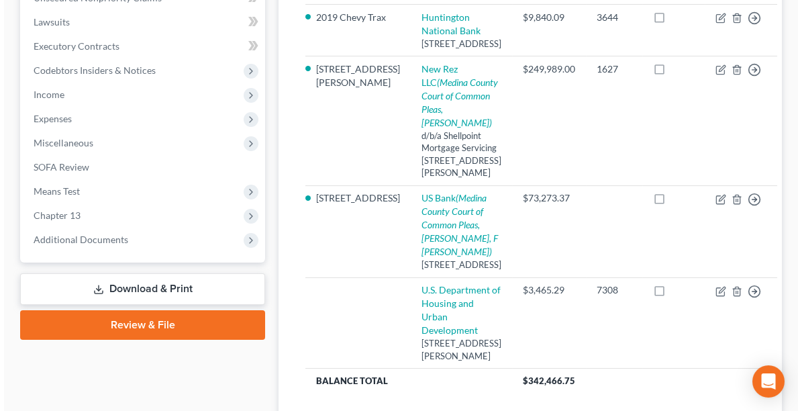
scroll to position [369, 0]
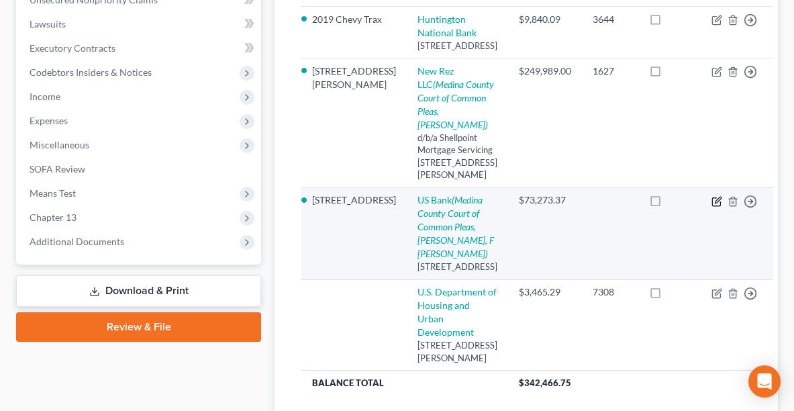
click at [712, 207] on icon "button" at bounding box center [717, 201] width 11 height 11
select select "18"
select select "4"
select select "0"
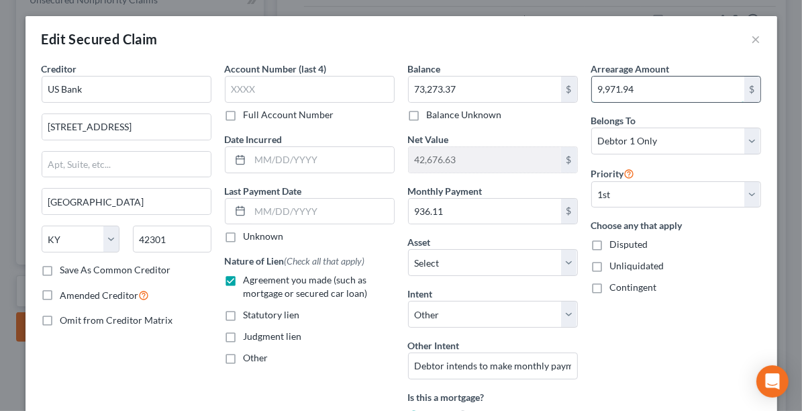
click at [666, 92] on input "9,971.94" at bounding box center [668, 90] width 152 height 26
click at [621, 92] on input "text" at bounding box center [668, 90] width 152 height 26
paste input "11,724.24"
type input "11,724.24"
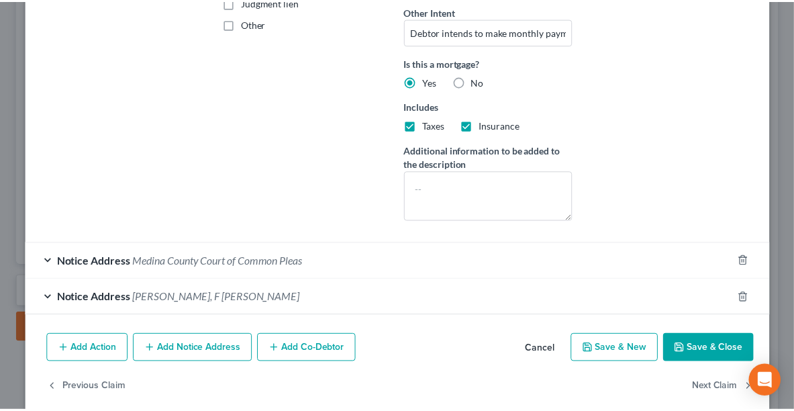
scroll to position [332, 0]
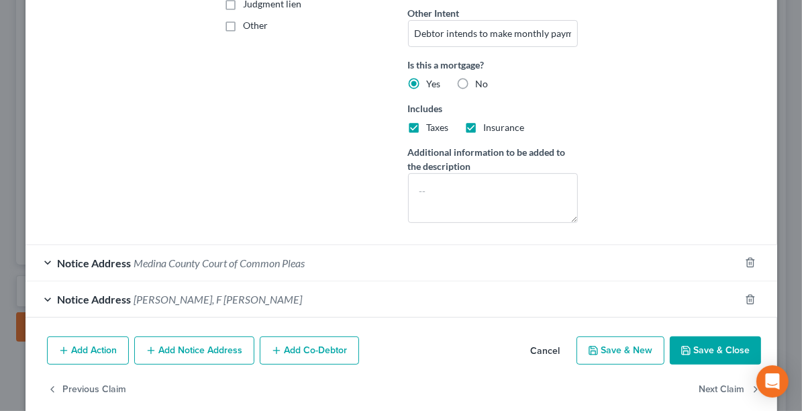
click at [701, 343] on button "Save & Close" at bounding box center [715, 350] width 91 height 28
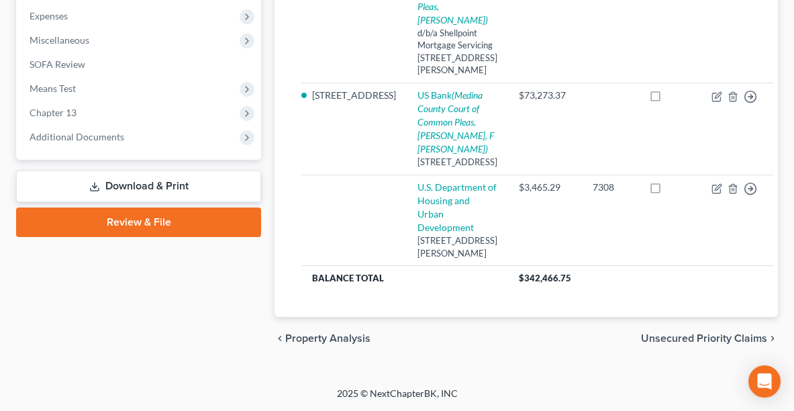
scroll to position [454, 0]
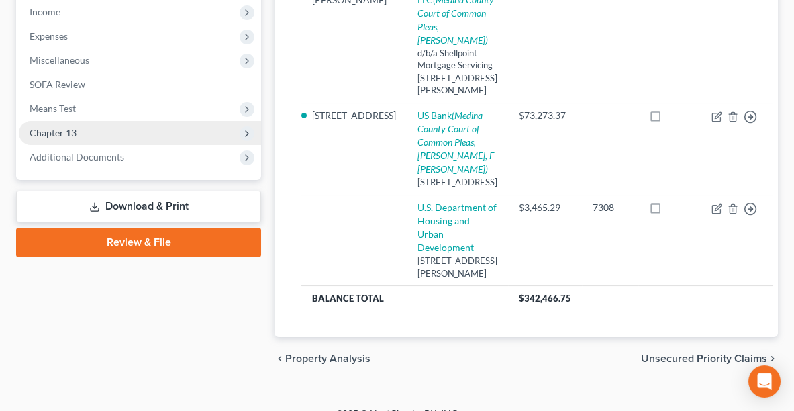
click at [101, 136] on span "Chapter 13" at bounding box center [140, 133] width 242 height 24
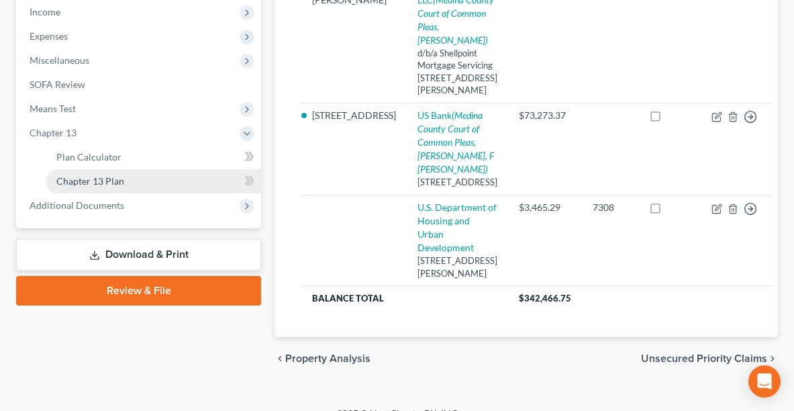
click at [107, 179] on span "Chapter 13 Plan" at bounding box center [90, 180] width 68 height 11
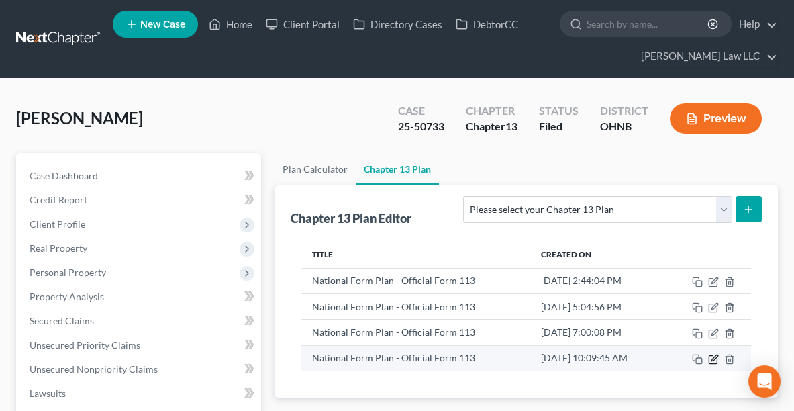
click at [716, 357] on icon "button" at bounding box center [713, 359] width 11 height 11
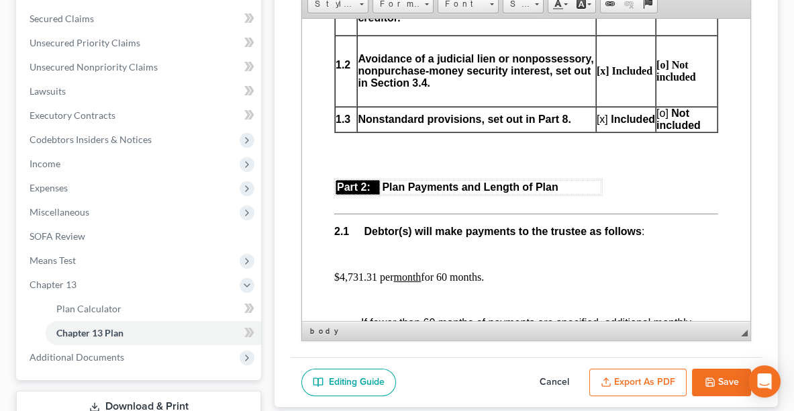
scroll to position [319, 0]
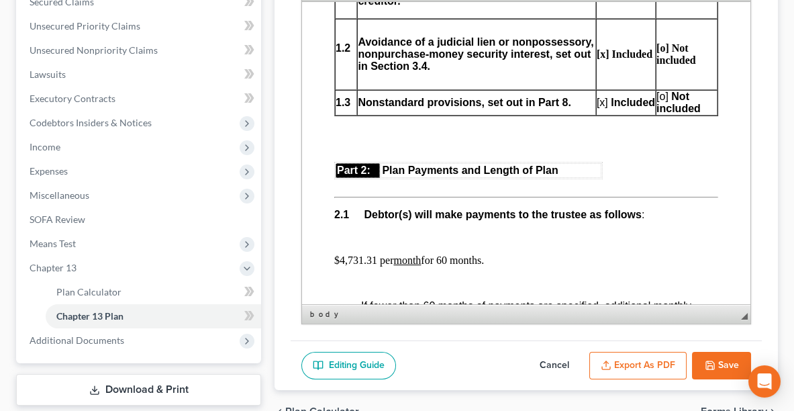
click at [548, 360] on button "Cancel" at bounding box center [554, 366] width 59 height 28
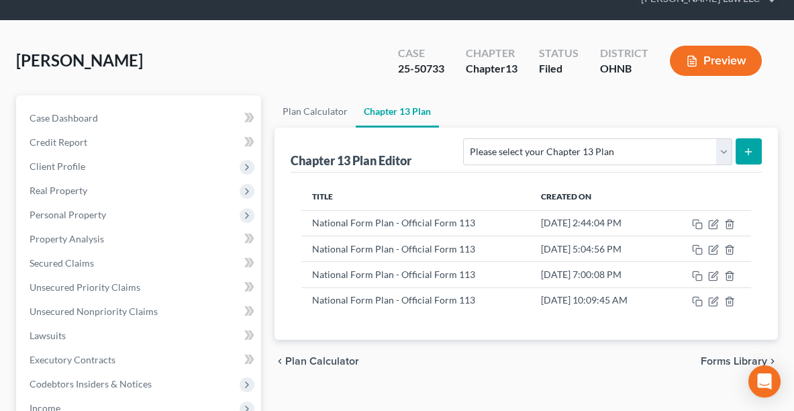
scroll to position [38, 0]
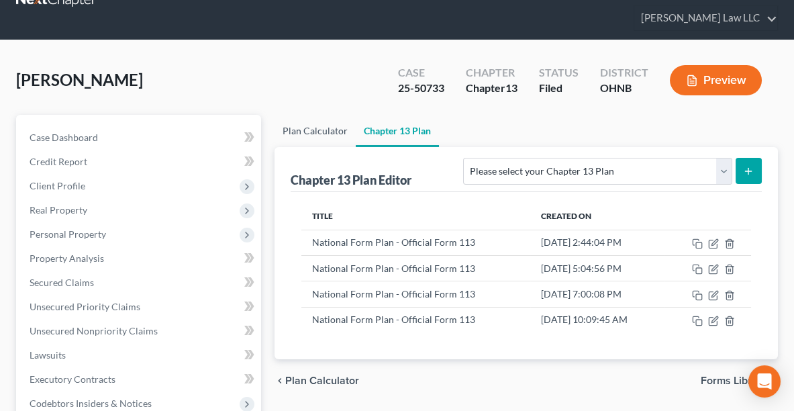
click at [317, 132] on link "Plan Calculator" at bounding box center [315, 131] width 81 height 32
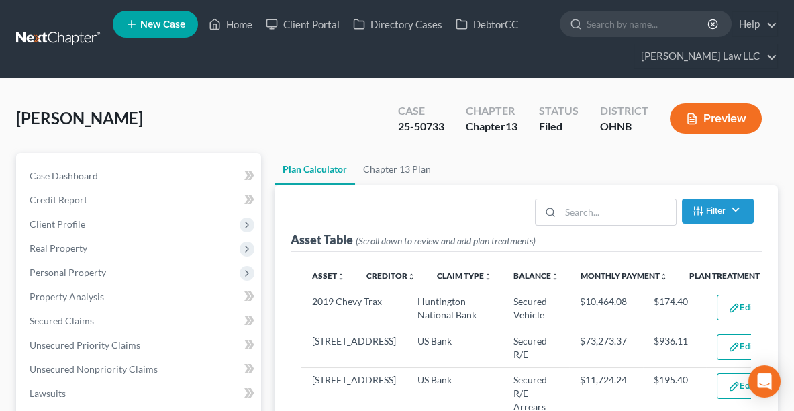
select select "59"
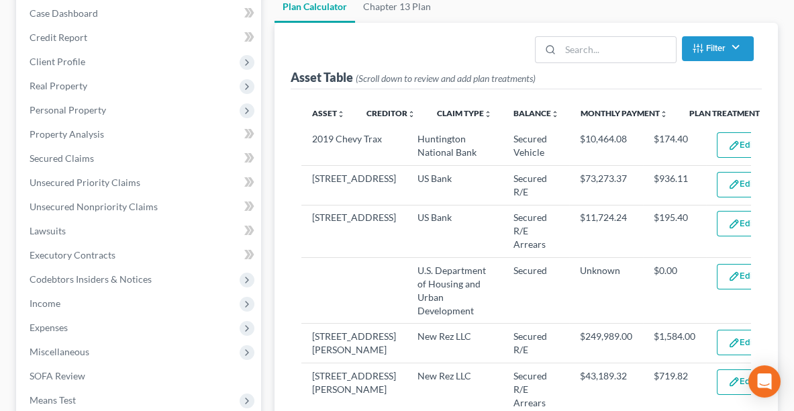
scroll to position [158, 0]
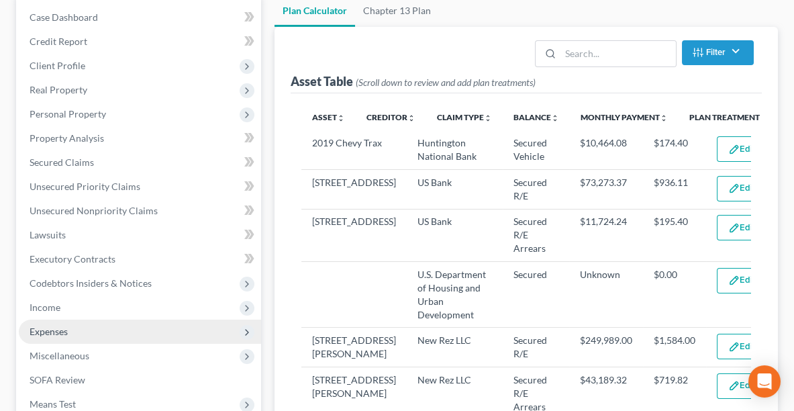
click at [37, 332] on span "Expenses" at bounding box center [49, 331] width 38 height 11
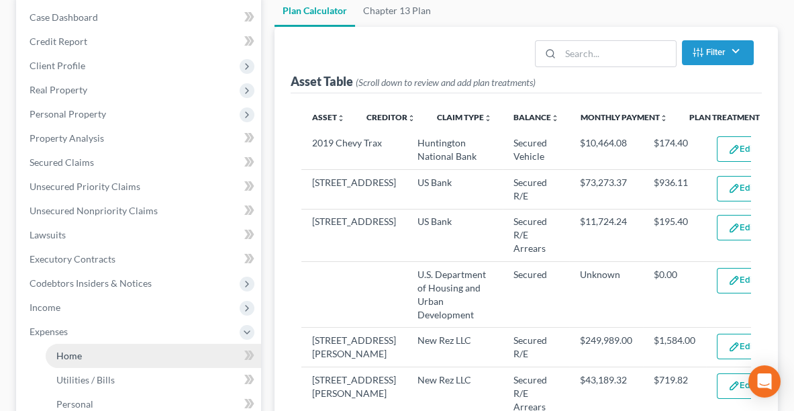
click at [58, 350] on span "Home" at bounding box center [69, 355] width 26 height 11
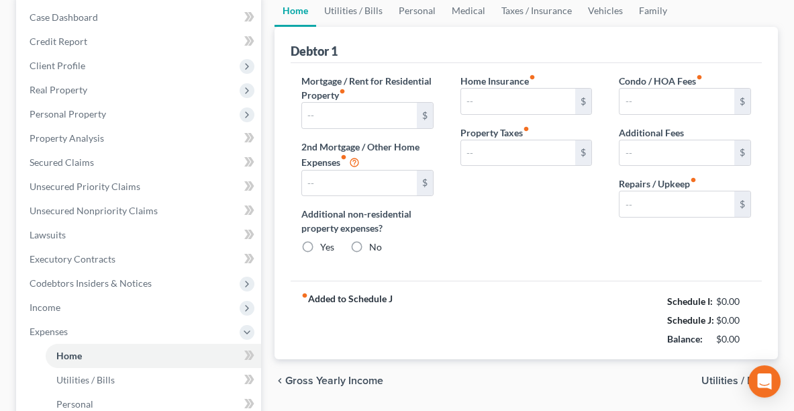
type input "0.00"
radio input "true"
type input "0.00"
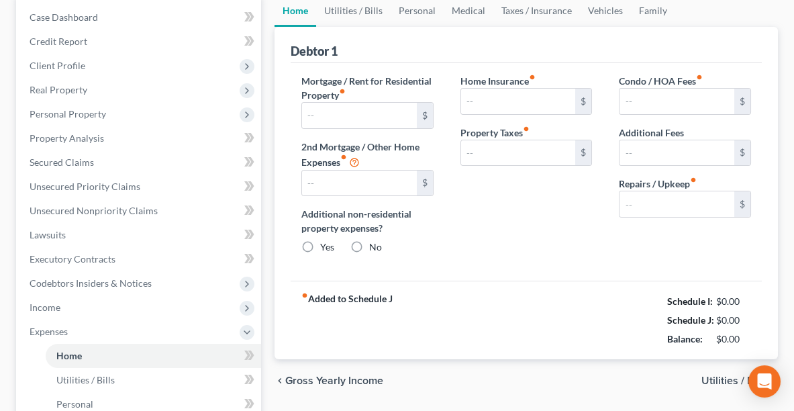
type input "0.00"
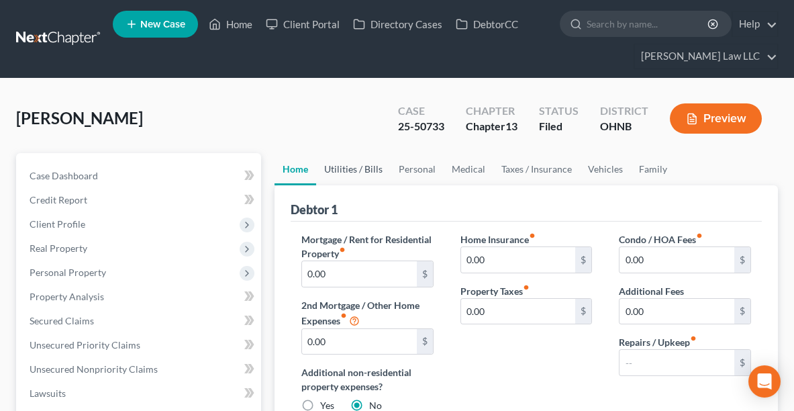
click at [355, 171] on link "Utilities / Bills" at bounding box center [353, 169] width 75 height 32
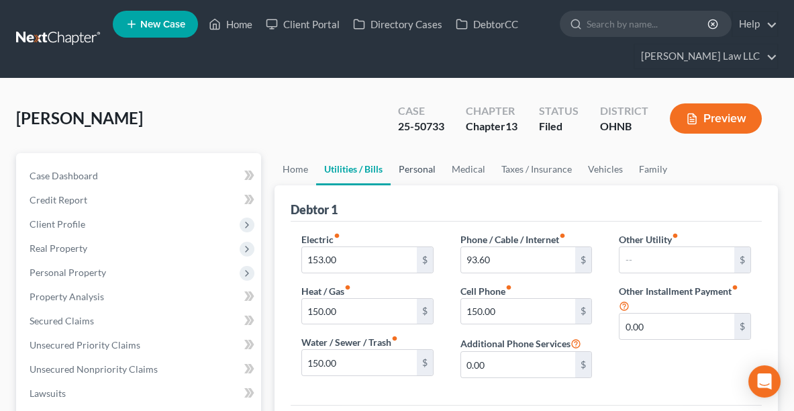
click at [418, 175] on link "Personal" at bounding box center [417, 169] width 53 height 32
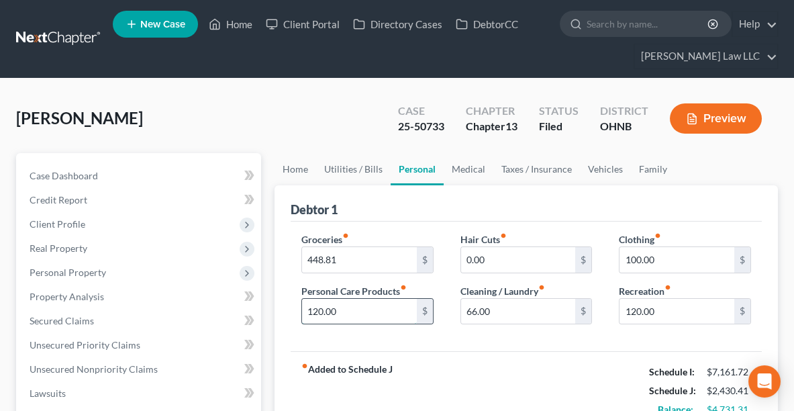
click at [371, 309] on input "120.00" at bounding box center [359, 312] width 115 height 26
type input "40.00"
type input "10.00"
type input "30.00"
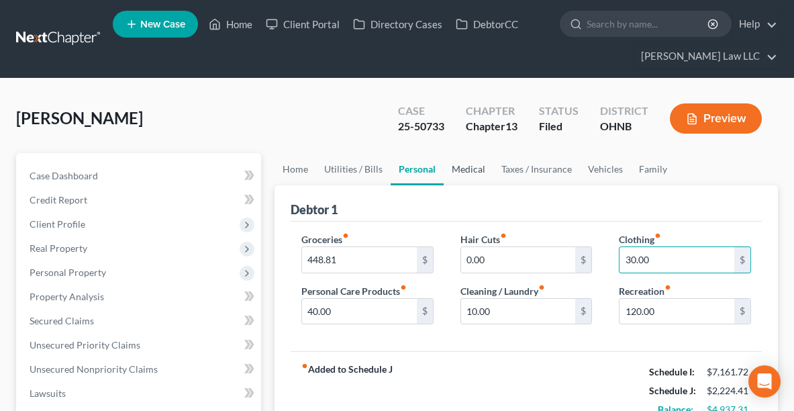
click at [465, 169] on link "Medical" at bounding box center [469, 169] width 50 height 32
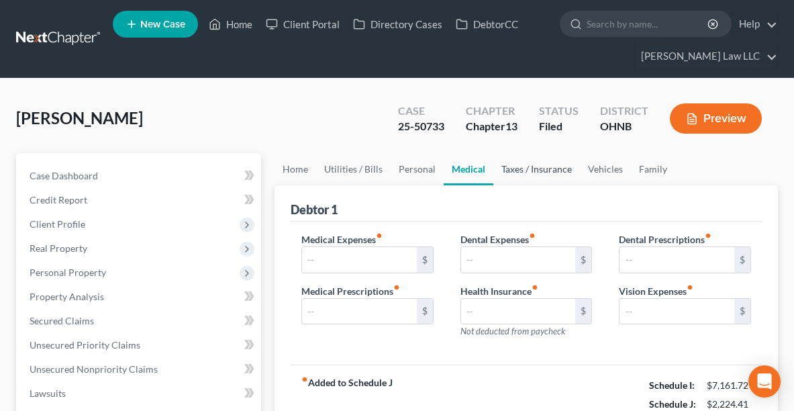
click at [510, 168] on link "Taxes / Insurance" at bounding box center [536, 169] width 87 height 32
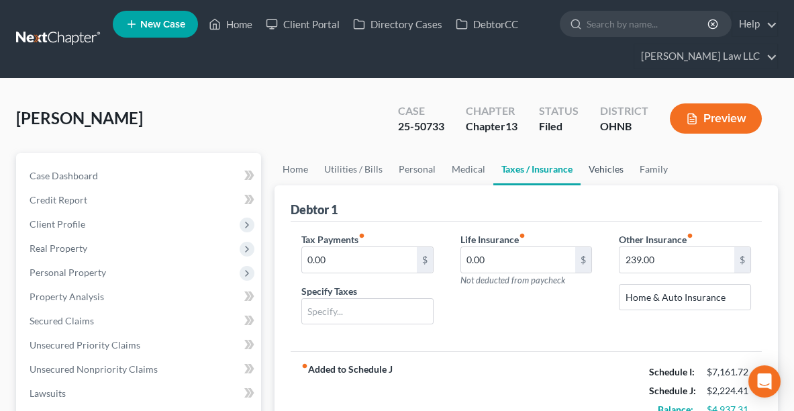
click at [599, 168] on link "Vehicles" at bounding box center [606, 169] width 51 height 32
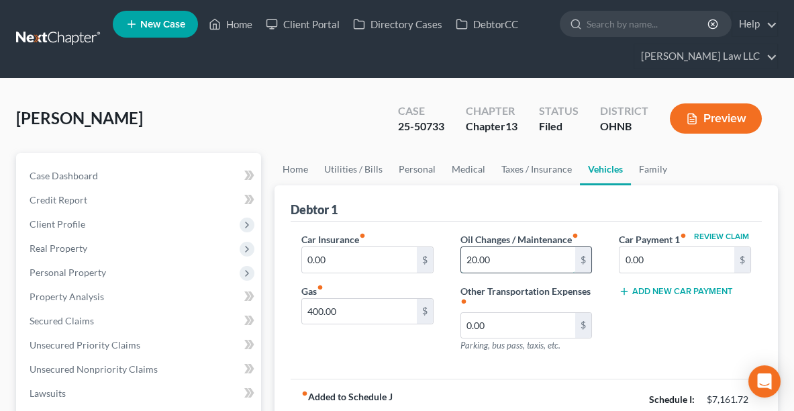
click at [517, 252] on input "20.00" at bounding box center [518, 260] width 115 height 26
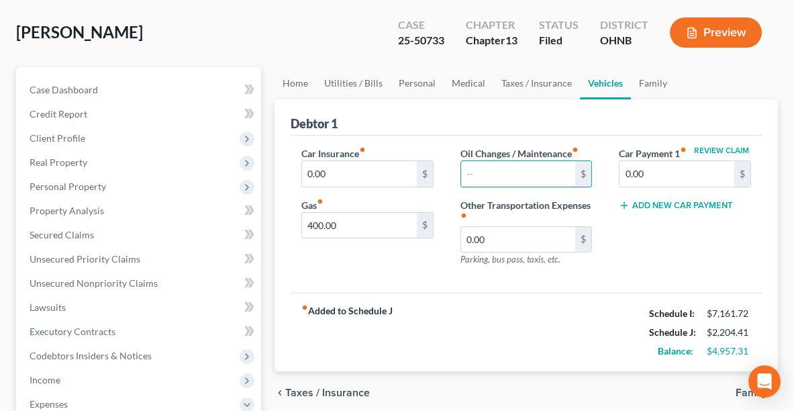
scroll to position [90, 0]
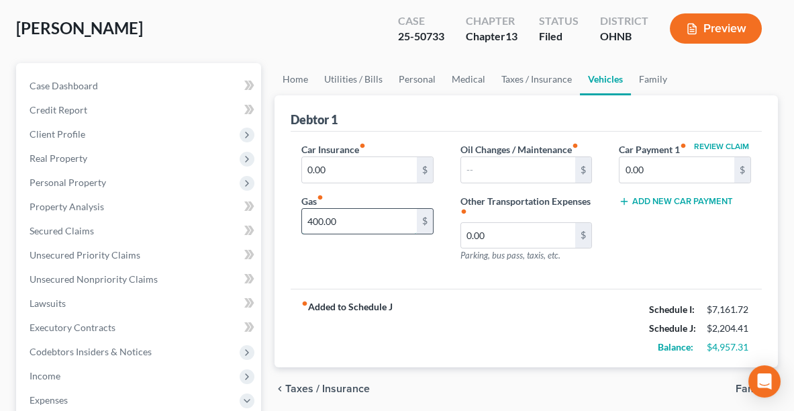
click at [350, 220] on input "400.00" at bounding box center [359, 222] width 115 height 26
type input "320.00"
click at [349, 257] on div "Car Insurance fiber_manual_record 0.00 $ Gas fiber_manual_record 320.00 $" at bounding box center [367, 207] width 159 height 131
click at [644, 75] on link "Family" at bounding box center [653, 79] width 44 height 32
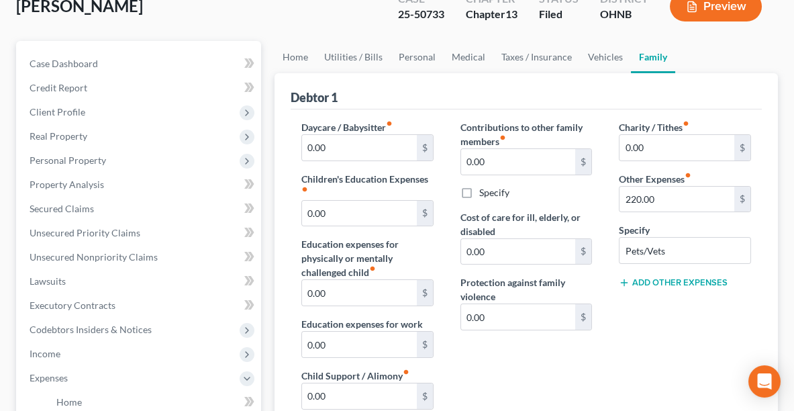
scroll to position [113, 0]
click at [674, 200] on input "220.00" at bounding box center [677, 199] width 115 height 26
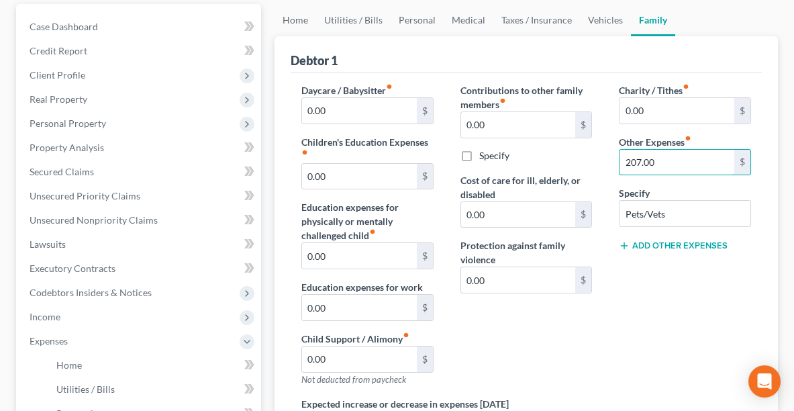
scroll to position [148, 0]
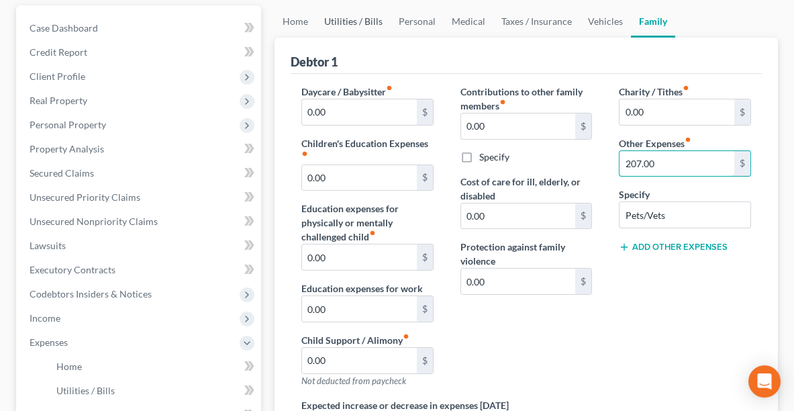
type input "207.00"
click at [356, 19] on link "Utilities / Bills" at bounding box center [353, 21] width 75 height 32
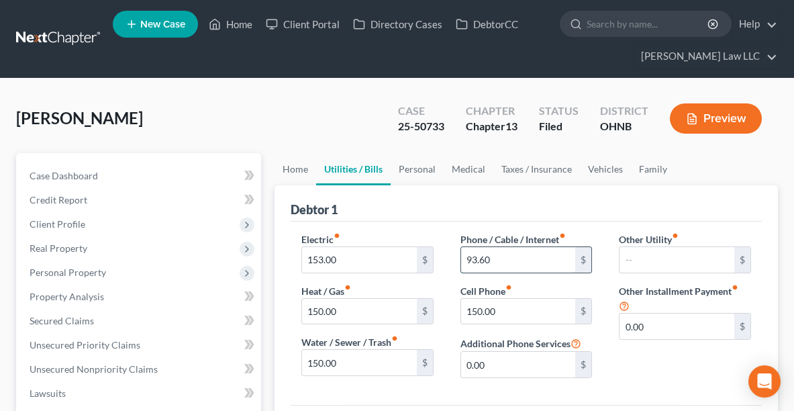
click at [496, 258] on input "93.60" at bounding box center [518, 260] width 115 height 26
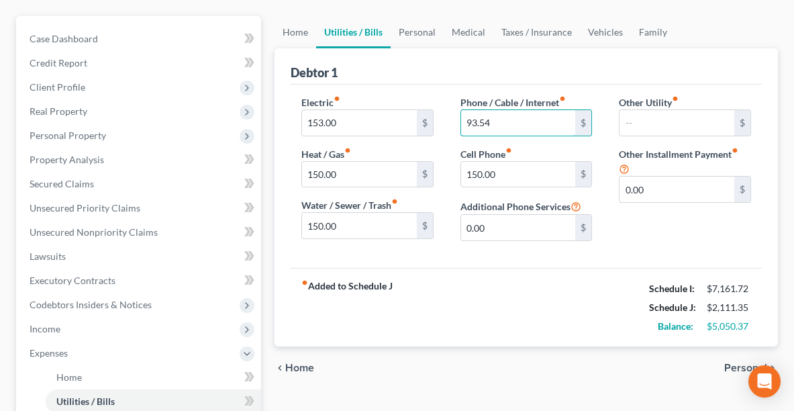
scroll to position [168, 0]
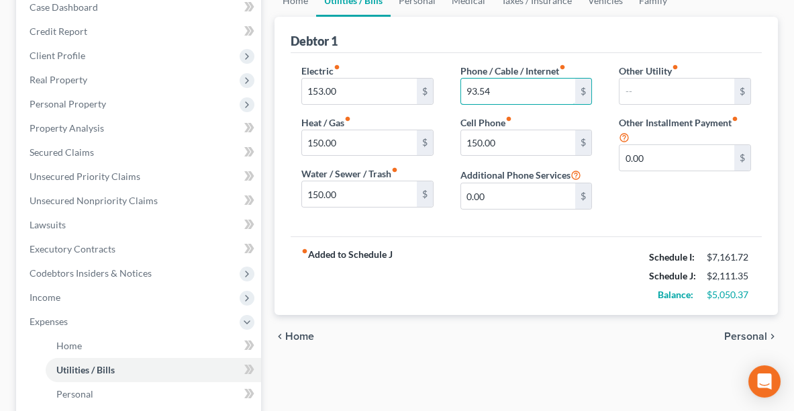
type input "93.54"
click at [559, 363] on div "Home Utilities / Bills Personal Medical Taxes / Insurance Vehicles Family Debto…" at bounding box center [526, 348] width 517 height 727
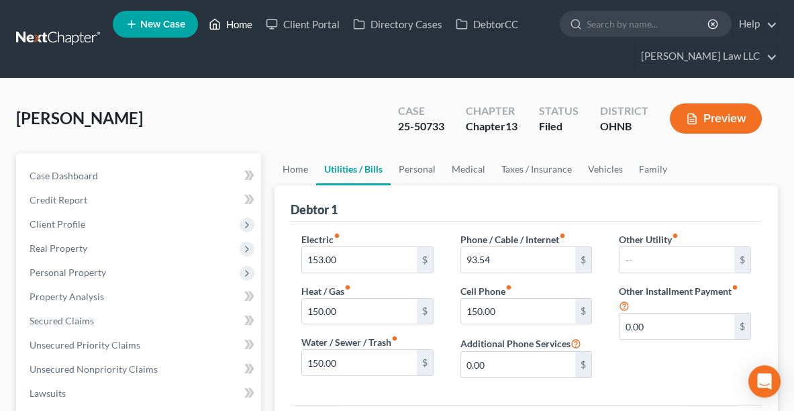
click at [236, 24] on link "Home" at bounding box center [230, 24] width 57 height 24
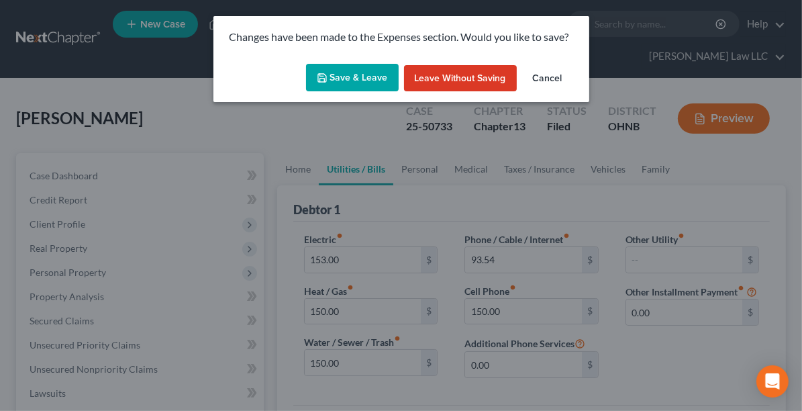
click at [326, 81] on icon "button" at bounding box center [322, 78] width 11 height 11
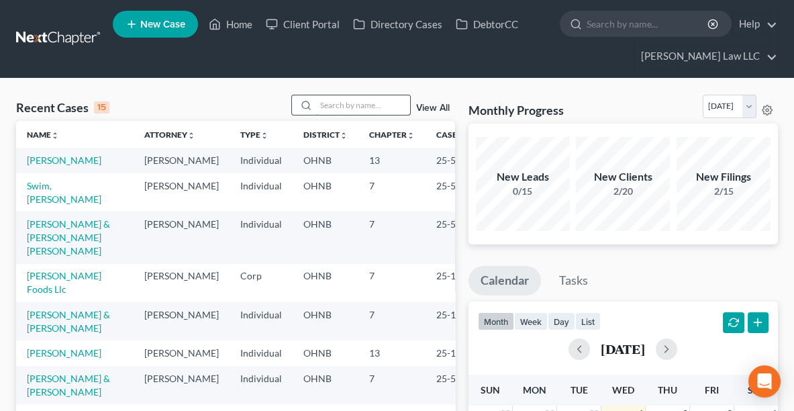
click at [326, 109] on input "search" at bounding box center [363, 104] width 94 height 19
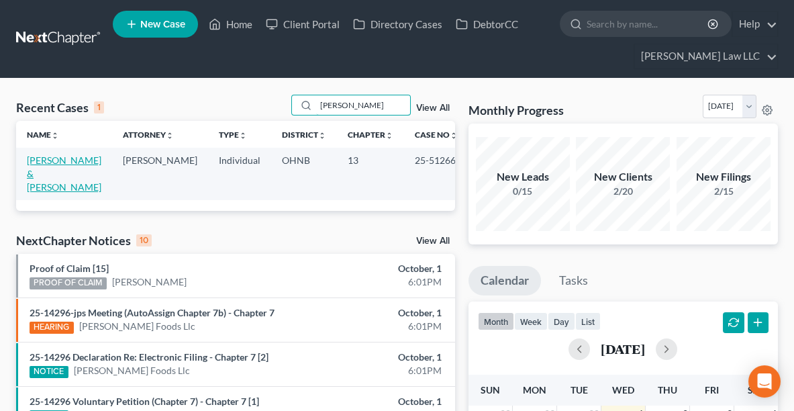
type input "EBERT"
click at [40, 166] on link "Ebert, Fredrick & Rita" at bounding box center [64, 173] width 75 height 38
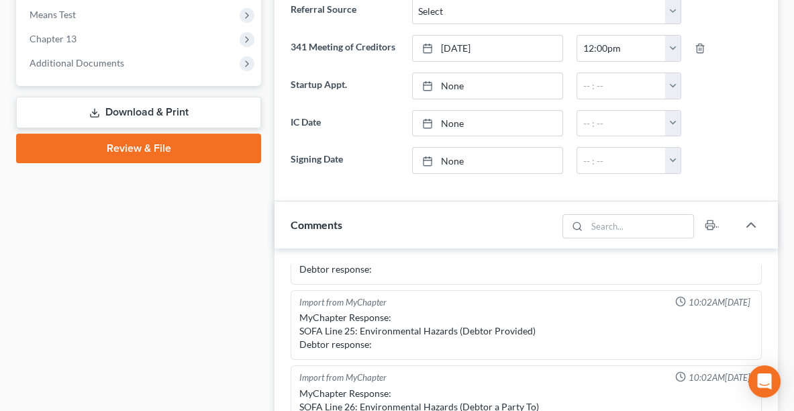
scroll to position [545, 0]
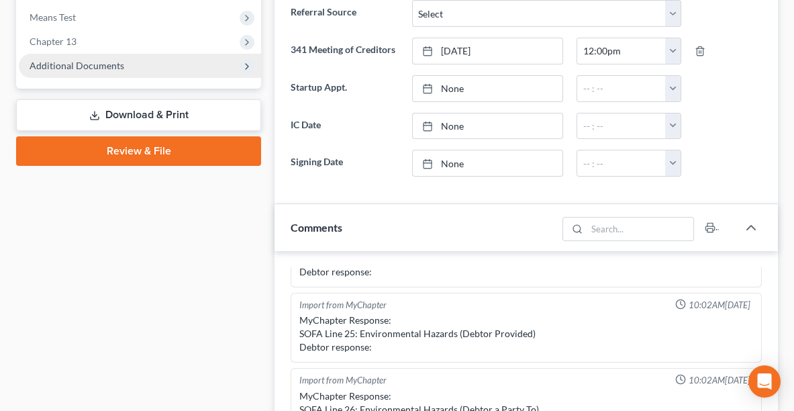
click at [144, 60] on span "Additional Documents" at bounding box center [140, 66] width 242 height 24
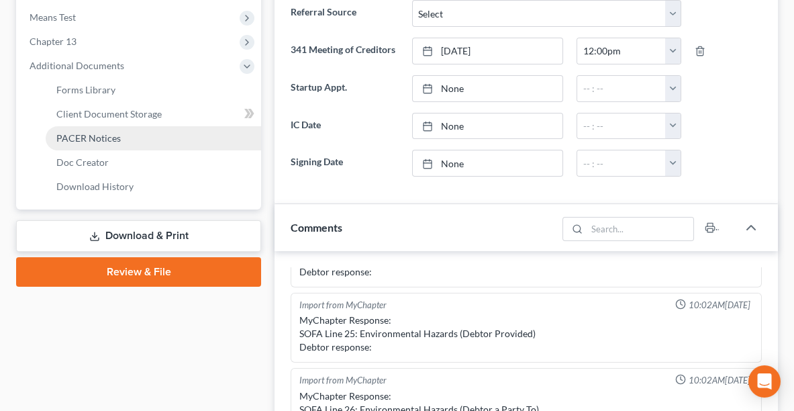
click at [127, 138] on link "PACER Notices" at bounding box center [153, 138] width 215 height 24
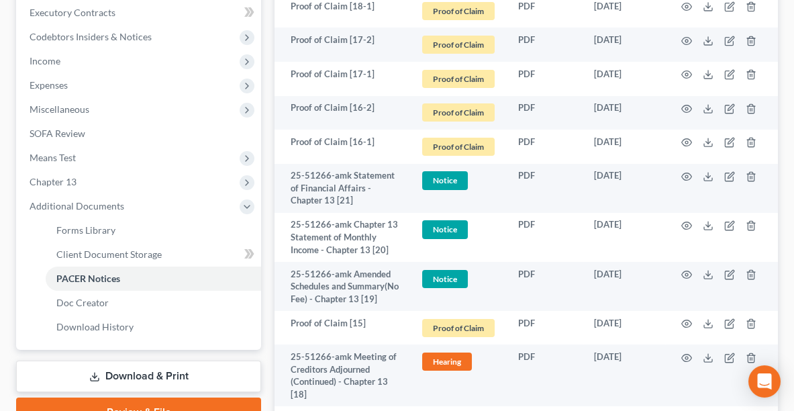
scroll to position [442, 0]
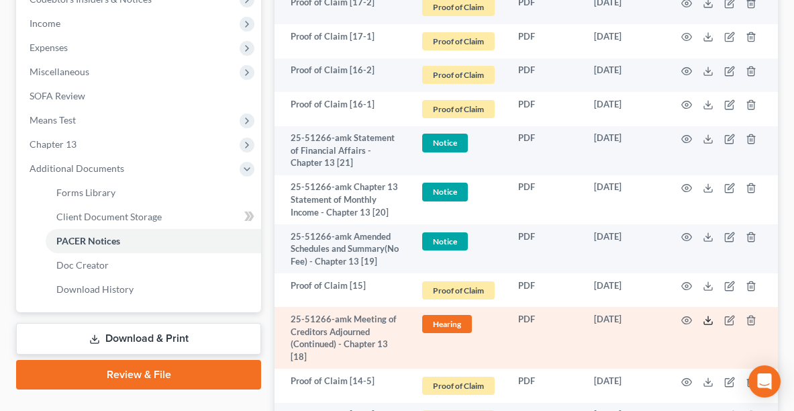
click at [709, 326] on icon at bounding box center [708, 320] width 11 height 11
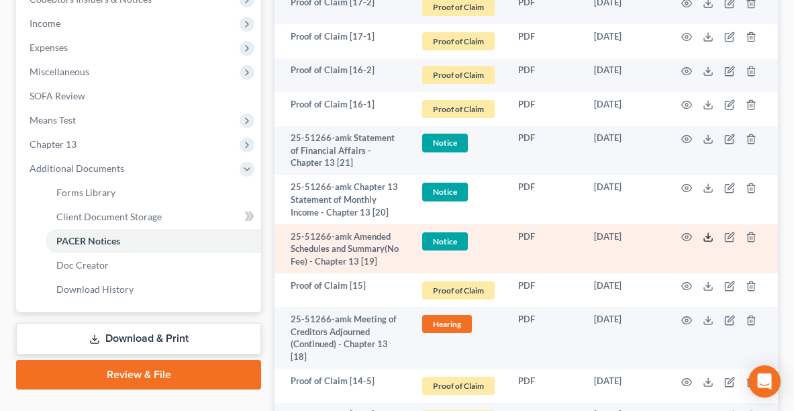
click at [706, 236] on icon at bounding box center [708, 237] width 11 height 11
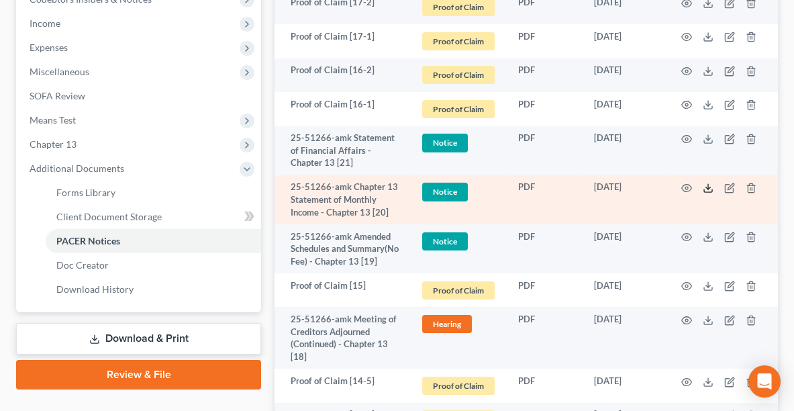
click at [704, 189] on icon at bounding box center [708, 190] width 8 height 3
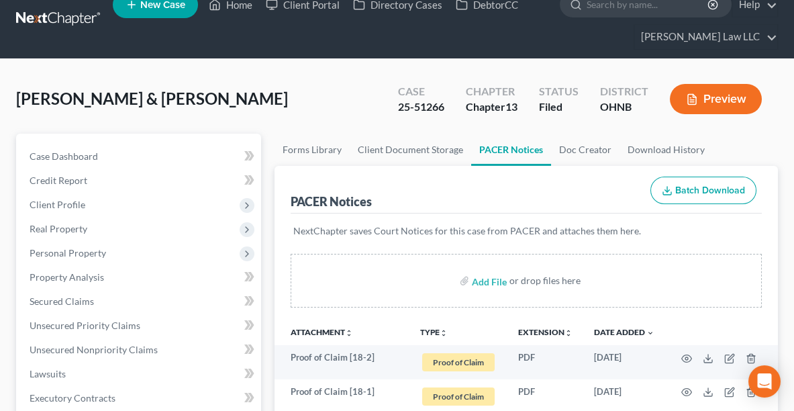
scroll to position [0, 0]
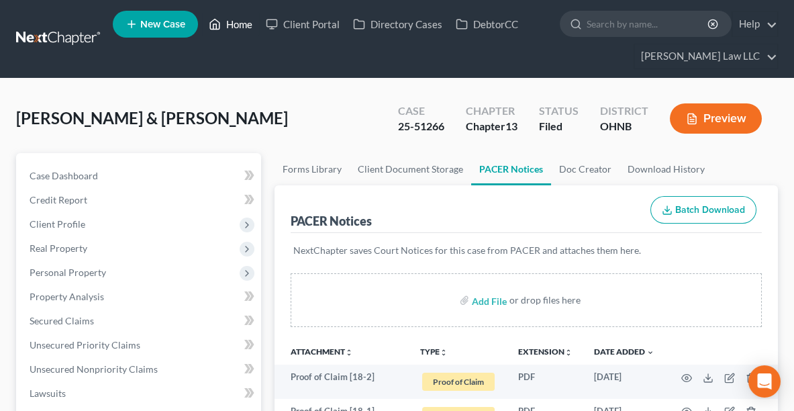
click at [232, 28] on link "Home" at bounding box center [230, 24] width 57 height 24
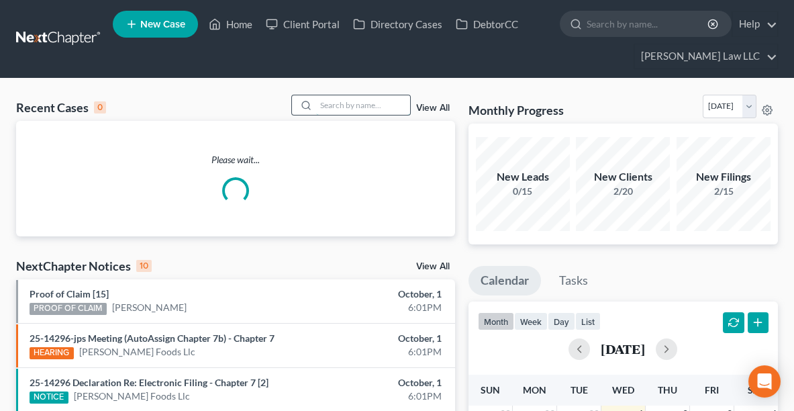
click at [335, 103] on input "search" at bounding box center [363, 104] width 94 height 19
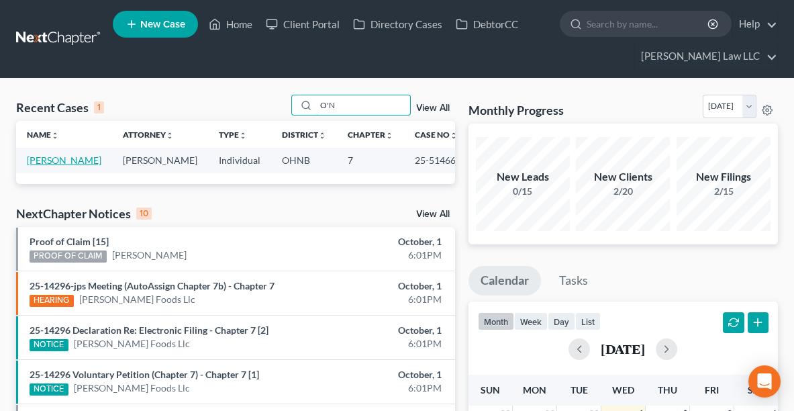
type input "O'N"
click at [44, 160] on link "O'neill, Ashley" at bounding box center [64, 159] width 75 height 11
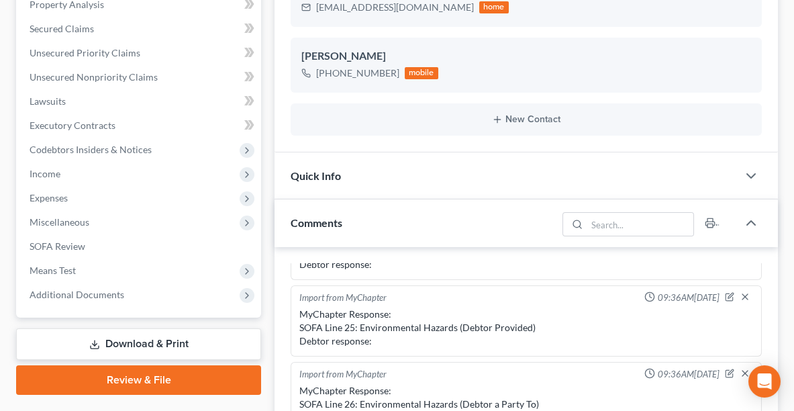
scroll to position [466, 0]
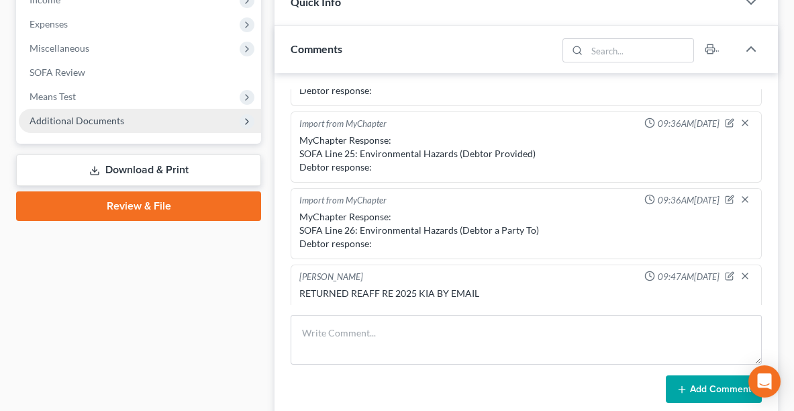
click at [129, 123] on span "Additional Documents" at bounding box center [140, 121] width 242 height 24
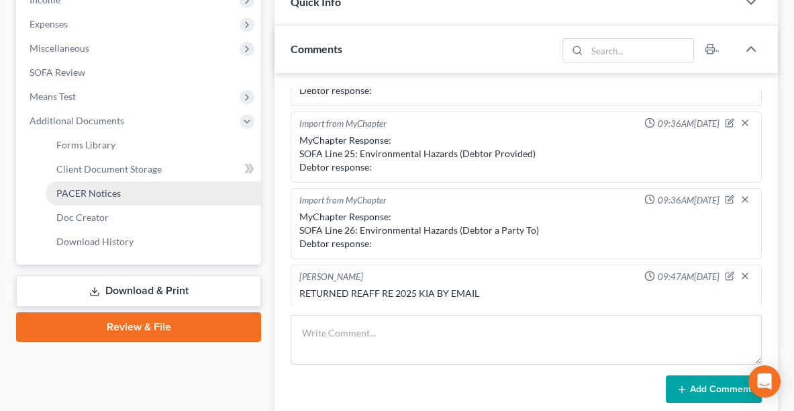
click at [106, 181] on link "PACER Notices" at bounding box center [153, 193] width 215 height 24
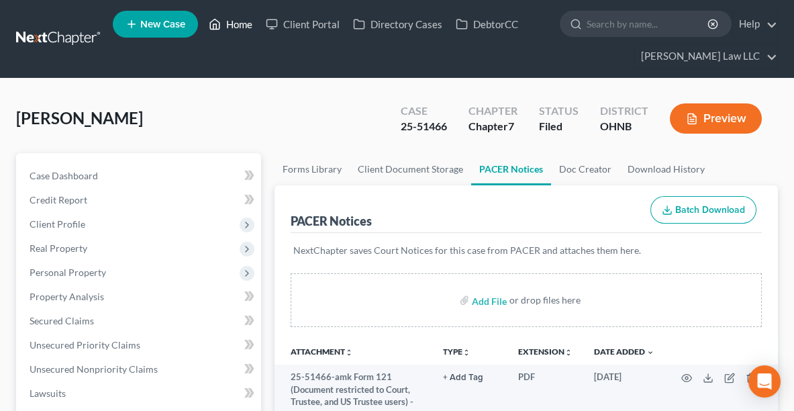
click at [247, 26] on link "Home" at bounding box center [230, 24] width 57 height 24
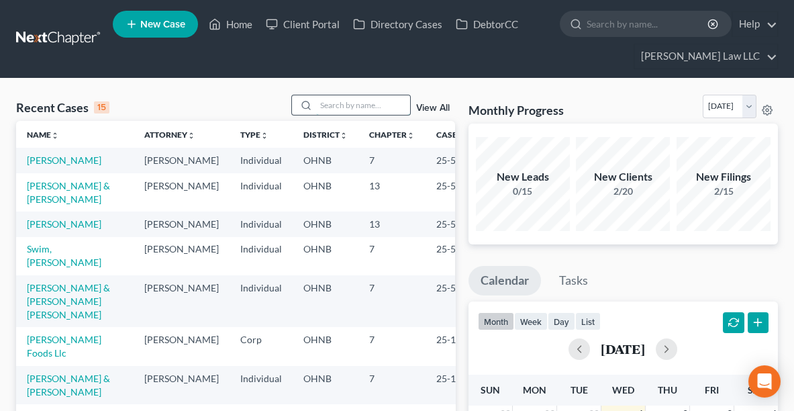
click at [387, 101] on input "search" at bounding box center [363, 104] width 94 height 19
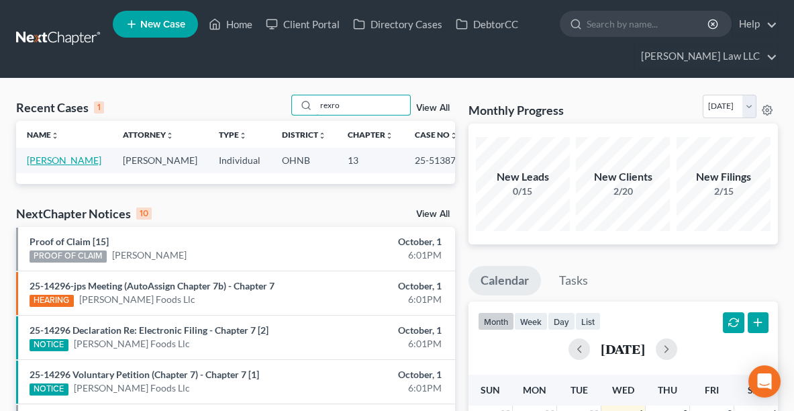
type input "rexro"
click at [56, 160] on link "Rexroad, Steven" at bounding box center [64, 159] width 75 height 11
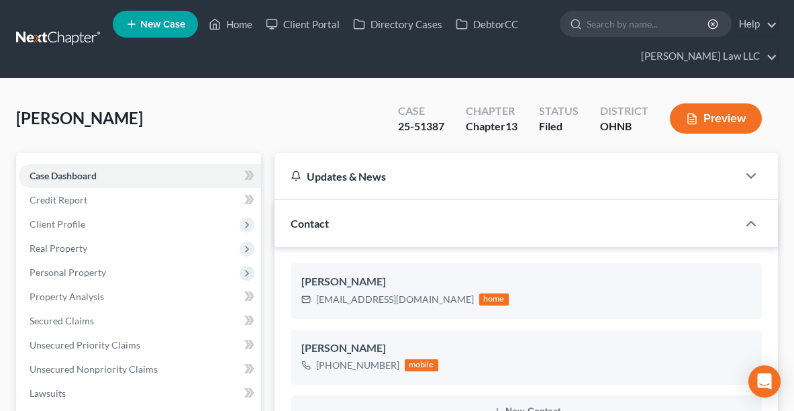
scroll to position [355, 0]
click at [792, 60] on nav "Home New Case Client Portal Directory Cases DebtorCC Metzger Law LLC nicole@nic…" at bounding box center [397, 39] width 794 height 78
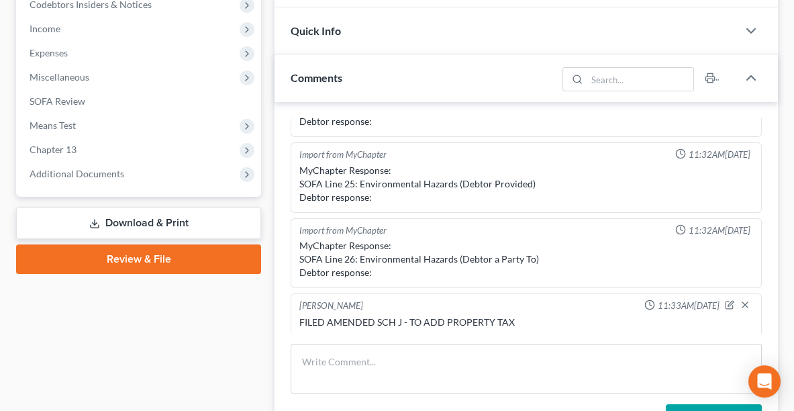
scroll to position [444, 0]
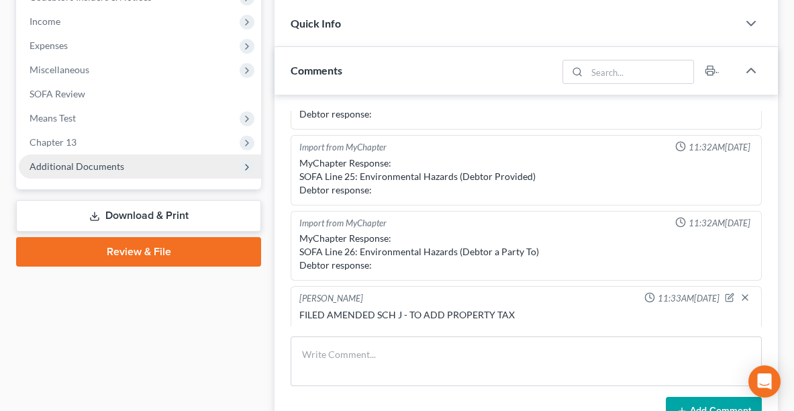
click at [114, 166] on span "Additional Documents" at bounding box center [77, 165] width 95 height 11
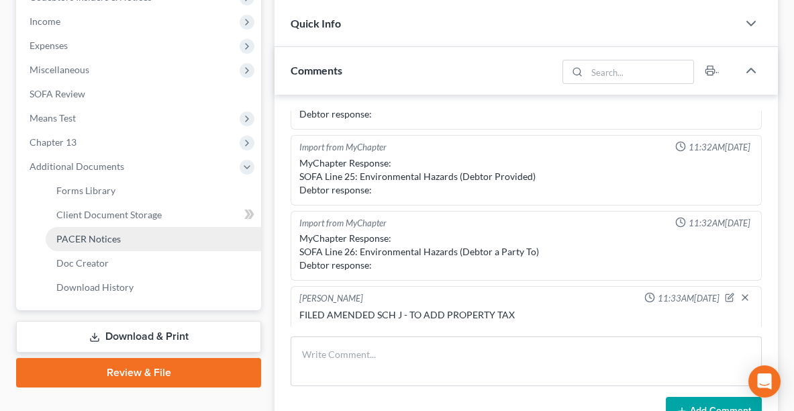
click at [103, 234] on span "PACER Notices" at bounding box center [88, 238] width 64 height 11
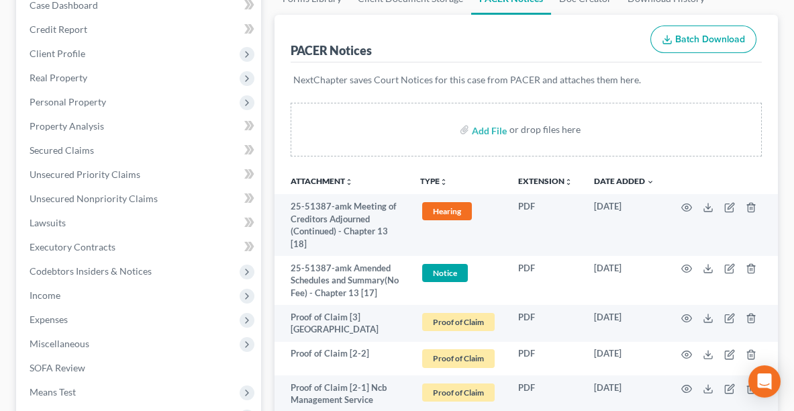
scroll to position [186, 0]
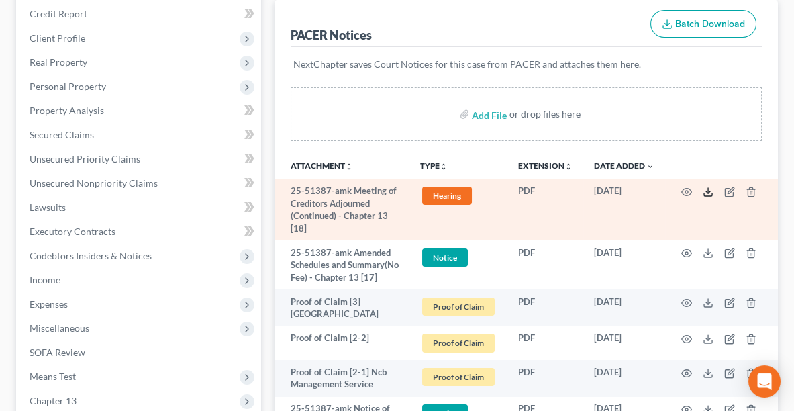
click at [706, 189] on icon at bounding box center [708, 192] width 11 height 11
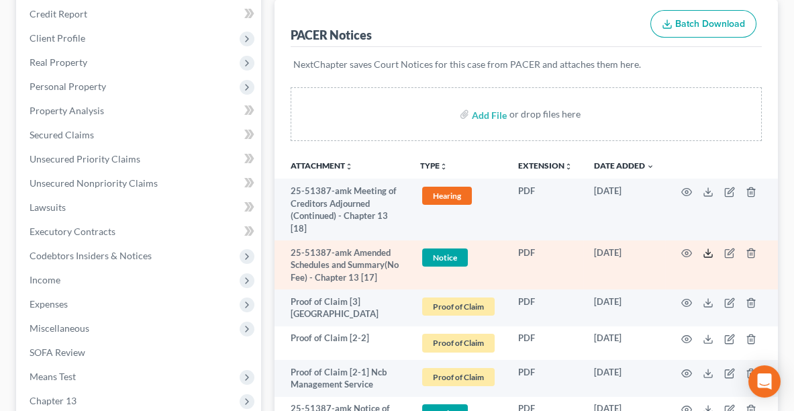
click at [707, 252] on polyline at bounding box center [708, 253] width 5 height 2
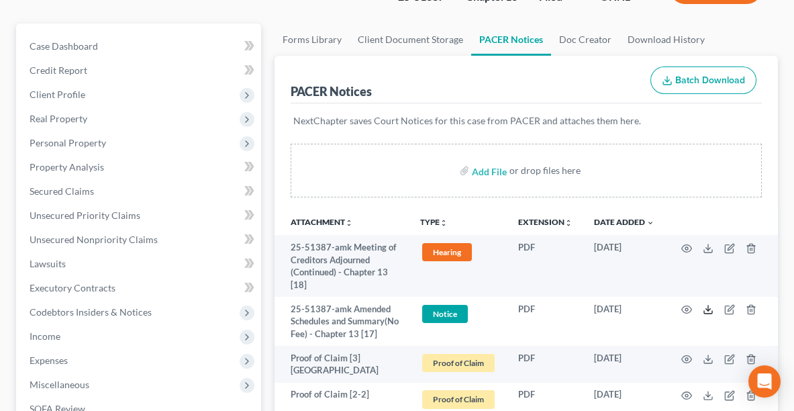
scroll to position [0, 0]
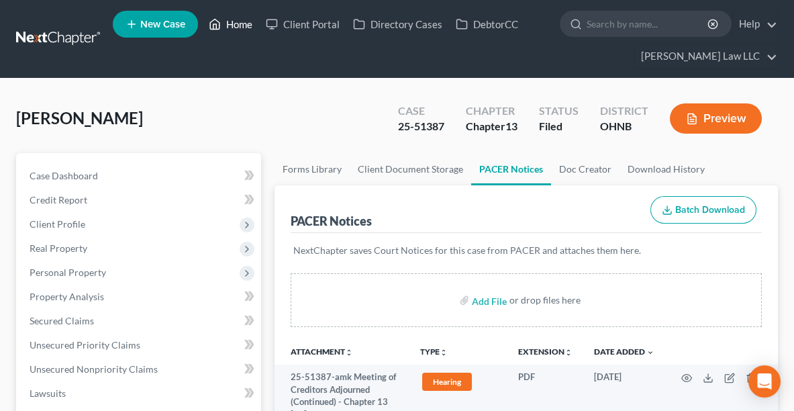
click at [236, 19] on link "Home" at bounding box center [230, 24] width 57 height 24
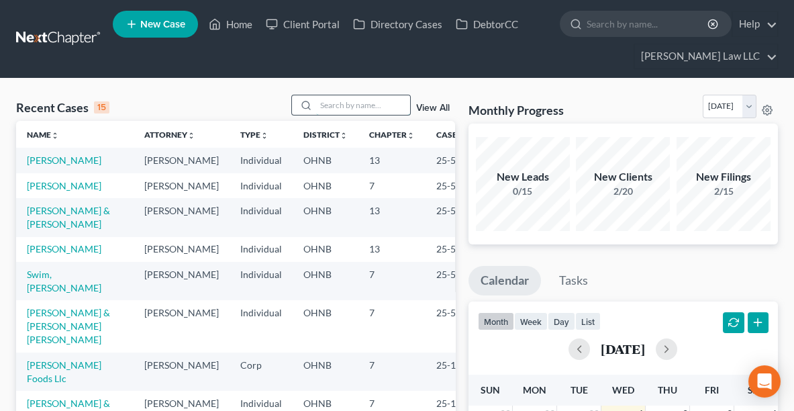
click at [344, 107] on input "search" at bounding box center [363, 104] width 94 height 19
type input "thomas"
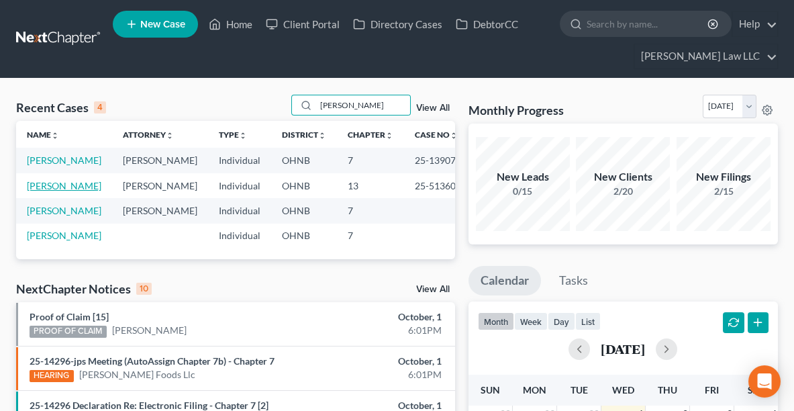
click at [52, 191] on link "Thomas, Zebulon" at bounding box center [64, 185] width 75 height 11
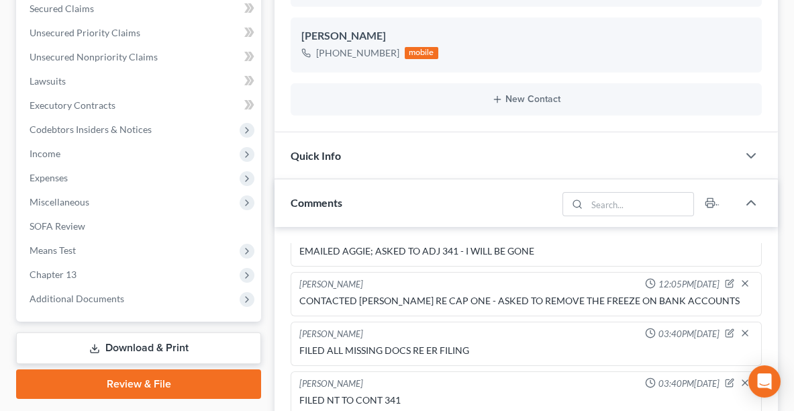
scroll to position [314, 0]
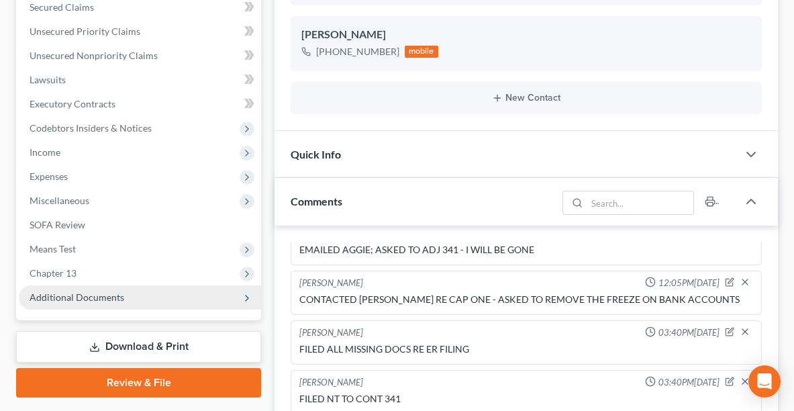
click at [115, 291] on span "Additional Documents" at bounding box center [77, 296] width 95 height 11
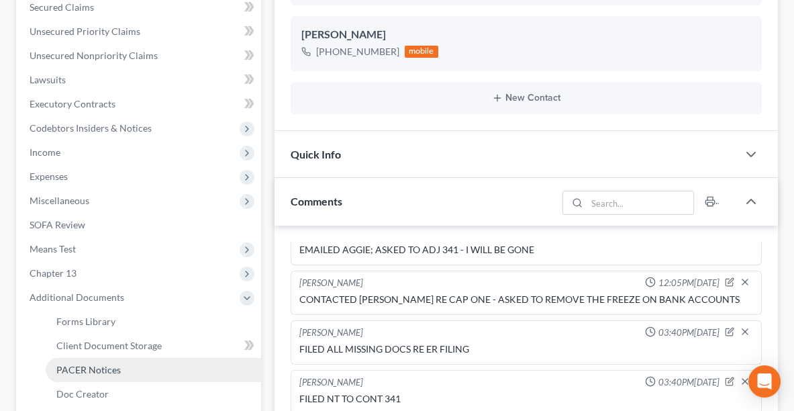
click at [100, 369] on span "PACER Notices" at bounding box center [88, 369] width 64 height 11
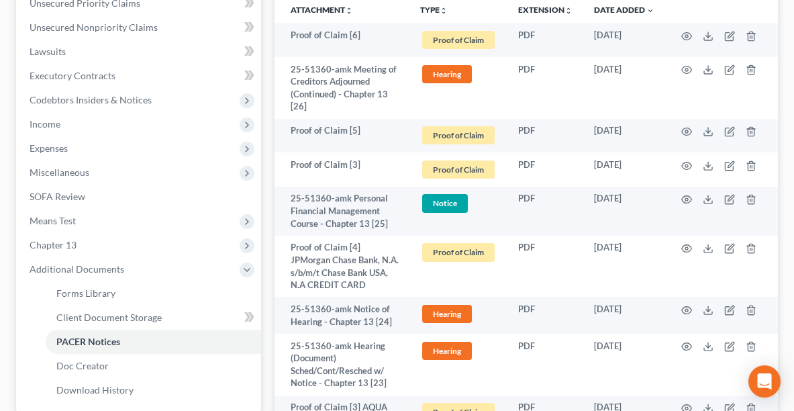
scroll to position [352, 0]
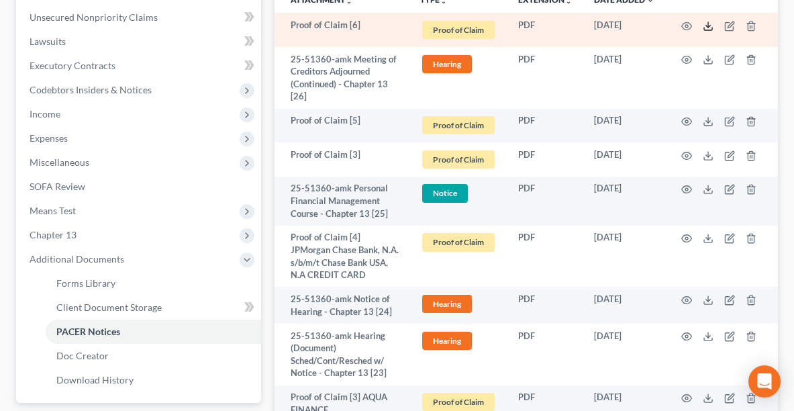
click at [709, 22] on icon at bounding box center [708, 26] width 11 height 11
click at [727, 25] on icon "button" at bounding box center [729, 26] width 11 height 11
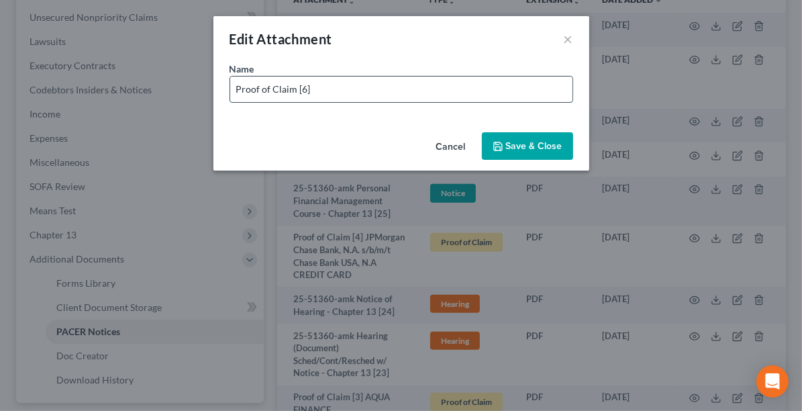
click at [452, 85] on input "Proof of Claim [6]" at bounding box center [401, 90] width 342 height 26
type input "Proof of Claim [6] CHASE RE CREDIT CARD"
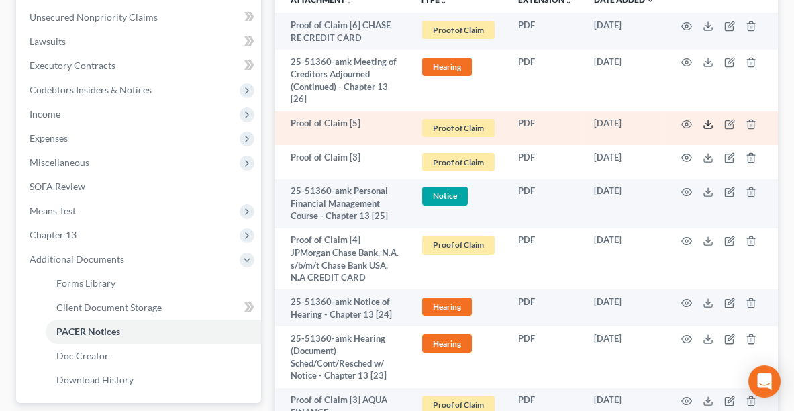
click at [712, 124] on icon at bounding box center [708, 124] width 11 height 11
click at [708, 122] on line at bounding box center [708, 122] width 0 height 5
click at [725, 124] on icon "button" at bounding box center [729, 125] width 8 height 8
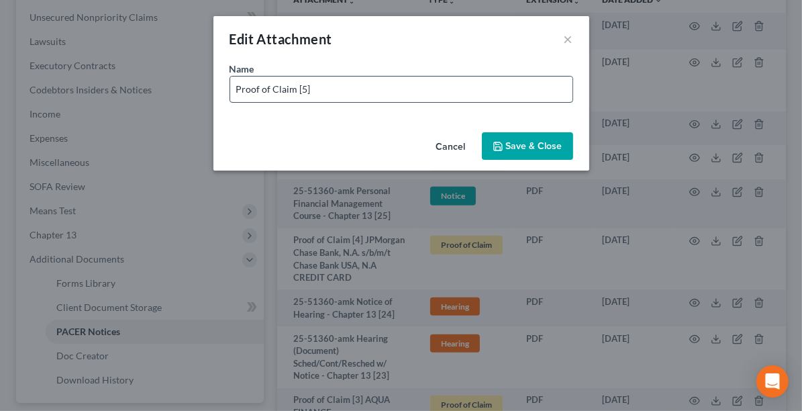
click at [365, 95] on input "Proof of Claim [5]" at bounding box center [401, 90] width 342 height 26
type input "Proof of Claim [5] CHASE RE MORTGAGE"
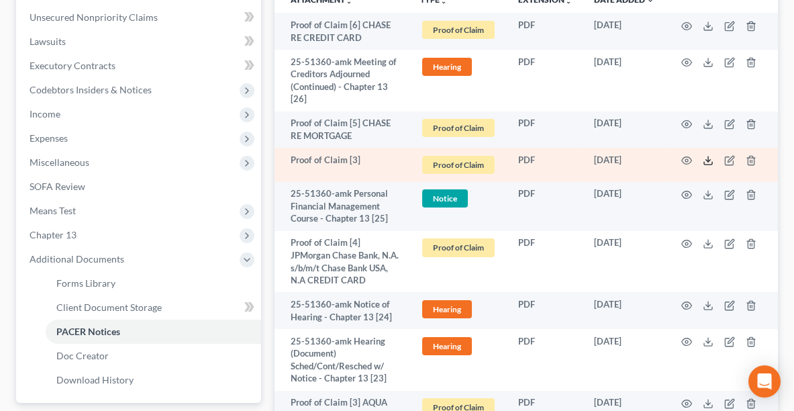
click at [706, 160] on polyline at bounding box center [708, 161] width 5 height 2
click at [726, 161] on icon "button" at bounding box center [729, 160] width 11 height 11
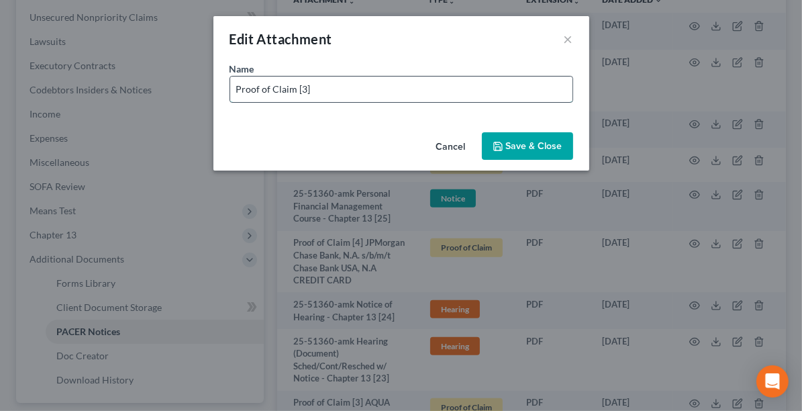
click at [446, 89] on input "Proof of Claim [3]" at bounding box center [401, 90] width 342 height 26
type input "Proof of Claim [3] AQUA FINANCE"
click at [531, 146] on span "Save & Close" at bounding box center [534, 145] width 56 height 11
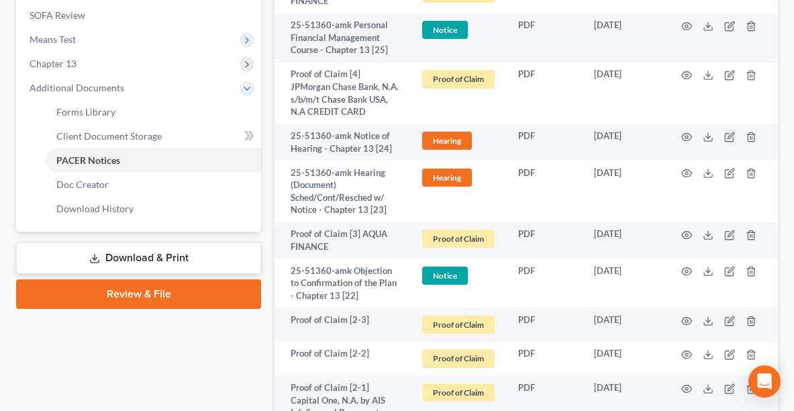
scroll to position [538, 0]
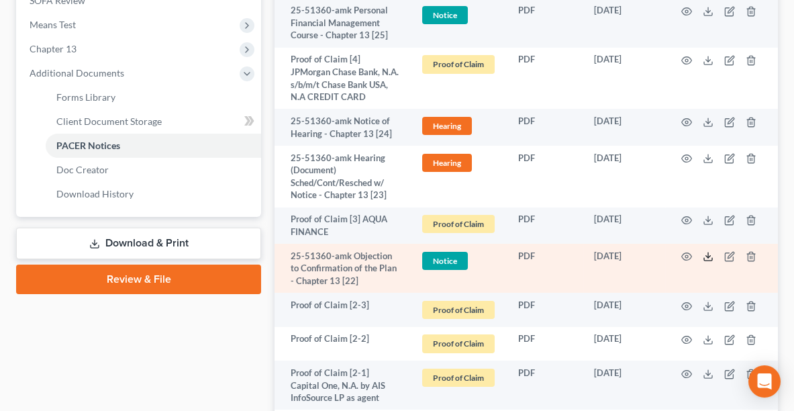
click at [707, 252] on icon at bounding box center [708, 256] width 11 height 11
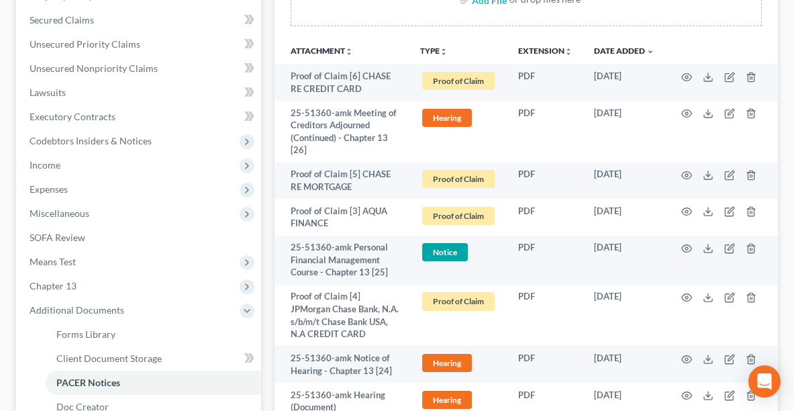
scroll to position [291, 0]
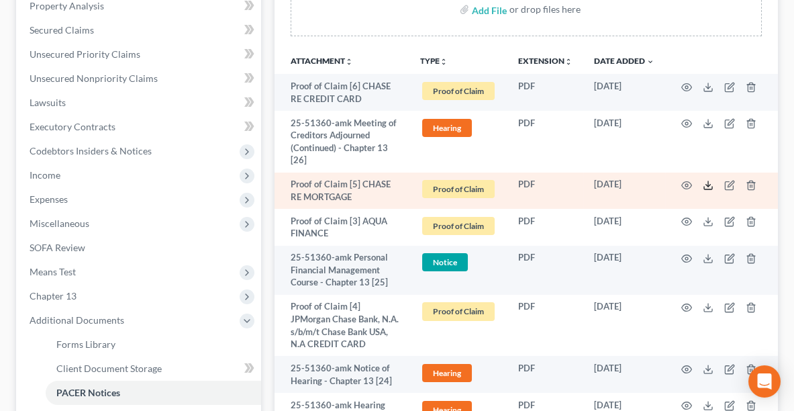
click at [703, 183] on icon at bounding box center [708, 185] width 11 height 11
